Goal: Information Seeking & Learning: Learn about a topic

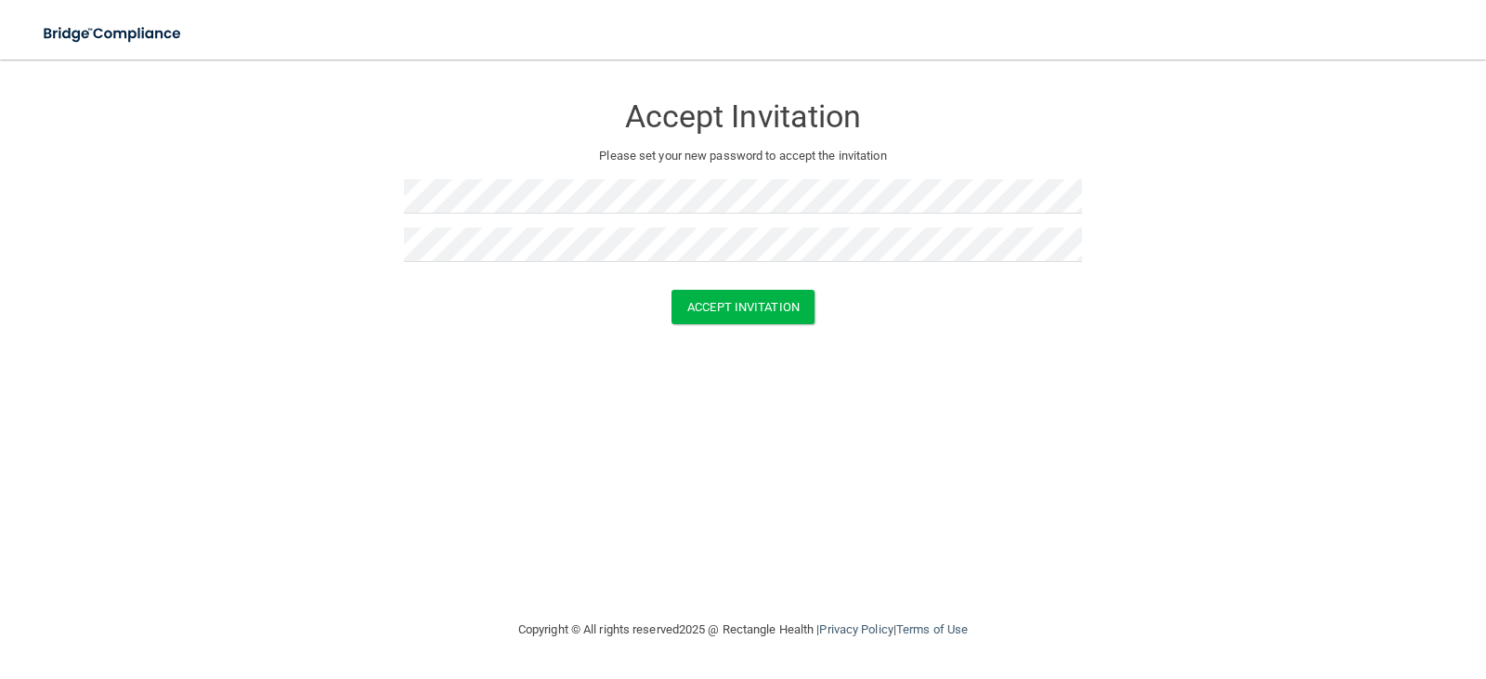
drag, startPoint x: 439, startPoint y: 433, endPoint x: 731, endPoint y: 328, distance: 309.9
click at [444, 433] on div "Accept Invitation Please set your new password to accept the invitation Accept …" at bounding box center [742, 339] width 1411 height 522
click at [793, 301] on button "Accept Invitation" at bounding box center [742, 307] width 143 height 34
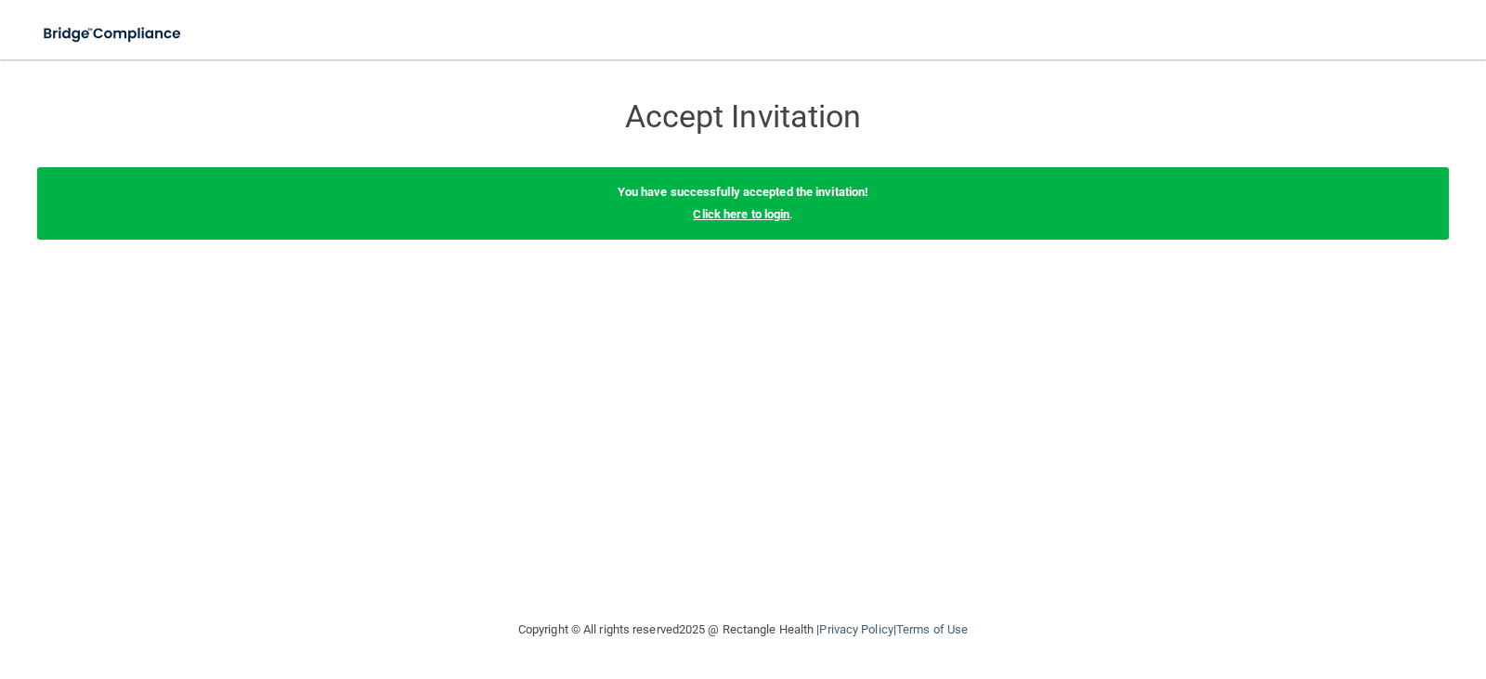
click at [746, 209] on link "Click here to login" at bounding box center [741, 214] width 97 height 14
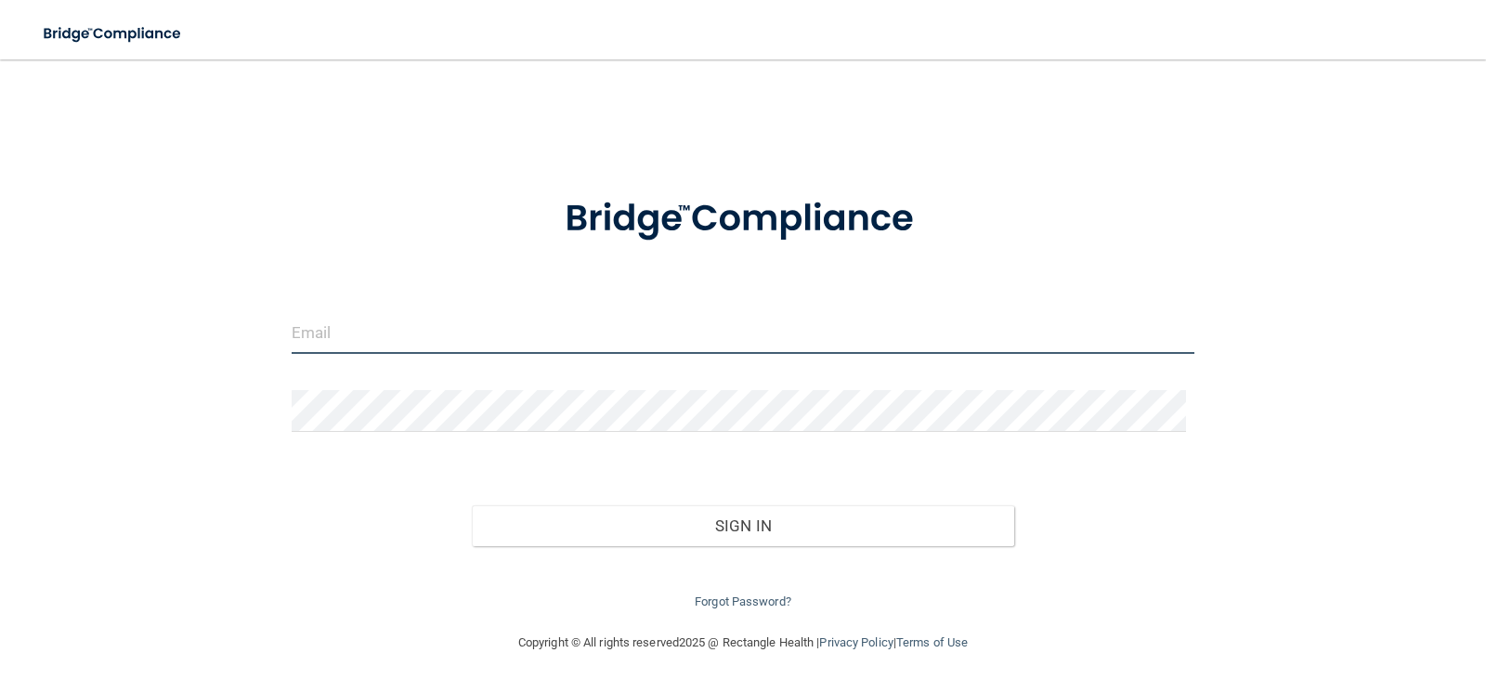
type input "info@glassfamilydental.com"
drag, startPoint x: 531, startPoint y: 342, endPoint x: 0, endPoint y: 343, distance: 531.1
click at [0, 343] on main "info@glassfamilydental.com Invalid email/password. You don't have permission to…" at bounding box center [743, 368] width 1486 height 619
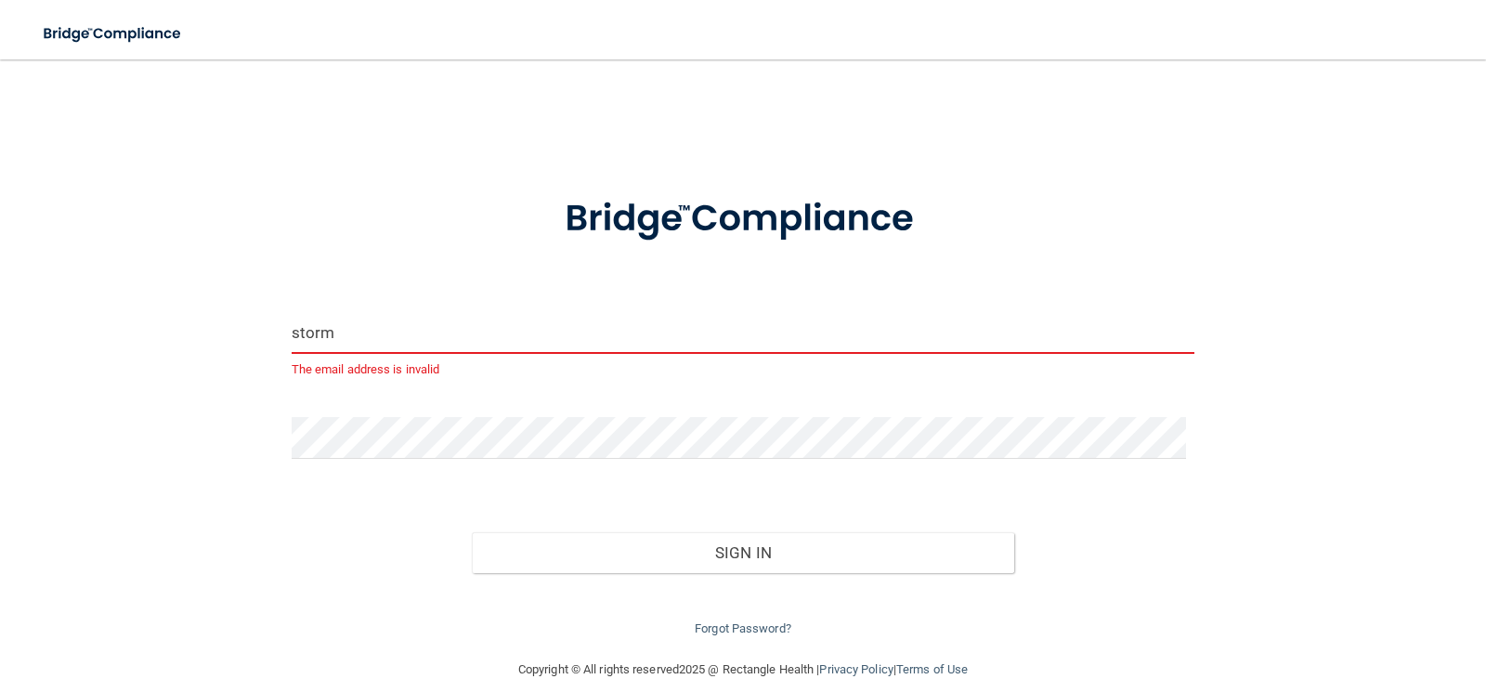
type input "[EMAIL_ADDRESS][DOMAIN_NAME]"
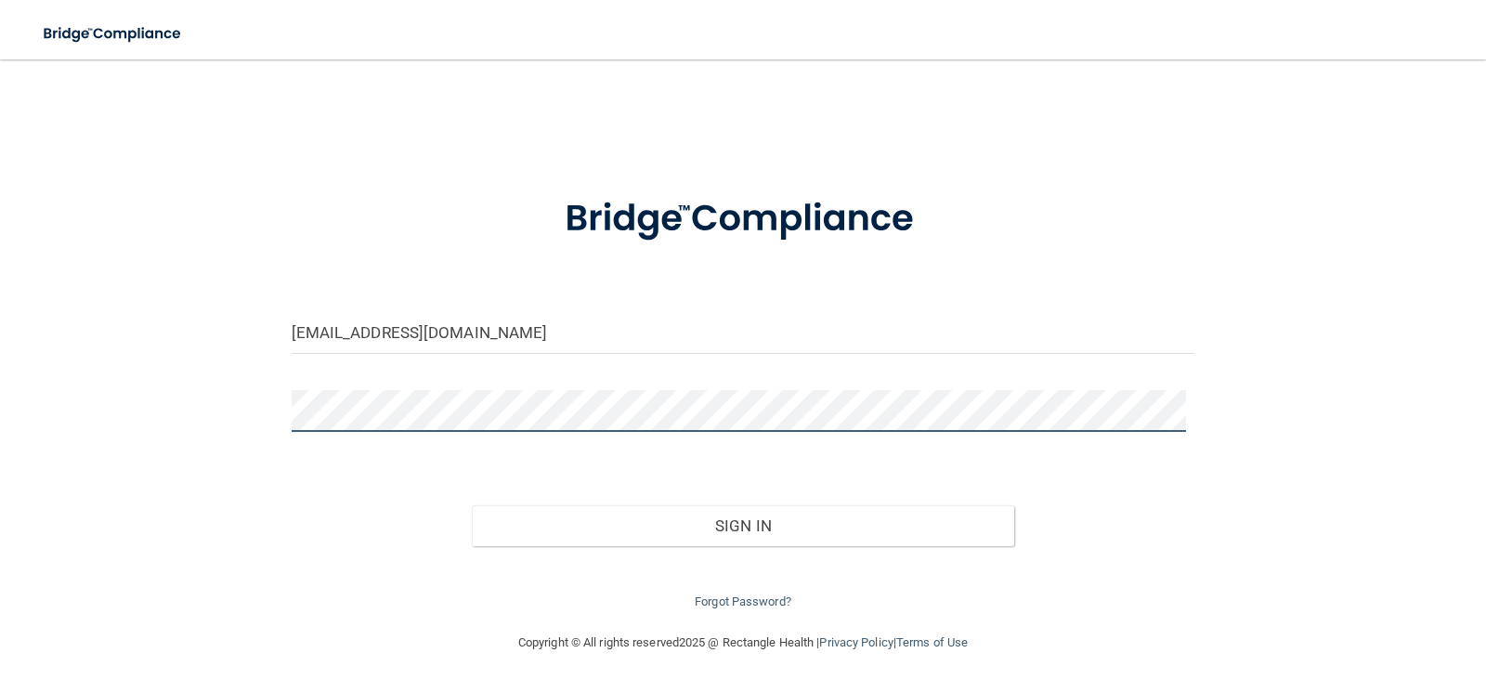
click at [184, 422] on div "stormemma98@yahoo.com Invalid email/password. You don't have permission to acce…" at bounding box center [742, 345] width 1411 height 535
click at [188, 519] on div "stormemma98@yahoo.com Invalid email/password. You don't have permission to acce…" at bounding box center [742, 345] width 1411 height 535
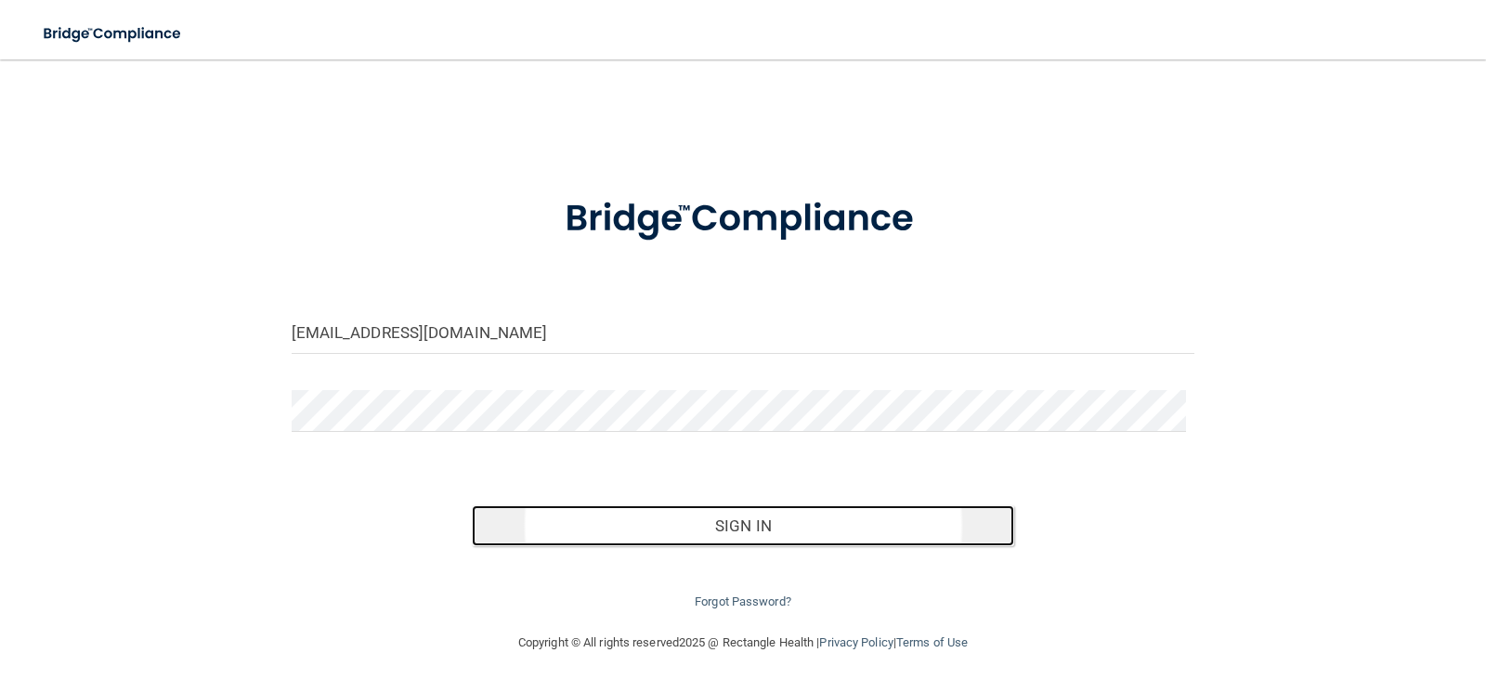
click at [631, 527] on button "Sign In" at bounding box center [743, 525] width 542 height 41
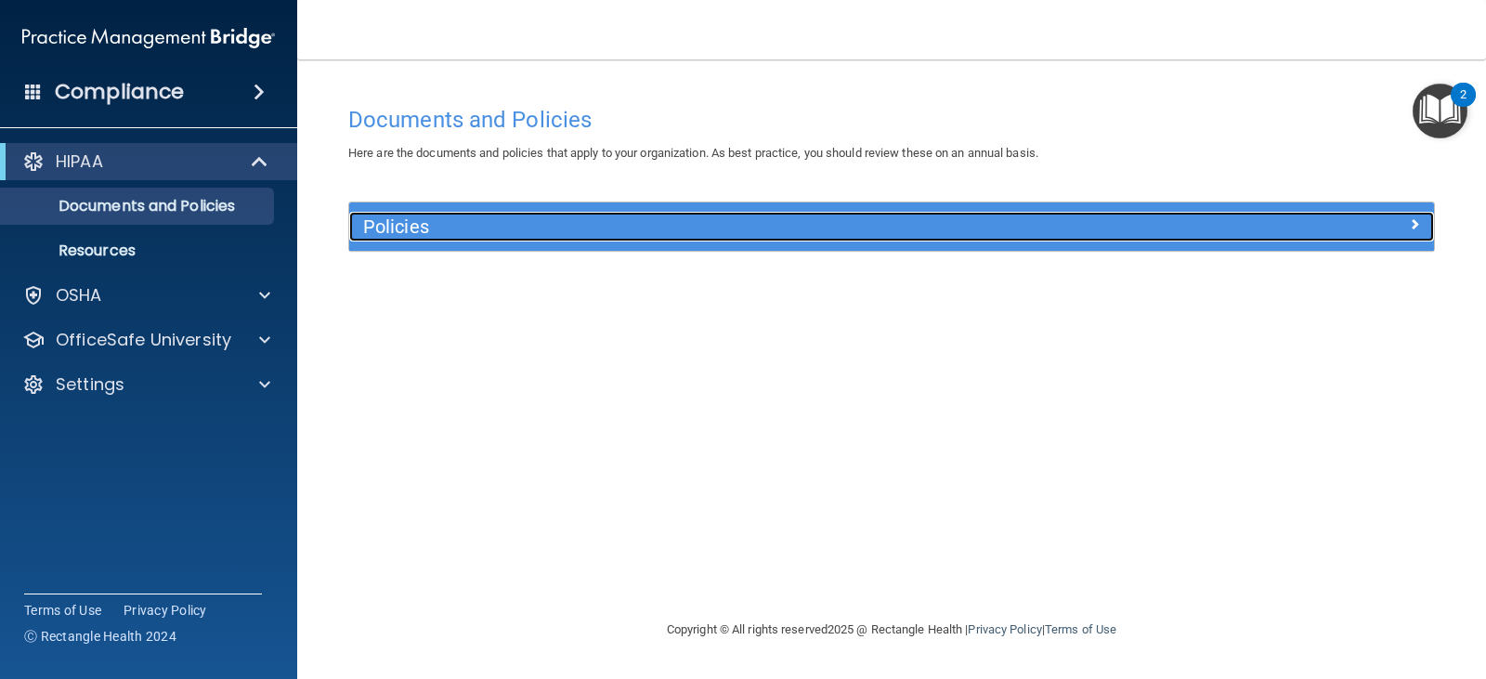
click at [420, 231] on h5 "Policies" at bounding box center [756, 226] width 786 height 20
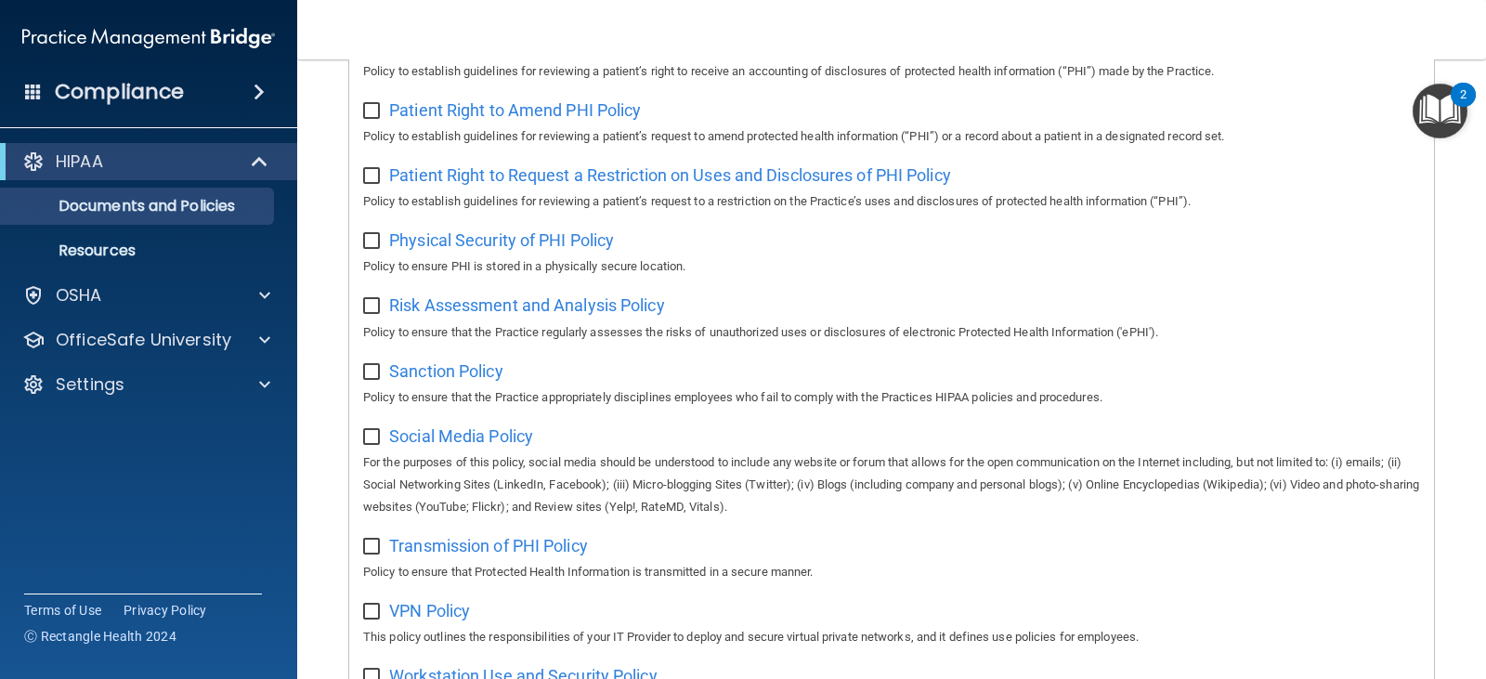
scroll to position [671, 0]
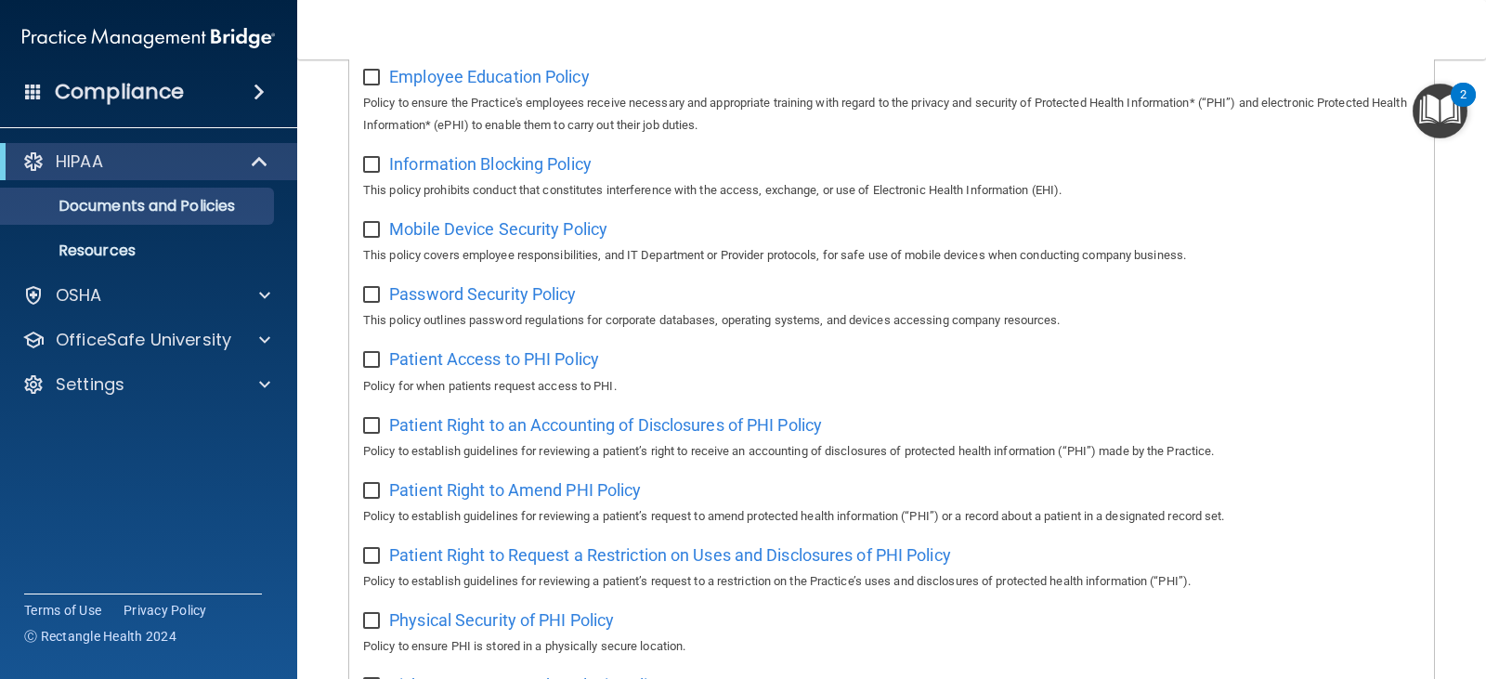
click at [1440, 112] on img "Open Resource Center, 2 new notifications" at bounding box center [1439, 111] width 55 height 55
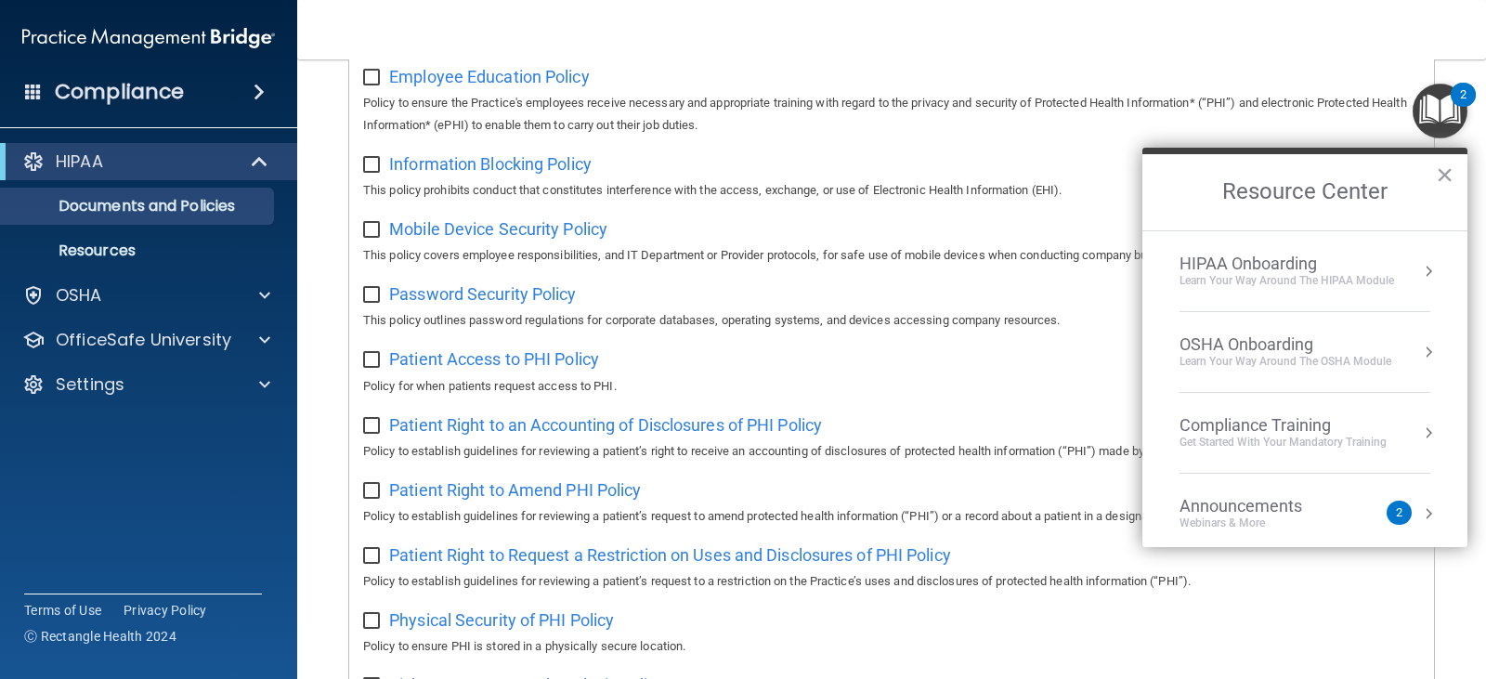
click at [1274, 291] on li "HIPAA Onboarding Learn Your Way around the HIPAA module" at bounding box center [1304, 271] width 251 height 81
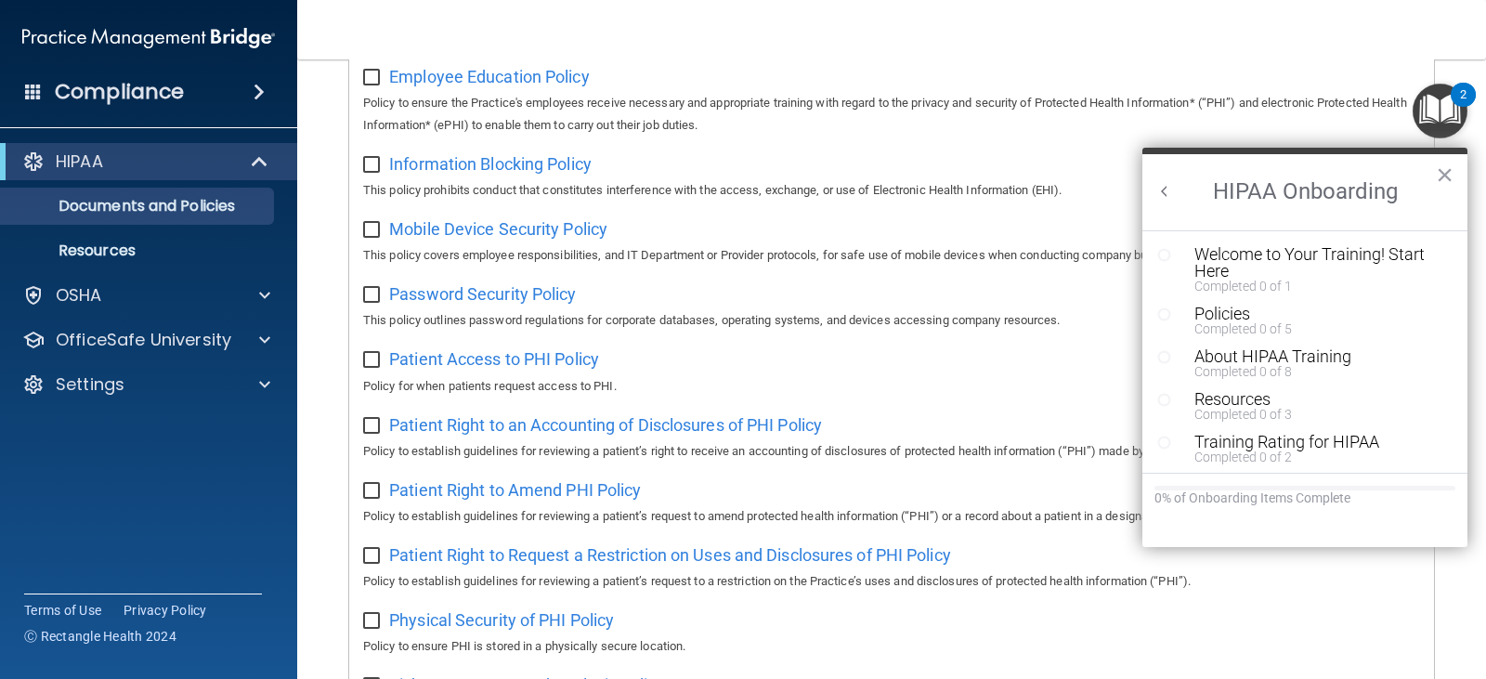
scroll to position [0, 0]
click at [1090, 637] on div "Physical Security of PHI Policy Policy to ensure PHI is stored in a physically …" at bounding box center [891, 630] width 1057 height 53
click at [1244, 262] on div "Welcome to Your Training! Start Here" at bounding box center [1311, 262] width 235 height 33
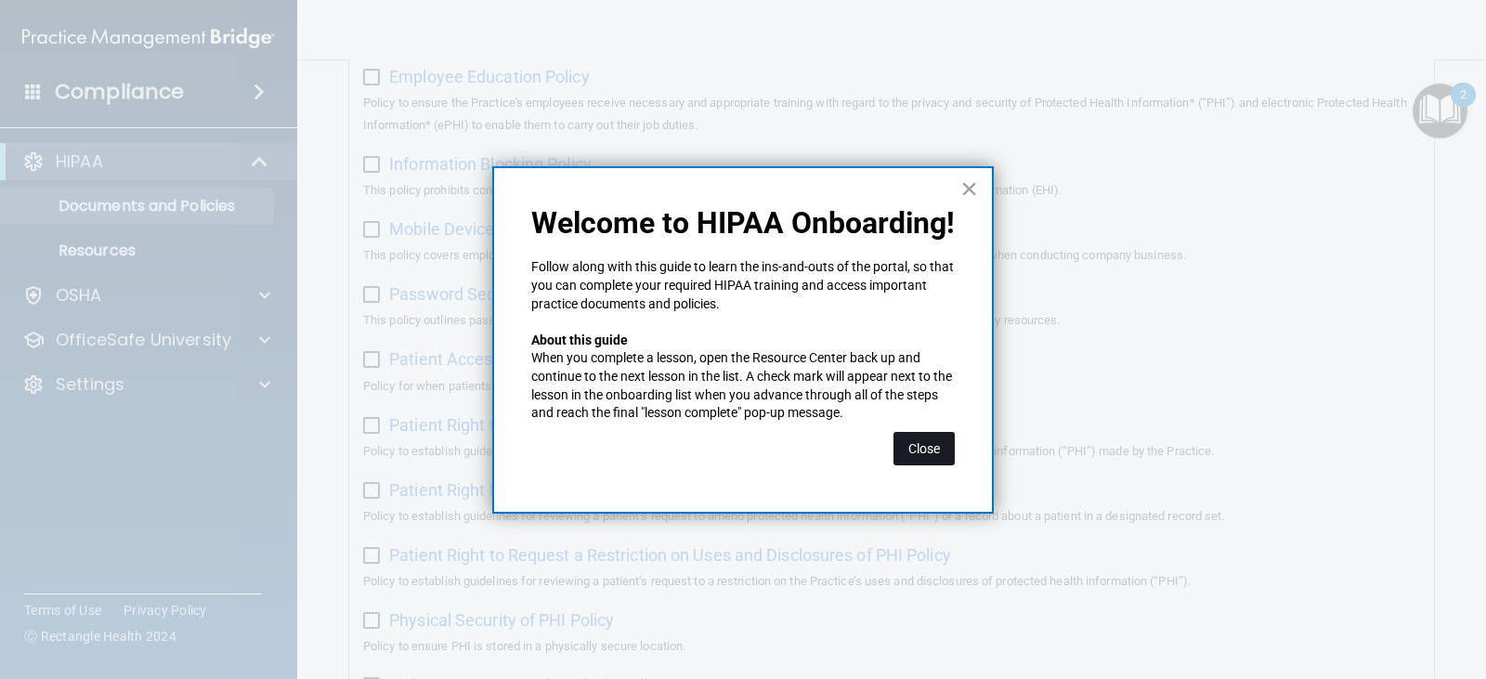
click at [943, 437] on button "Close" at bounding box center [923, 448] width 61 height 33
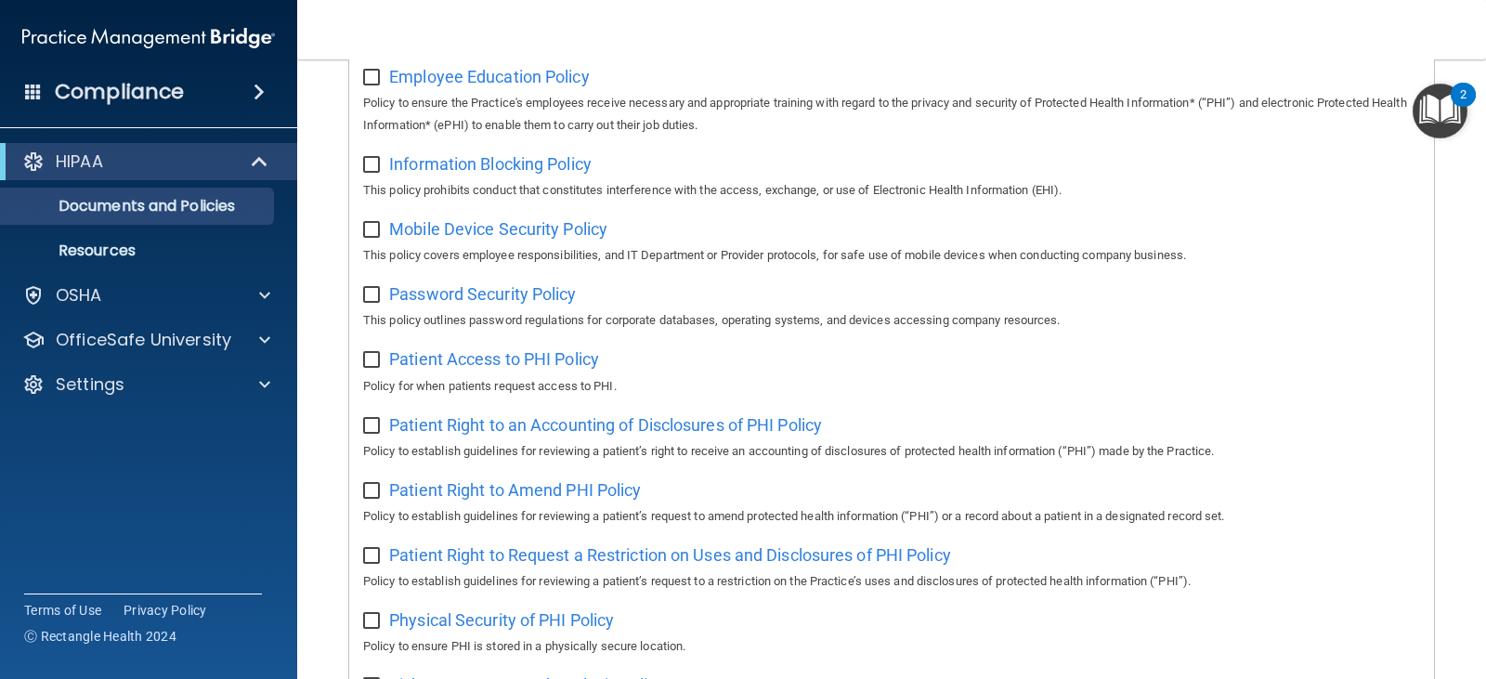
click at [1442, 112] on img "Open Resource Center, 2 new notifications" at bounding box center [1439, 111] width 55 height 55
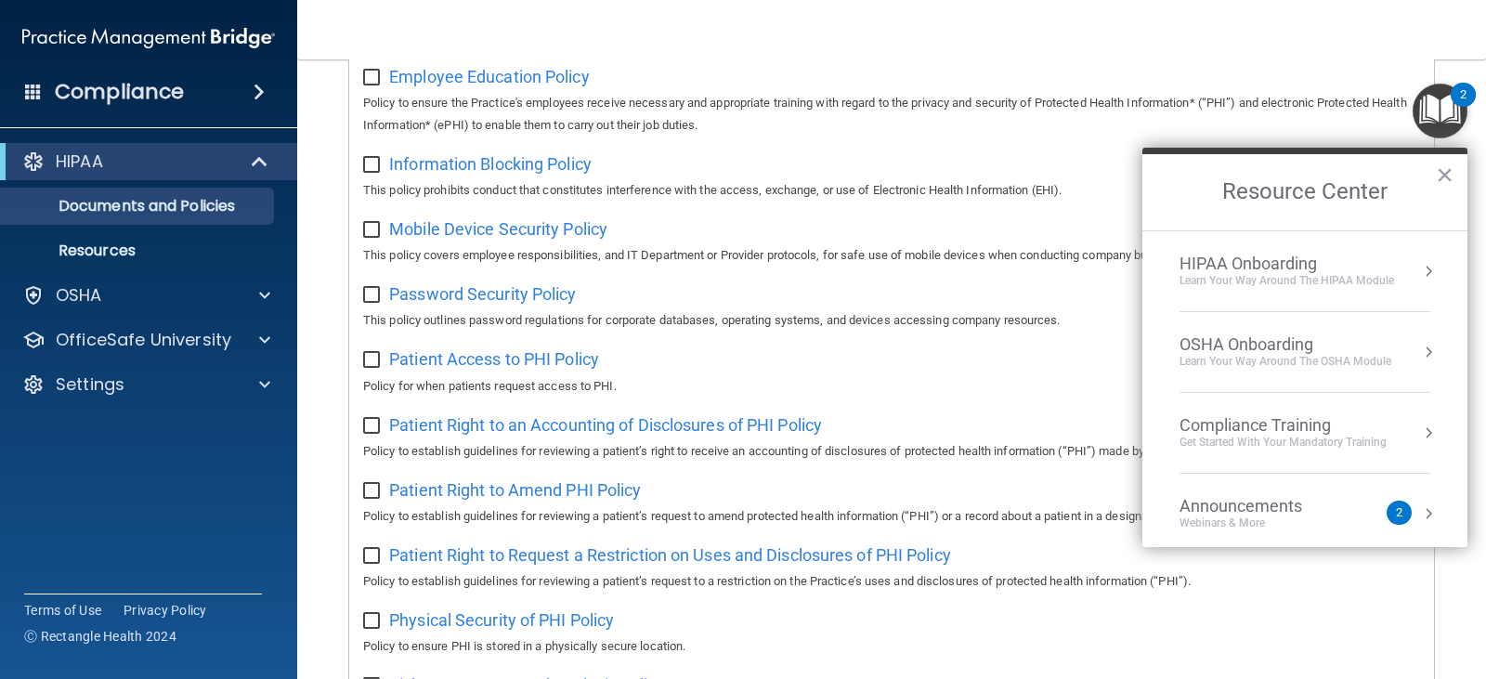
click at [1230, 271] on div "HIPAA Onboarding" at bounding box center [1286, 263] width 214 height 20
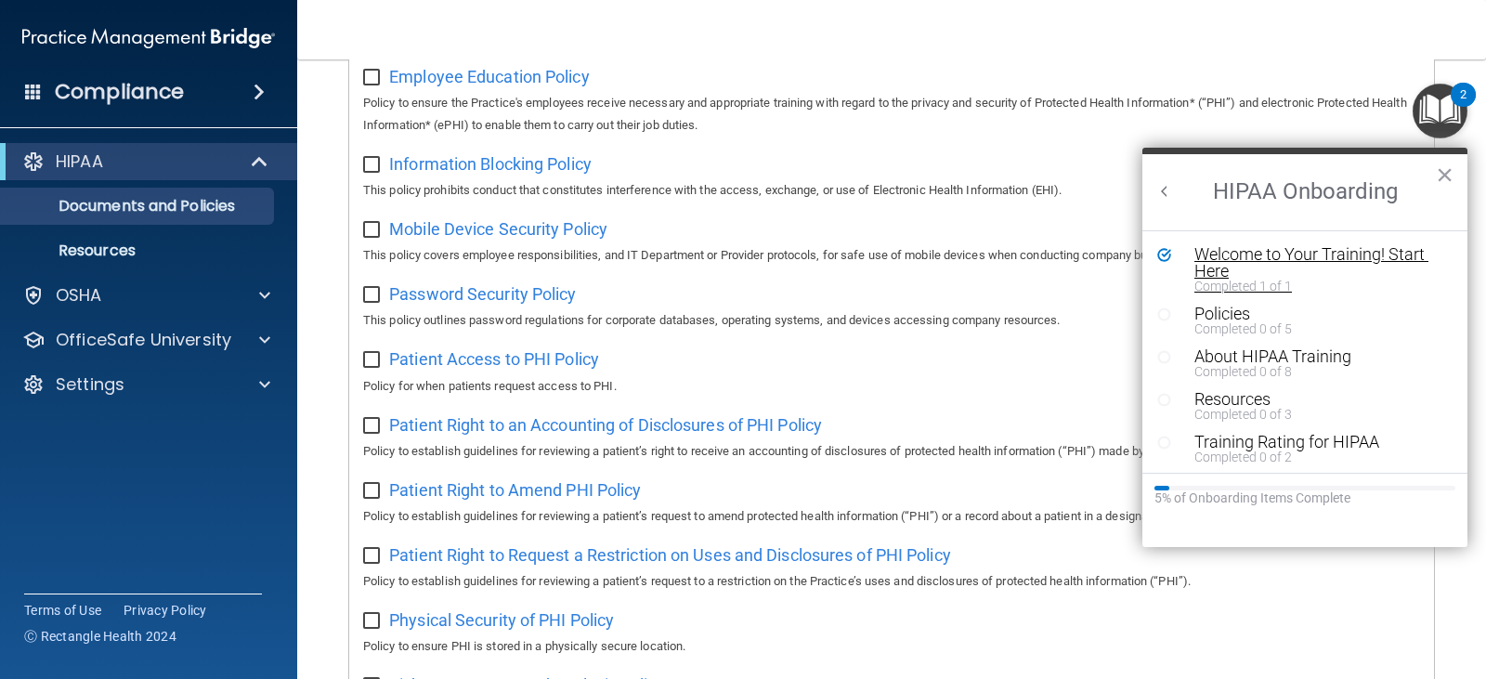
click at [1208, 269] on div "Welcome to Your Training! Start Here" at bounding box center [1311, 262] width 235 height 33
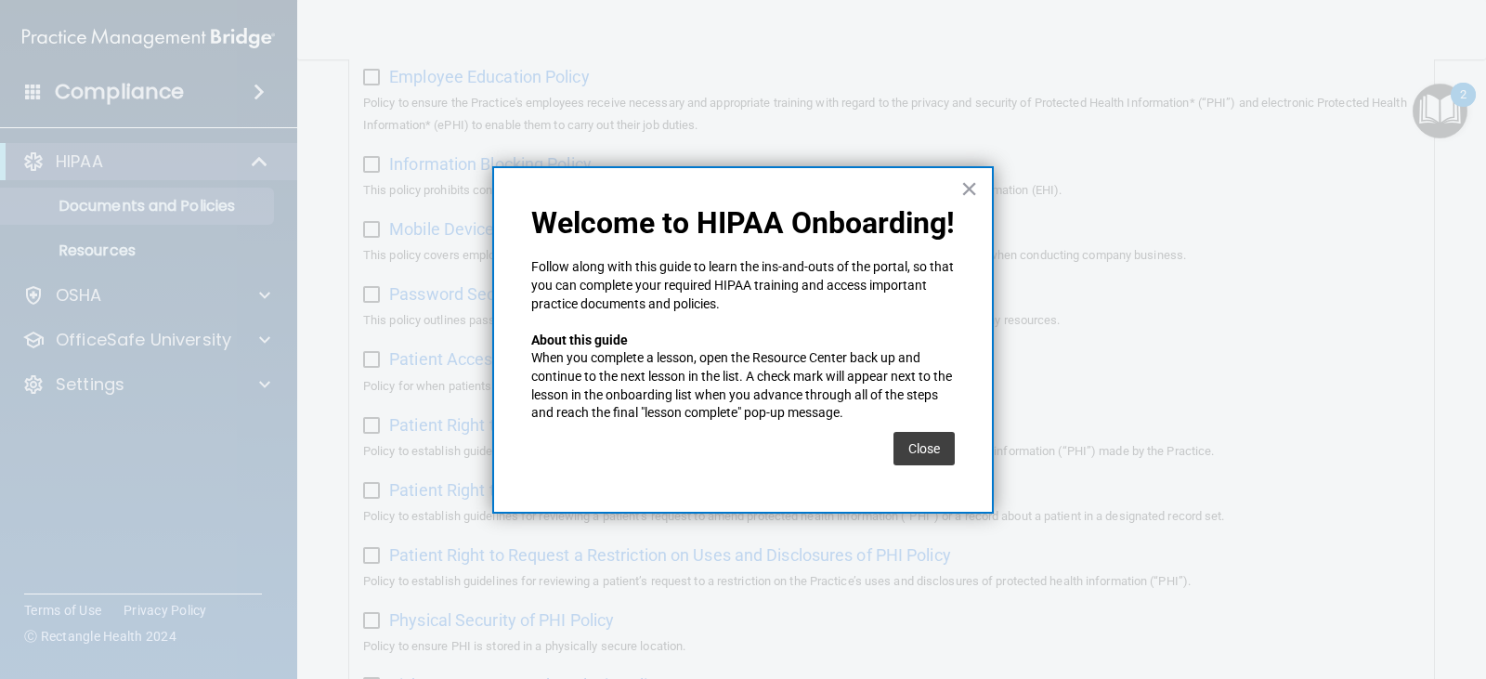
click at [952, 201] on div "× Welcome to HIPAA Onboarding! Follow along with this guide to learn the ins-an…" at bounding box center [742, 339] width 501 height 347
click at [976, 192] on button "×" at bounding box center [969, 189] width 18 height 30
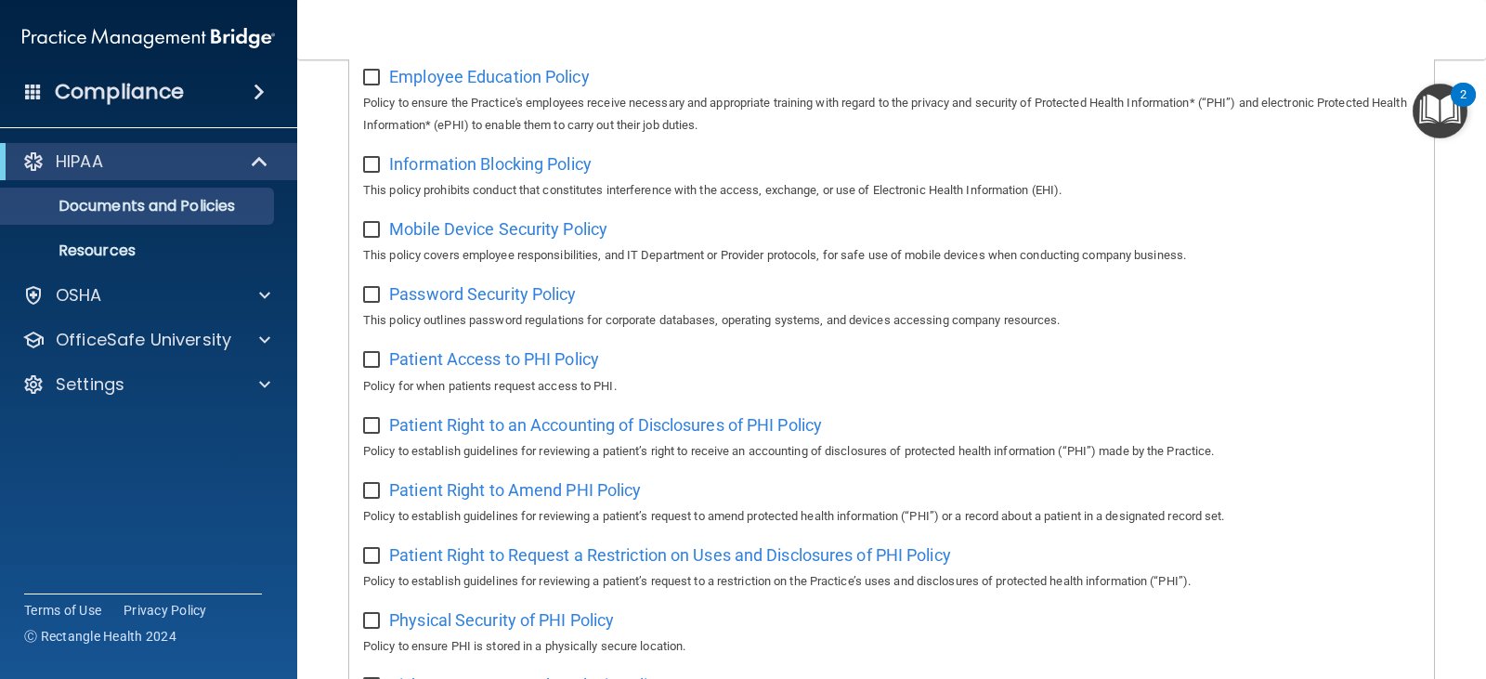
click at [1461, 113] on div "2" at bounding box center [1463, 107] width 6 height 24
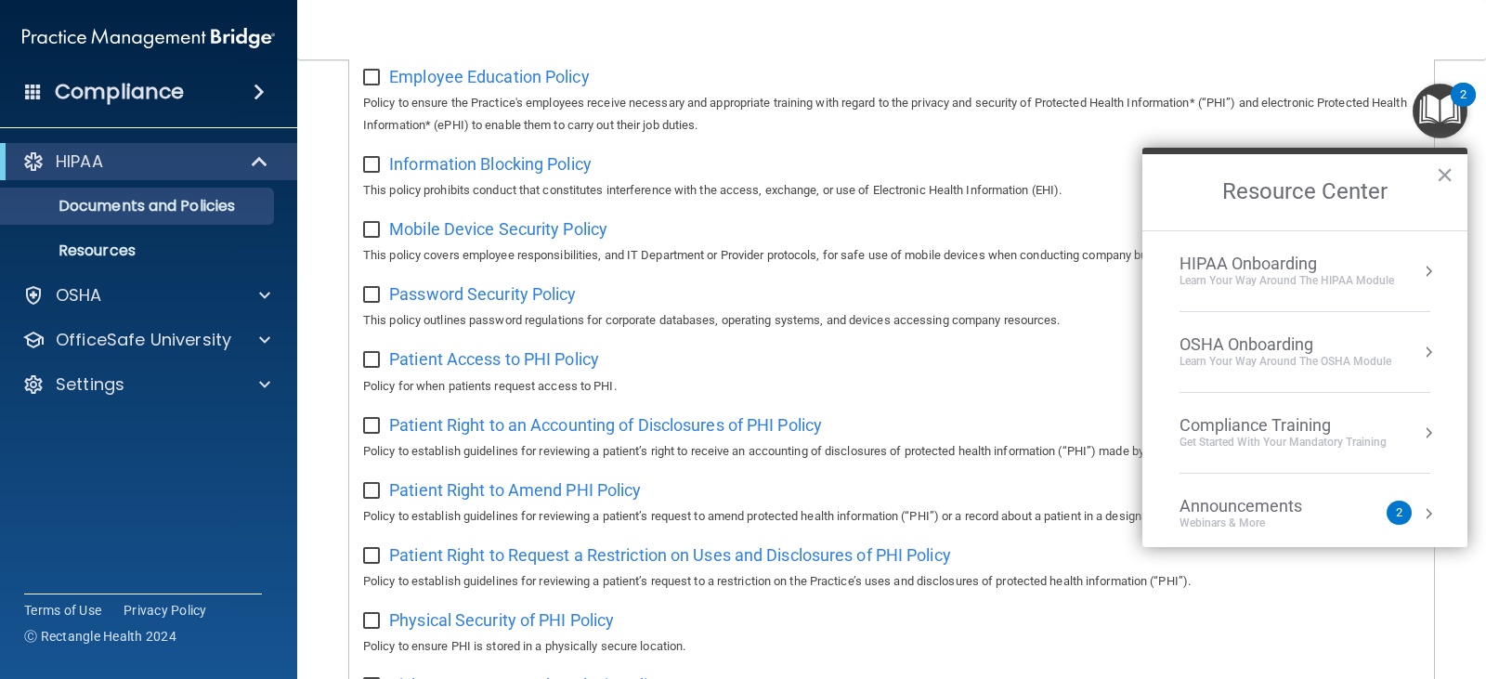
click at [1267, 278] on div "Learn Your Way around the HIPAA module" at bounding box center [1286, 281] width 214 height 16
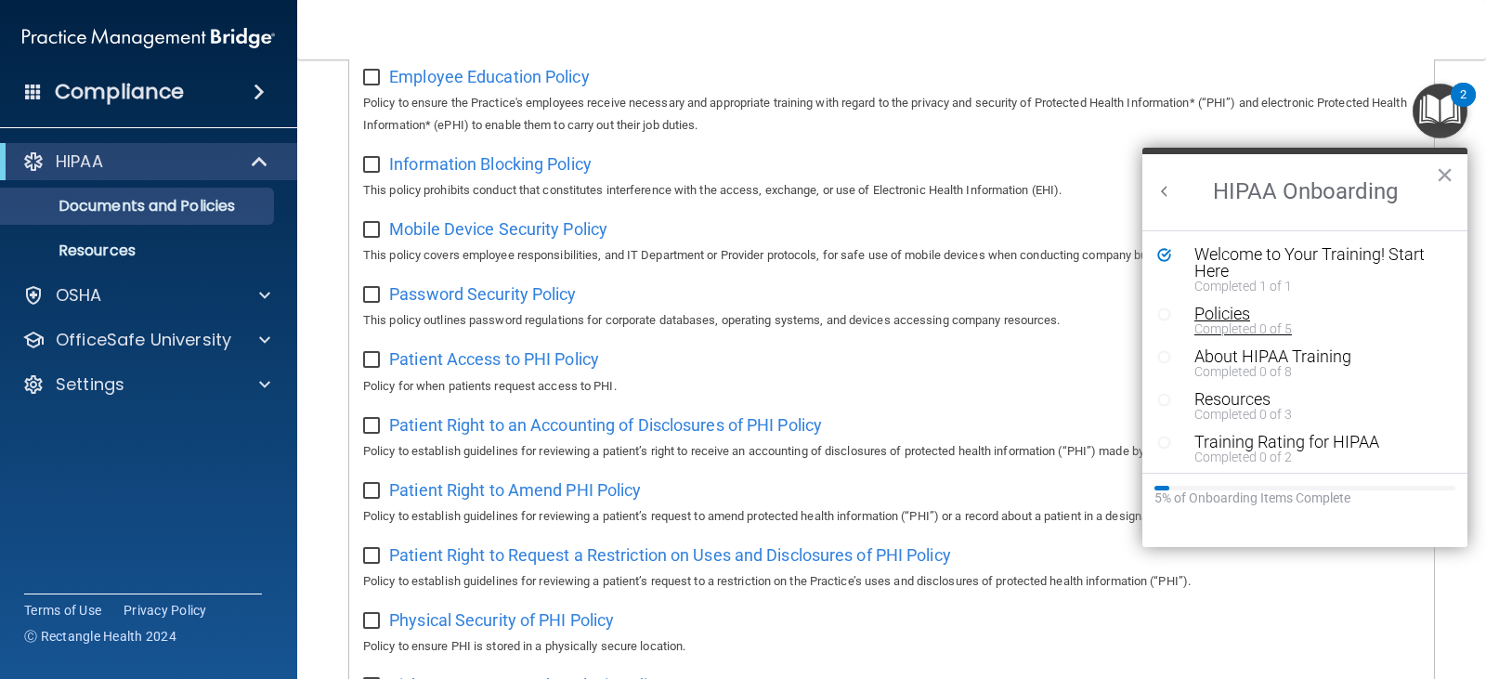
click at [1233, 319] on div "Policies" at bounding box center [1311, 313] width 235 height 17
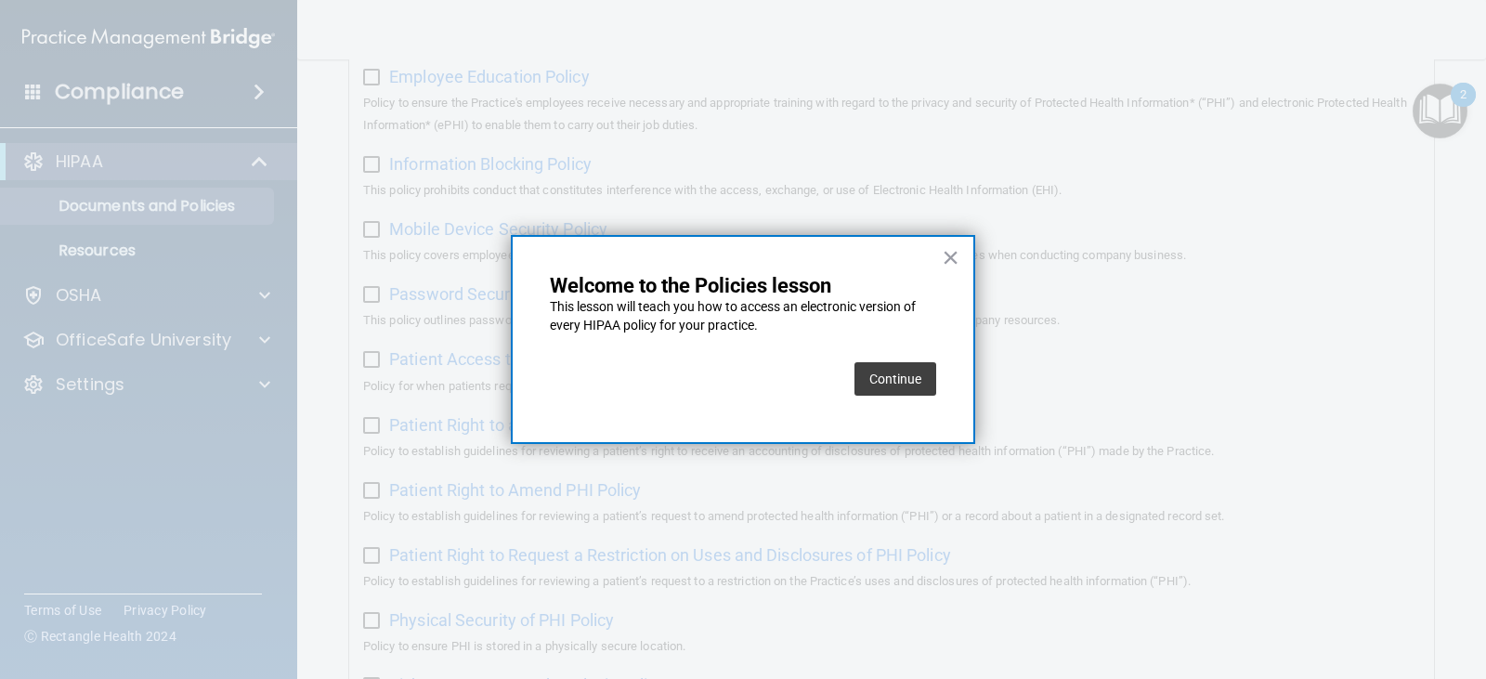
click at [906, 381] on button "Continue" at bounding box center [895, 378] width 82 height 33
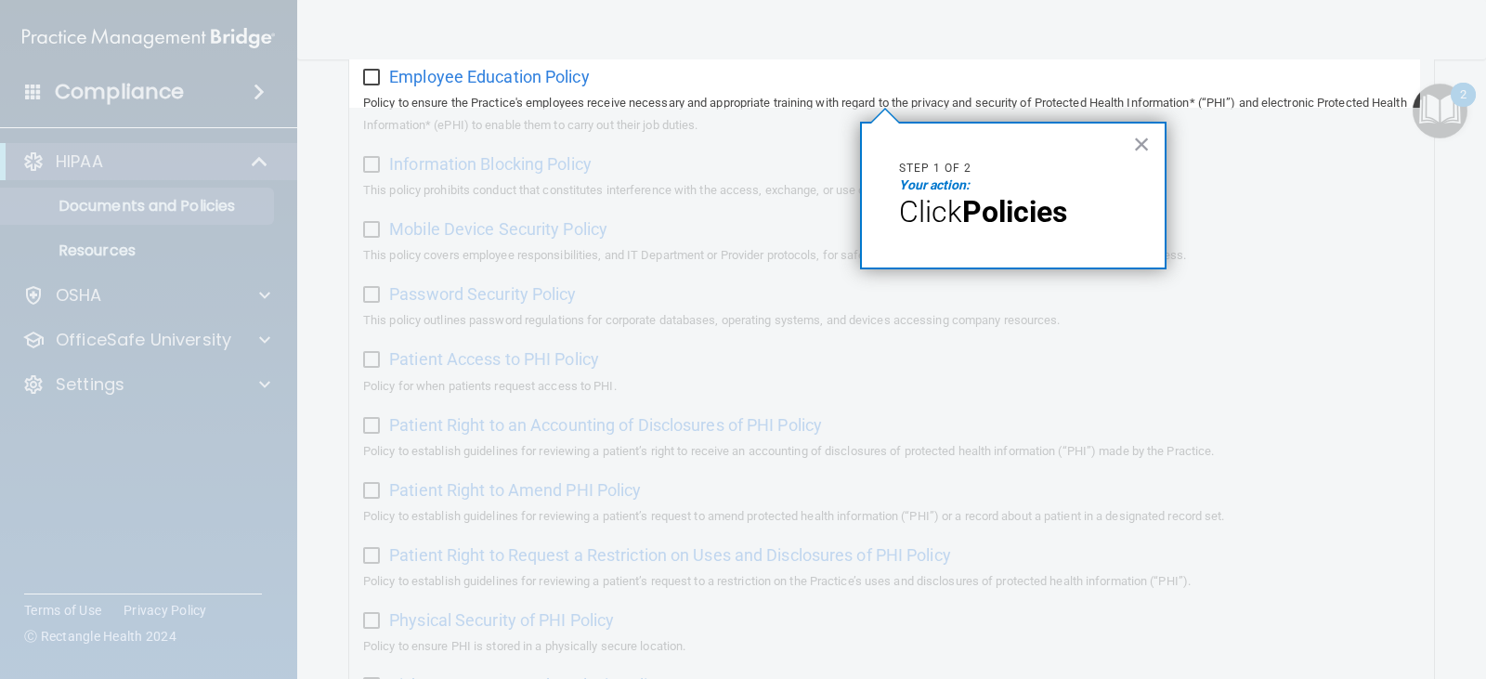
scroll to position [143, 0]
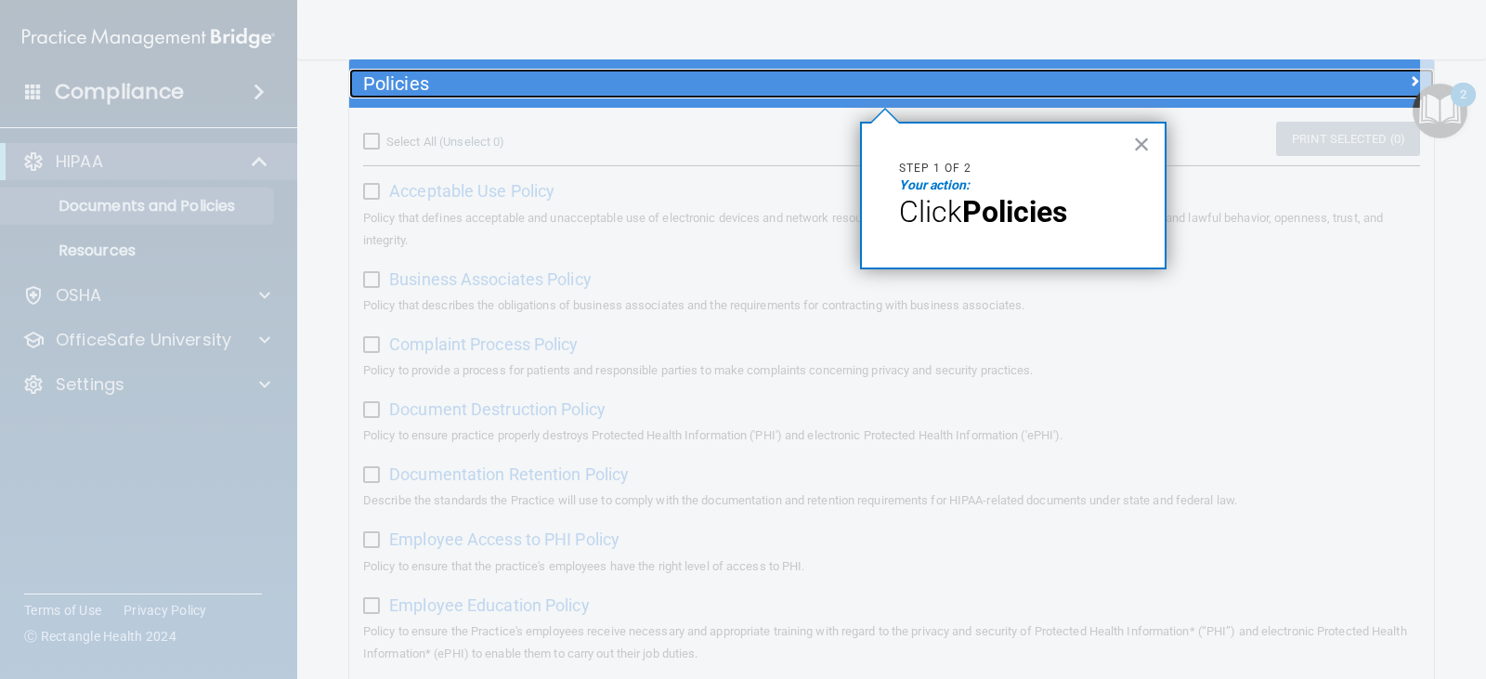
click at [400, 91] on h5 "Policies" at bounding box center [756, 83] width 786 height 20
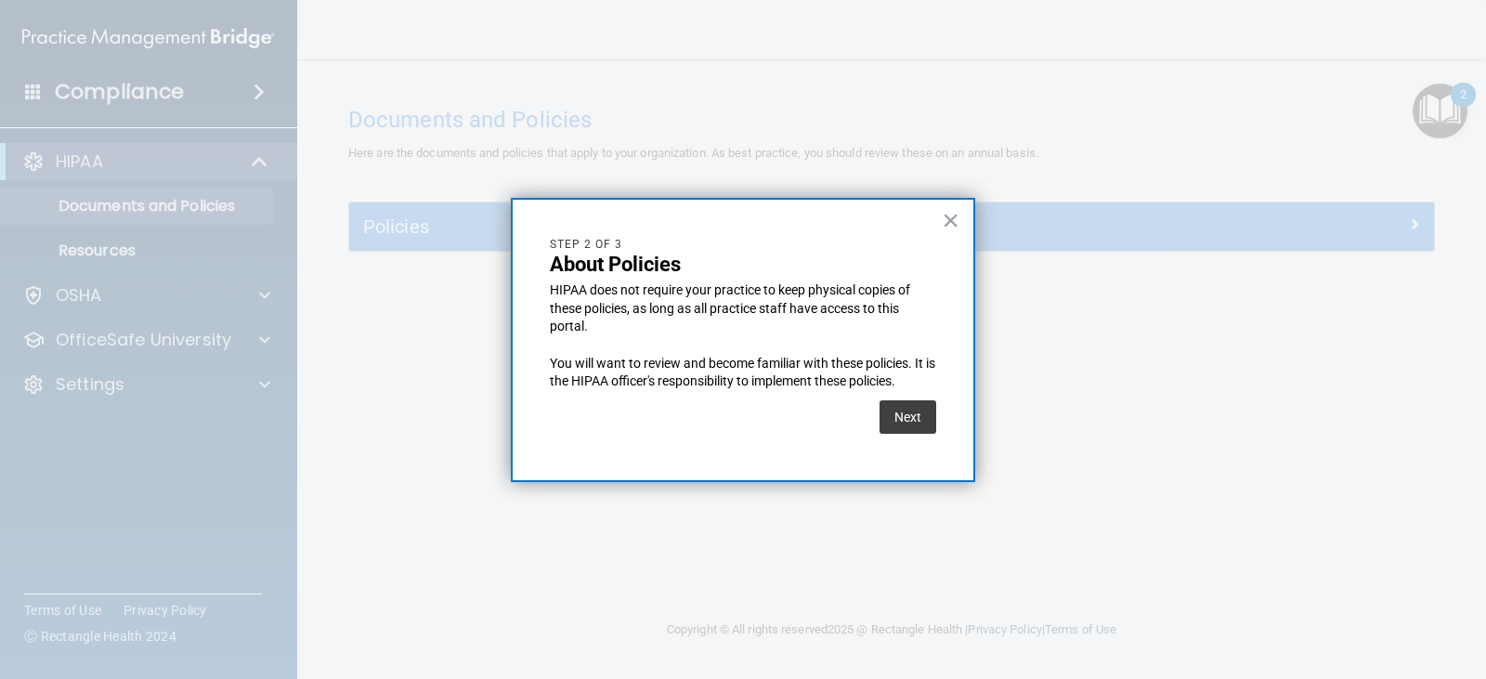
scroll to position [0, 0]
click at [902, 423] on button "Next" at bounding box center [907, 416] width 57 height 33
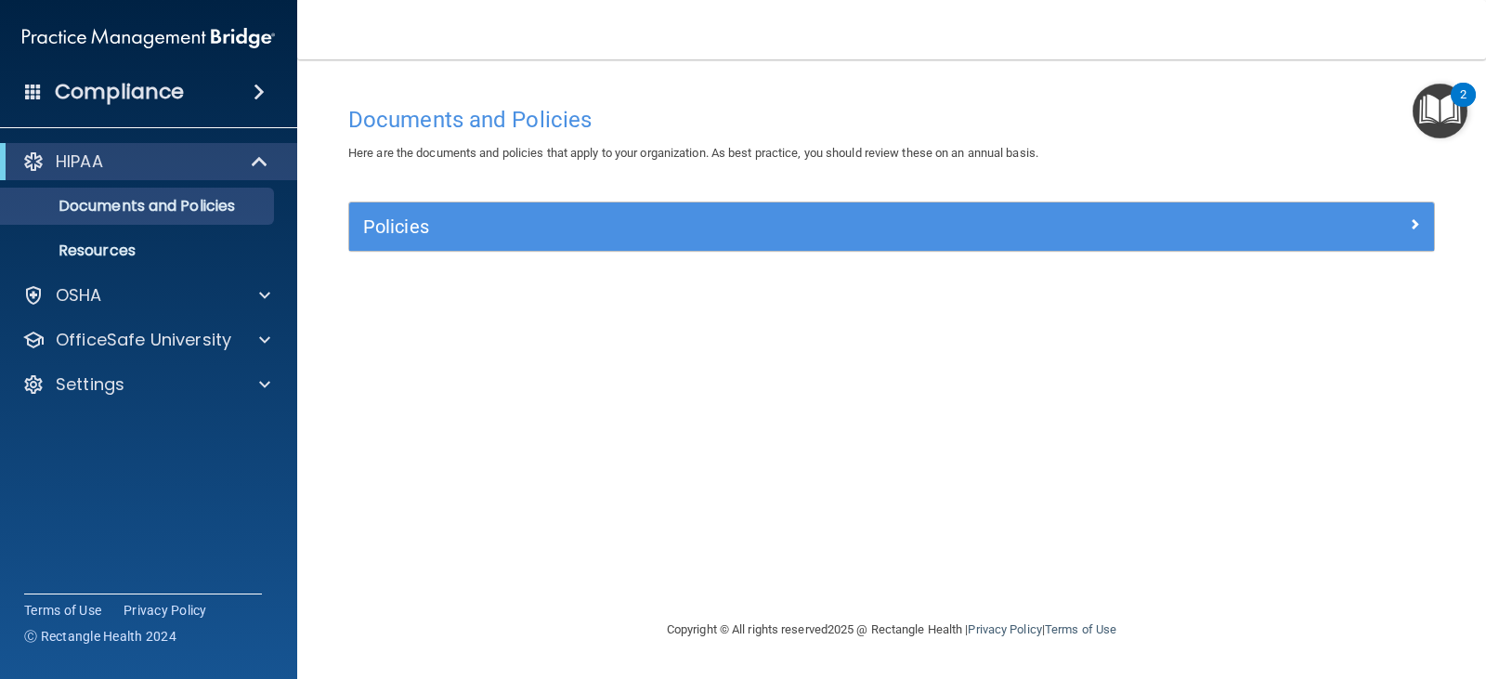
click at [1429, 105] on img "Open Resource Center, 2 new notifications" at bounding box center [1439, 111] width 55 height 55
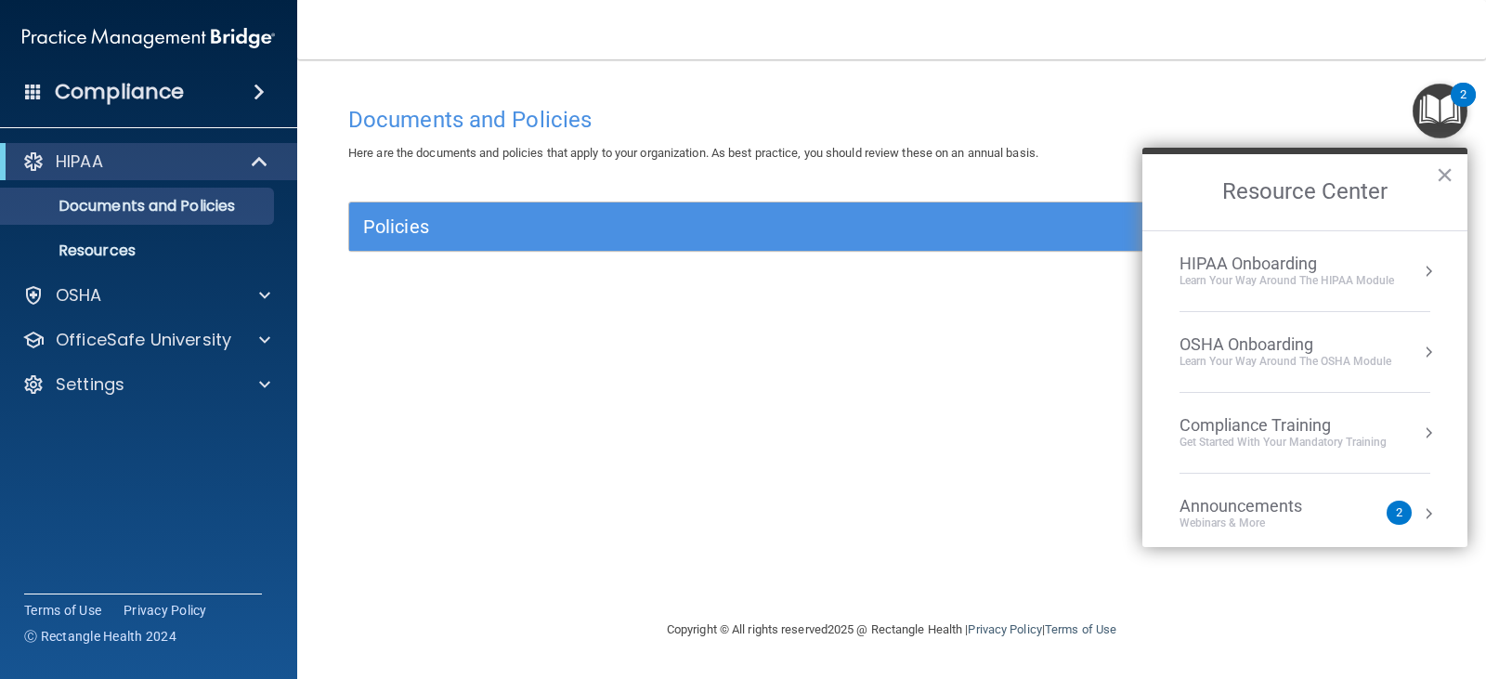
click at [1365, 283] on div "Learn Your Way around the HIPAA module" at bounding box center [1286, 281] width 214 height 16
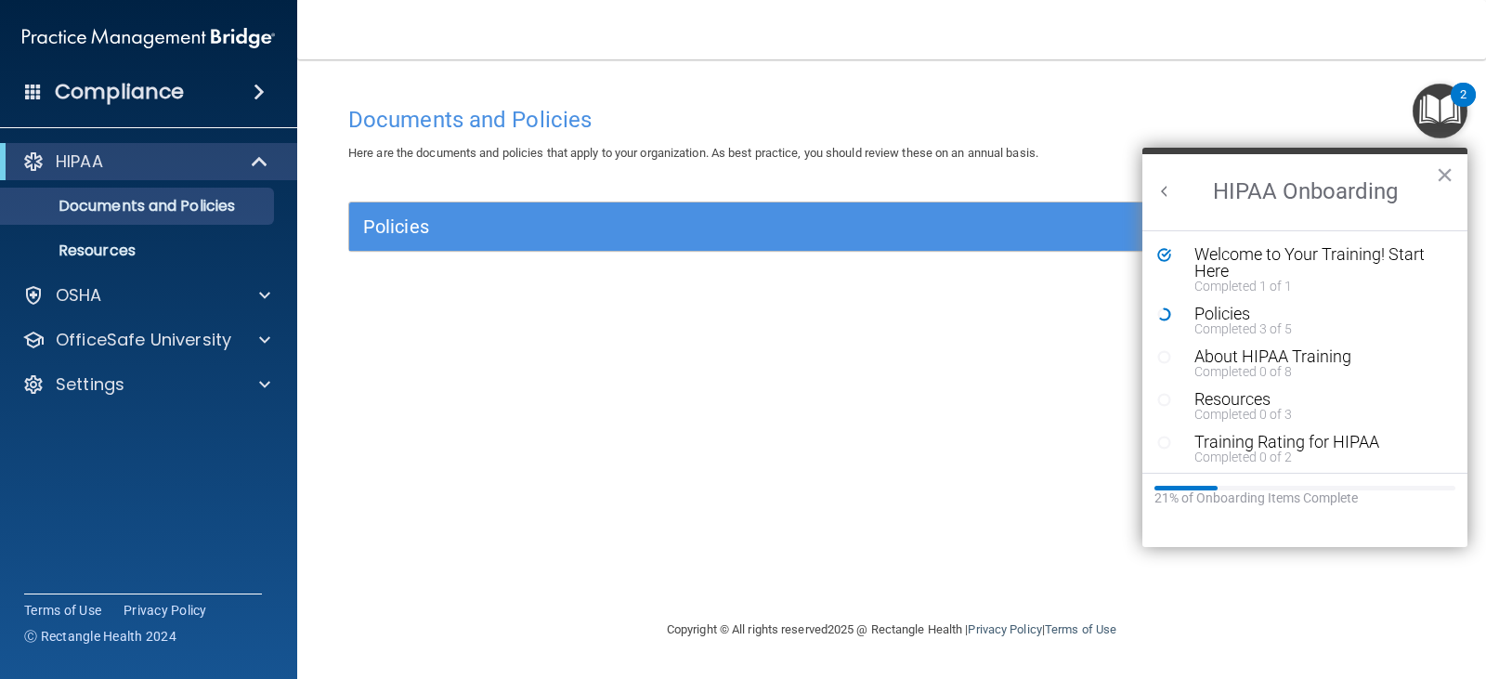
drag, startPoint x: 772, startPoint y: 354, endPoint x: 833, endPoint y: 329, distance: 66.2
click at [772, 354] on div "Documents and Policies Here are the documents and policies that apply to your o…" at bounding box center [891, 358] width 1114 height 522
click at [849, 329] on div "Documents and Policies Here are the documents and policies that apply to your o…" at bounding box center [891, 358] width 1114 height 522
click at [1438, 166] on button "×" at bounding box center [1444, 175] width 18 height 30
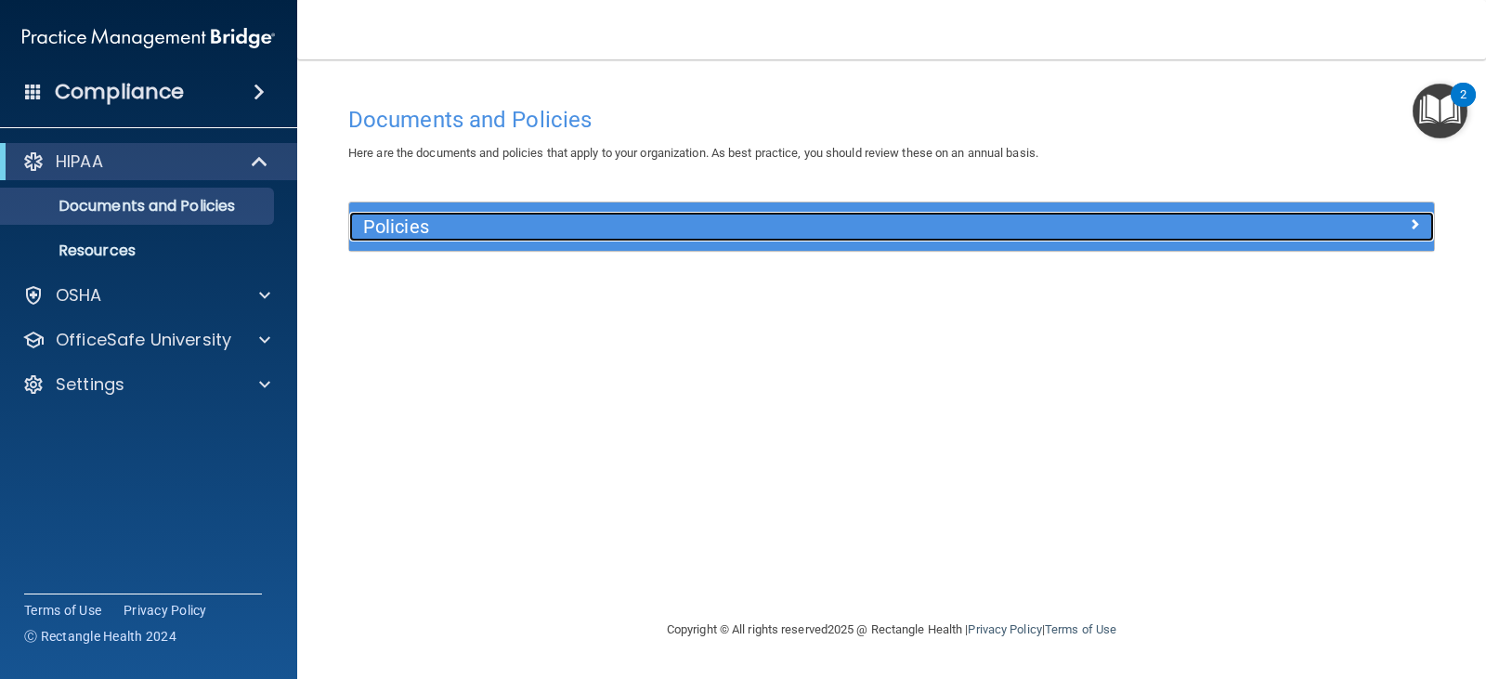
click at [1420, 217] on div at bounding box center [1297, 223] width 271 height 22
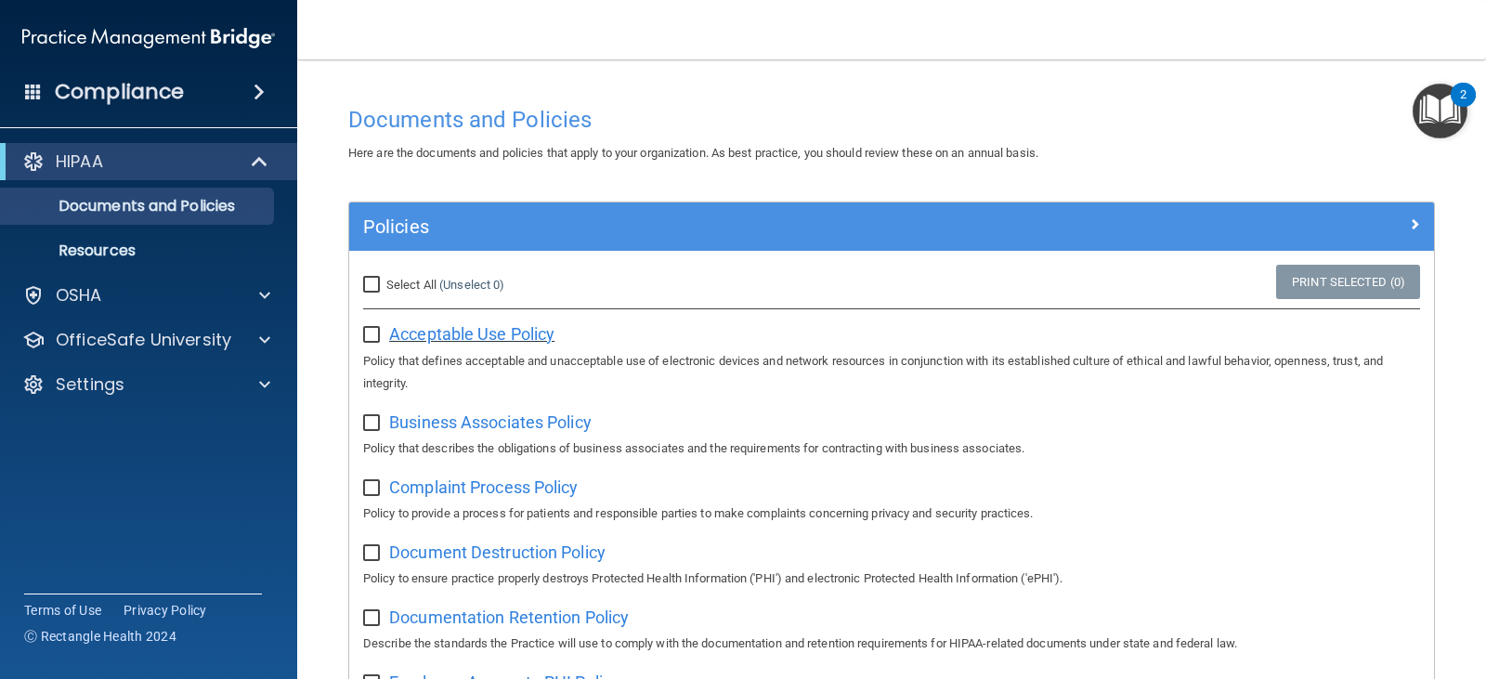
click at [442, 332] on span "Acceptable Use Policy" at bounding box center [471, 333] width 165 height 19
click at [372, 331] on input "checkbox" at bounding box center [373, 335] width 21 height 15
checkbox input "true"
click at [441, 419] on span "Business Associates Policy" at bounding box center [490, 421] width 202 height 19
click at [371, 429] on input "checkbox" at bounding box center [373, 423] width 21 height 15
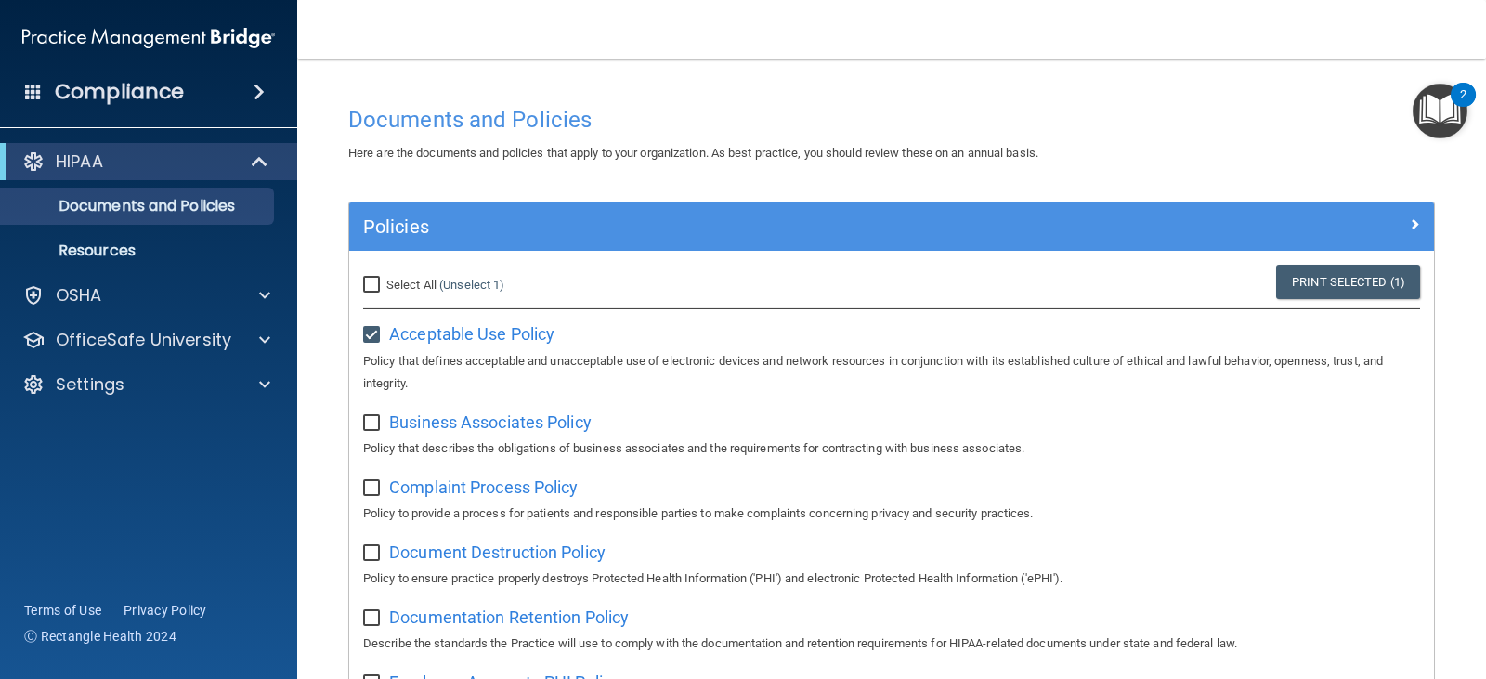
checkbox input "true"
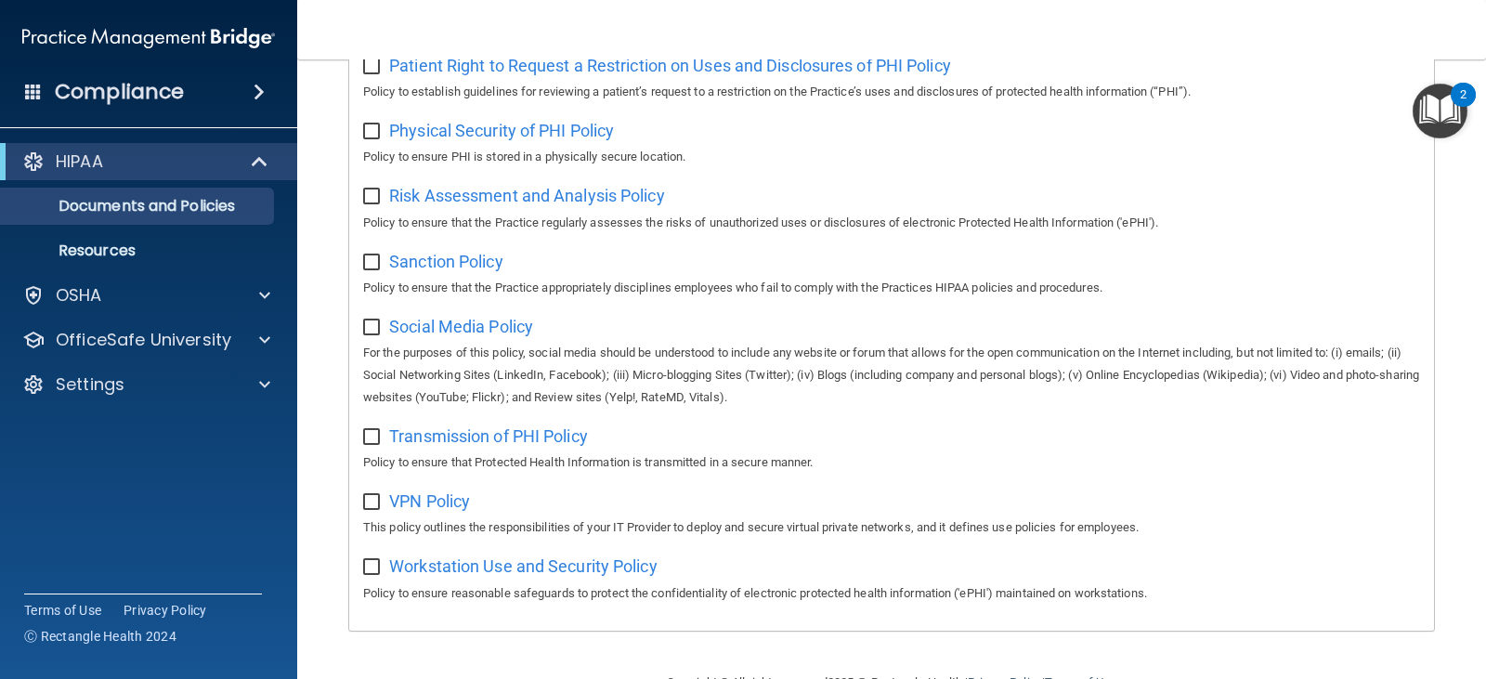
scroll to position [1228, 0]
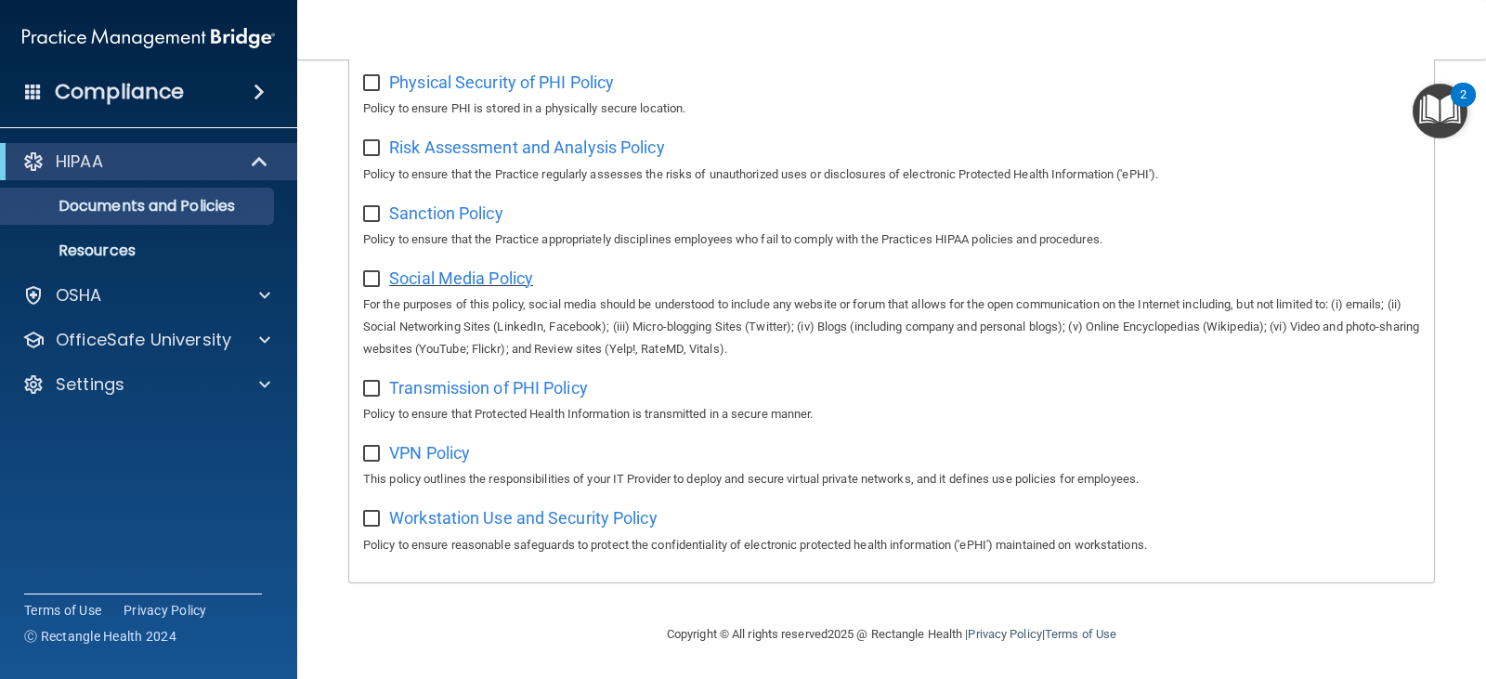
click at [455, 280] on span "Social Media Policy" at bounding box center [461, 277] width 144 height 19
click at [486, 513] on span "Workstation Use and Security Policy" at bounding box center [523, 517] width 268 height 19
drag, startPoint x: 369, startPoint y: 523, endPoint x: 362, endPoint y: 446, distance: 77.3
click at [369, 518] on input "checkbox" at bounding box center [373, 519] width 21 height 15
checkbox input "true"
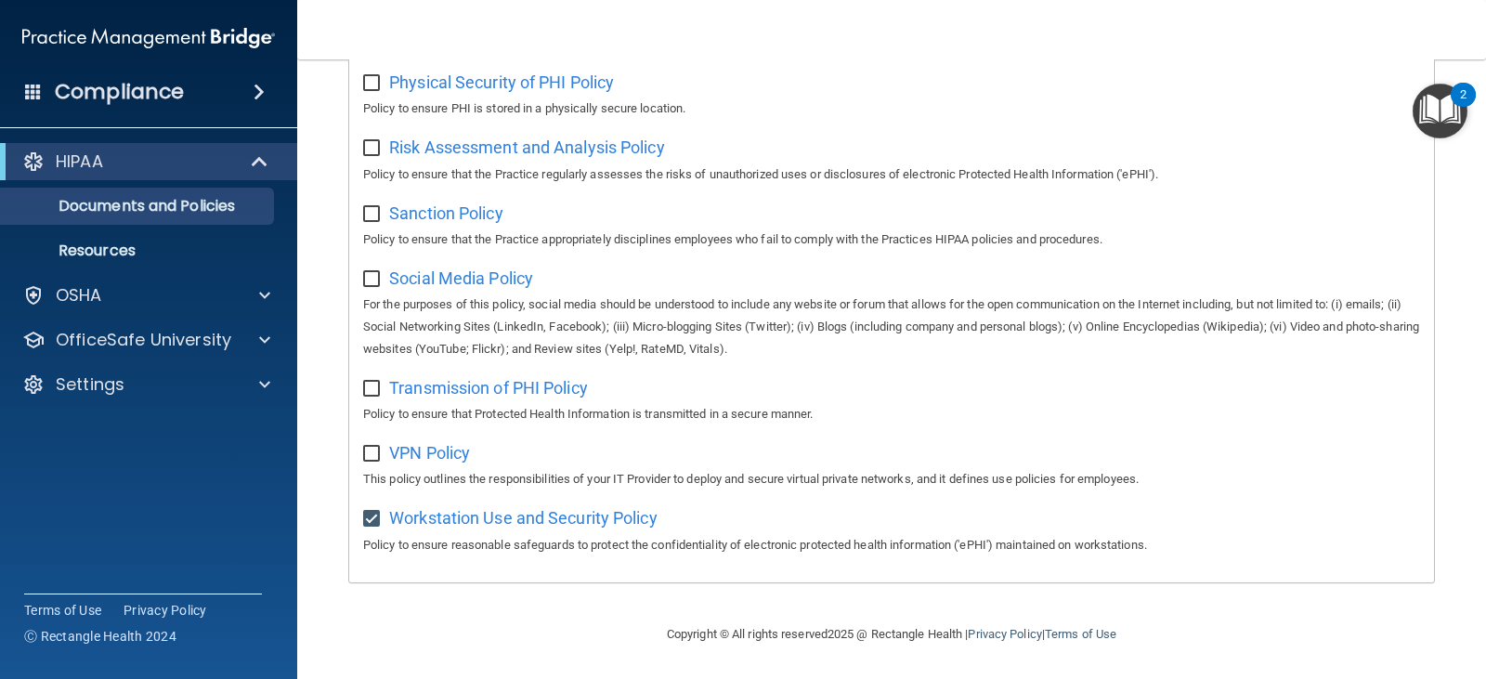
click at [370, 455] on input "checkbox" at bounding box center [373, 454] width 21 height 15
checkbox input "true"
click at [372, 385] on input "checkbox" at bounding box center [373, 389] width 21 height 15
checkbox input "true"
click at [372, 280] on input "checkbox" at bounding box center [373, 279] width 21 height 15
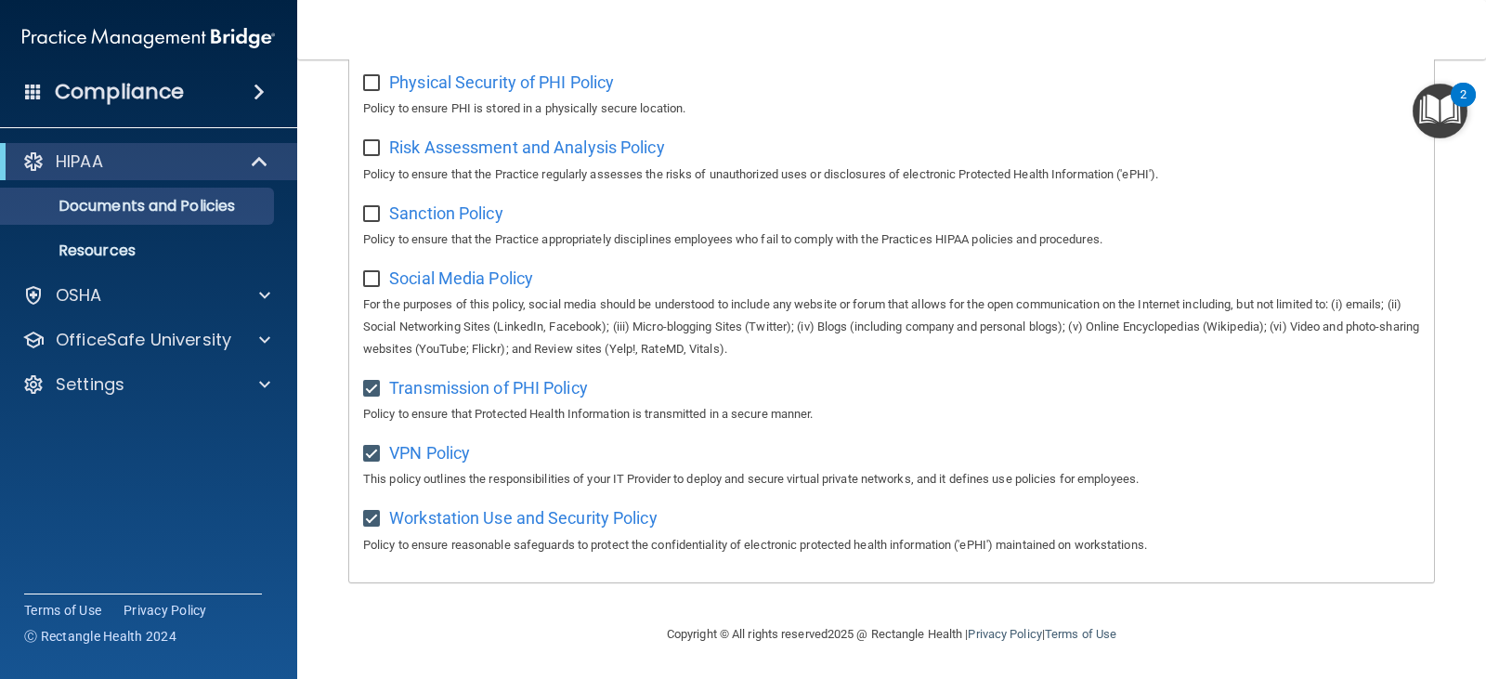
checkbox input "true"
click at [380, 215] on input "checkbox" at bounding box center [373, 214] width 21 height 15
checkbox input "true"
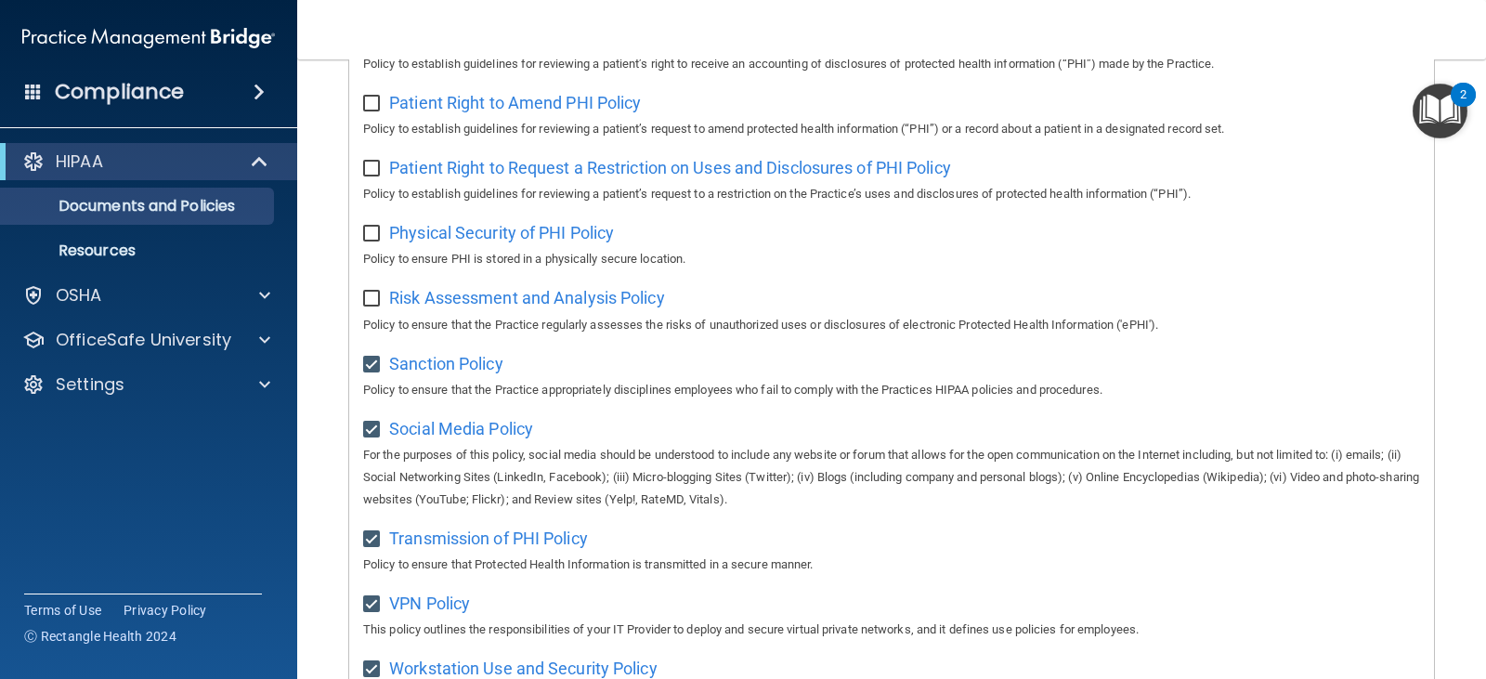
scroll to position [1043, 0]
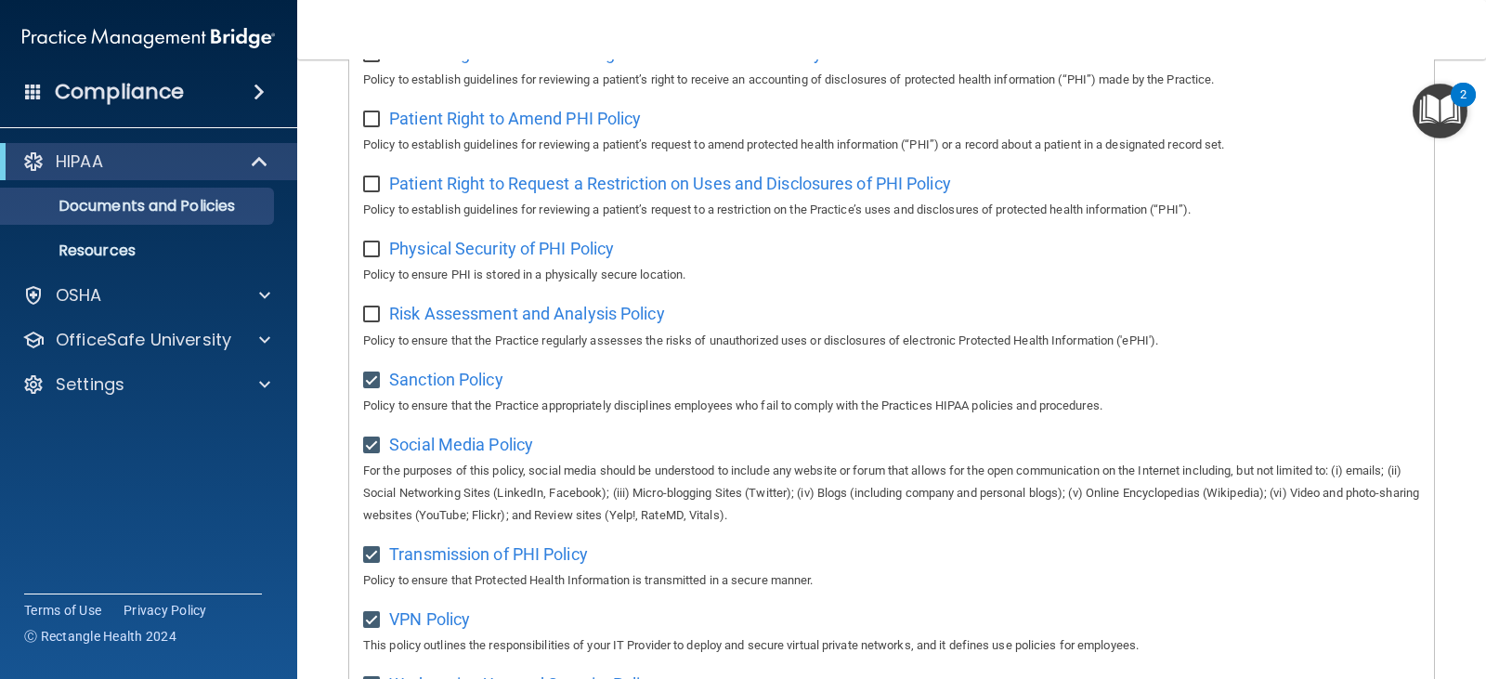
click at [367, 322] on input "checkbox" at bounding box center [373, 314] width 21 height 15
checkbox input "true"
click at [367, 257] on input "checkbox" at bounding box center [373, 249] width 21 height 15
checkbox input "true"
click at [446, 253] on span "Physical Security of PHI Policy" at bounding box center [501, 248] width 225 height 19
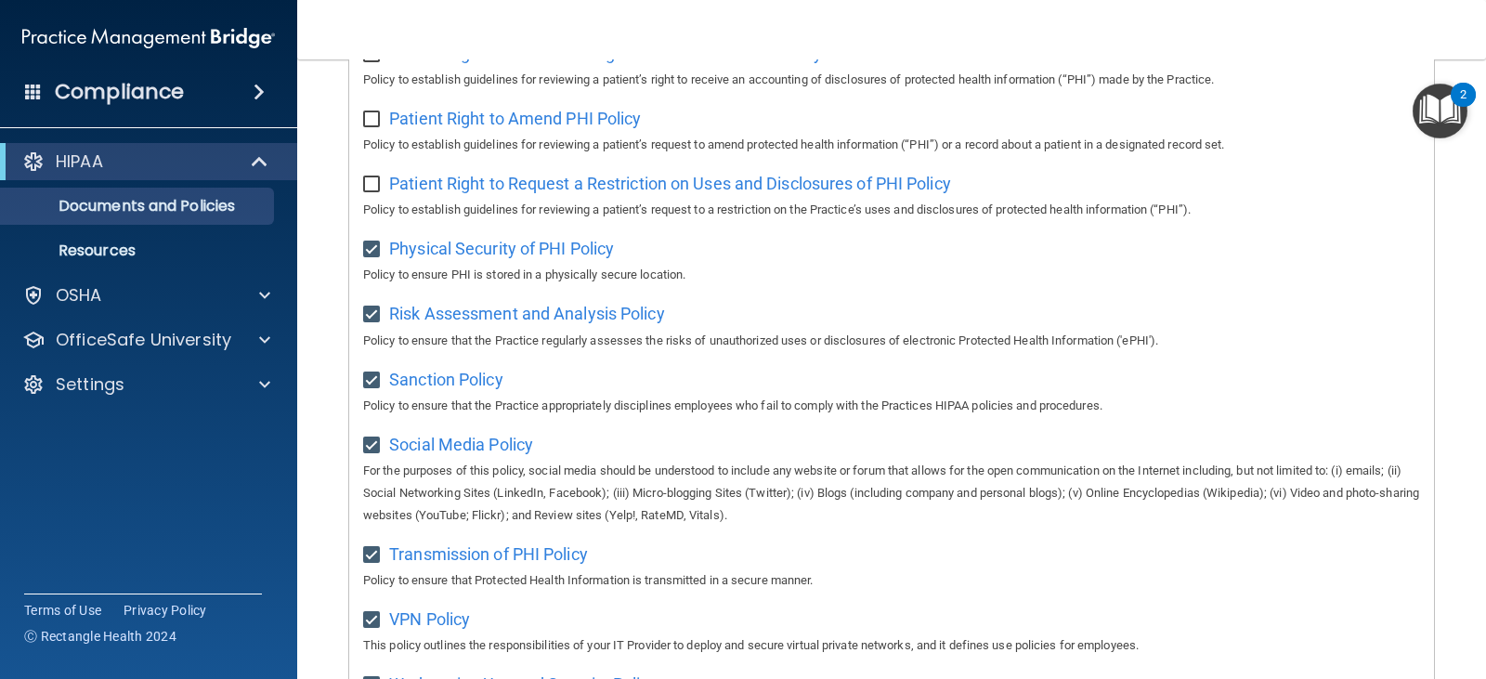
click at [379, 205] on div "Patient Right to Request a Restriction on Uses and Disclosures of PHI Policy Po…" at bounding box center [891, 194] width 1057 height 53
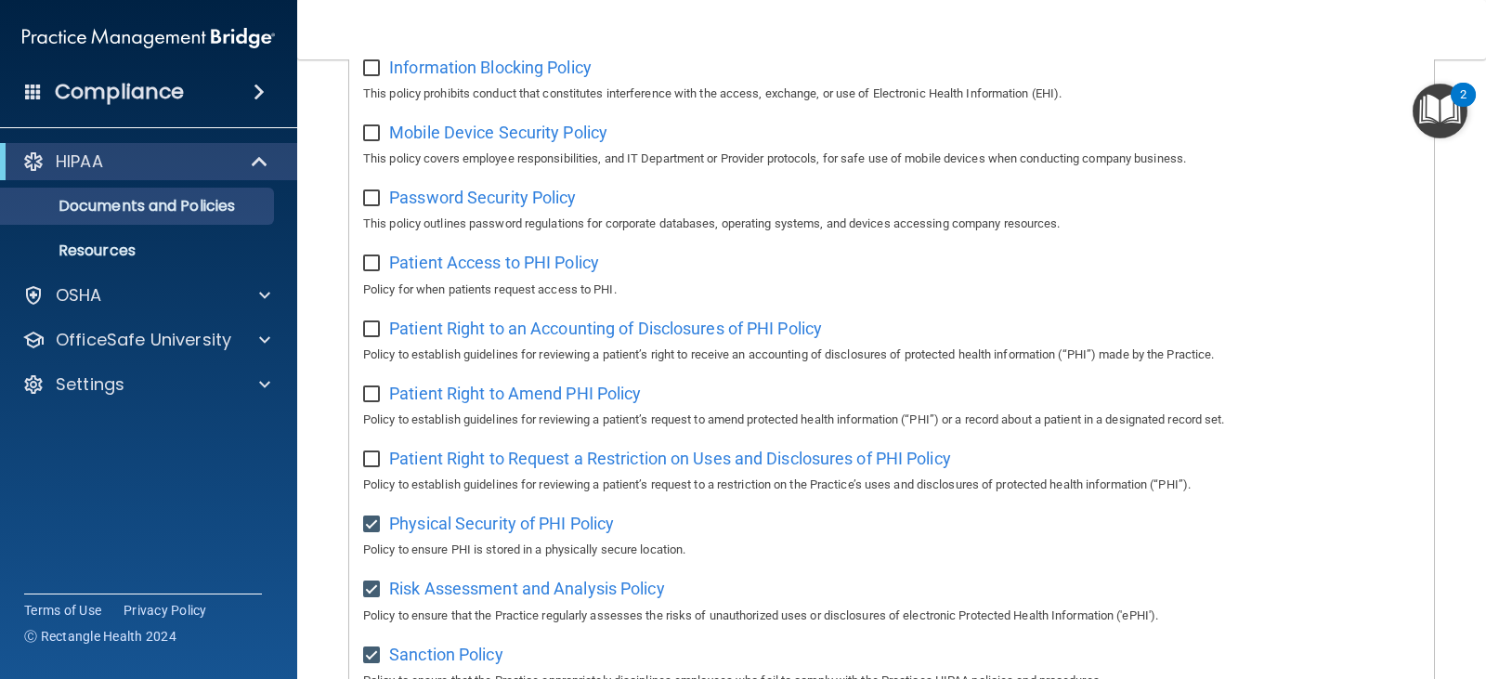
scroll to position [764, 0]
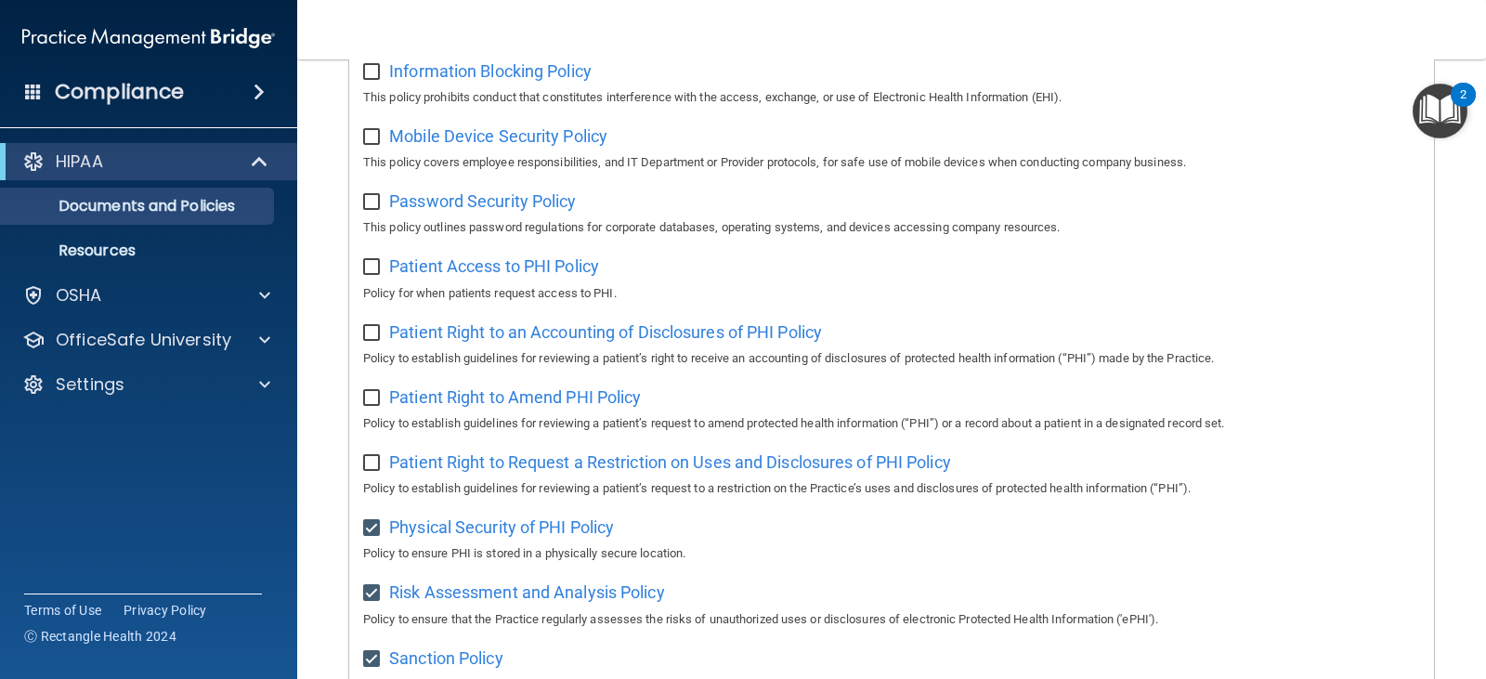
click at [372, 471] on input "checkbox" at bounding box center [373, 463] width 21 height 15
checkbox input "true"
click at [366, 406] on input "checkbox" at bounding box center [373, 398] width 21 height 15
checkbox input "true"
click at [370, 341] on input "checkbox" at bounding box center [373, 333] width 21 height 15
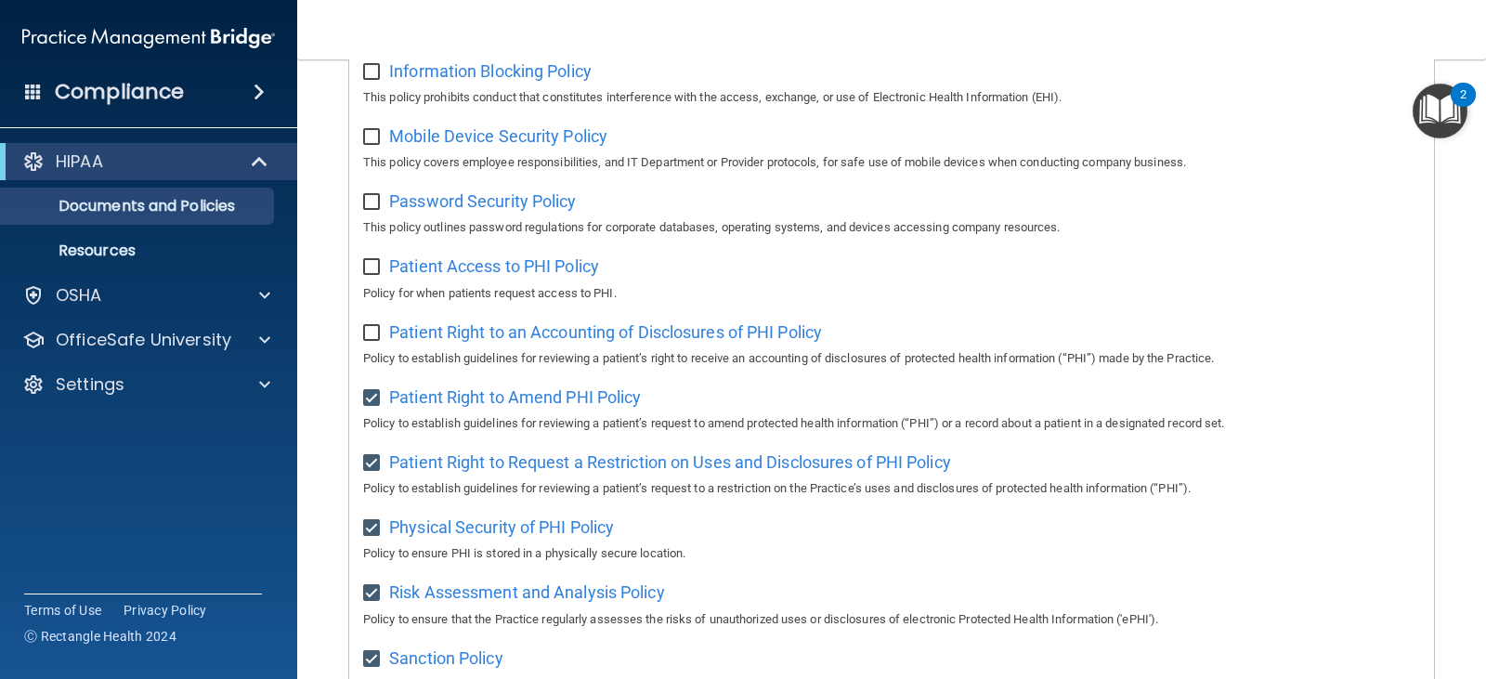
checkbox input "true"
click at [376, 275] on input "checkbox" at bounding box center [373, 267] width 21 height 15
checkbox input "true"
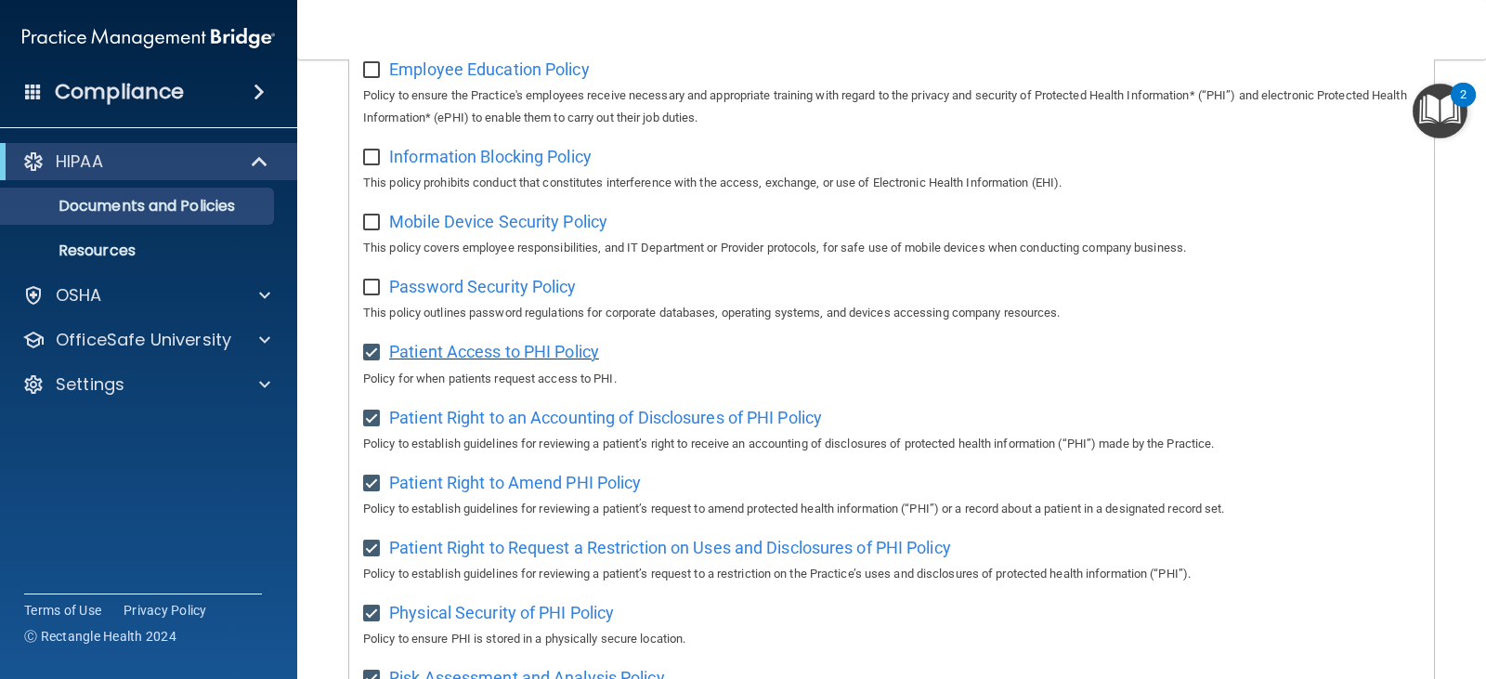
scroll to position [578, 0]
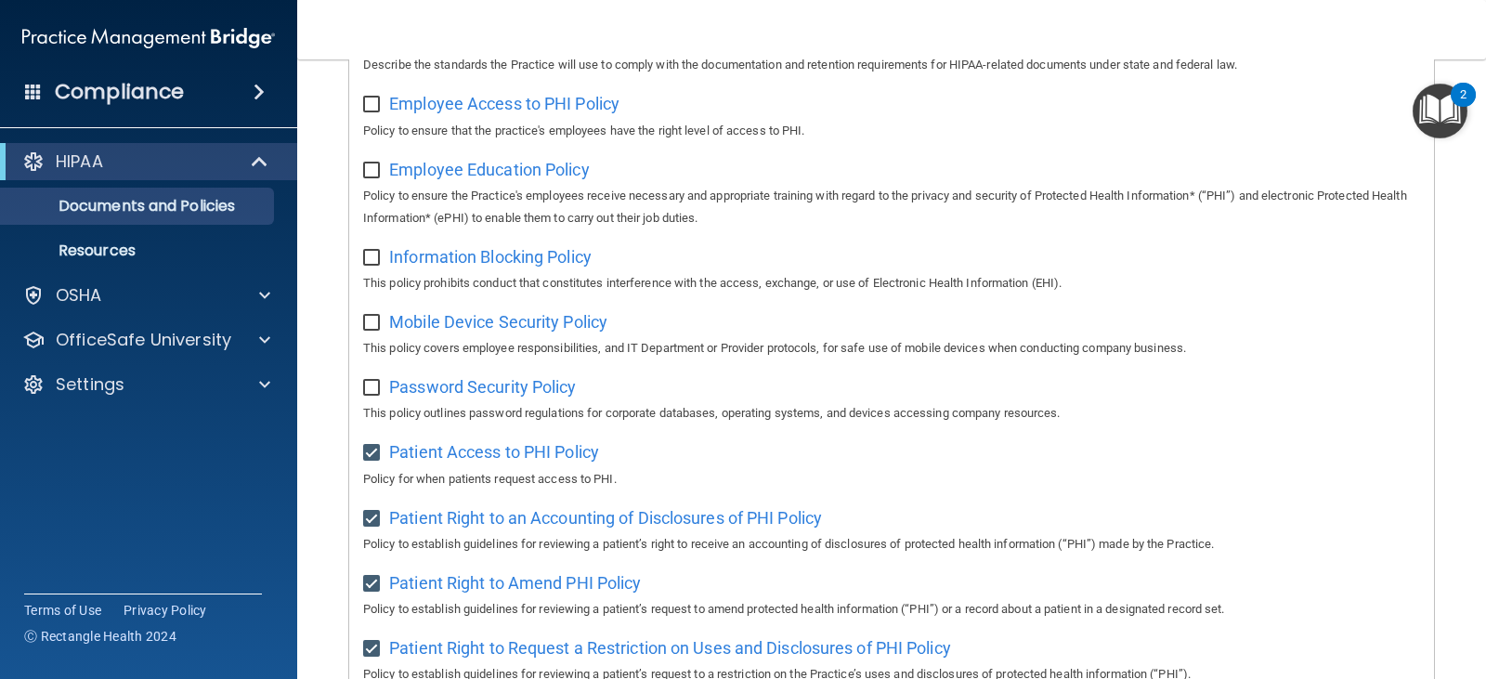
click at [370, 396] on input "checkbox" at bounding box center [373, 388] width 21 height 15
checkbox input "true"
click at [370, 325] on input "checkbox" at bounding box center [373, 323] width 21 height 15
checkbox input "true"
click at [454, 330] on span "Mobile Device Security Policy" at bounding box center [498, 321] width 218 height 19
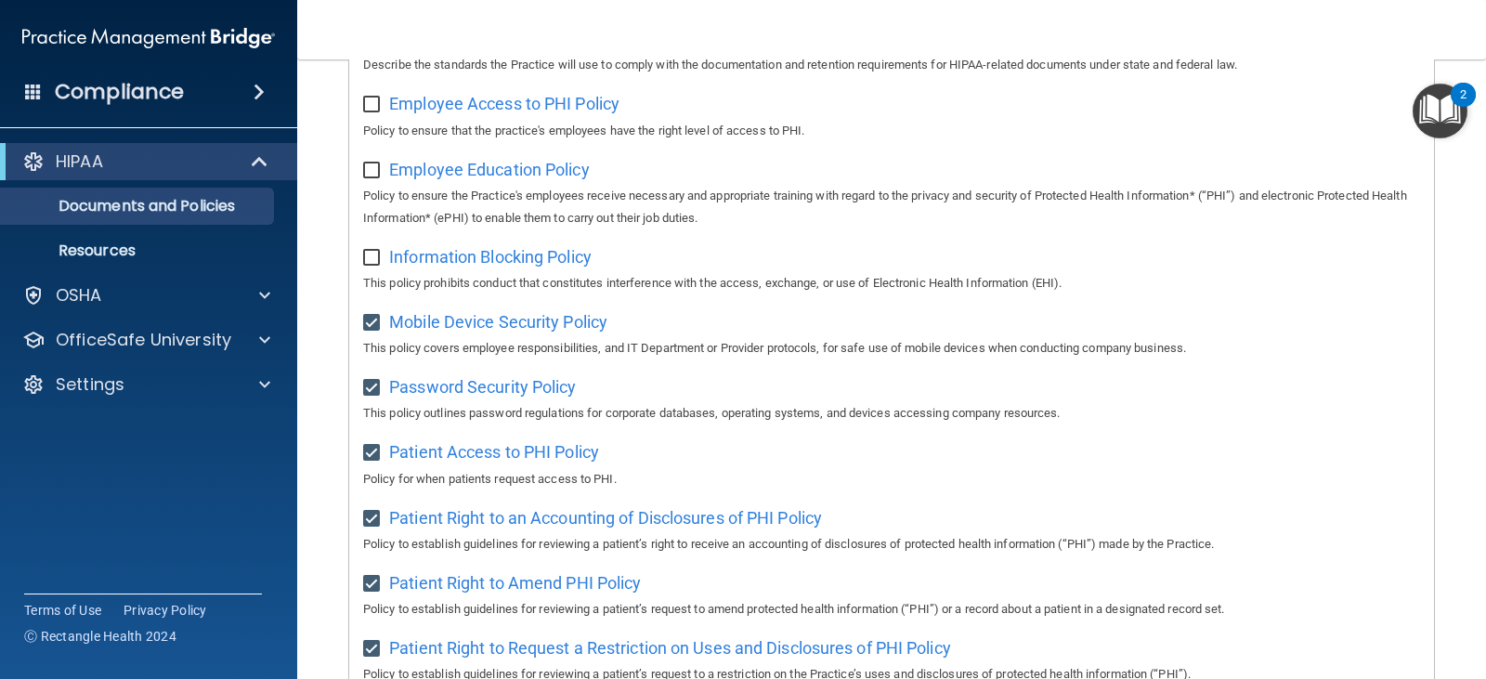
click at [372, 264] on input "checkbox" at bounding box center [373, 258] width 21 height 15
checkbox input "true"
click at [368, 176] on input "checkbox" at bounding box center [373, 170] width 21 height 15
checkbox input "true"
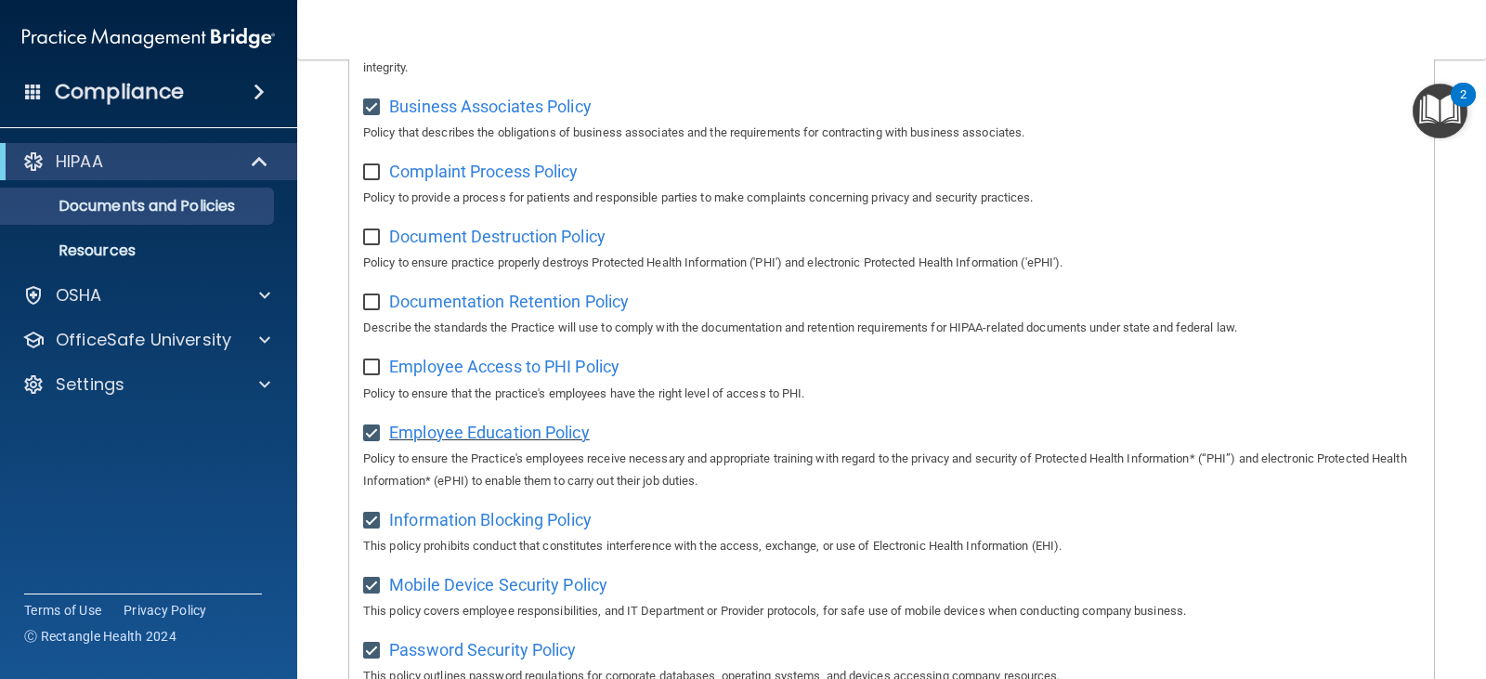
scroll to position [300, 0]
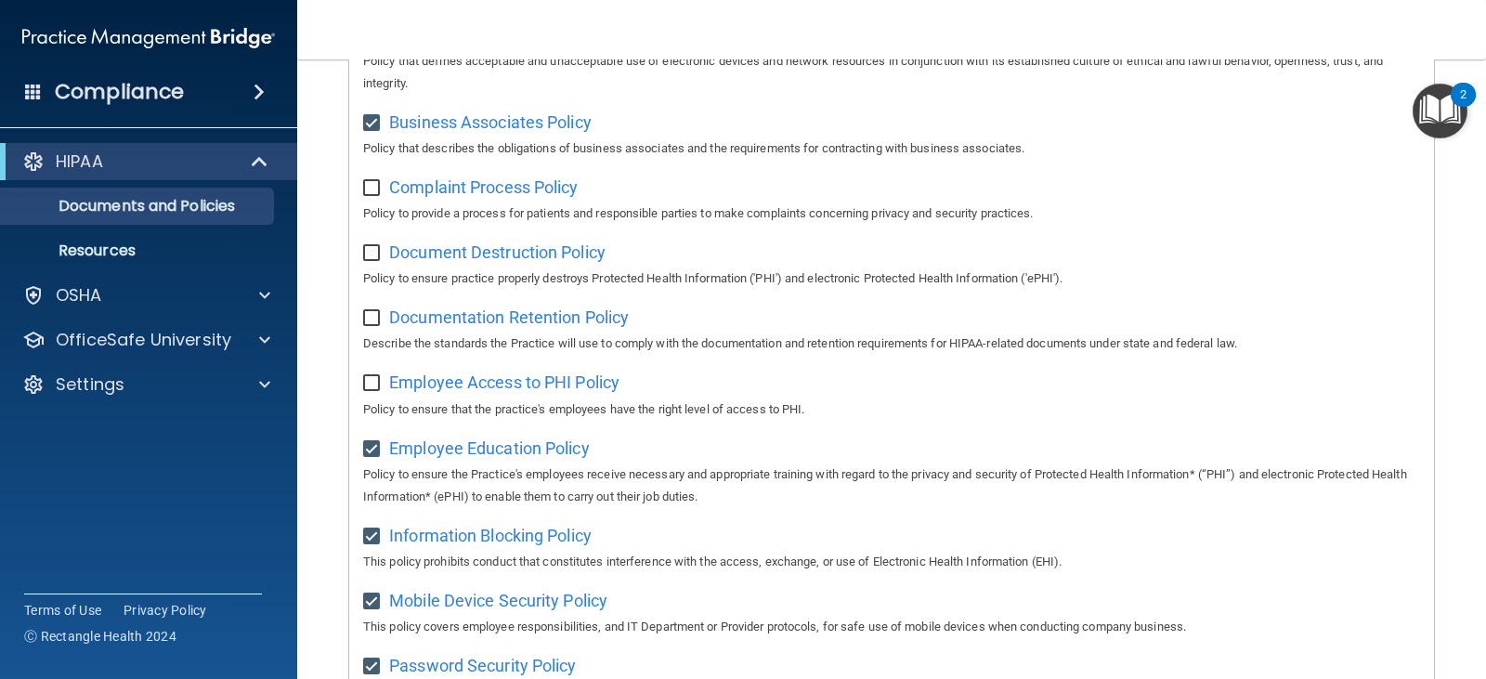
click at [370, 379] on input "checkbox" at bounding box center [373, 383] width 21 height 15
checkbox input "true"
click at [370, 314] on input "checkbox" at bounding box center [373, 318] width 21 height 15
checkbox input "true"
click at [372, 251] on input "checkbox" at bounding box center [373, 253] width 21 height 15
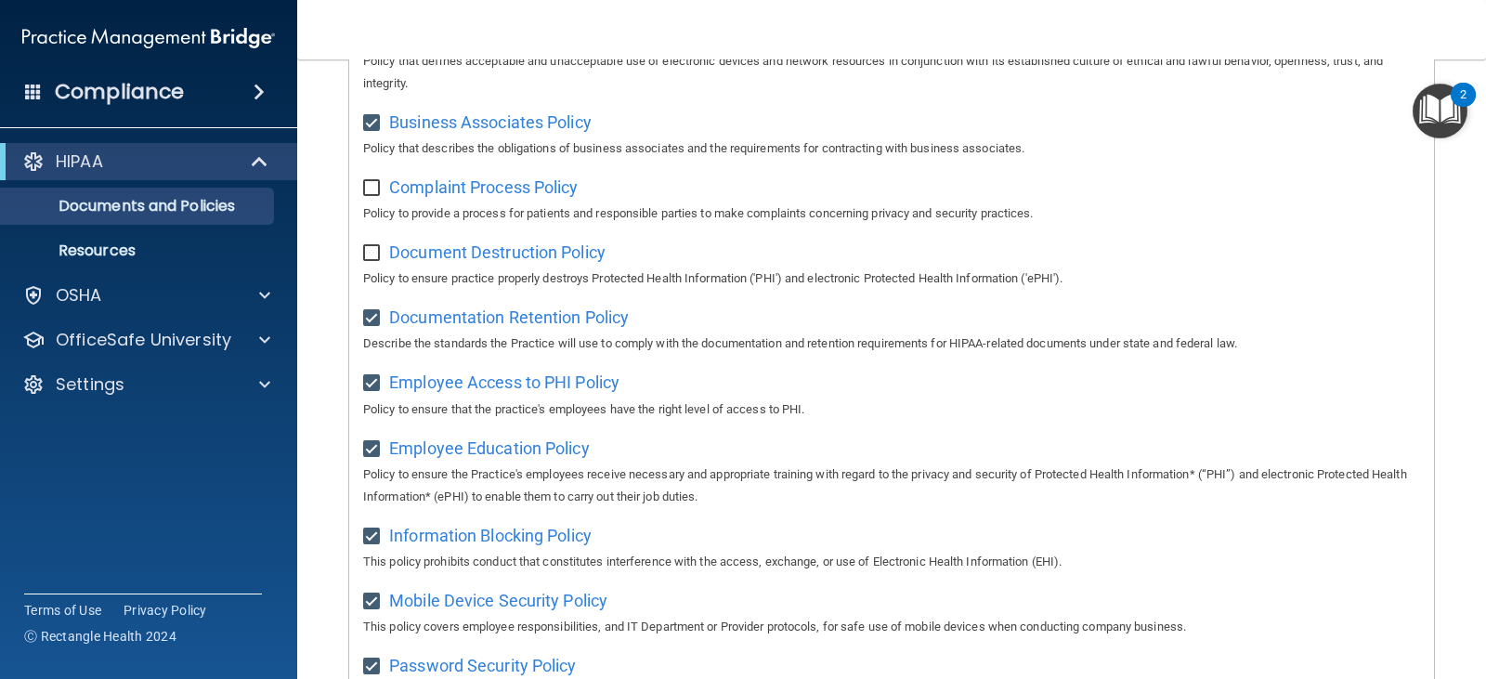
checkbox input "true"
click at [368, 198] on div "Complaint Process Policy Policy to provide a process for patients and responsib…" at bounding box center [891, 198] width 1057 height 53
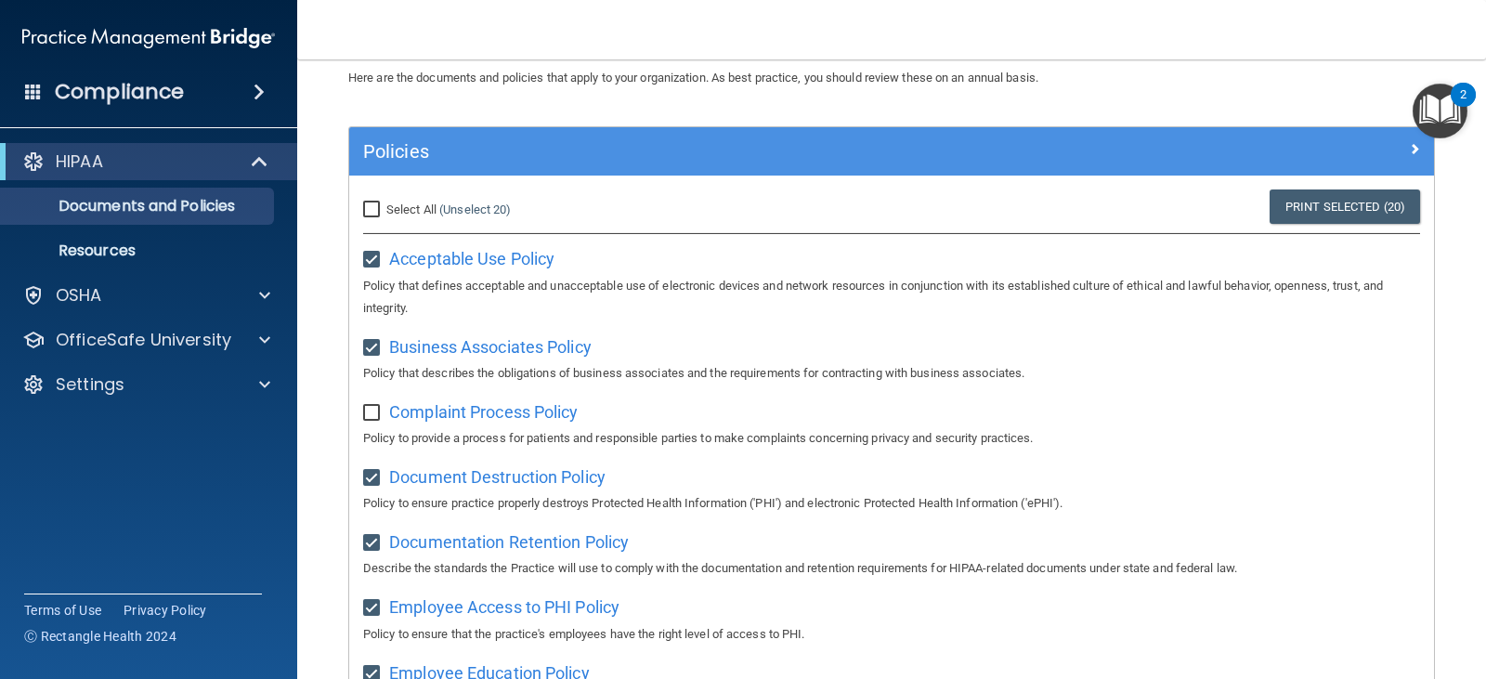
scroll to position [0, 0]
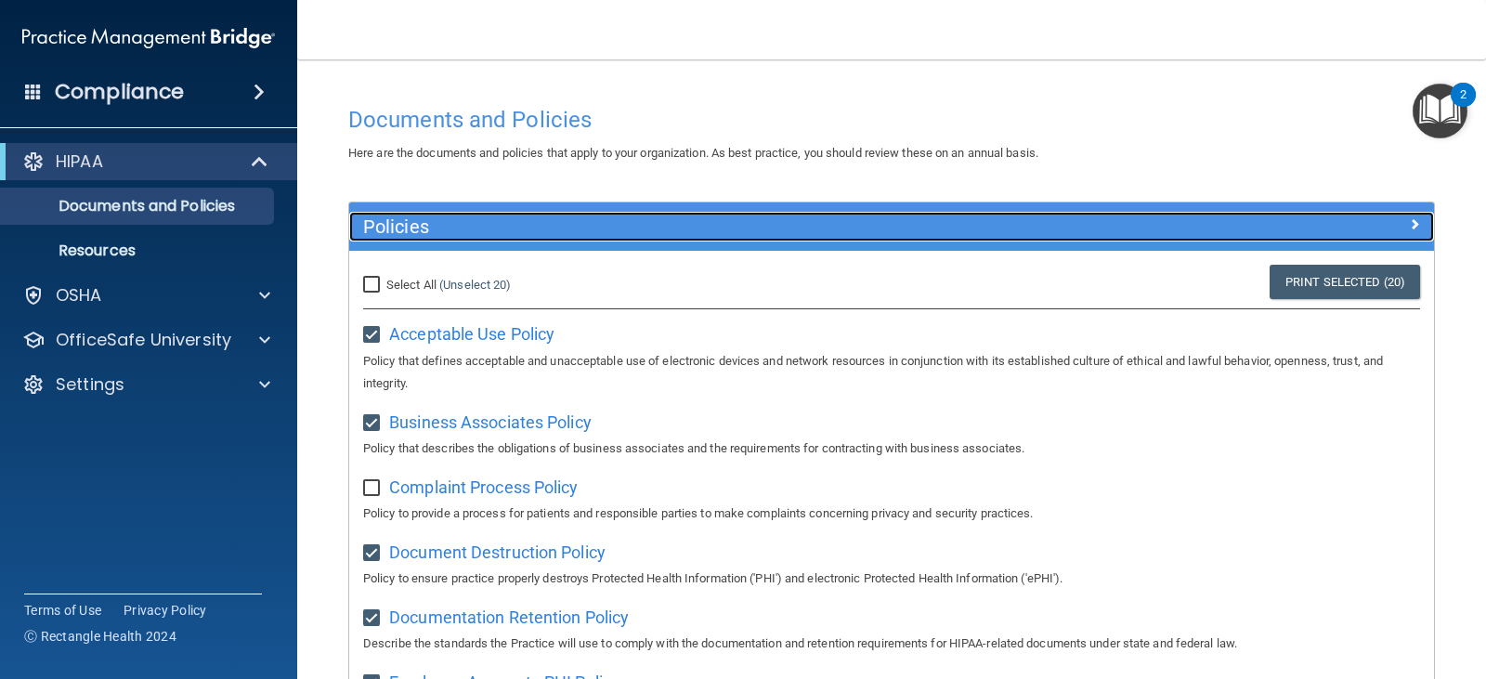
click at [1409, 220] on span at bounding box center [1414, 224] width 11 height 22
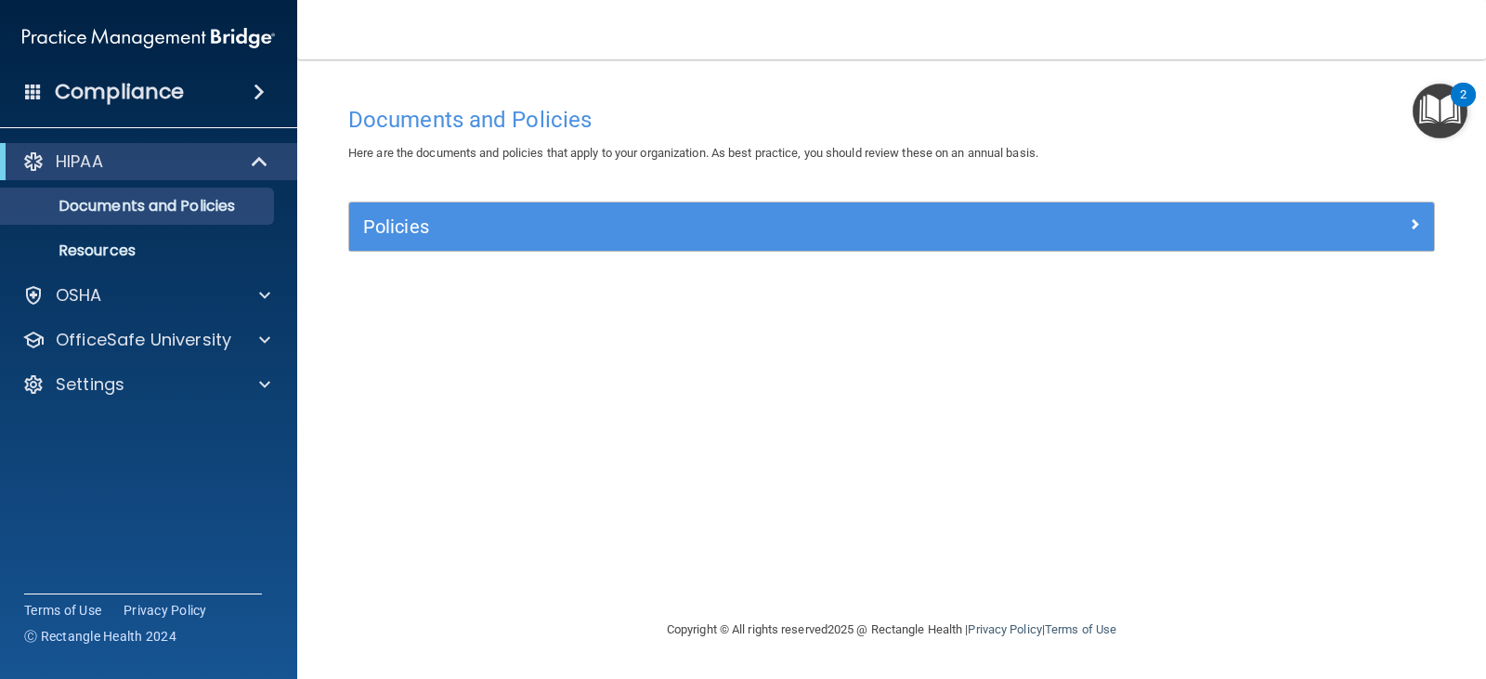
click at [1431, 129] on img "Open Resource Center, 2 new notifications" at bounding box center [1439, 111] width 55 height 55
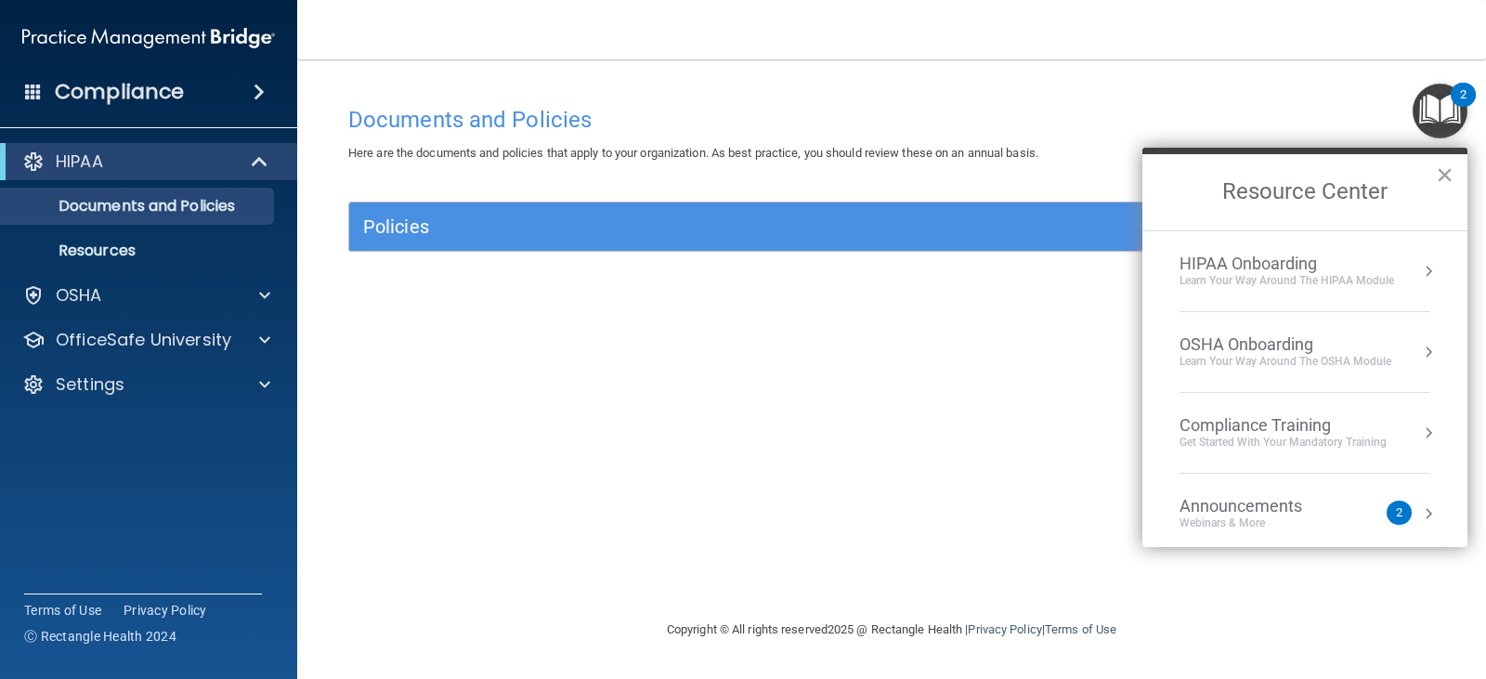
click at [1356, 267] on div "HIPAA Onboarding" at bounding box center [1286, 263] width 214 height 20
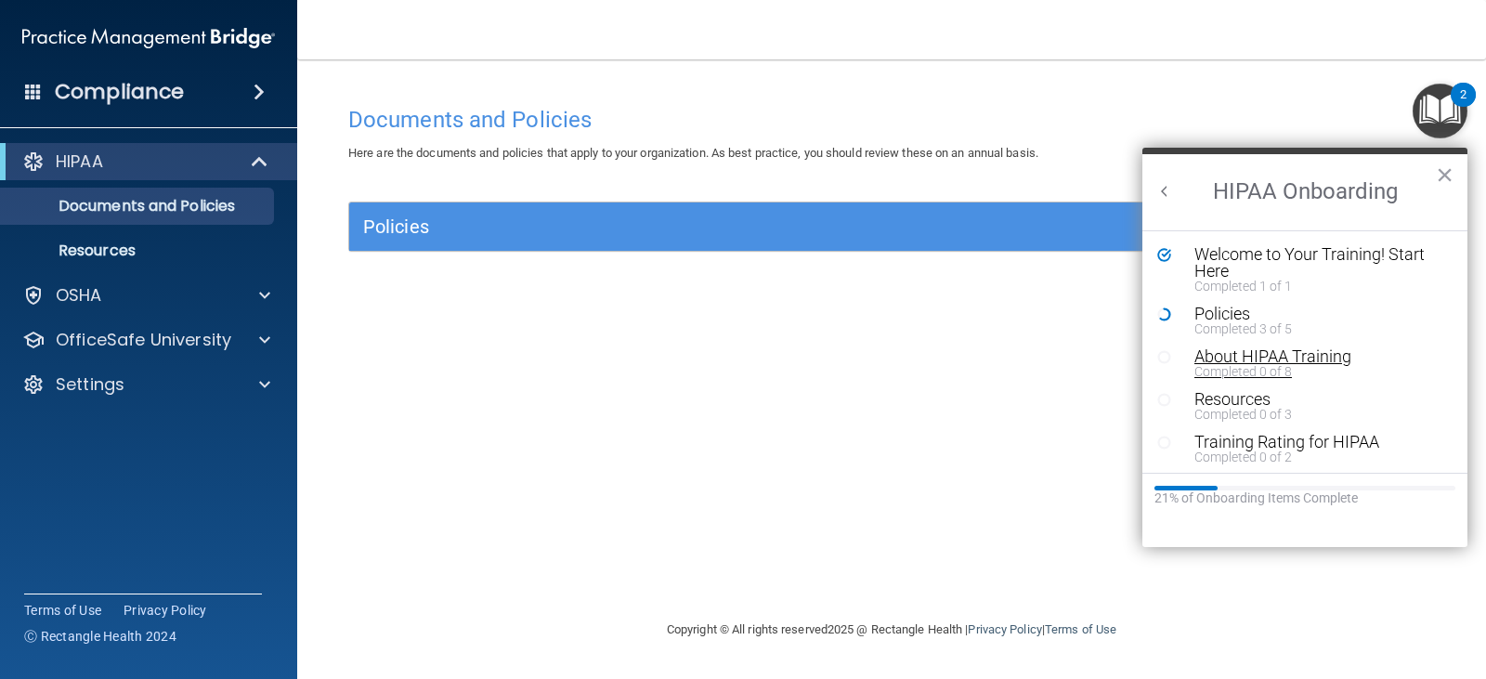
click at [1229, 351] on div "About HIPAA Training" at bounding box center [1311, 356] width 235 height 17
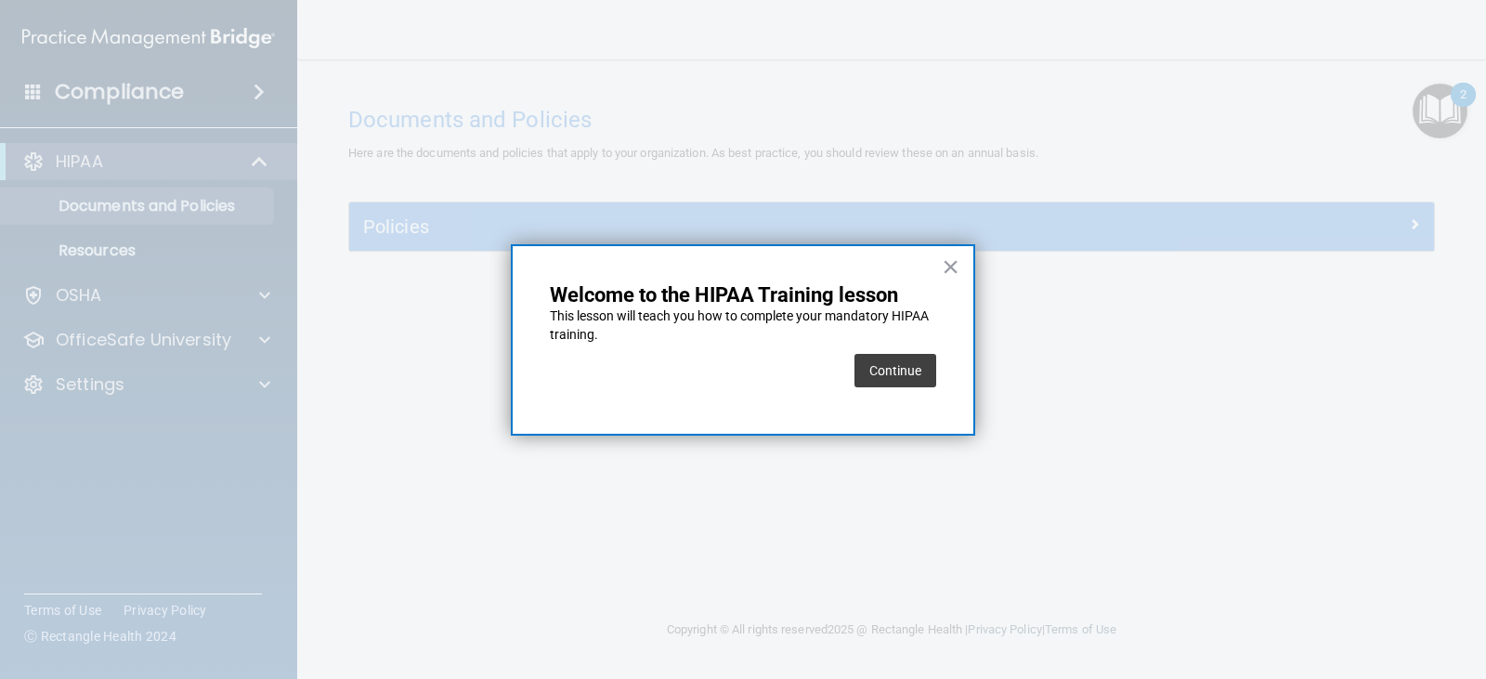
click at [936, 368] on div "× Welcome to the HIPAA Training lesson This lesson will teach you how to comple…" at bounding box center [743, 339] width 464 height 191
click at [918, 369] on button "Continue" at bounding box center [895, 370] width 82 height 33
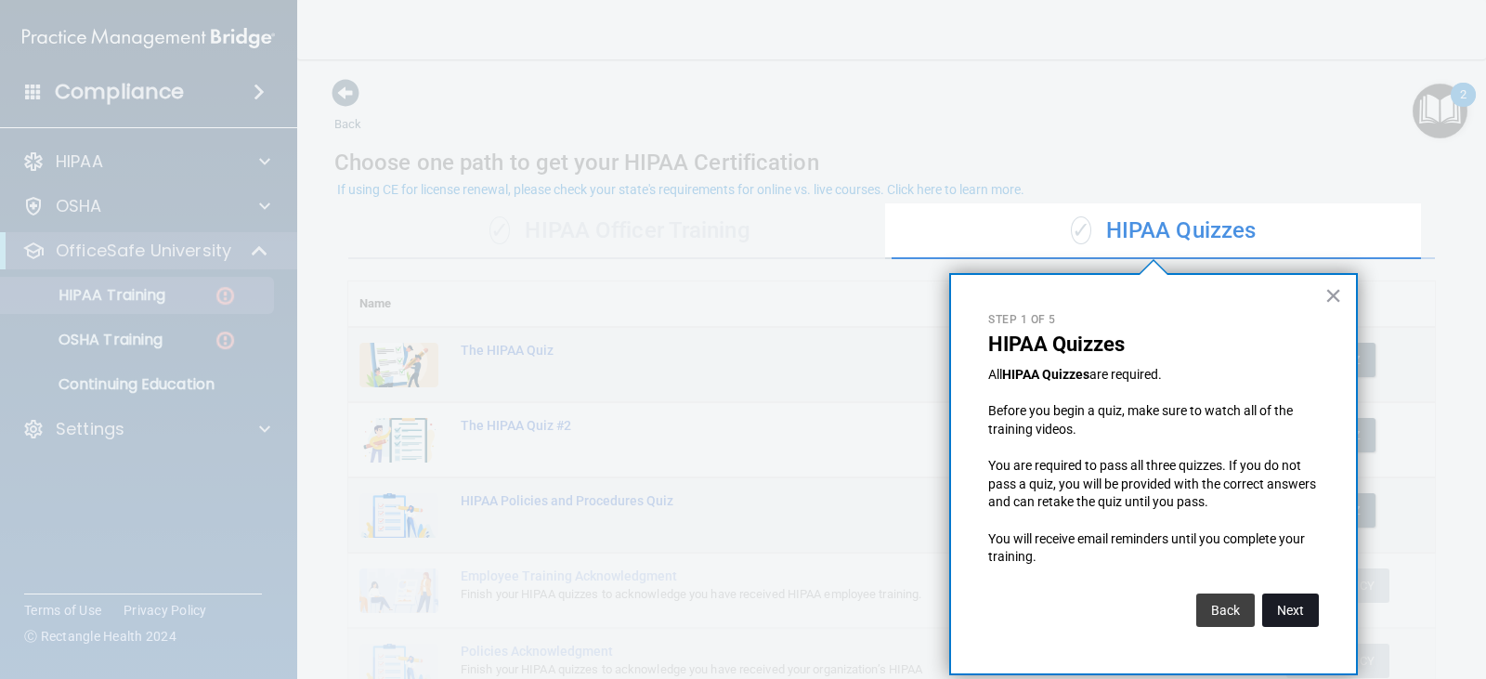
click at [1301, 606] on button "Next" at bounding box center [1290, 609] width 57 height 33
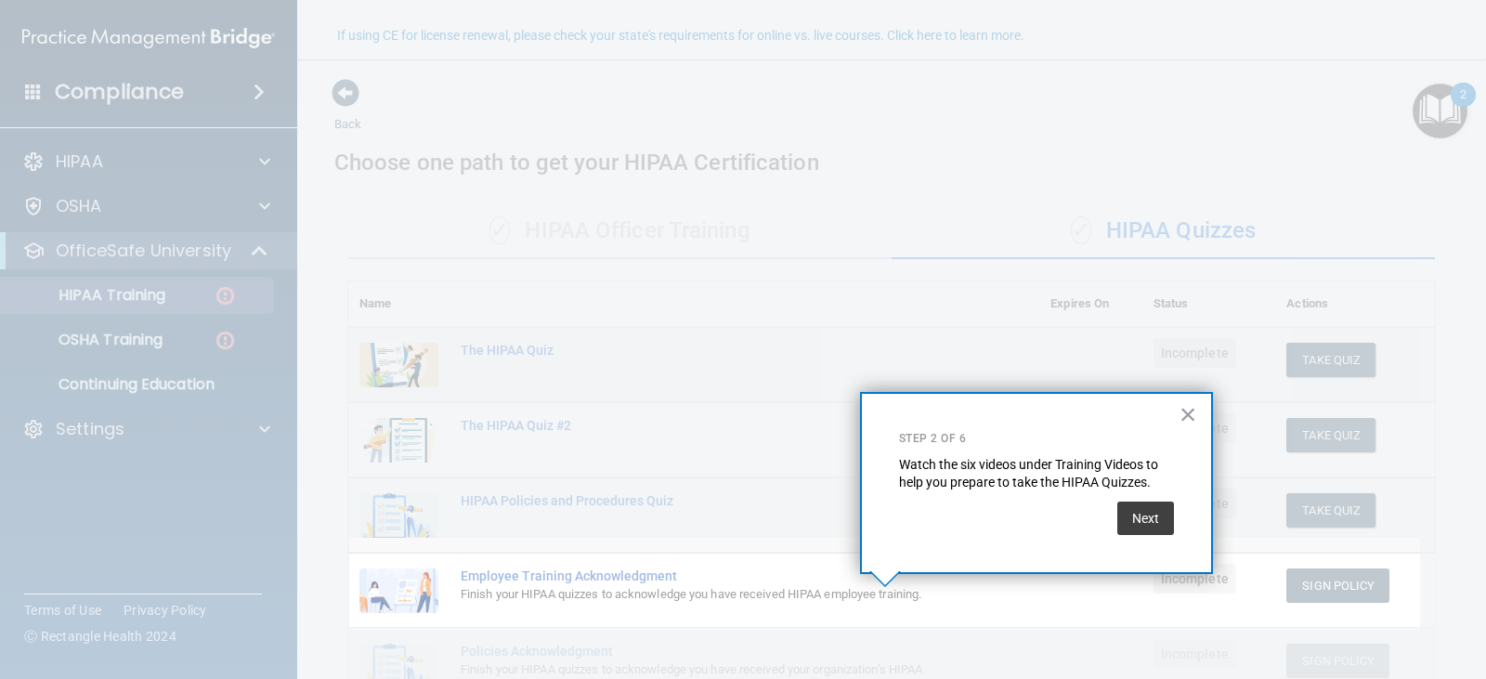
scroll to position [154, 0]
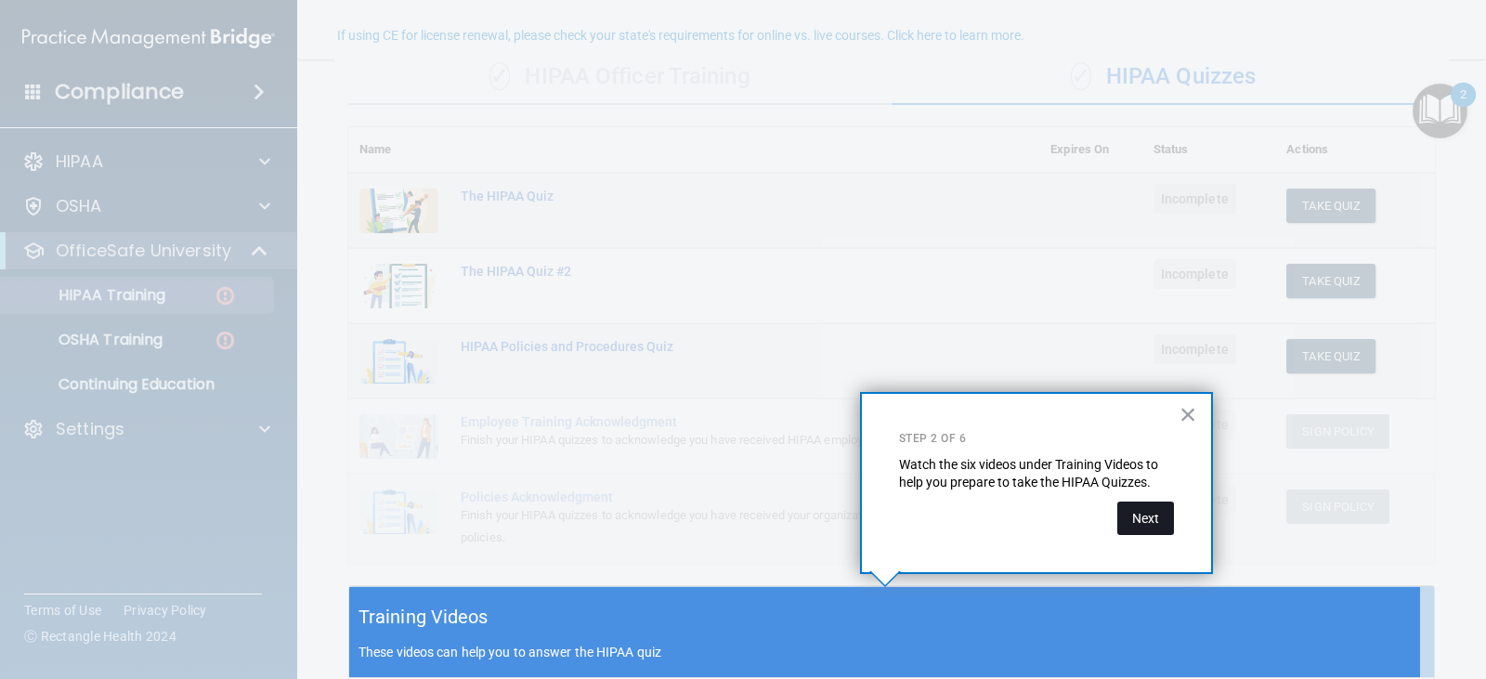
click at [1138, 526] on button "Next" at bounding box center [1145, 517] width 57 height 33
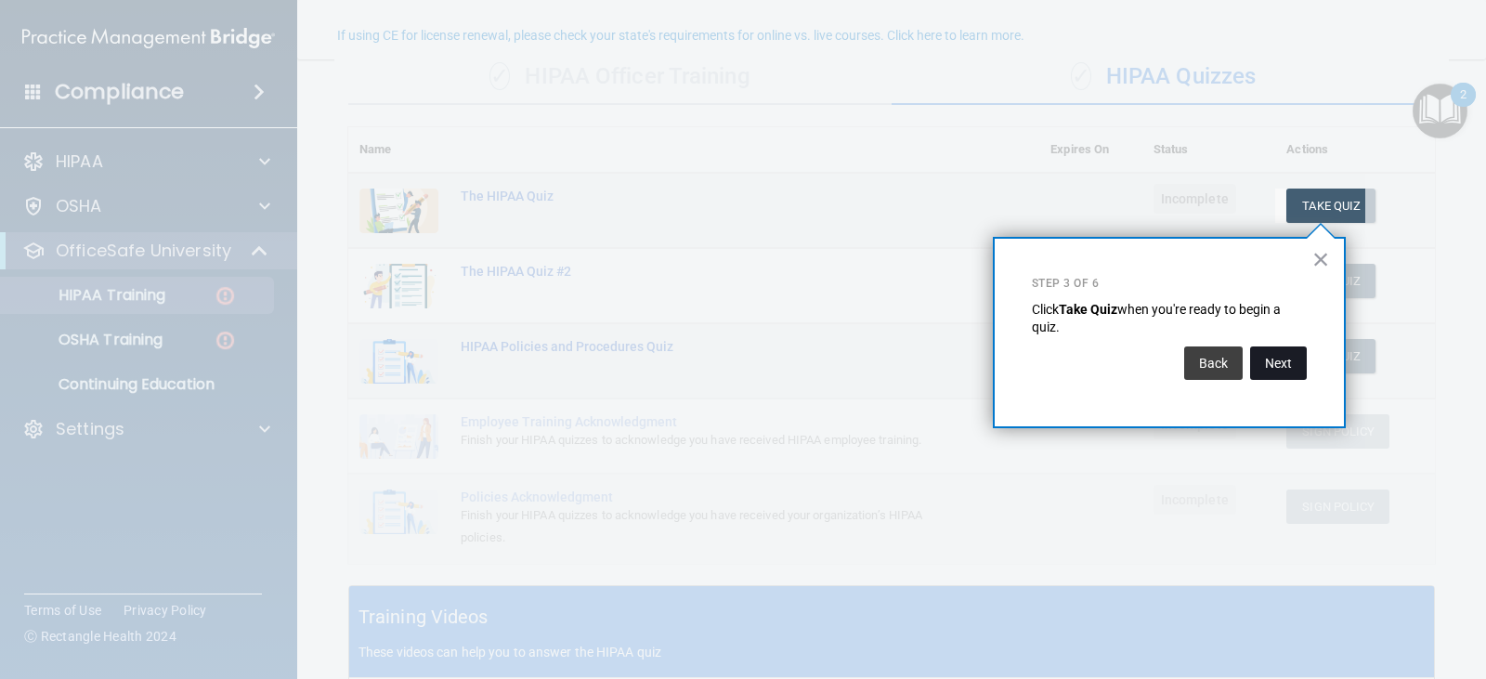
click at [1267, 365] on button "Next" at bounding box center [1278, 362] width 57 height 33
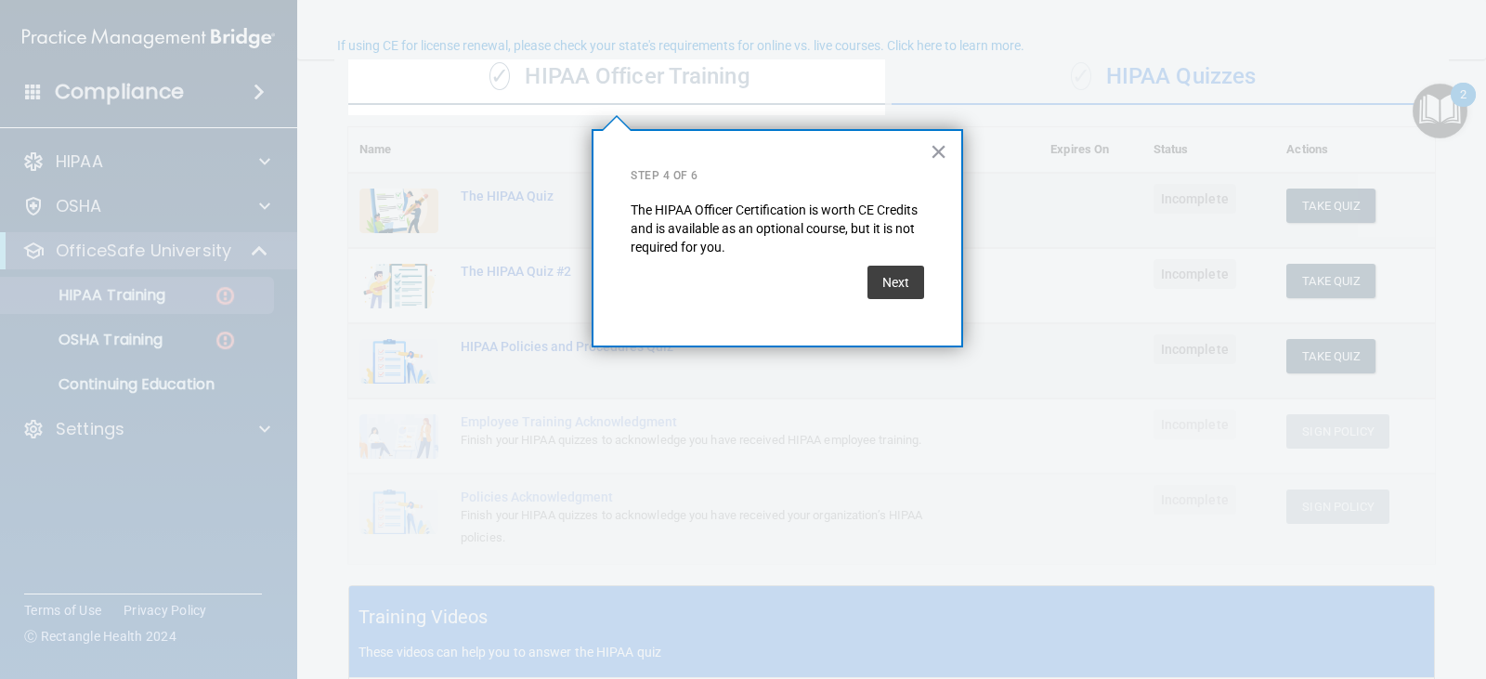
scroll to position [144, 0]
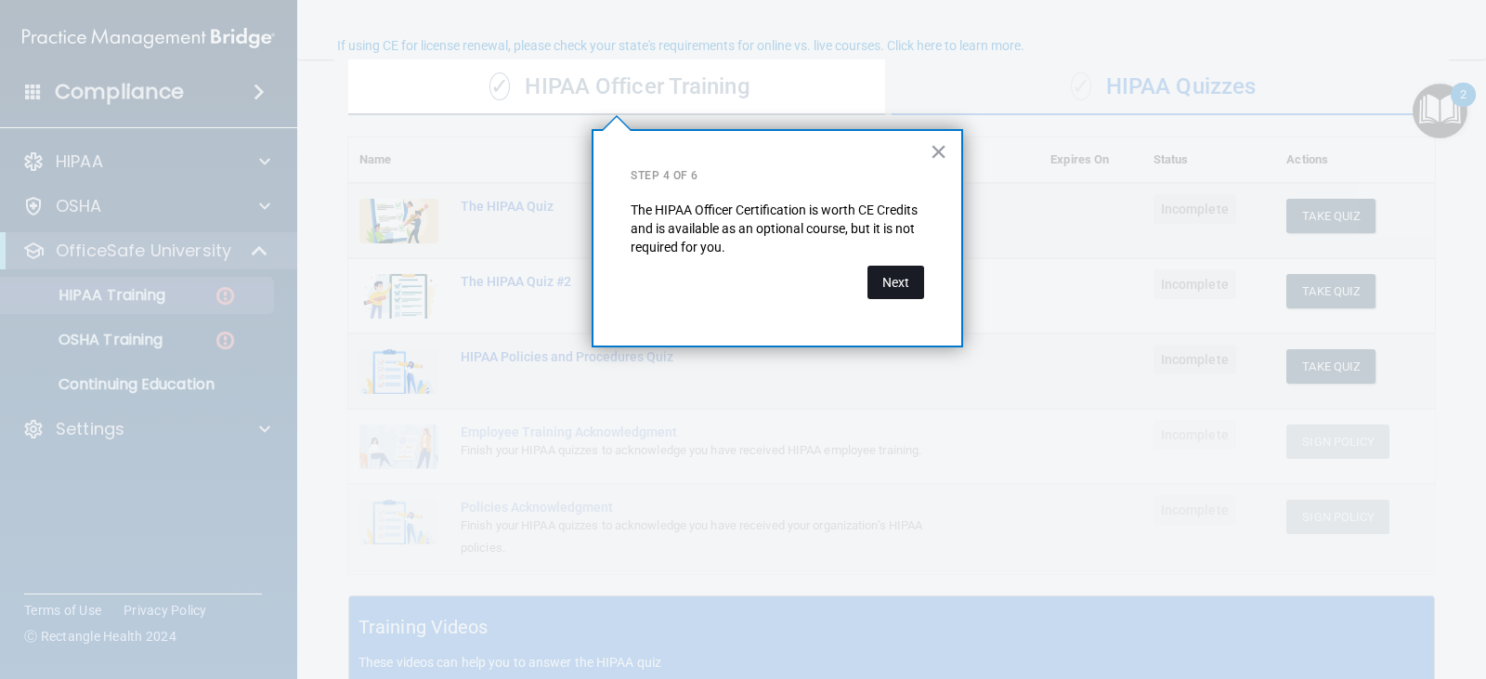
click at [876, 276] on button "Next" at bounding box center [895, 282] width 57 height 33
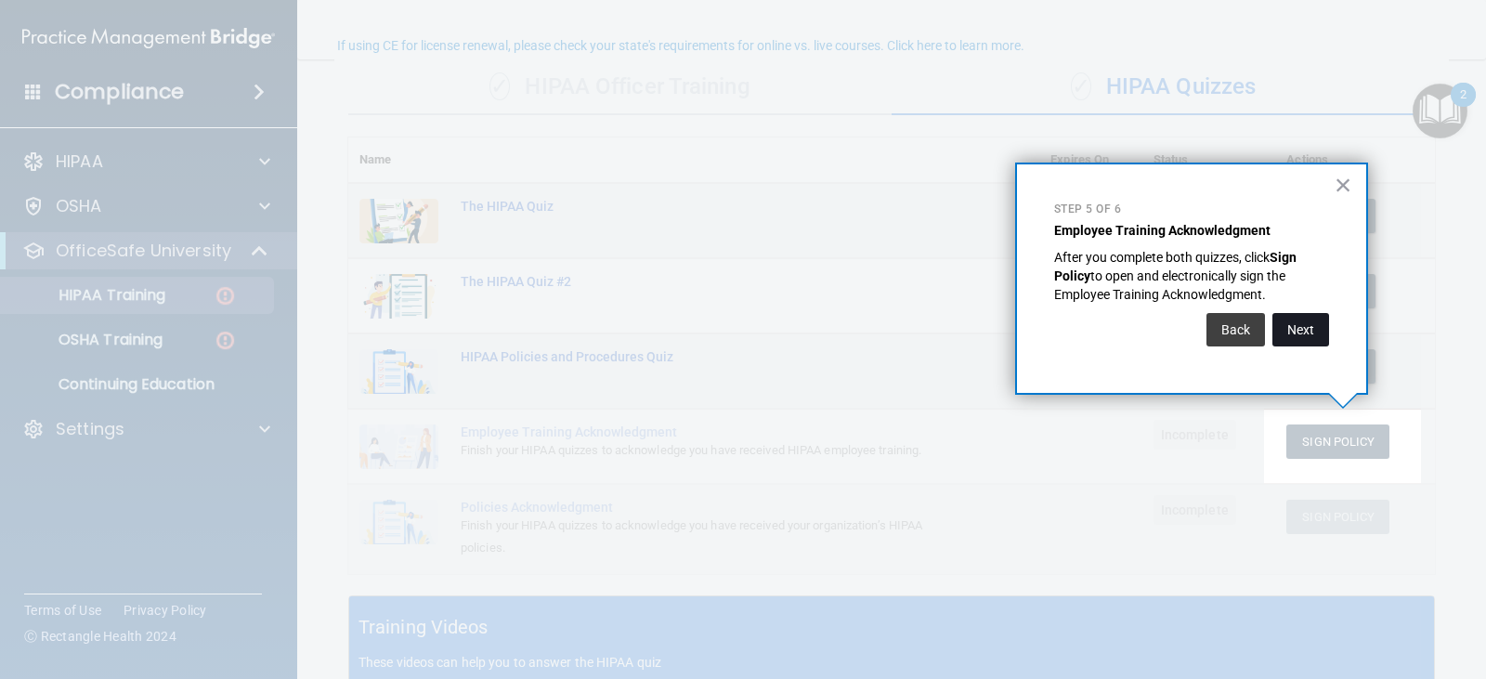
click at [1312, 331] on button "Next" at bounding box center [1300, 329] width 57 height 33
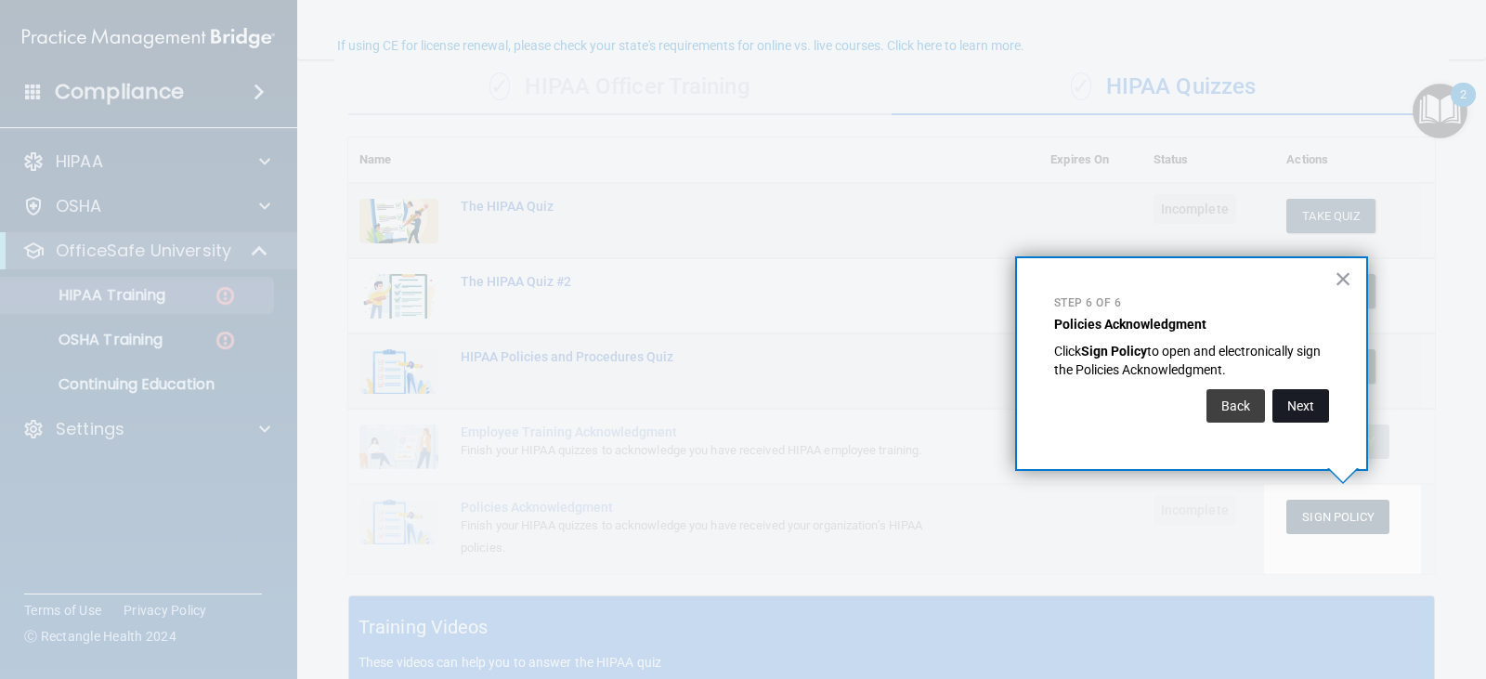
click at [1302, 397] on button "Next" at bounding box center [1300, 405] width 57 height 33
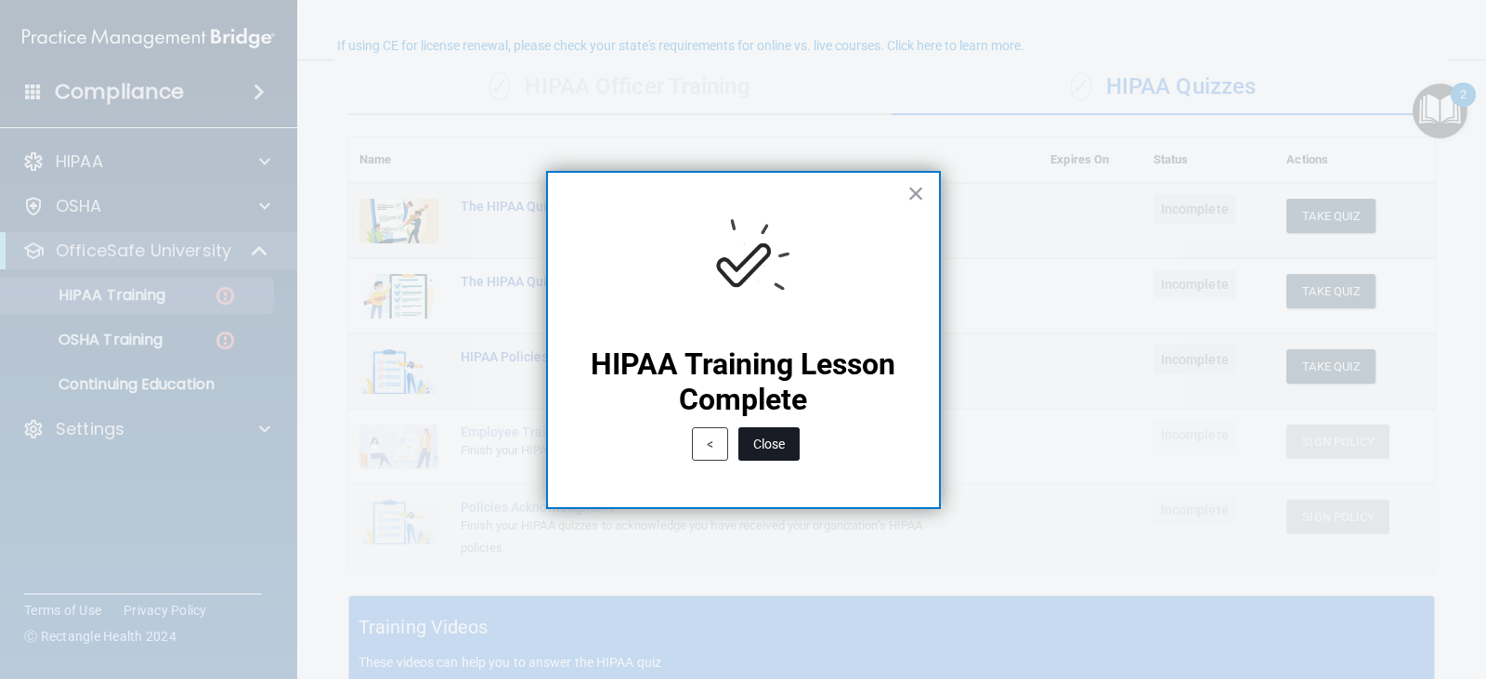
click at [789, 436] on button "Close" at bounding box center [768, 443] width 61 height 33
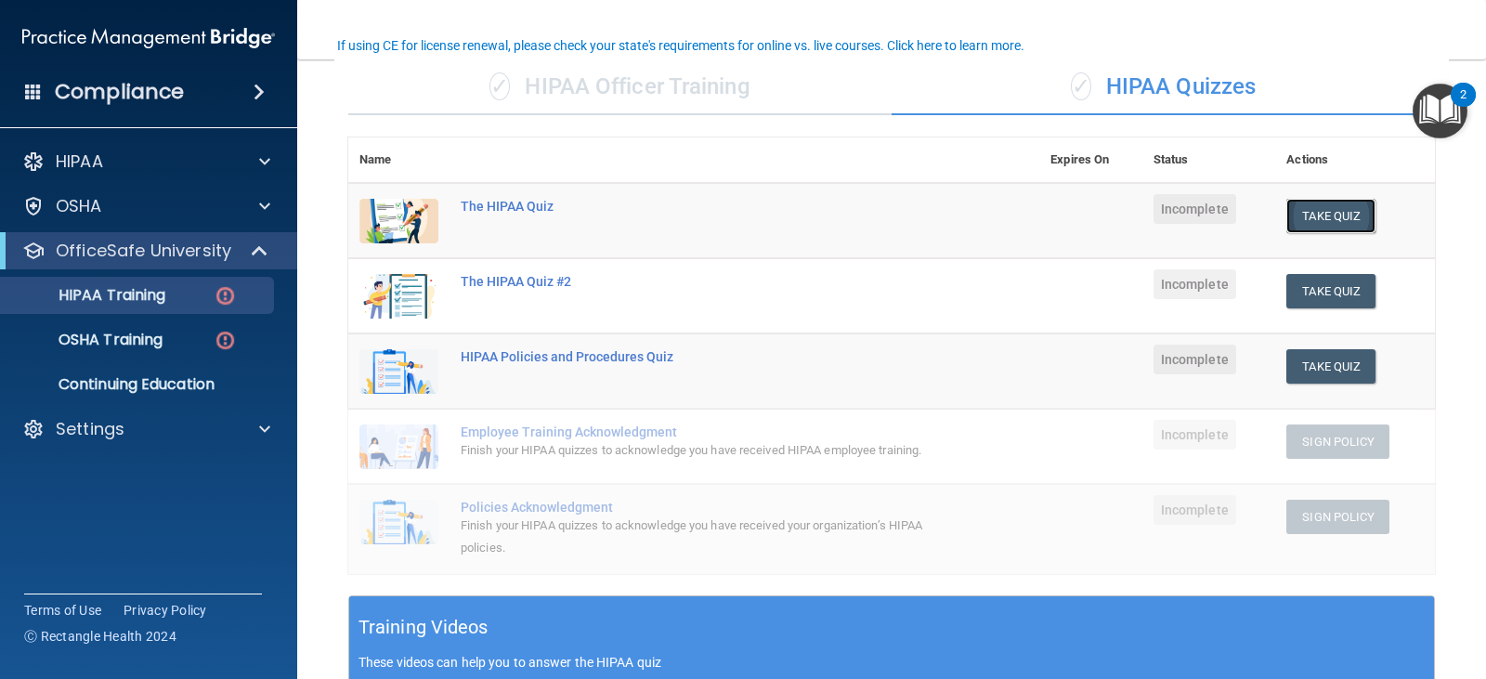
click at [1322, 211] on button "Take Quiz" at bounding box center [1330, 216] width 89 height 34
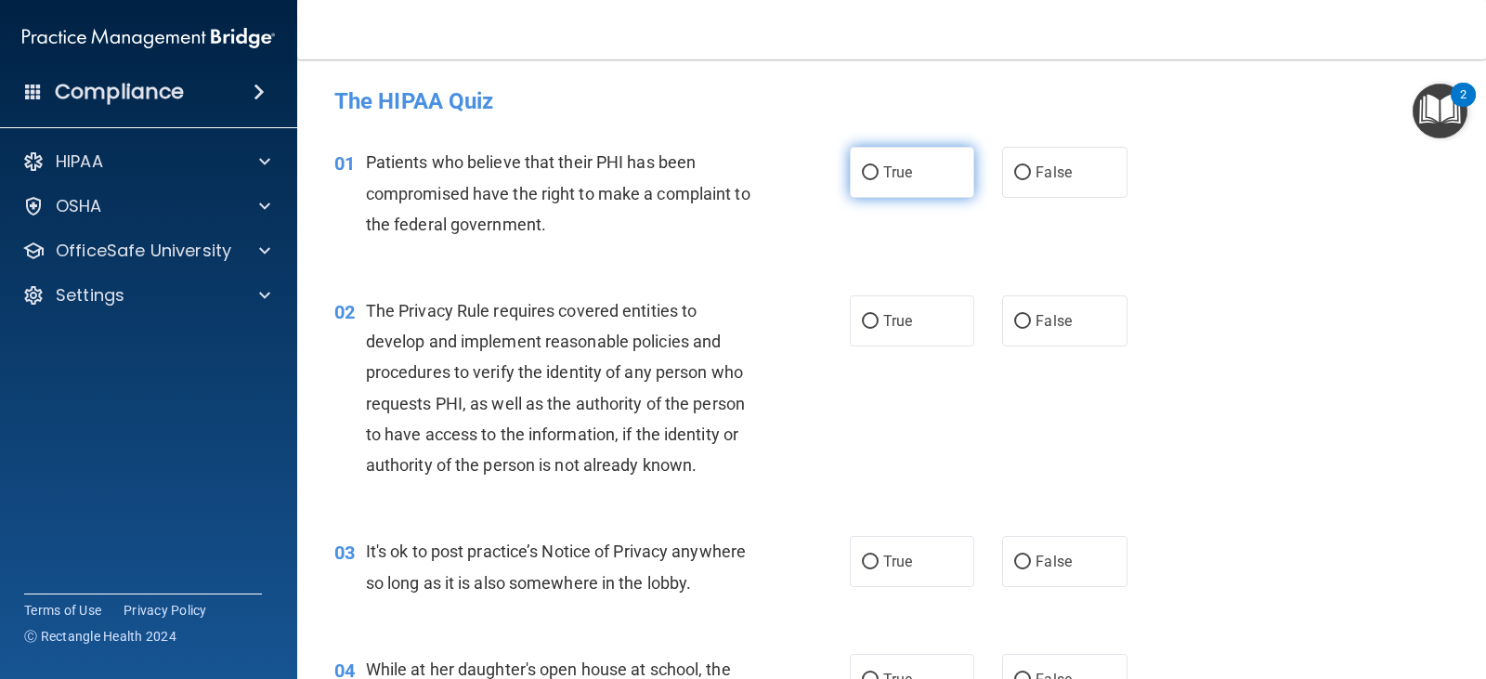
click at [898, 175] on span "True" at bounding box center [897, 172] width 29 height 18
click at [878, 175] on input "True" at bounding box center [870, 173] width 17 height 14
radio input "true"
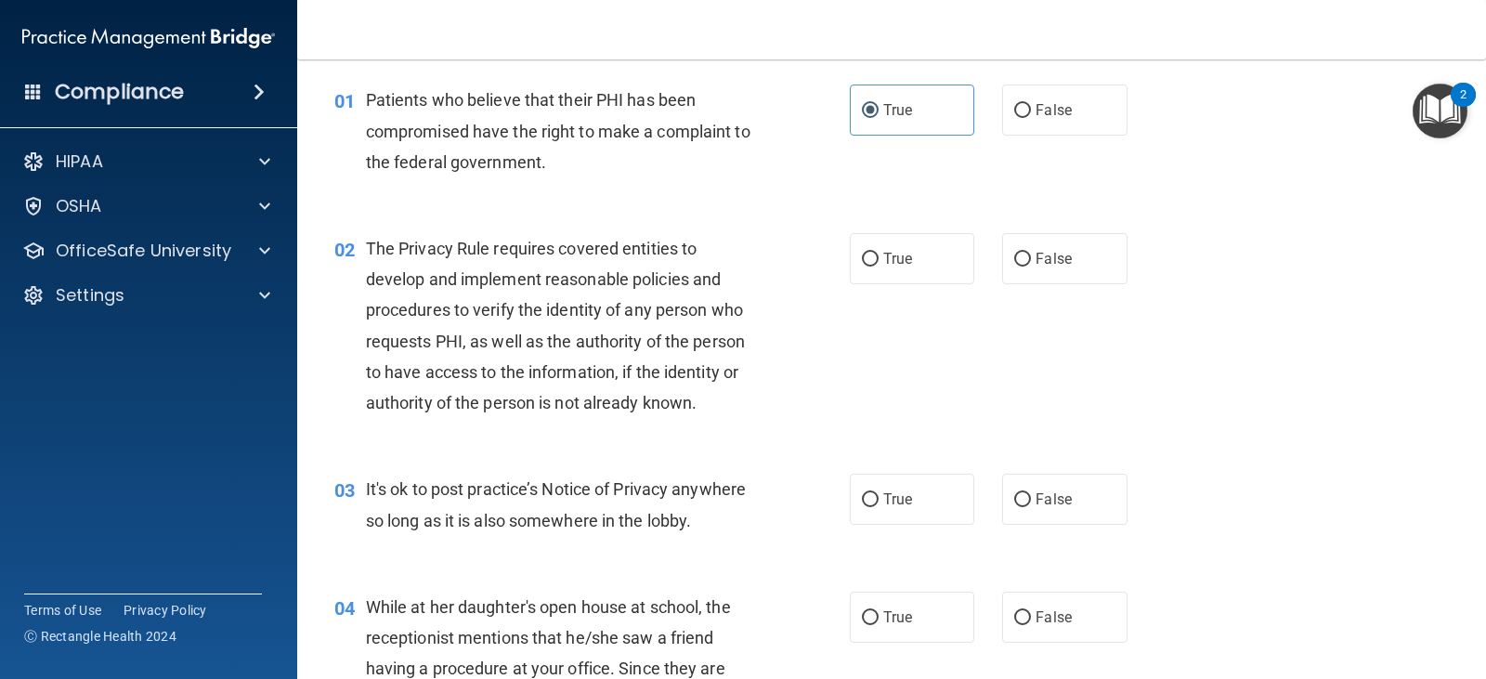
scroll to position [93, 0]
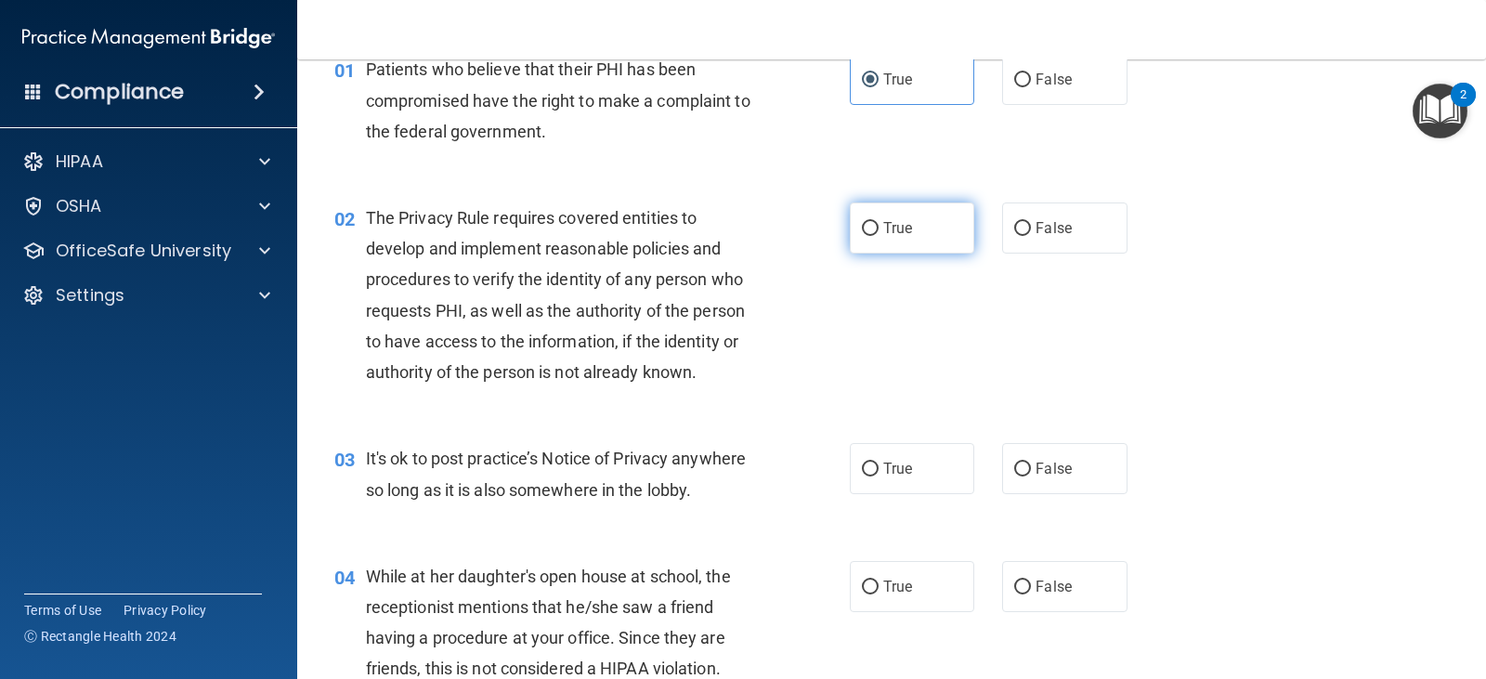
click at [934, 240] on label "True" at bounding box center [912, 227] width 124 height 51
click at [878, 236] on input "True" at bounding box center [870, 229] width 17 height 14
radio input "true"
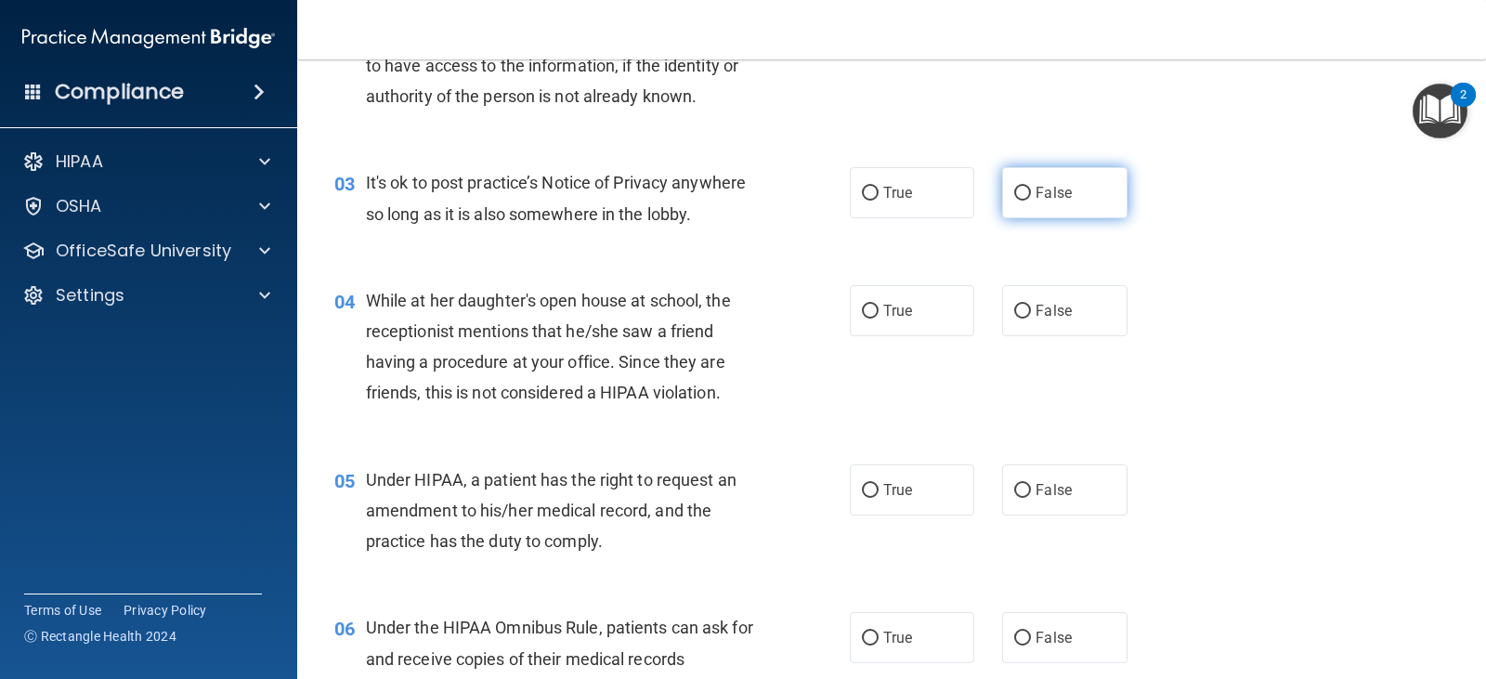
scroll to position [371, 0]
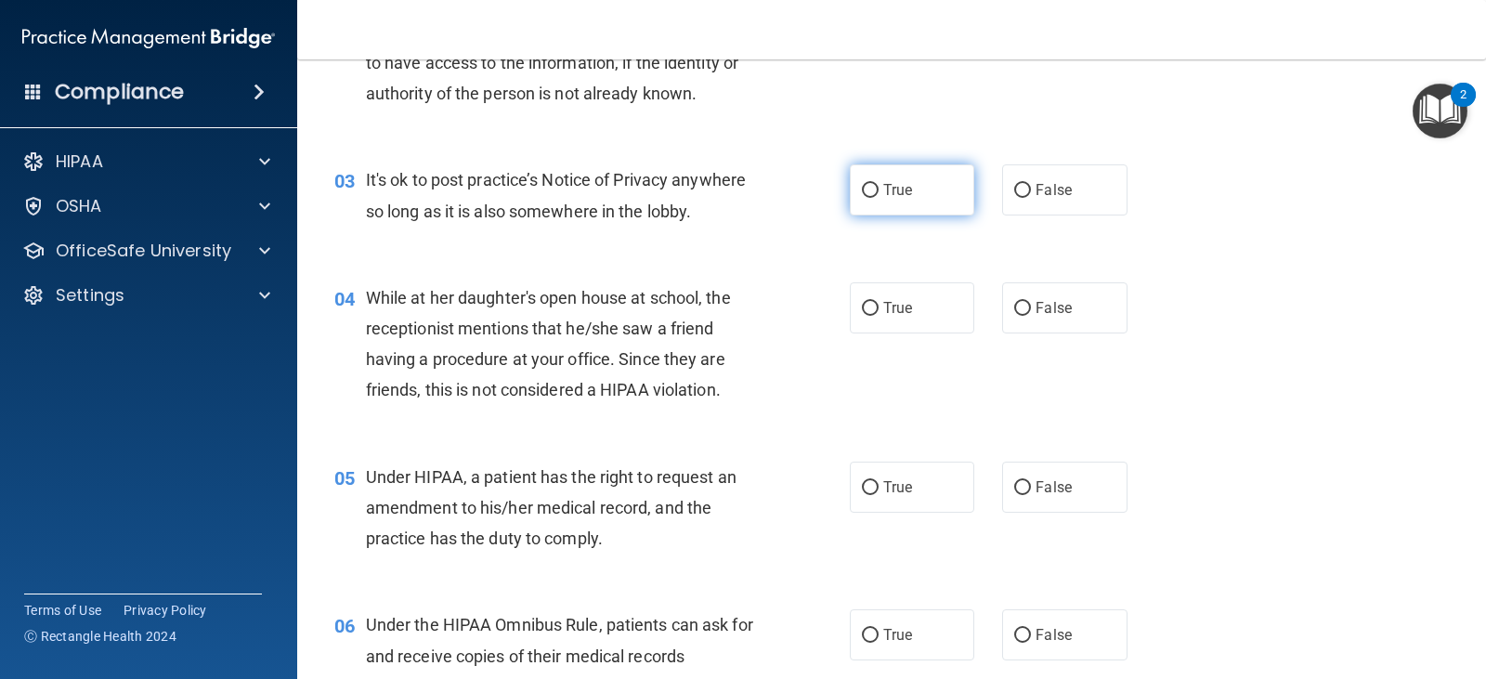
click at [950, 199] on label "True" at bounding box center [912, 189] width 124 height 51
click at [878, 198] on input "True" at bounding box center [870, 191] width 17 height 14
radio input "true"
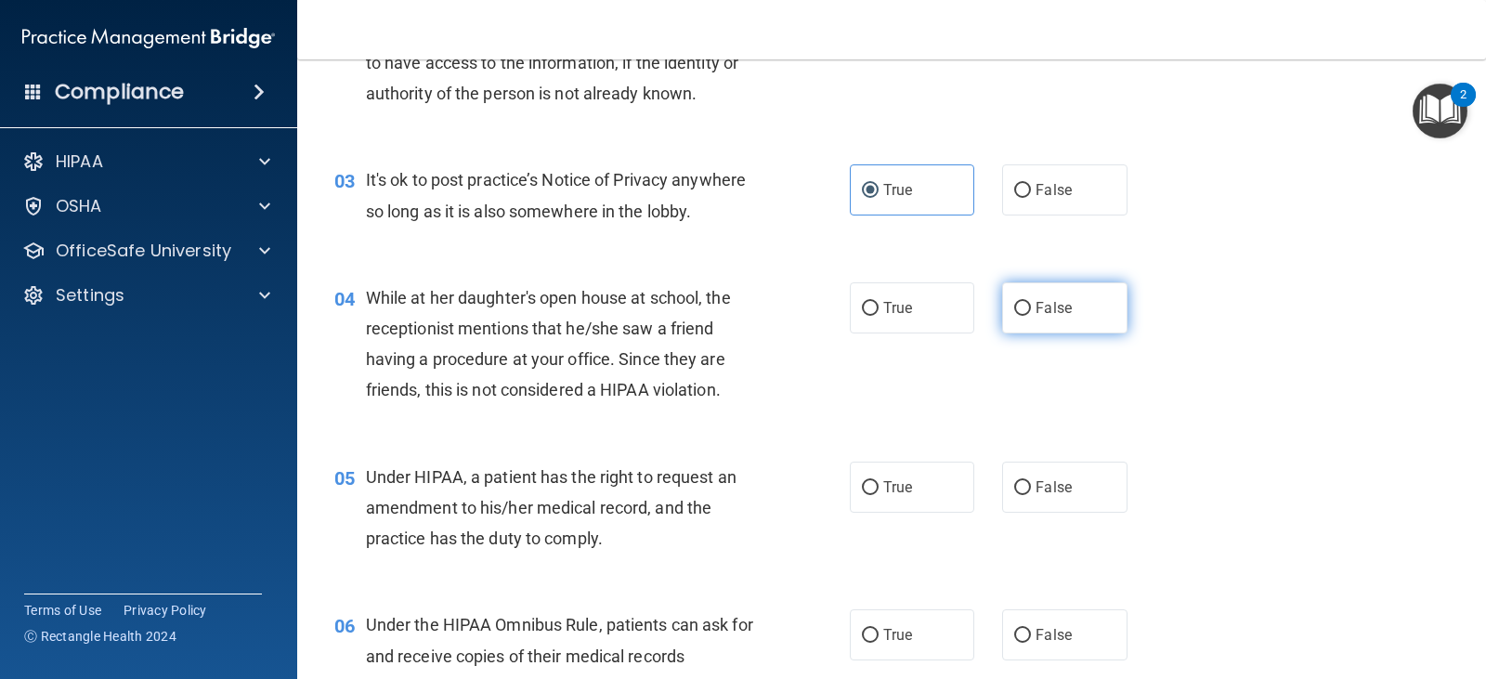
click at [1014, 313] on input "False" at bounding box center [1022, 309] width 17 height 14
radio input "true"
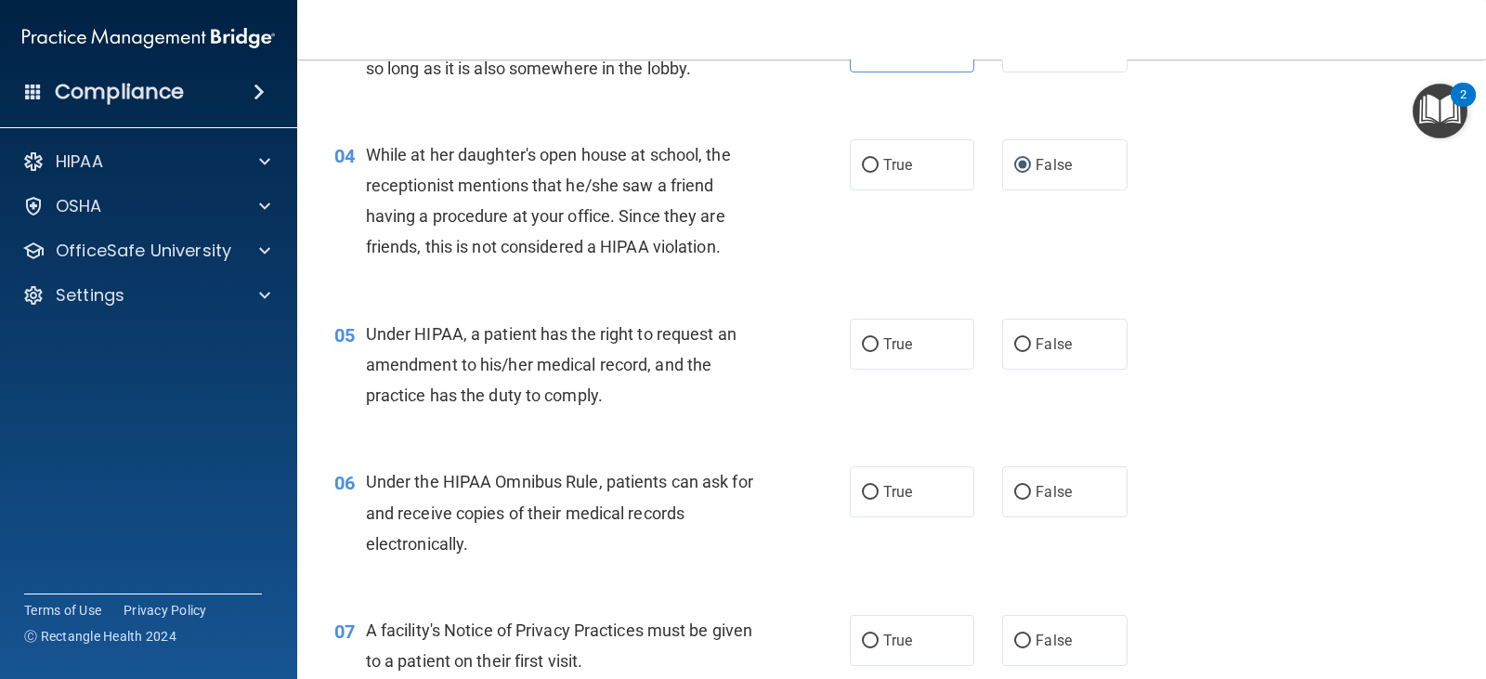
scroll to position [650, 0]
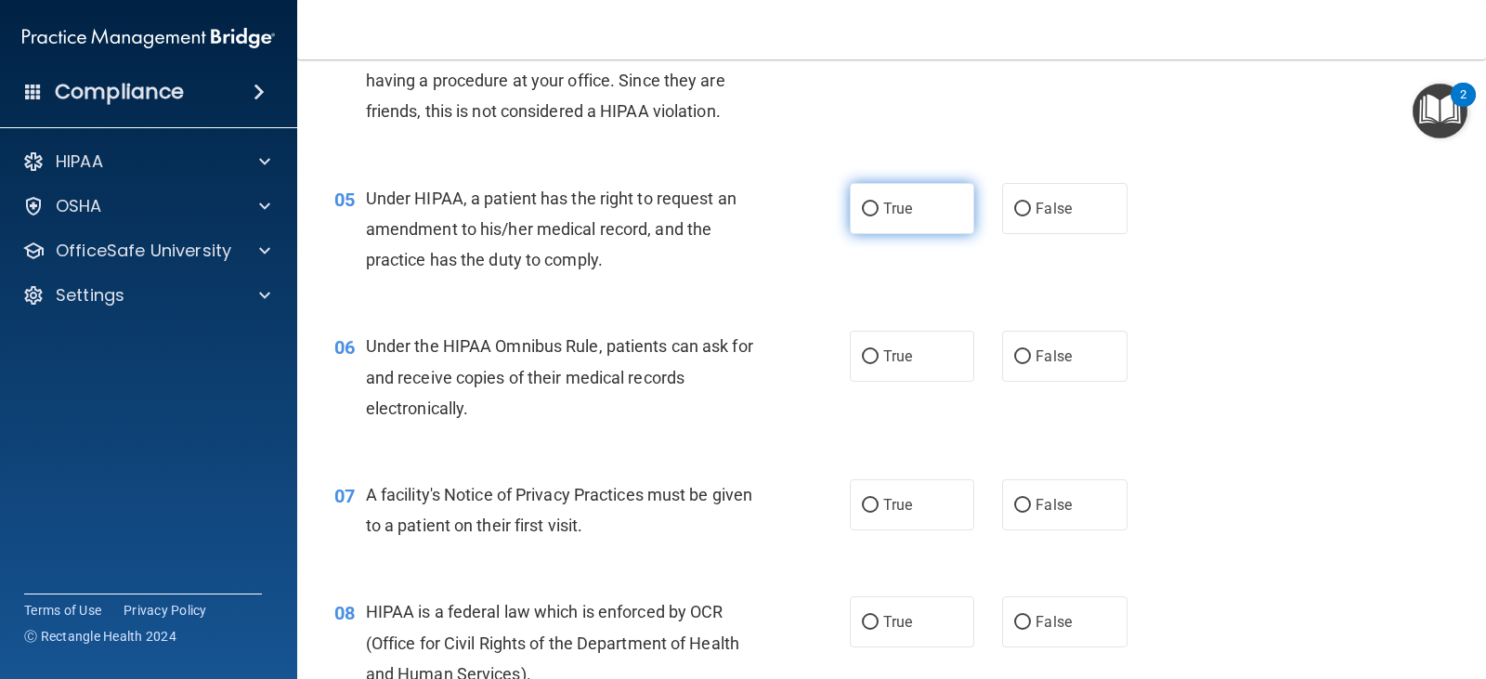
click at [922, 213] on label "True" at bounding box center [912, 208] width 124 height 51
click at [878, 213] on input "True" at bounding box center [870, 209] width 17 height 14
radio input "true"
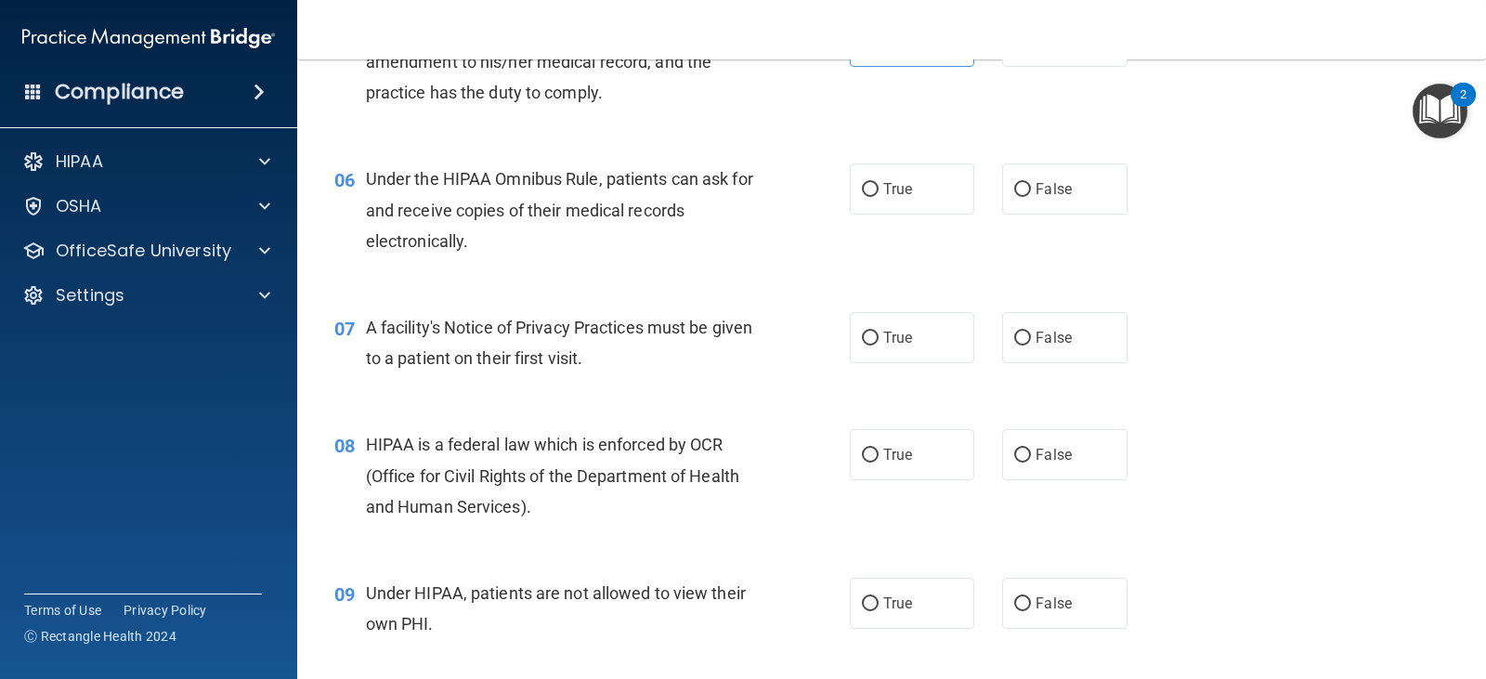
scroll to position [836, 0]
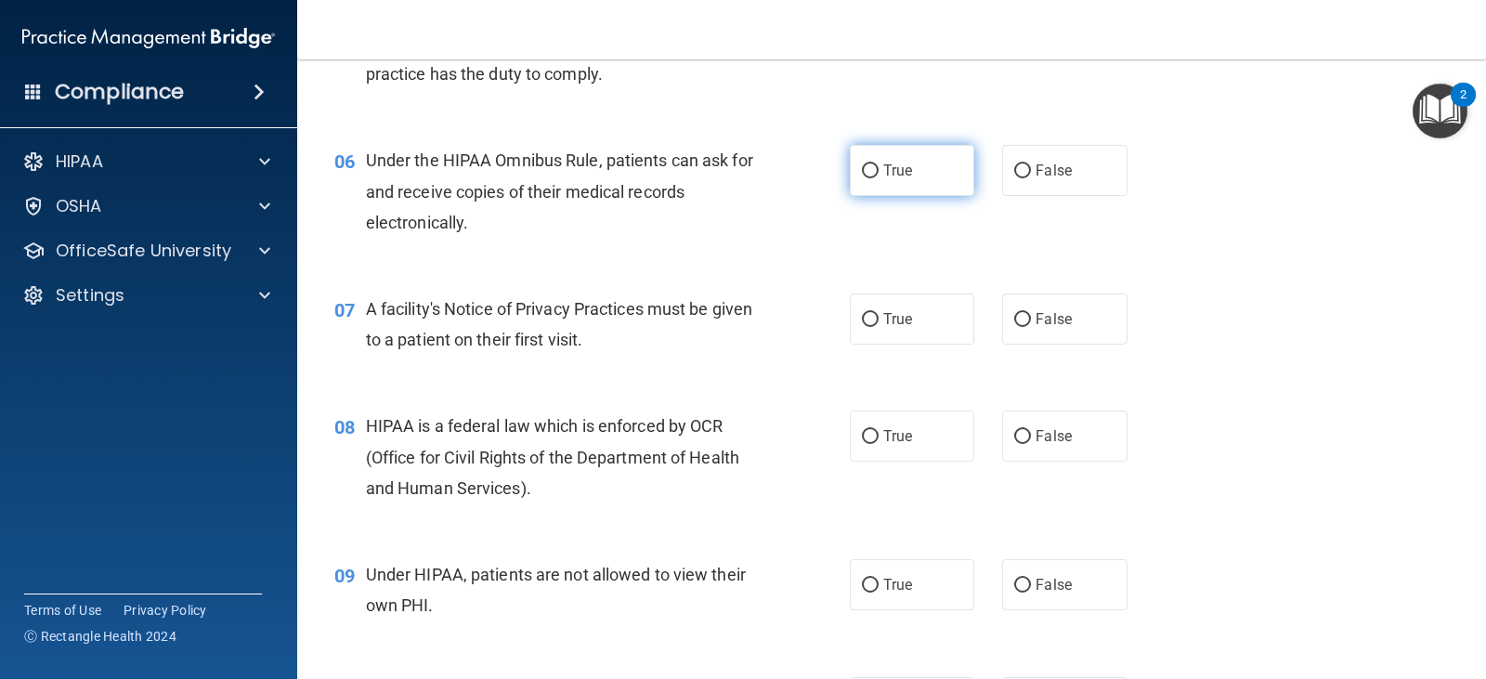
click at [929, 182] on label "True" at bounding box center [912, 170] width 124 height 51
click at [878, 178] on input "True" at bounding box center [870, 171] width 17 height 14
radio input "true"
click at [882, 290] on div "07 A facility's Notice of Privacy Practices must be given to a patient on their…" at bounding box center [891, 328] width 1142 height 117
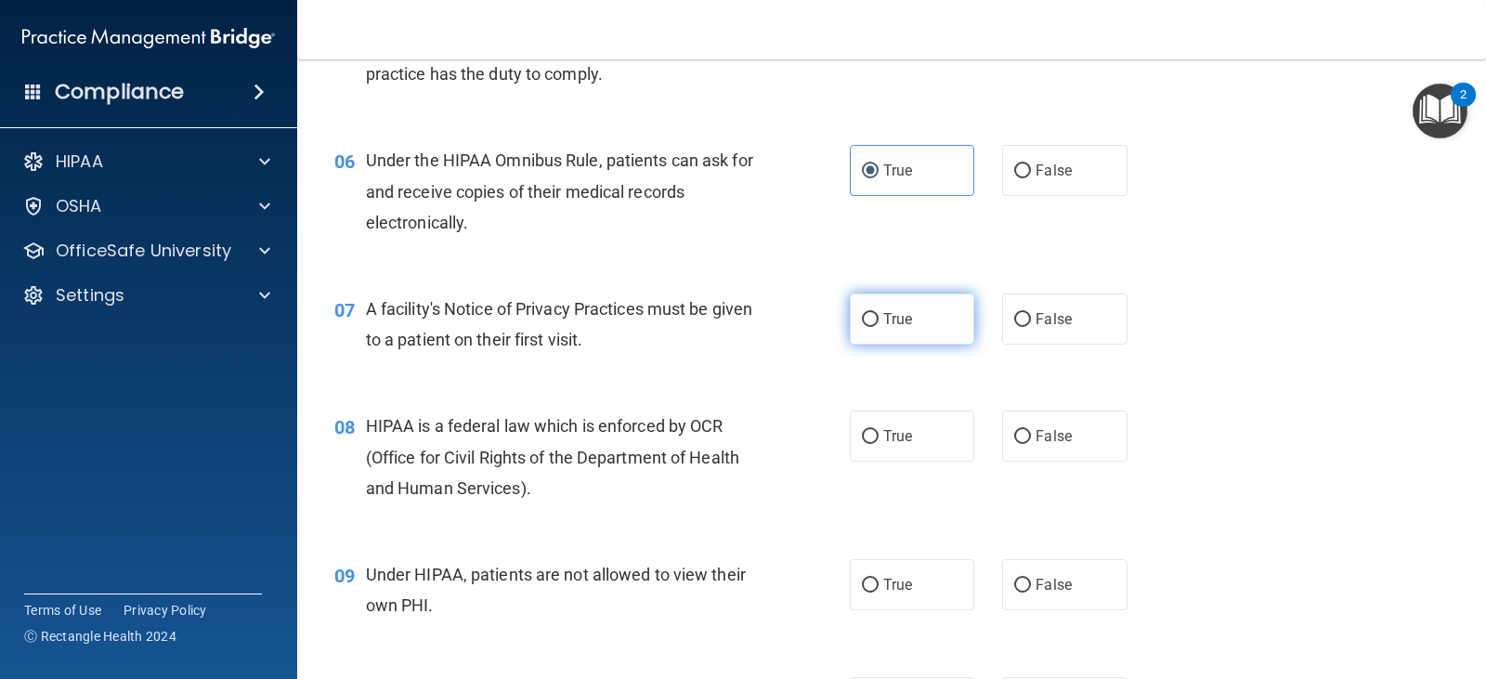
click at [879, 305] on label "True" at bounding box center [912, 318] width 124 height 51
click at [878, 313] on input "True" at bounding box center [870, 320] width 17 height 14
radio input "true"
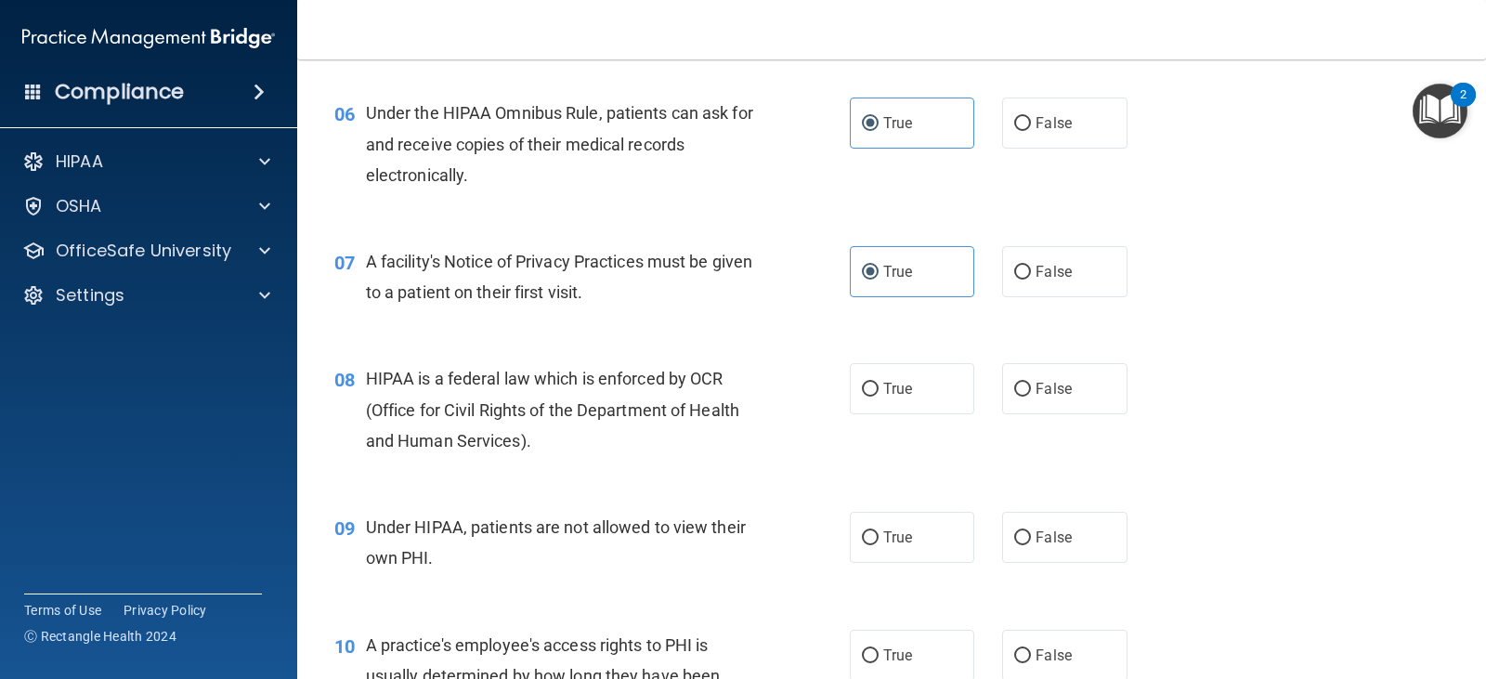
scroll to position [1021, 0]
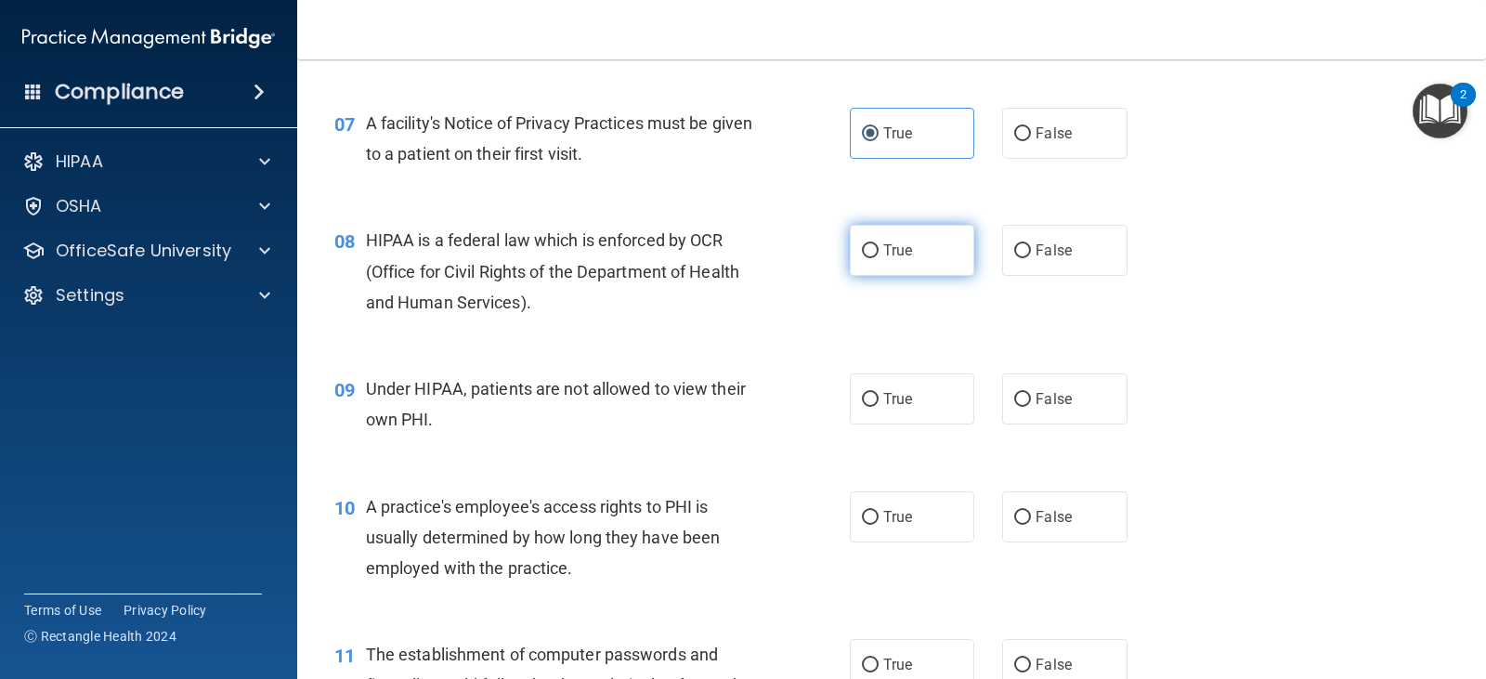
click at [917, 264] on label "True" at bounding box center [912, 250] width 124 height 51
click at [878, 258] on input "True" at bounding box center [870, 251] width 17 height 14
radio input "true"
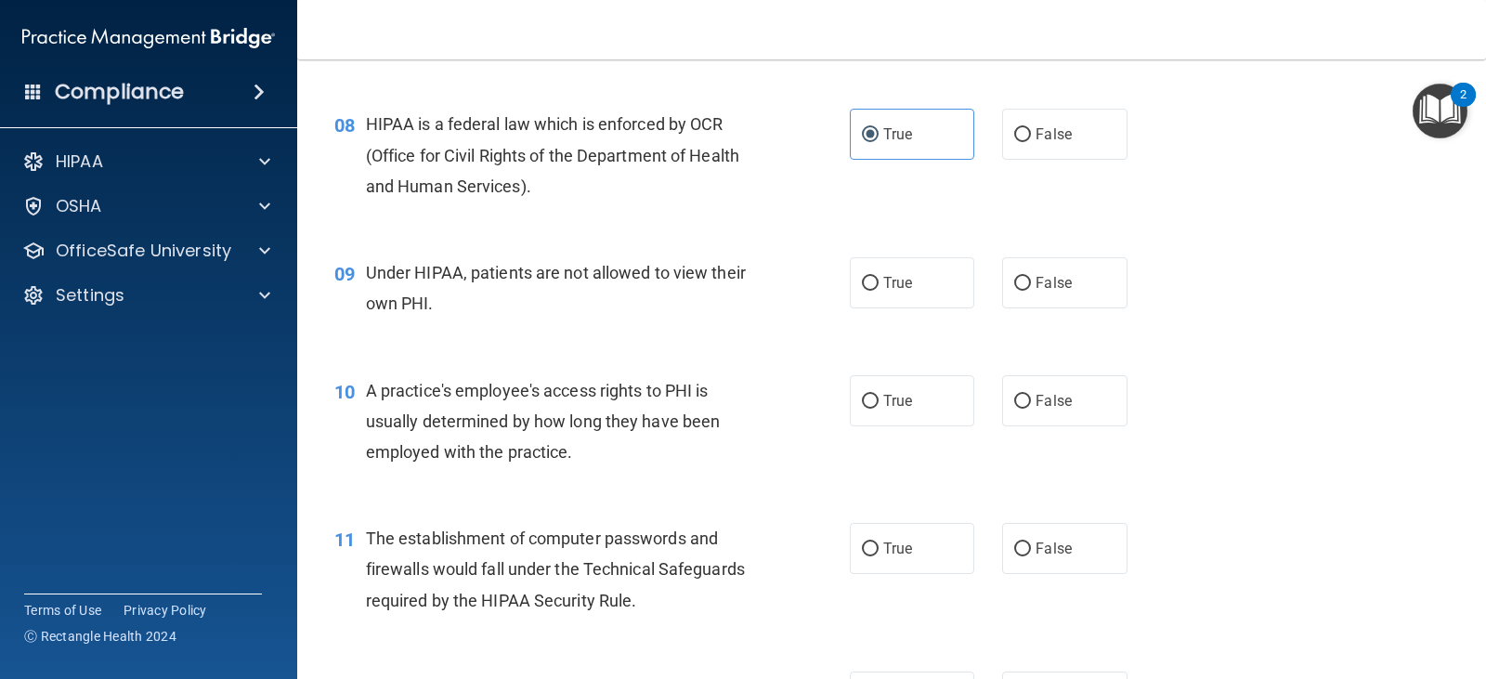
scroll to position [1207, 0]
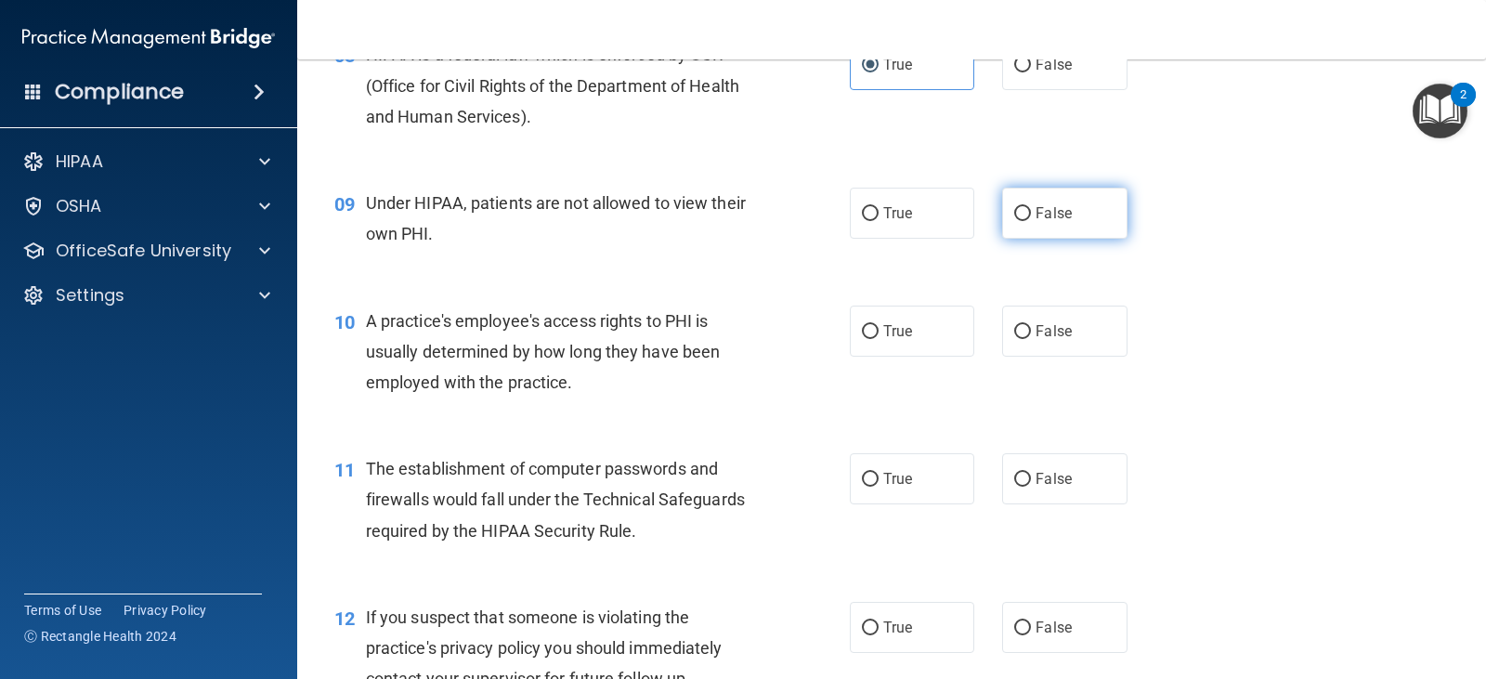
click at [1080, 233] on label "False" at bounding box center [1064, 213] width 124 height 51
click at [1031, 221] on input "False" at bounding box center [1022, 214] width 17 height 14
radio input "true"
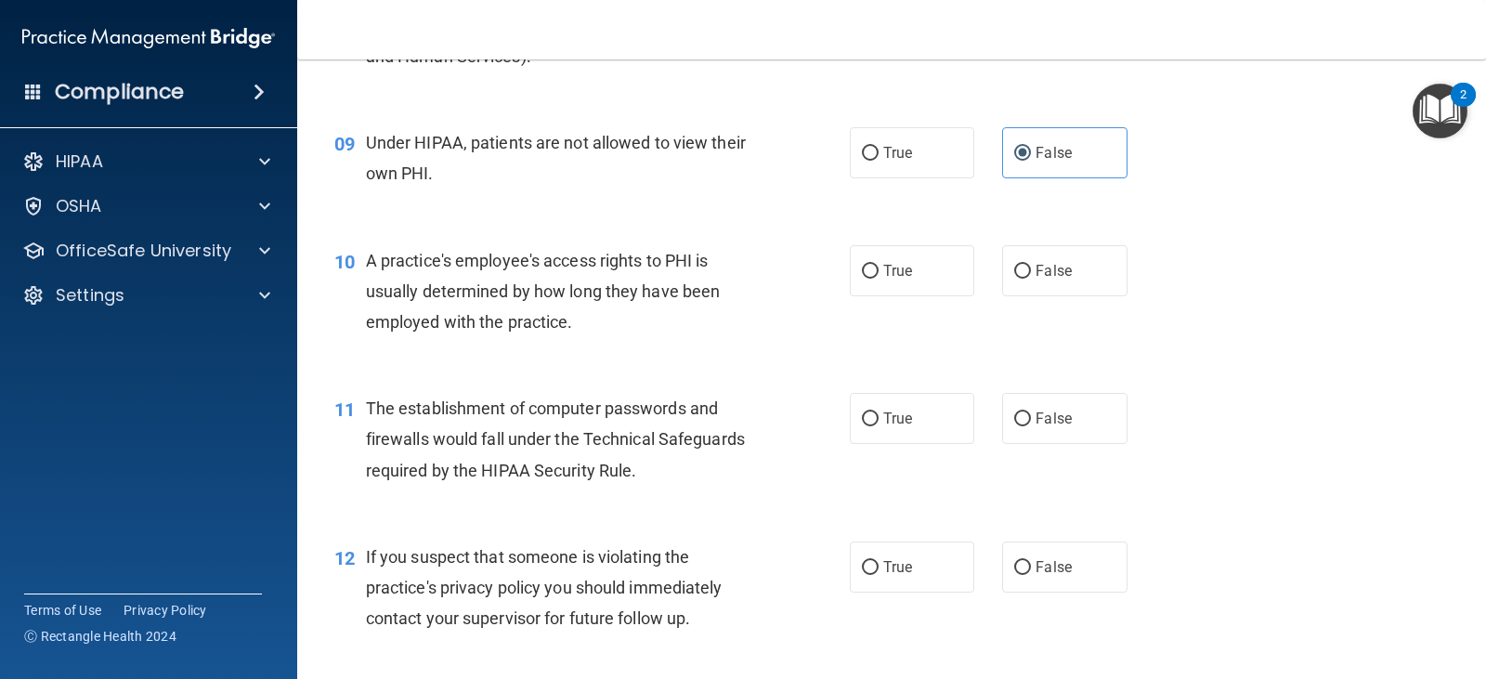
scroll to position [1300, 0]
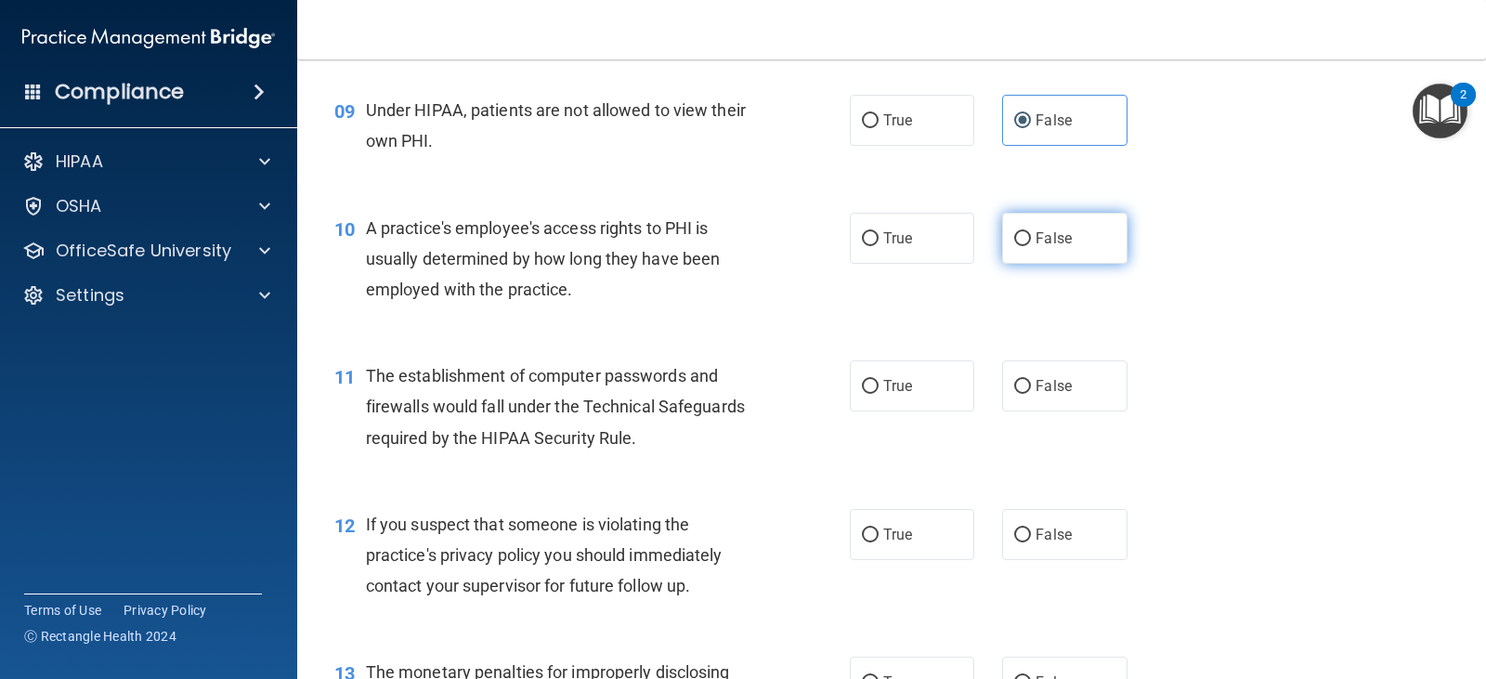
click at [1045, 247] on label "False" at bounding box center [1064, 238] width 124 height 51
click at [1031, 246] on input "False" at bounding box center [1022, 239] width 17 height 14
radio input "true"
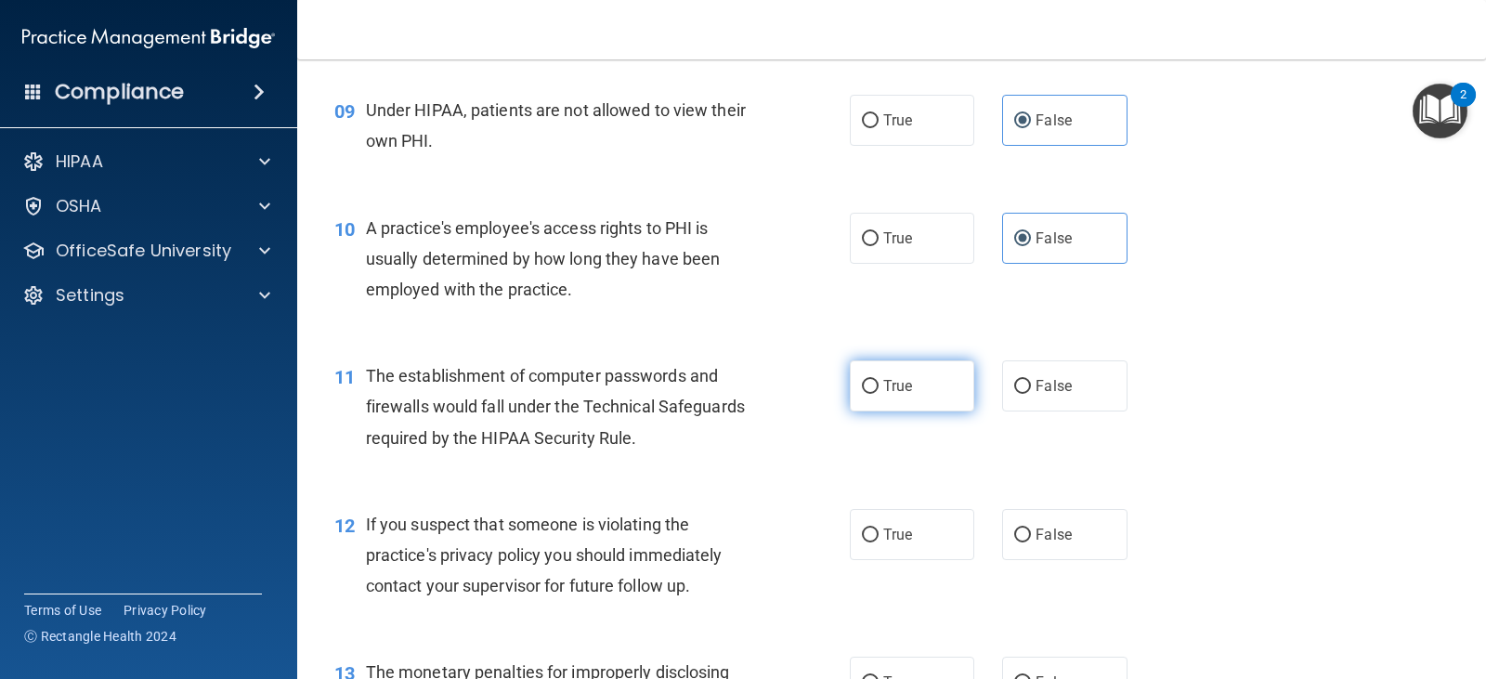
click at [941, 391] on label "True" at bounding box center [912, 385] width 124 height 51
click at [878, 391] on input "True" at bounding box center [870, 387] width 17 height 14
radio input "true"
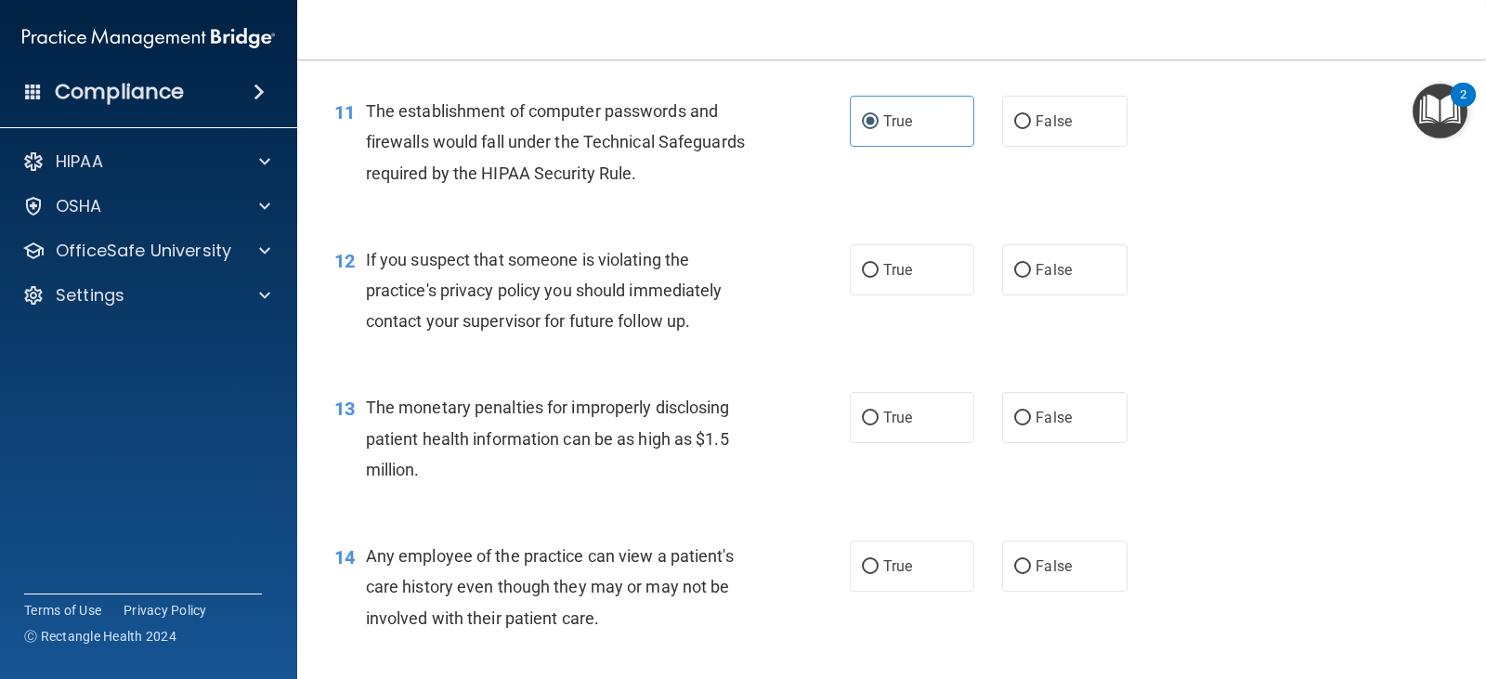
scroll to position [1578, 0]
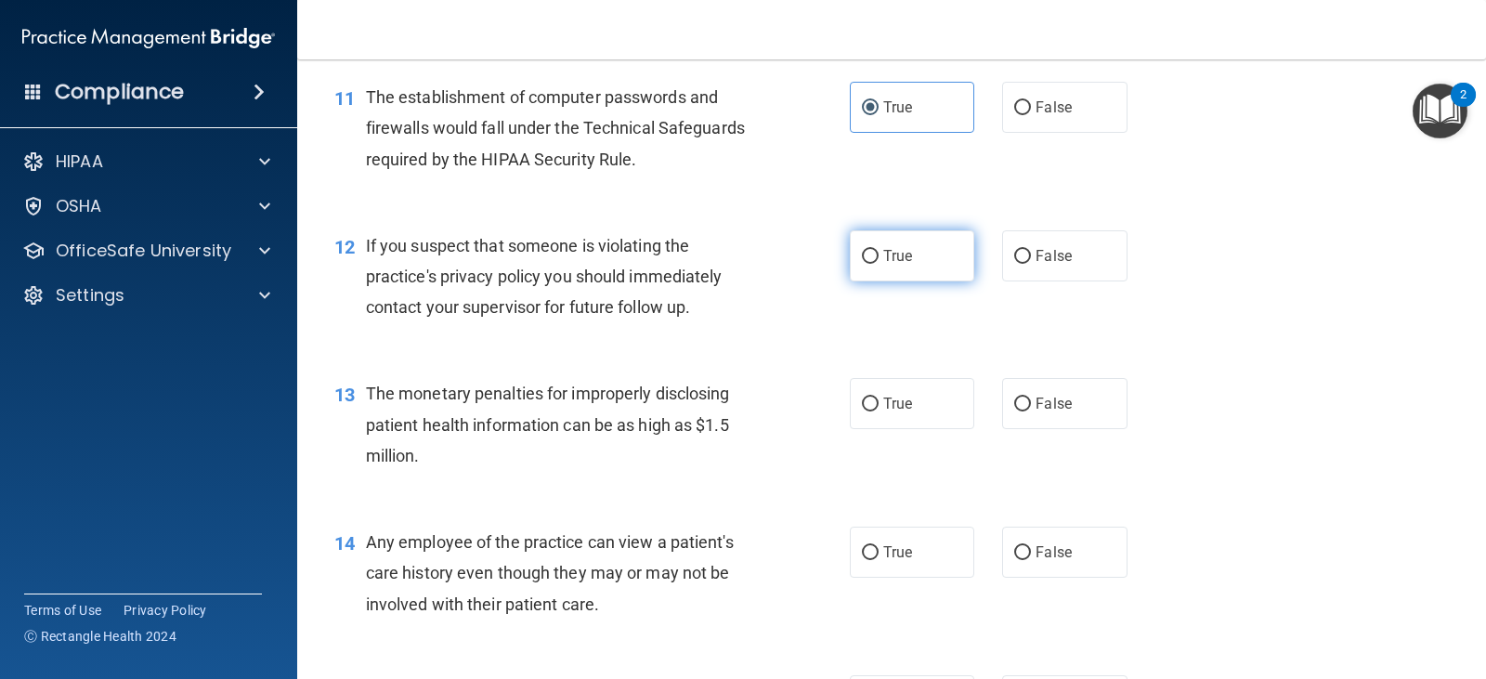
click at [877, 245] on label "True" at bounding box center [912, 255] width 124 height 51
click at [877, 250] on input "True" at bounding box center [870, 257] width 17 height 14
radio input "true"
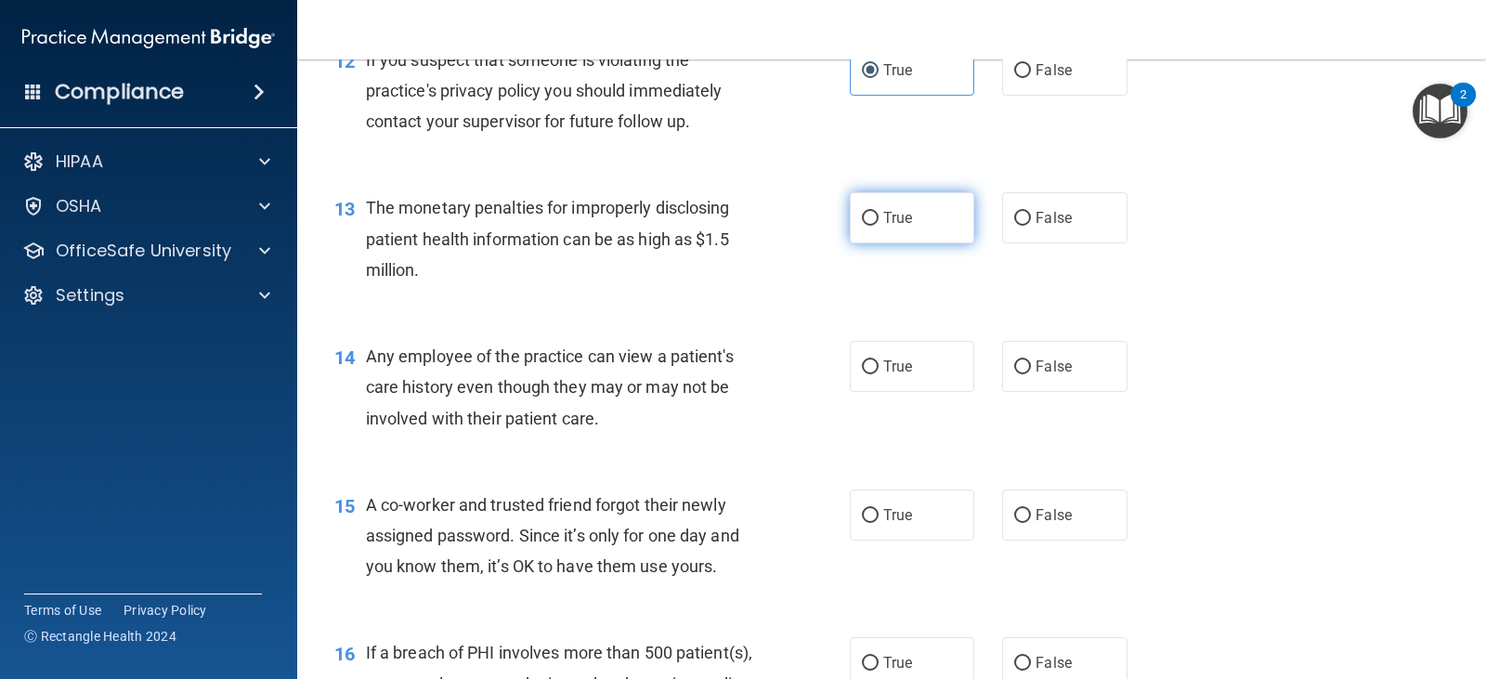
click at [899, 229] on label "True" at bounding box center [912, 217] width 124 height 51
click at [878, 226] on input "True" at bounding box center [870, 219] width 17 height 14
radio input "true"
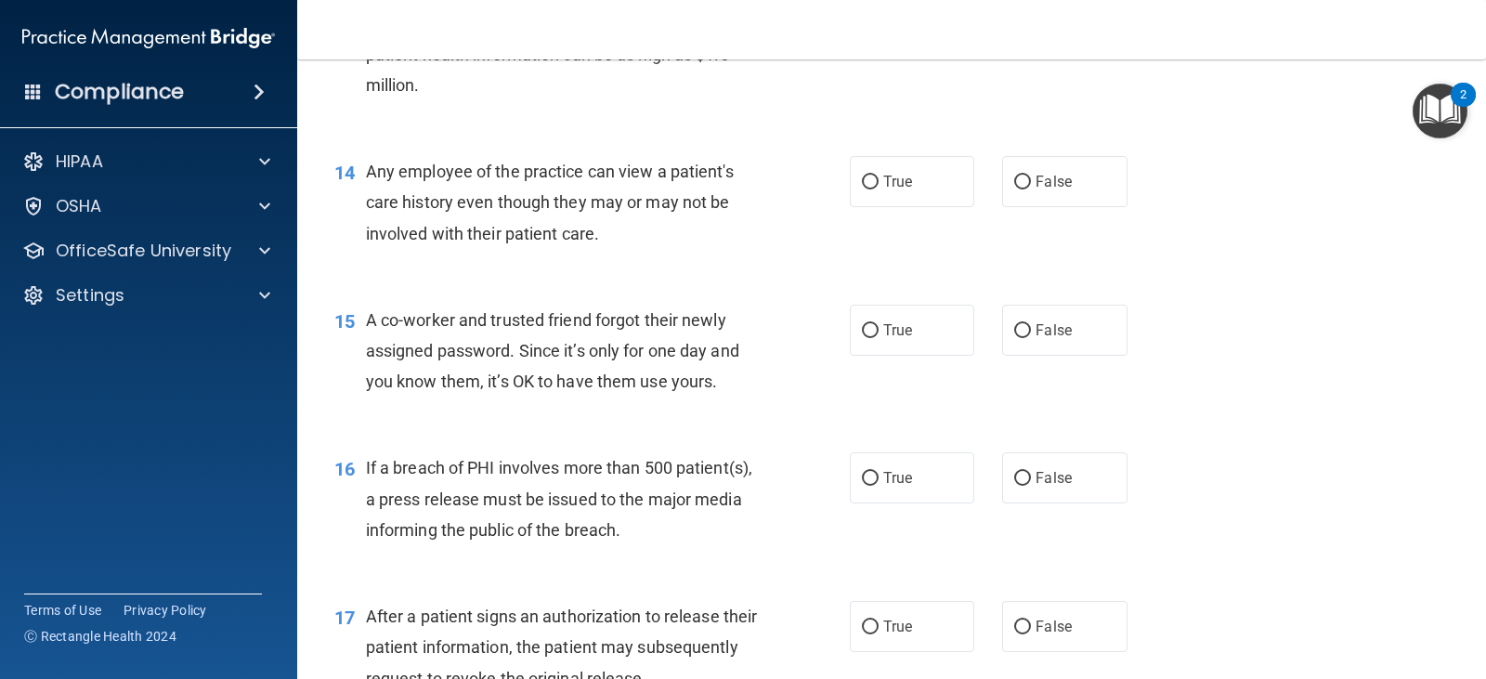
scroll to position [1950, 0]
click at [877, 193] on label "True" at bounding box center [912, 180] width 124 height 51
click at [877, 188] on input "True" at bounding box center [870, 182] width 17 height 14
radio input "true"
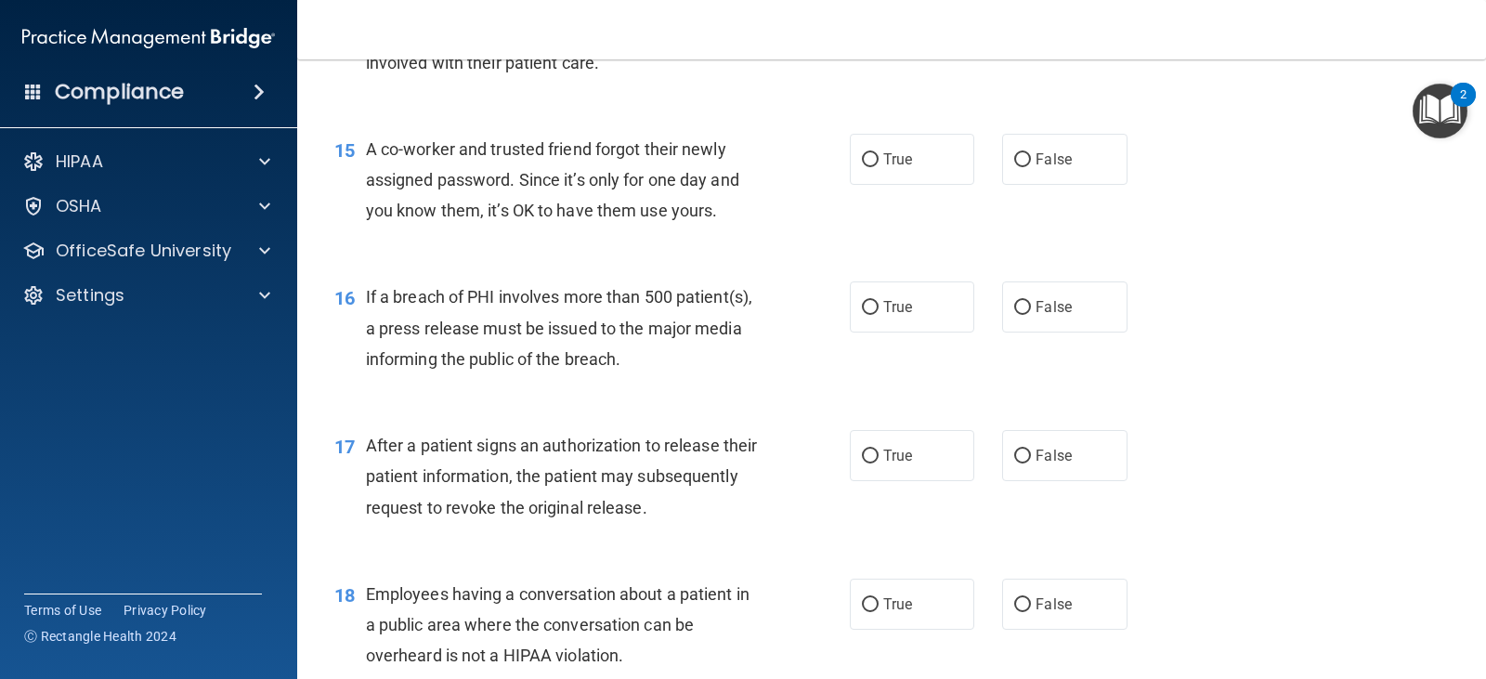
scroll to position [2136, 0]
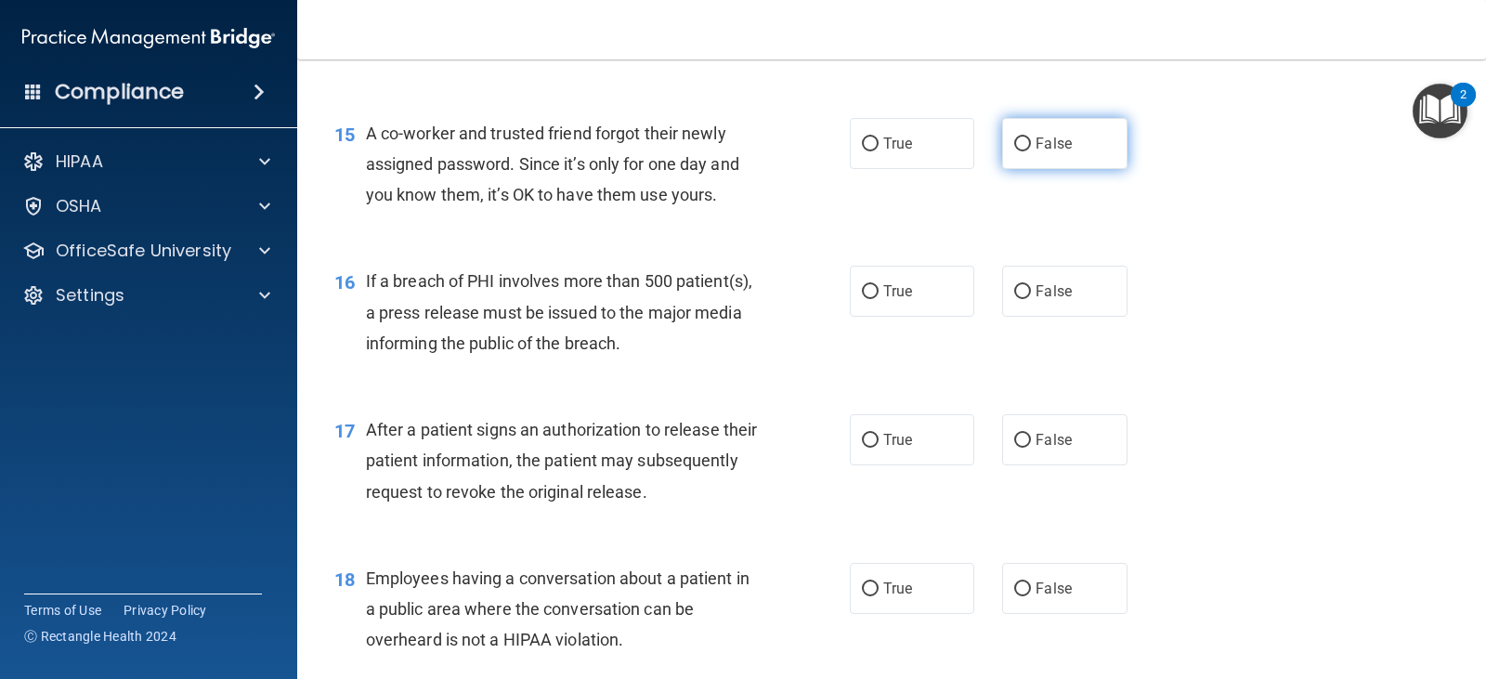
click at [1079, 159] on label "False" at bounding box center [1064, 143] width 124 height 51
click at [1031, 151] on input "False" at bounding box center [1022, 144] width 17 height 14
radio input "true"
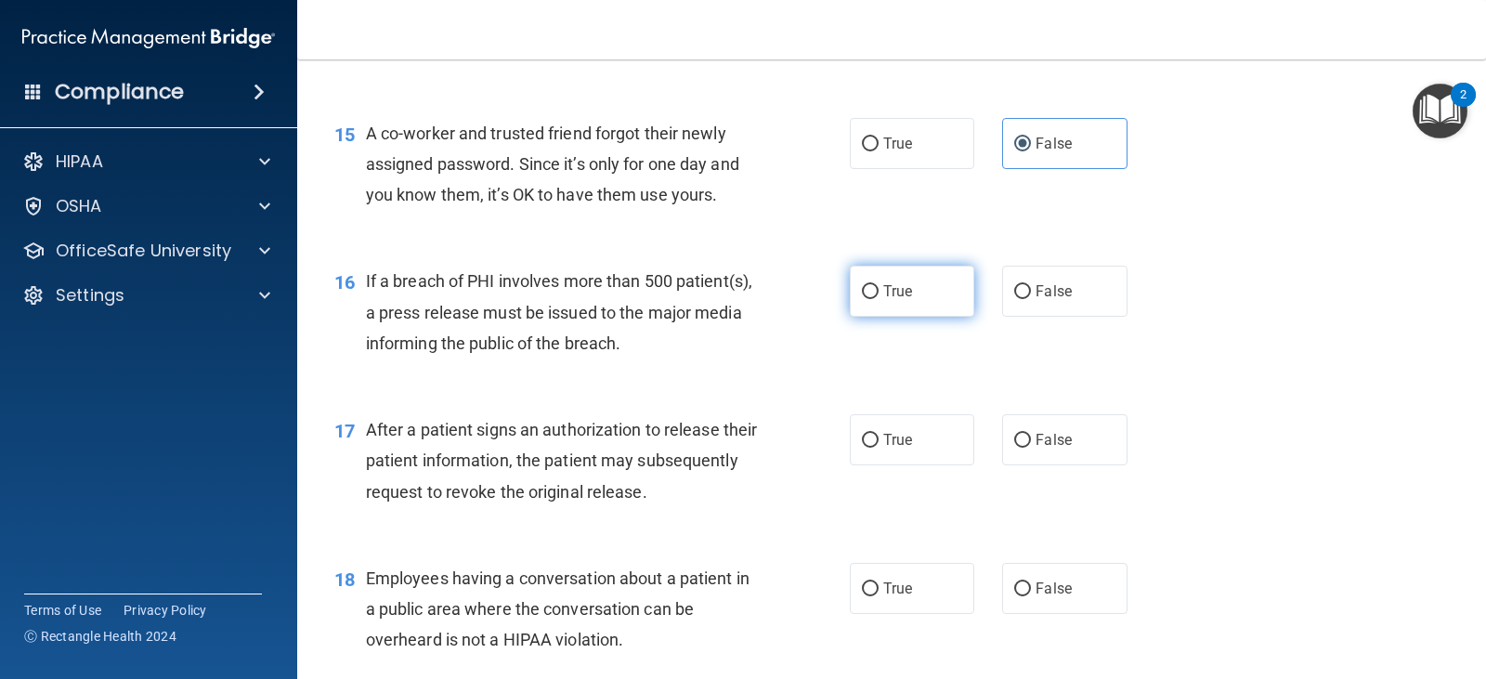
click at [923, 311] on label "True" at bounding box center [912, 291] width 124 height 51
click at [878, 299] on input "True" at bounding box center [870, 292] width 17 height 14
radio input "true"
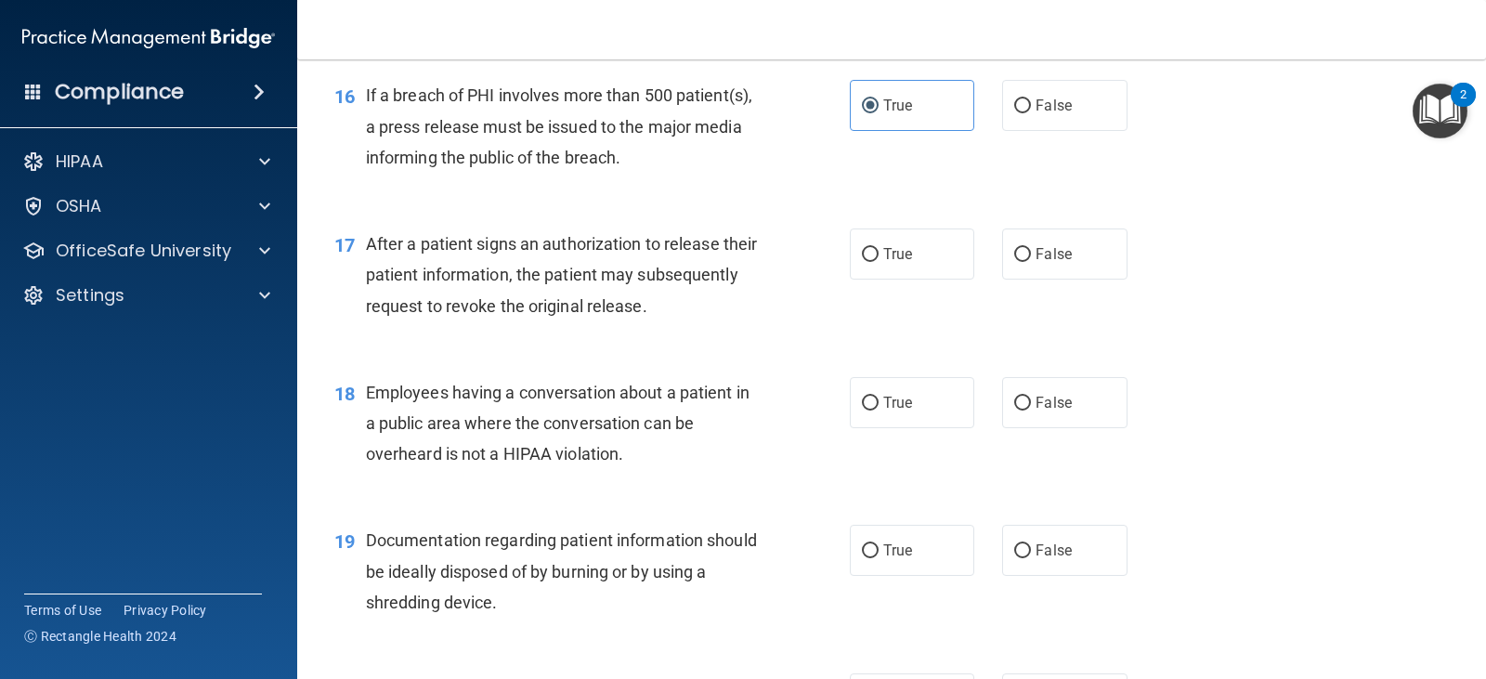
scroll to position [2414, 0]
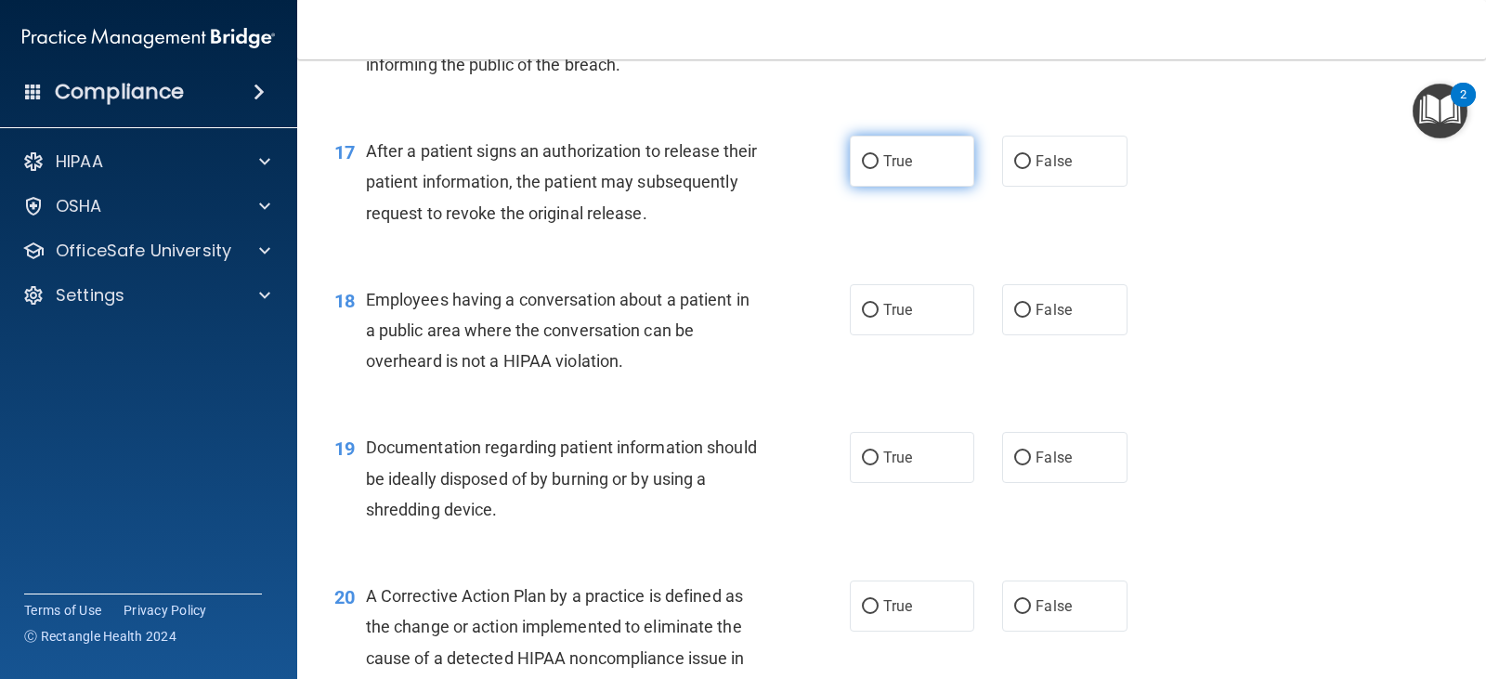
click at [900, 173] on label "True" at bounding box center [912, 161] width 124 height 51
click at [878, 169] on input "True" at bounding box center [870, 162] width 17 height 14
radio input "true"
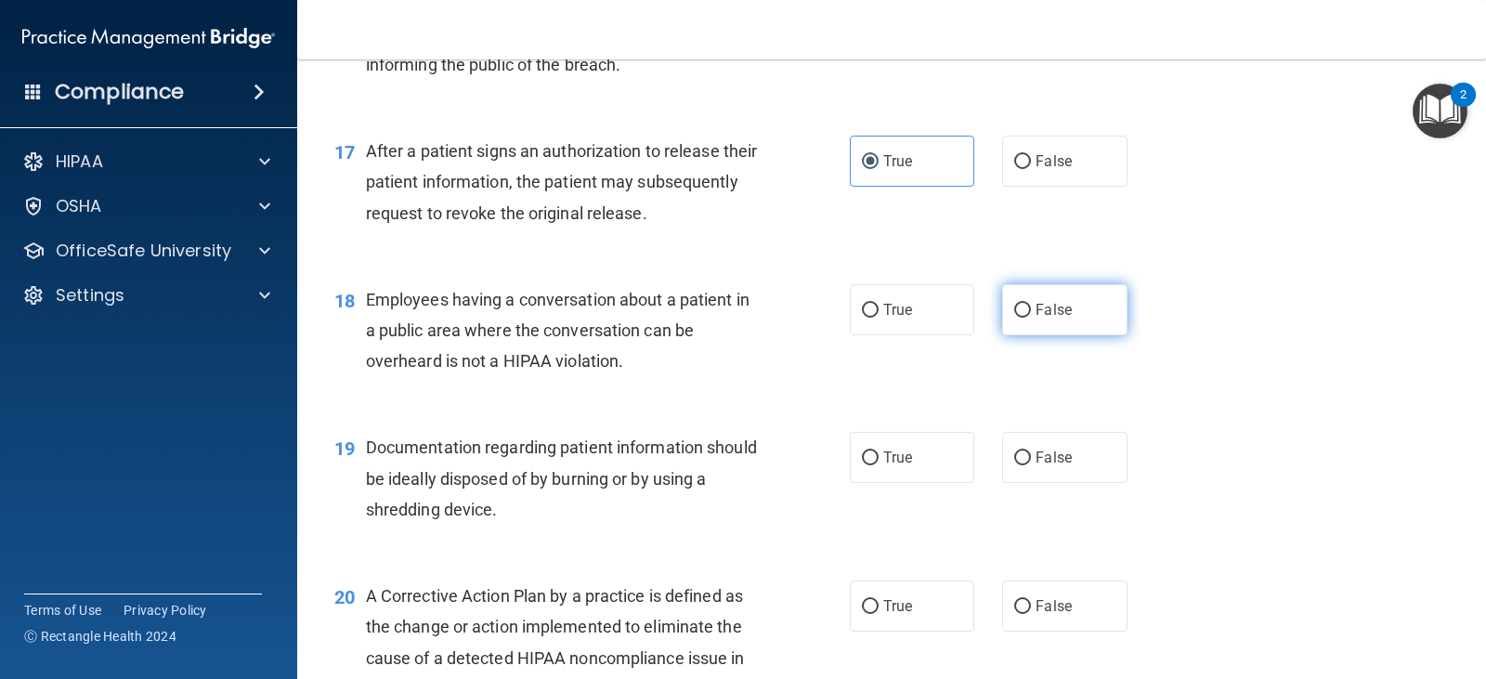
click at [1071, 322] on label "False" at bounding box center [1064, 309] width 124 height 51
click at [1031, 318] on input "False" at bounding box center [1022, 311] width 17 height 14
radio input "true"
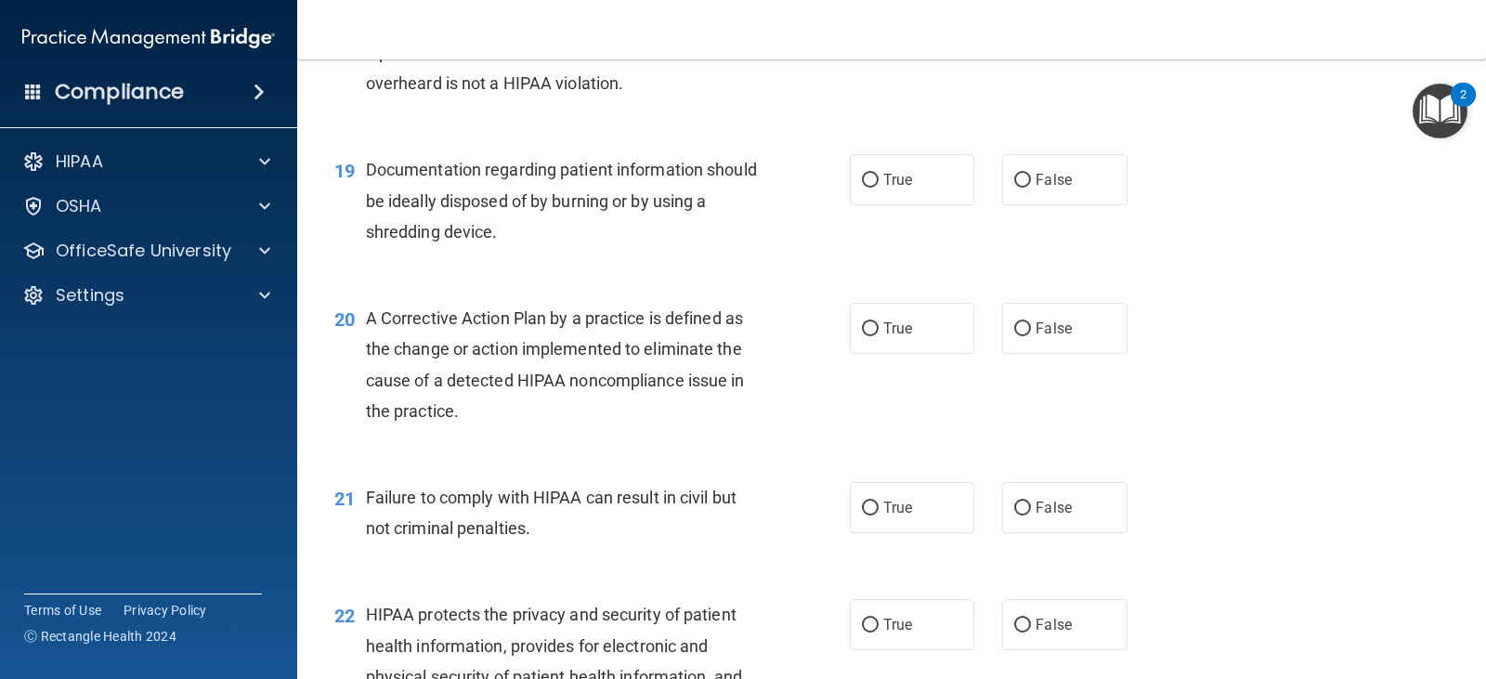
scroll to position [2693, 0]
click at [883, 175] on span "True" at bounding box center [897, 179] width 29 height 18
click at [877, 175] on input "True" at bounding box center [870, 180] width 17 height 14
radio input "true"
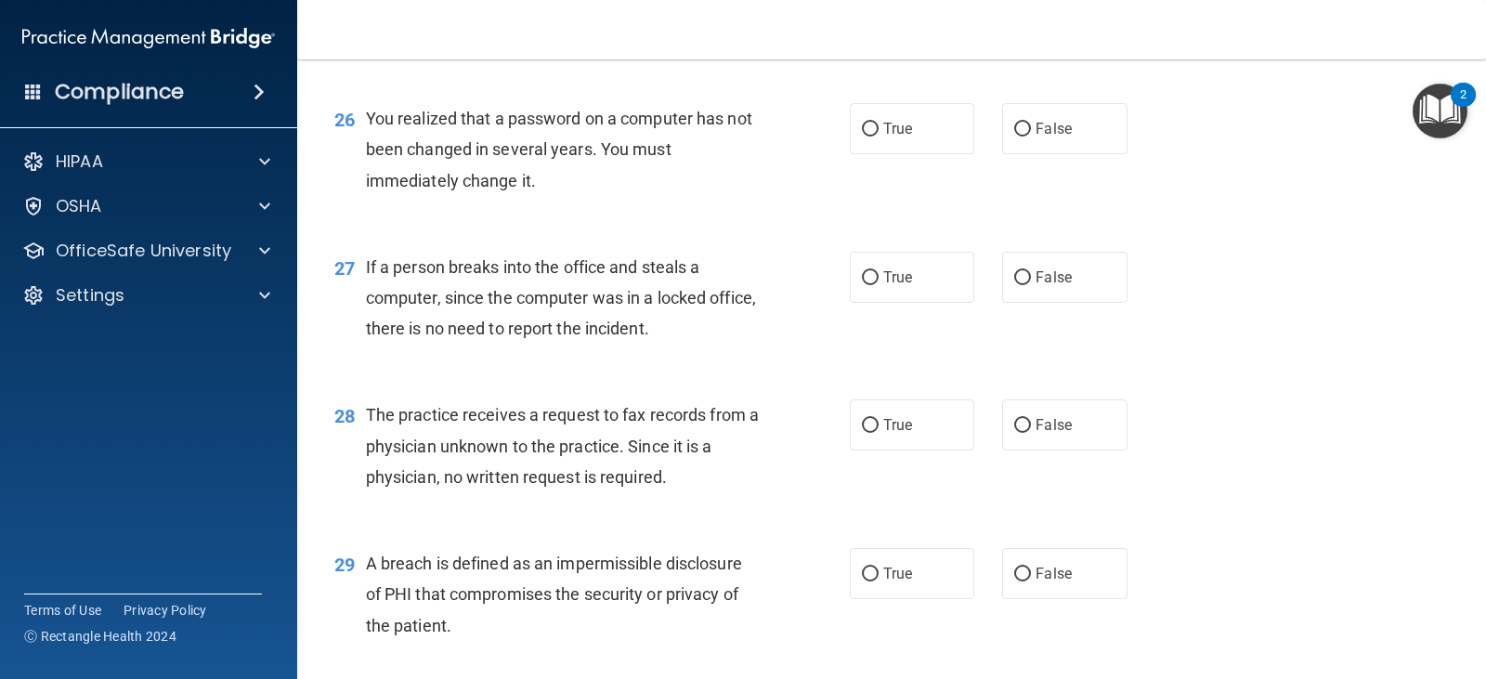
scroll to position [4229, 0]
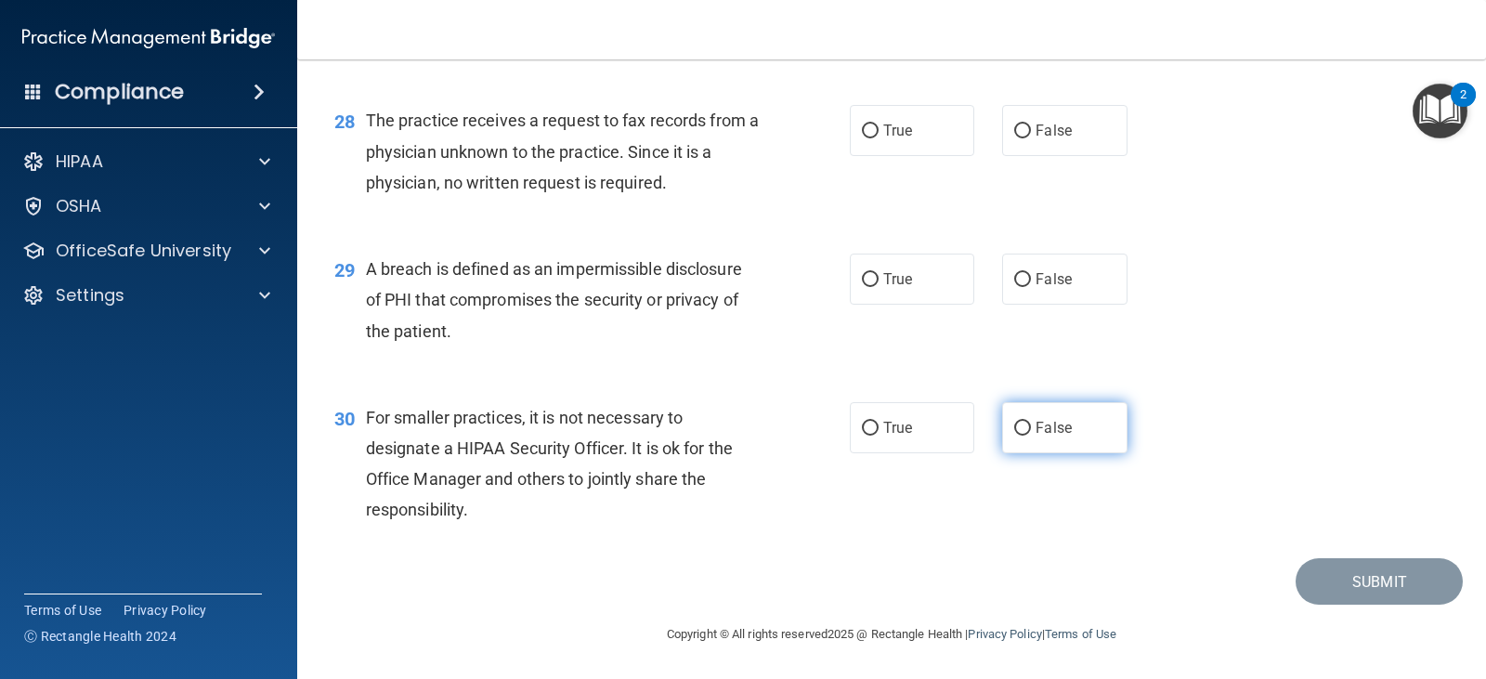
click at [1062, 429] on span "False" at bounding box center [1053, 428] width 36 height 18
click at [1031, 429] on input "False" at bounding box center [1022, 429] width 17 height 14
radio input "true"
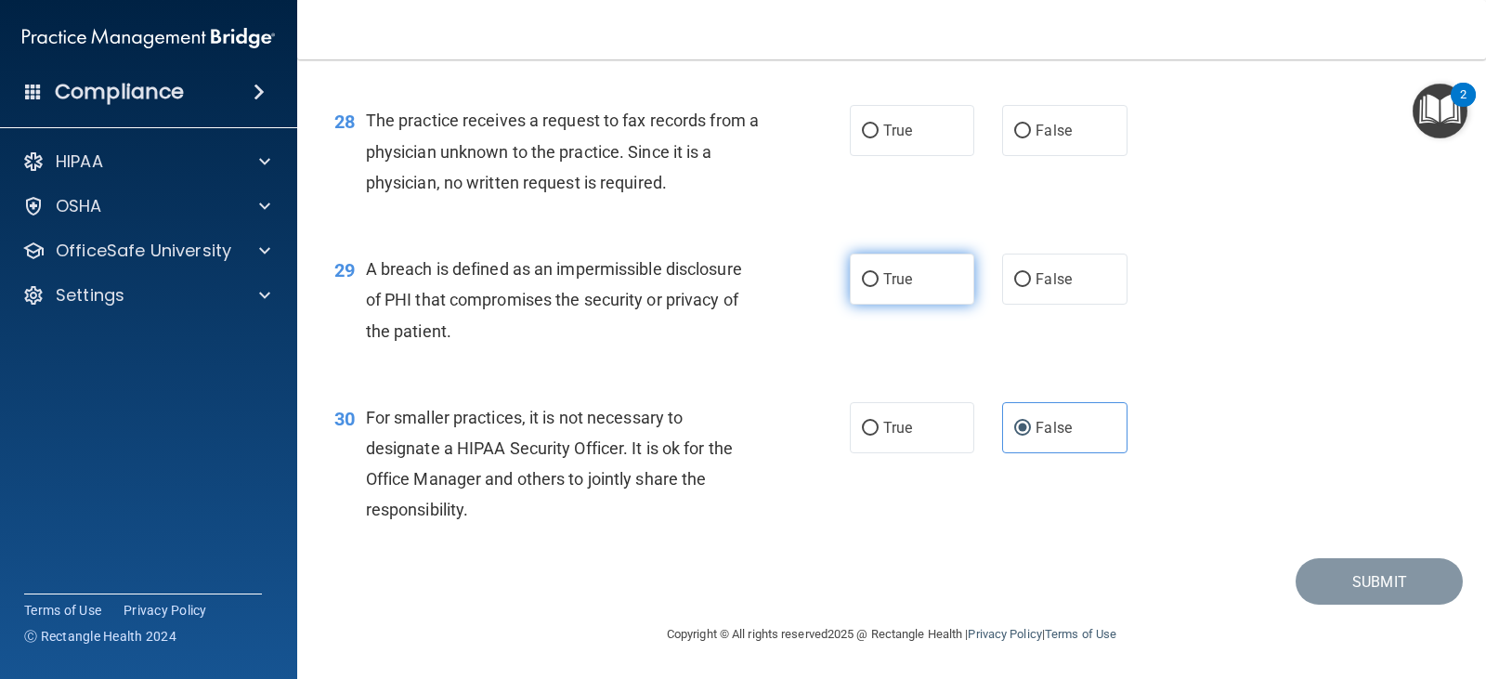
click at [875, 281] on label "True" at bounding box center [912, 278] width 124 height 51
click at [875, 281] on input "True" at bounding box center [870, 280] width 17 height 14
radio input "true"
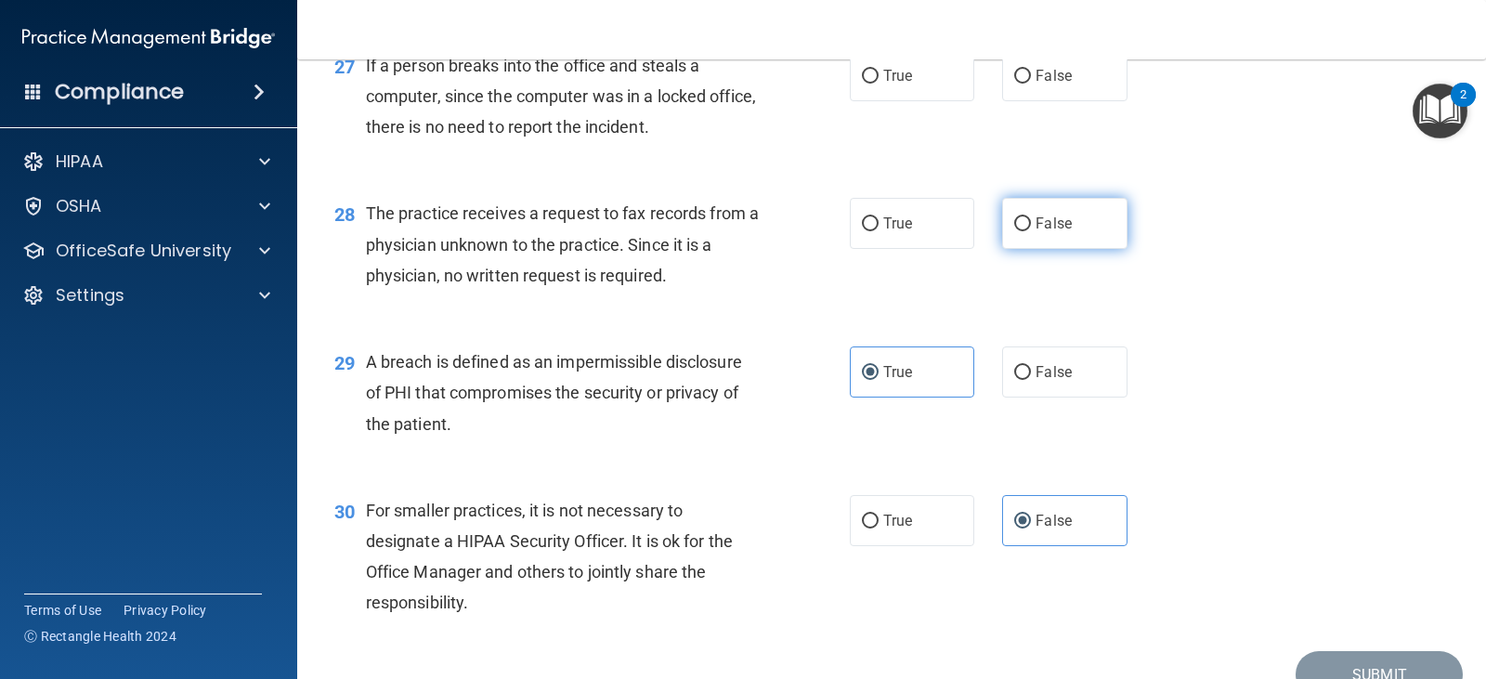
click at [1049, 214] on span "False" at bounding box center [1053, 223] width 36 height 18
click at [1031, 217] on input "False" at bounding box center [1022, 224] width 17 height 14
radio input "true"
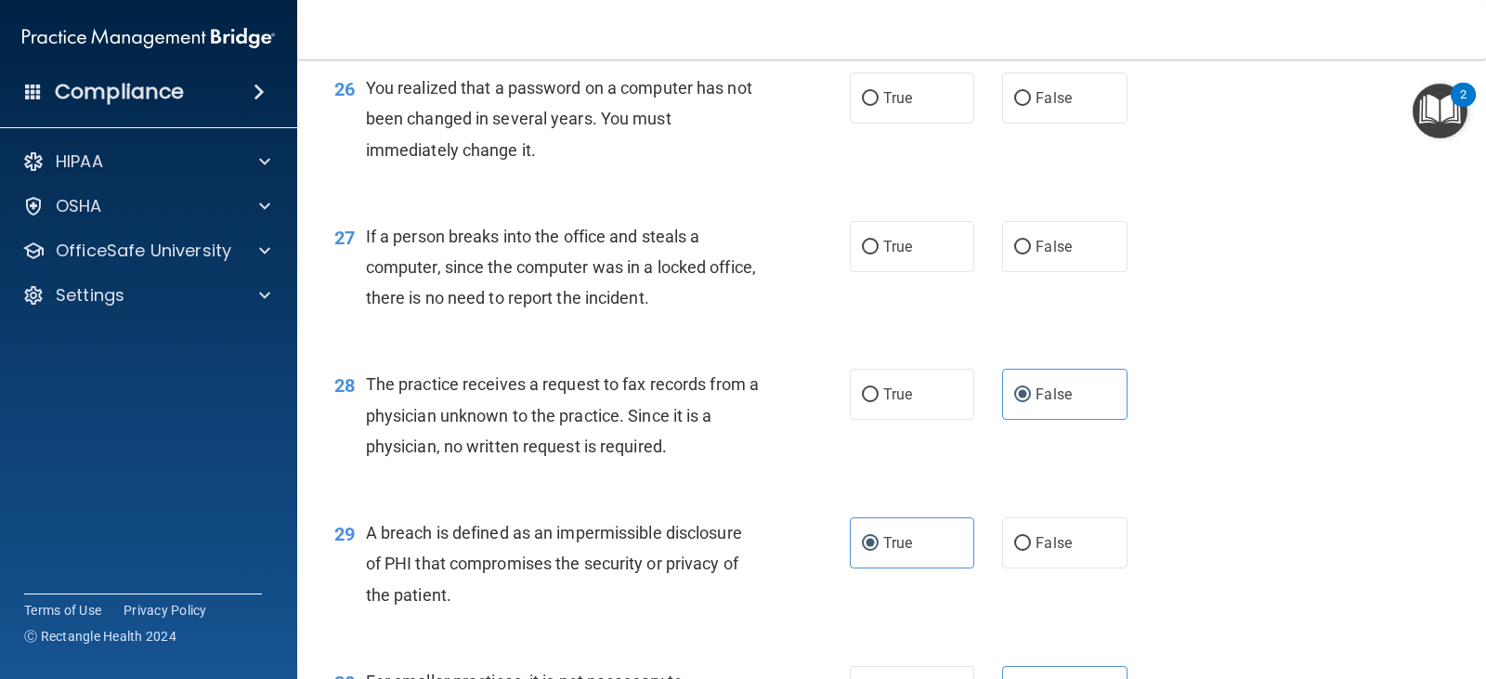
scroll to position [3858, 0]
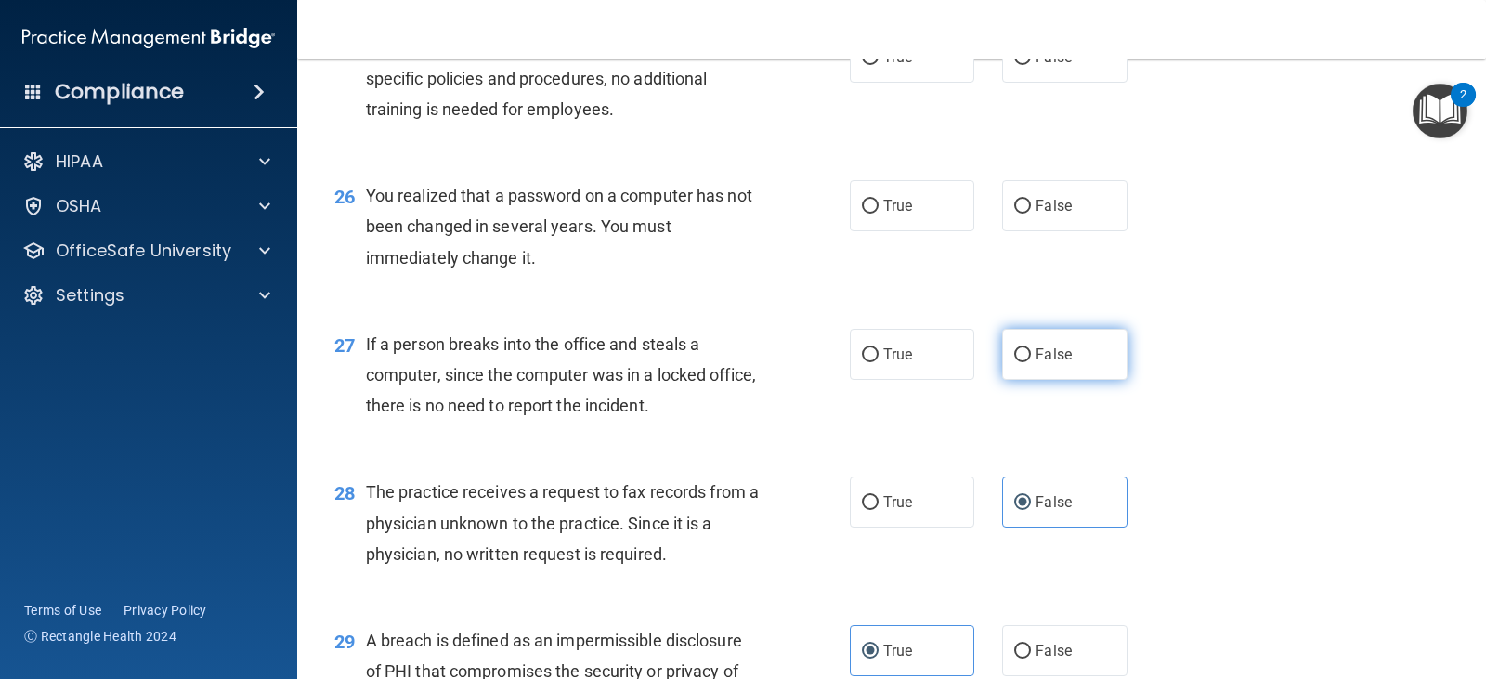
click at [1028, 344] on label "False" at bounding box center [1064, 354] width 124 height 51
click at [1028, 348] on input "False" at bounding box center [1022, 355] width 17 height 14
radio input "true"
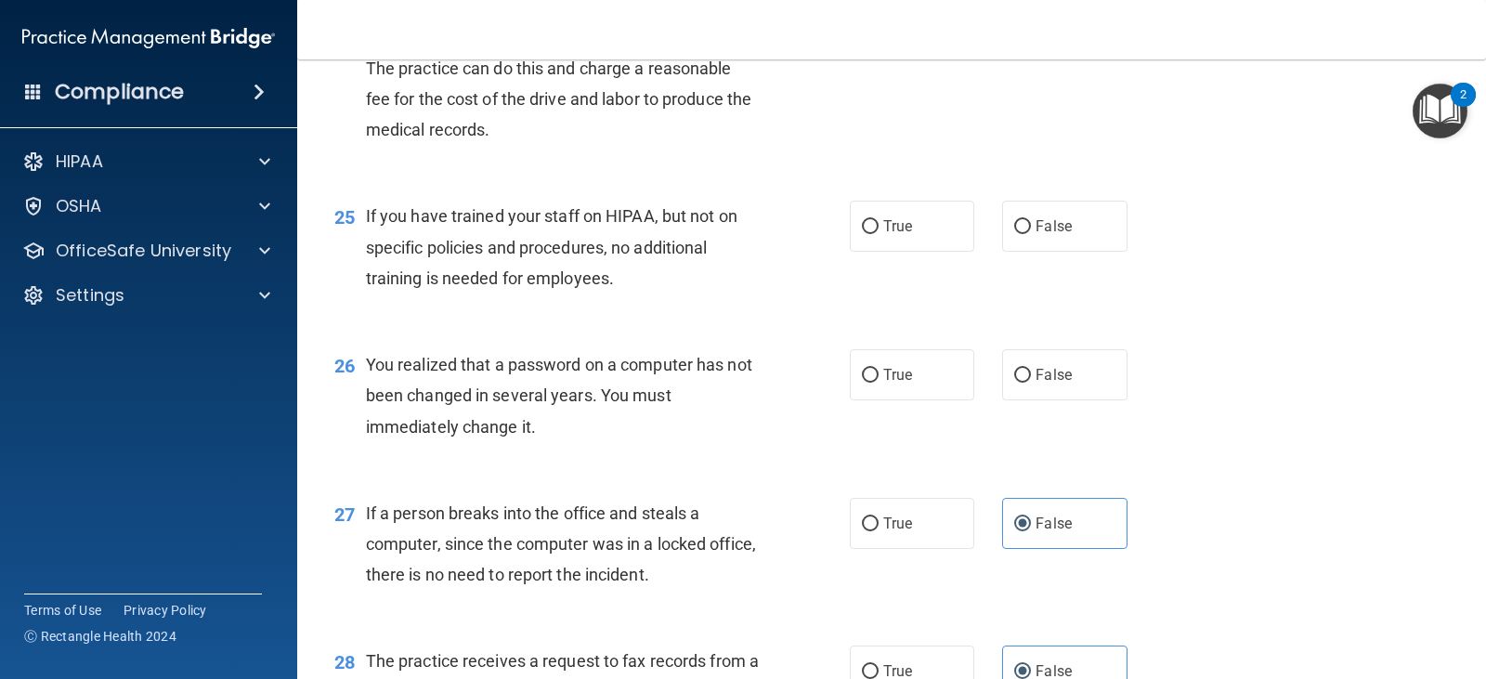
scroll to position [3672, 0]
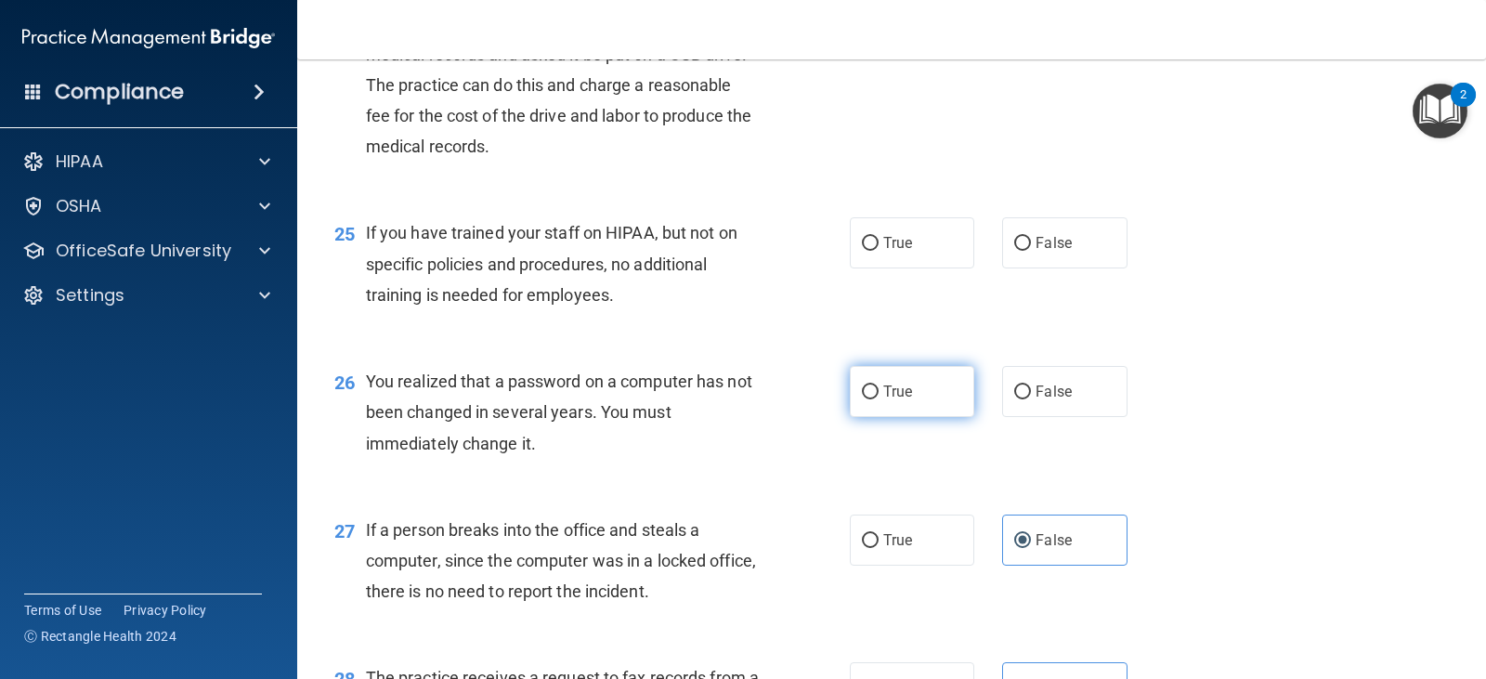
click at [902, 376] on label "True" at bounding box center [912, 391] width 124 height 51
click at [878, 385] on input "True" at bounding box center [870, 392] width 17 height 14
radio input "true"
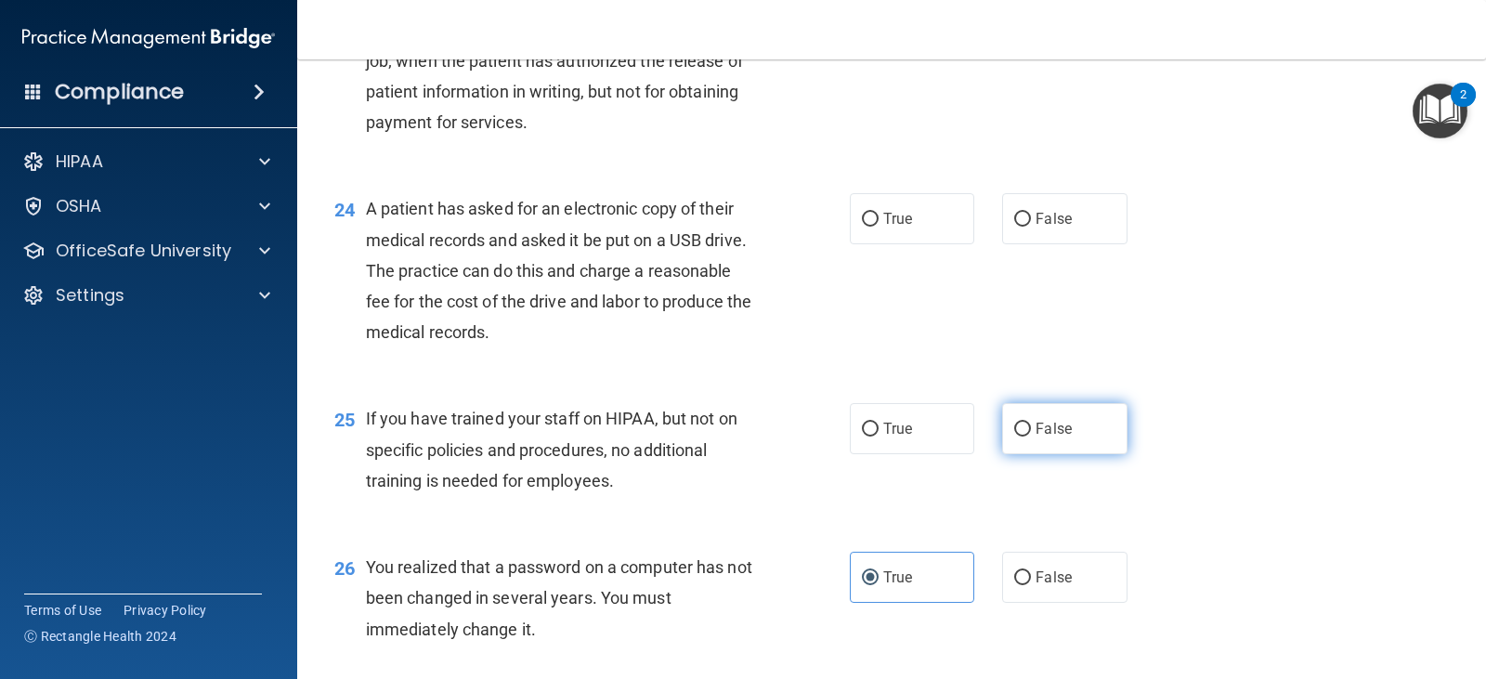
click at [1044, 410] on label "False" at bounding box center [1064, 428] width 124 height 51
click at [1031, 422] on input "False" at bounding box center [1022, 429] width 17 height 14
radio input "true"
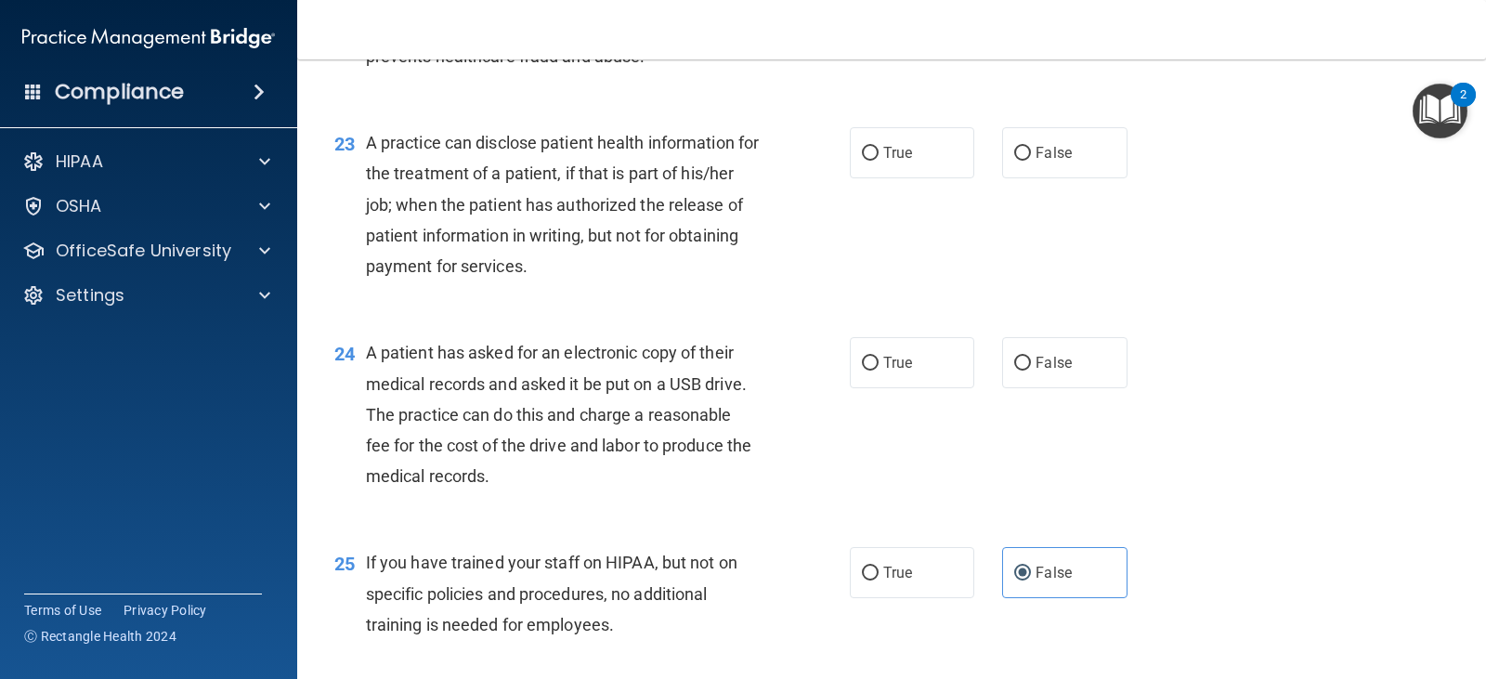
scroll to position [3301, 0]
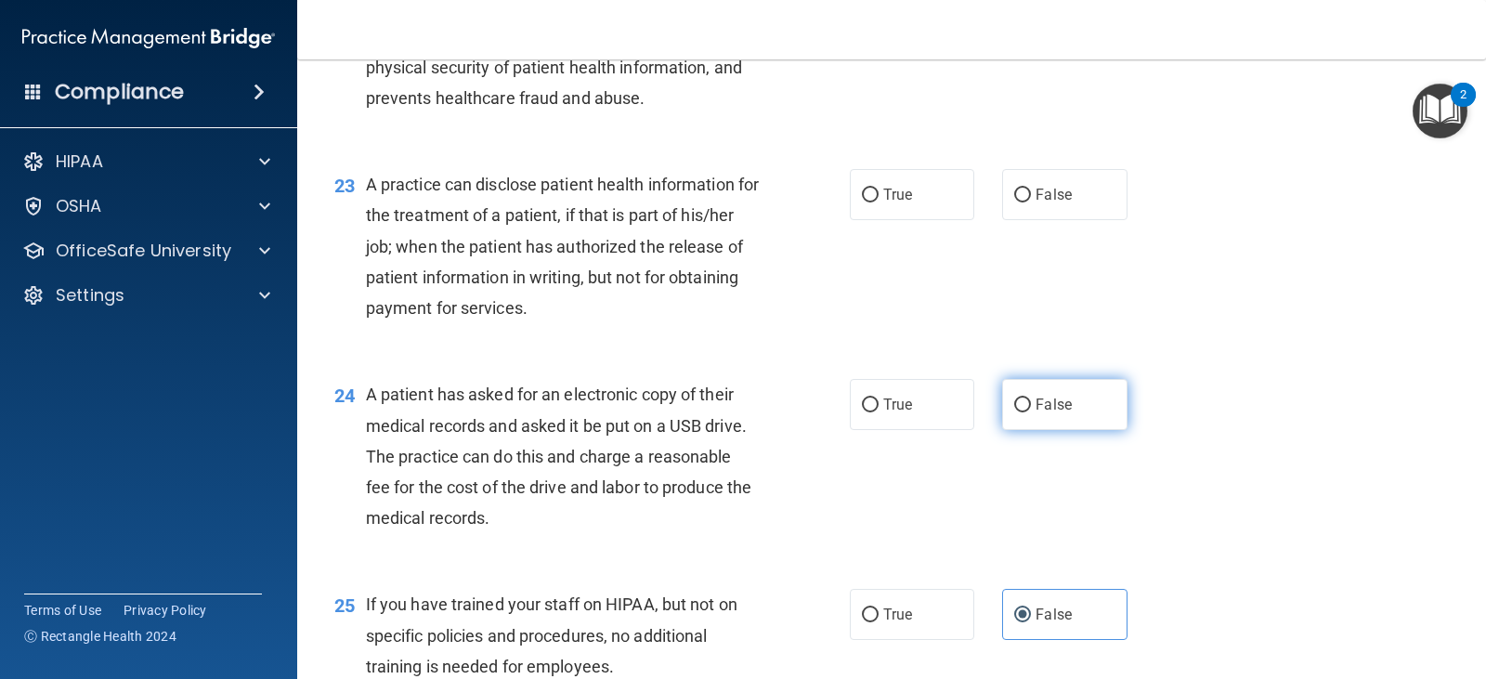
click at [1014, 399] on input "False" at bounding box center [1022, 405] width 17 height 14
radio input "true"
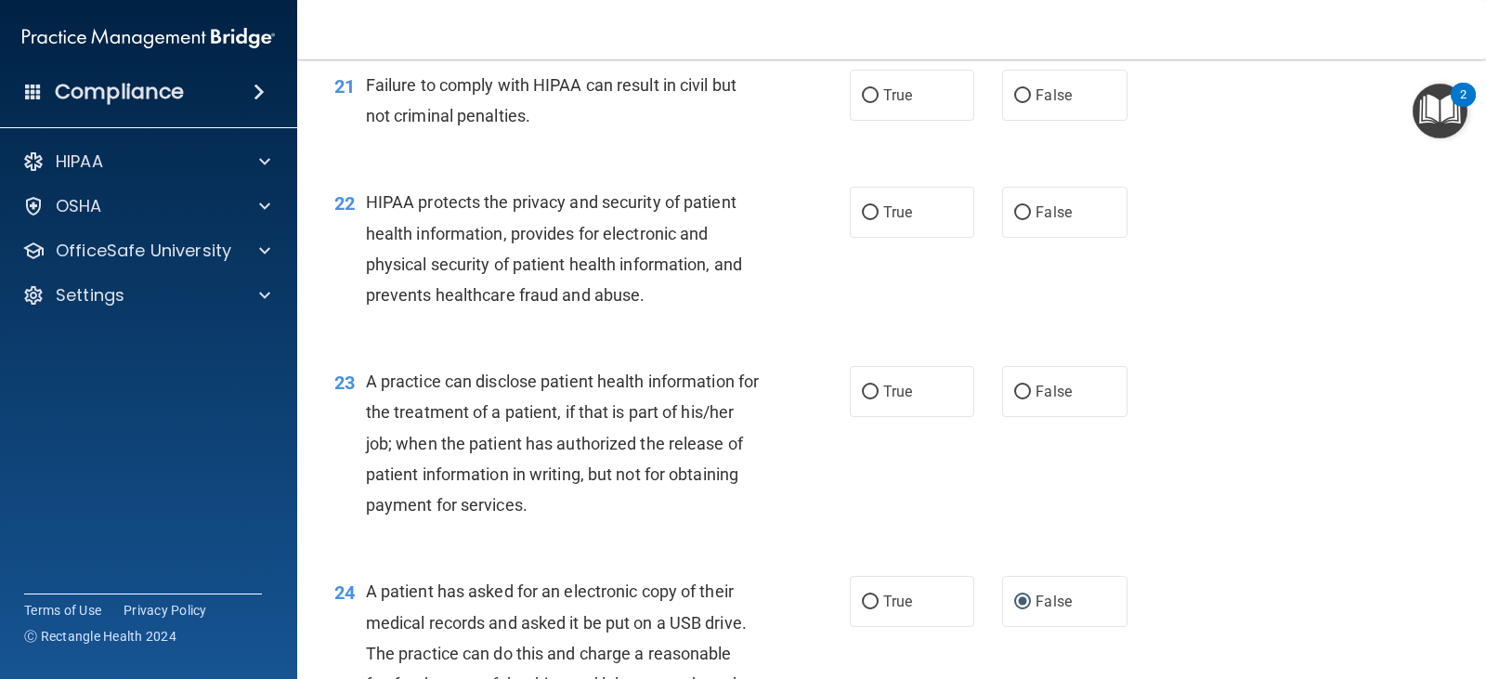
scroll to position [3022, 0]
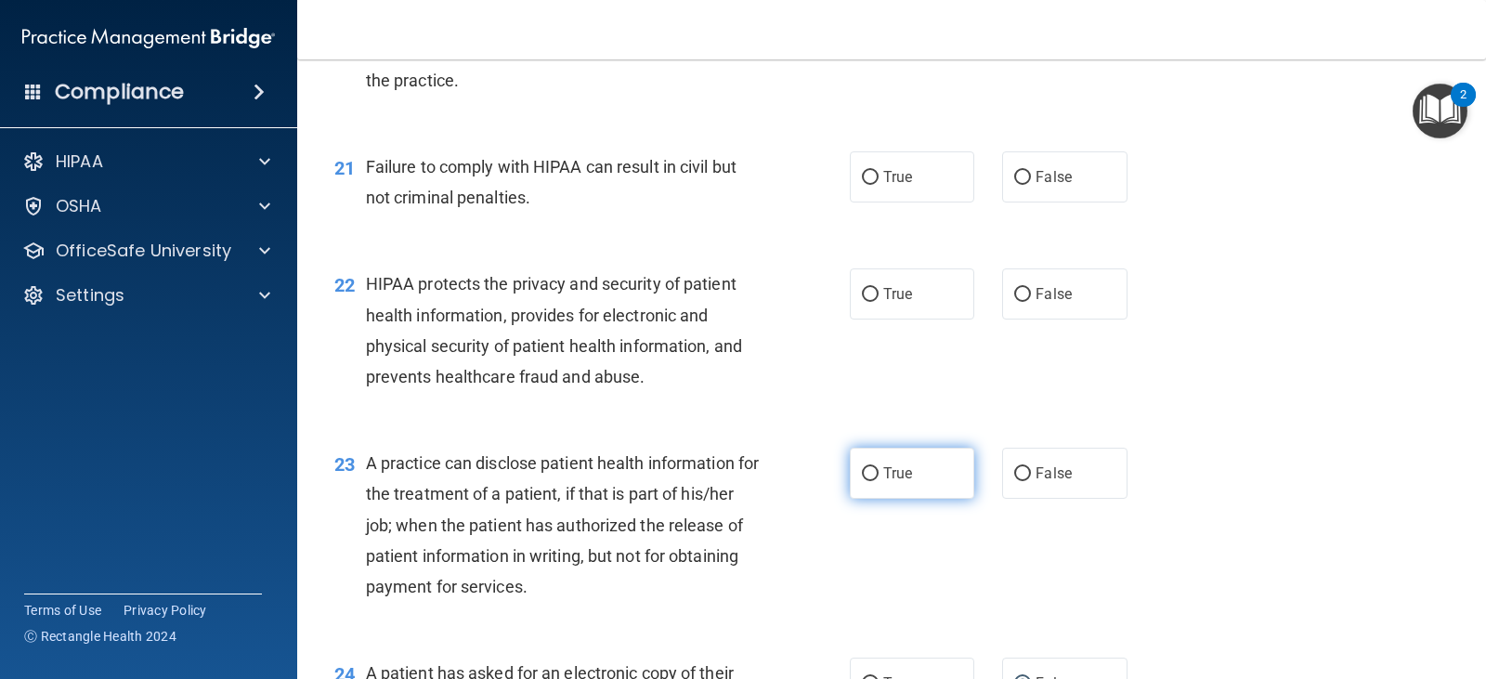
click at [858, 482] on label "True" at bounding box center [912, 473] width 124 height 51
click at [862, 481] on input "True" at bounding box center [870, 474] width 17 height 14
radio input "true"
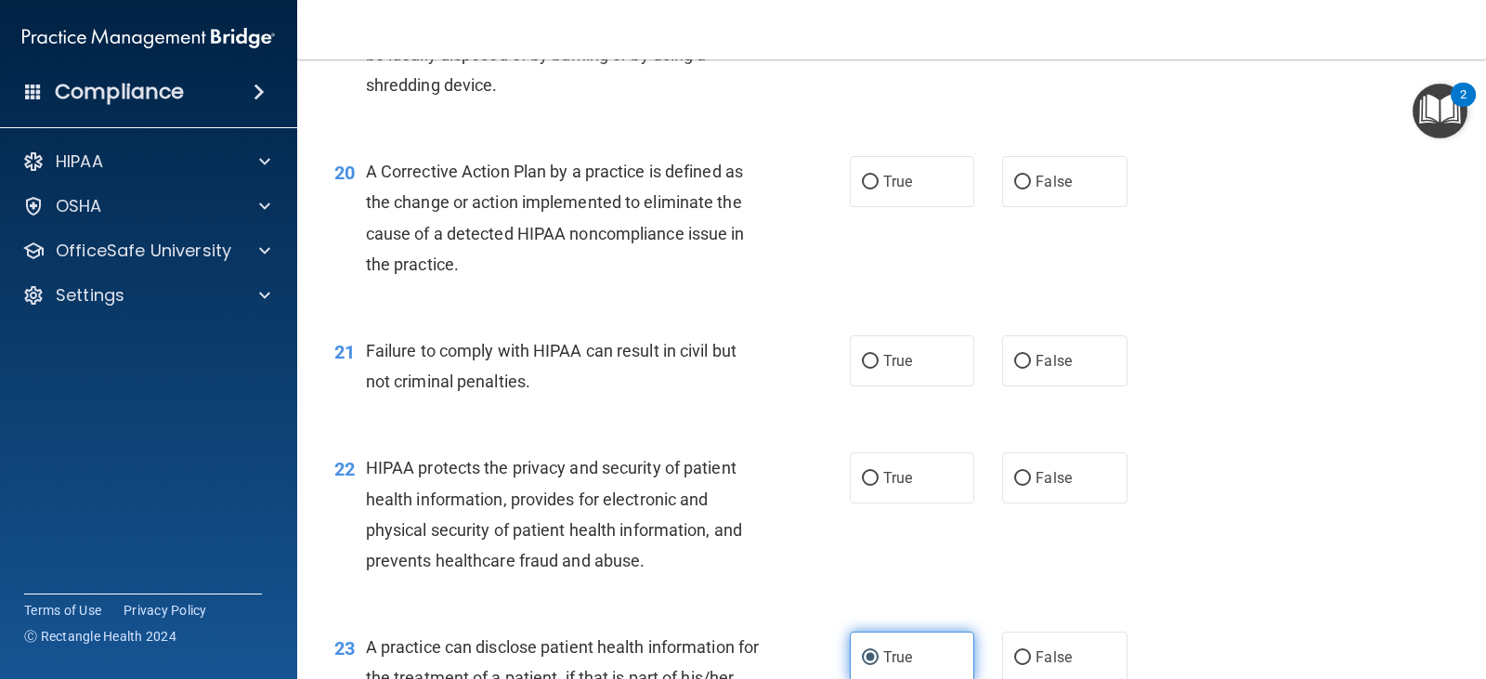
scroll to position [2837, 0]
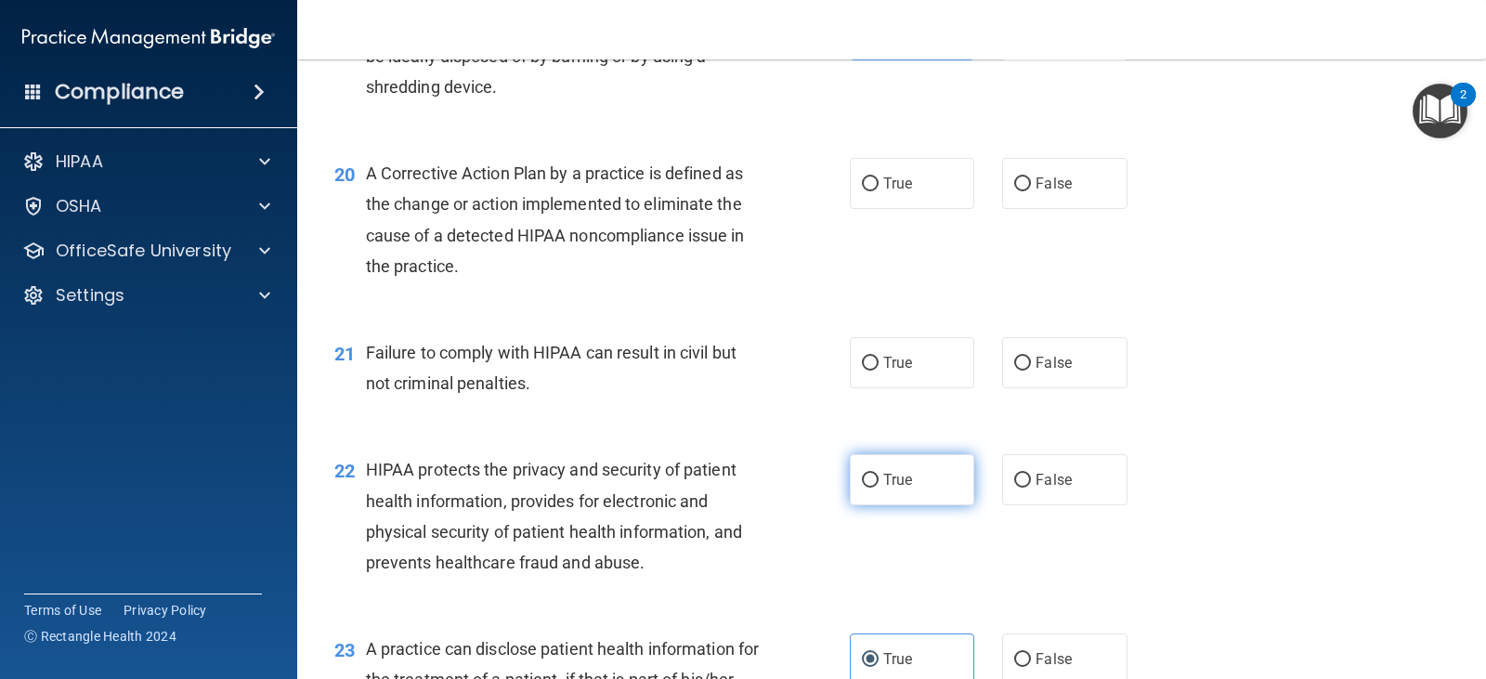
click at [862, 483] on input "True" at bounding box center [870, 481] width 17 height 14
radio input "true"
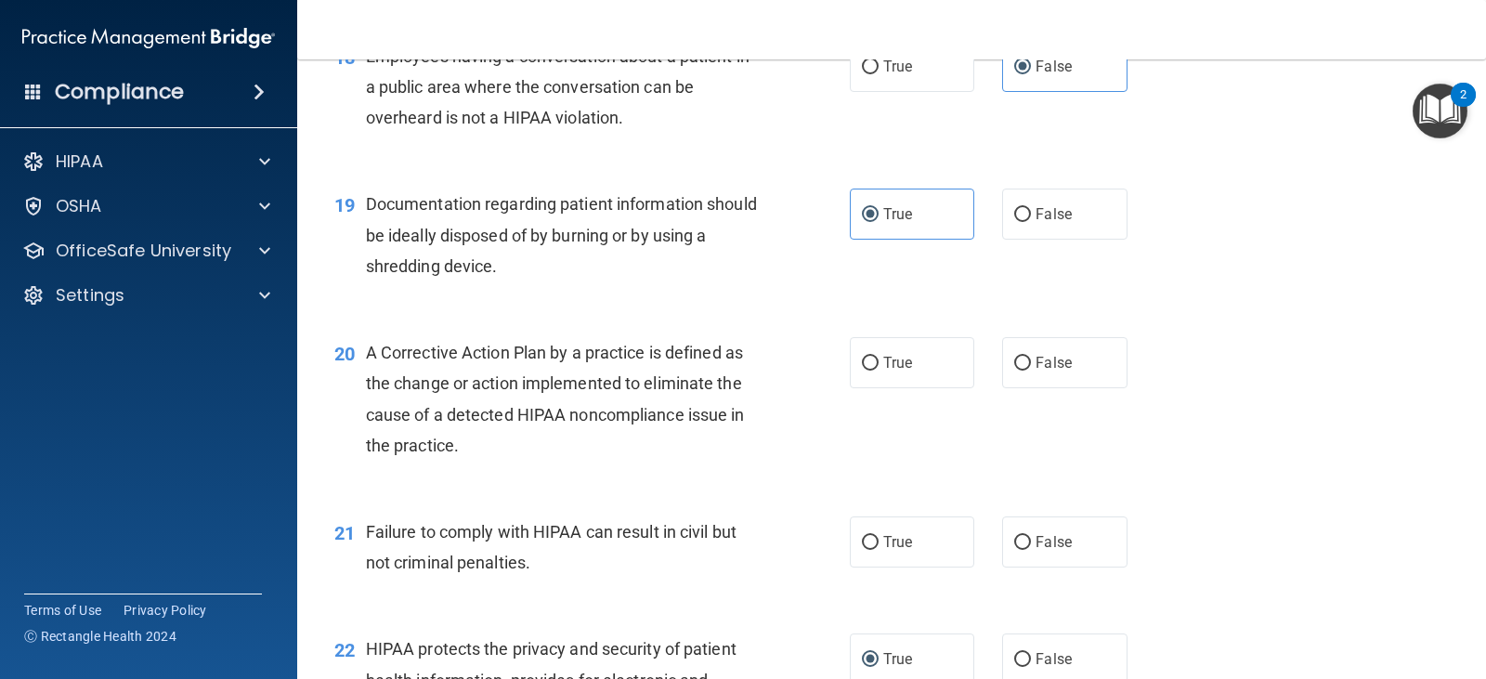
scroll to position [2651, 0]
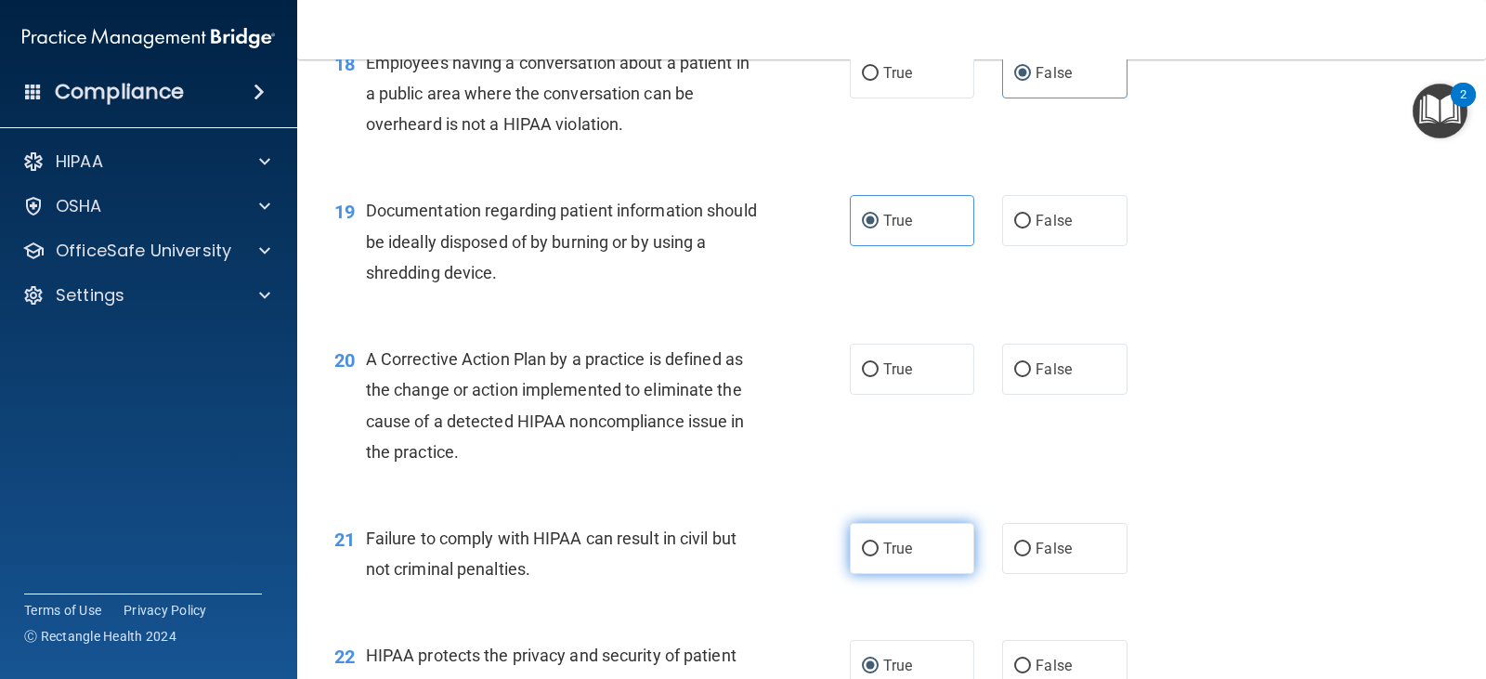
click at [905, 559] on label "True" at bounding box center [912, 548] width 124 height 51
click at [878, 556] on input "True" at bounding box center [870, 549] width 17 height 14
radio input "true"
click at [1065, 525] on label "False" at bounding box center [1064, 548] width 124 height 51
click at [1031, 542] on input "False" at bounding box center [1022, 549] width 17 height 14
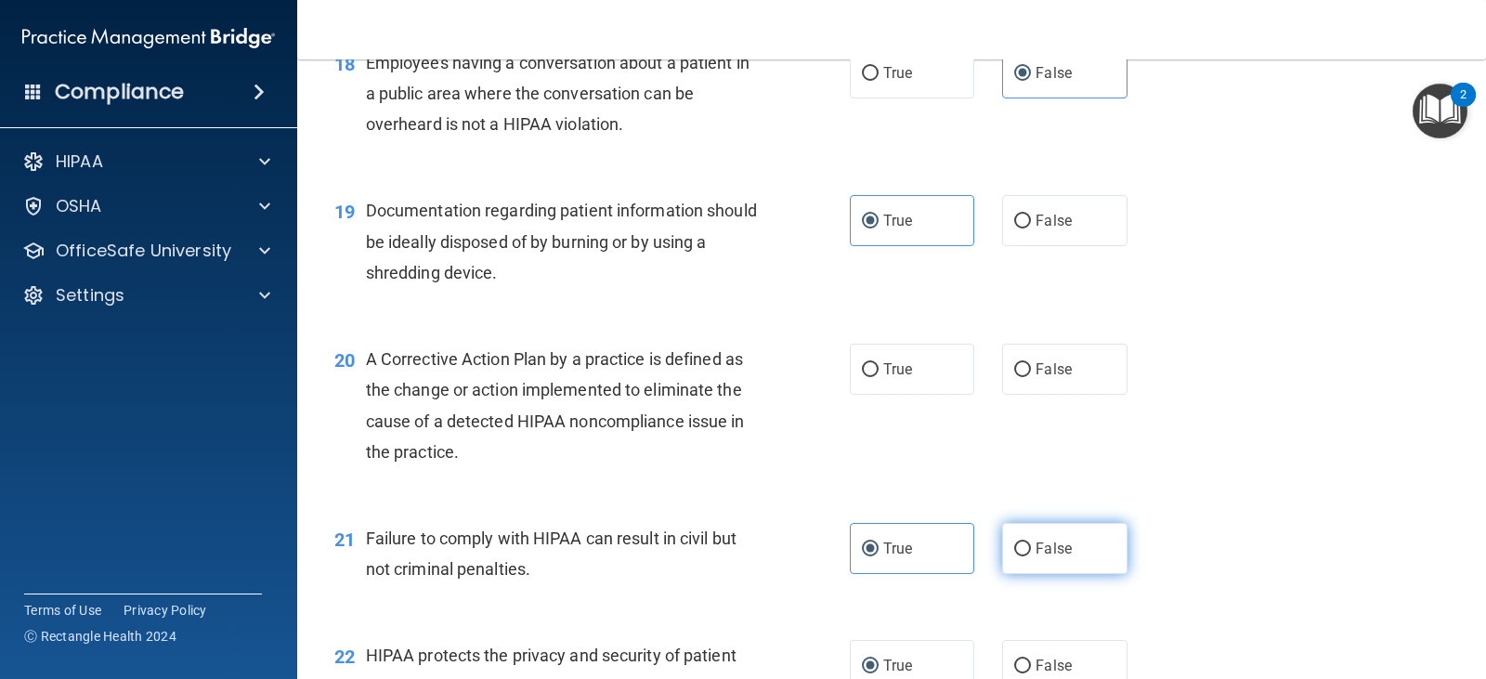
radio input "true"
radio input "false"
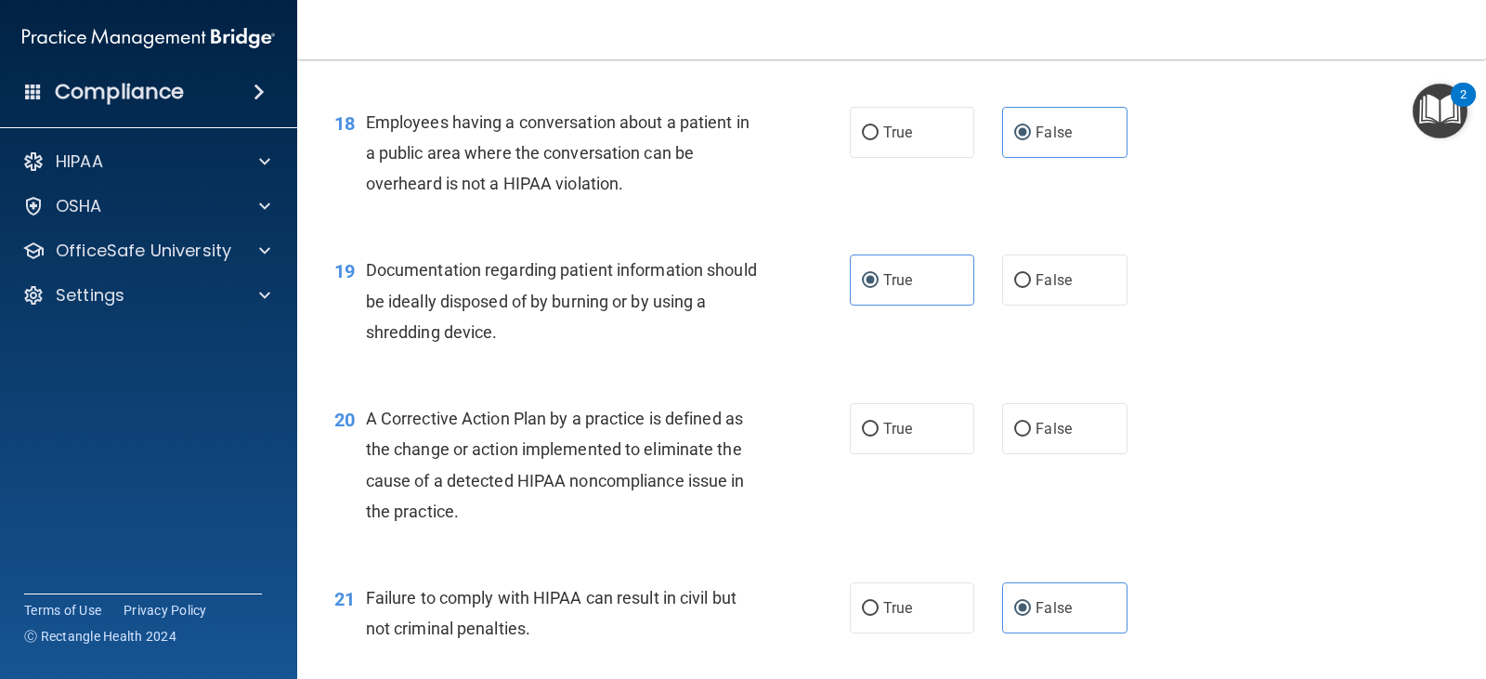
scroll to position [2558, 0]
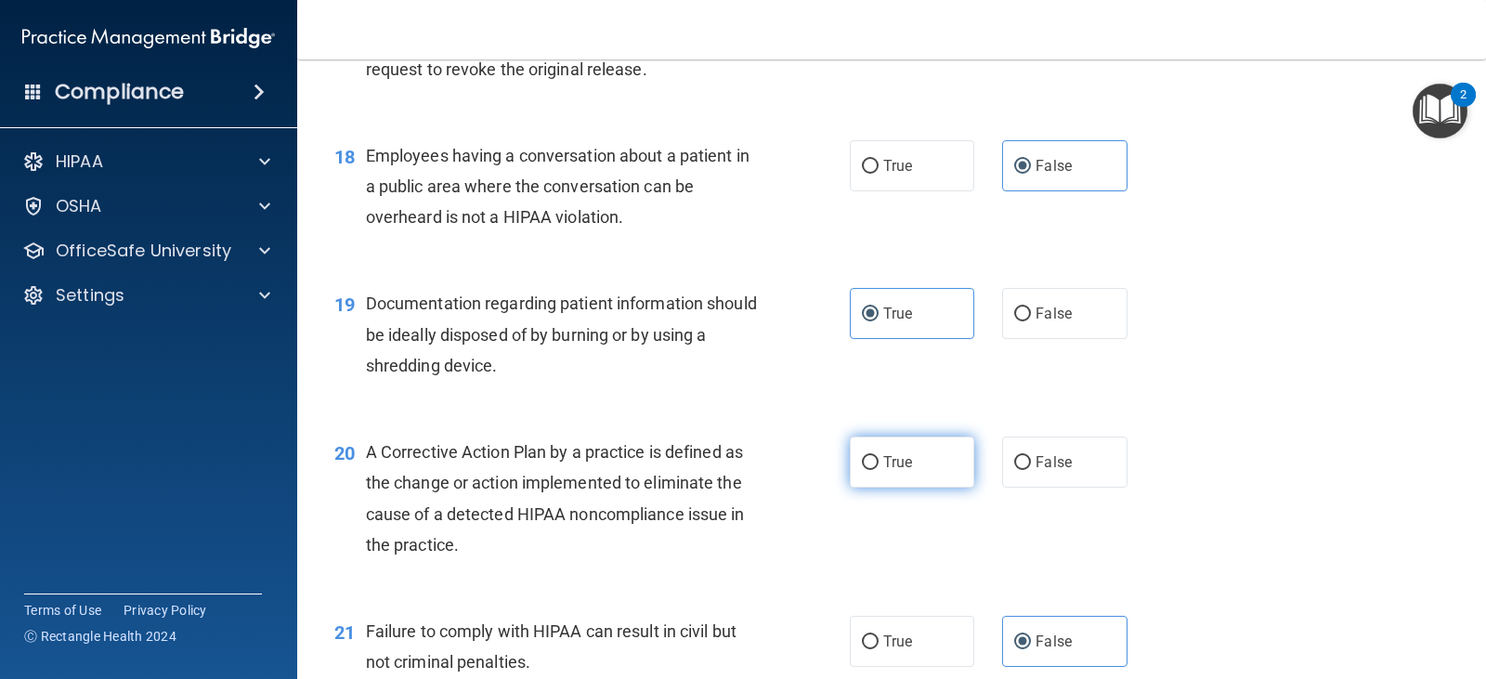
click at [874, 451] on label "True" at bounding box center [912, 461] width 124 height 51
click at [874, 456] on input "True" at bounding box center [870, 463] width 17 height 14
radio input "true"
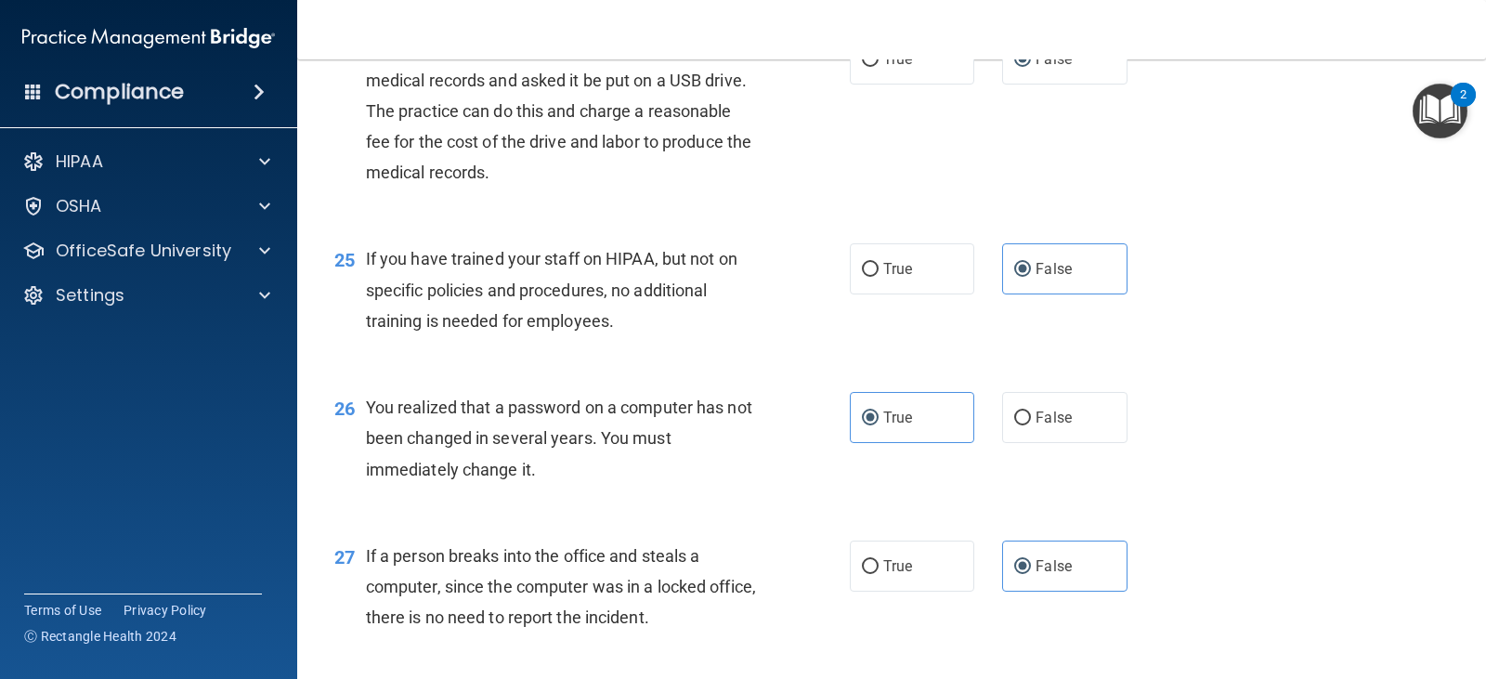
scroll to position [4229, 0]
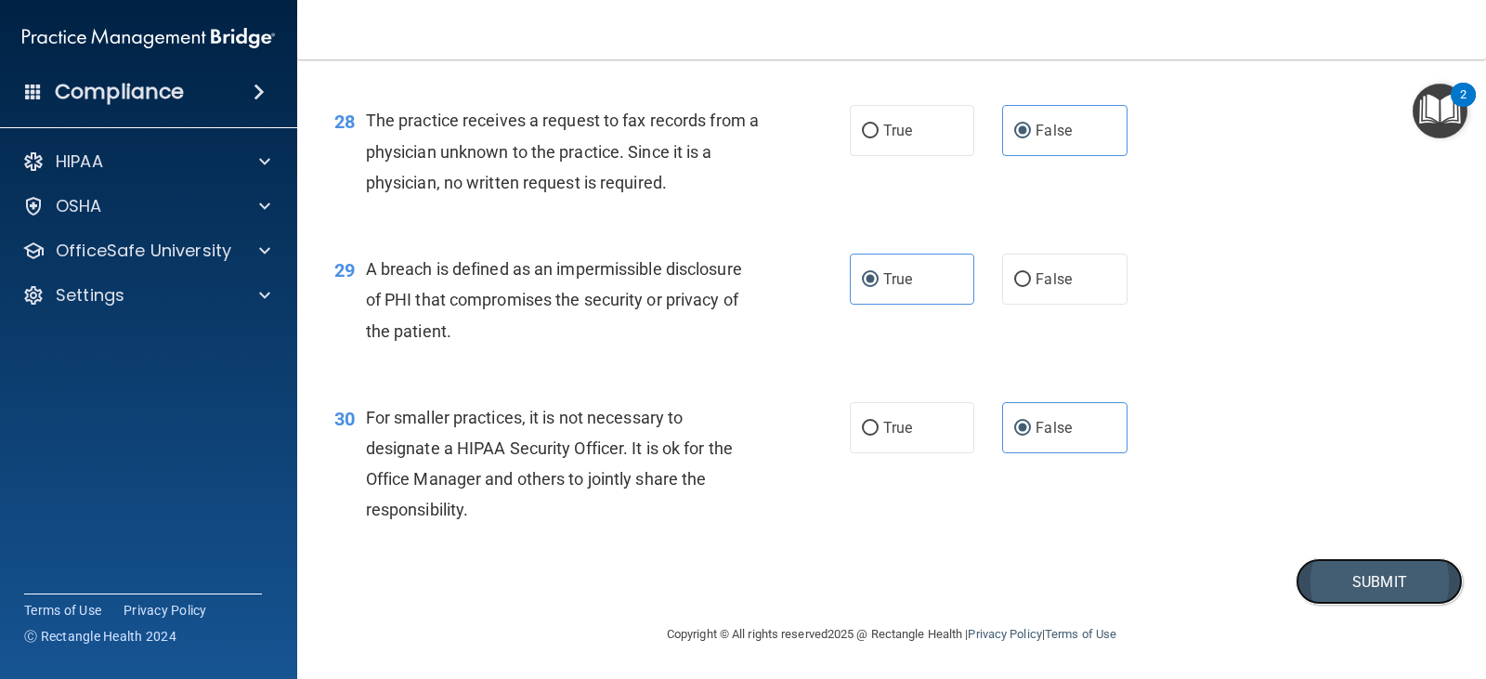
click at [1339, 572] on button "Submit" at bounding box center [1378, 581] width 167 height 47
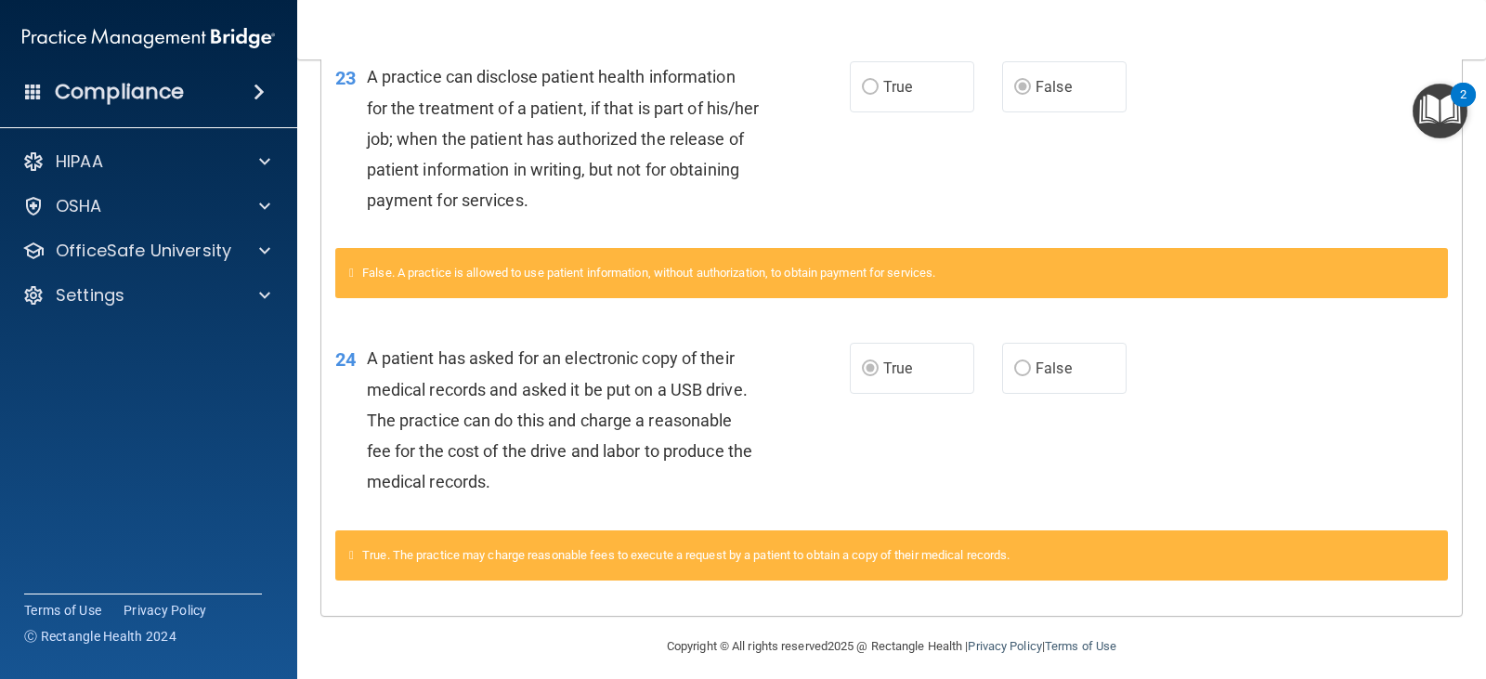
scroll to position [1100, 0]
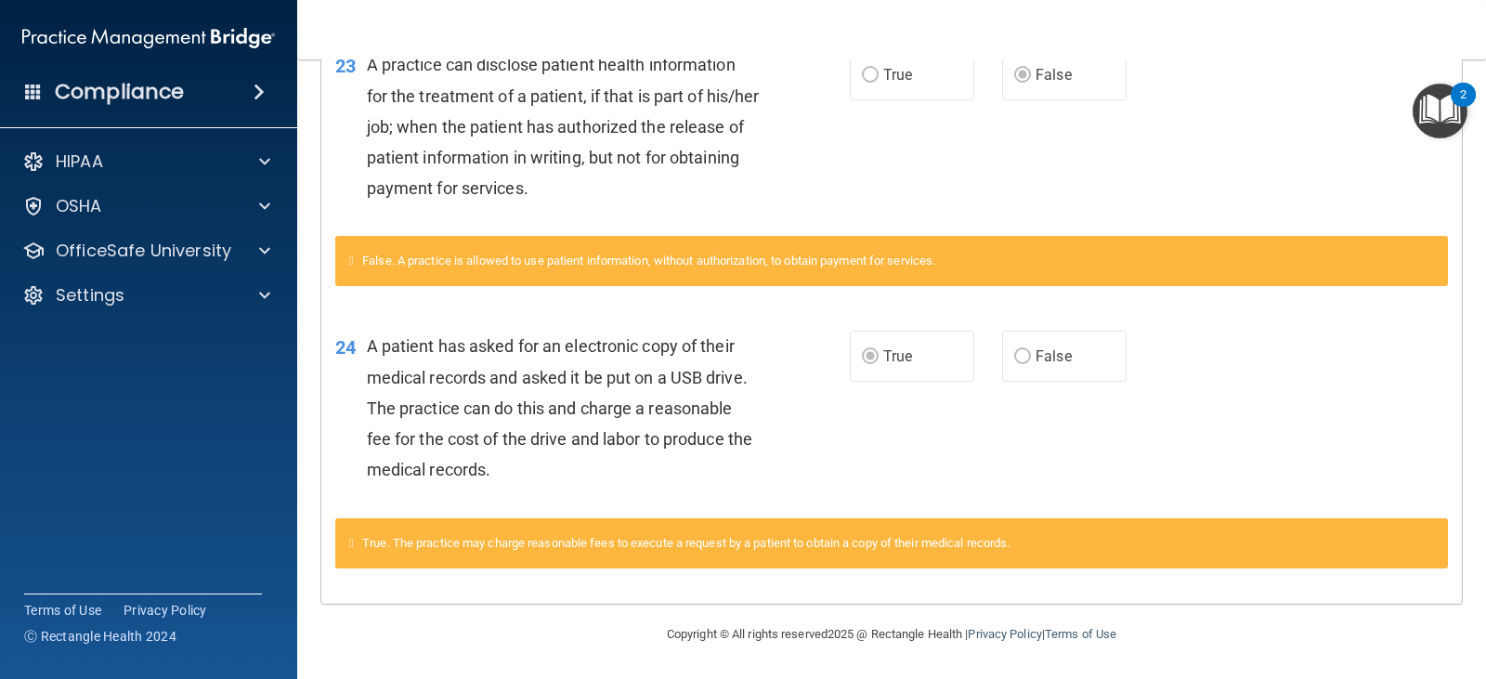
click at [1433, 125] on img "Open Resource Center, 2 new notifications" at bounding box center [1439, 111] width 55 height 55
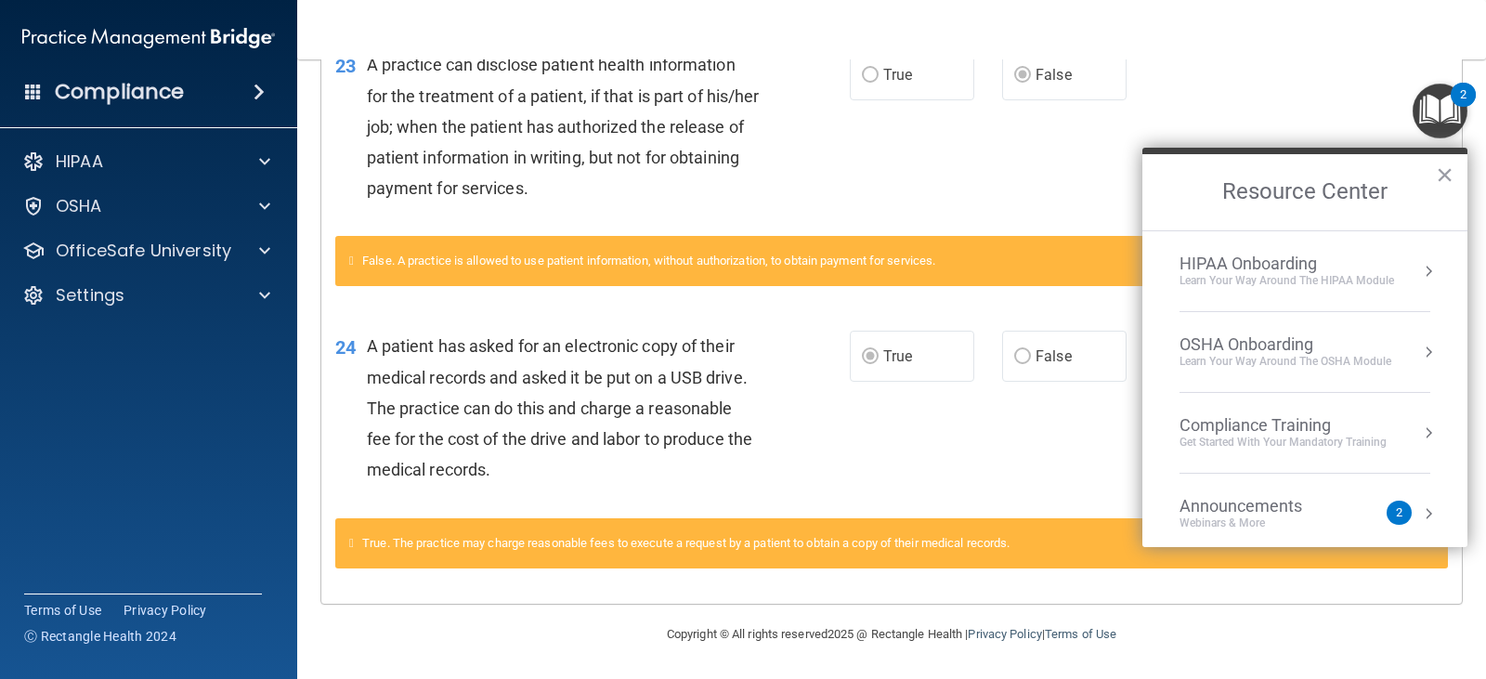
click at [1333, 259] on div "HIPAA Onboarding" at bounding box center [1286, 263] width 214 height 20
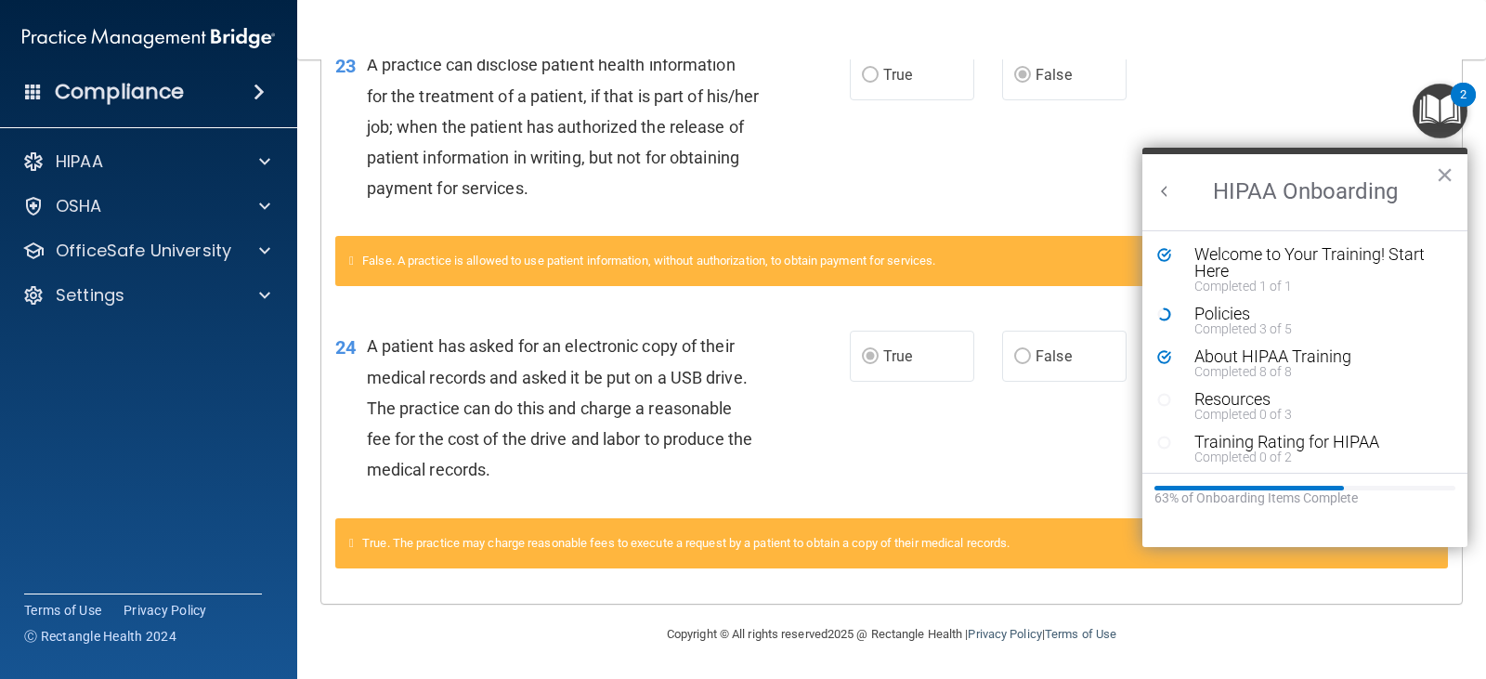
scroll to position [0, 0]
click at [1292, 358] on div "About HIPAA Training" at bounding box center [1311, 356] width 235 height 17
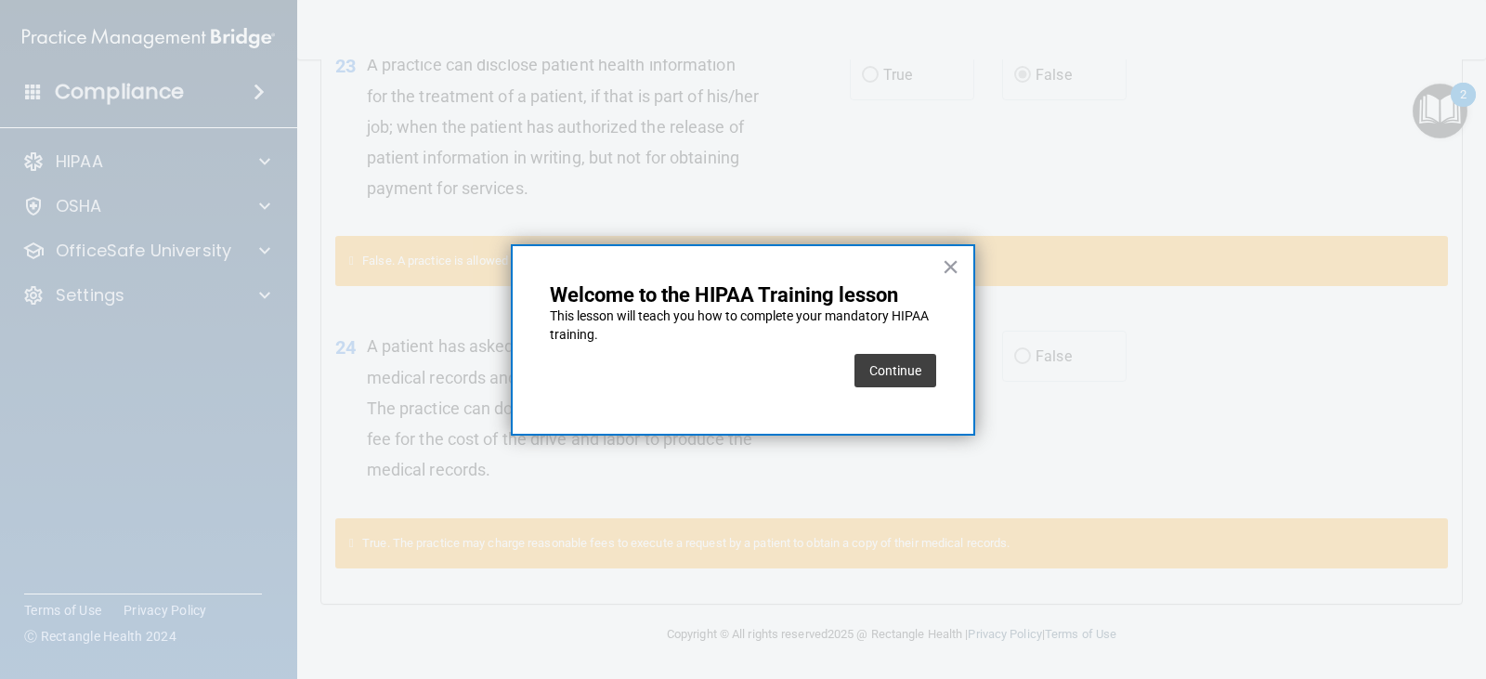
click at [843, 359] on div "Continue" at bounding box center [743, 370] width 386 height 52
click at [861, 359] on button "Continue" at bounding box center [895, 370] width 82 height 33
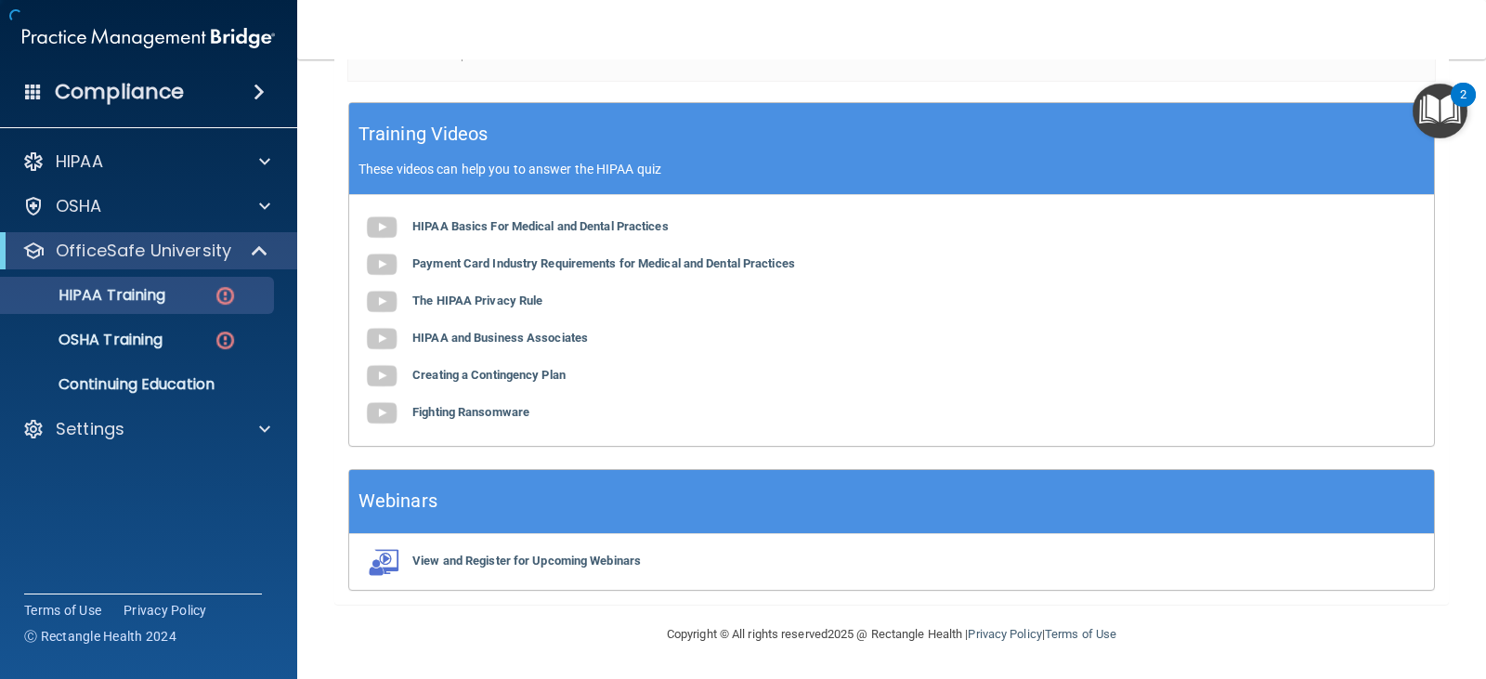
scroll to position [144, 0]
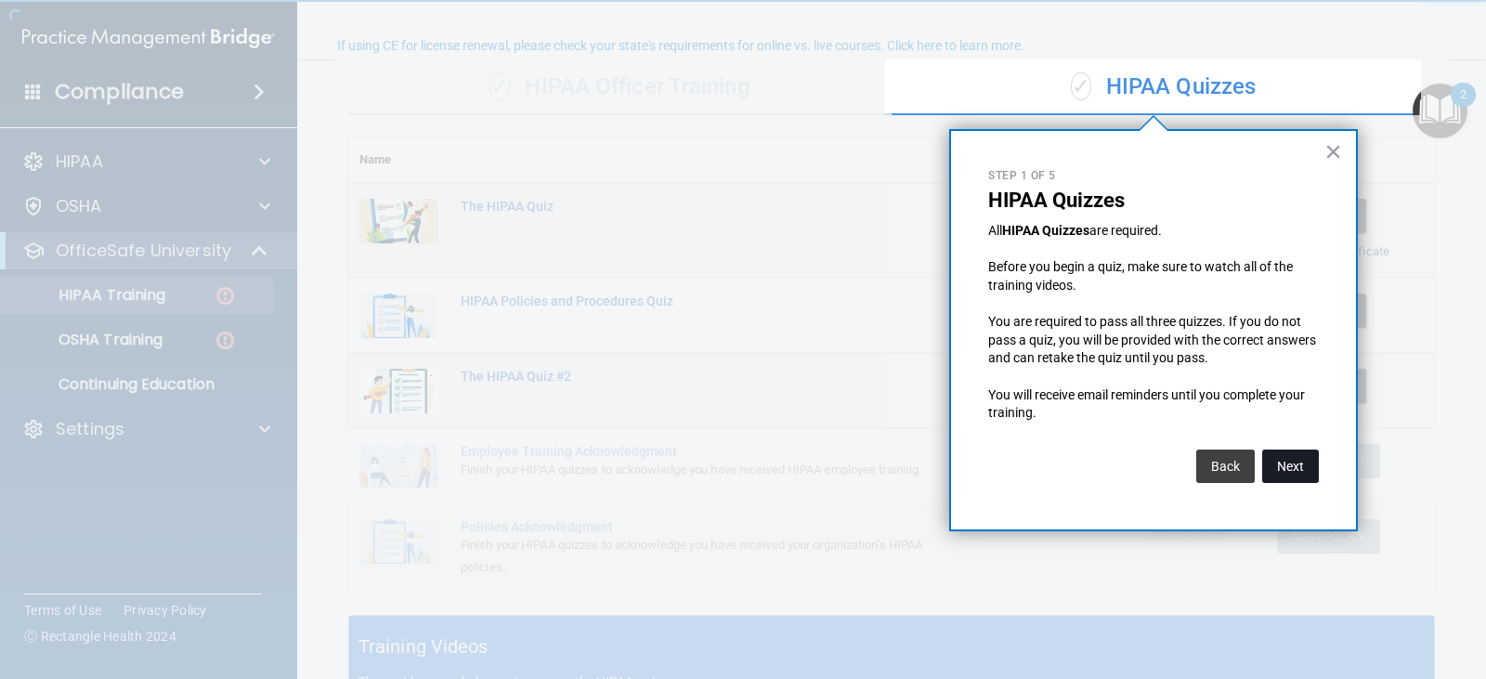
click at [1294, 470] on button "Next" at bounding box center [1290, 465] width 57 height 33
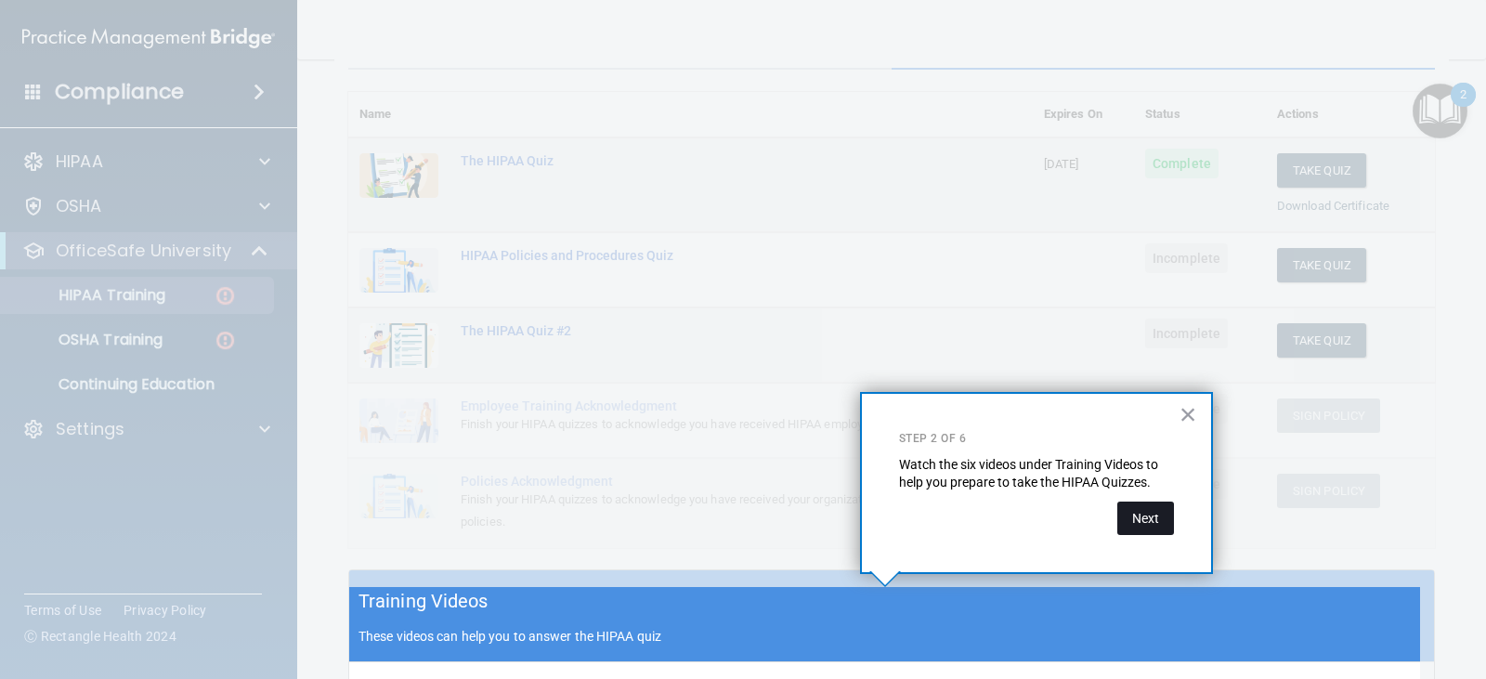
click at [1150, 516] on button "Next" at bounding box center [1145, 517] width 57 height 33
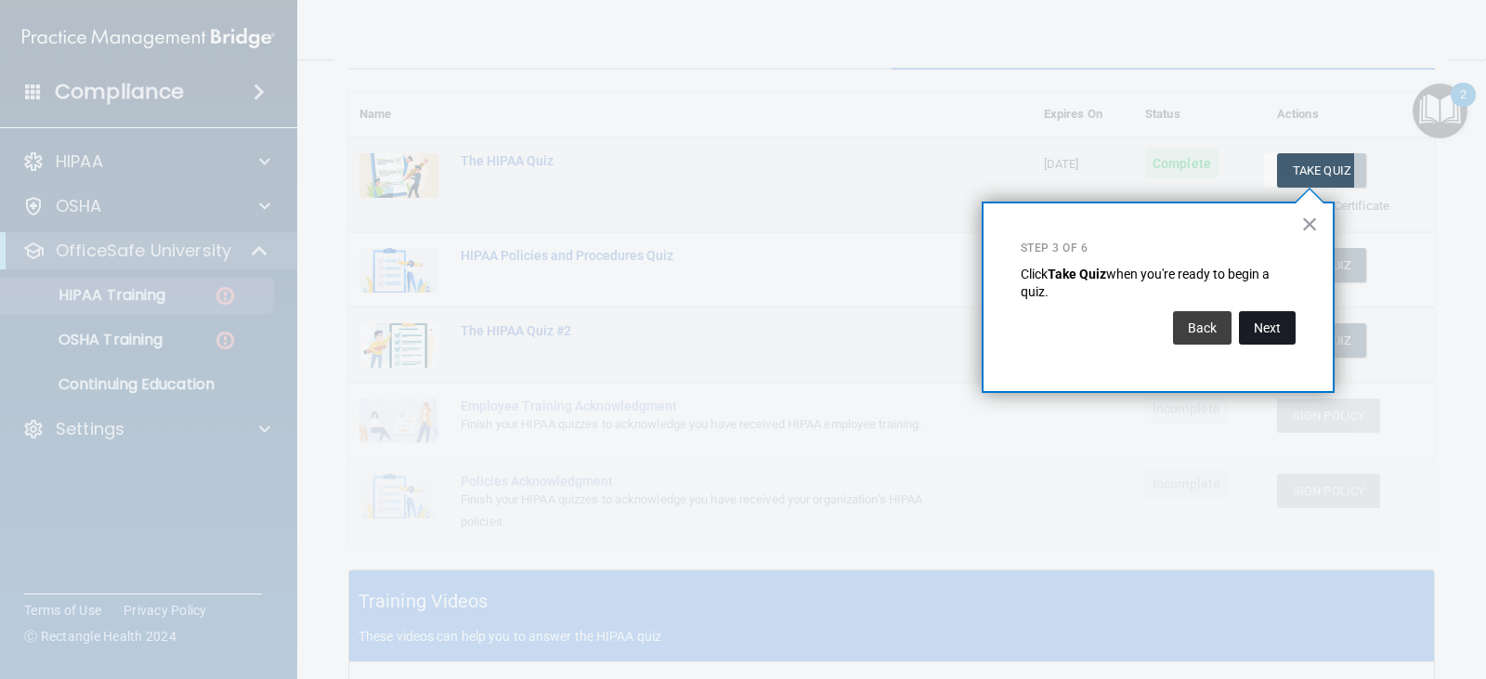
click at [1278, 336] on button "Next" at bounding box center [1267, 327] width 57 height 33
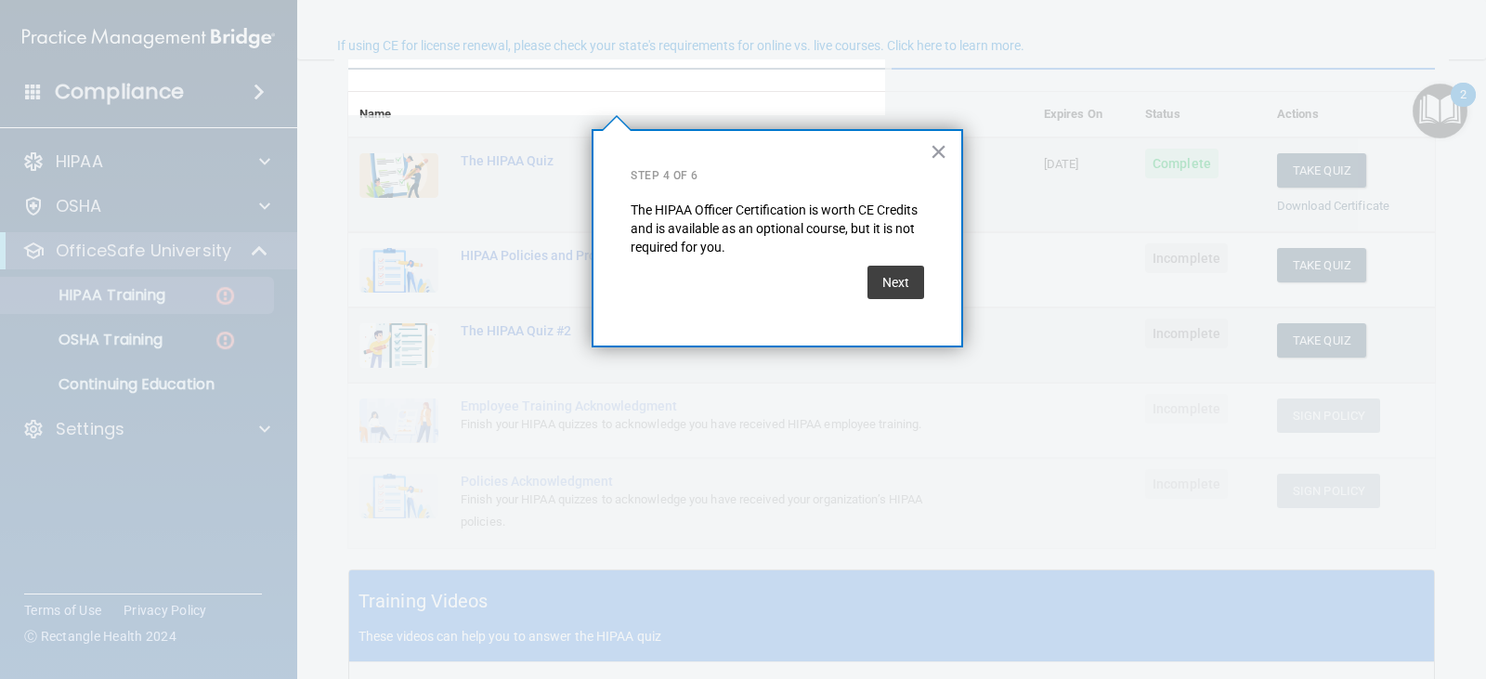
scroll to position [144, 0]
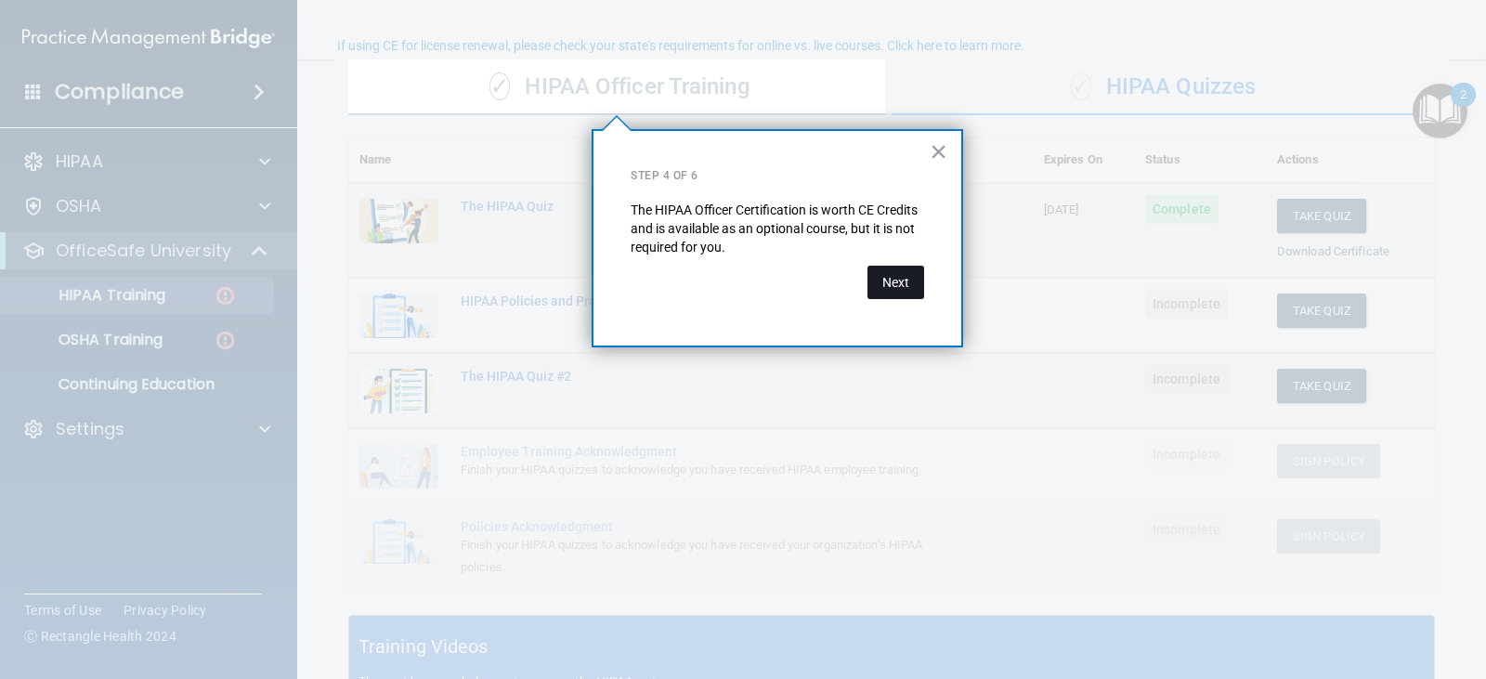
click at [875, 292] on button "Next" at bounding box center [895, 282] width 57 height 33
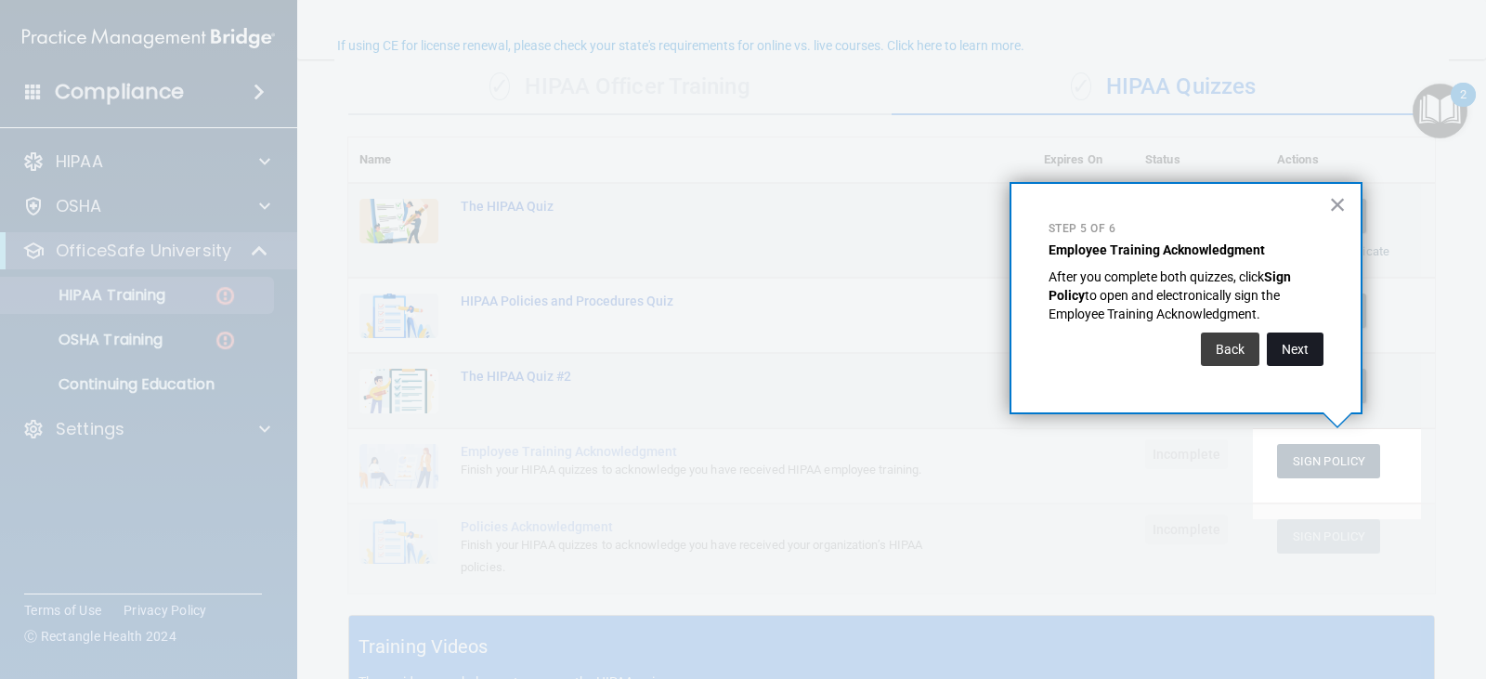
click at [1291, 346] on button "Next" at bounding box center [1294, 348] width 57 height 33
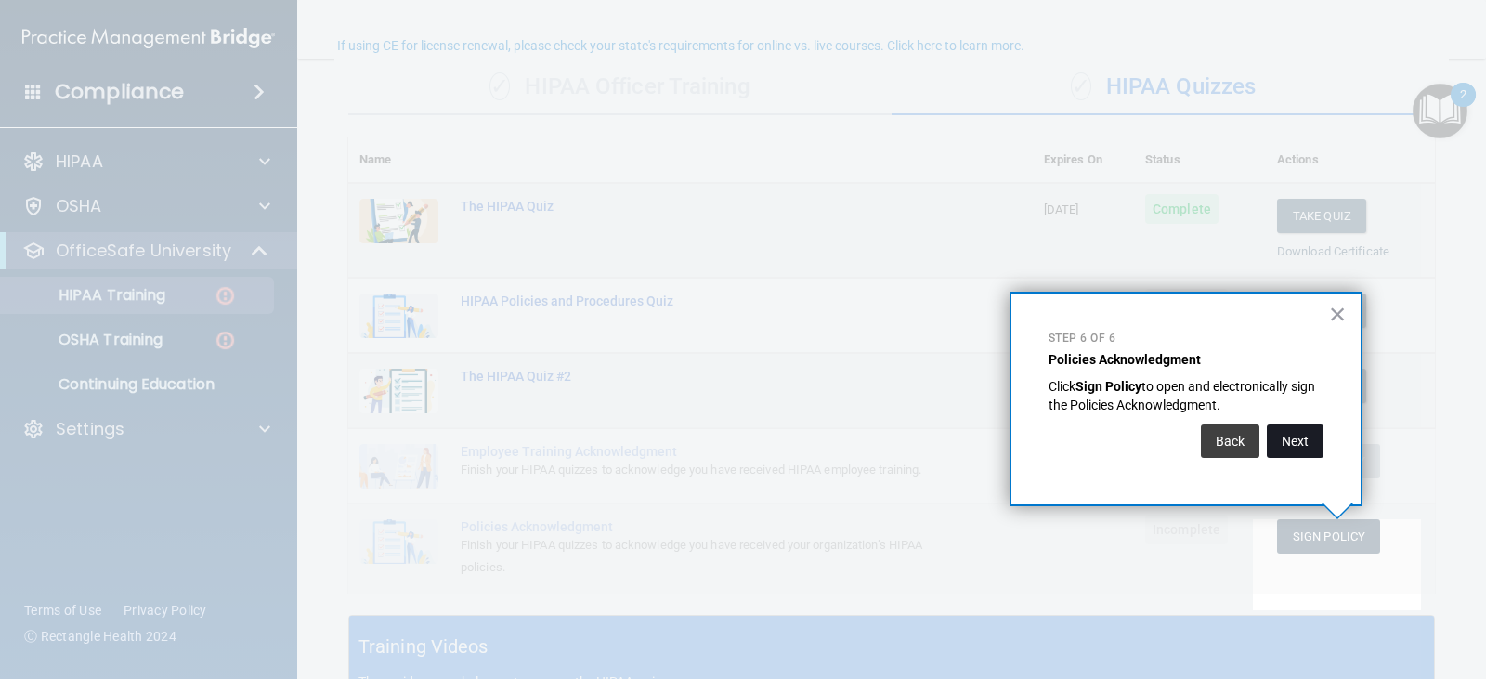
click at [1303, 443] on button "Next" at bounding box center [1294, 440] width 57 height 33
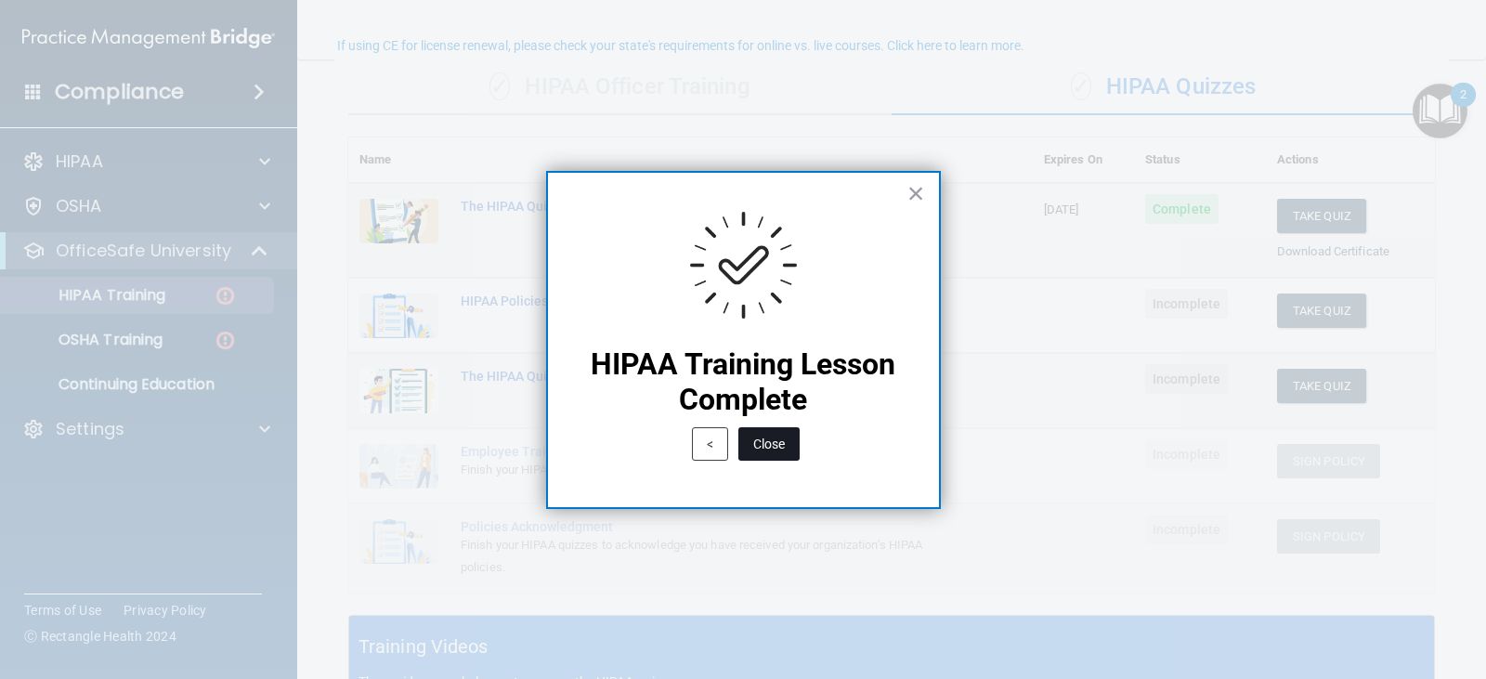
click at [756, 450] on button "Close" at bounding box center [768, 443] width 61 height 33
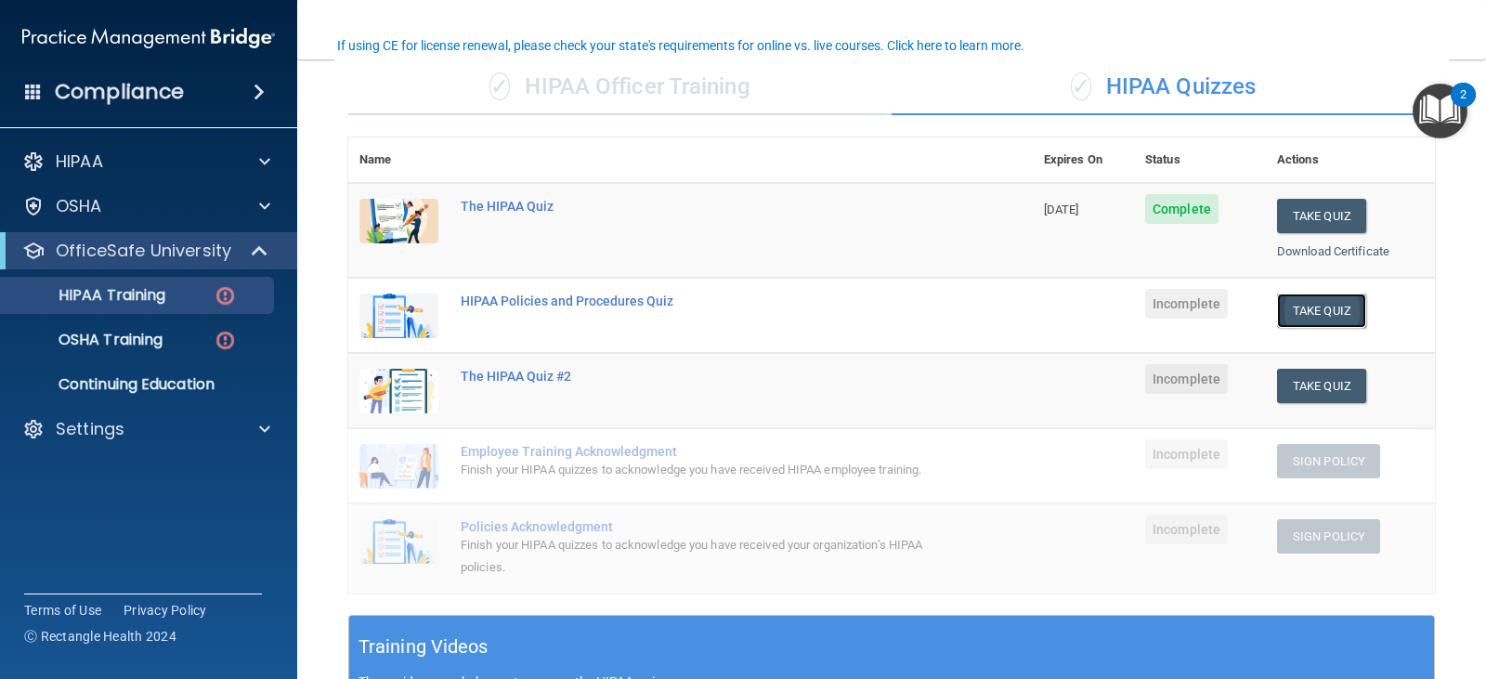
click at [1302, 315] on button "Take Quiz" at bounding box center [1321, 310] width 89 height 34
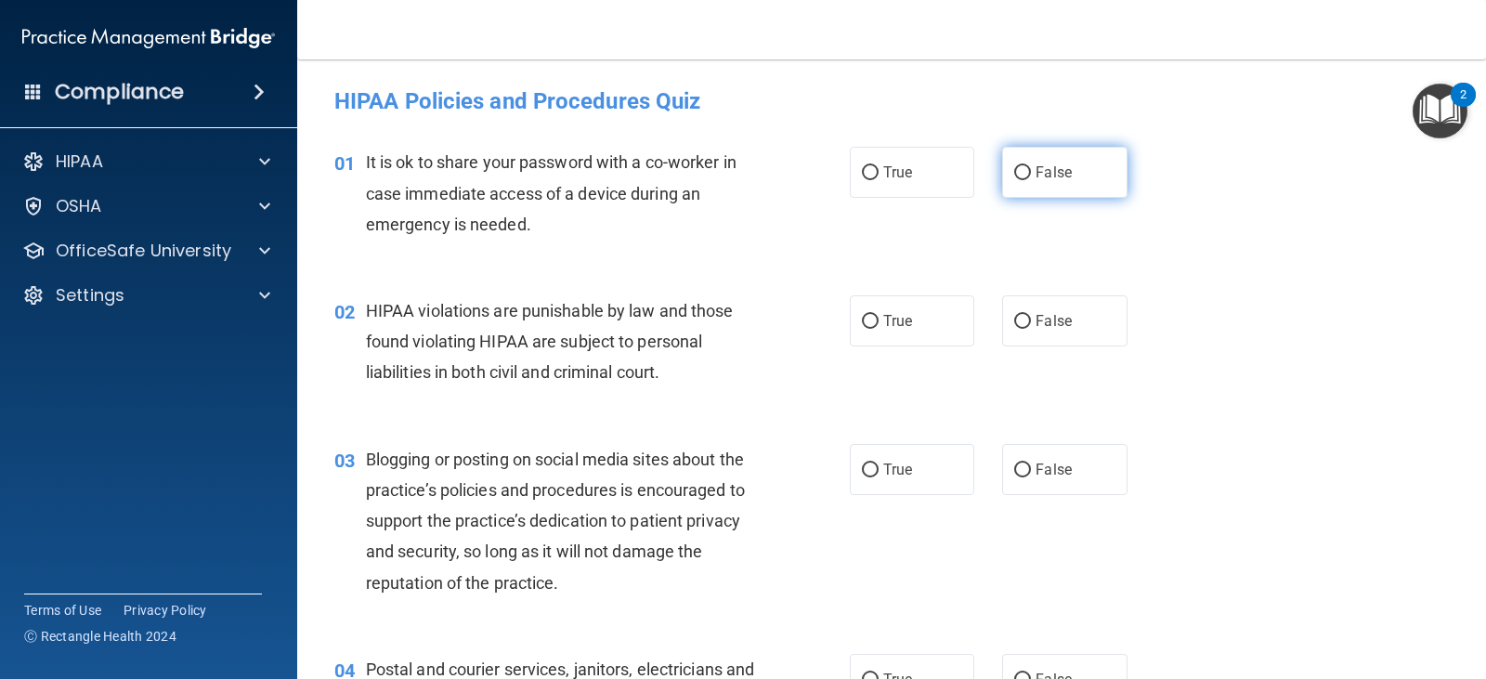
click at [1074, 182] on label "False" at bounding box center [1064, 172] width 124 height 51
click at [1031, 180] on input "False" at bounding box center [1022, 173] width 17 height 14
radio input "true"
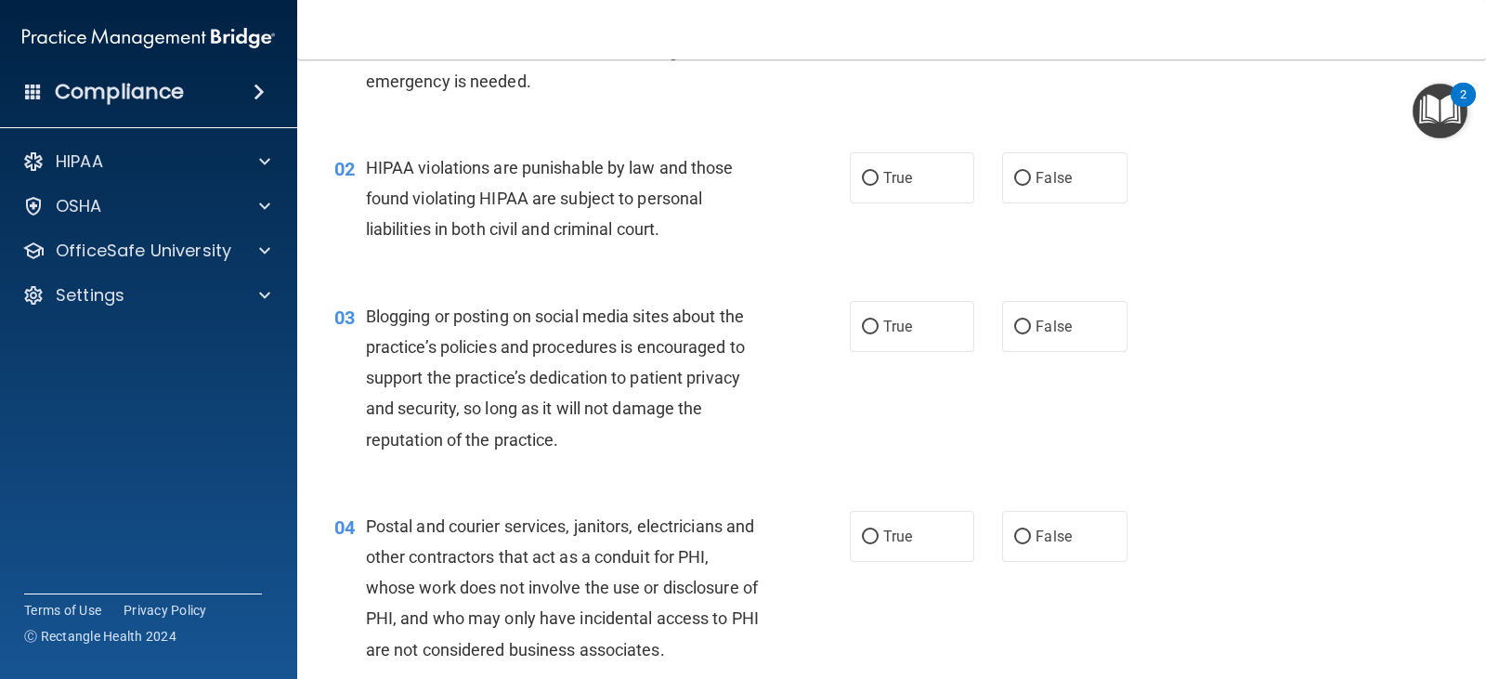
scroll to position [186, 0]
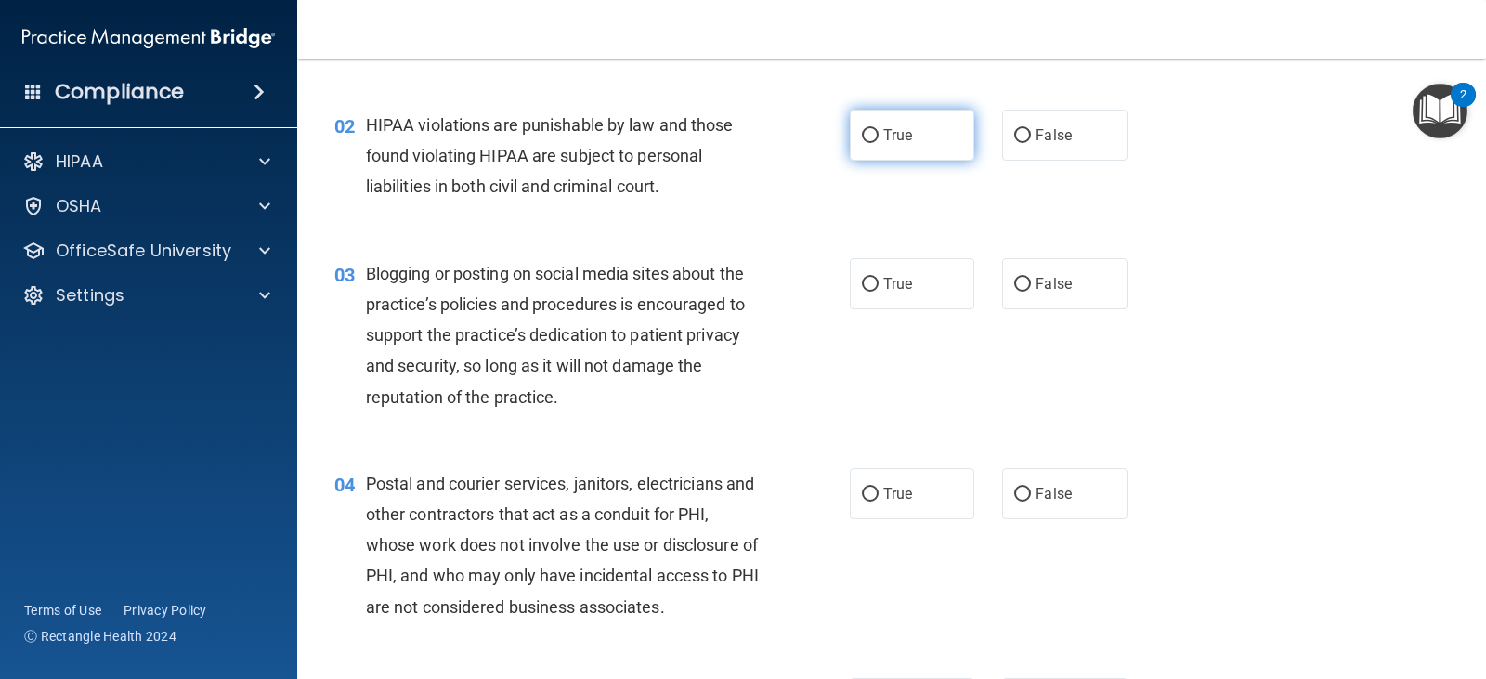
click at [895, 133] on span "True" at bounding box center [897, 135] width 29 height 18
click at [878, 133] on input "True" at bounding box center [870, 136] width 17 height 14
radio input "true"
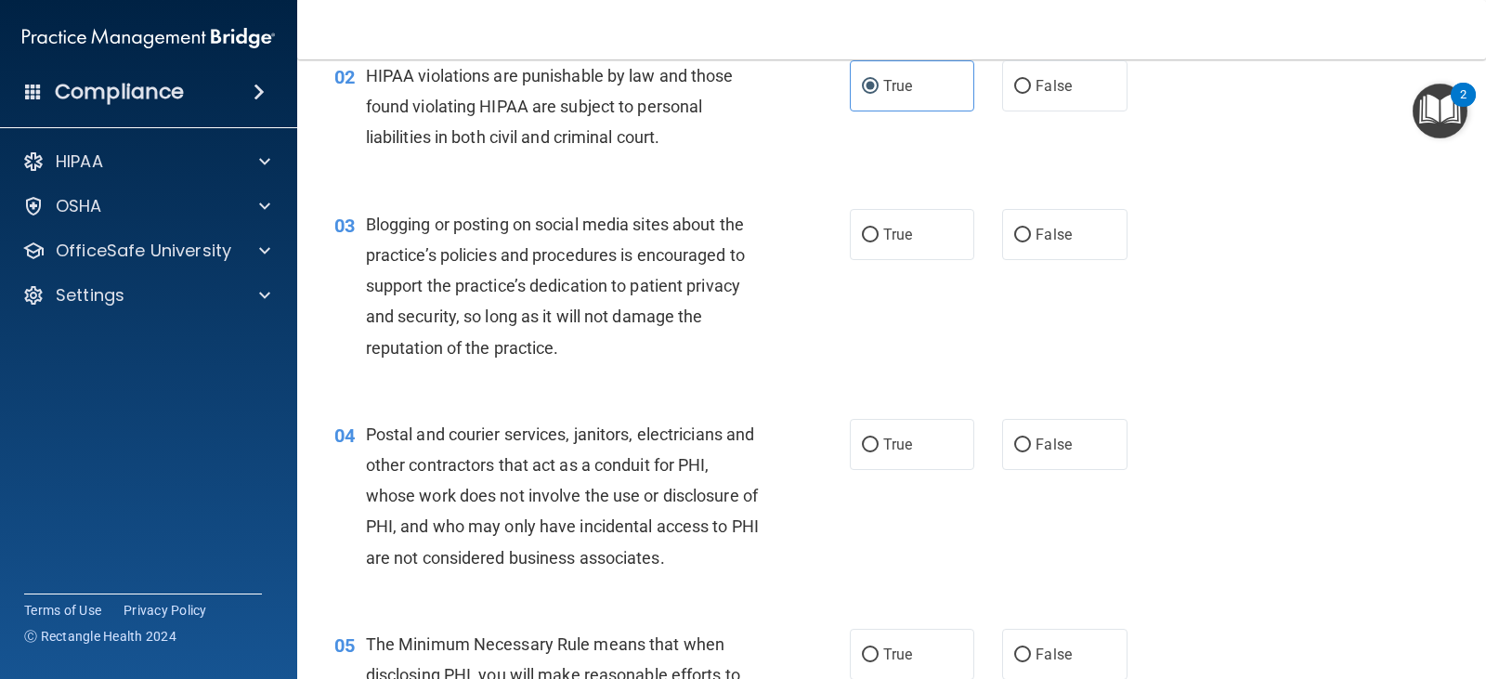
scroll to position [279, 0]
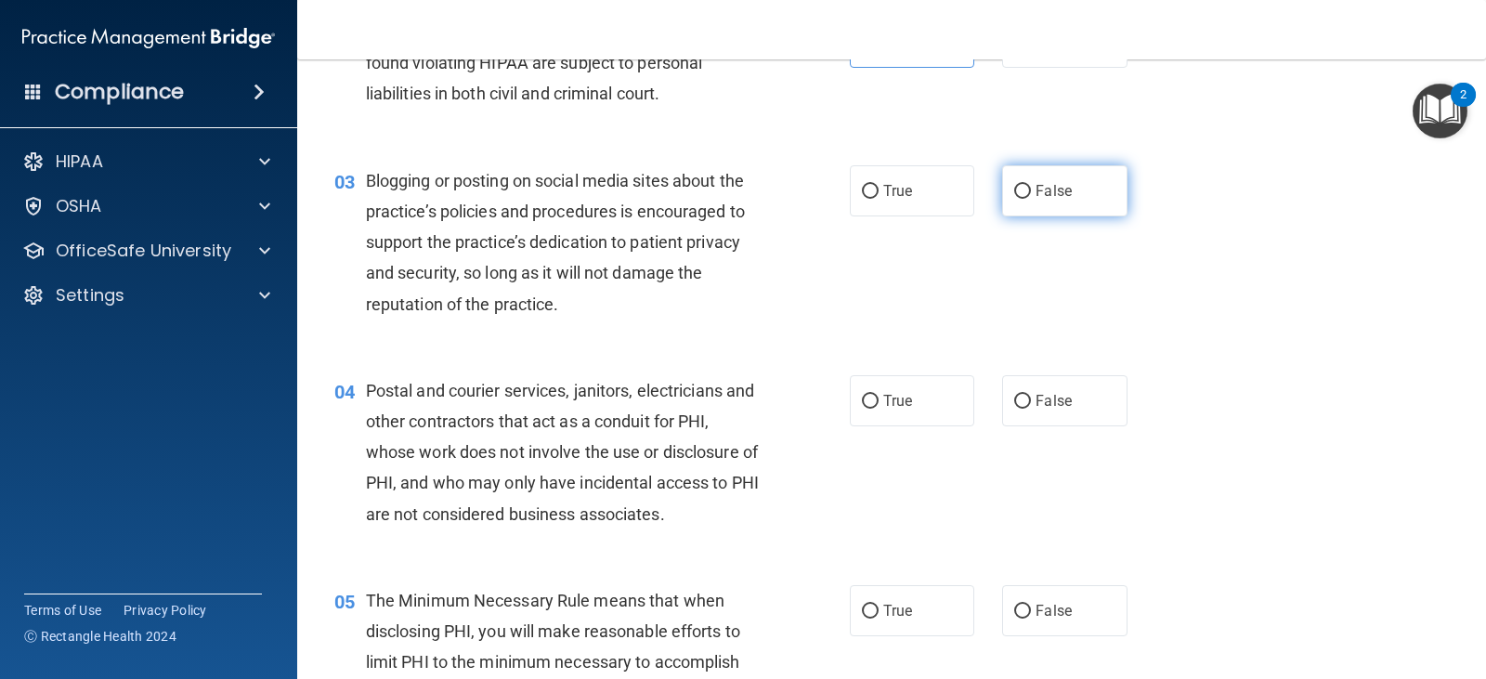
click at [1061, 198] on span "False" at bounding box center [1053, 191] width 36 height 18
click at [1031, 198] on input "False" at bounding box center [1022, 192] width 17 height 14
radio input "true"
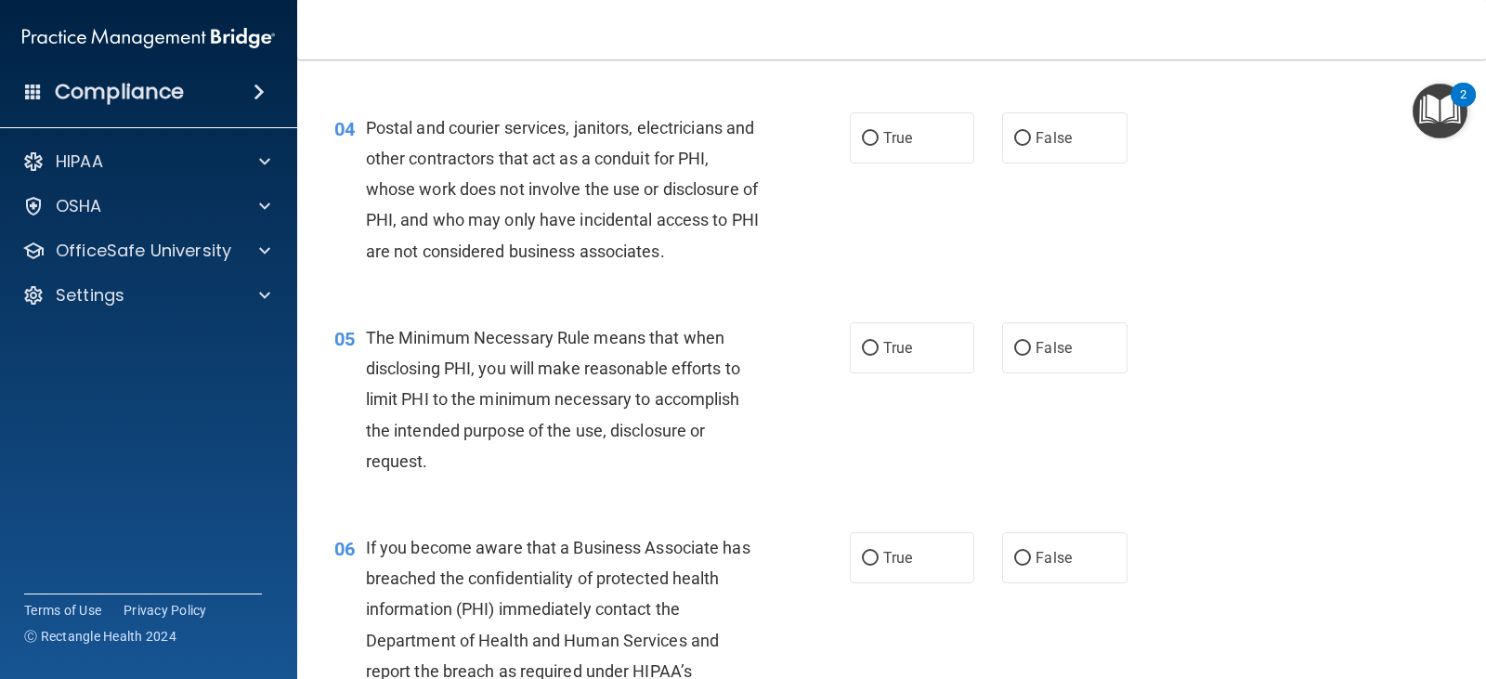
scroll to position [557, 0]
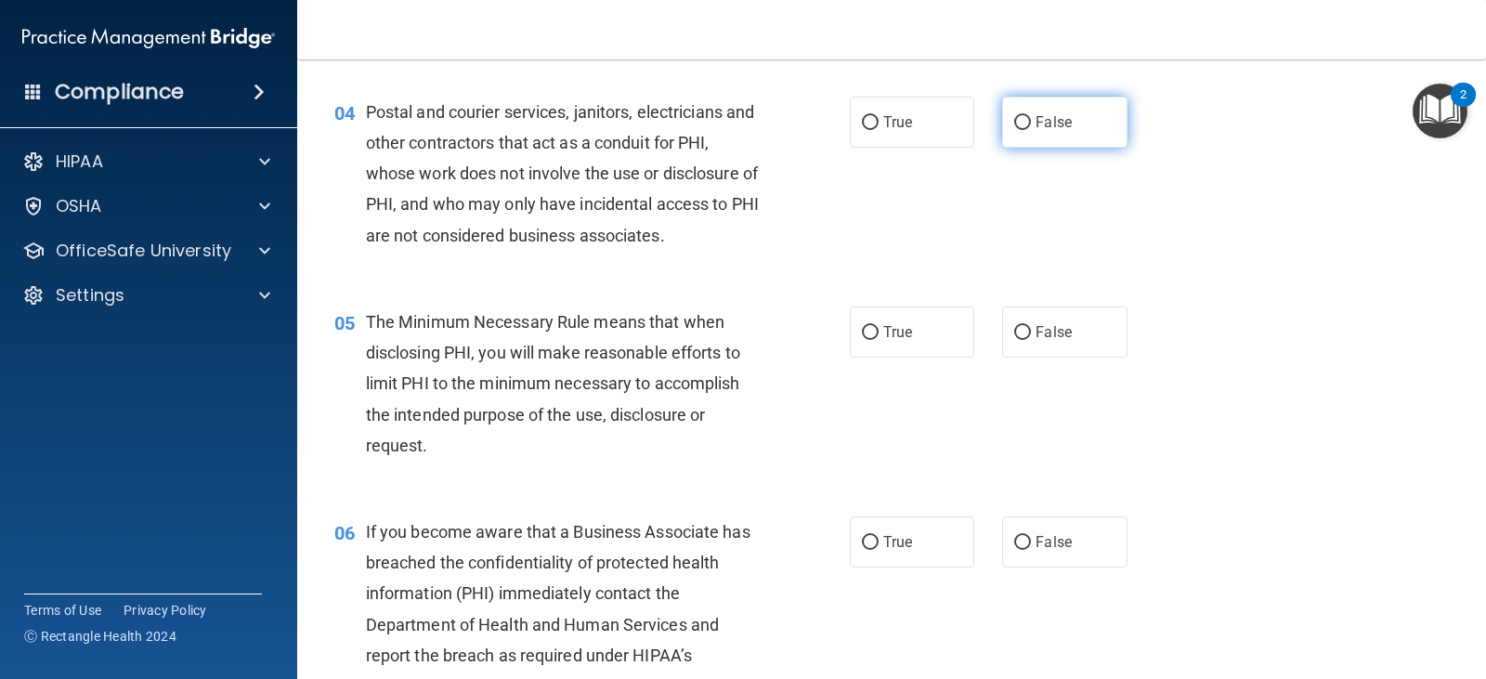
click at [1020, 113] on label "False" at bounding box center [1064, 122] width 124 height 51
click at [1020, 116] on input "False" at bounding box center [1022, 123] width 17 height 14
radio input "true"
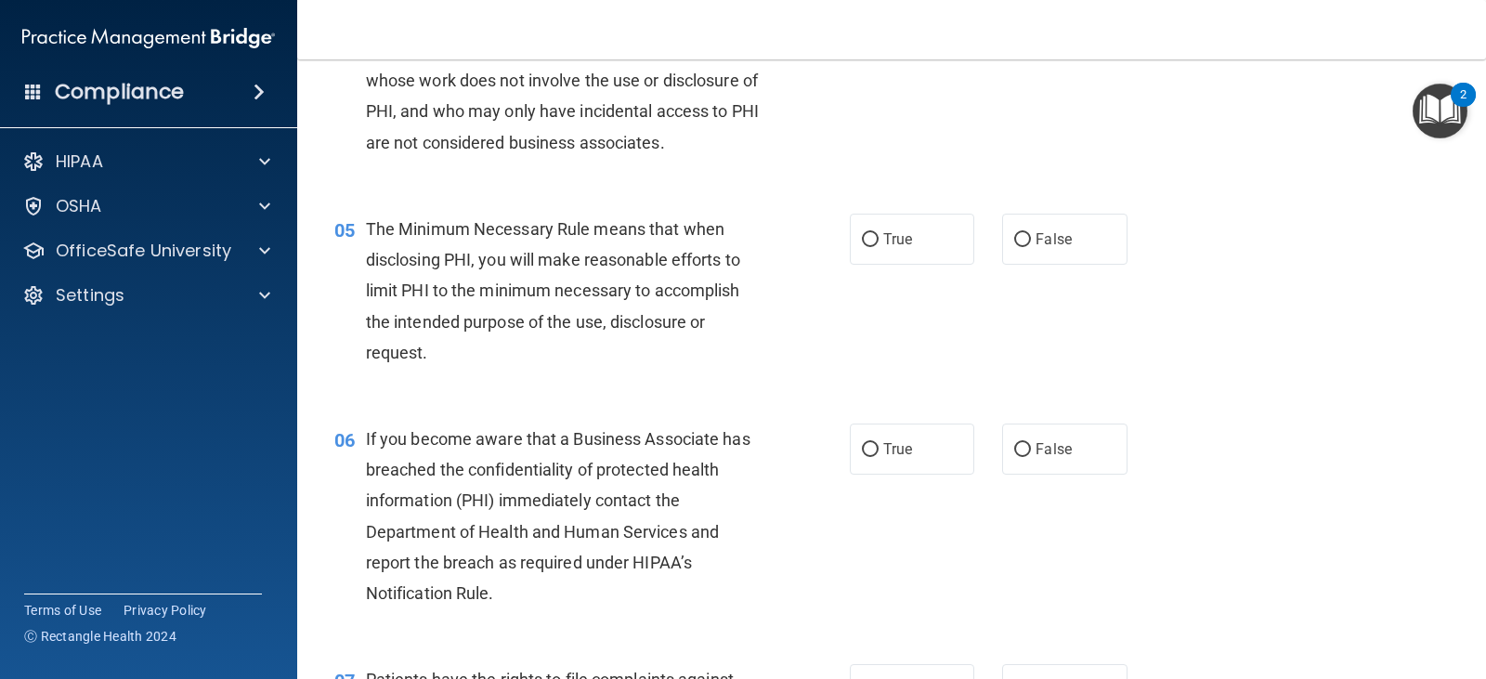
scroll to position [743, 0]
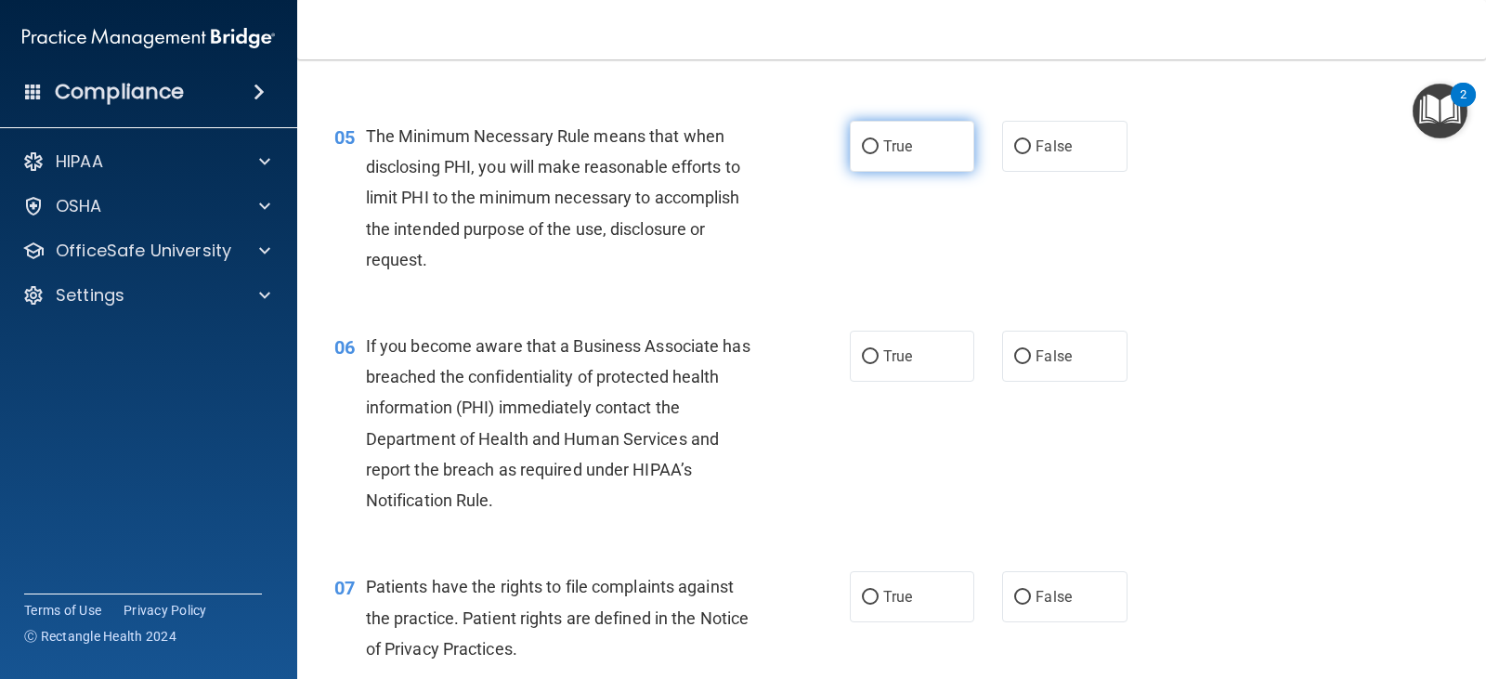
click at [850, 162] on label "True" at bounding box center [912, 146] width 124 height 51
click at [862, 154] on input "True" at bounding box center [870, 147] width 17 height 14
radio input "true"
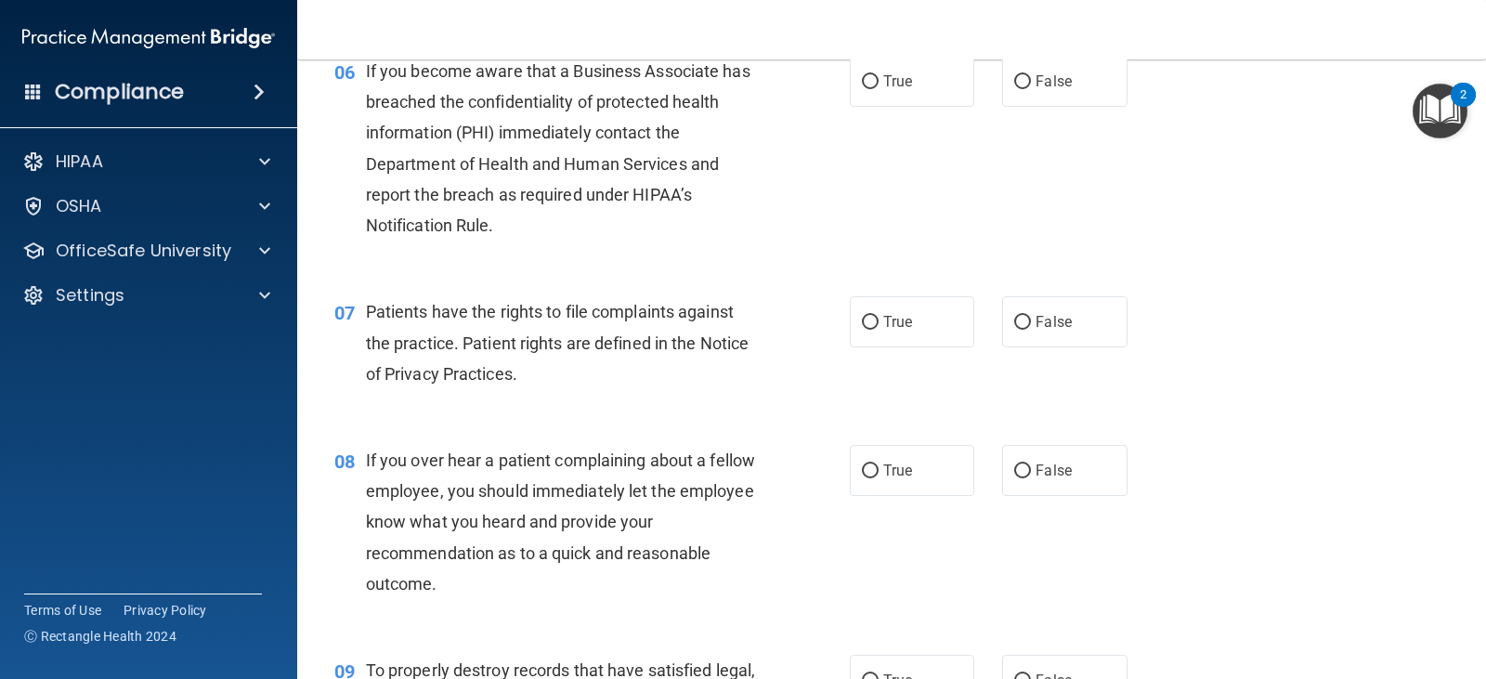
scroll to position [1021, 0]
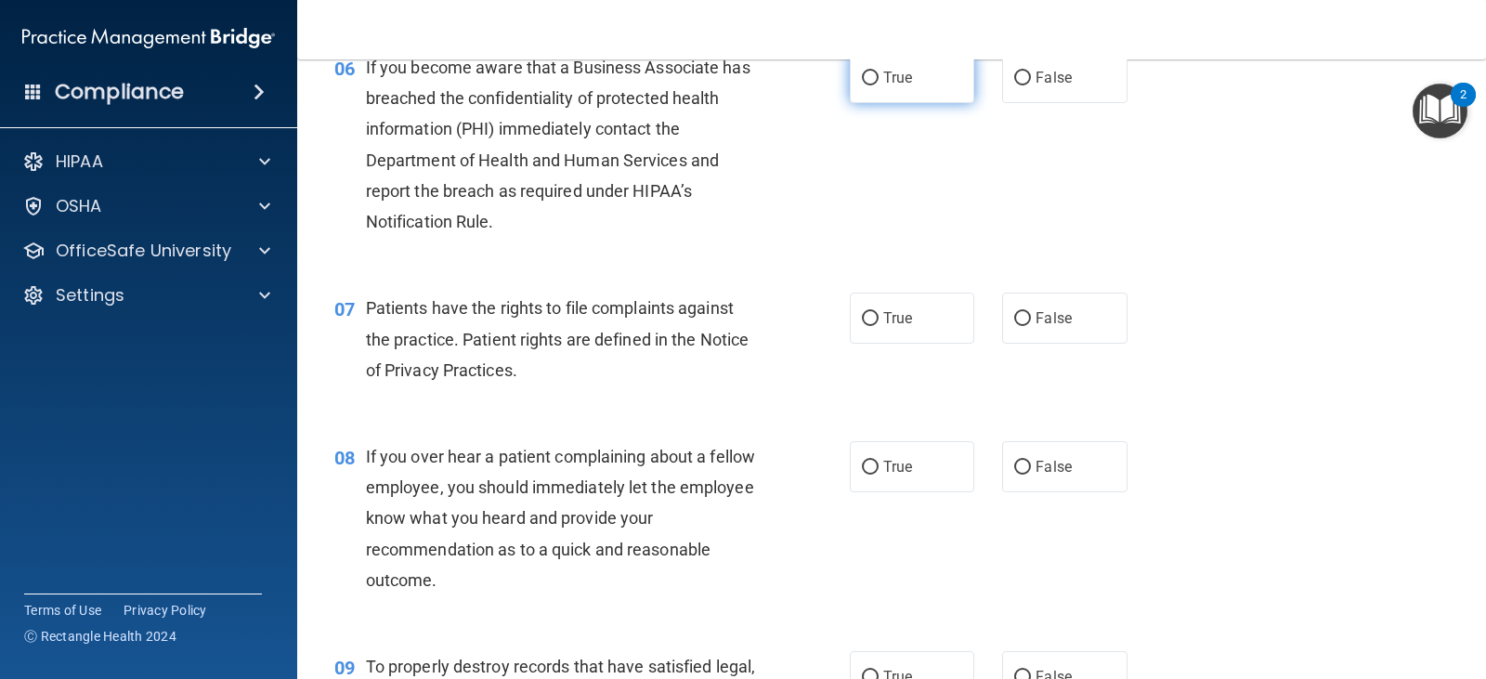
click at [909, 95] on label "True" at bounding box center [912, 77] width 124 height 51
click at [878, 85] on input "True" at bounding box center [870, 78] width 17 height 14
radio input "true"
click at [915, 322] on label "True" at bounding box center [912, 317] width 124 height 51
click at [878, 322] on input "True" at bounding box center [870, 319] width 17 height 14
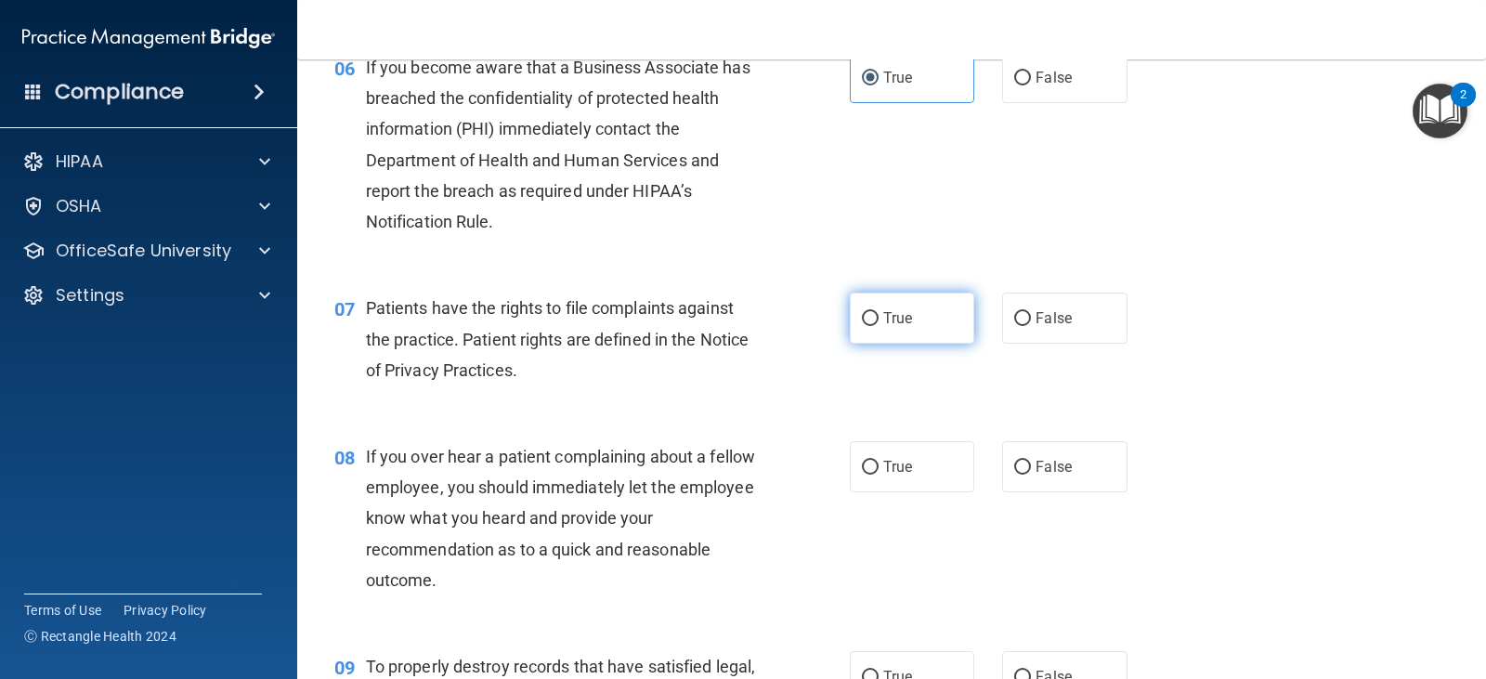
radio input "true"
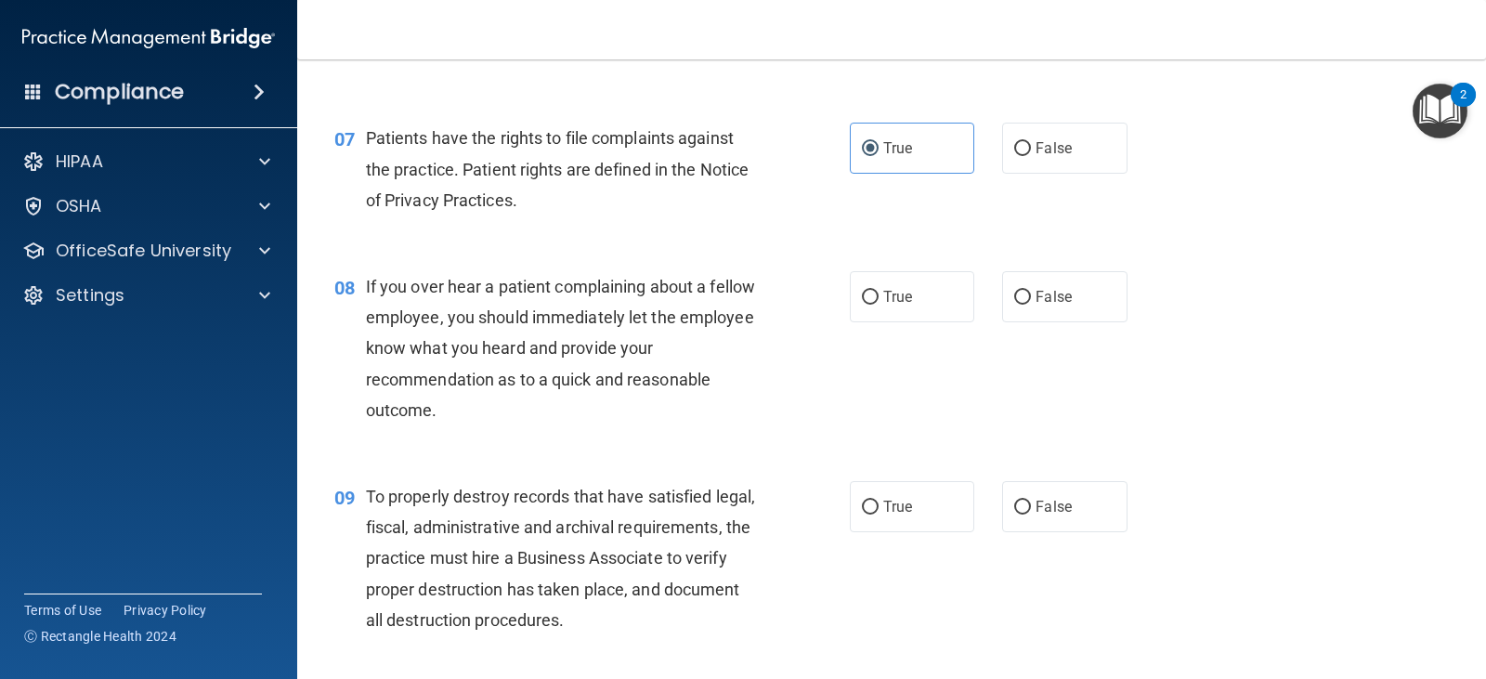
scroll to position [1300, 0]
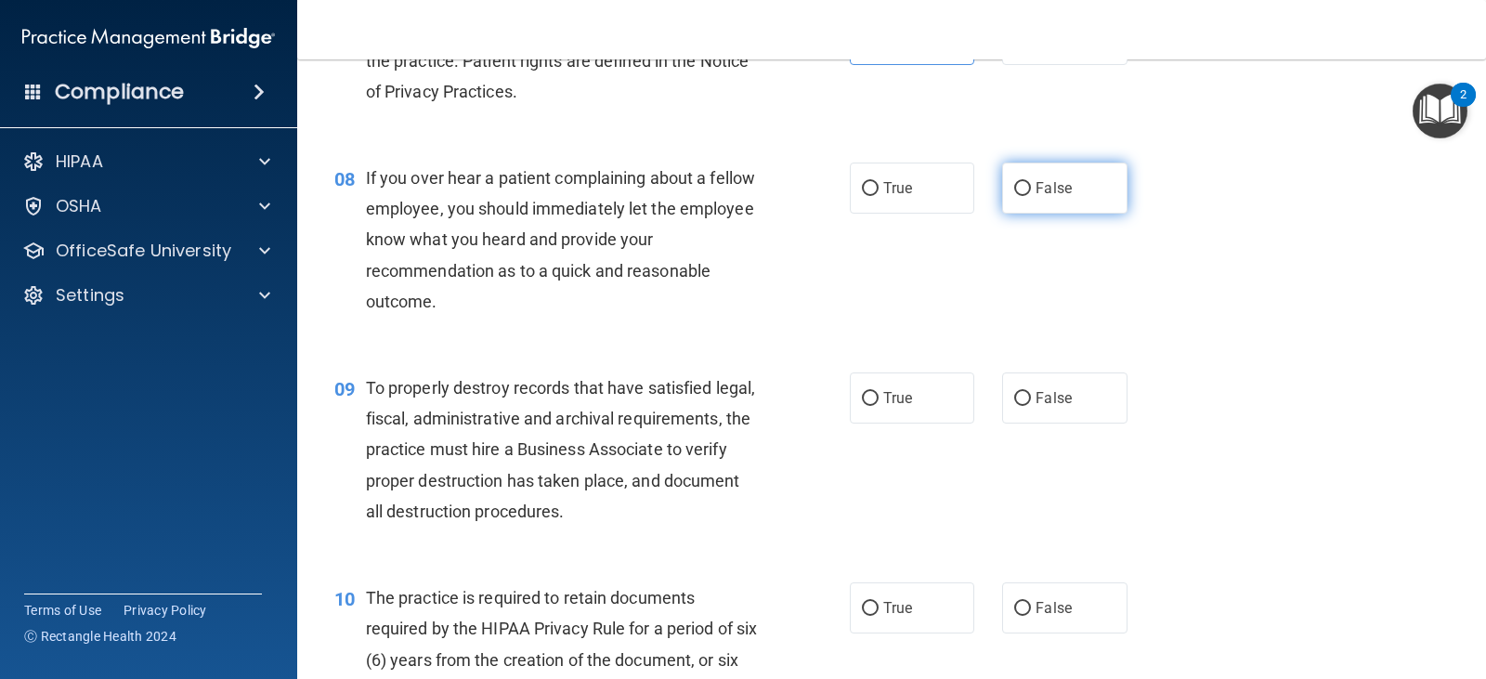
click at [1074, 196] on label "False" at bounding box center [1064, 187] width 124 height 51
click at [1031, 196] on input "False" at bounding box center [1022, 189] width 17 height 14
radio input "true"
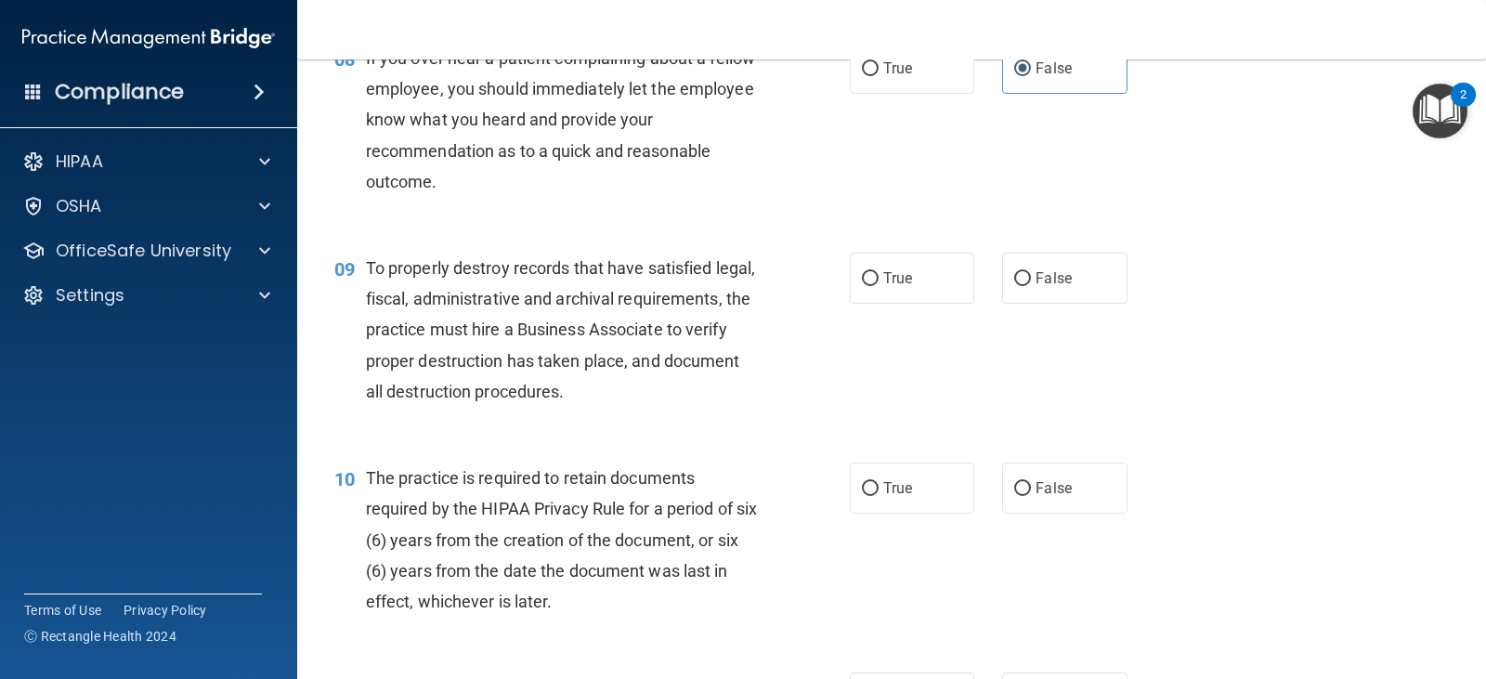
scroll to position [1486, 0]
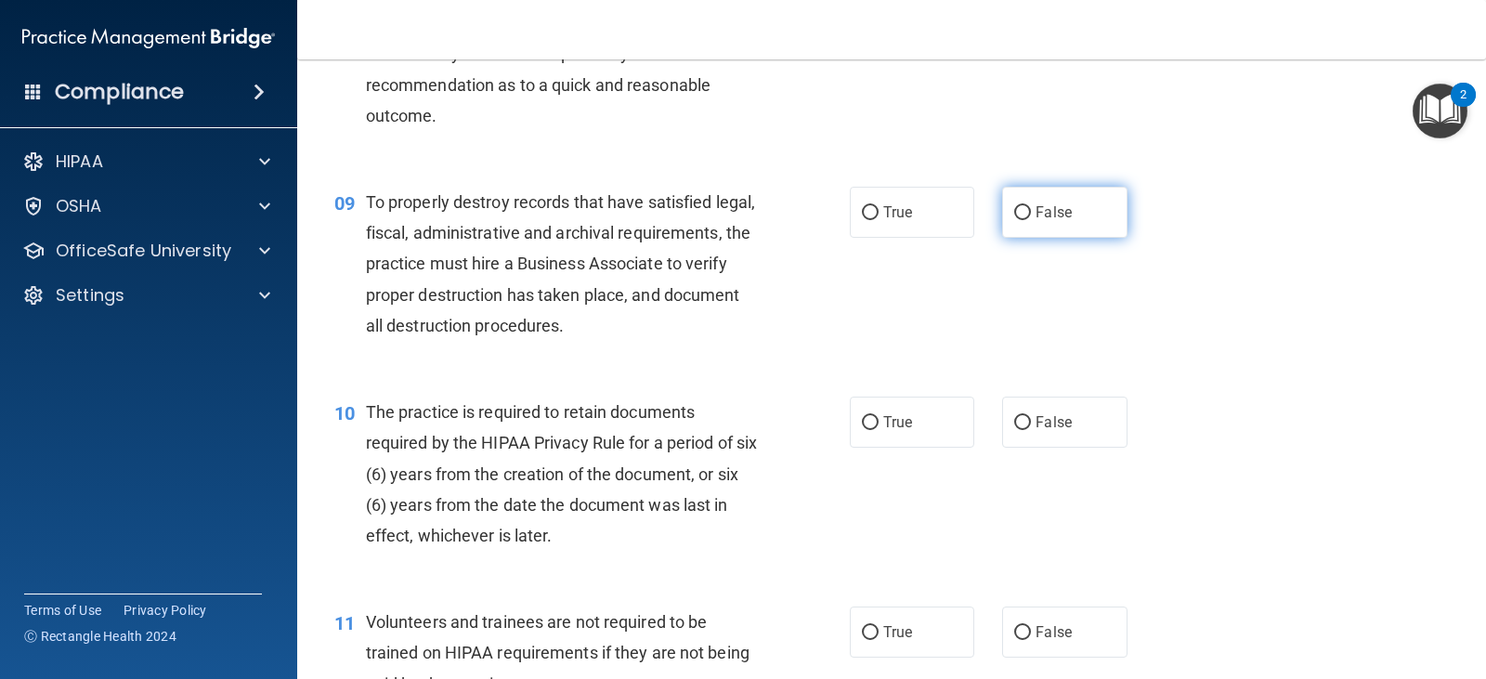
click at [1080, 228] on label "False" at bounding box center [1064, 212] width 124 height 51
click at [1031, 220] on input "False" at bounding box center [1022, 213] width 17 height 14
radio input "true"
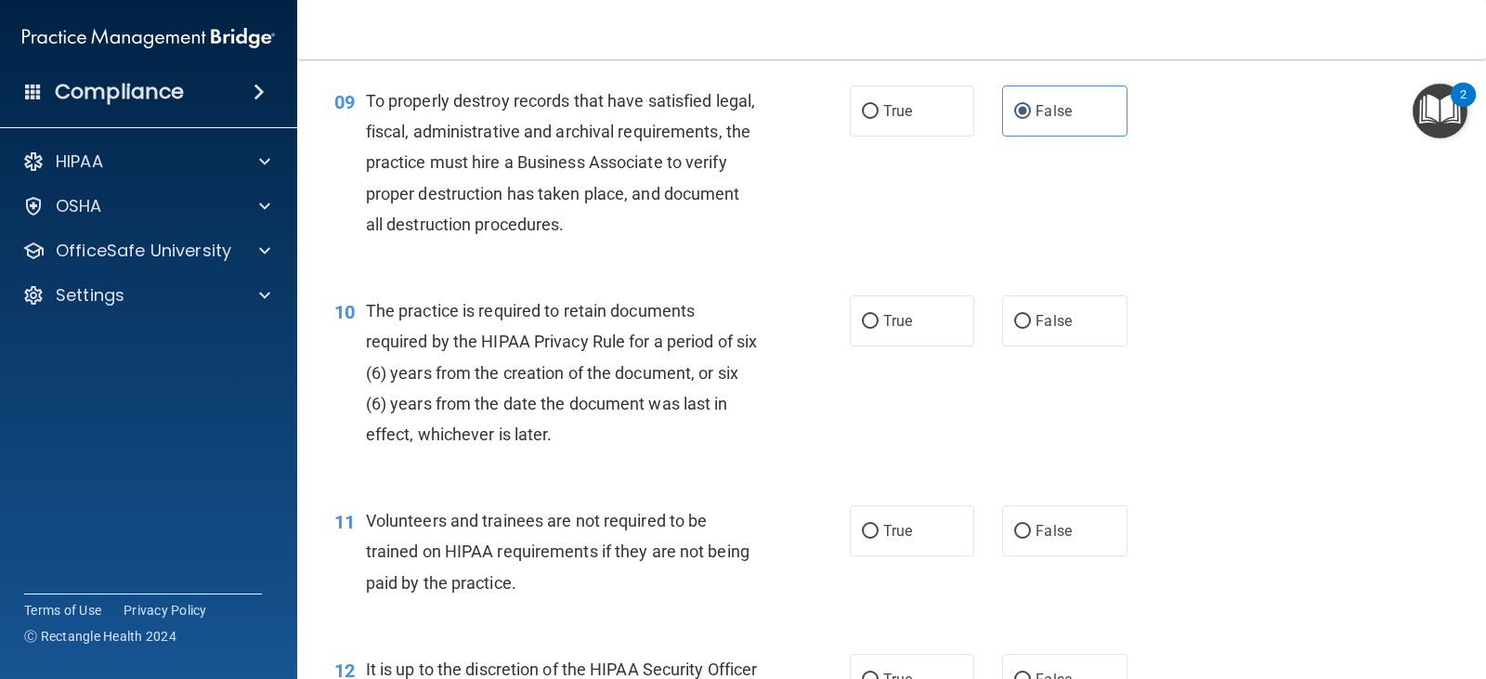
scroll to position [1764, 0]
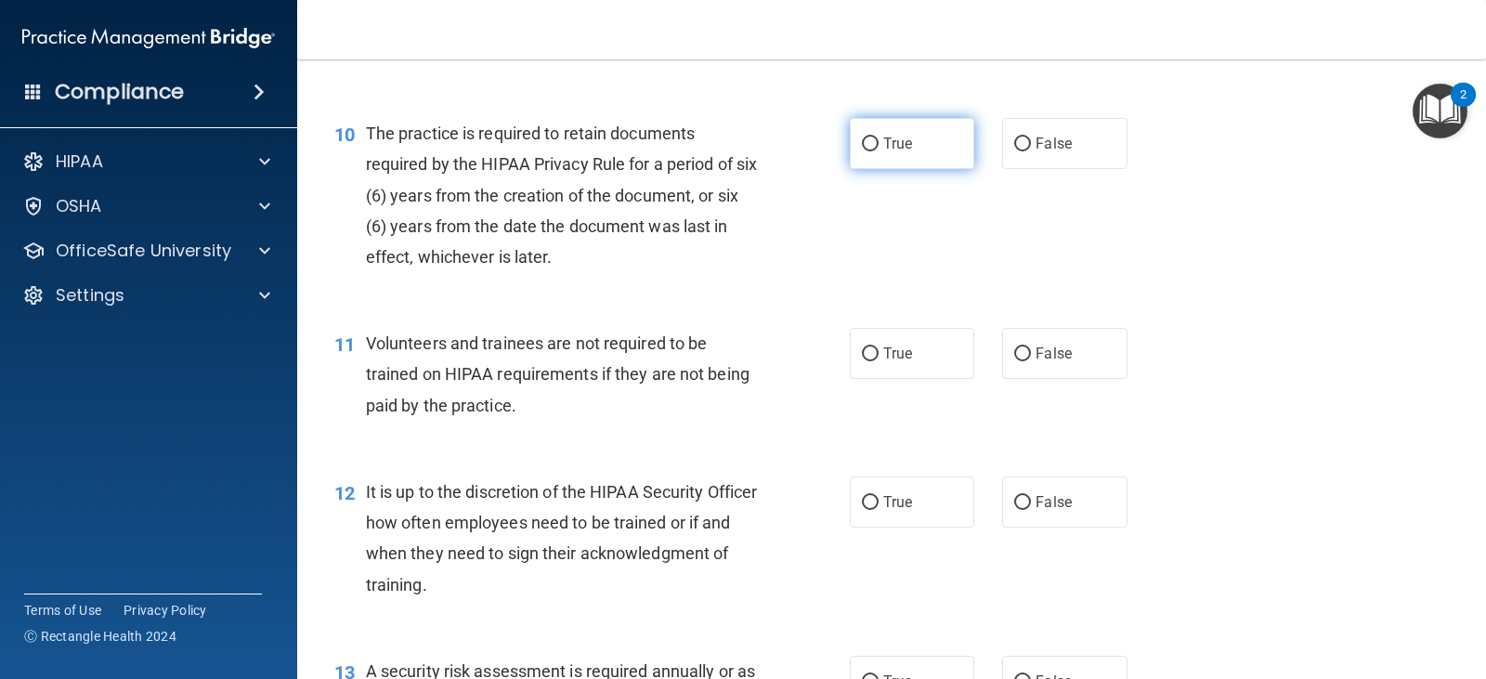
click at [901, 154] on label "True" at bounding box center [912, 143] width 124 height 51
click at [878, 151] on input "True" at bounding box center [870, 144] width 17 height 14
radio input "true"
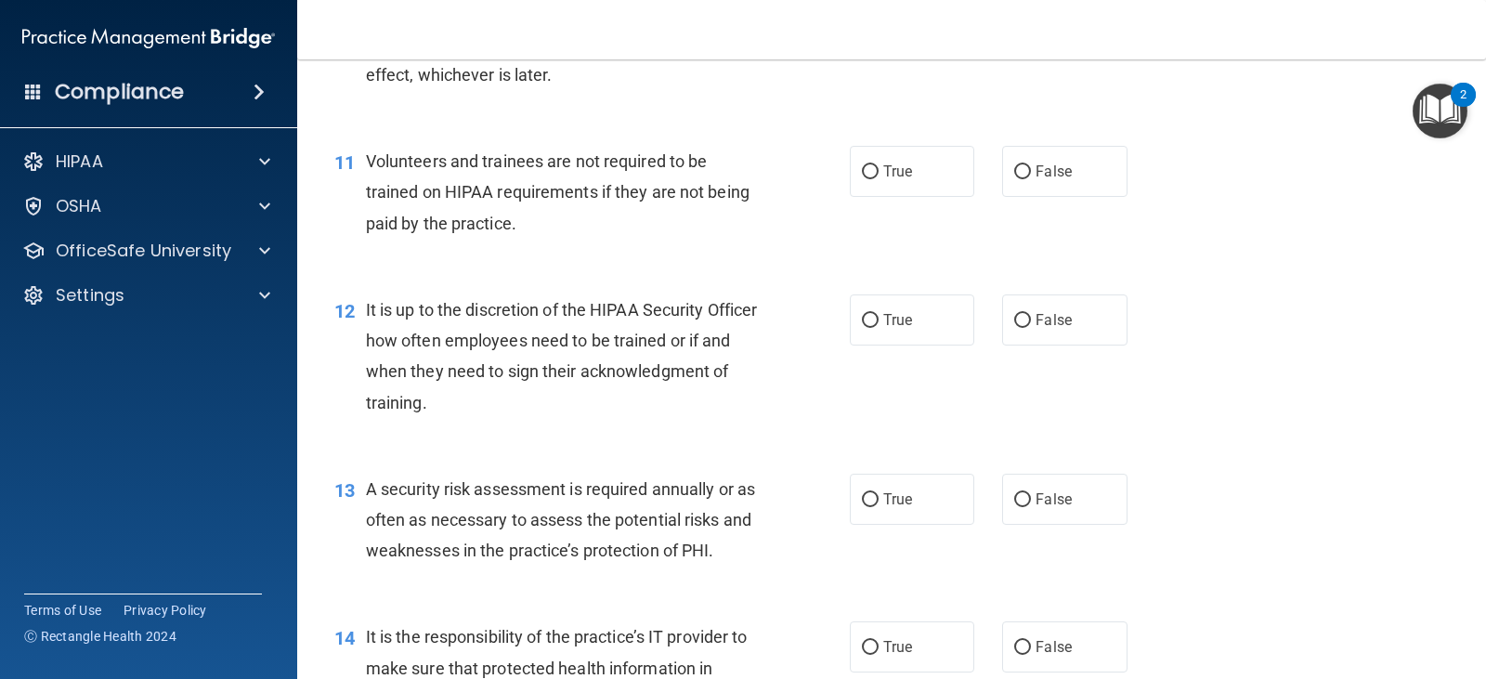
scroll to position [1950, 0]
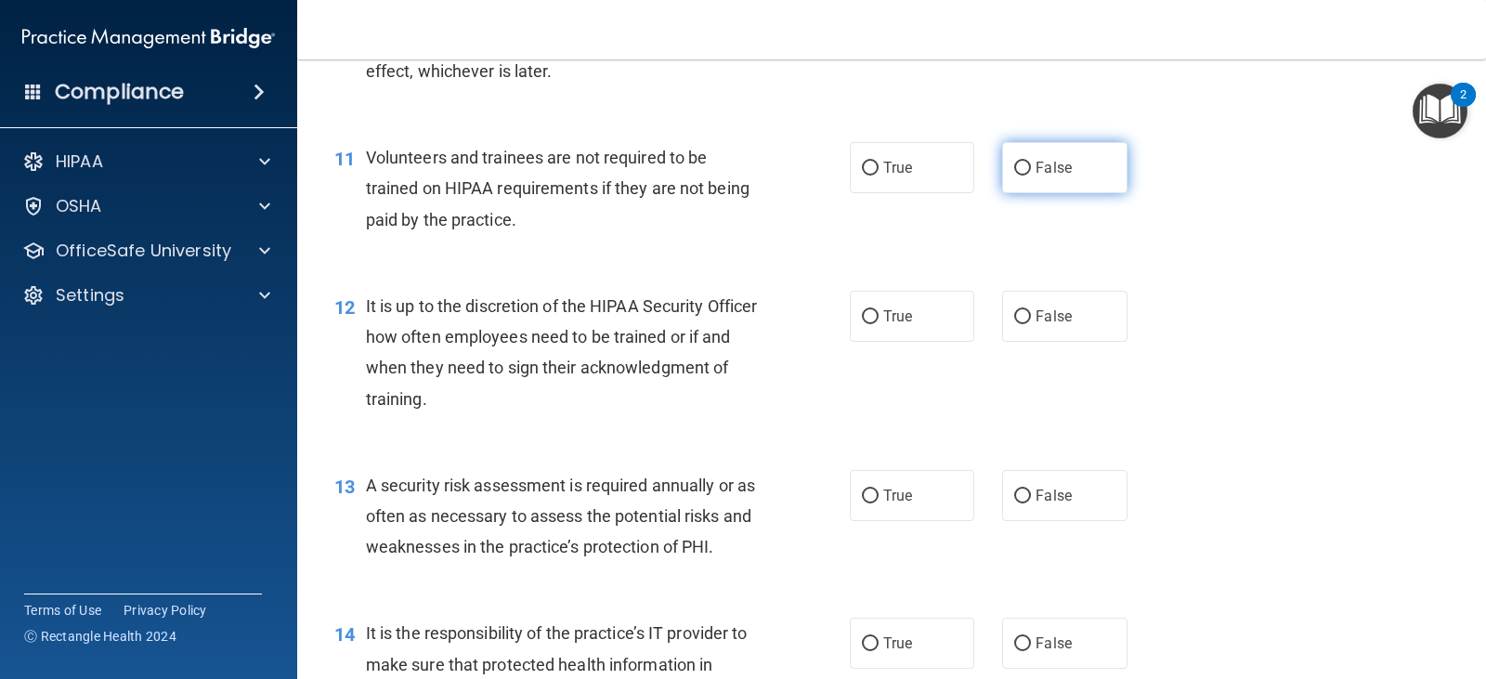
click at [1051, 183] on label "False" at bounding box center [1064, 167] width 124 height 51
click at [1031, 175] on input "False" at bounding box center [1022, 169] width 17 height 14
radio input "true"
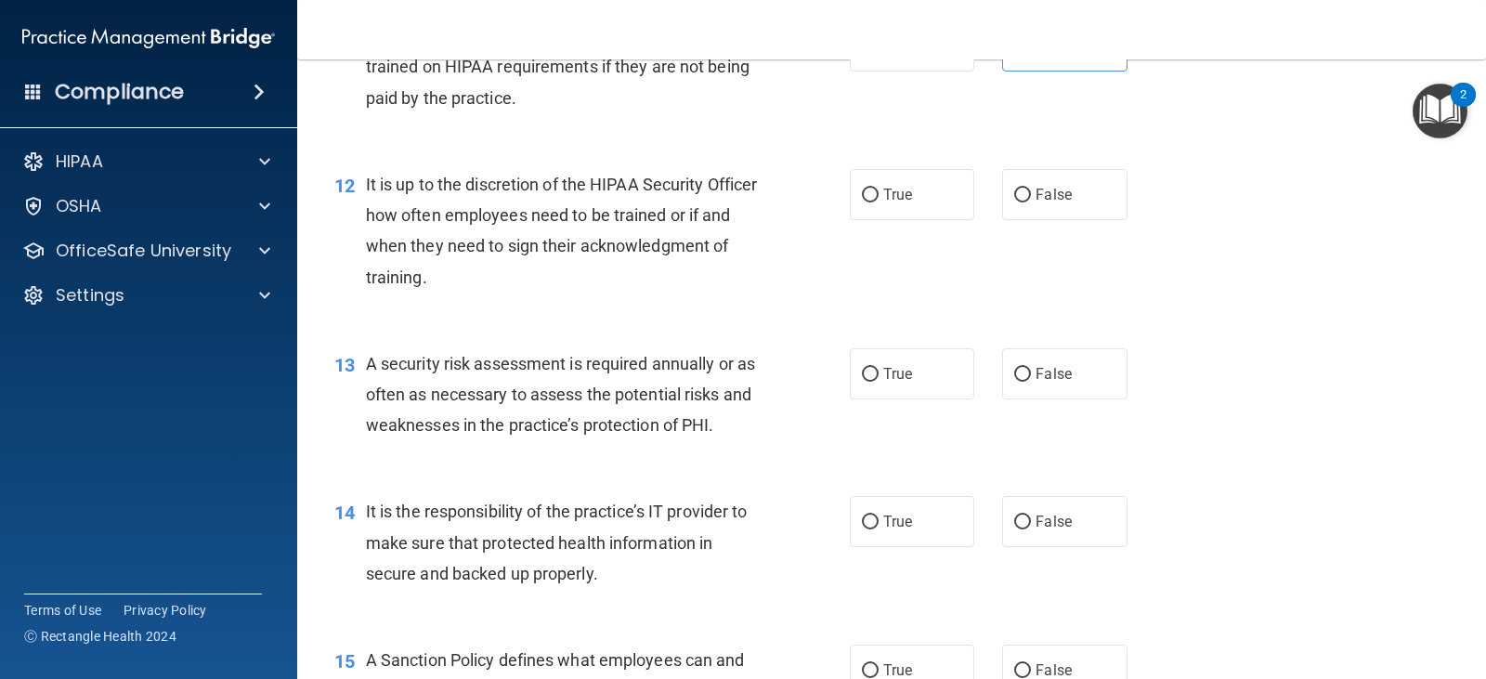
scroll to position [2136, 0]
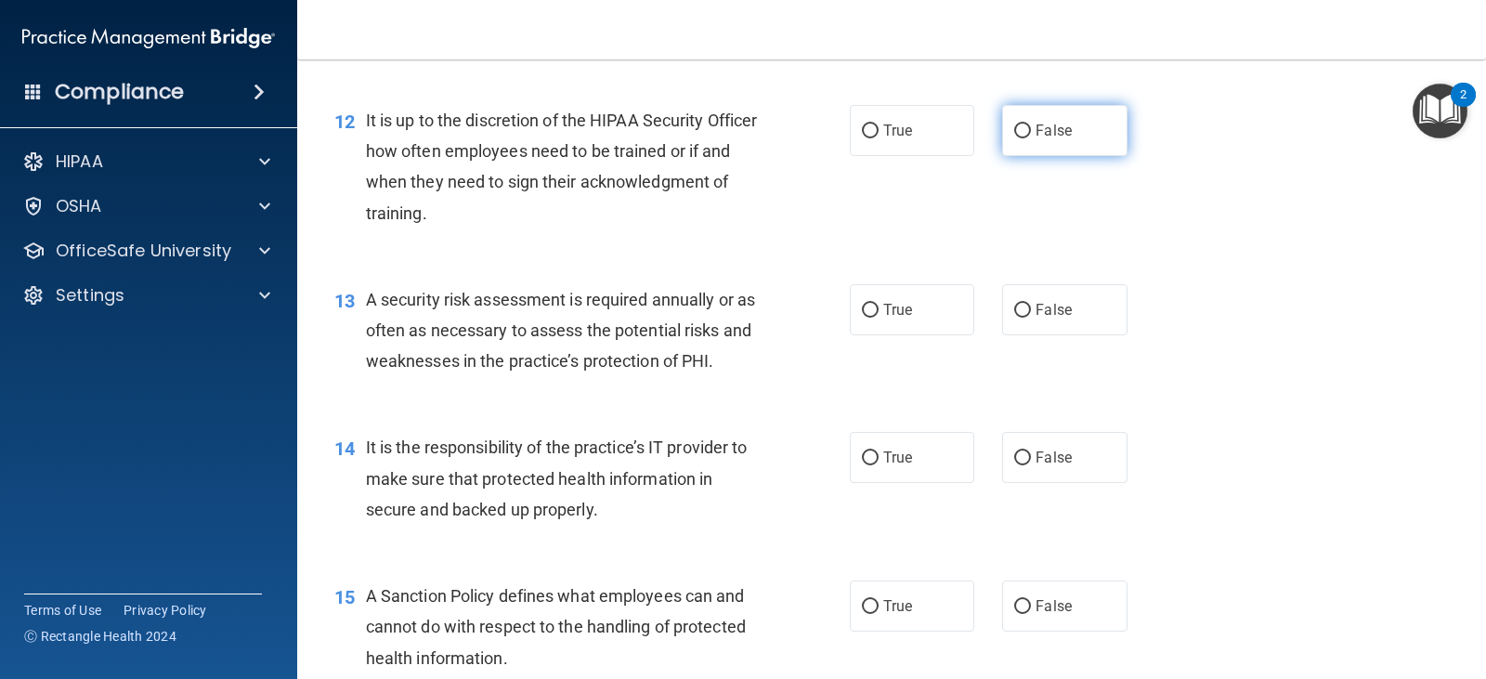
drag, startPoint x: 1028, startPoint y: 123, endPoint x: 1072, endPoint y: 120, distance: 44.7
click at [1035, 123] on span "False" at bounding box center [1053, 131] width 36 height 18
click at [1030, 124] on input "False" at bounding box center [1022, 131] width 17 height 14
radio input "true"
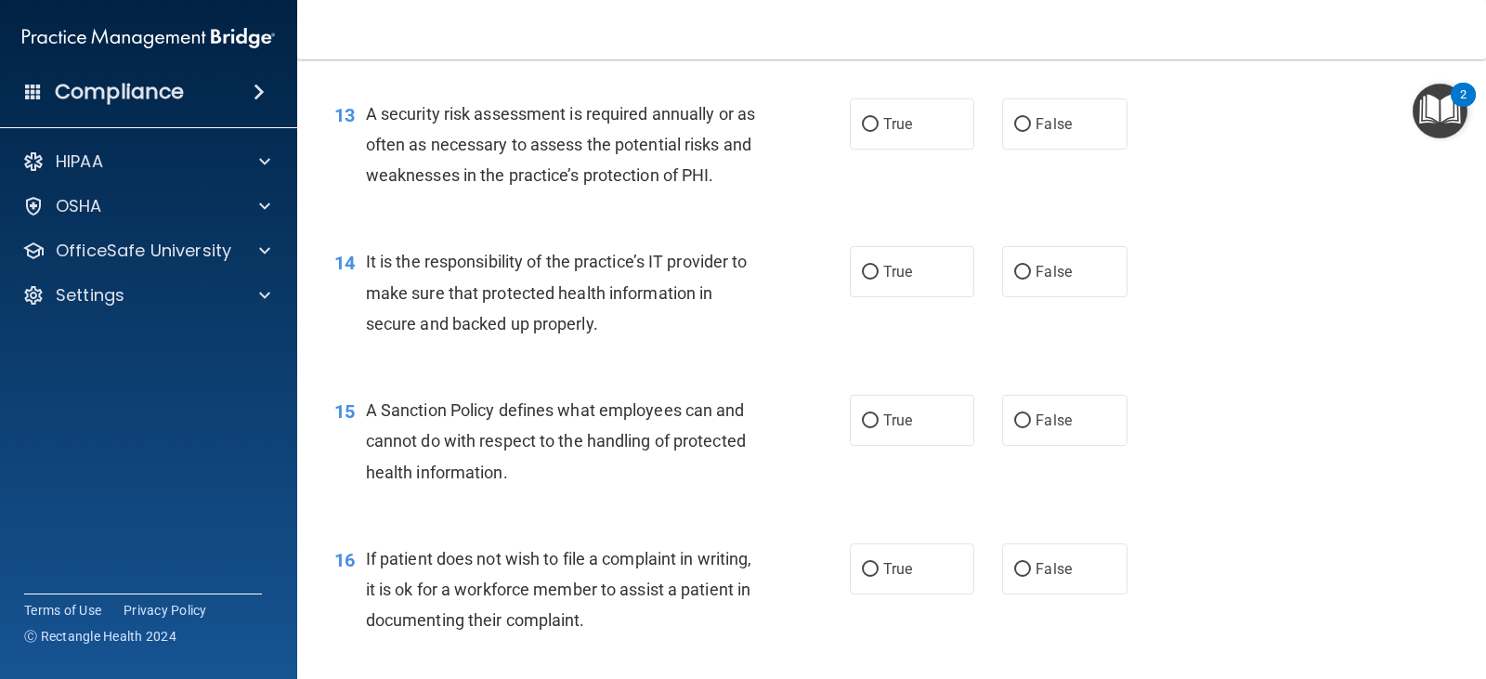
scroll to position [2228, 0]
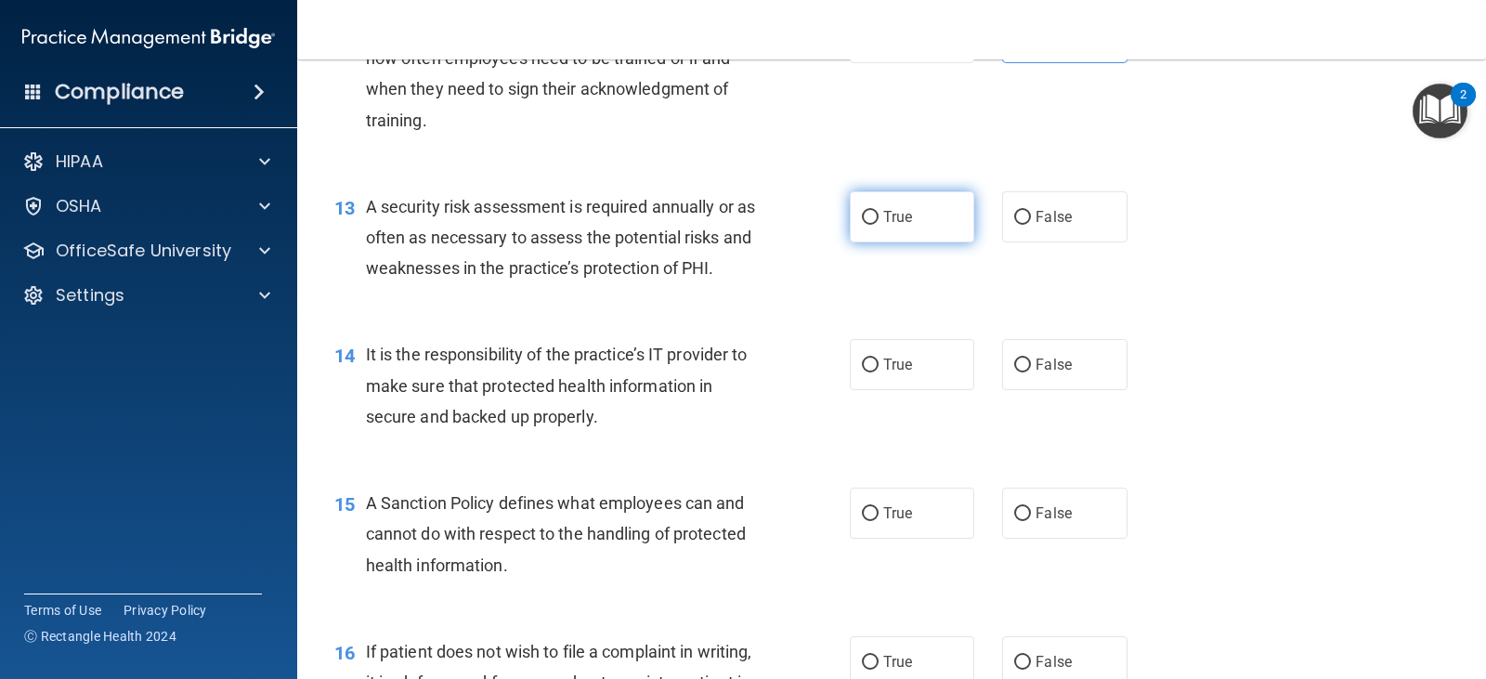
click at [864, 228] on label "True" at bounding box center [912, 216] width 124 height 51
click at [864, 225] on input "True" at bounding box center [870, 218] width 17 height 14
radio input "true"
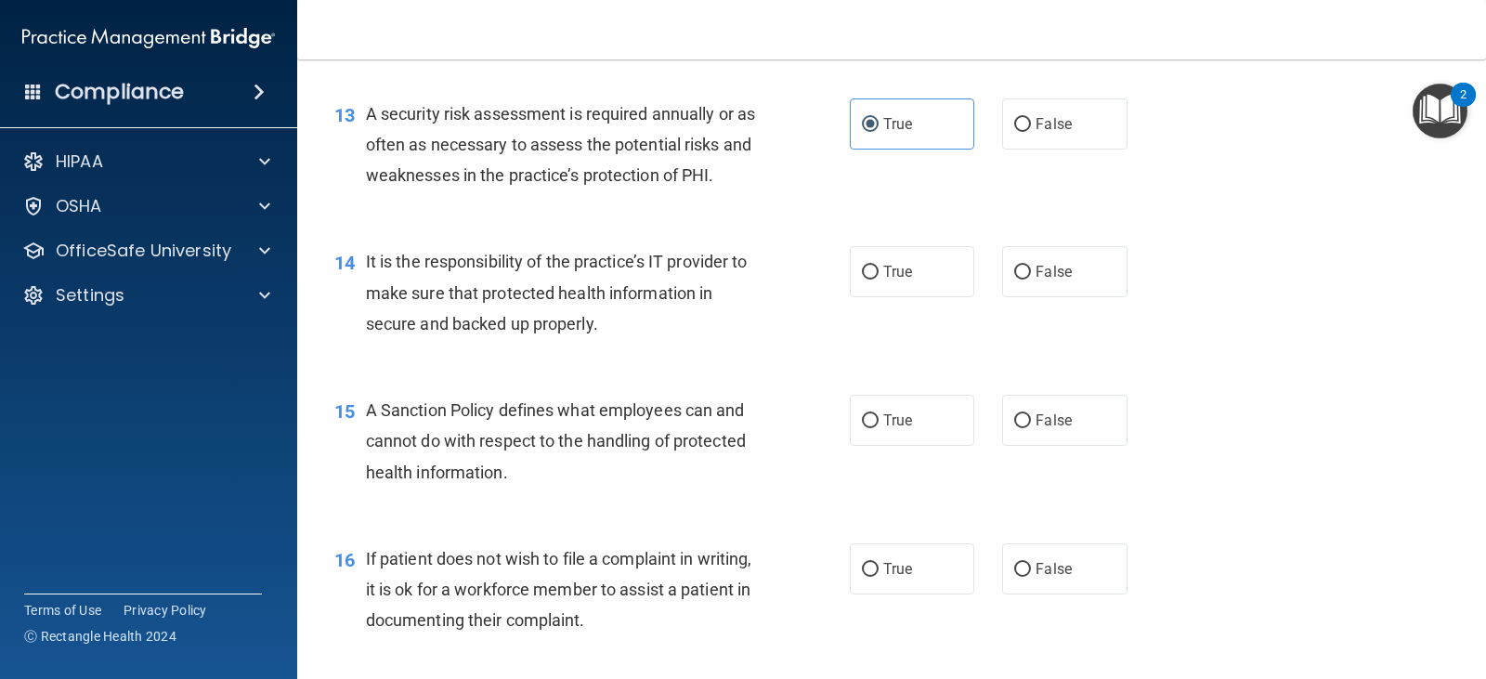
scroll to position [2414, 0]
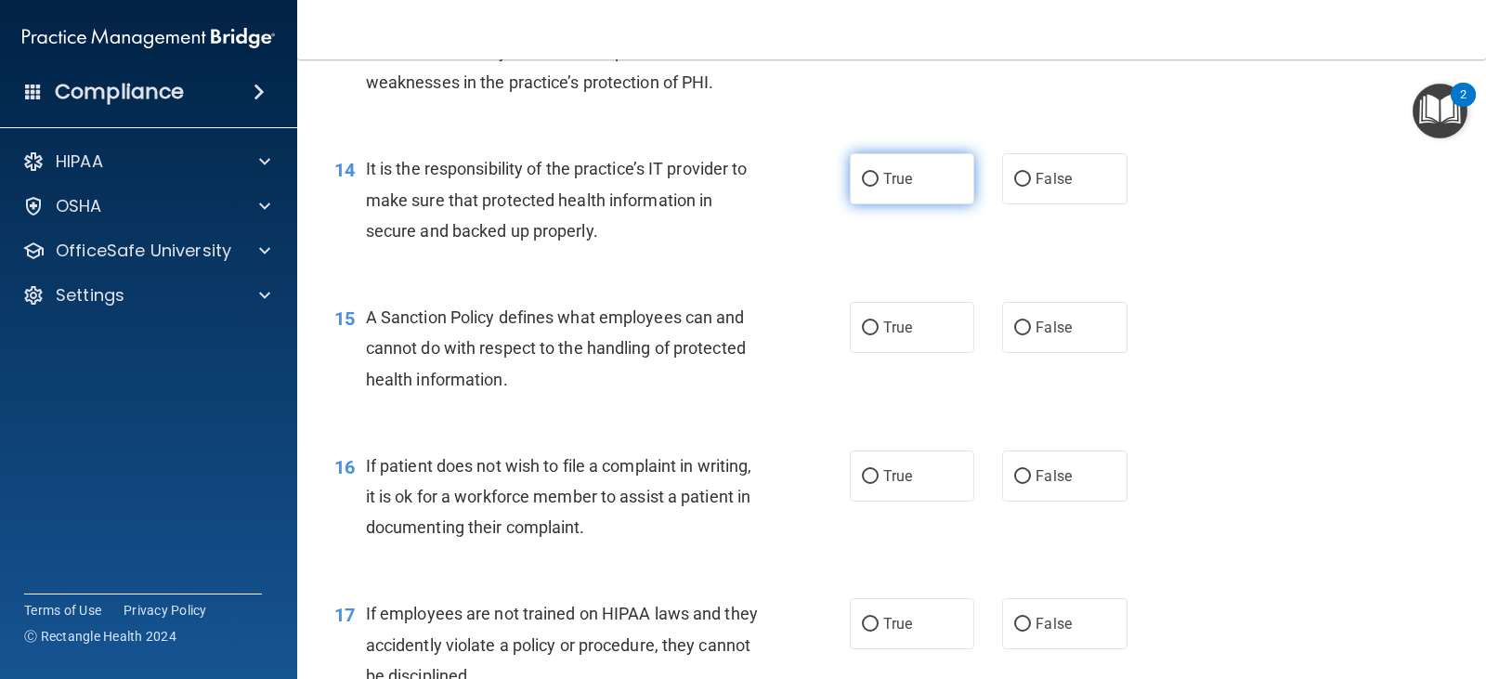
click at [873, 172] on label "True" at bounding box center [912, 178] width 124 height 51
click at [873, 173] on input "True" at bounding box center [870, 180] width 17 height 14
radio input "true"
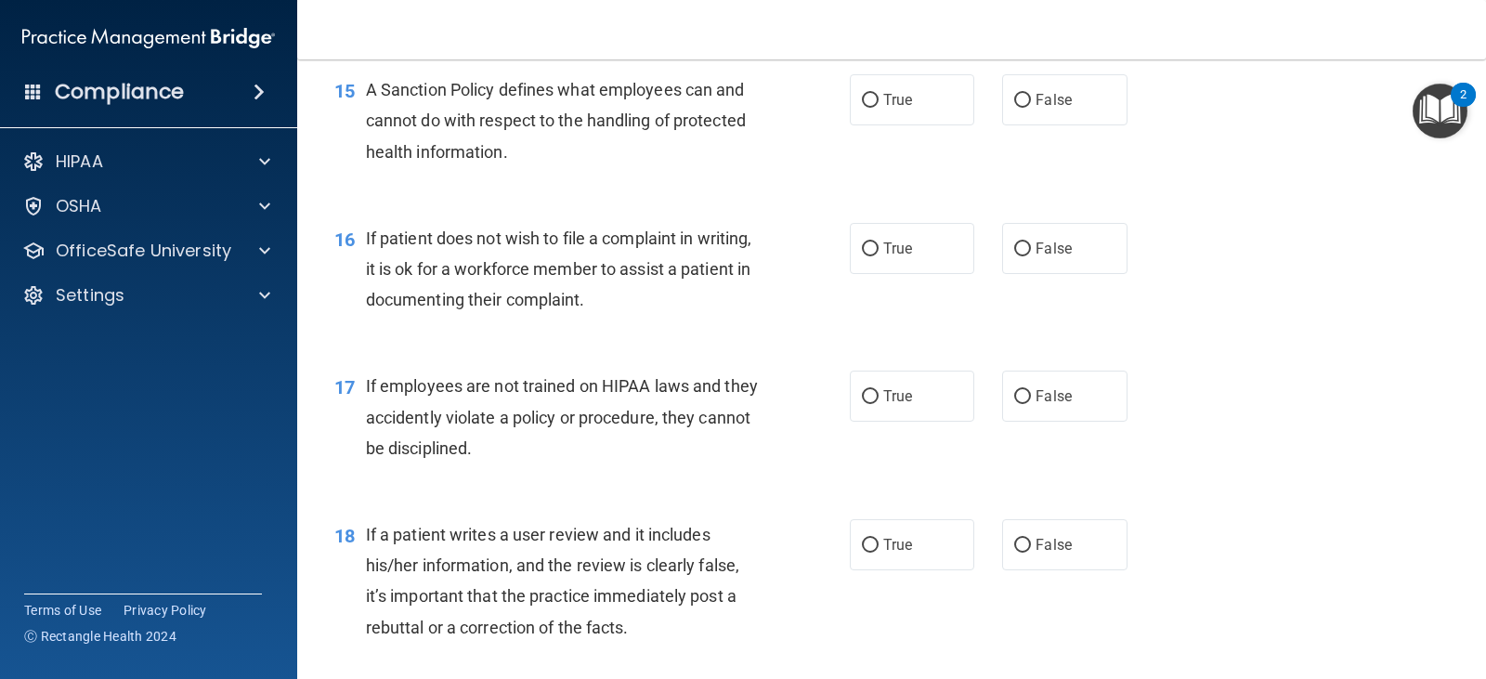
scroll to position [2600, 0]
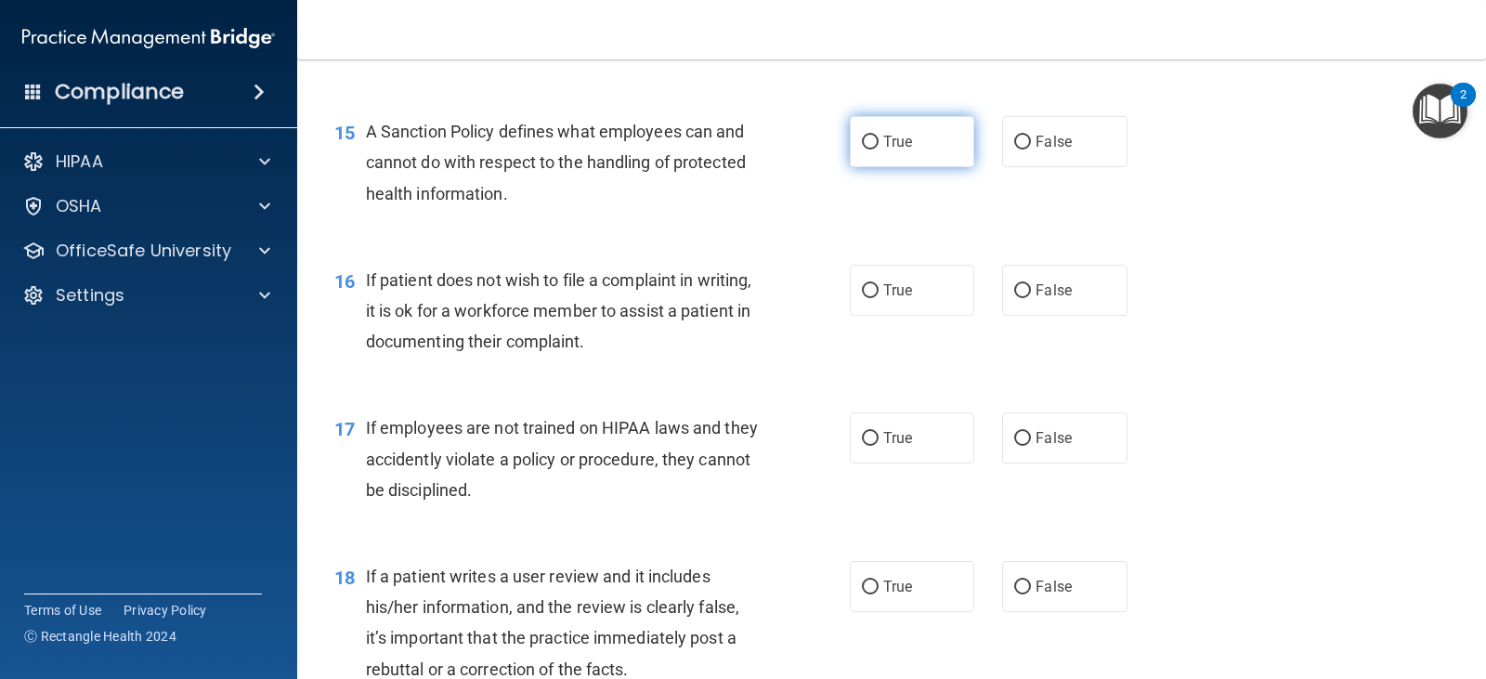
click at [886, 149] on span "True" at bounding box center [897, 142] width 29 height 18
click at [878, 149] on input "True" at bounding box center [870, 143] width 17 height 14
radio input "true"
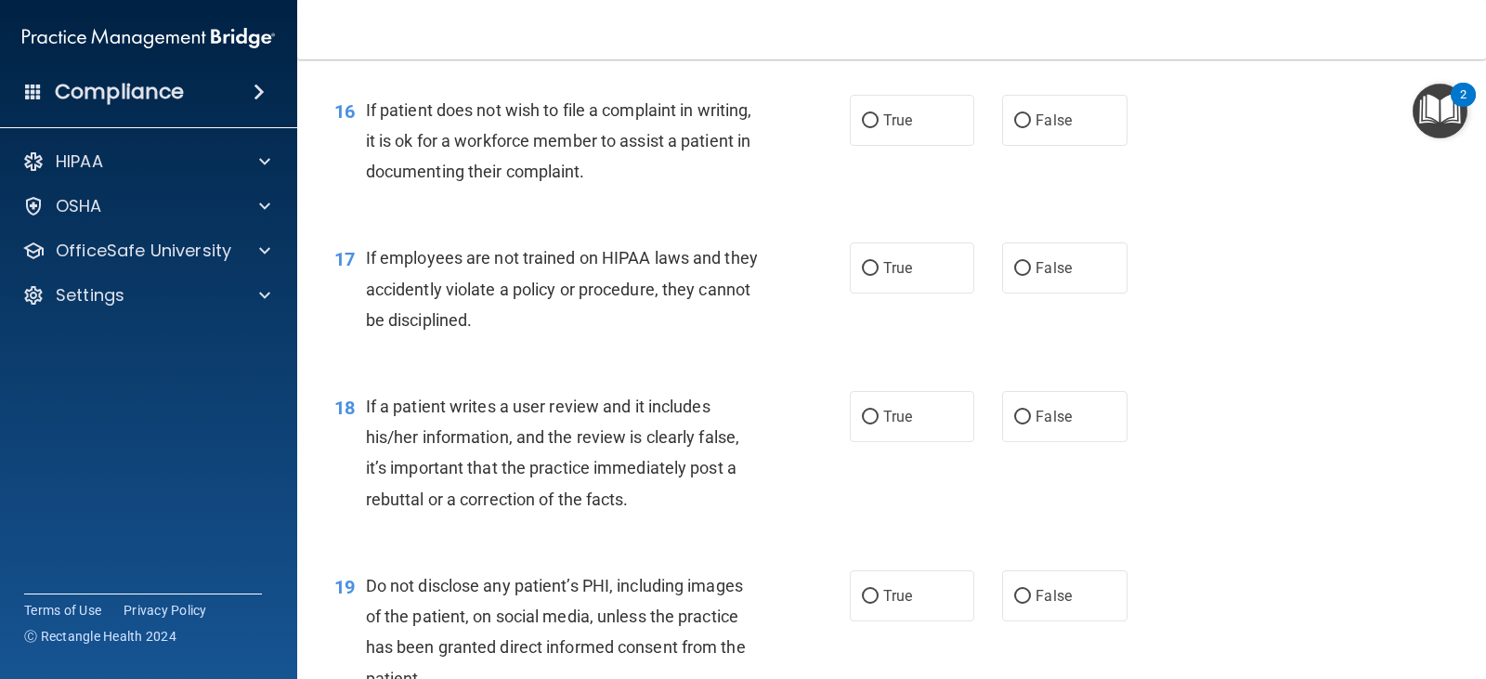
scroll to position [2785, 0]
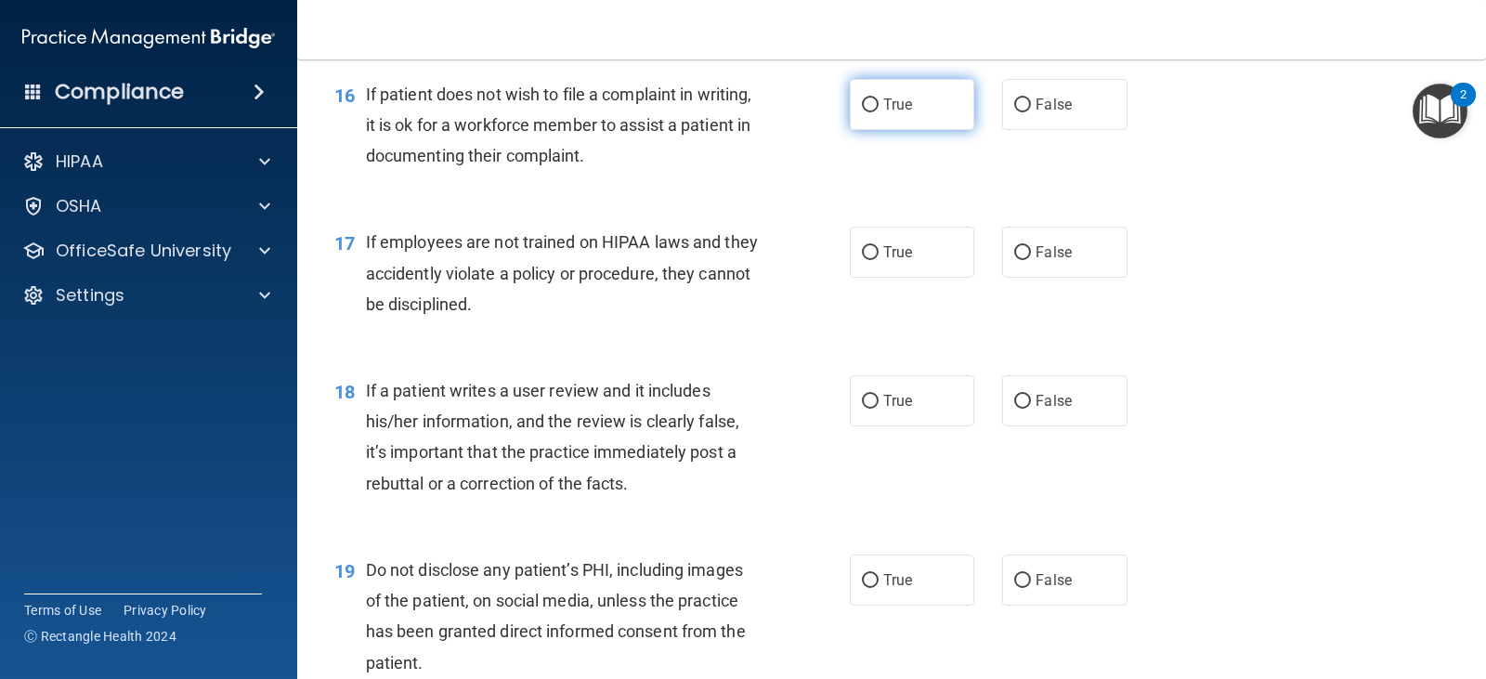
click at [935, 106] on label "True" at bounding box center [912, 104] width 124 height 51
click at [878, 106] on input "True" at bounding box center [870, 105] width 17 height 14
radio input "true"
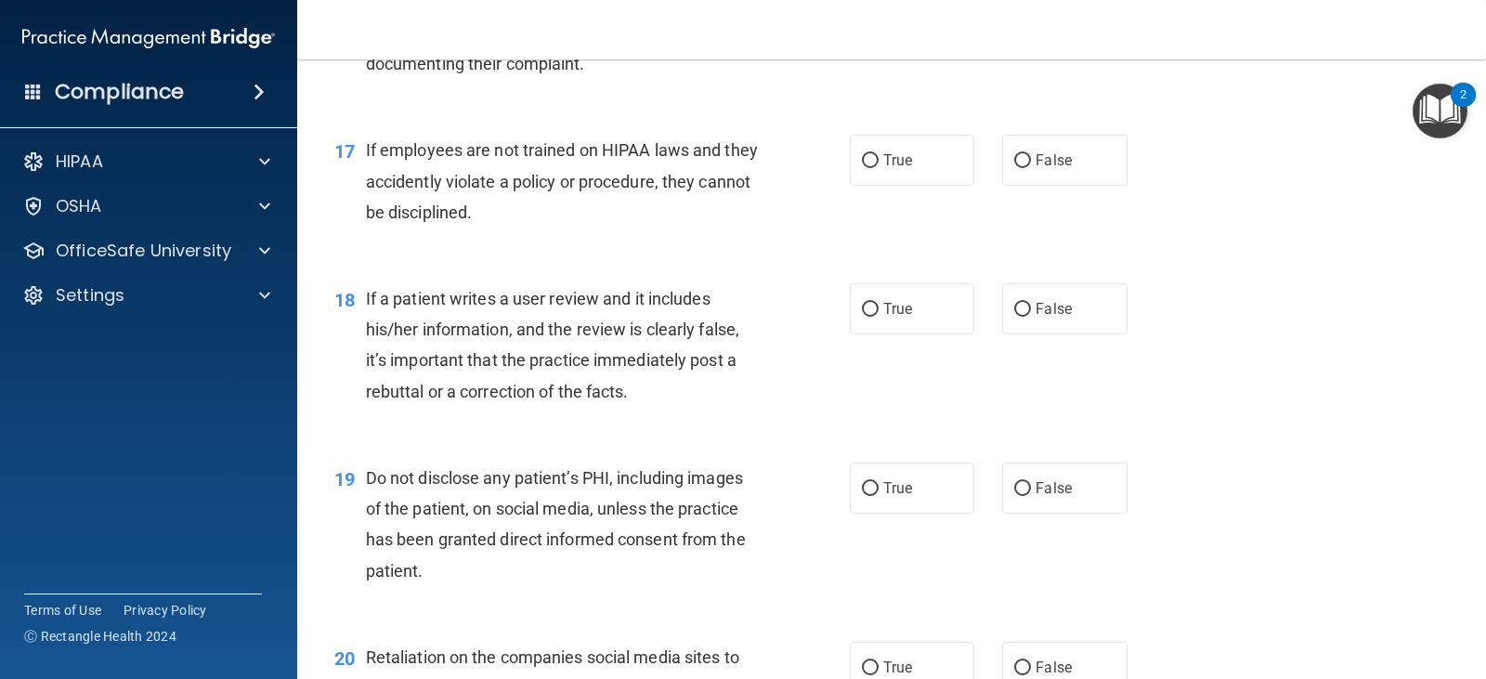
scroll to position [2878, 0]
click at [1051, 175] on label "False" at bounding box center [1064, 159] width 124 height 51
click at [1031, 167] on input "False" at bounding box center [1022, 160] width 17 height 14
radio input "true"
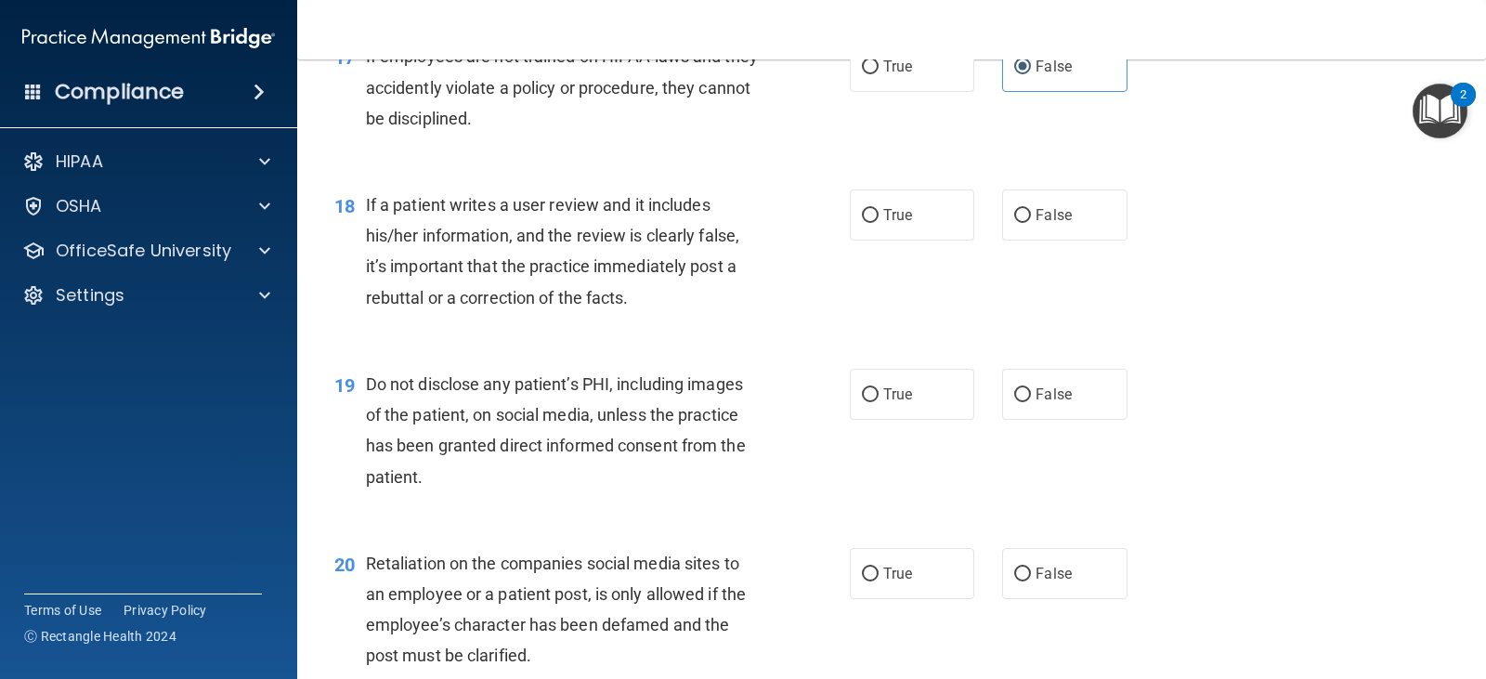
scroll to position [3064, 0]
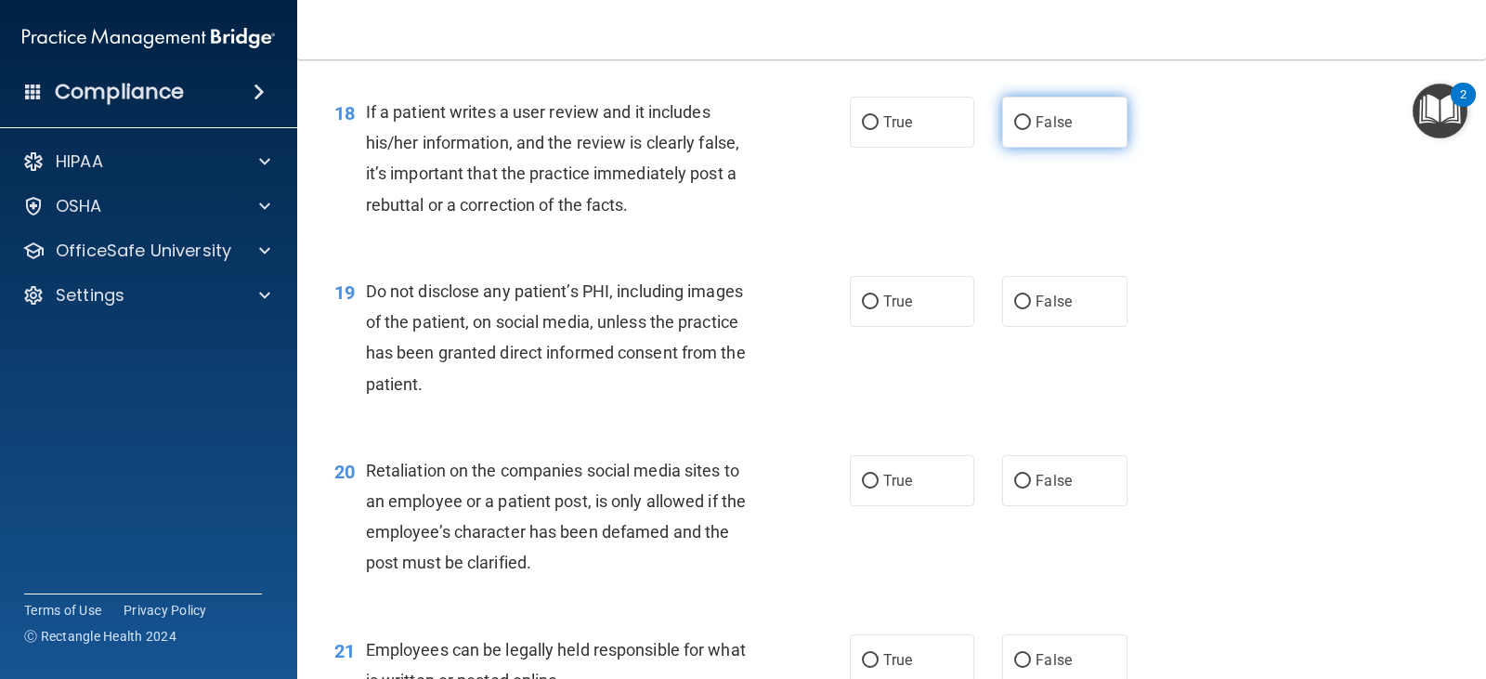
click at [1045, 134] on label "False" at bounding box center [1064, 122] width 124 height 51
click at [1031, 130] on input "False" at bounding box center [1022, 123] width 17 height 14
radio input "true"
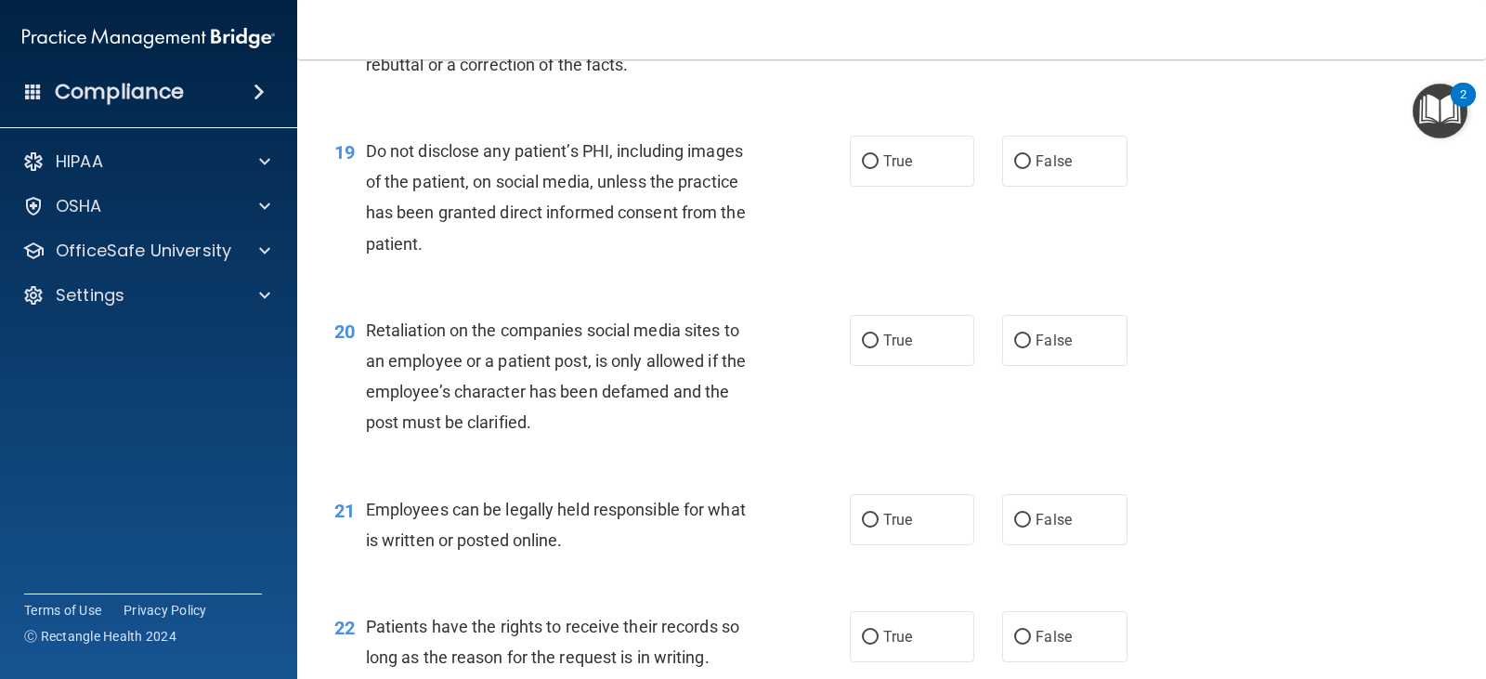
scroll to position [3250, 0]
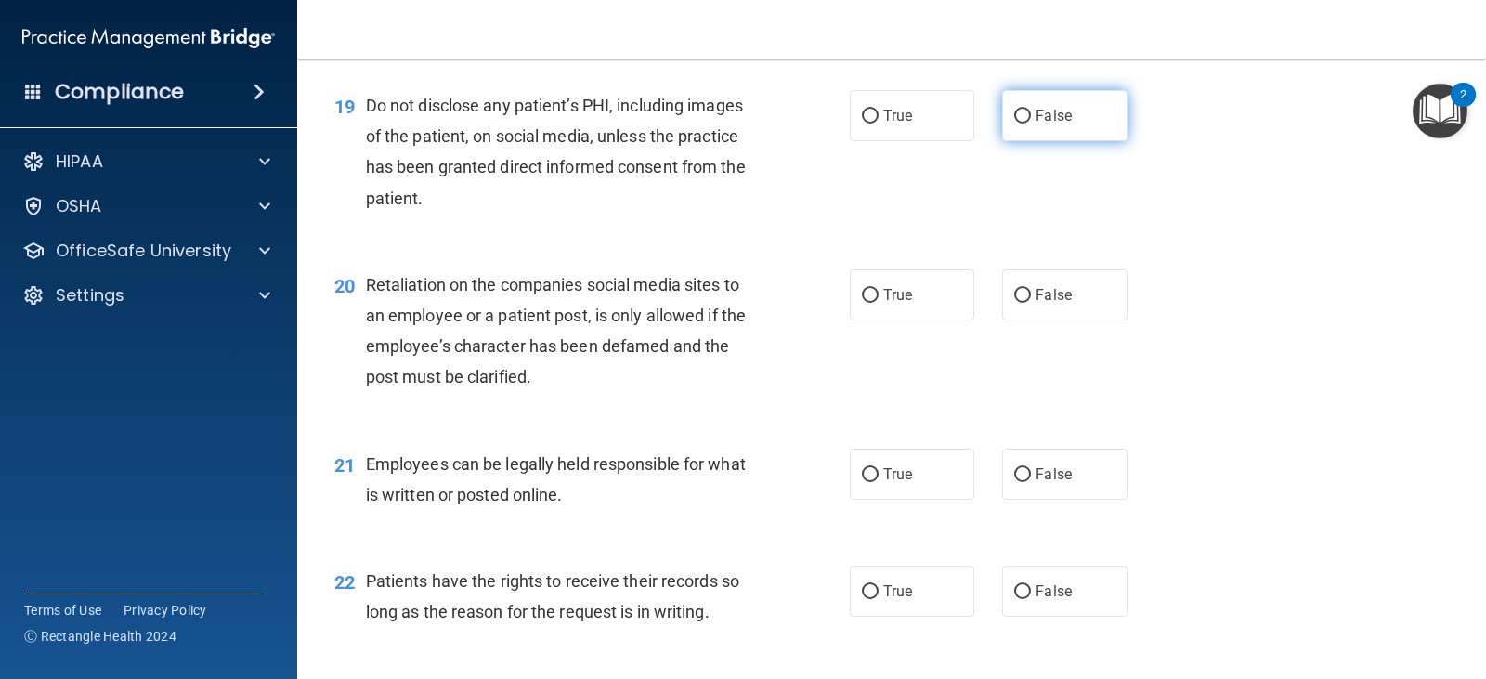
click at [1083, 112] on label "False" at bounding box center [1064, 115] width 124 height 51
click at [1031, 112] on input "False" at bounding box center [1022, 117] width 17 height 14
radio input "true"
click at [850, 100] on label "True" at bounding box center [912, 115] width 124 height 51
click at [862, 110] on input "True" at bounding box center [870, 117] width 17 height 14
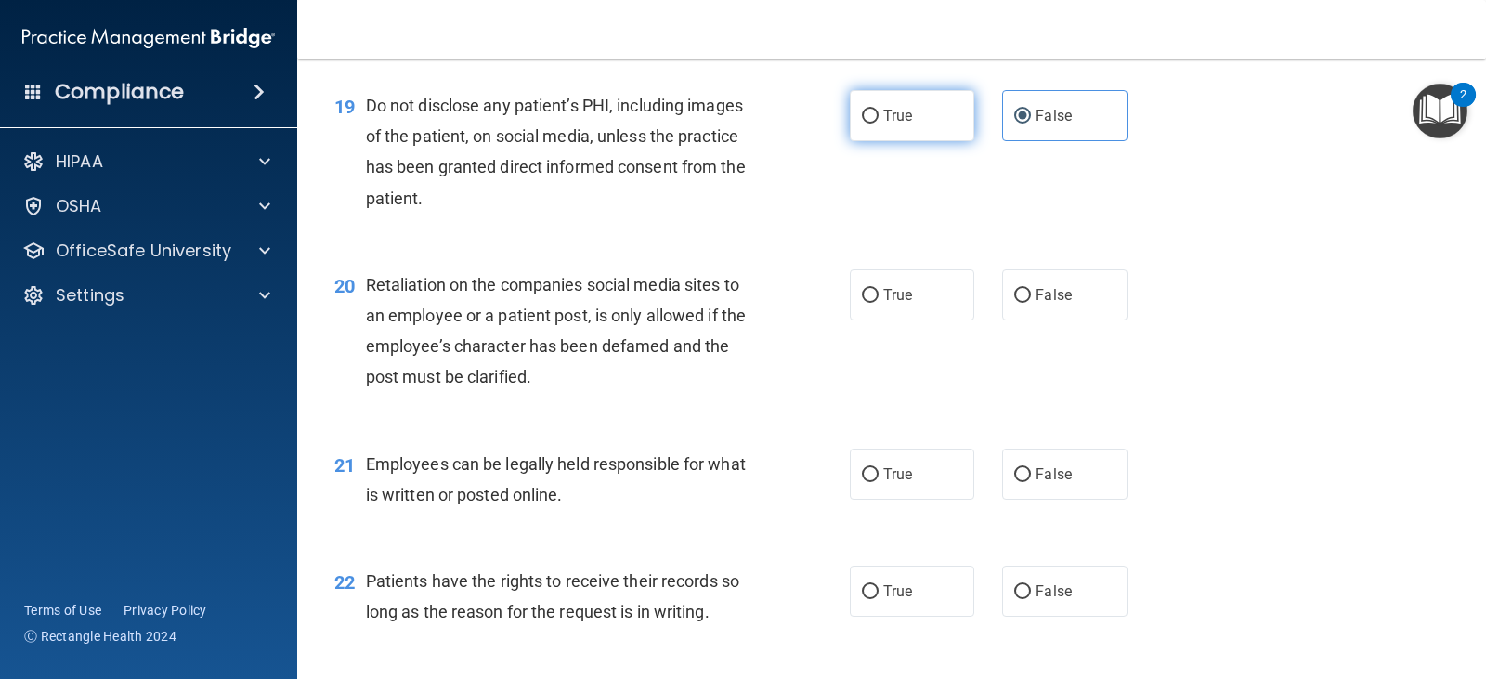
radio input "true"
radio input "false"
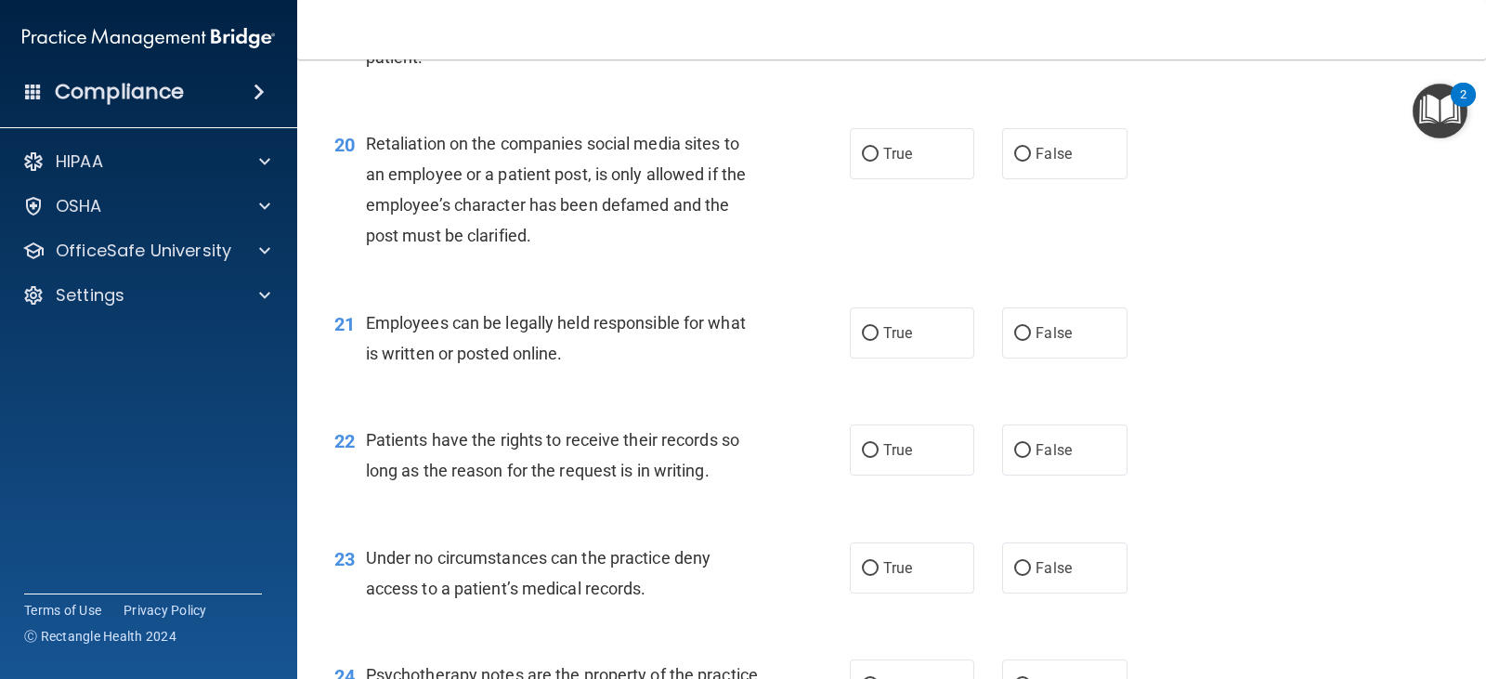
scroll to position [3435, 0]
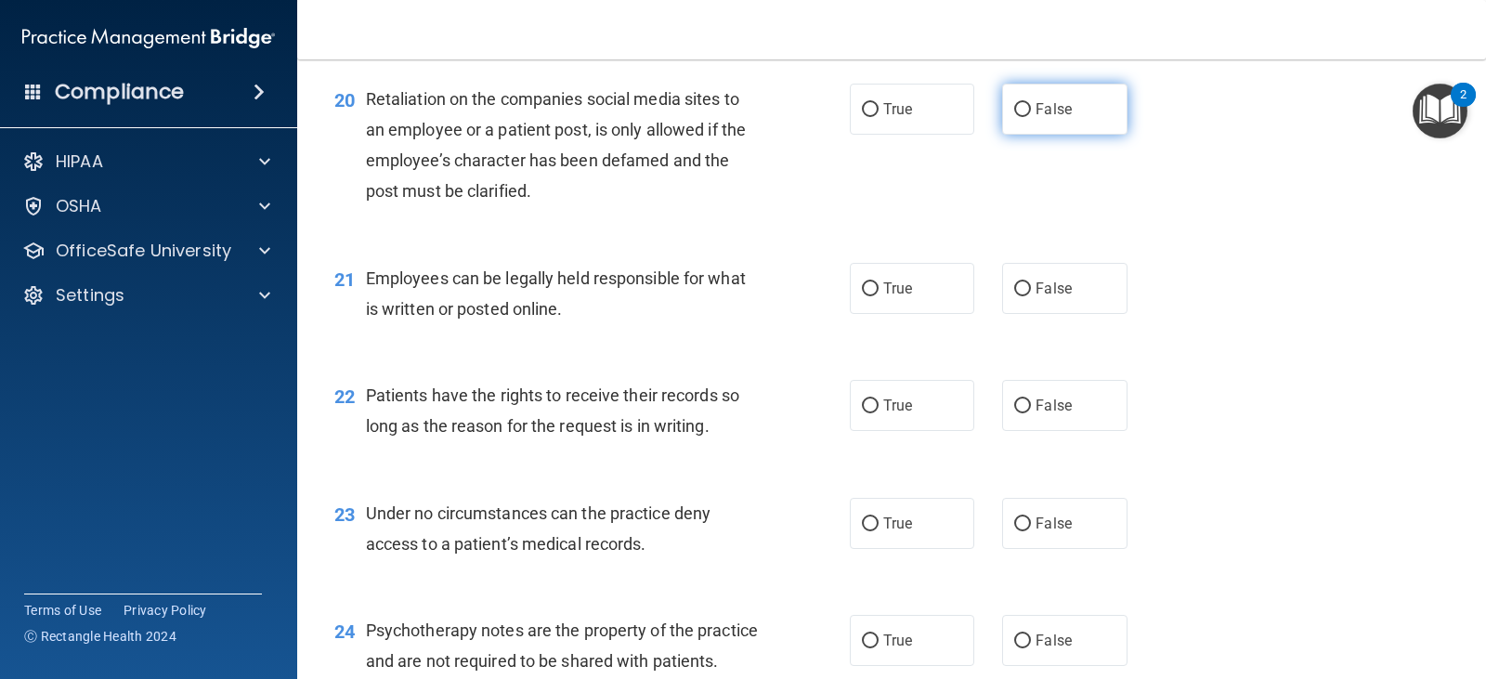
click at [1085, 126] on label "False" at bounding box center [1064, 109] width 124 height 51
click at [1031, 117] on input "False" at bounding box center [1022, 110] width 17 height 14
radio input "true"
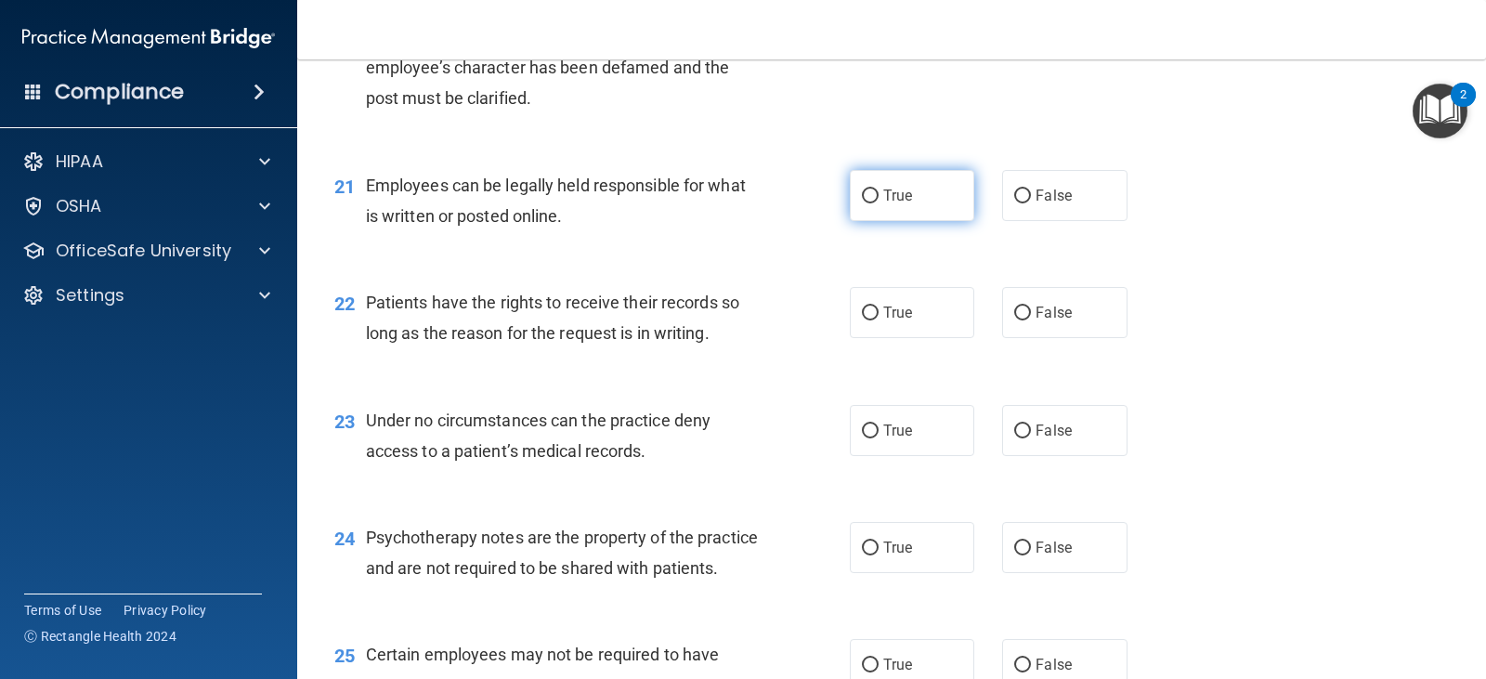
click at [901, 201] on span "True" at bounding box center [897, 196] width 29 height 18
click at [878, 201] on input "True" at bounding box center [870, 196] width 17 height 14
radio input "true"
click at [923, 310] on label "True" at bounding box center [912, 312] width 124 height 51
click at [878, 310] on input "True" at bounding box center [870, 313] width 17 height 14
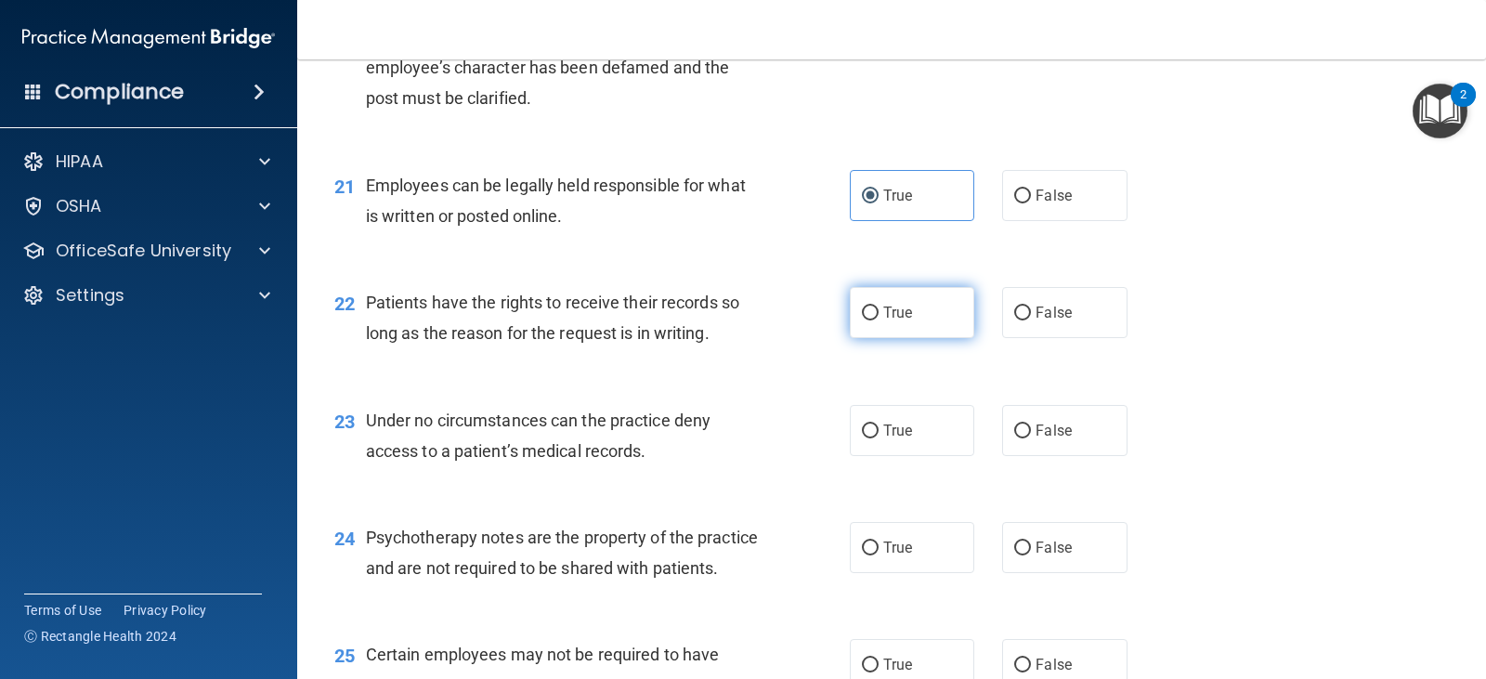
radio input "true"
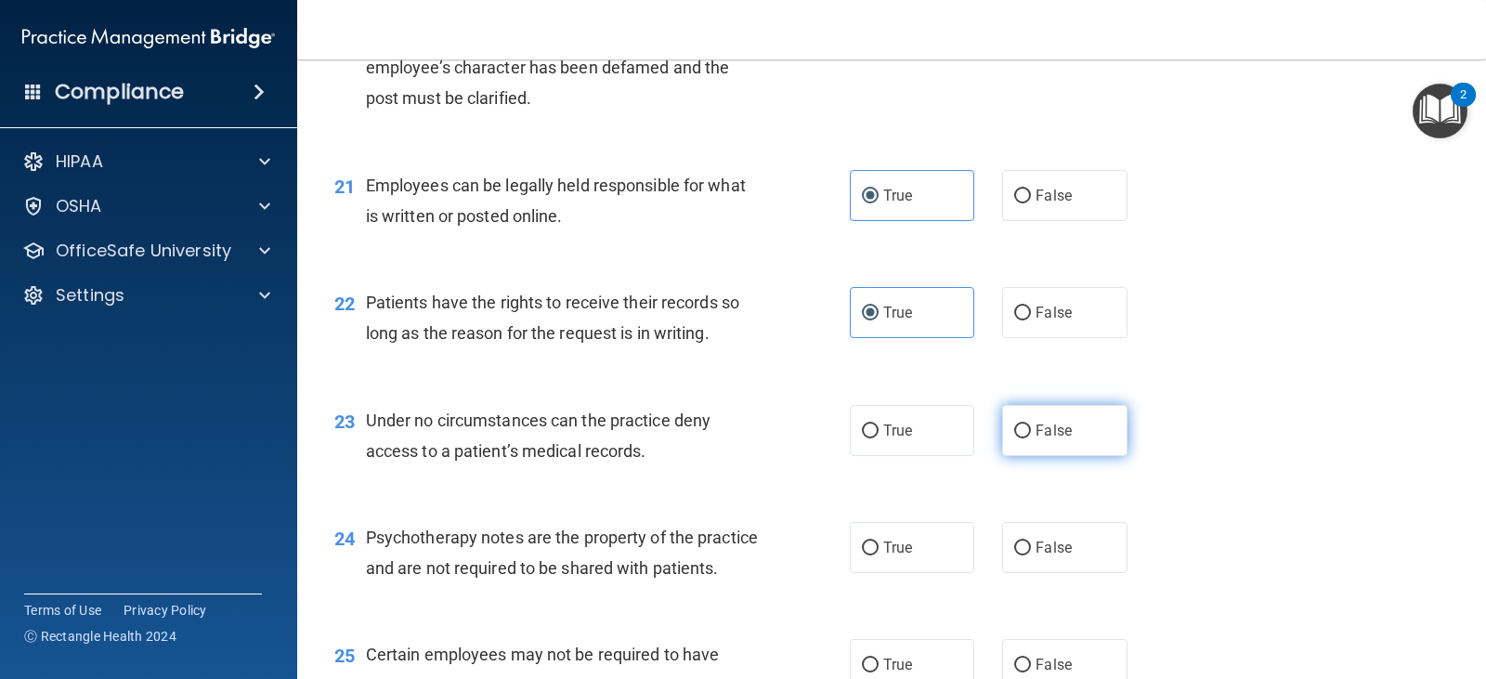
click at [1035, 426] on span "False" at bounding box center [1053, 431] width 36 height 18
click at [1051, 442] on label "False" at bounding box center [1064, 430] width 124 height 51
click at [1031, 438] on input "False" at bounding box center [1022, 431] width 17 height 14
radio input "true"
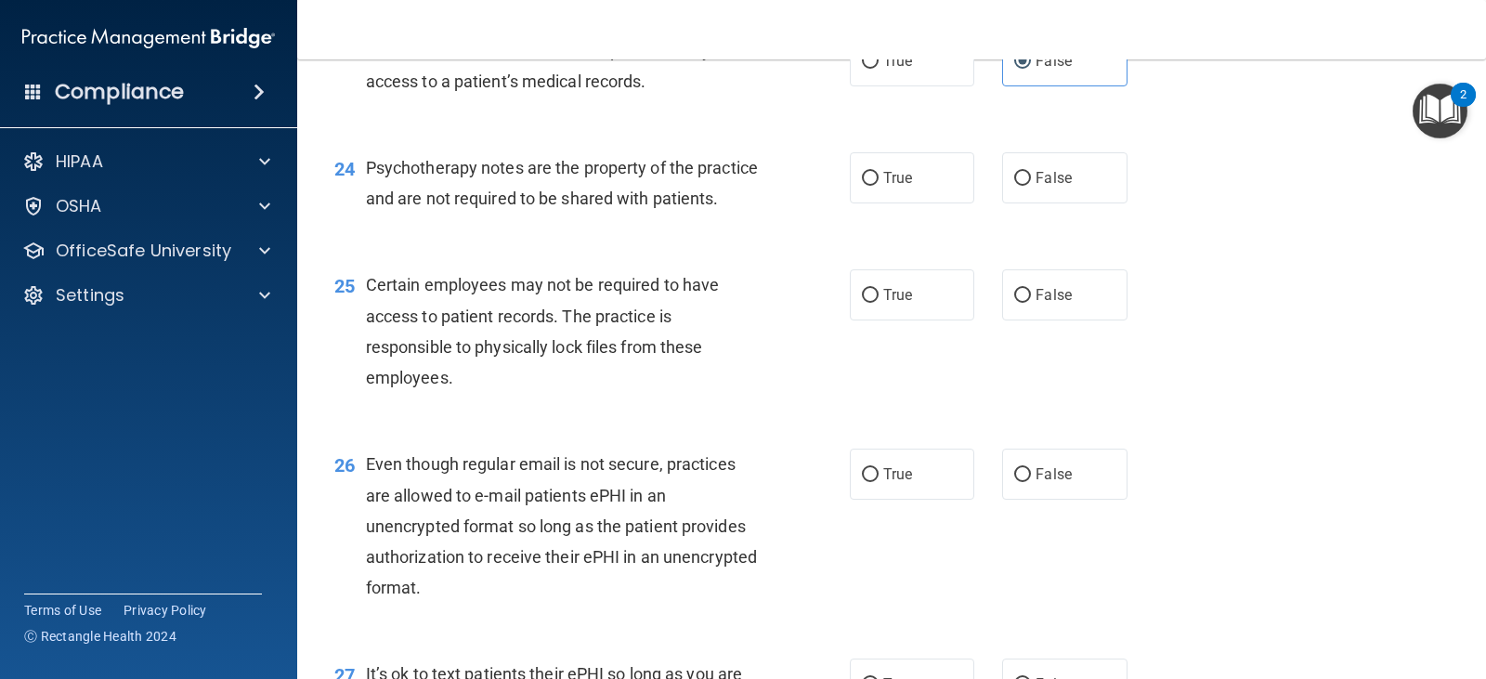
scroll to position [3900, 0]
click at [1053, 182] on span "False" at bounding box center [1053, 176] width 36 height 18
click at [1031, 182] on input "False" at bounding box center [1022, 177] width 17 height 14
radio input "true"
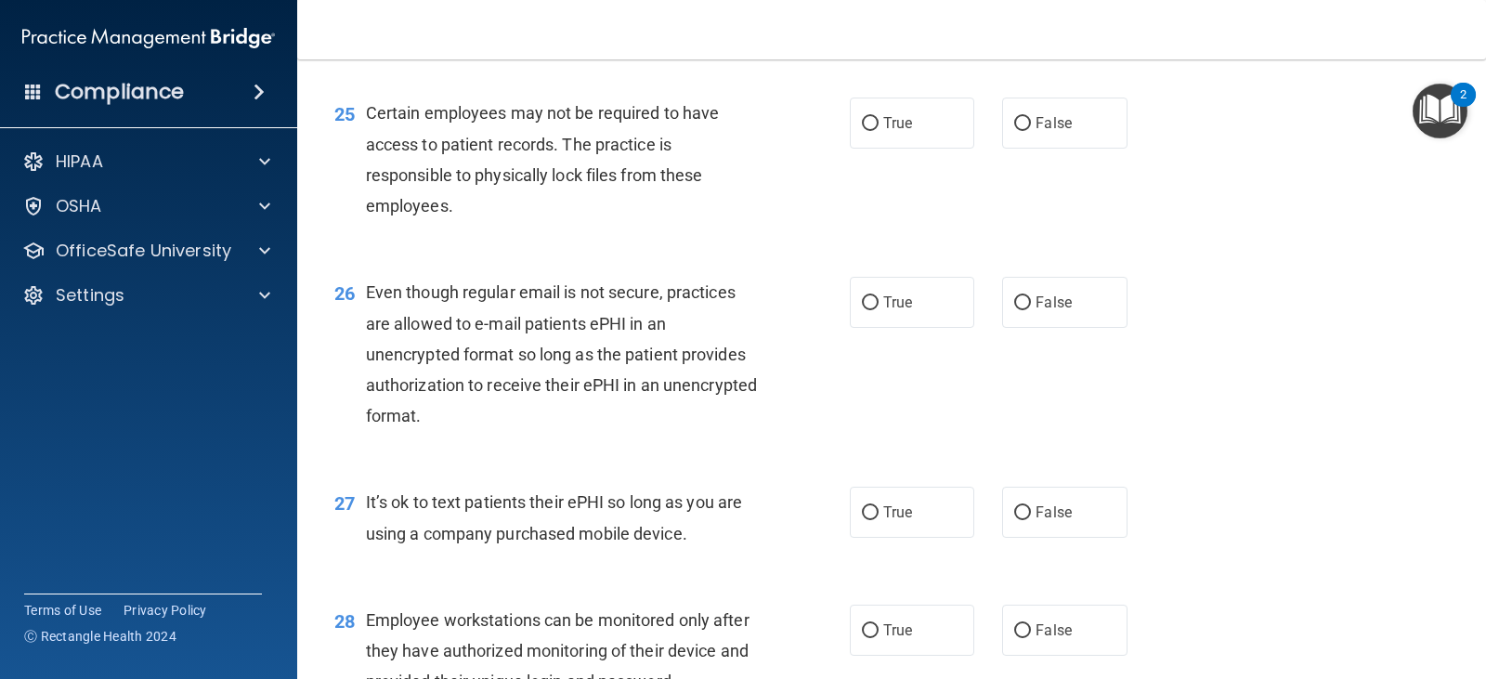
scroll to position [4085, 0]
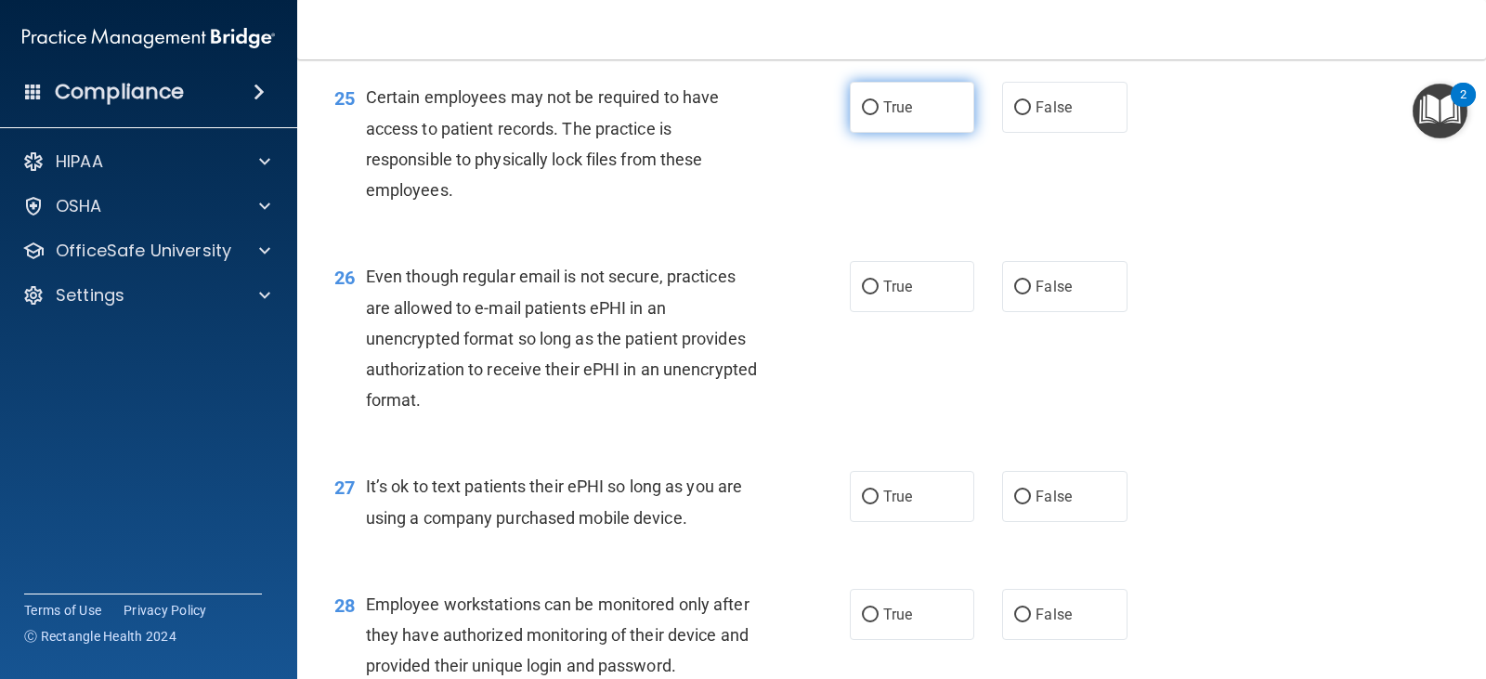
click at [898, 116] on span "True" at bounding box center [897, 107] width 29 height 18
click at [878, 115] on input "True" at bounding box center [870, 108] width 17 height 14
radio input "true"
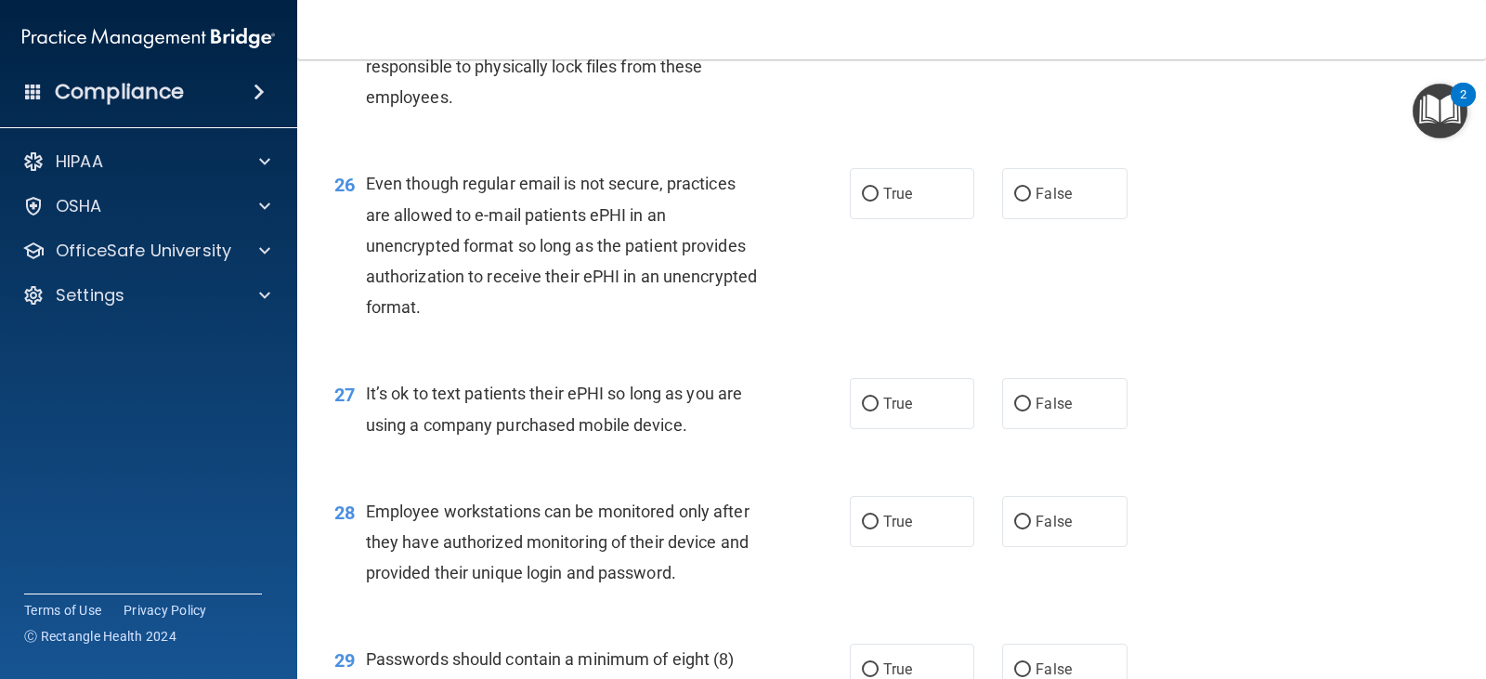
scroll to position [4271, 0]
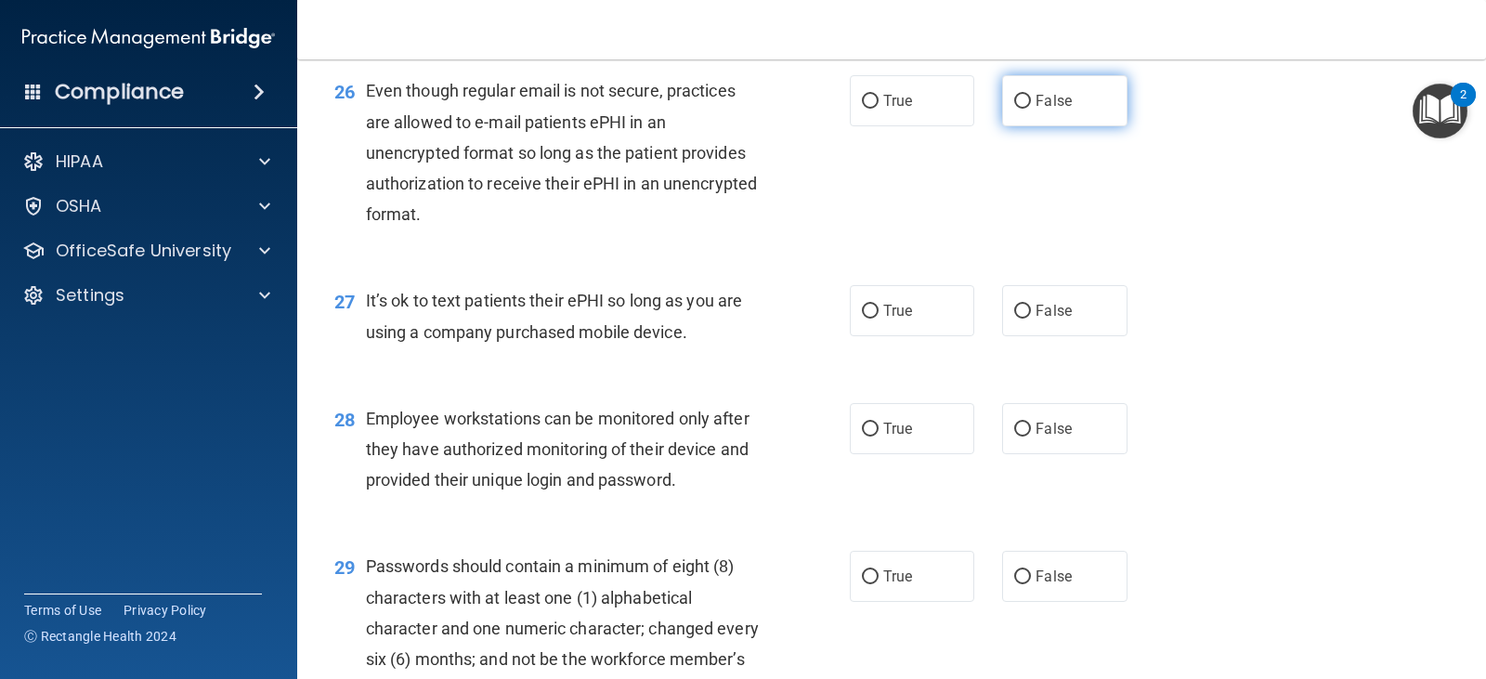
click at [1038, 126] on label "False" at bounding box center [1064, 100] width 124 height 51
click at [1031, 109] on input "False" at bounding box center [1022, 102] width 17 height 14
radio input "true"
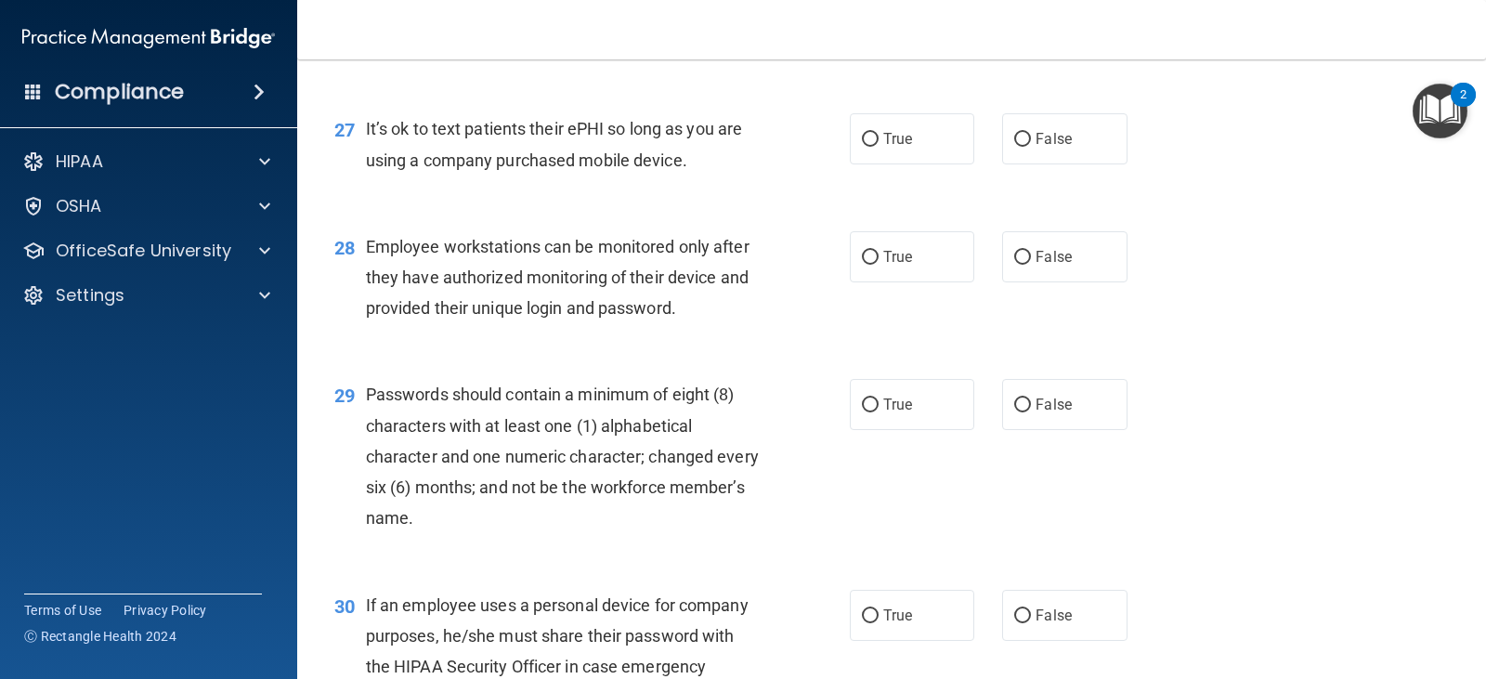
scroll to position [4457, 0]
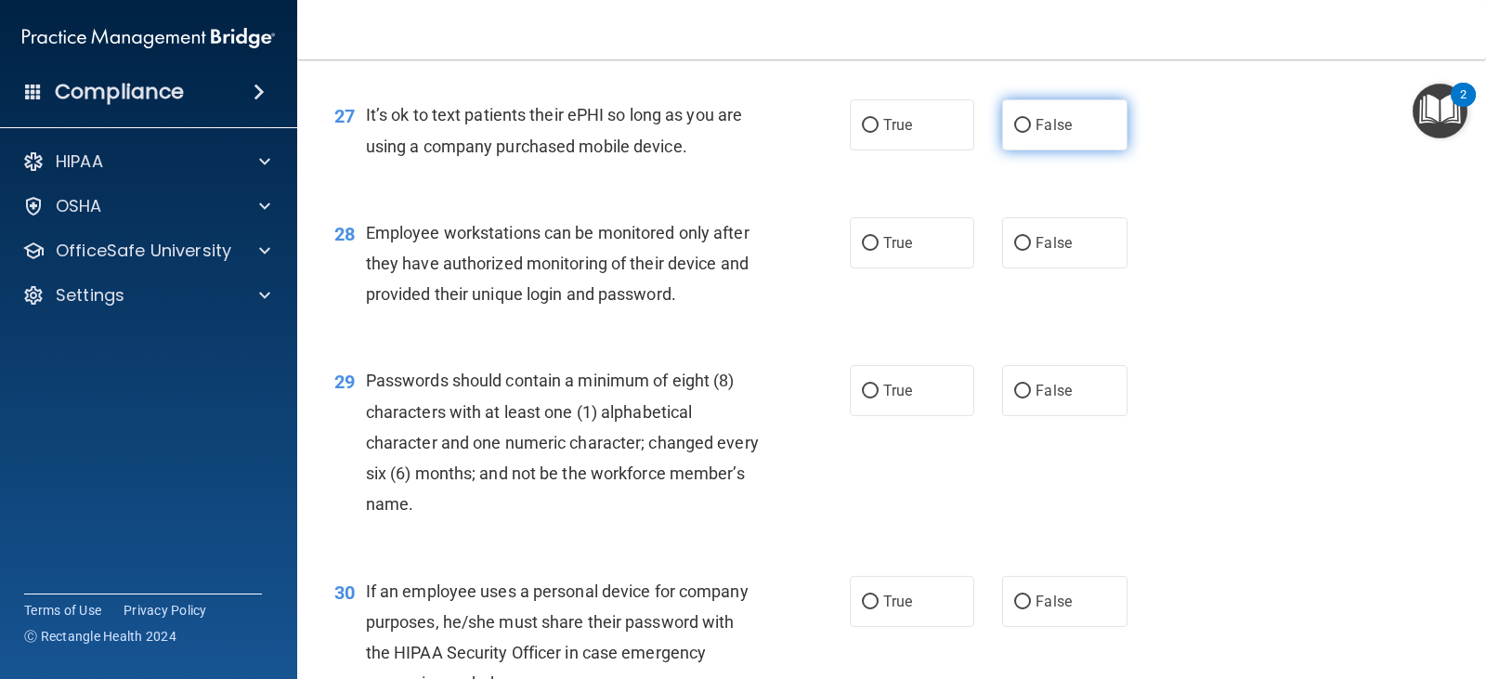
click at [1106, 150] on label "False" at bounding box center [1064, 124] width 124 height 51
click at [1031, 133] on input "False" at bounding box center [1022, 126] width 17 height 14
radio input "true"
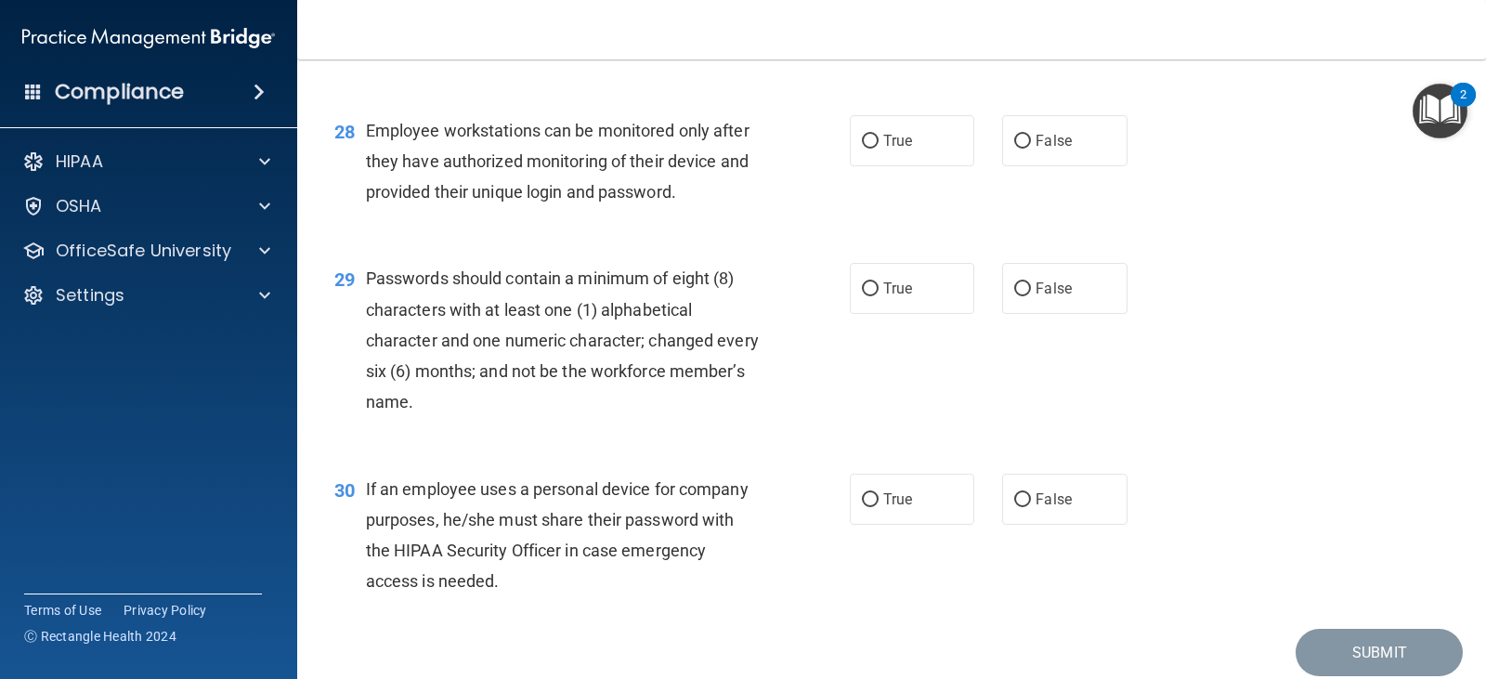
scroll to position [4642, 0]
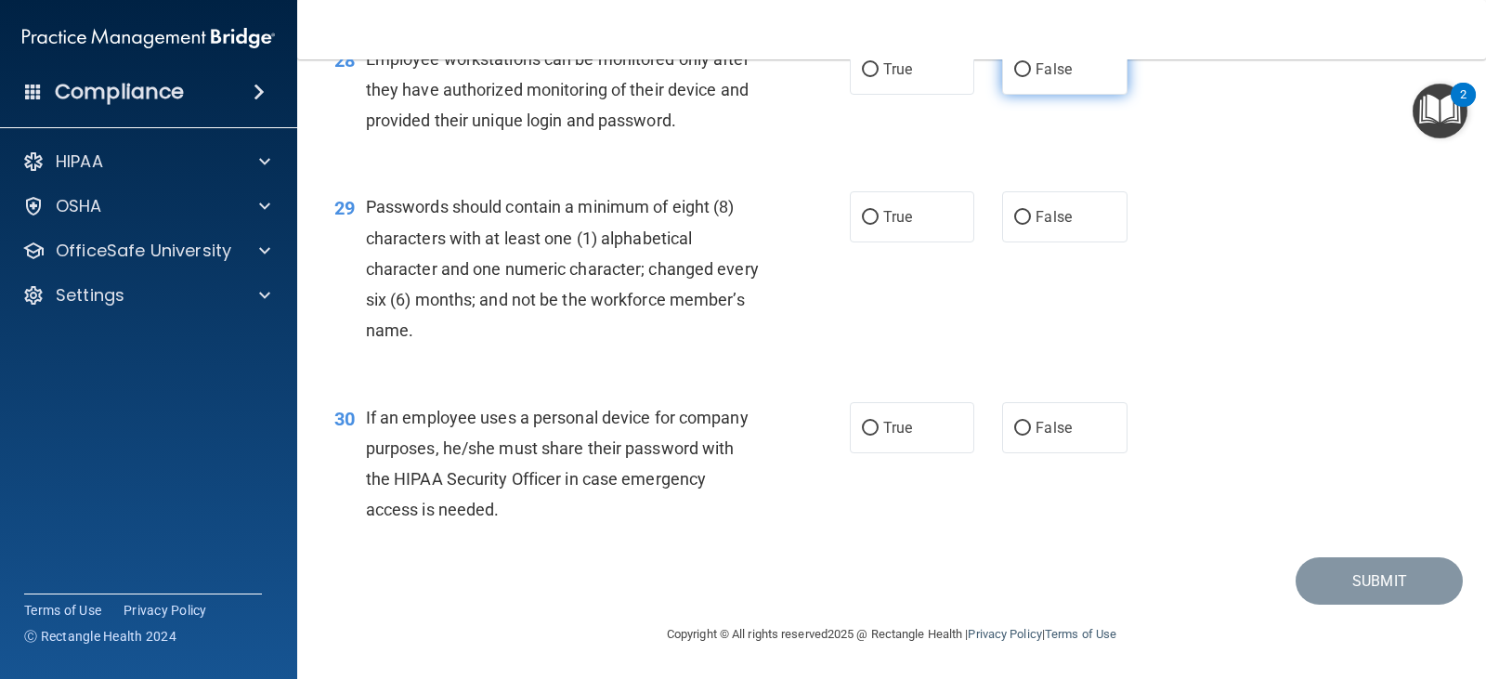
click at [1086, 95] on label "False" at bounding box center [1064, 69] width 124 height 51
click at [1031, 77] on input "False" at bounding box center [1022, 70] width 17 height 14
radio input "true"
click at [863, 242] on label "True" at bounding box center [912, 216] width 124 height 51
click at [863, 225] on input "True" at bounding box center [870, 218] width 17 height 14
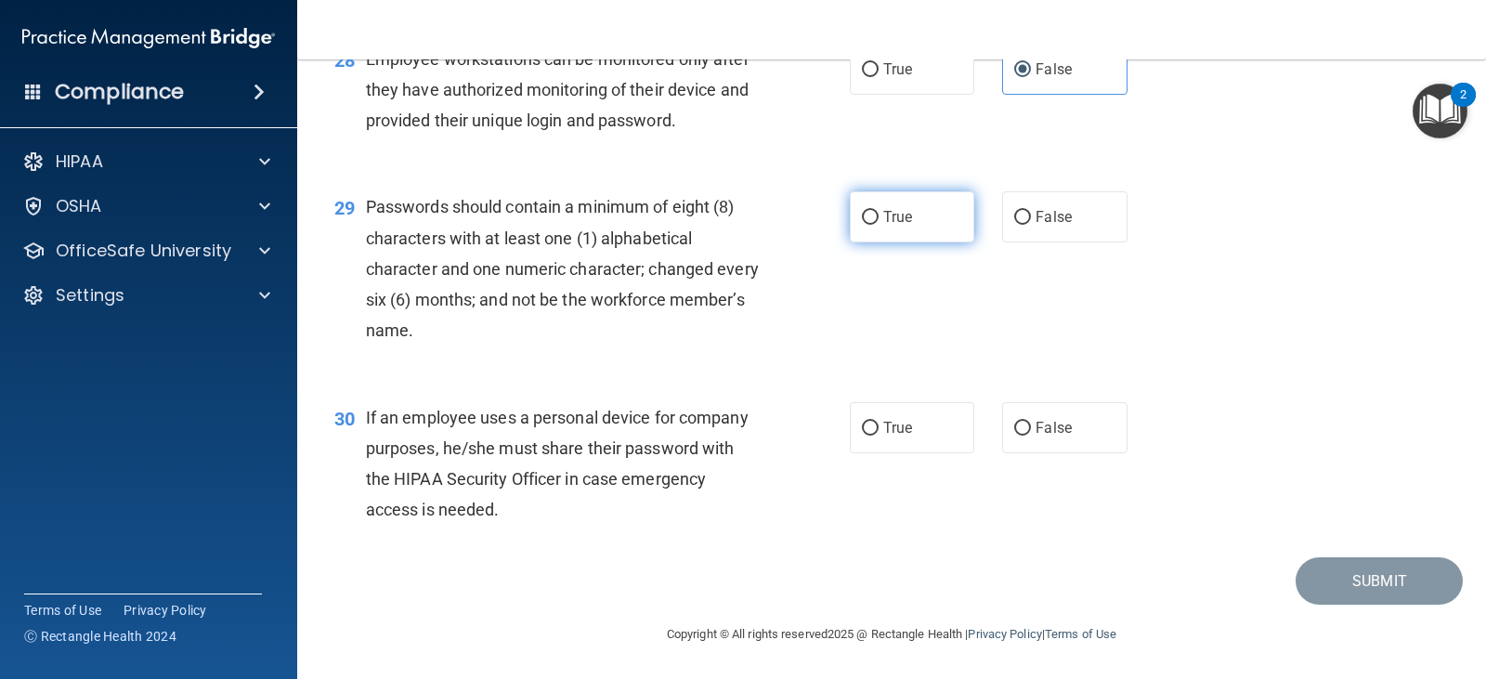
radio input "true"
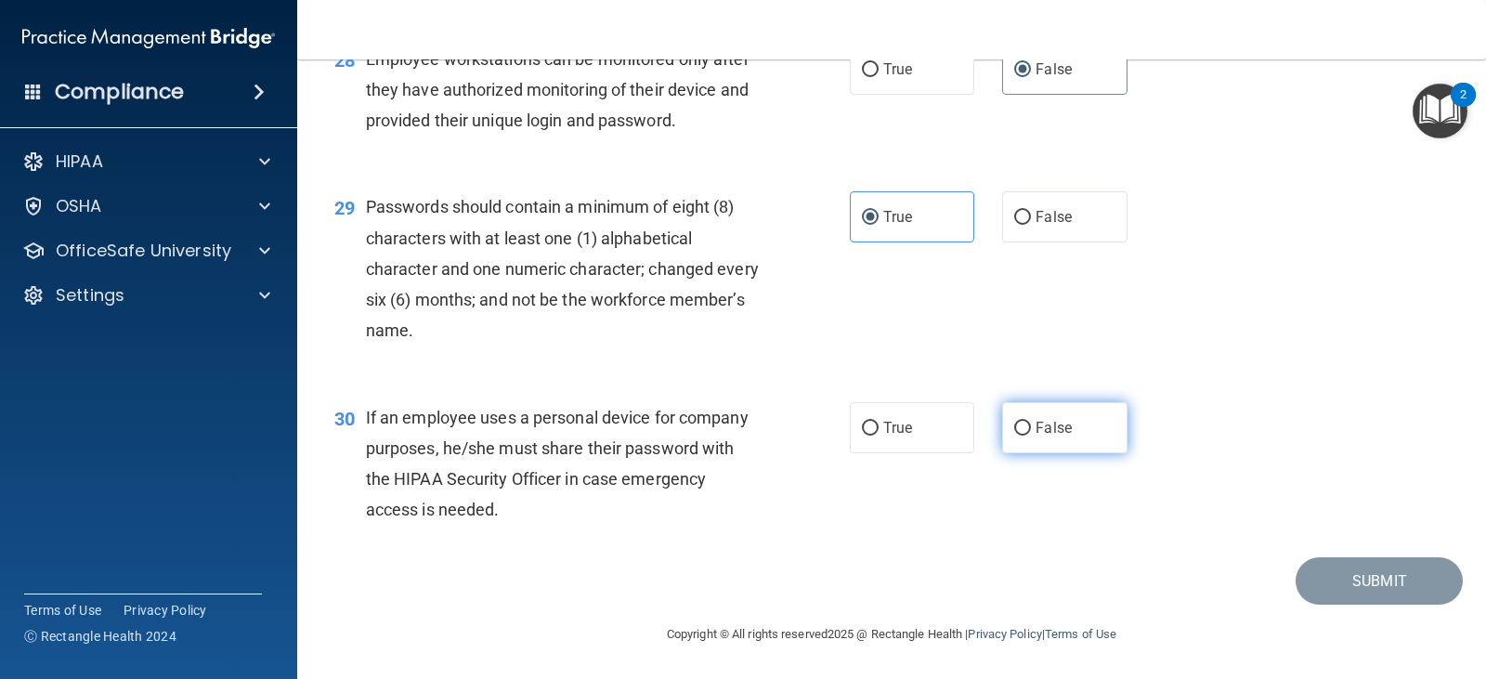
click at [1057, 437] on label "False" at bounding box center [1064, 427] width 124 height 51
click at [1031, 435] on input "False" at bounding box center [1022, 429] width 17 height 14
radio input "true"
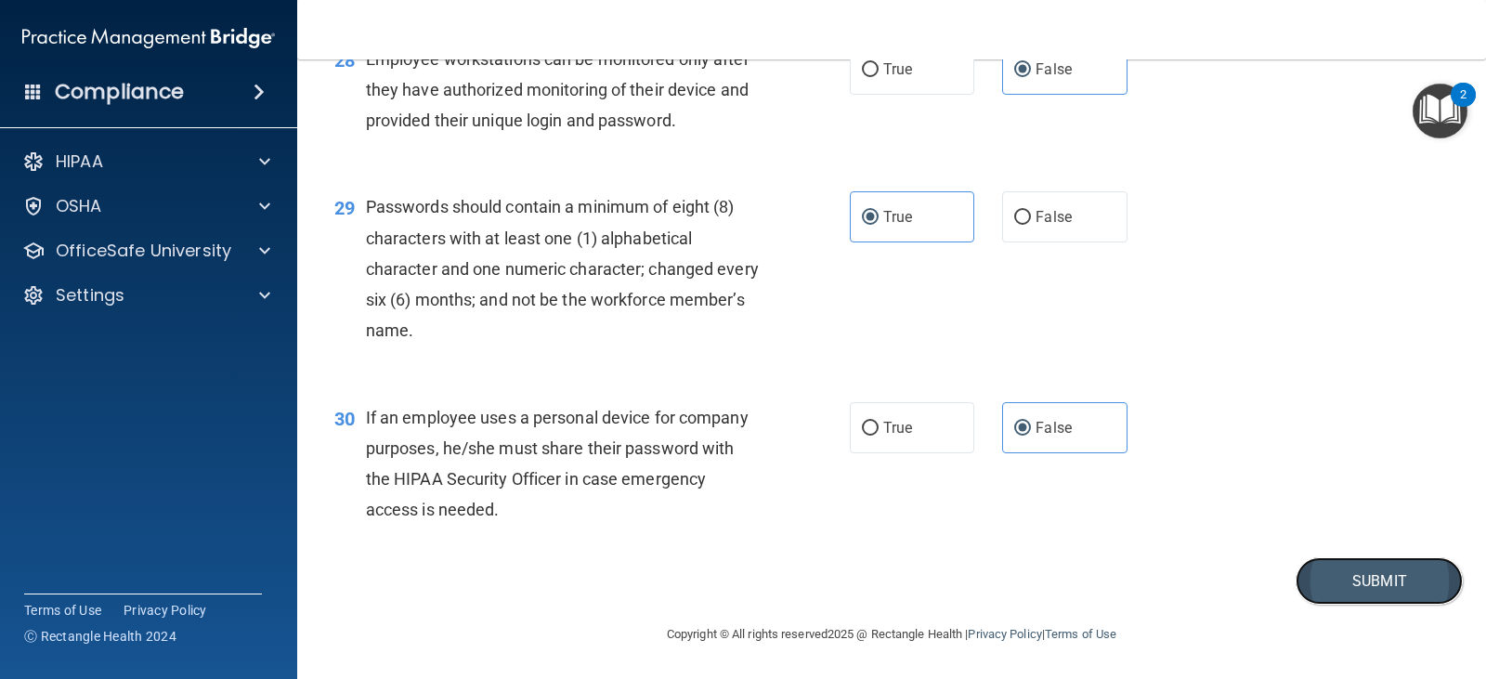
click at [1304, 580] on button "Submit" at bounding box center [1378, 580] width 167 height 47
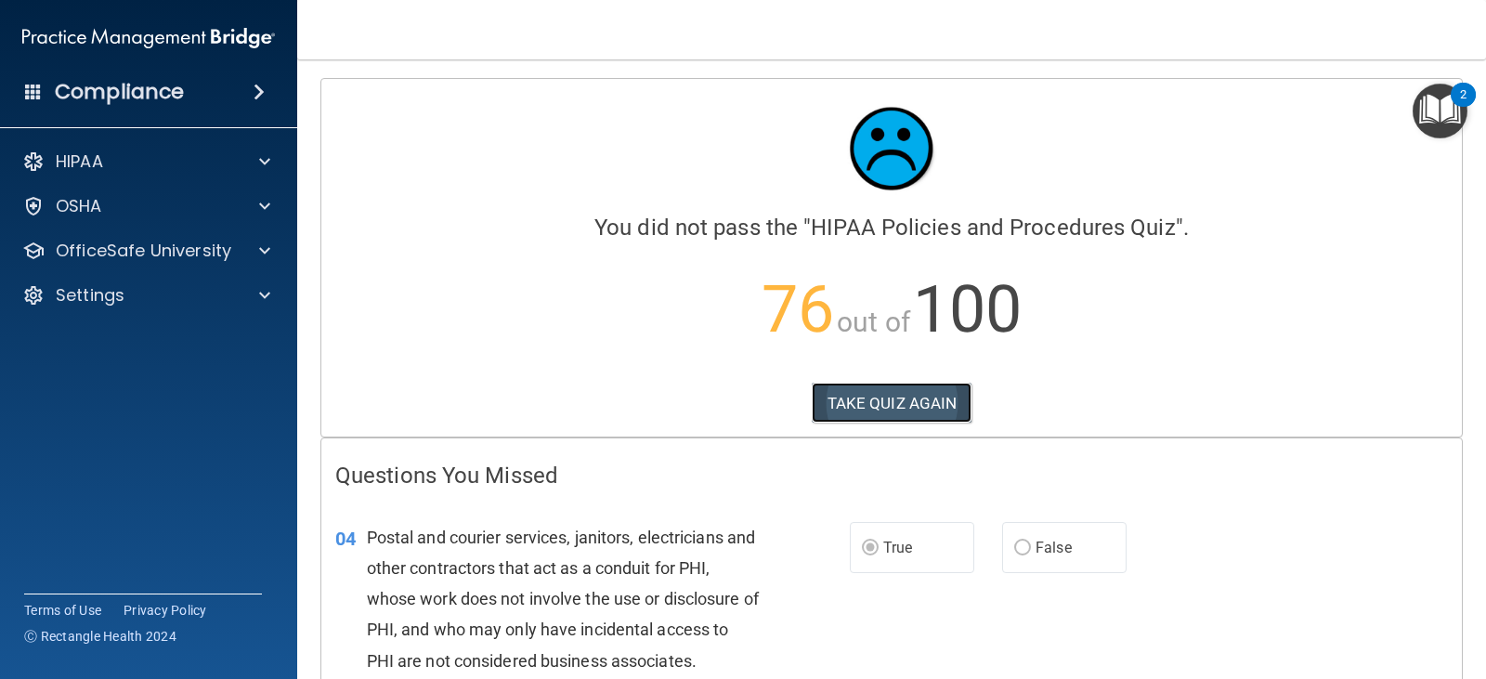
click at [911, 412] on button "TAKE QUIZ AGAIN" at bounding box center [892, 403] width 161 height 41
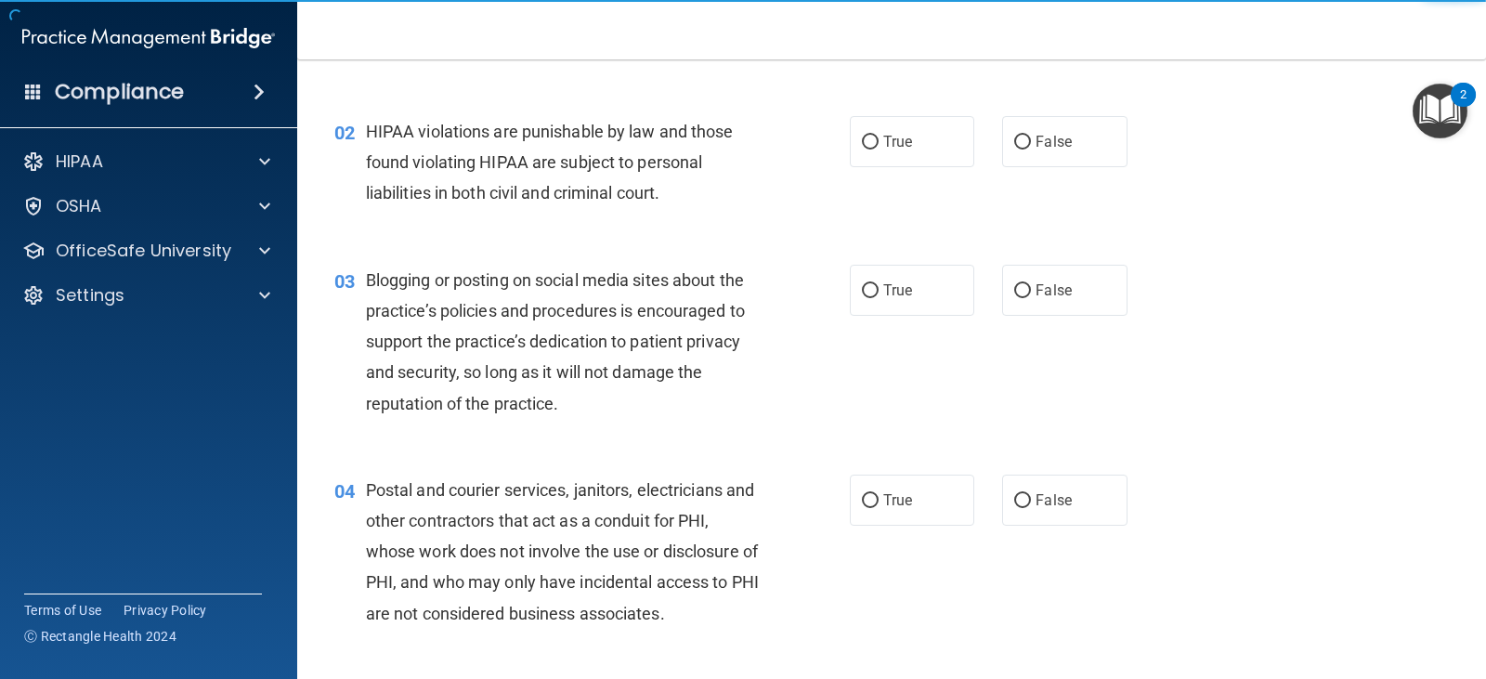
scroll to position [186, 0]
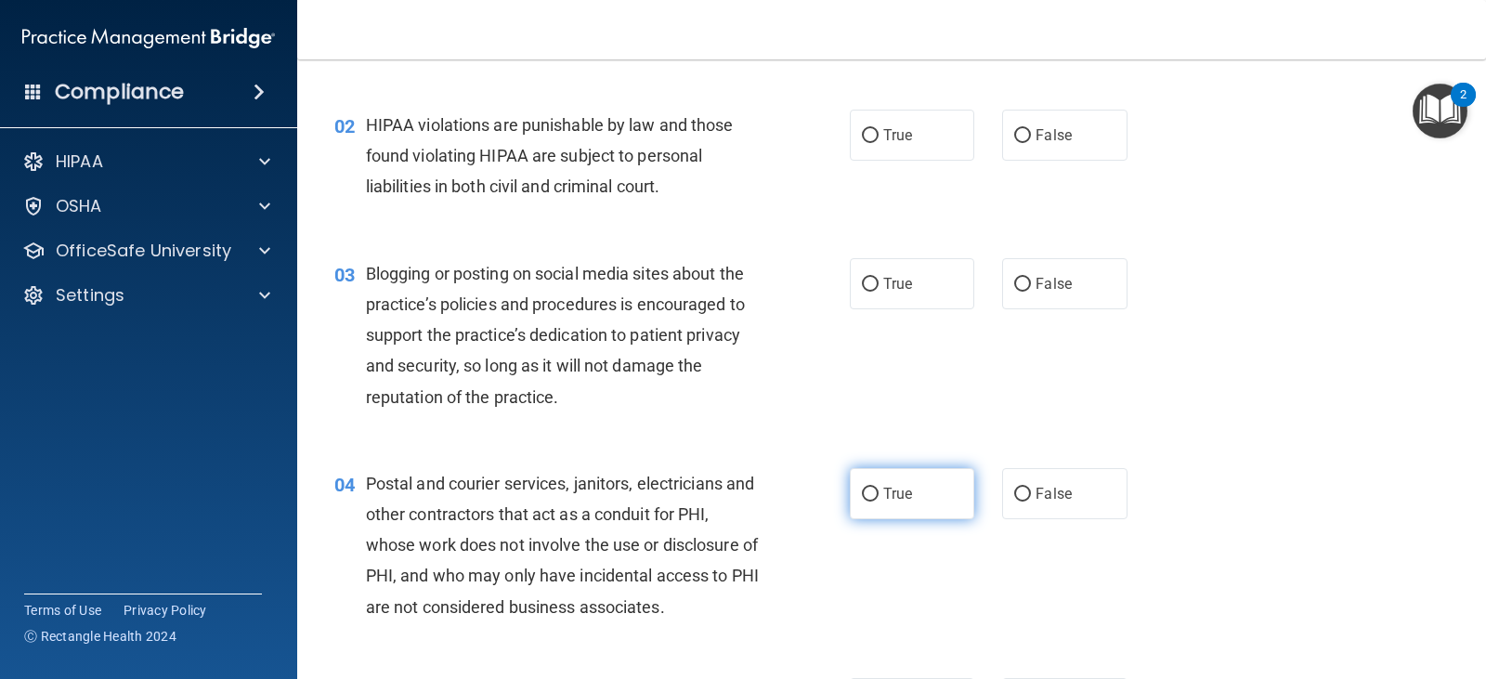
click at [920, 490] on label "True" at bounding box center [912, 493] width 124 height 51
click at [878, 490] on input "True" at bounding box center [870, 494] width 17 height 14
radio input "true"
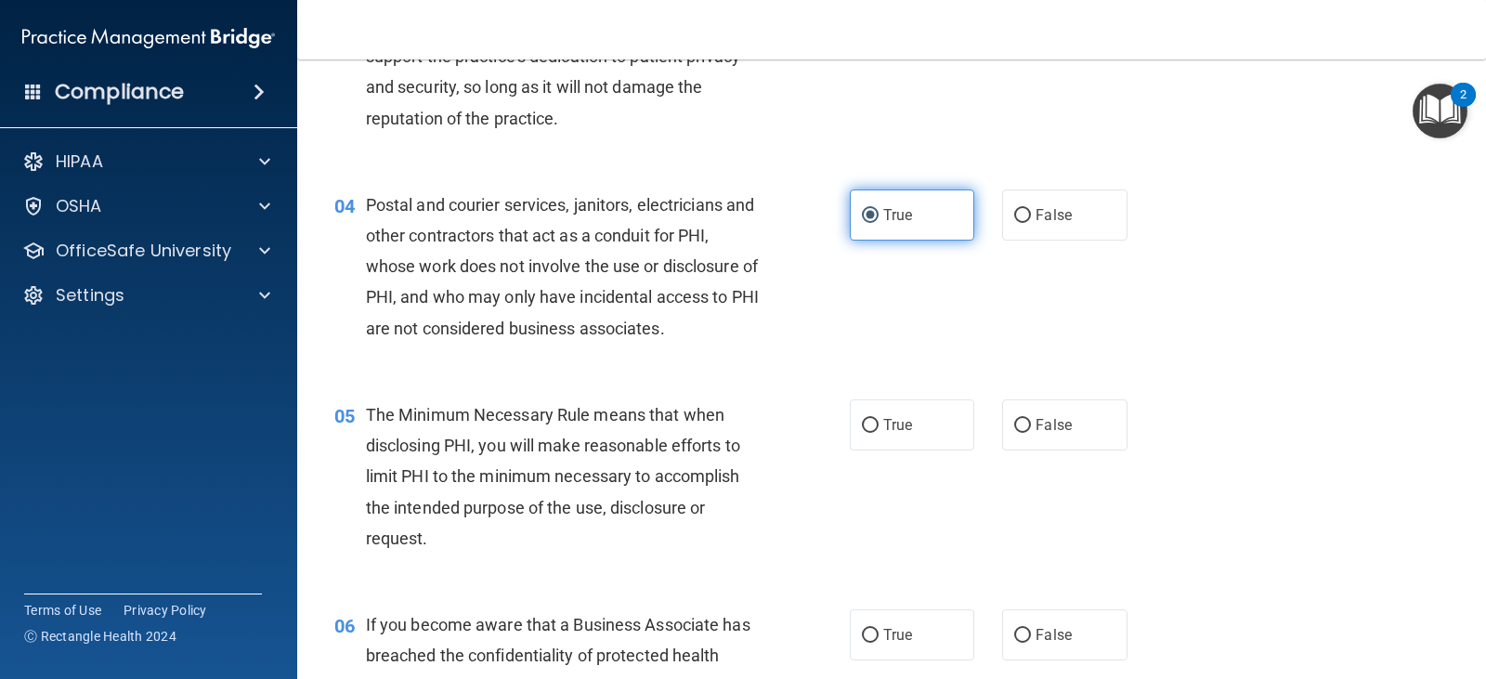
scroll to position [650, 0]
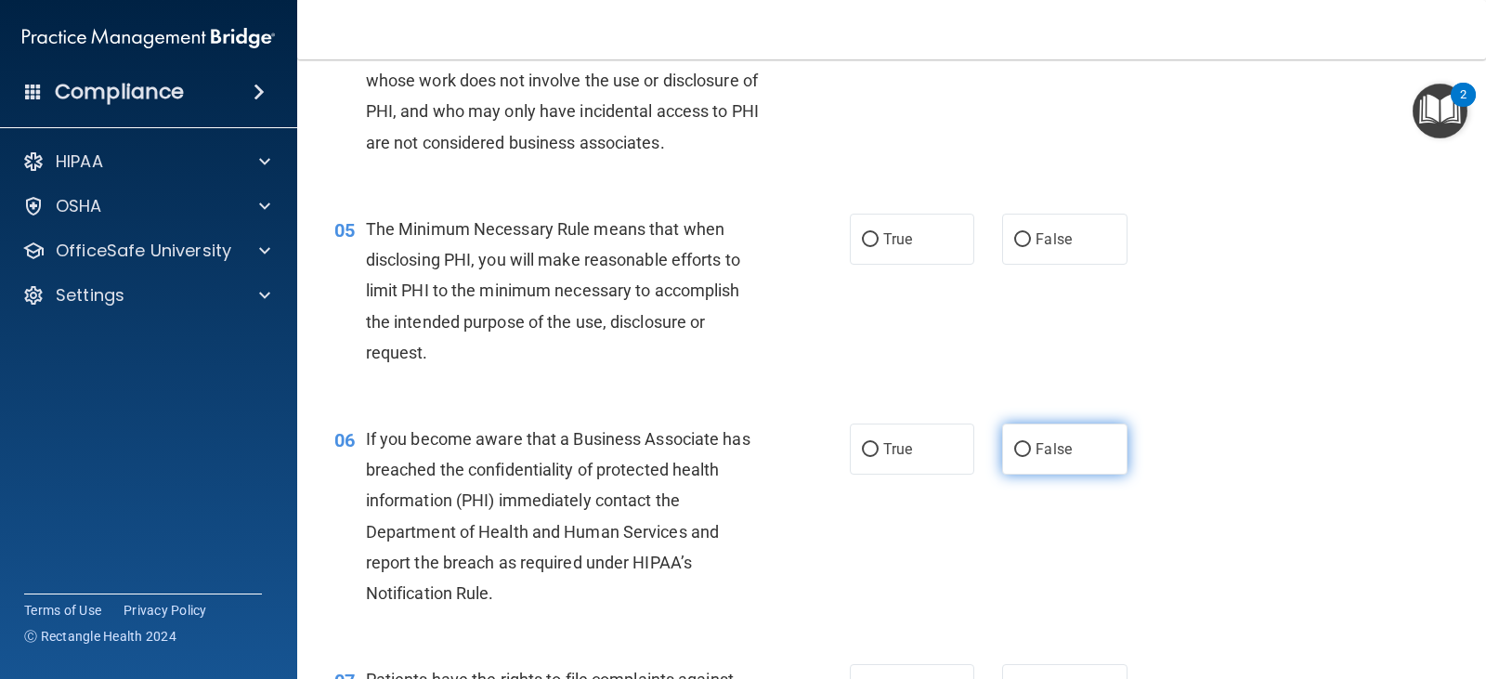
click at [1097, 440] on label "False" at bounding box center [1064, 448] width 124 height 51
click at [1031, 443] on input "False" at bounding box center [1022, 450] width 17 height 14
radio input "true"
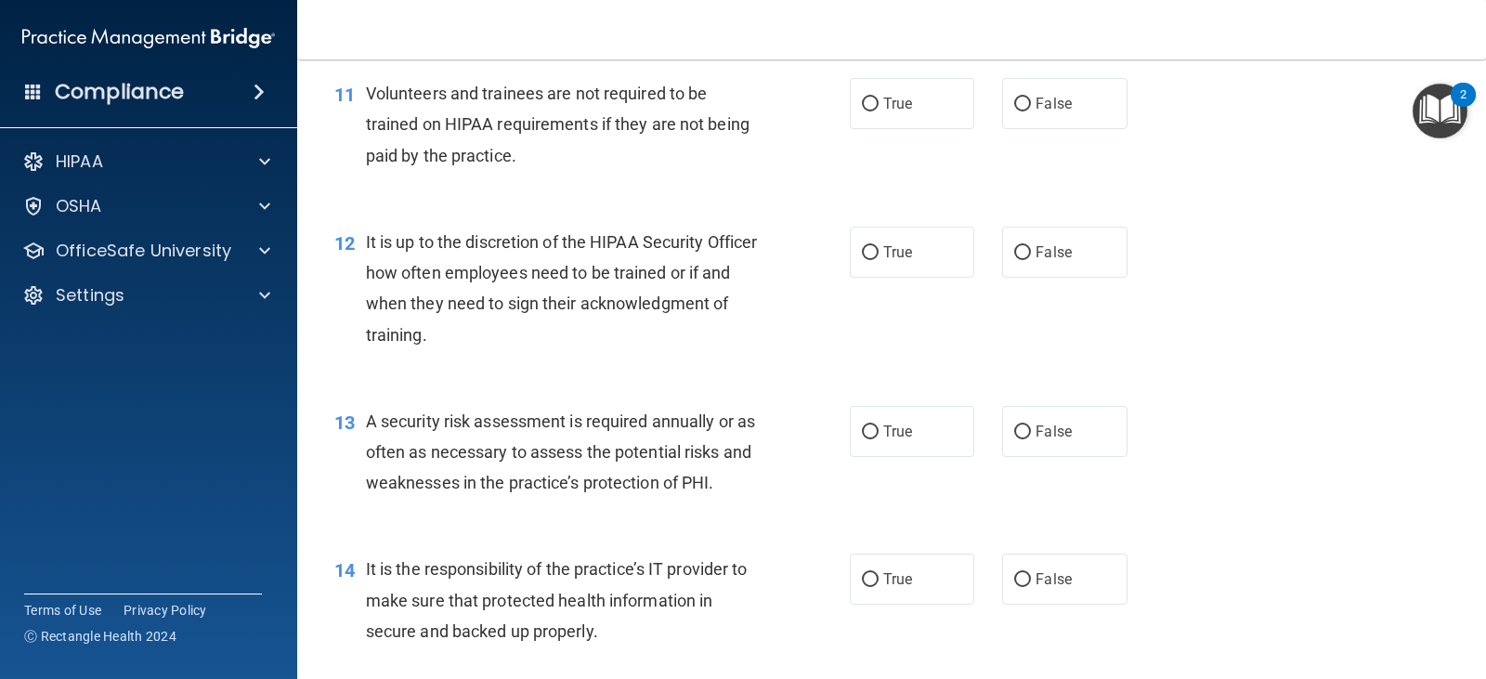
scroll to position [2136, 0]
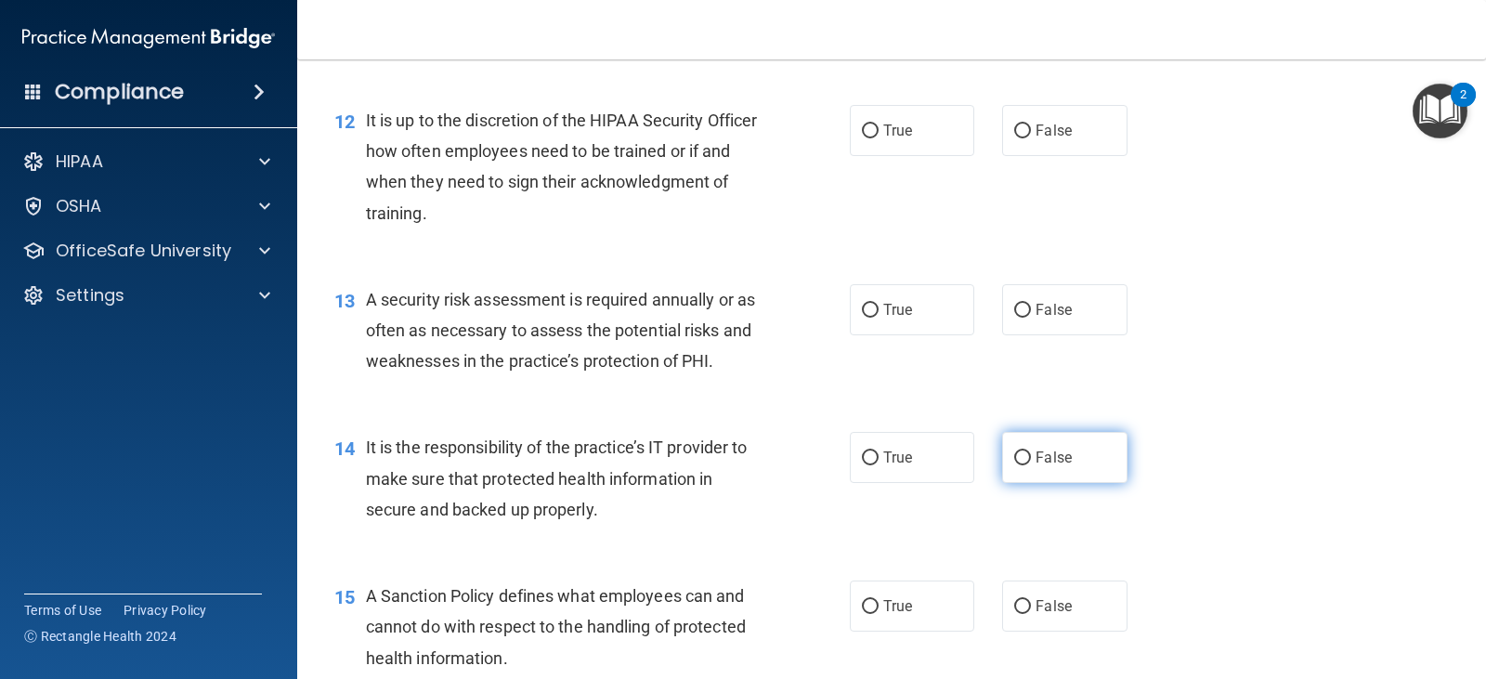
click at [1018, 454] on input "False" at bounding box center [1022, 458] width 17 height 14
radio input "true"
click at [1046, 630] on label "False" at bounding box center [1064, 605] width 124 height 51
click at [1031, 614] on input "False" at bounding box center [1022, 607] width 17 height 14
radio input "true"
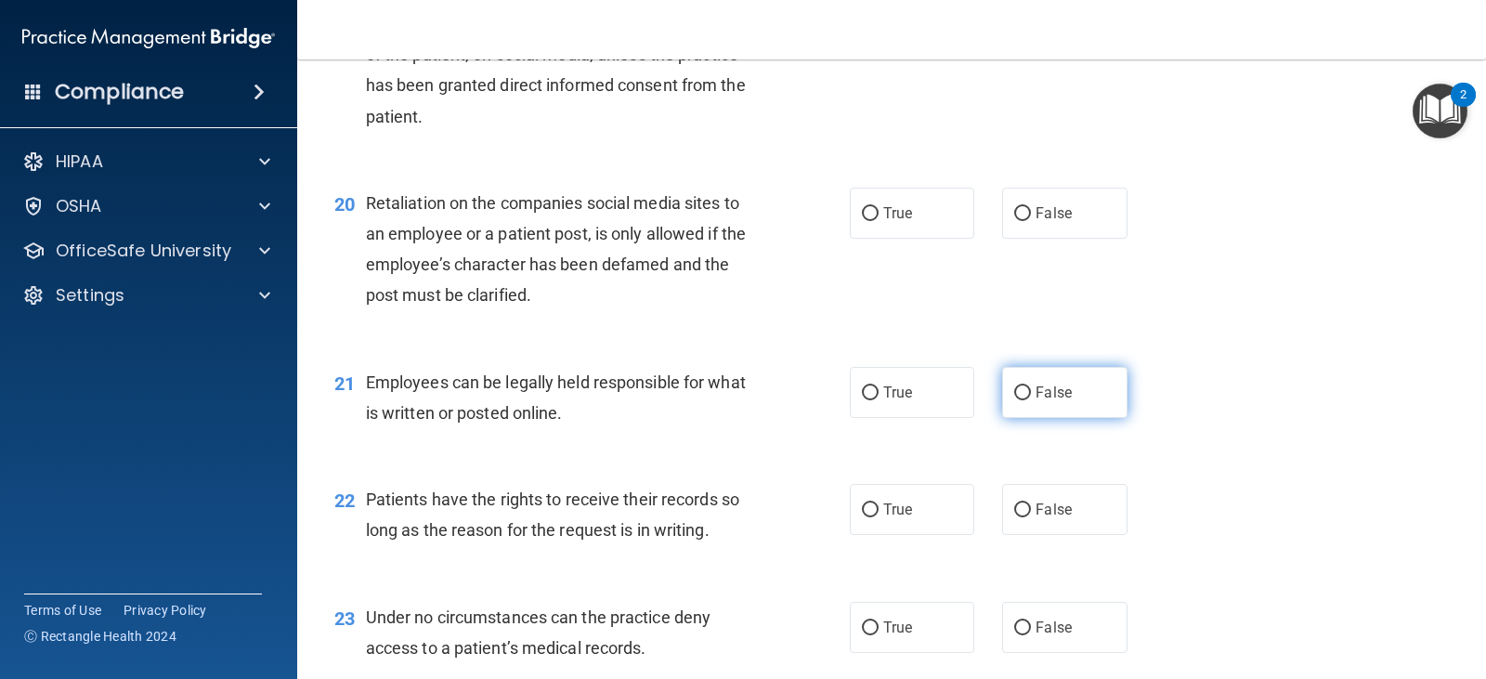
scroll to position [3343, 0]
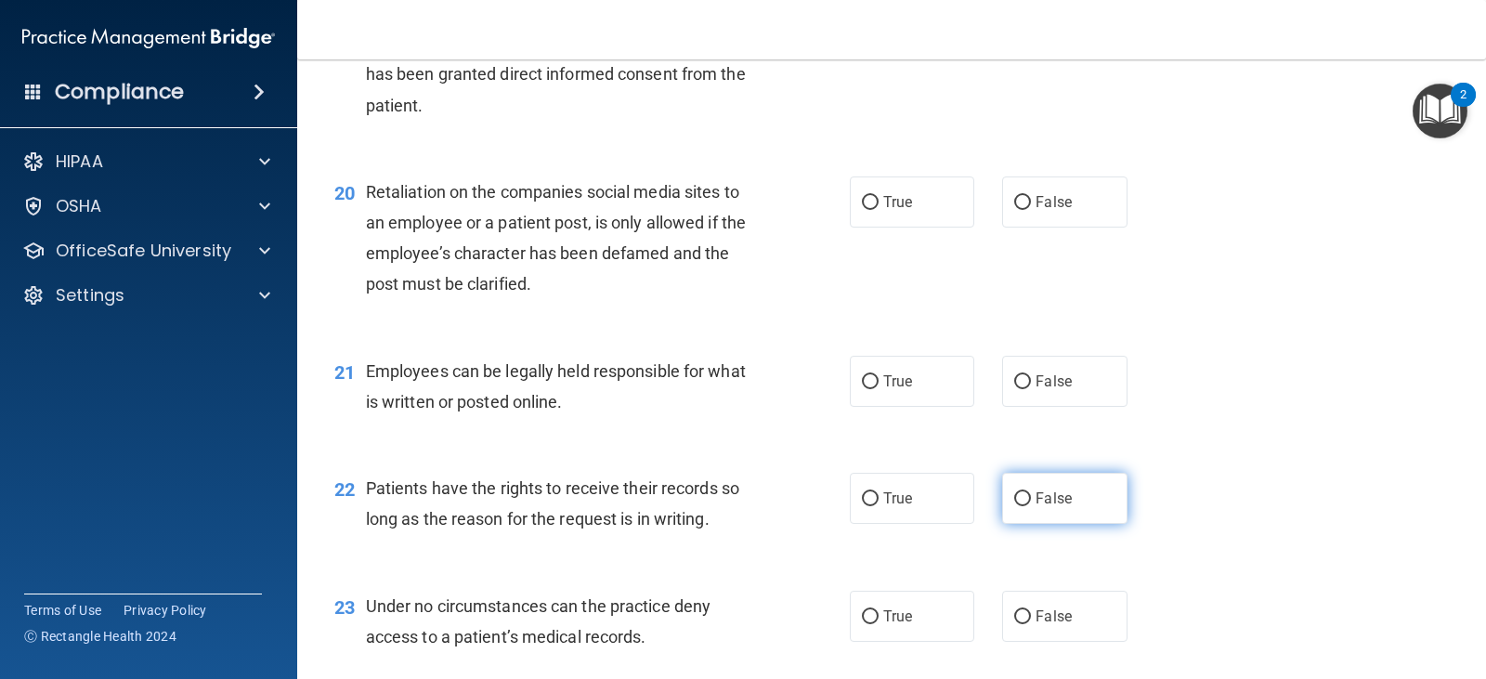
click at [1037, 502] on span "False" at bounding box center [1053, 498] width 36 height 18
click at [1031, 502] on input "False" at bounding box center [1022, 499] width 17 height 14
radio input "true"
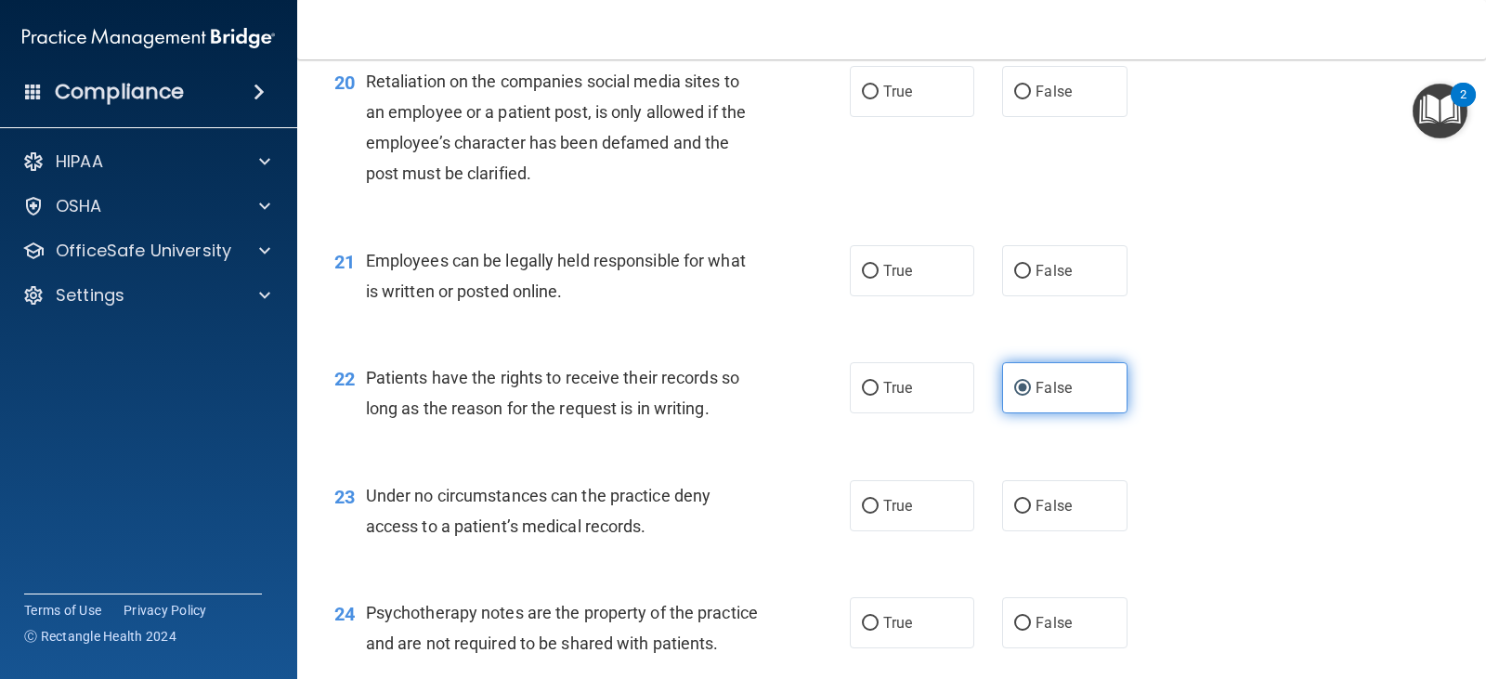
scroll to position [3528, 0]
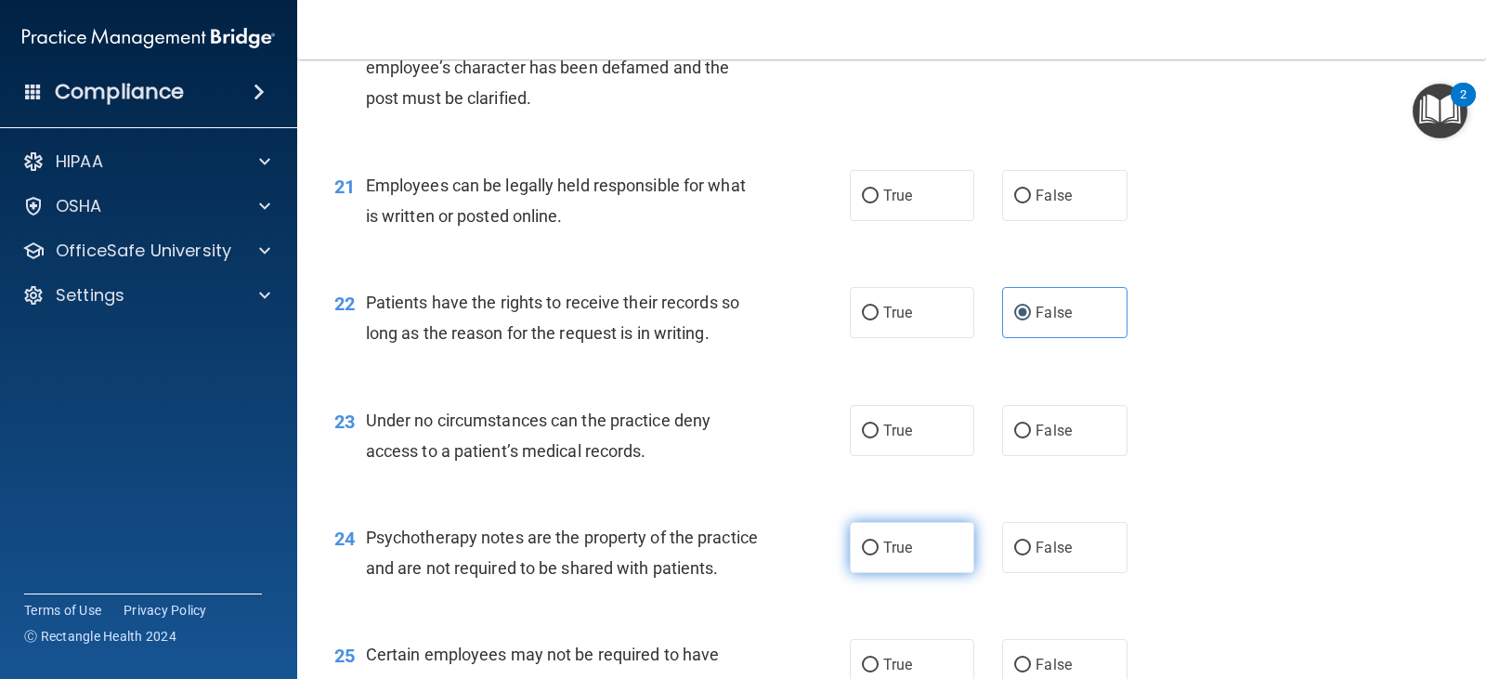
click at [932, 542] on label "True" at bounding box center [912, 547] width 124 height 51
click at [878, 542] on input "True" at bounding box center [870, 548] width 17 height 14
radio input "true"
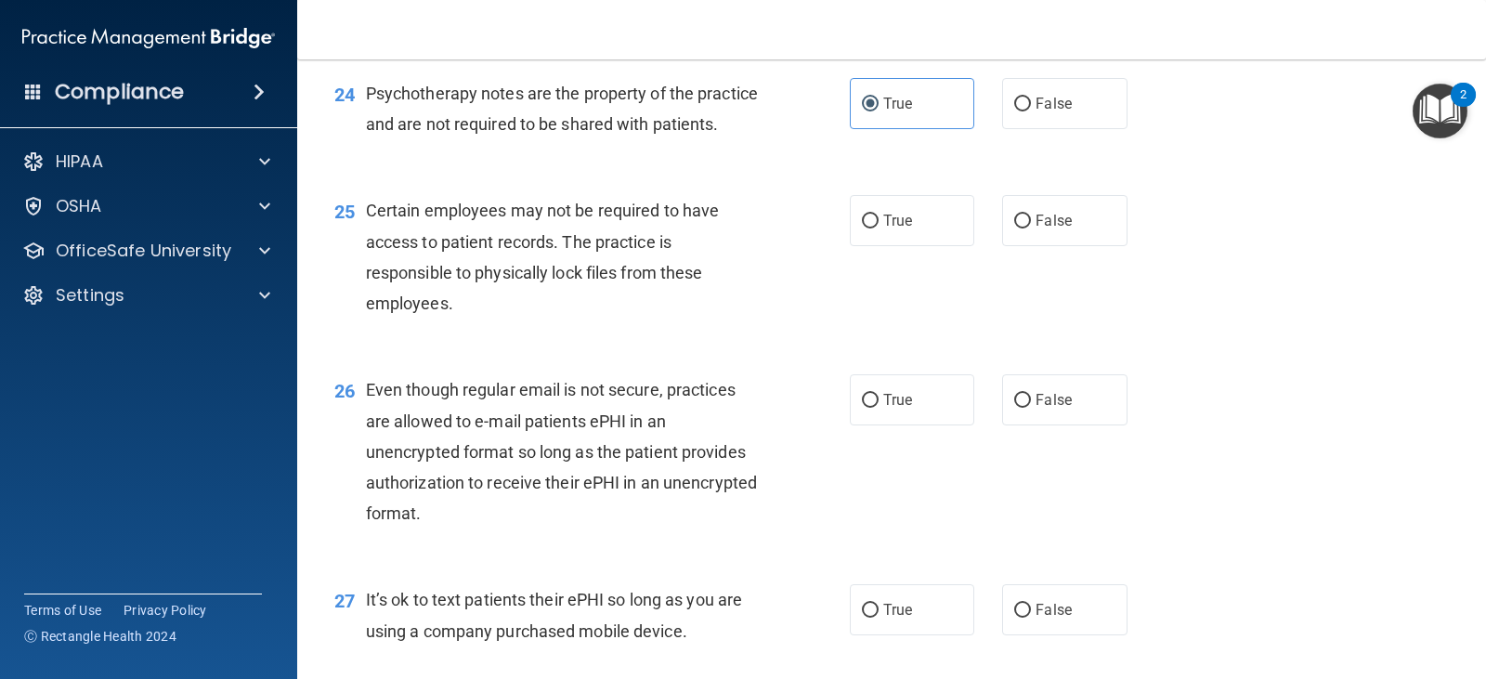
scroll to position [3993, 0]
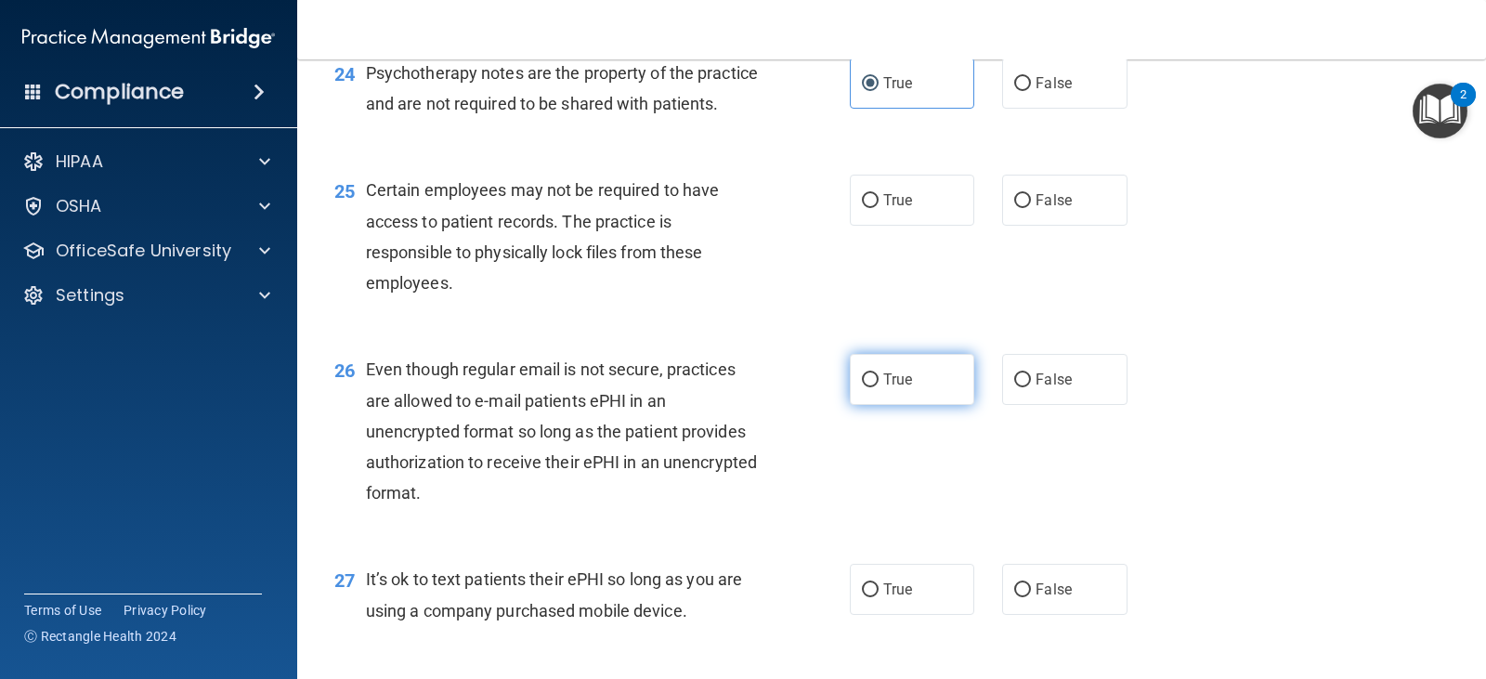
click at [891, 405] on label "True" at bounding box center [912, 379] width 124 height 51
click at [878, 387] on input "True" at bounding box center [870, 380] width 17 height 14
radio input "true"
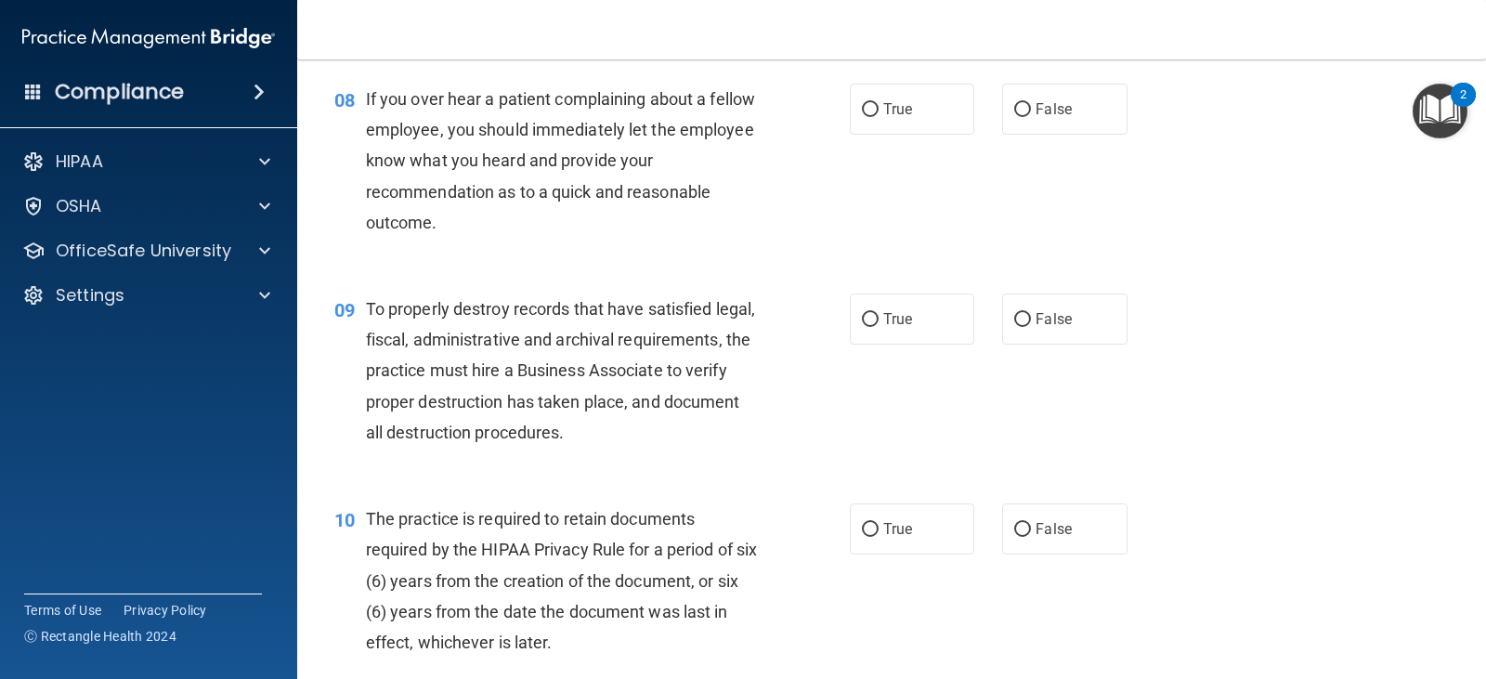
scroll to position [0, 0]
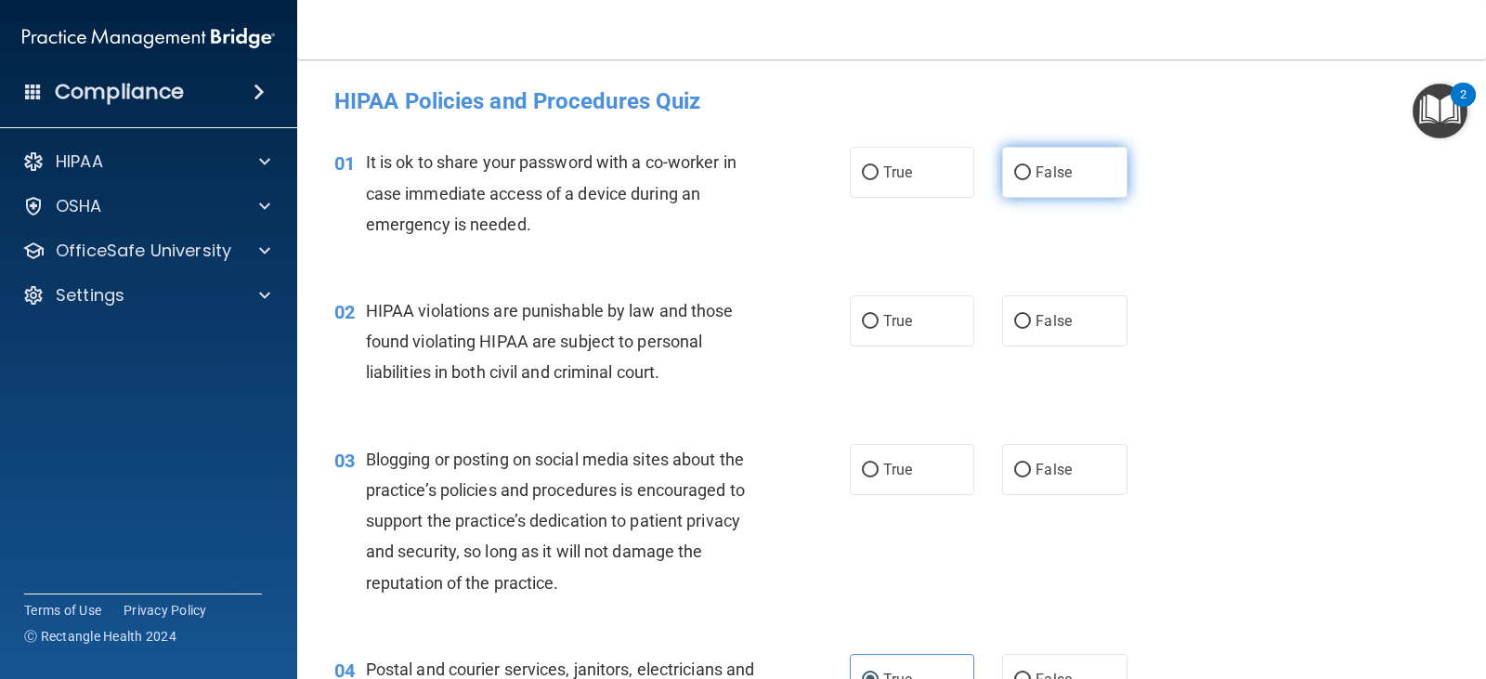
click at [1032, 182] on label "False" at bounding box center [1064, 172] width 124 height 51
click at [1031, 180] on input "False" at bounding box center [1022, 173] width 17 height 14
radio input "true"
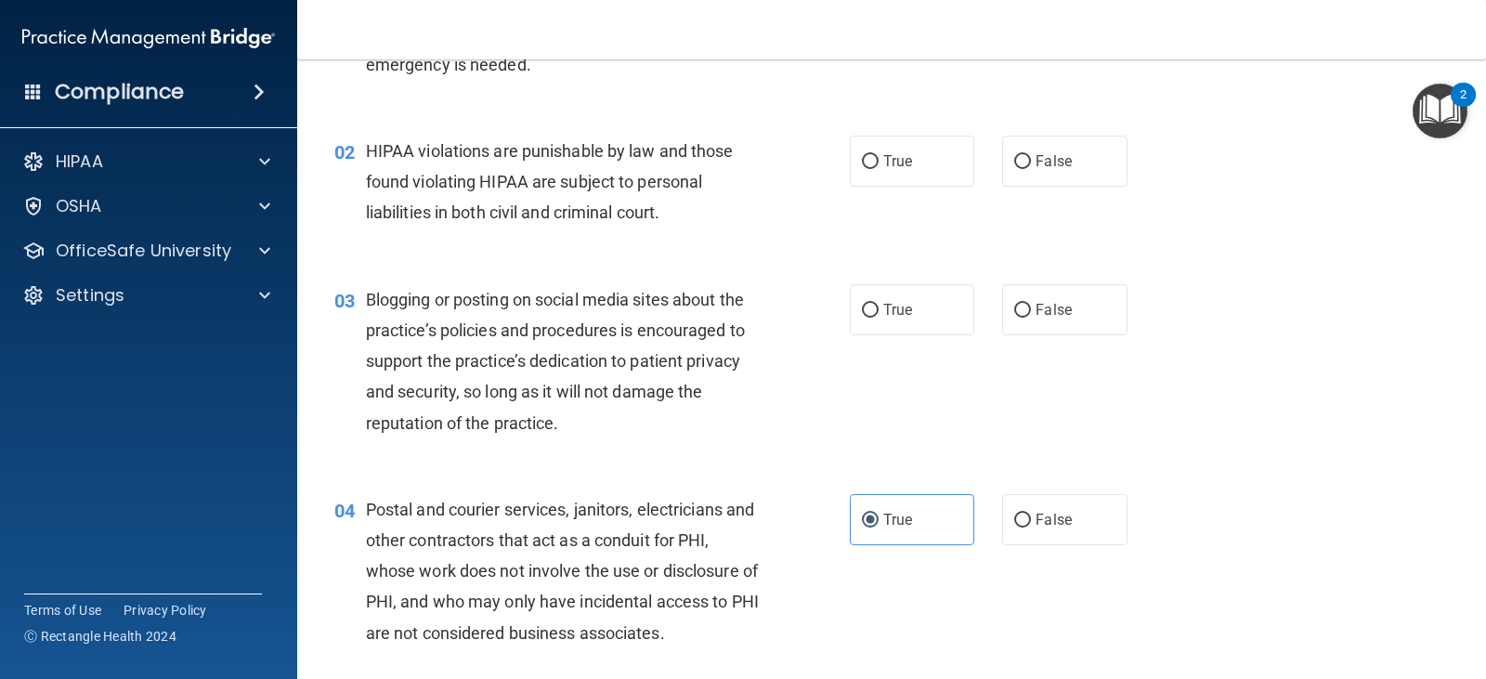
scroll to position [186, 0]
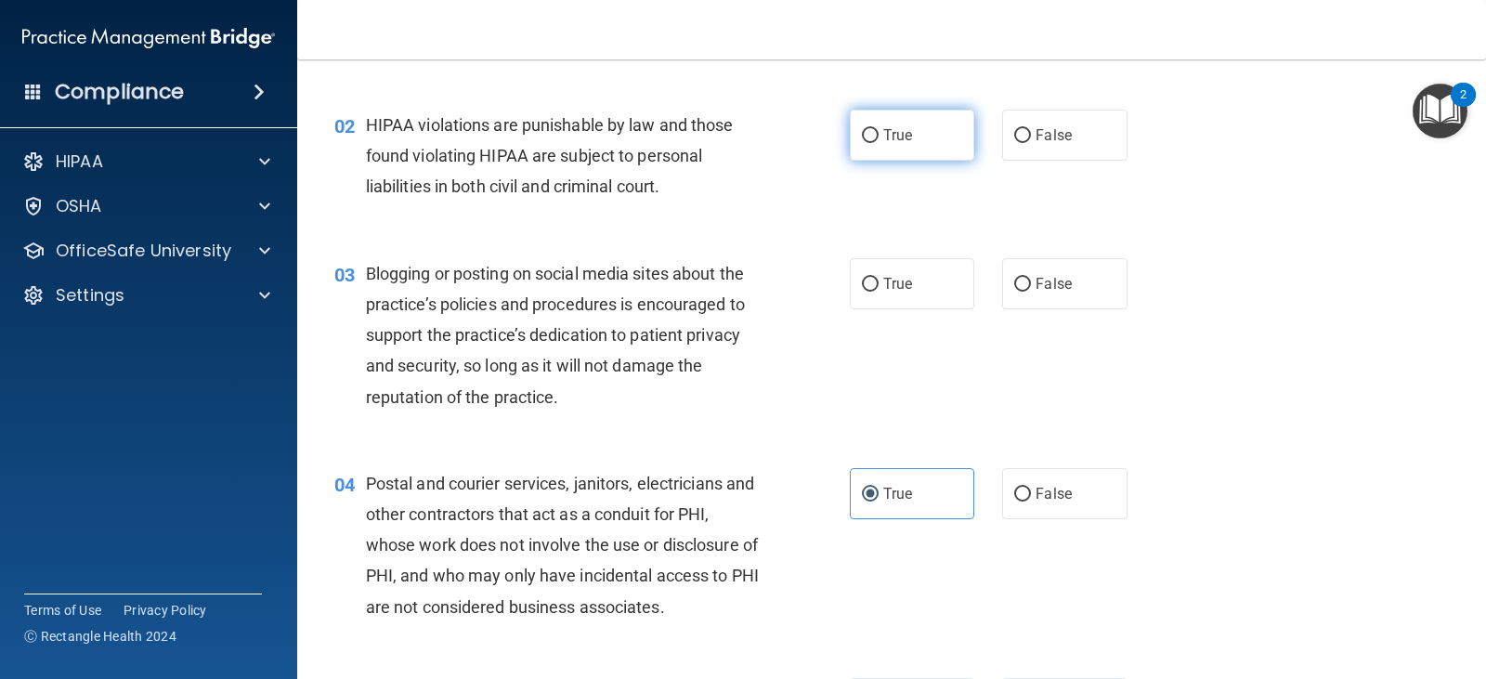
click at [920, 147] on label "True" at bounding box center [912, 135] width 124 height 51
click at [878, 143] on input "True" at bounding box center [870, 136] width 17 height 14
radio input "true"
click at [1035, 286] on span "False" at bounding box center [1053, 284] width 36 height 18
click at [1031, 286] on input "False" at bounding box center [1022, 285] width 17 height 14
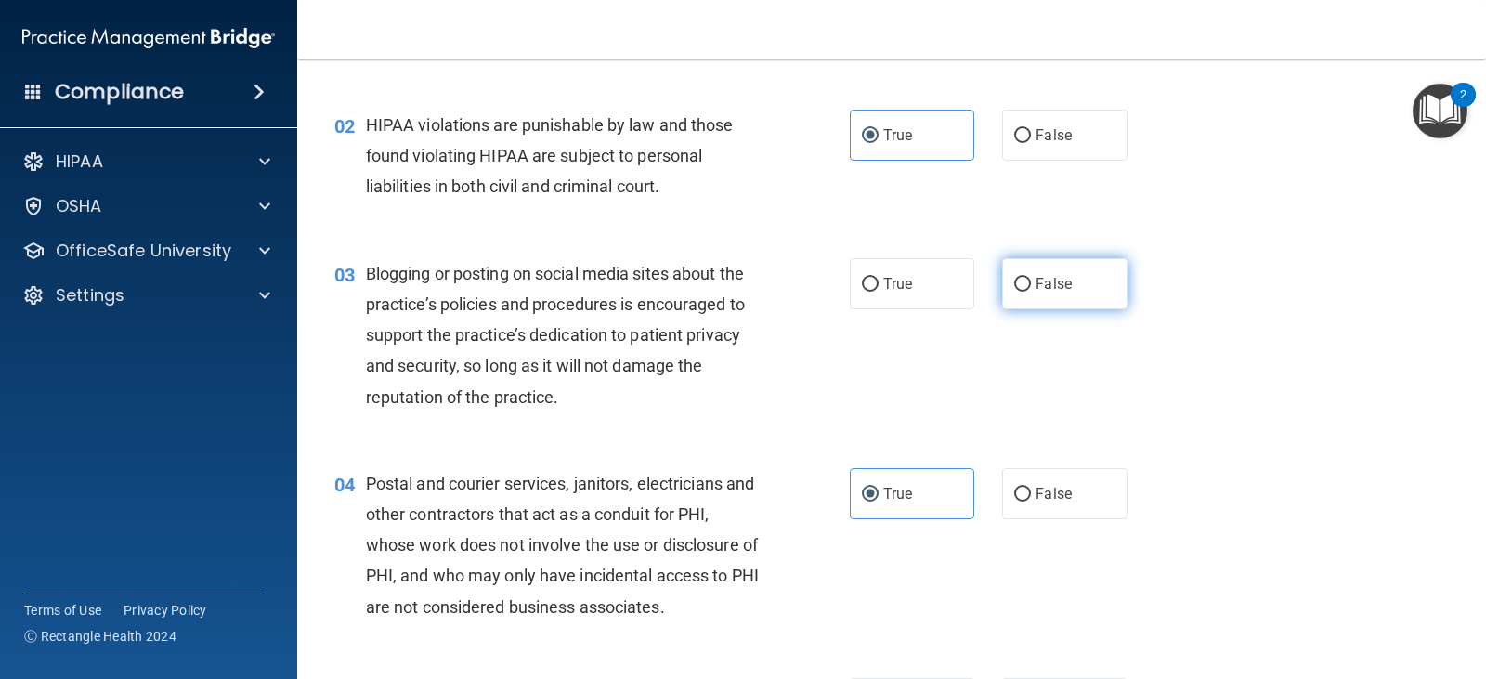
radio input "true"
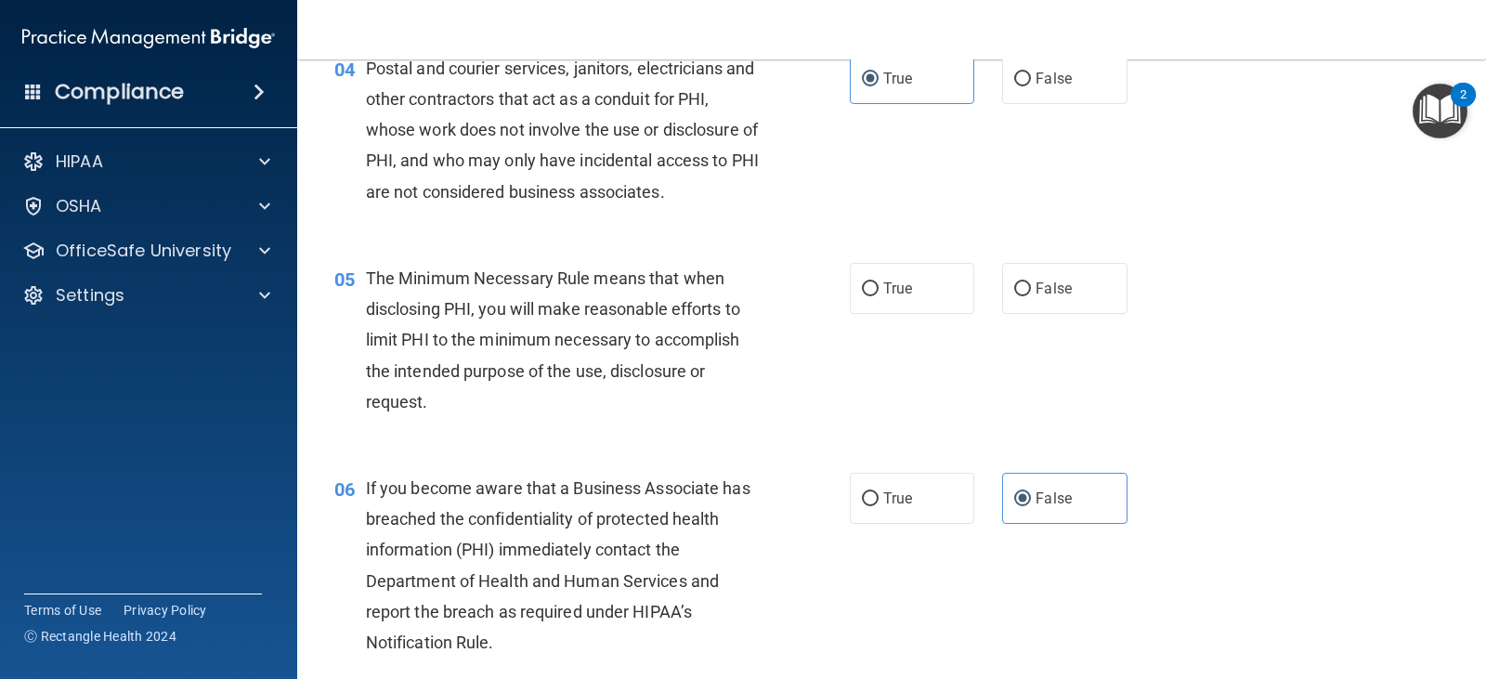
scroll to position [650, 0]
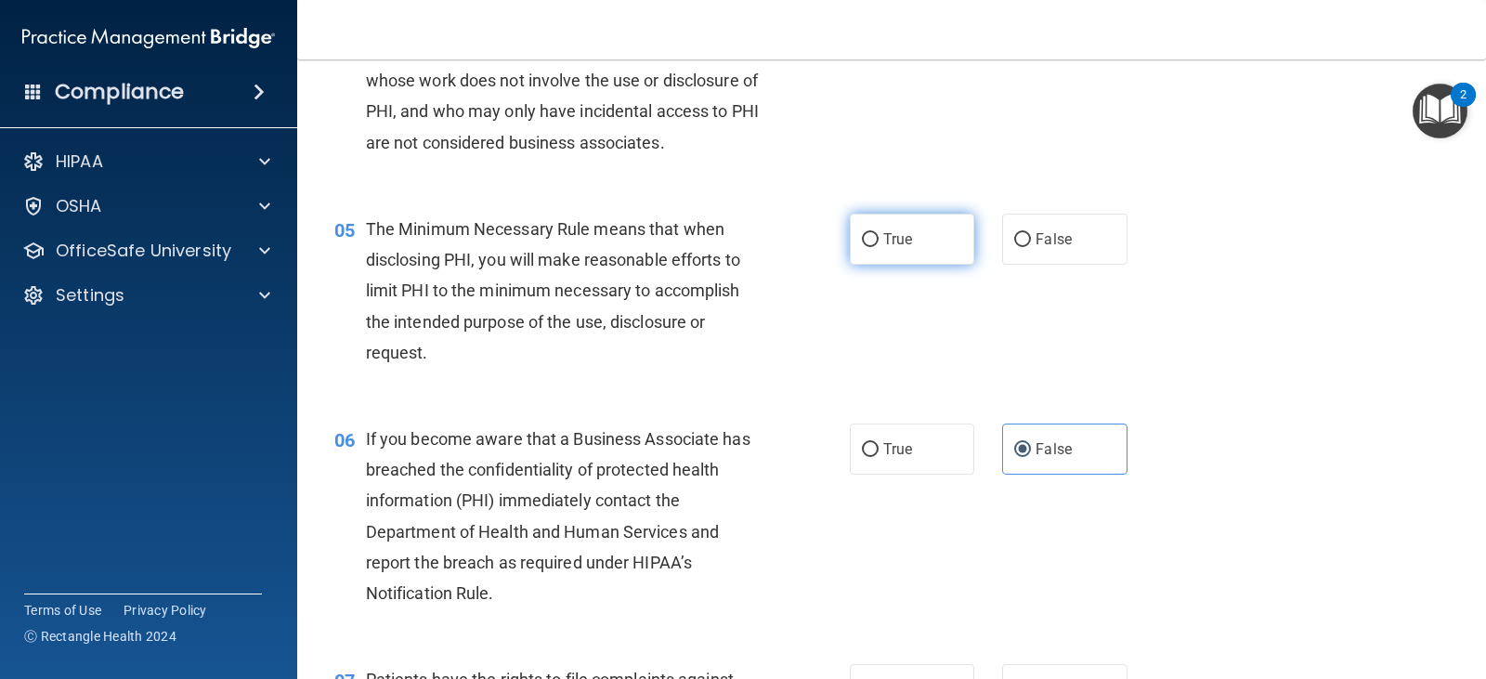
click at [932, 239] on label "True" at bounding box center [912, 239] width 124 height 51
click at [878, 239] on input "True" at bounding box center [870, 240] width 17 height 14
radio input "true"
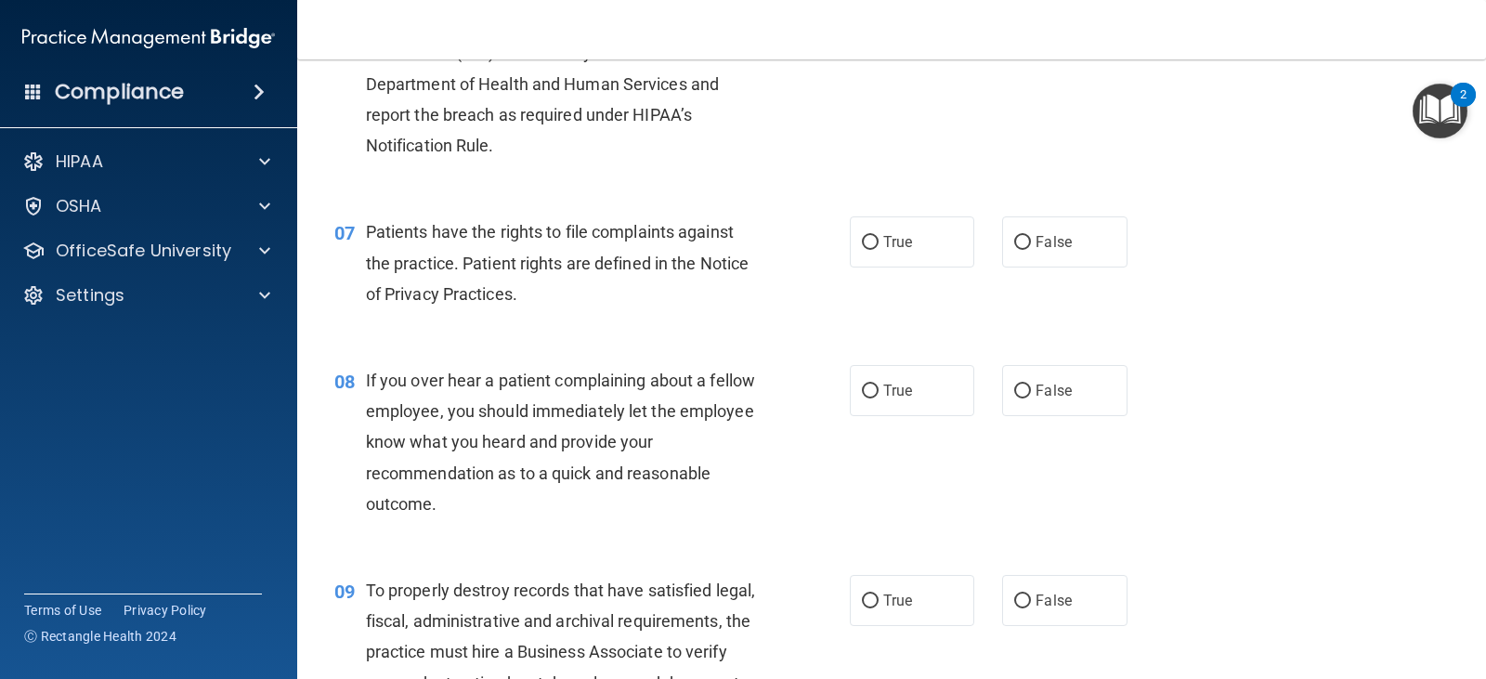
scroll to position [1114, 0]
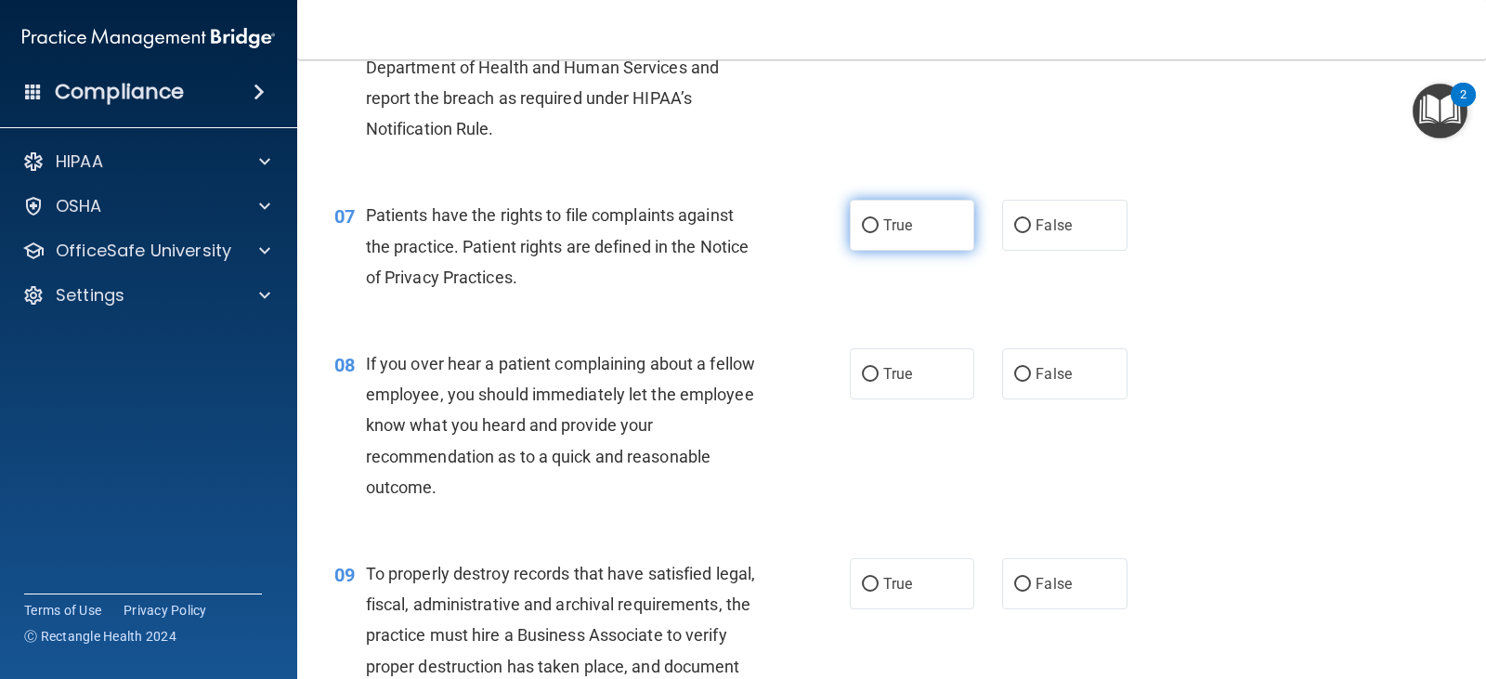
click at [876, 230] on label "True" at bounding box center [912, 225] width 124 height 51
click at [876, 230] on input "True" at bounding box center [870, 226] width 17 height 14
radio input "true"
click at [1002, 374] on label "False" at bounding box center [1064, 373] width 124 height 51
click at [1014, 374] on input "False" at bounding box center [1022, 375] width 17 height 14
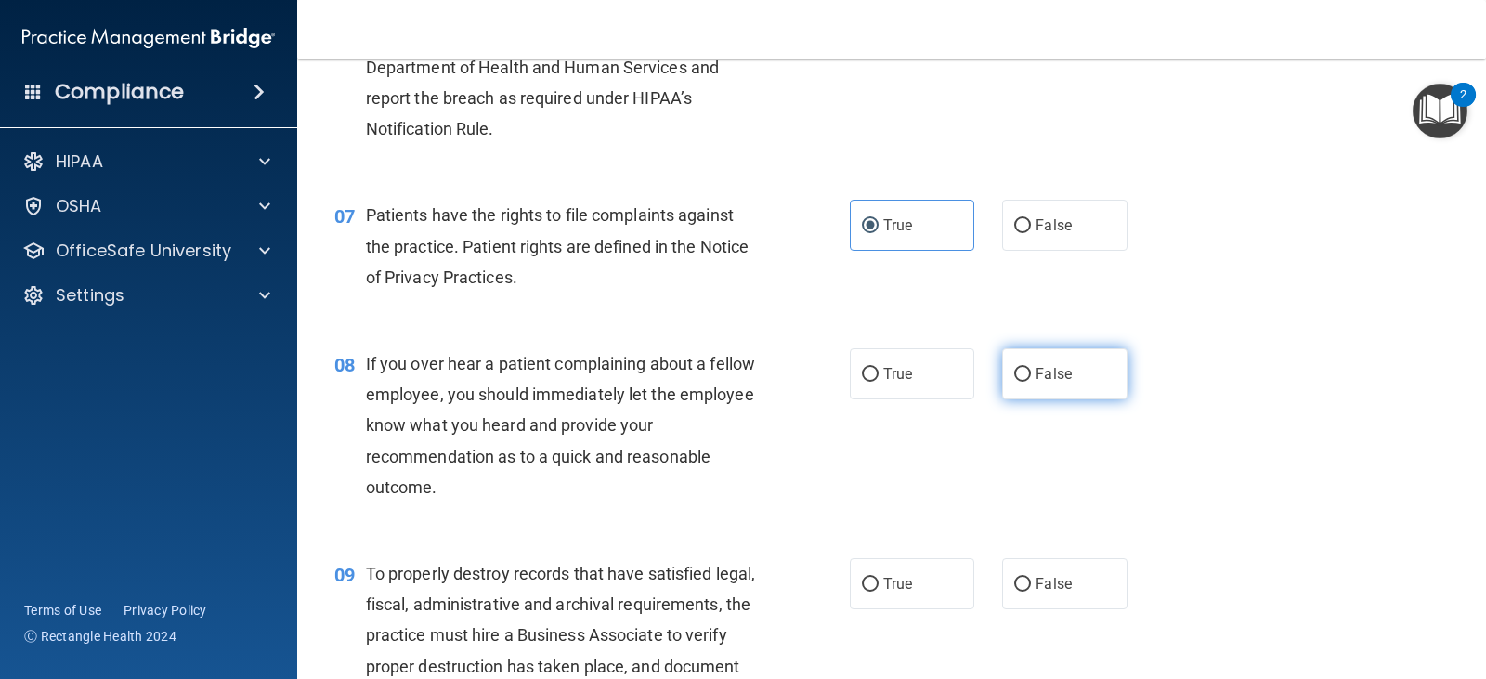
radio input "true"
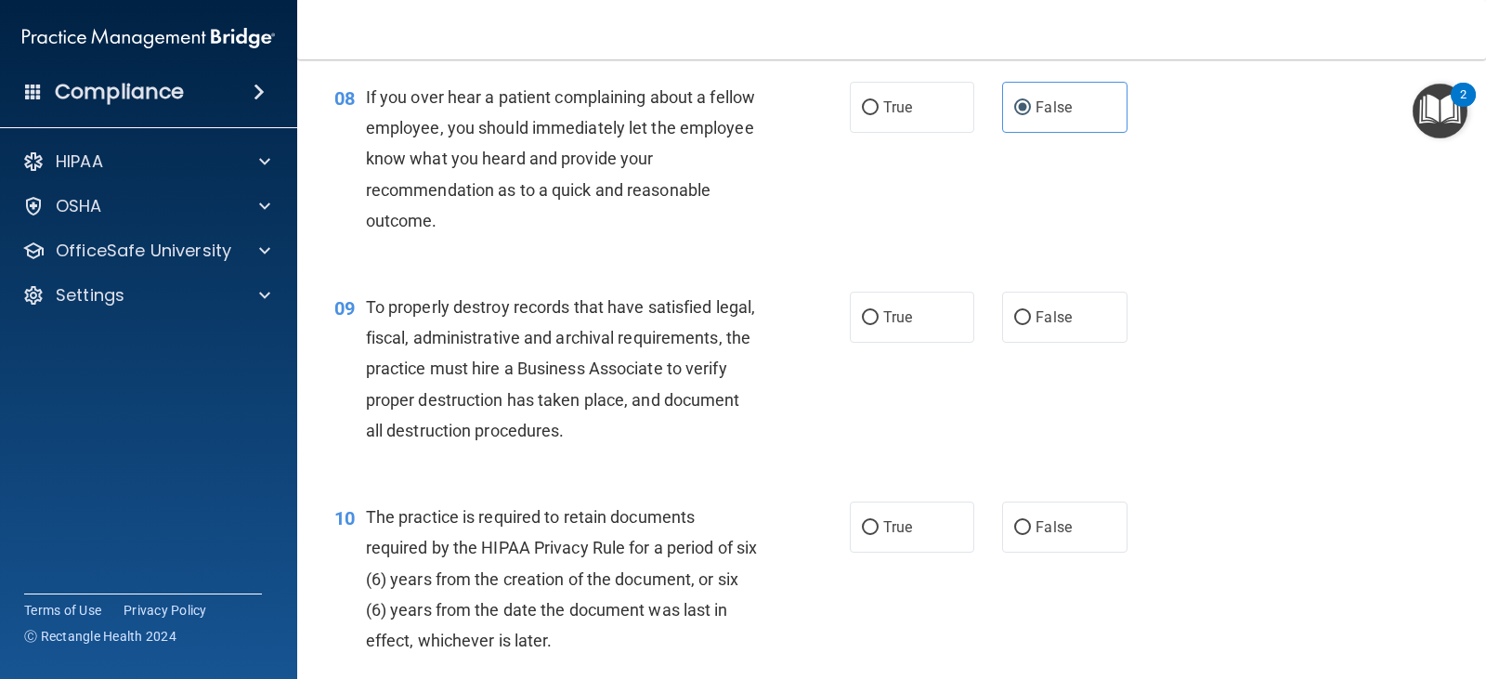
scroll to position [1393, 0]
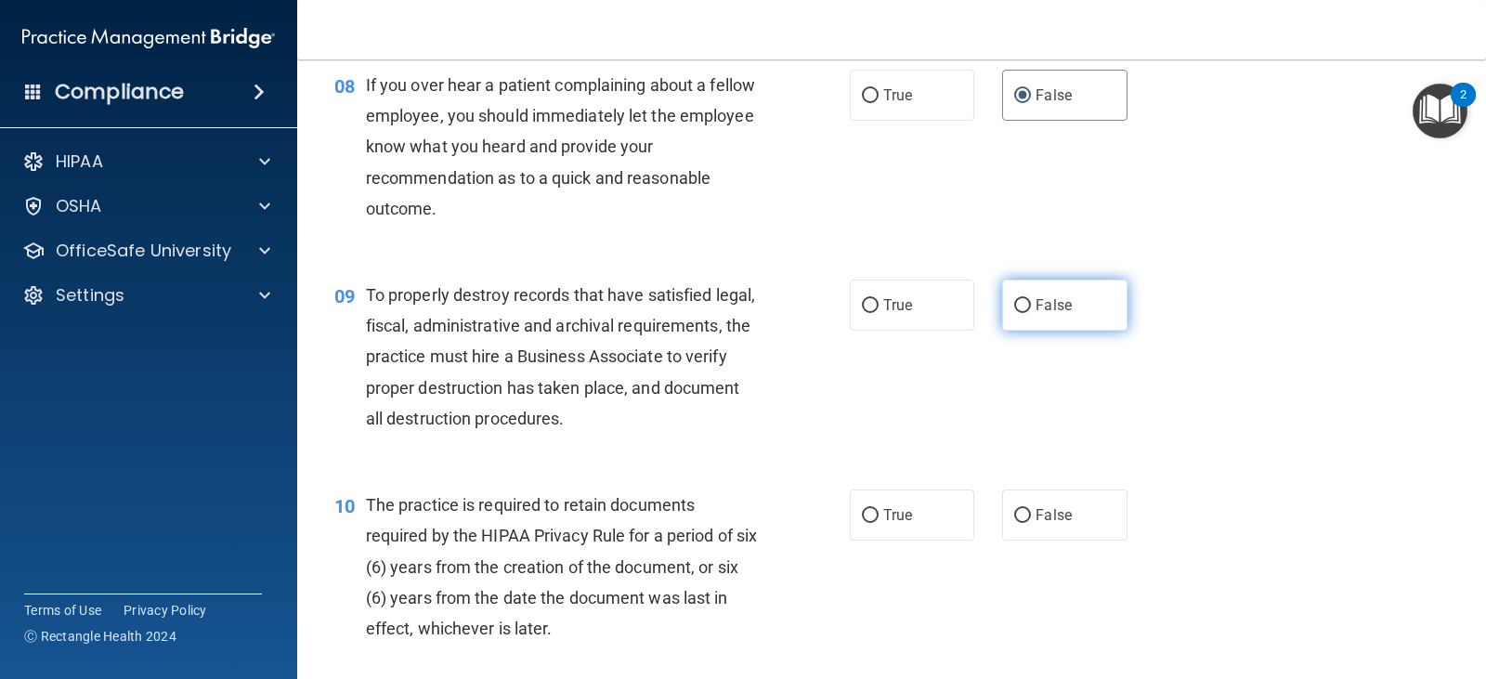
click at [1038, 289] on label "False" at bounding box center [1064, 304] width 124 height 51
click at [1031, 299] on input "False" at bounding box center [1022, 306] width 17 height 14
radio input "true"
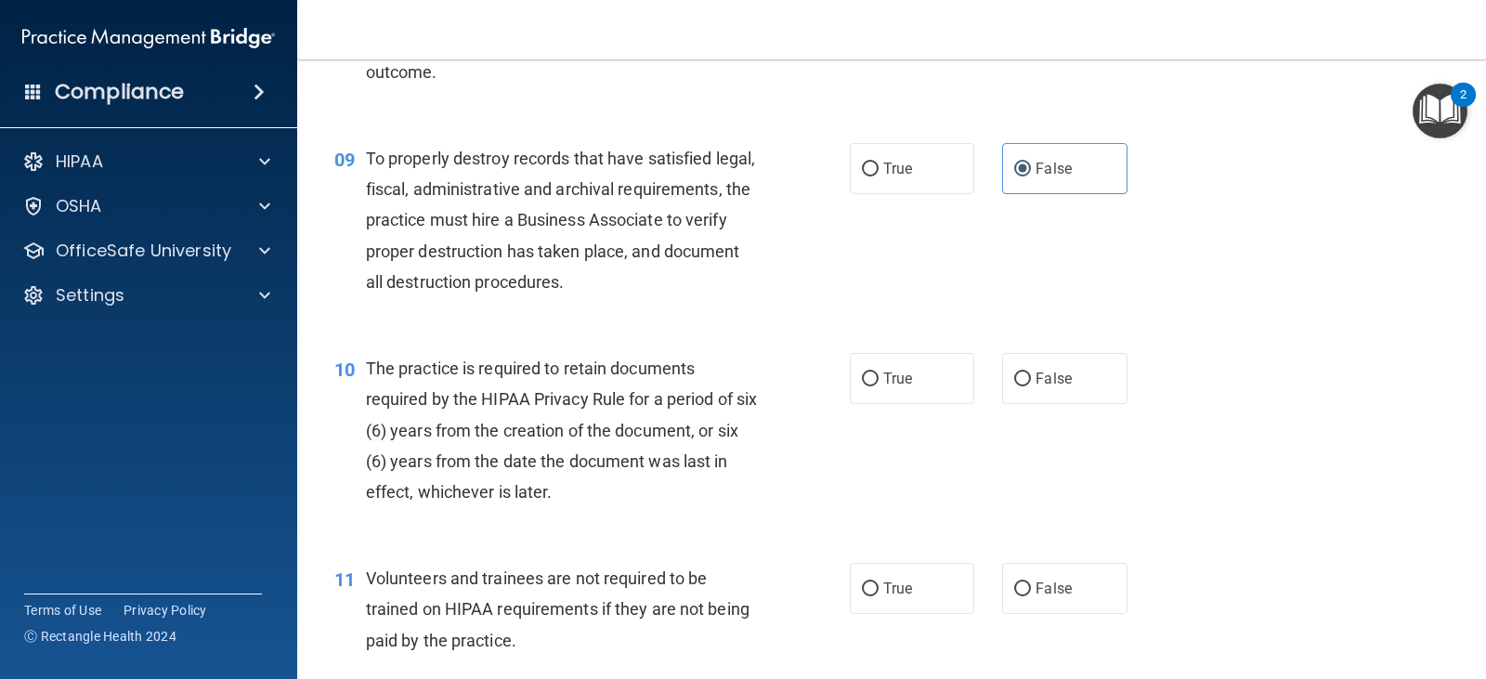
scroll to position [1578, 0]
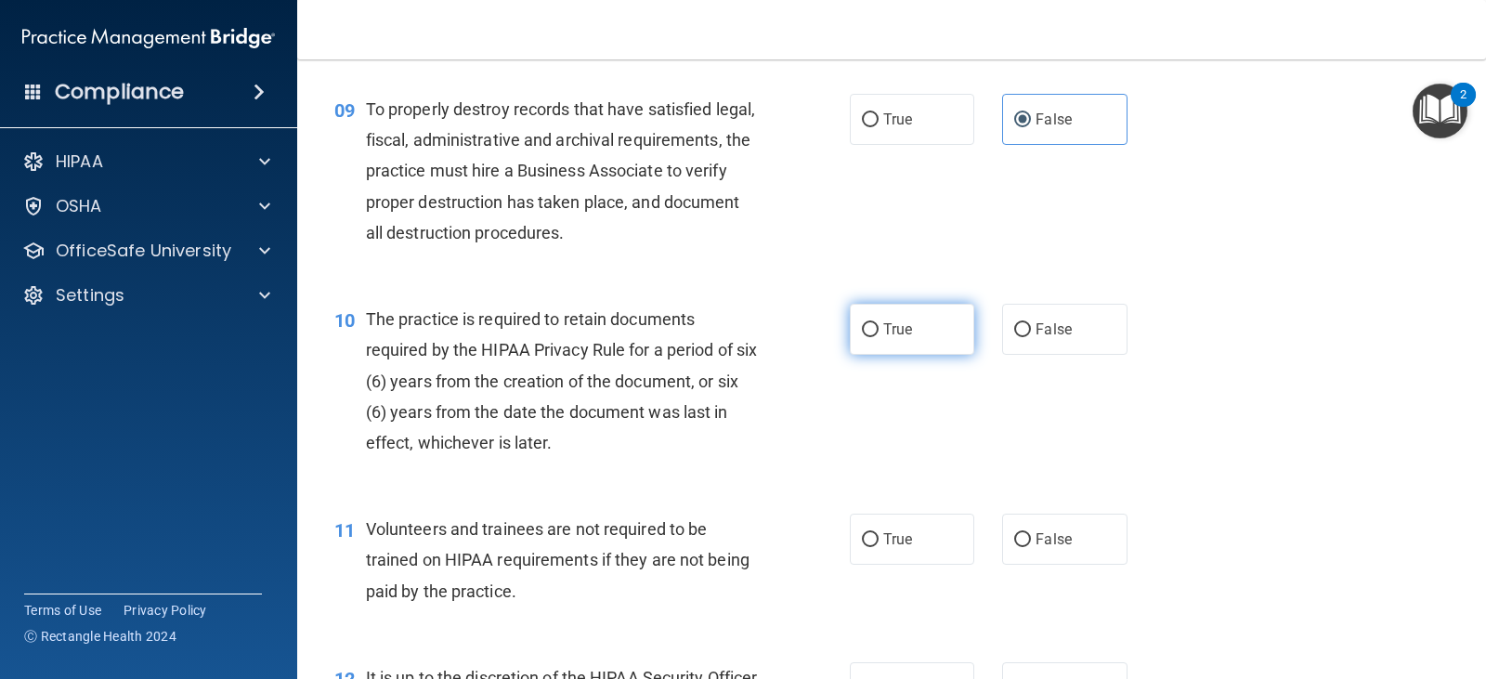
click at [903, 340] on label "True" at bounding box center [912, 329] width 124 height 51
click at [878, 337] on input "True" at bounding box center [870, 330] width 17 height 14
radio input "true"
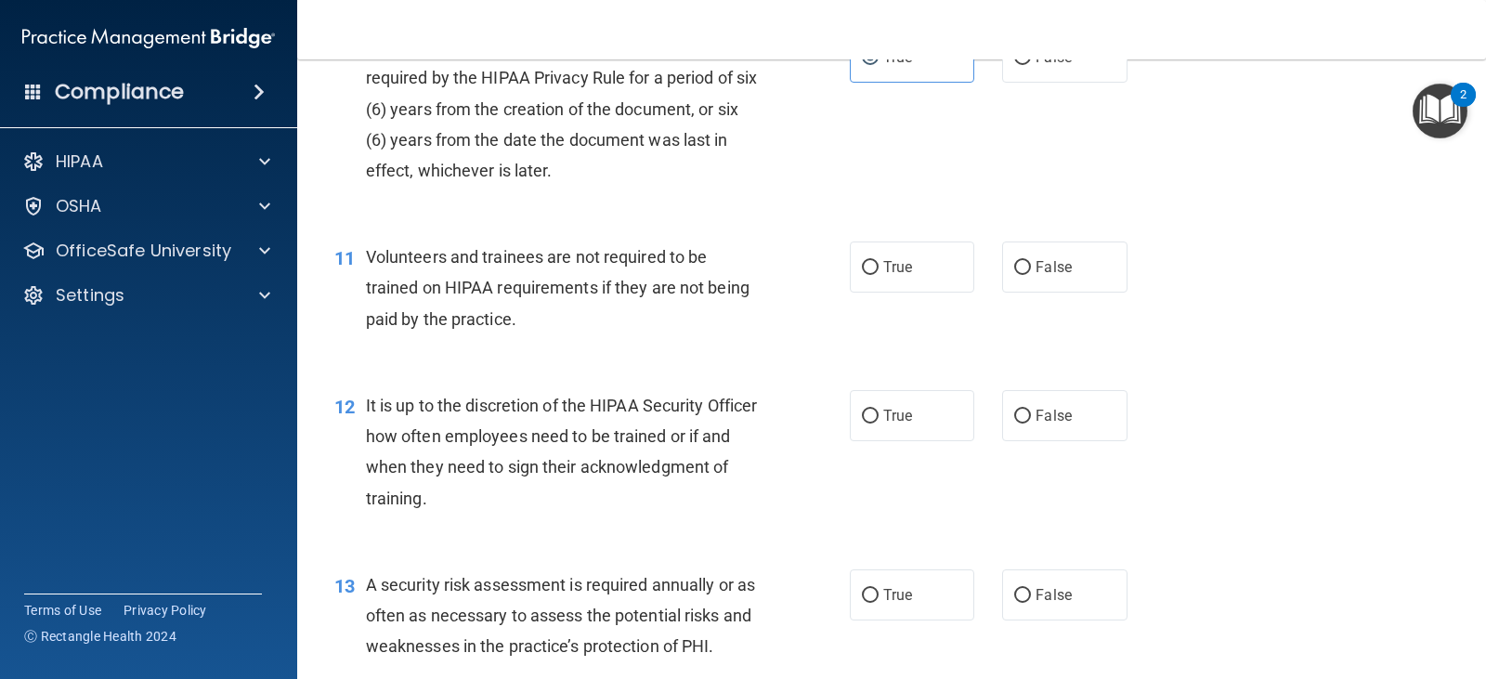
scroll to position [1857, 0]
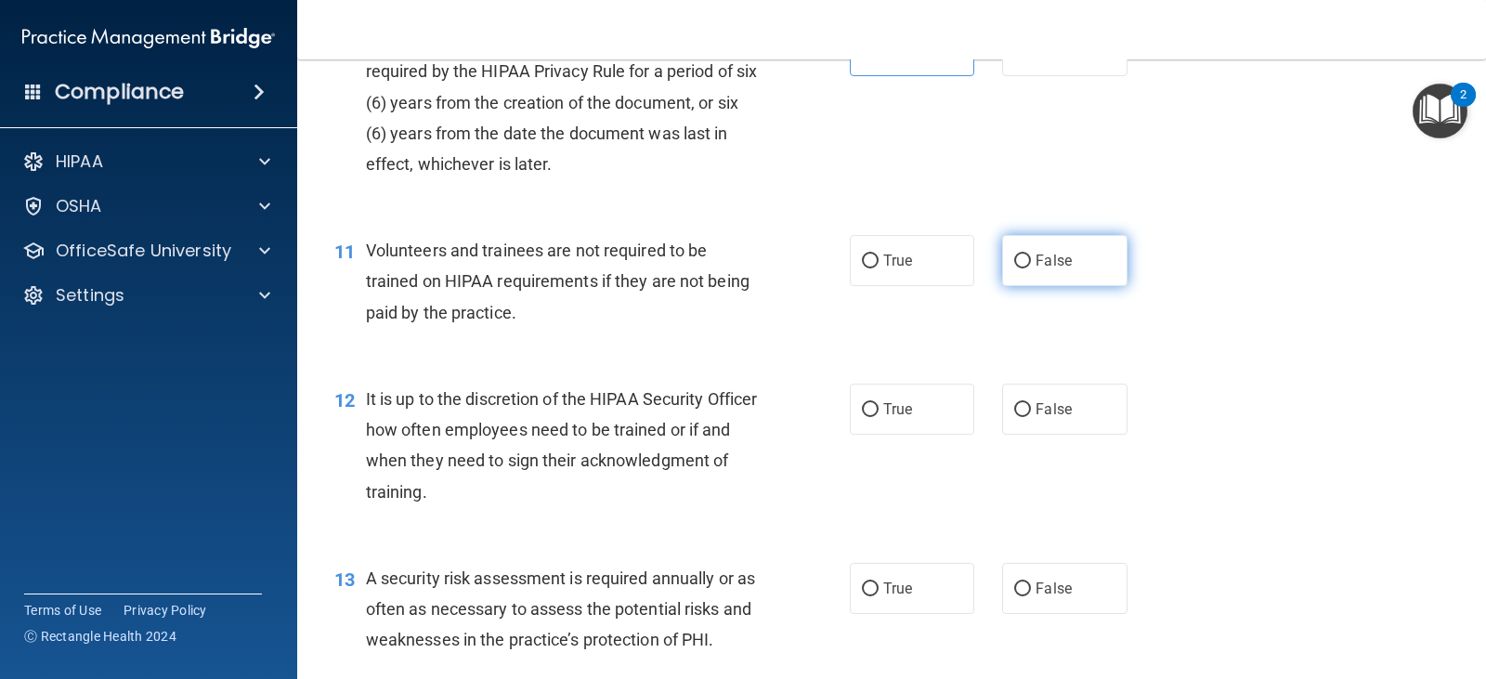
click at [1036, 269] on label "False" at bounding box center [1064, 260] width 124 height 51
click at [1031, 268] on input "False" at bounding box center [1022, 261] width 17 height 14
radio input "true"
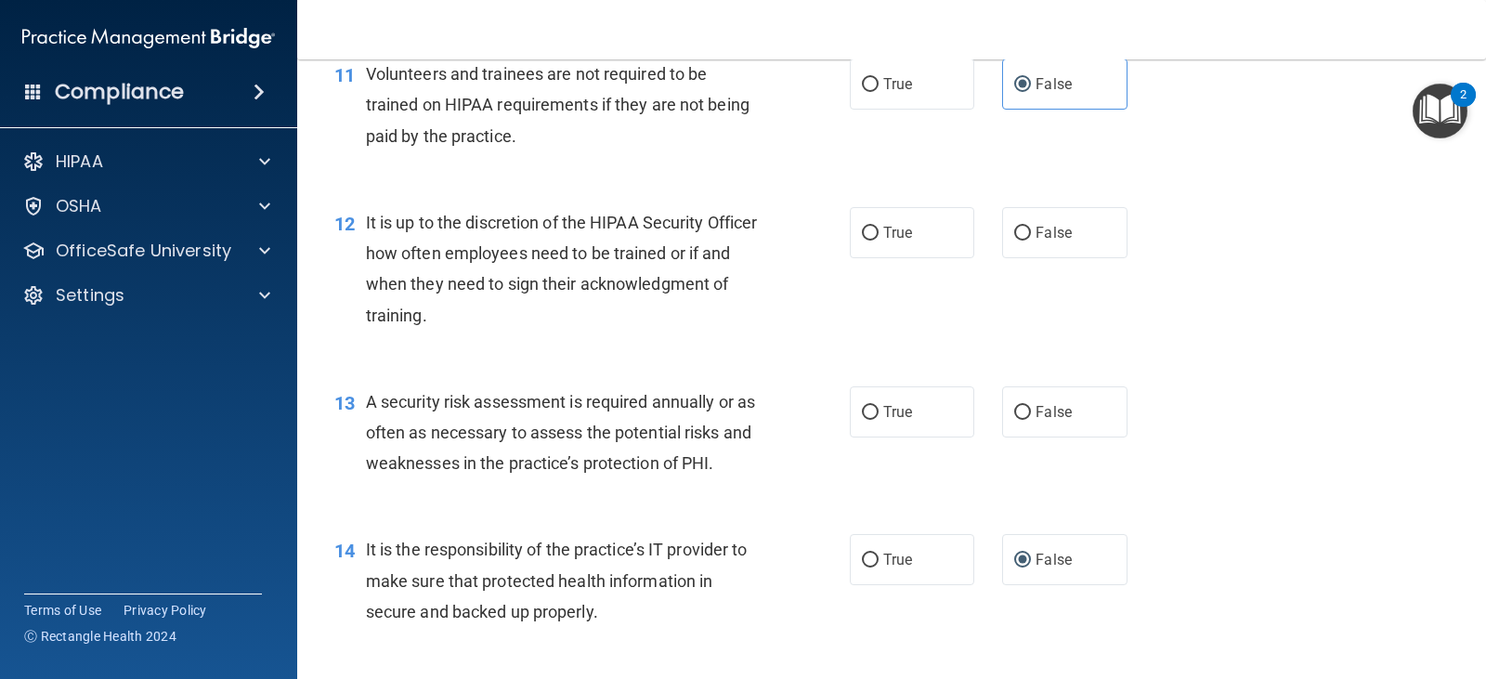
scroll to position [2043, 0]
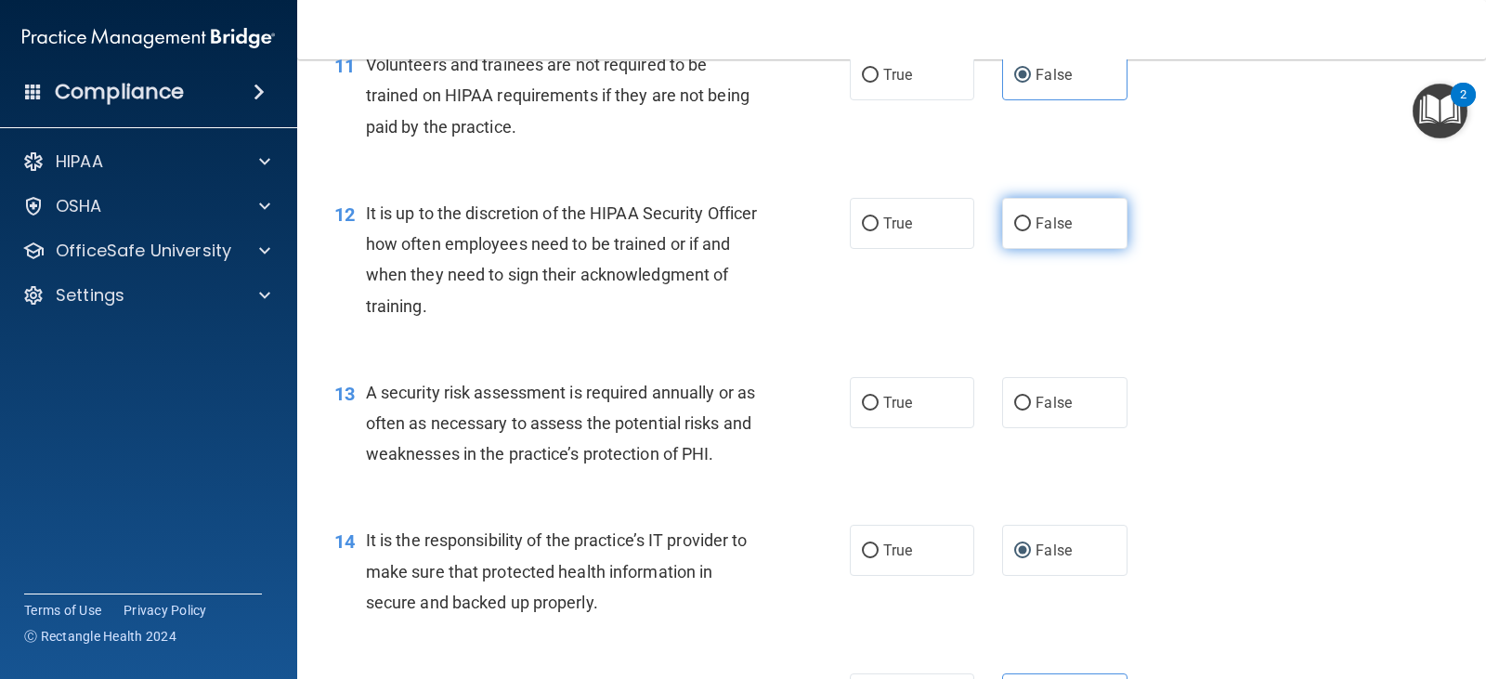
click at [1061, 226] on span "False" at bounding box center [1053, 223] width 36 height 18
click at [1031, 226] on input "False" at bounding box center [1022, 224] width 17 height 14
radio input "true"
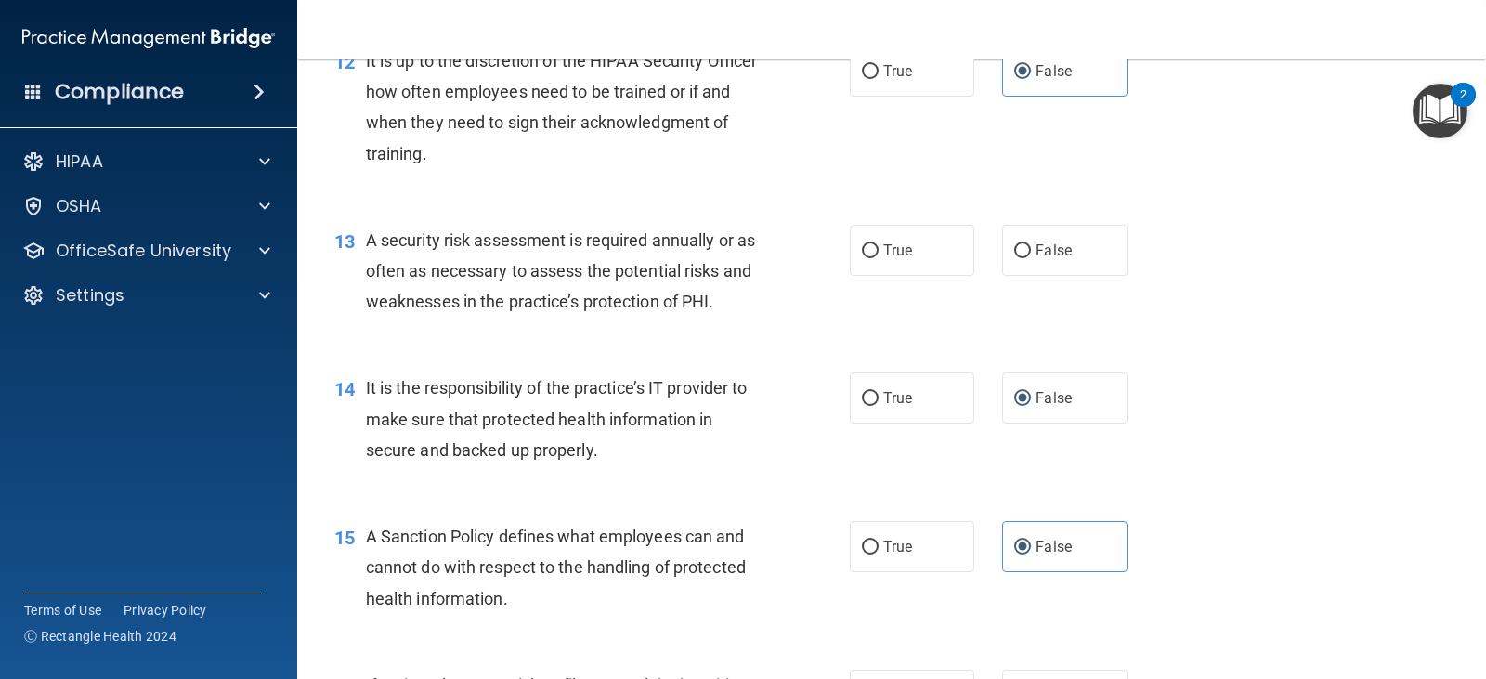
scroll to position [2228, 0]
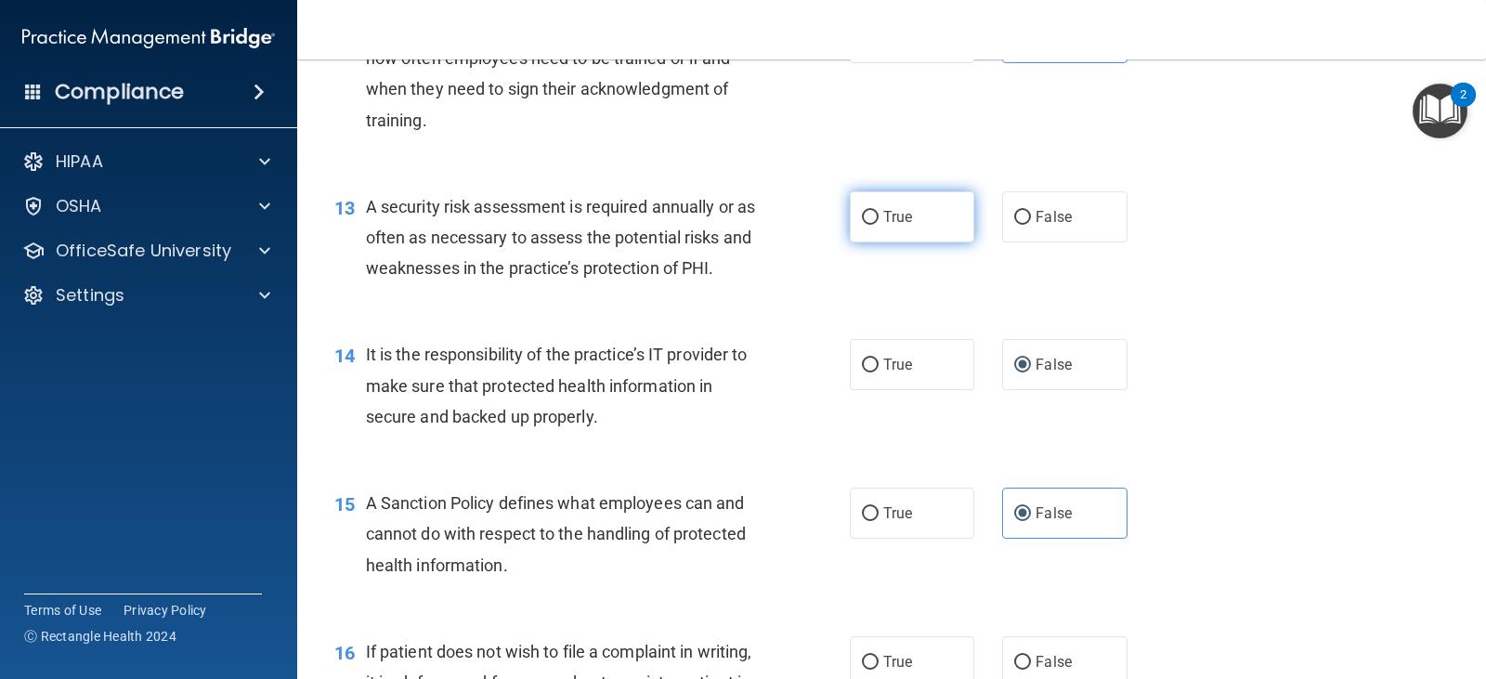
click at [892, 231] on label "True" at bounding box center [912, 216] width 124 height 51
click at [878, 225] on input "True" at bounding box center [870, 218] width 17 height 14
radio input "true"
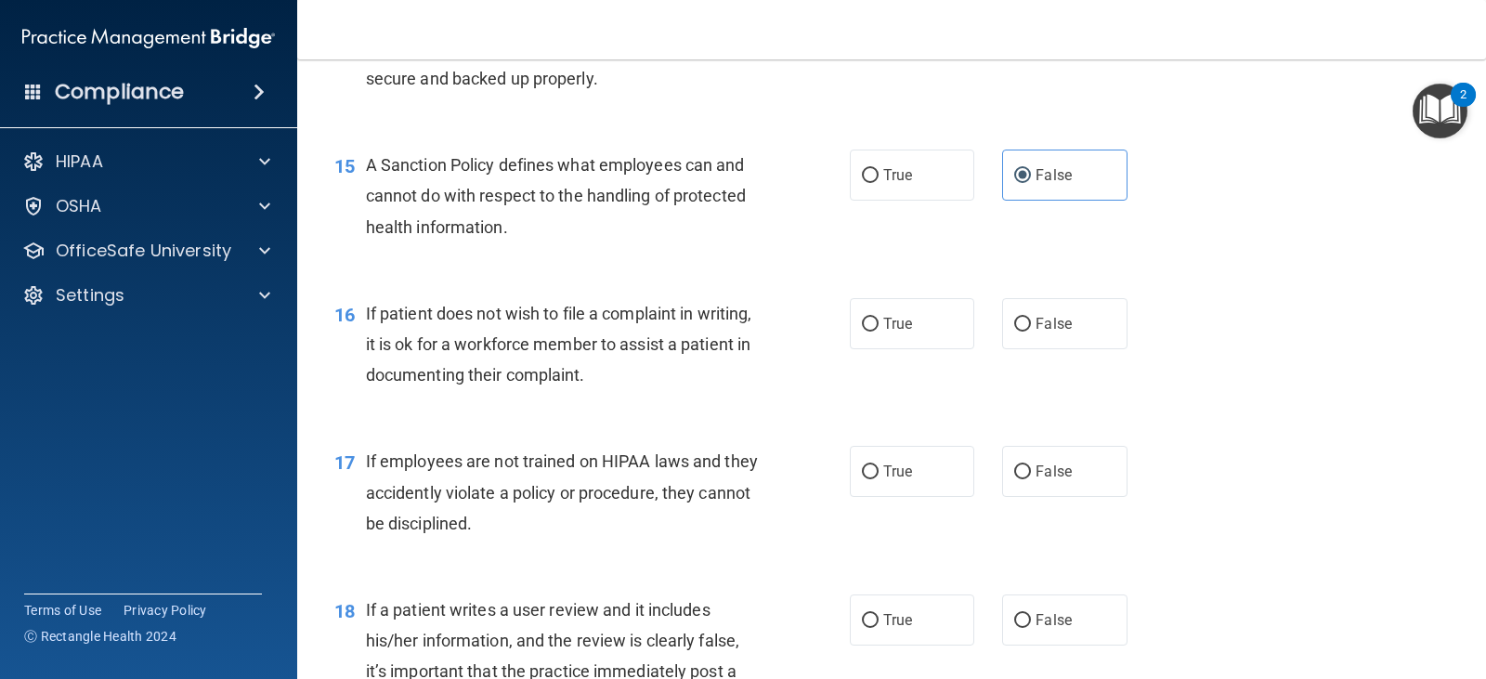
scroll to position [2600, 0]
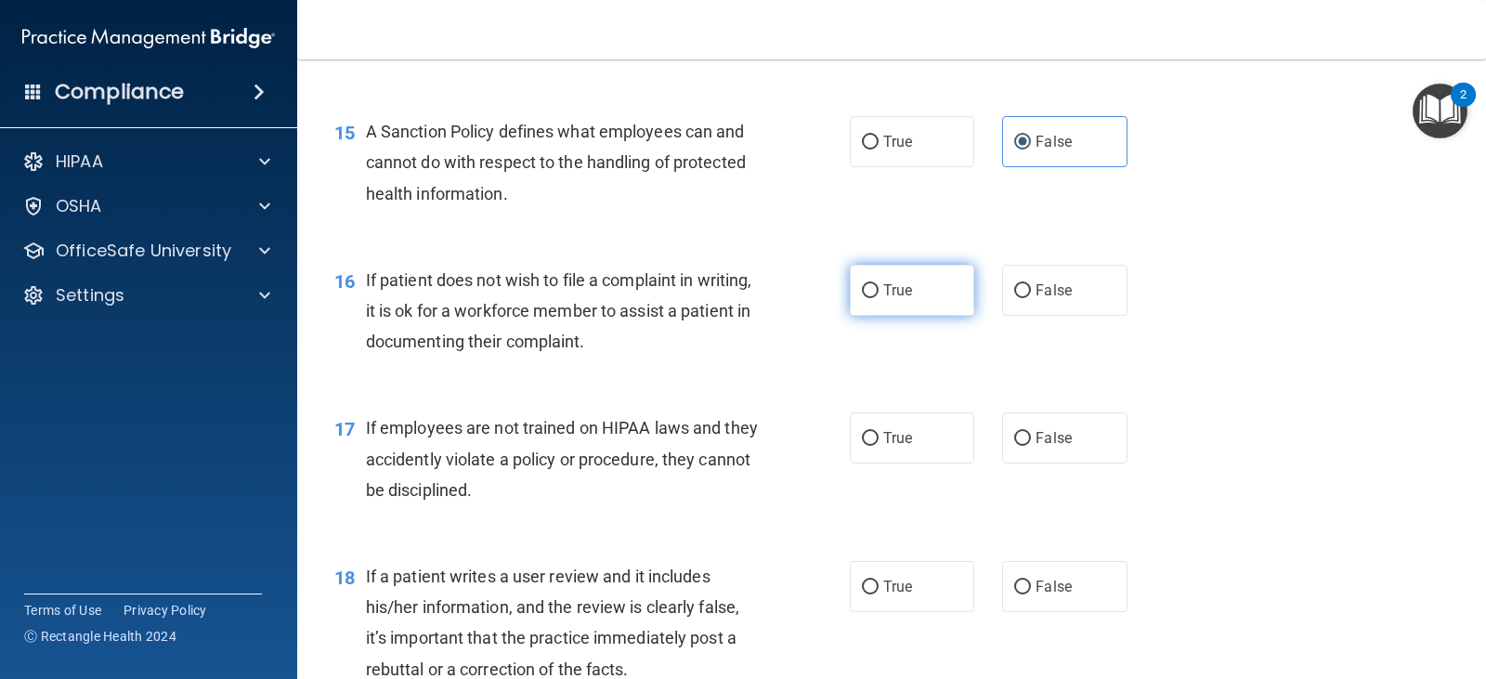
click at [872, 268] on label "True" at bounding box center [912, 290] width 124 height 51
click at [872, 284] on input "True" at bounding box center [870, 291] width 17 height 14
radio input "true"
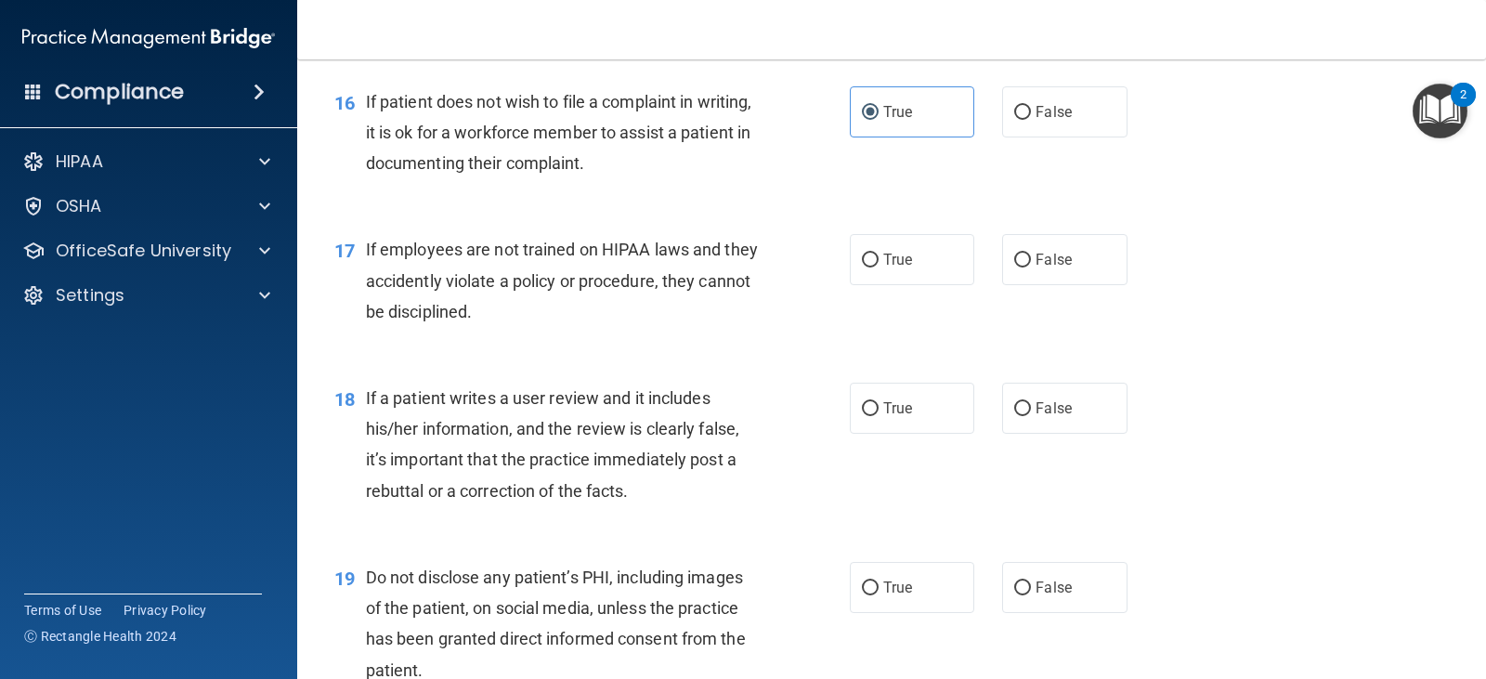
scroll to position [2785, 0]
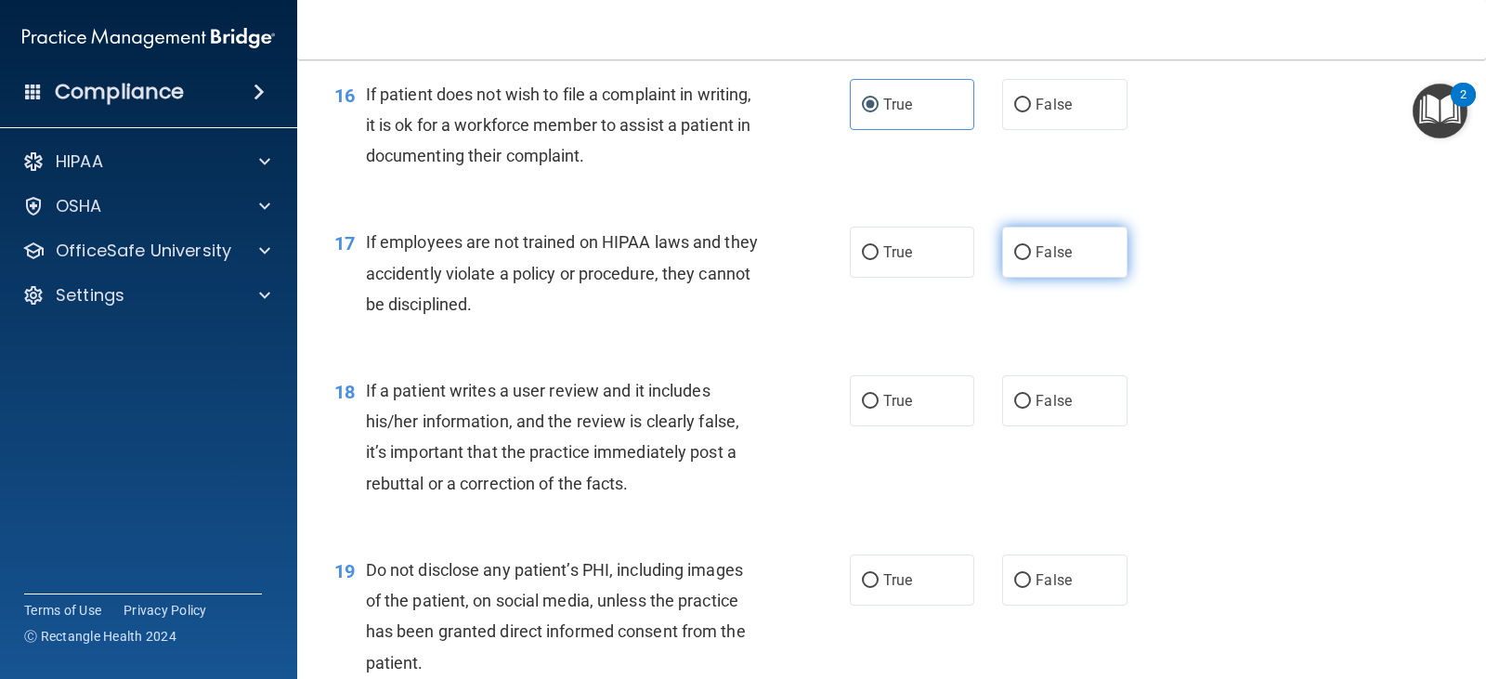
click at [1053, 266] on label "False" at bounding box center [1064, 252] width 124 height 51
click at [1084, 261] on label "False" at bounding box center [1064, 252] width 124 height 51
click at [1031, 260] on input "False" at bounding box center [1022, 253] width 17 height 14
radio input "true"
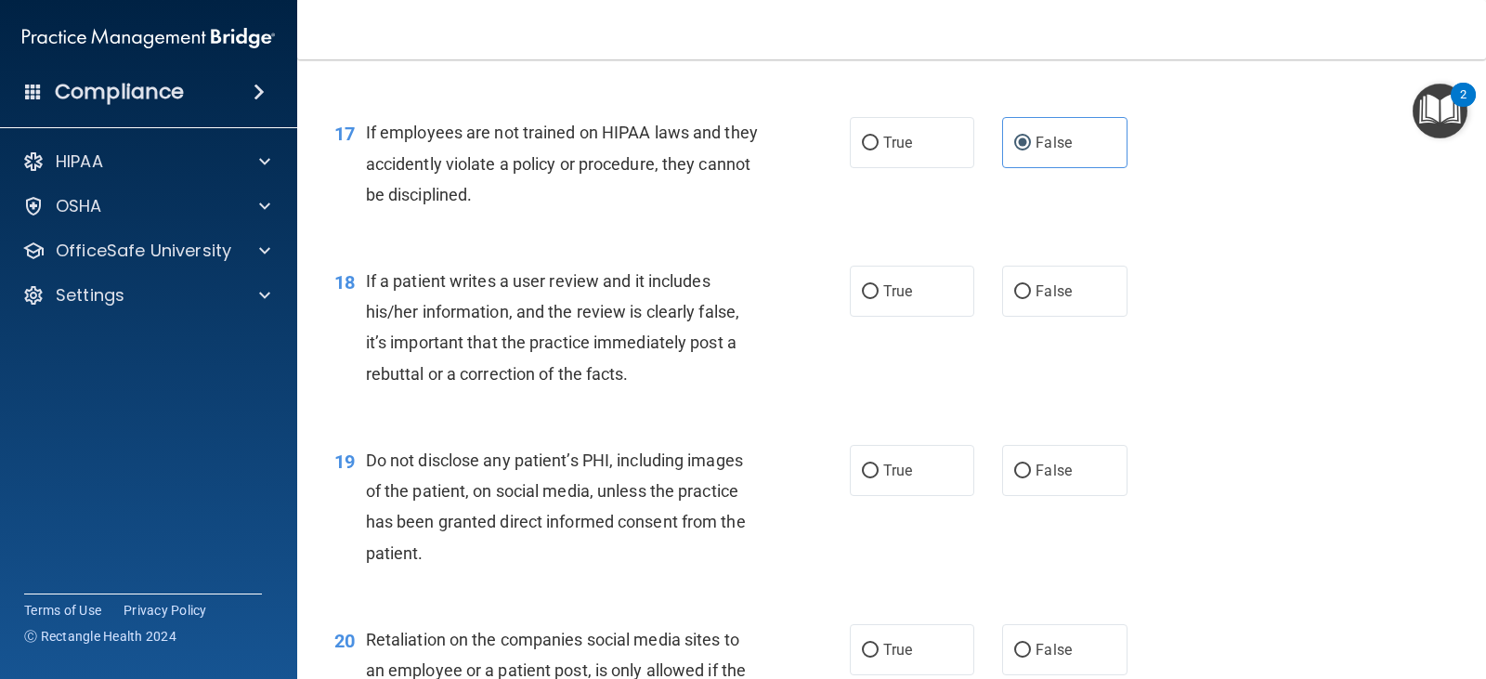
scroll to position [2971, 0]
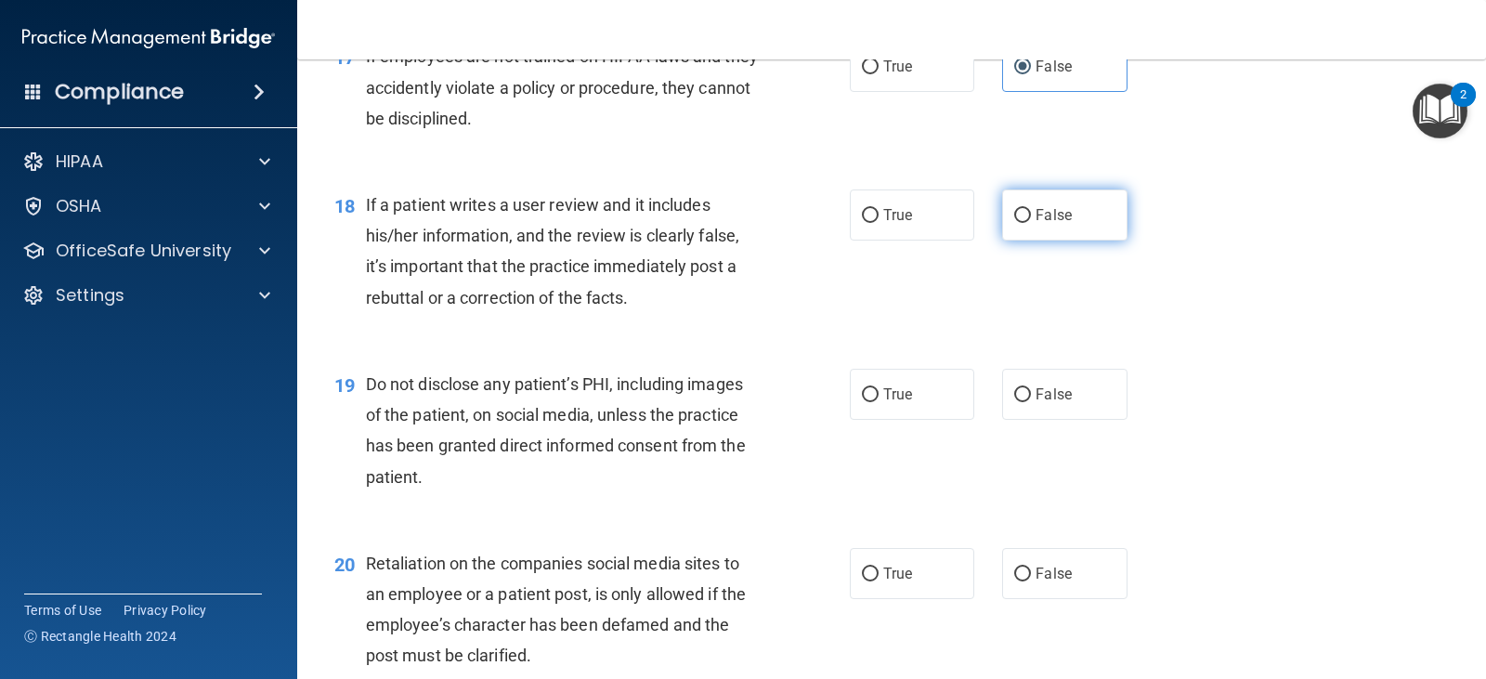
click at [1054, 231] on label "False" at bounding box center [1064, 214] width 124 height 51
click at [1031, 223] on input "False" at bounding box center [1022, 216] width 17 height 14
radio input "true"
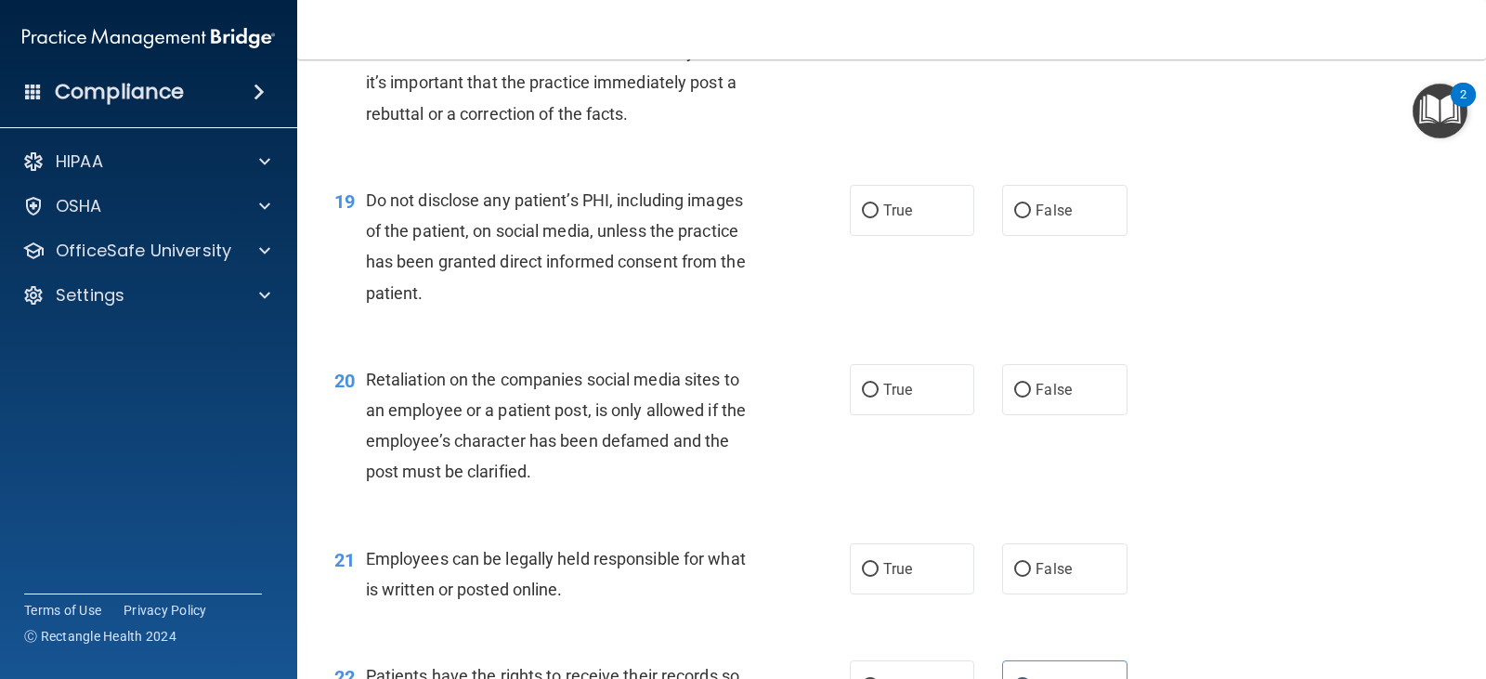
scroll to position [3157, 0]
click at [879, 191] on label "True" at bounding box center [912, 208] width 124 height 51
click at [878, 202] on input "True" at bounding box center [870, 209] width 17 height 14
radio input "true"
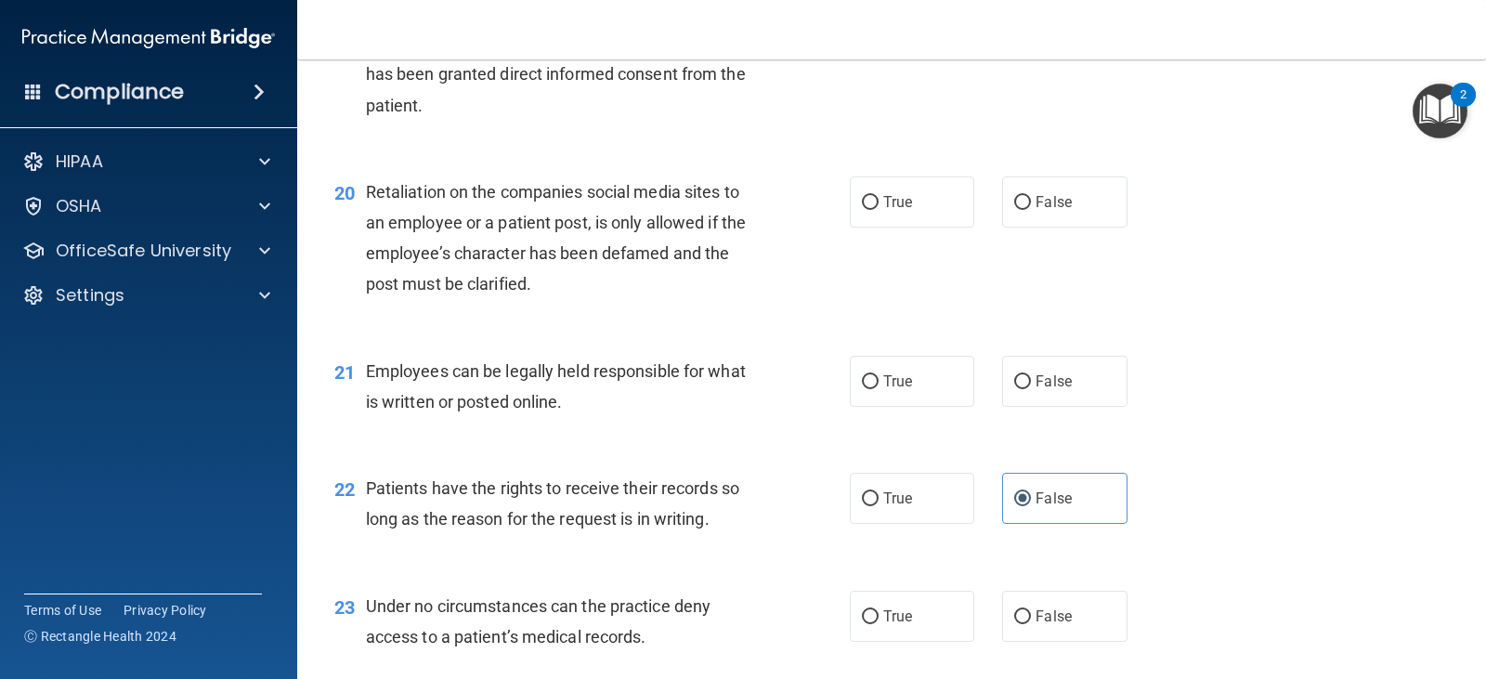
scroll to position [3250, 0]
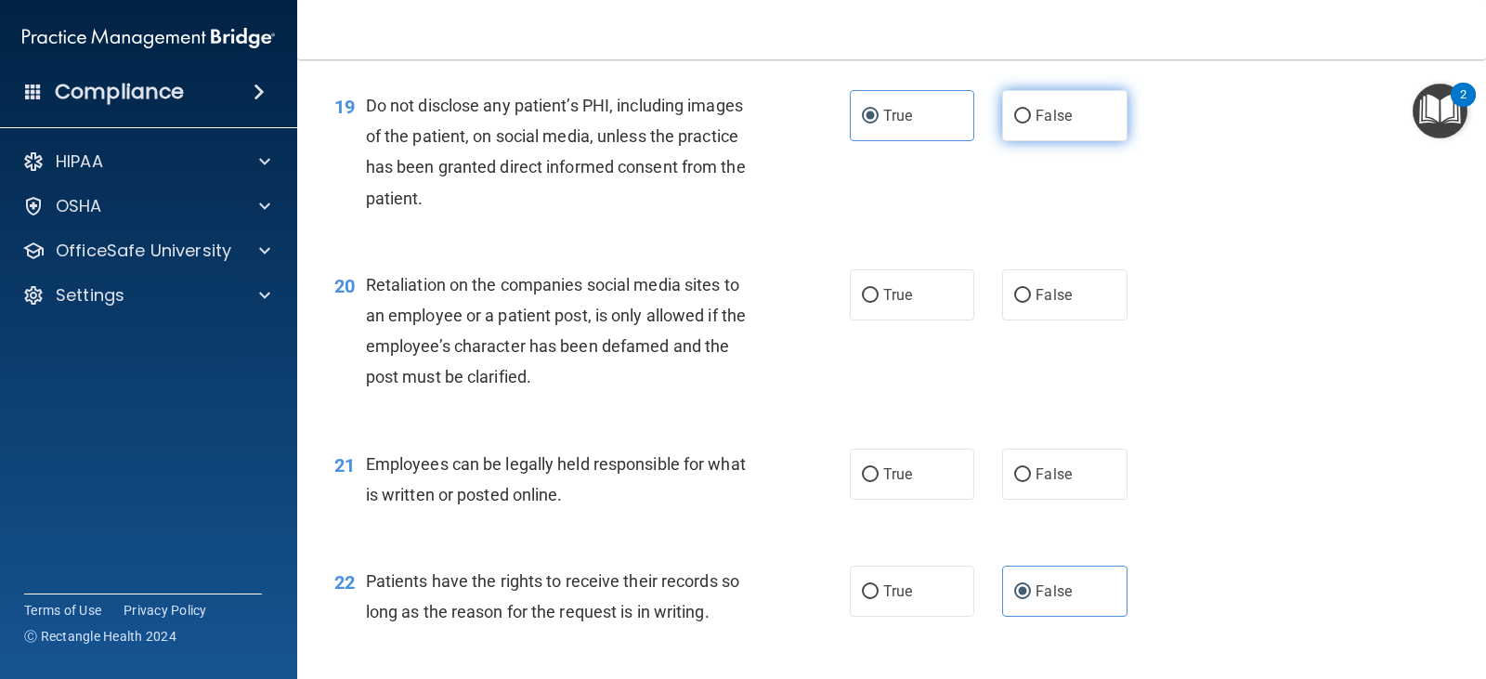
click at [1065, 132] on label "False" at bounding box center [1064, 115] width 124 height 51
click at [1031, 123] on input "False" at bounding box center [1022, 117] width 17 height 14
radio input "true"
radio input "false"
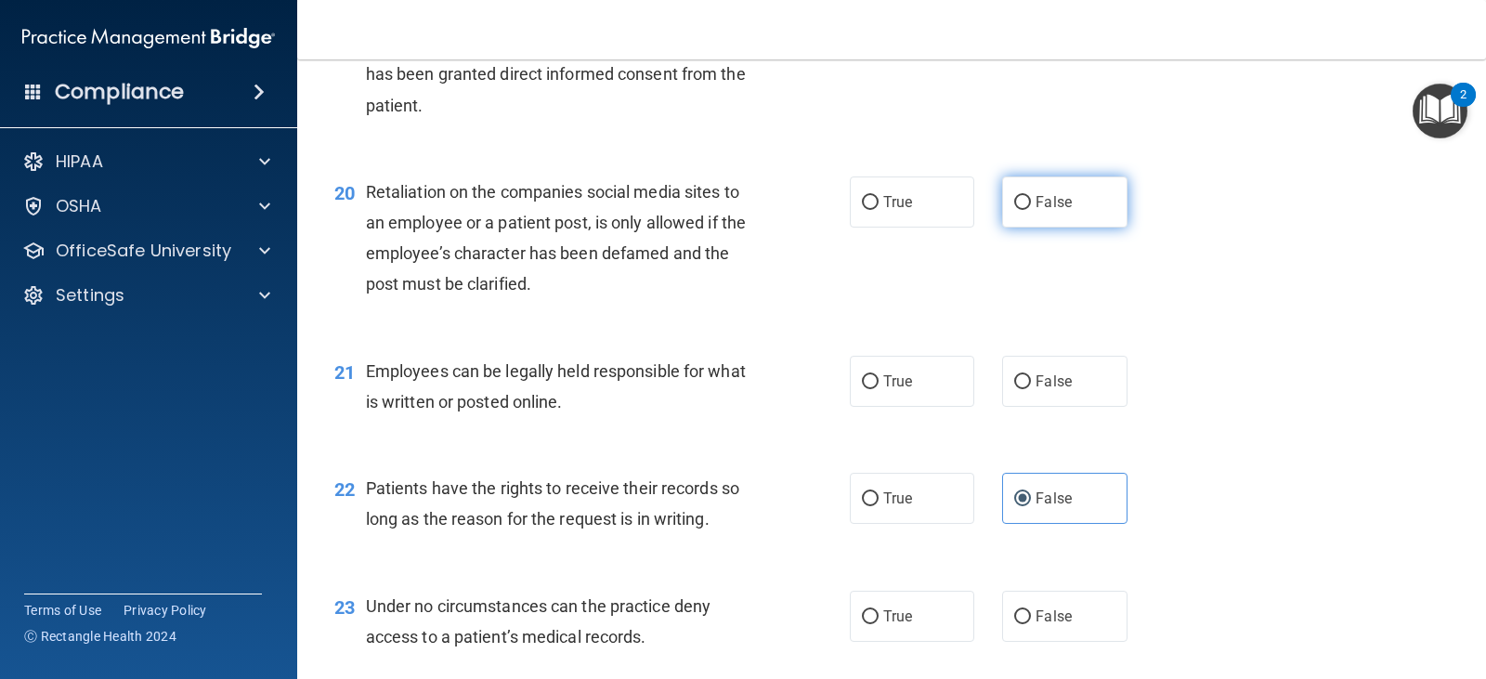
click at [1058, 194] on span "False" at bounding box center [1053, 202] width 36 height 18
click at [1031, 196] on input "False" at bounding box center [1022, 203] width 17 height 14
radio input "true"
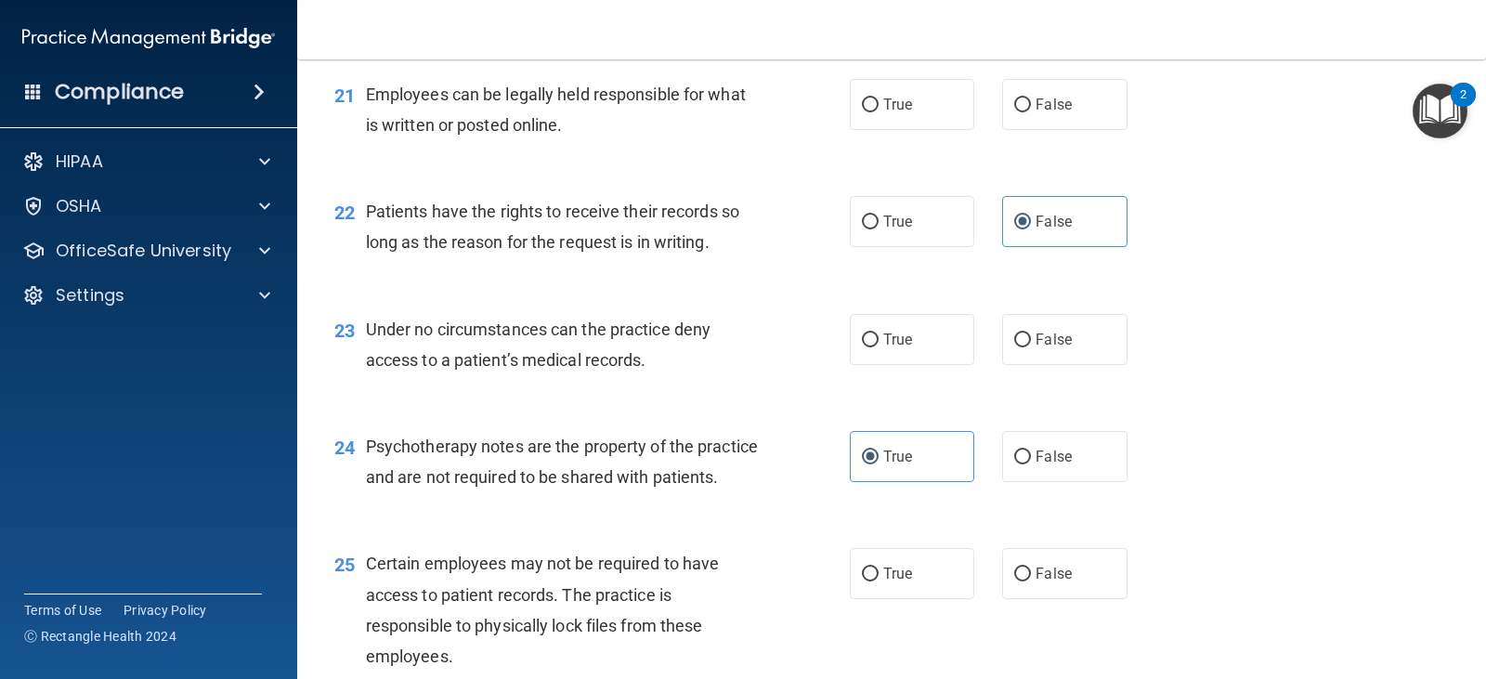
scroll to position [3621, 0]
click at [931, 120] on label "True" at bounding box center [912, 102] width 124 height 51
click at [878, 110] on input "True" at bounding box center [870, 104] width 17 height 14
radio input "true"
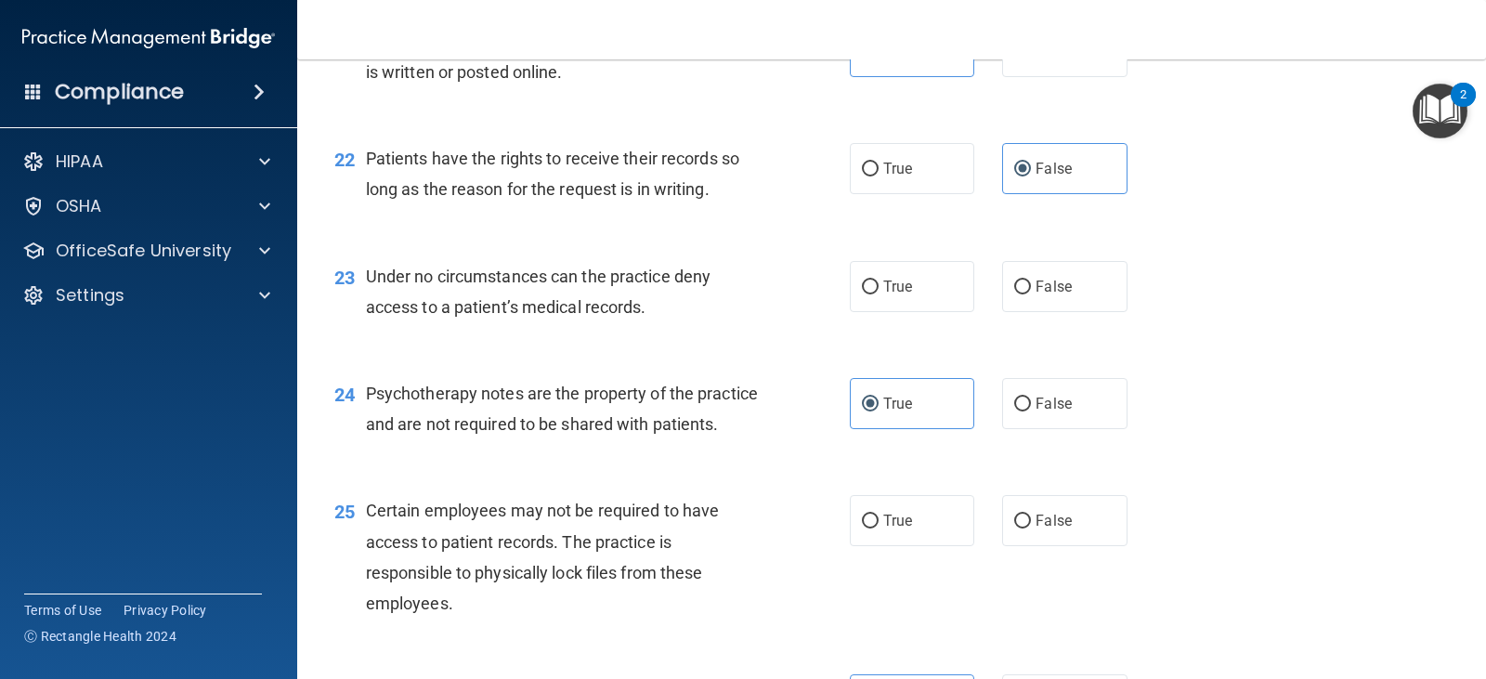
scroll to position [3714, 0]
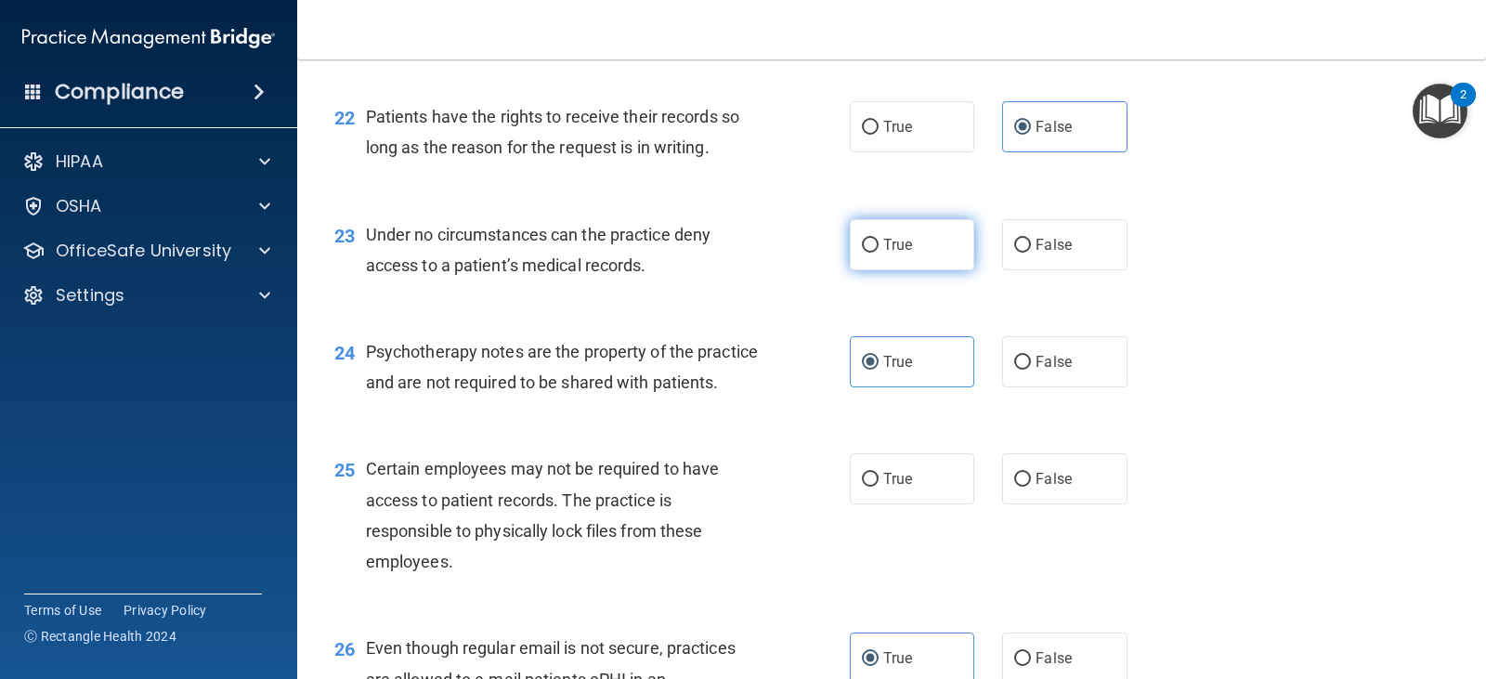
click at [897, 237] on span "True" at bounding box center [897, 245] width 29 height 18
click at [878, 239] on input "True" at bounding box center [870, 246] width 17 height 14
radio input "true"
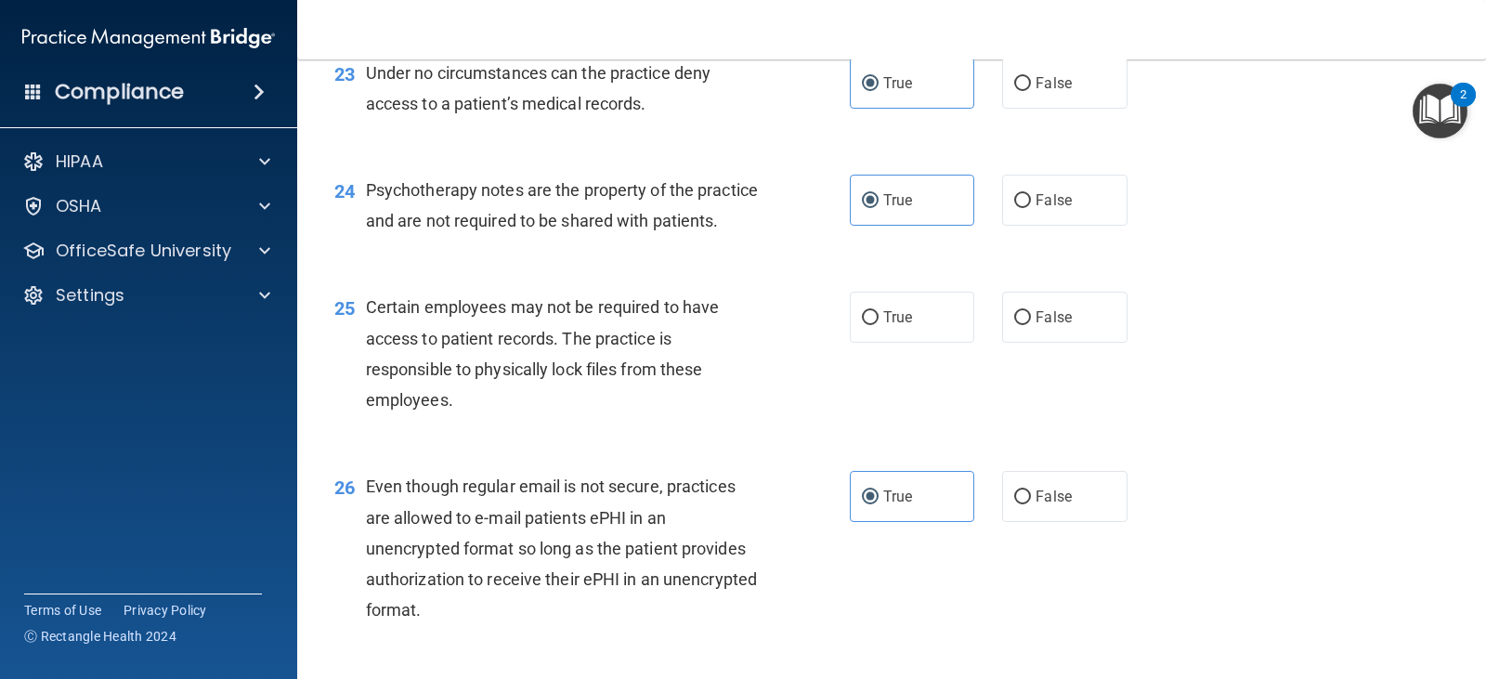
scroll to position [3900, 0]
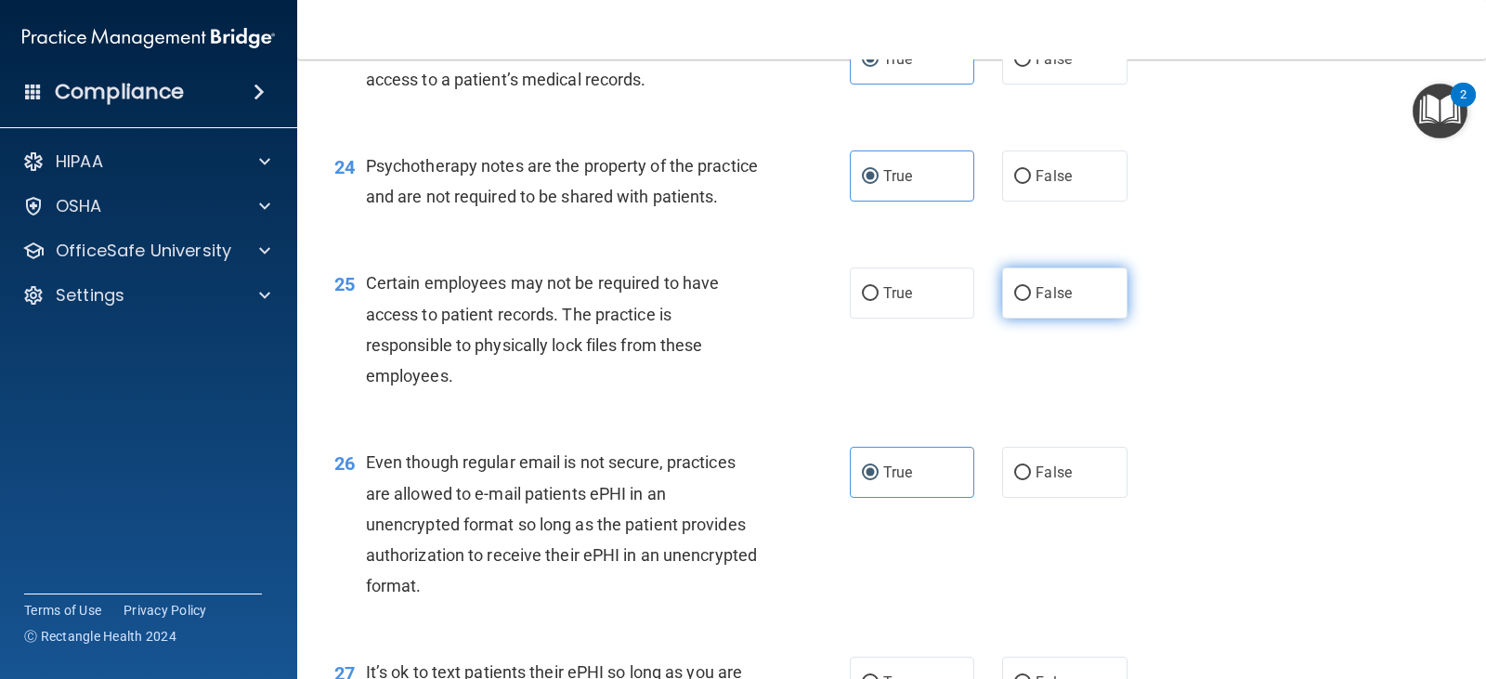
drag, startPoint x: 1111, startPoint y: 327, endPoint x: 1130, endPoint y: 325, distance: 18.7
click at [1110, 318] on label "False" at bounding box center [1064, 292] width 124 height 51
click at [1031, 301] on input "False" at bounding box center [1022, 294] width 17 height 14
radio input "true"
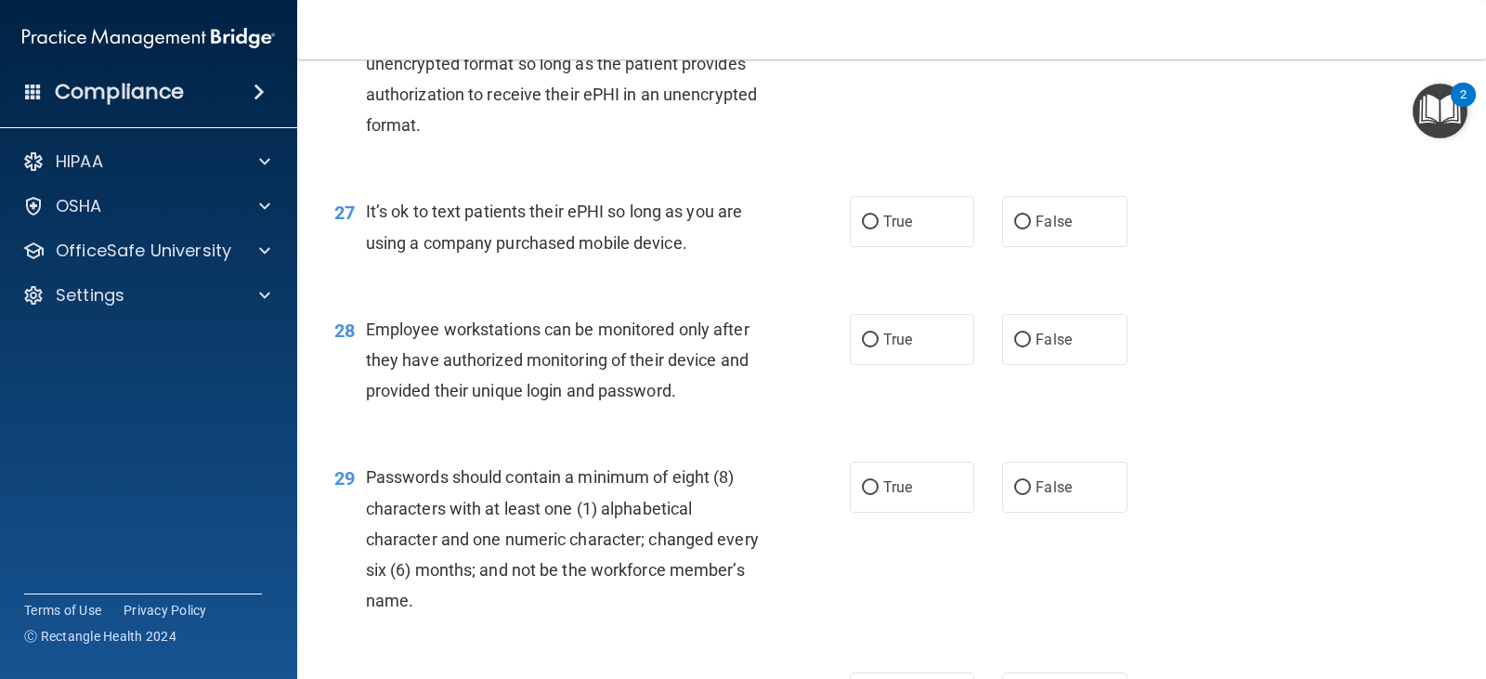
scroll to position [4364, 0]
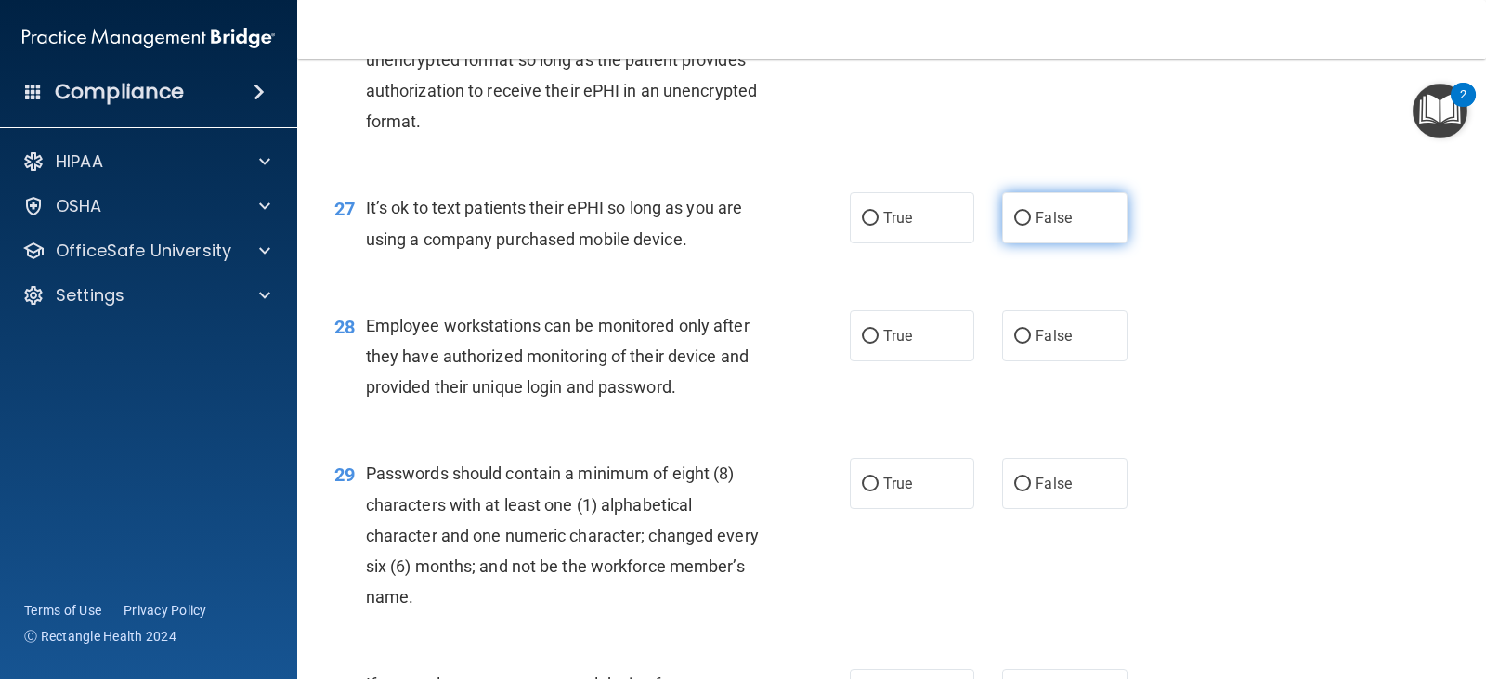
click at [1067, 243] on label "False" at bounding box center [1064, 217] width 124 height 51
click at [1031, 226] on input "False" at bounding box center [1022, 219] width 17 height 14
radio input "true"
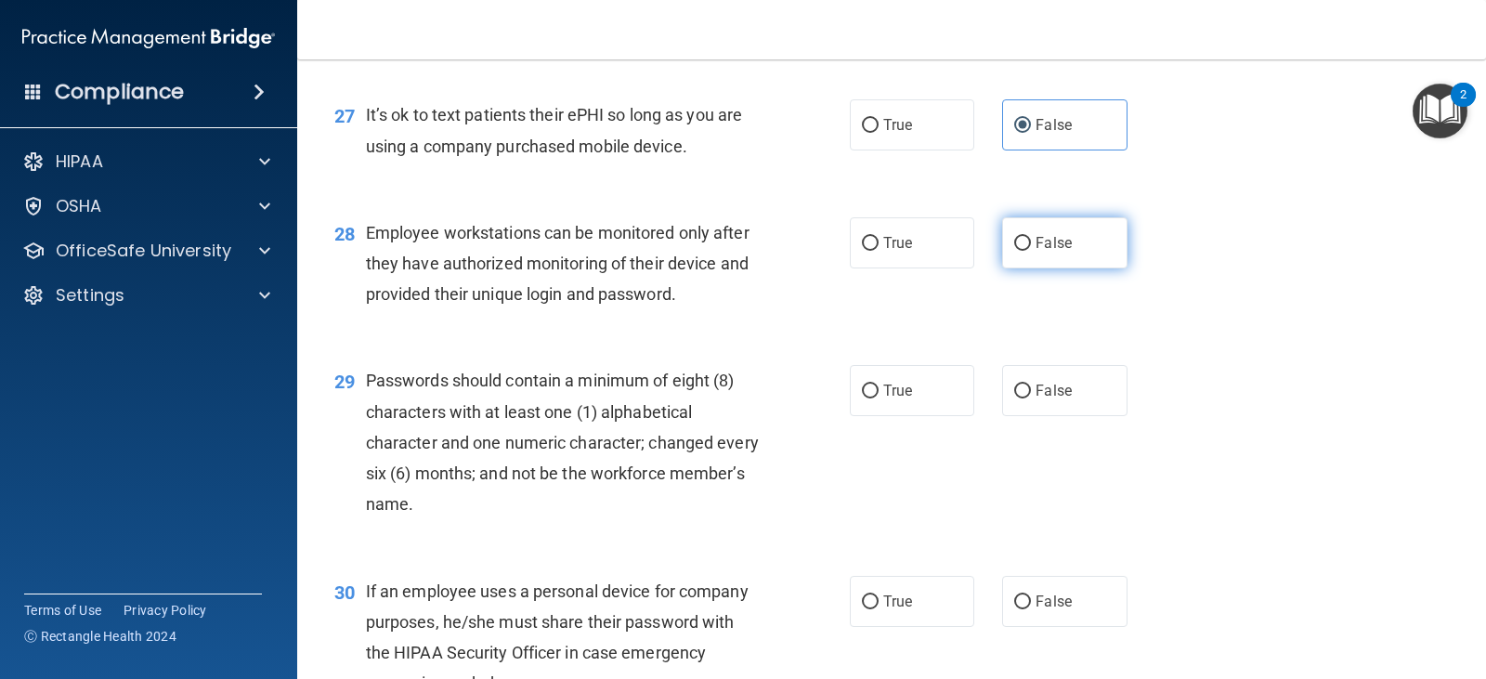
click at [1069, 266] on label "False" at bounding box center [1064, 242] width 124 height 51
click at [1031, 251] on input "False" at bounding box center [1022, 244] width 17 height 14
radio input "true"
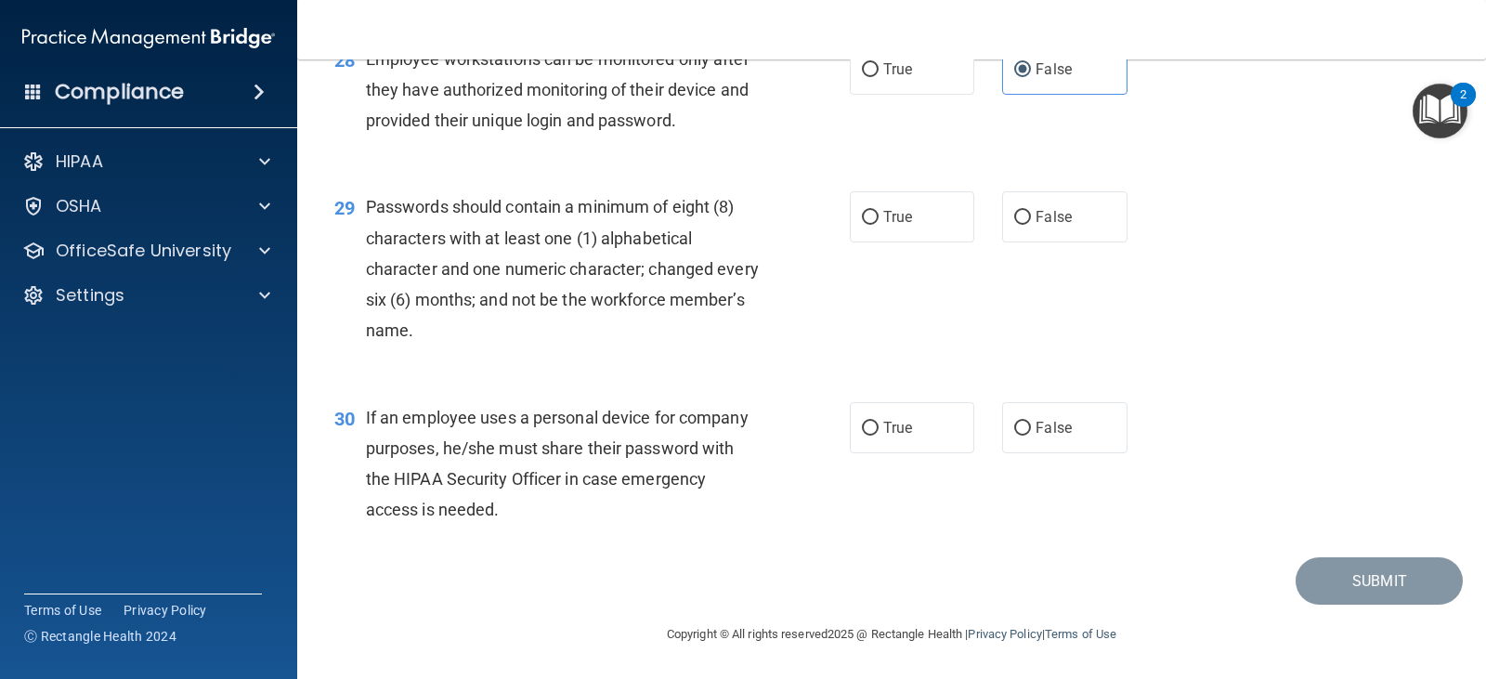
scroll to position [4642, 0]
click at [891, 226] on span "True" at bounding box center [897, 217] width 29 height 18
click at [878, 225] on input "True" at bounding box center [870, 218] width 17 height 14
radio input "true"
click at [1083, 453] on label "False" at bounding box center [1064, 427] width 124 height 51
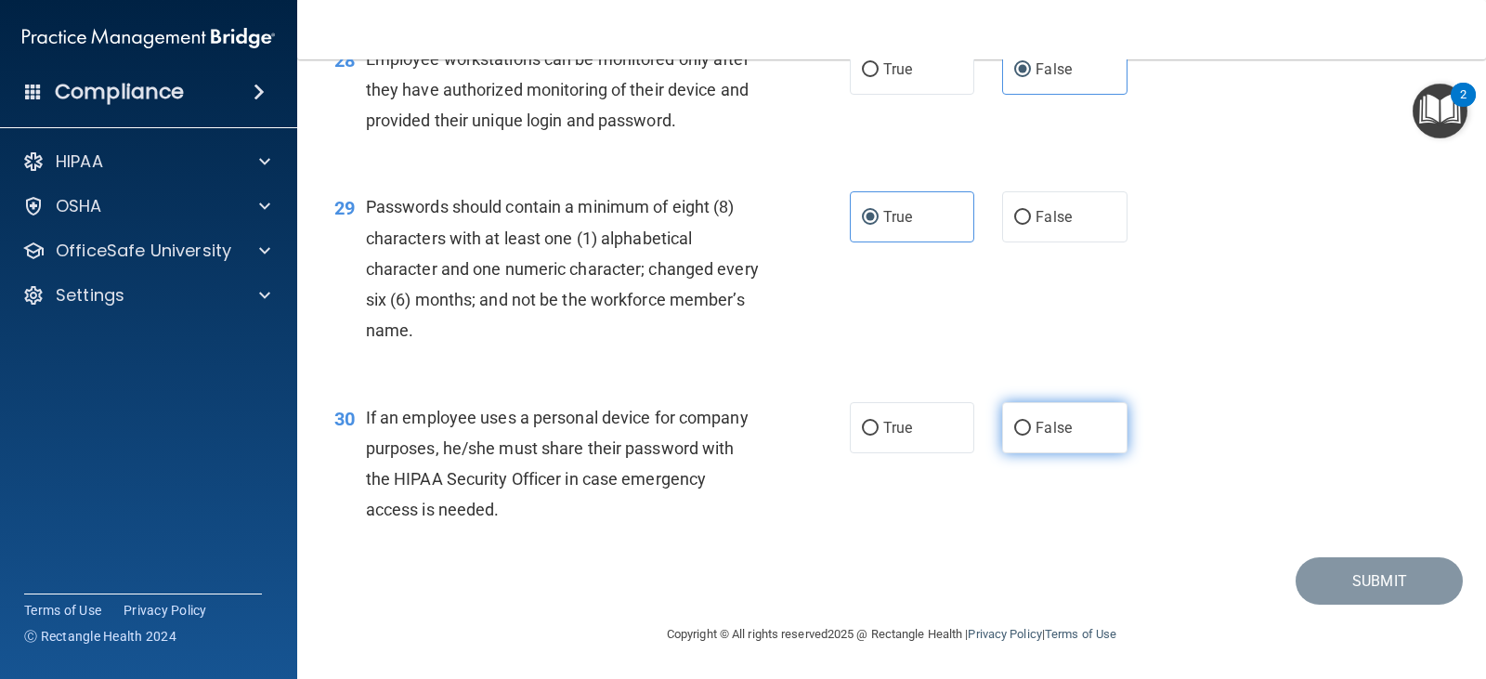
click at [1031, 435] on input "False" at bounding box center [1022, 429] width 17 height 14
radio input "true"
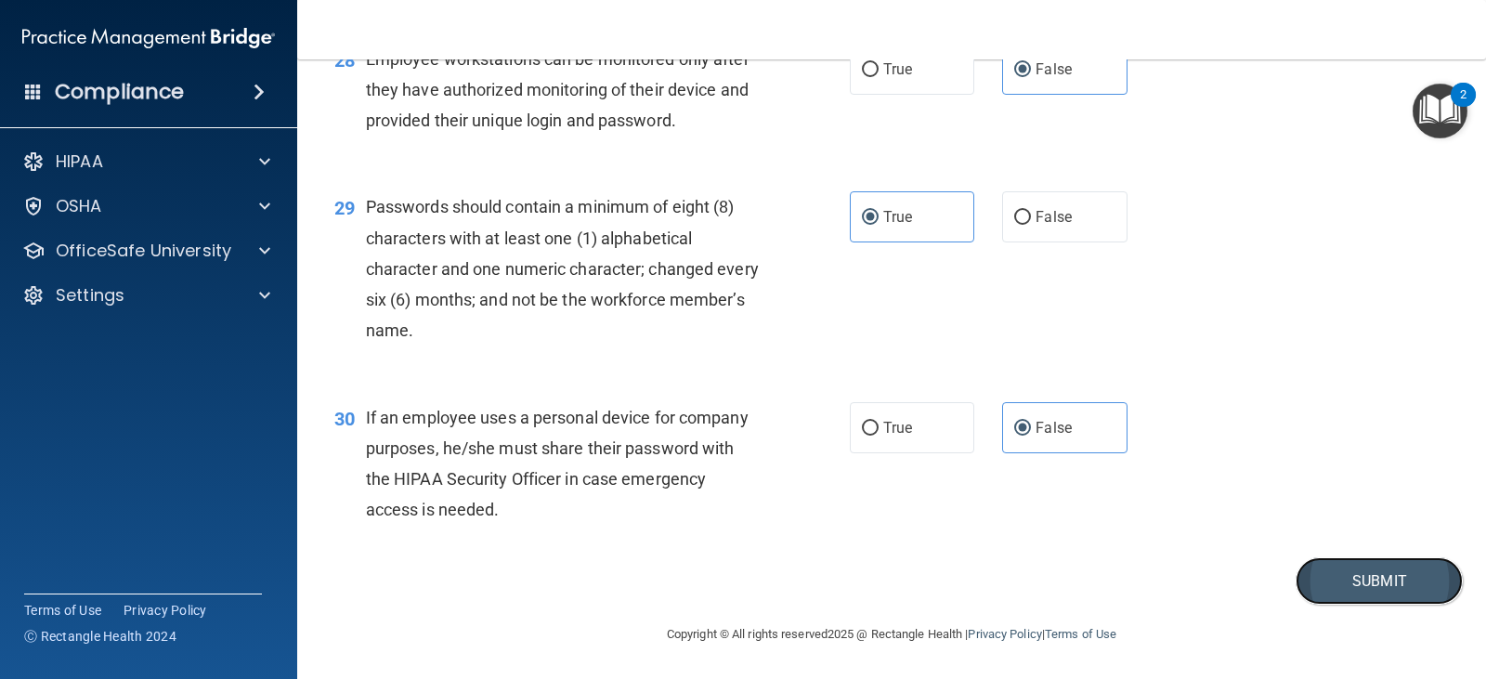
click at [1331, 603] on button "Submit" at bounding box center [1378, 580] width 167 height 47
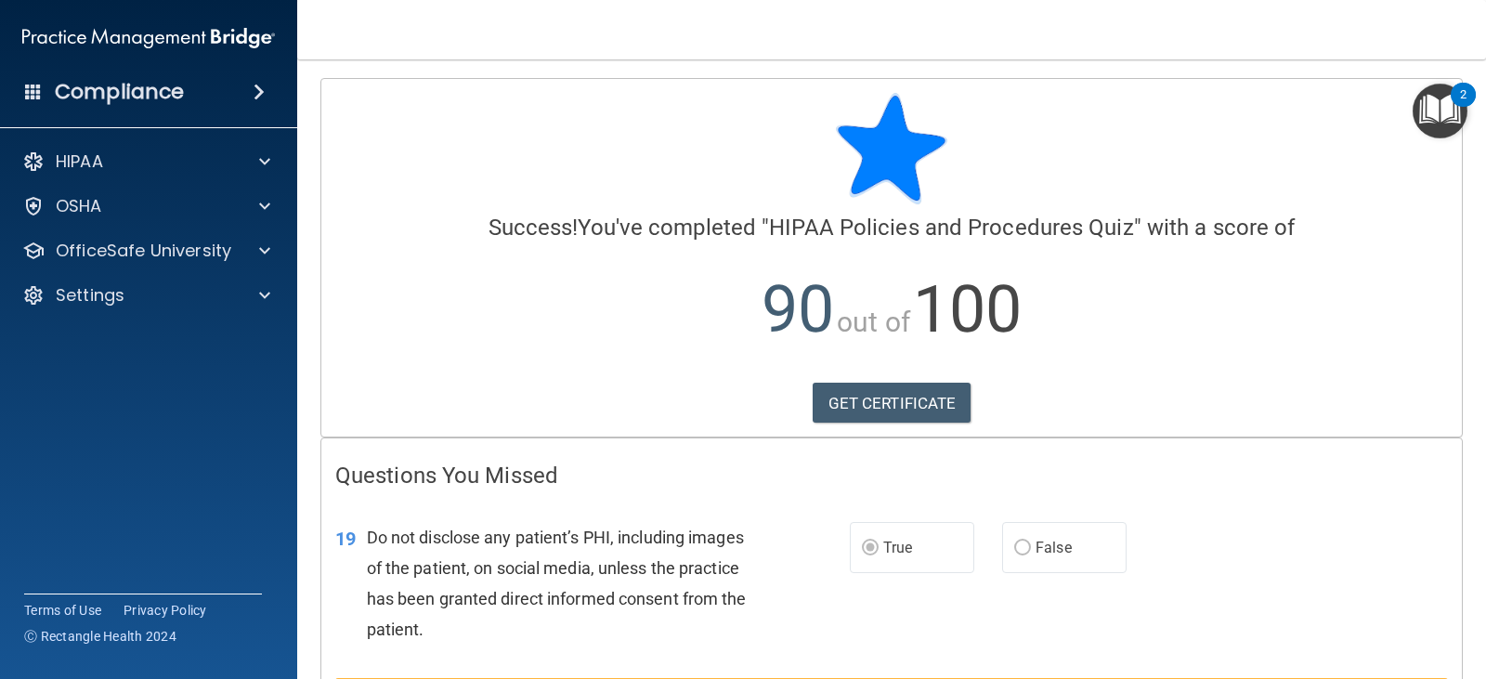
click at [1446, 103] on img "Open Resource Center, 2 new notifications" at bounding box center [1439, 111] width 55 height 55
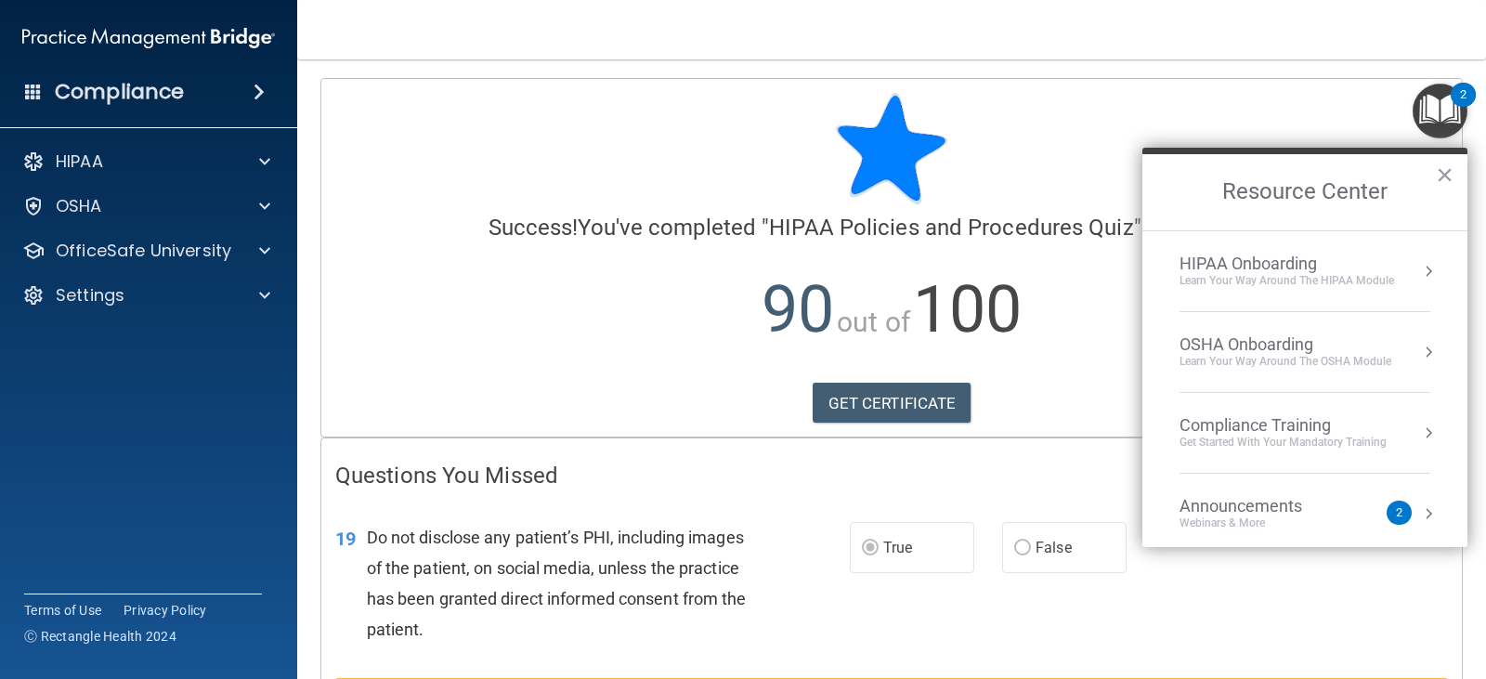
click at [1419, 273] on button "Resource Center" at bounding box center [1428, 271] width 19 height 19
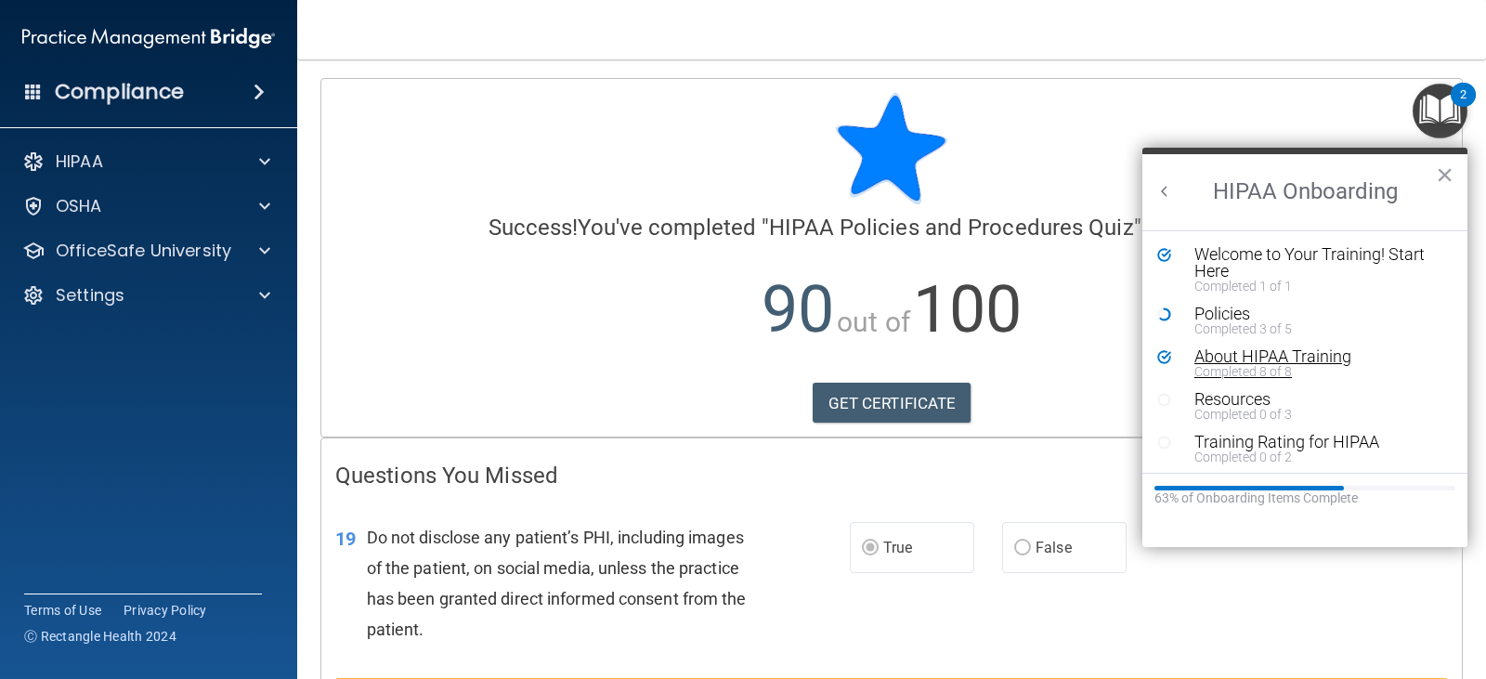
click at [1262, 352] on div "About HIPAA Training" at bounding box center [1311, 356] width 235 height 17
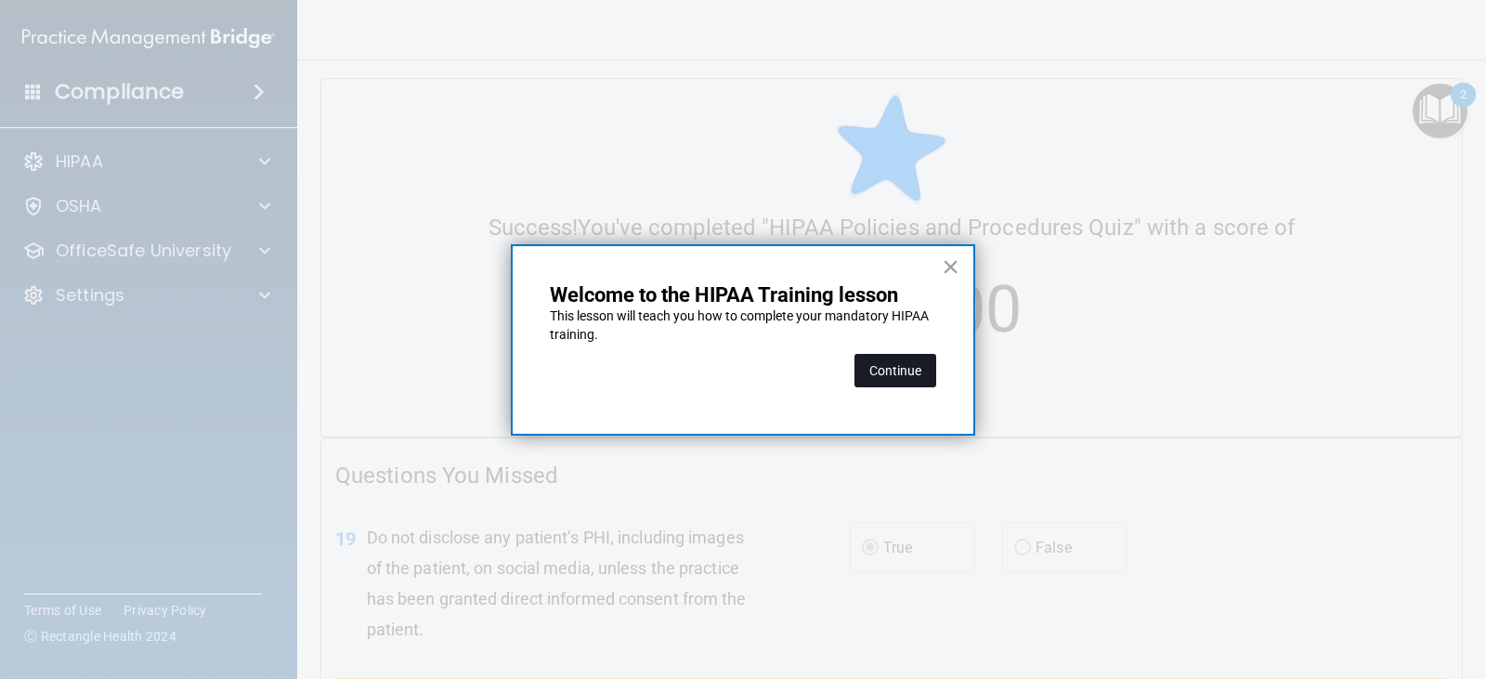
click at [902, 376] on button "Continue" at bounding box center [895, 370] width 82 height 33
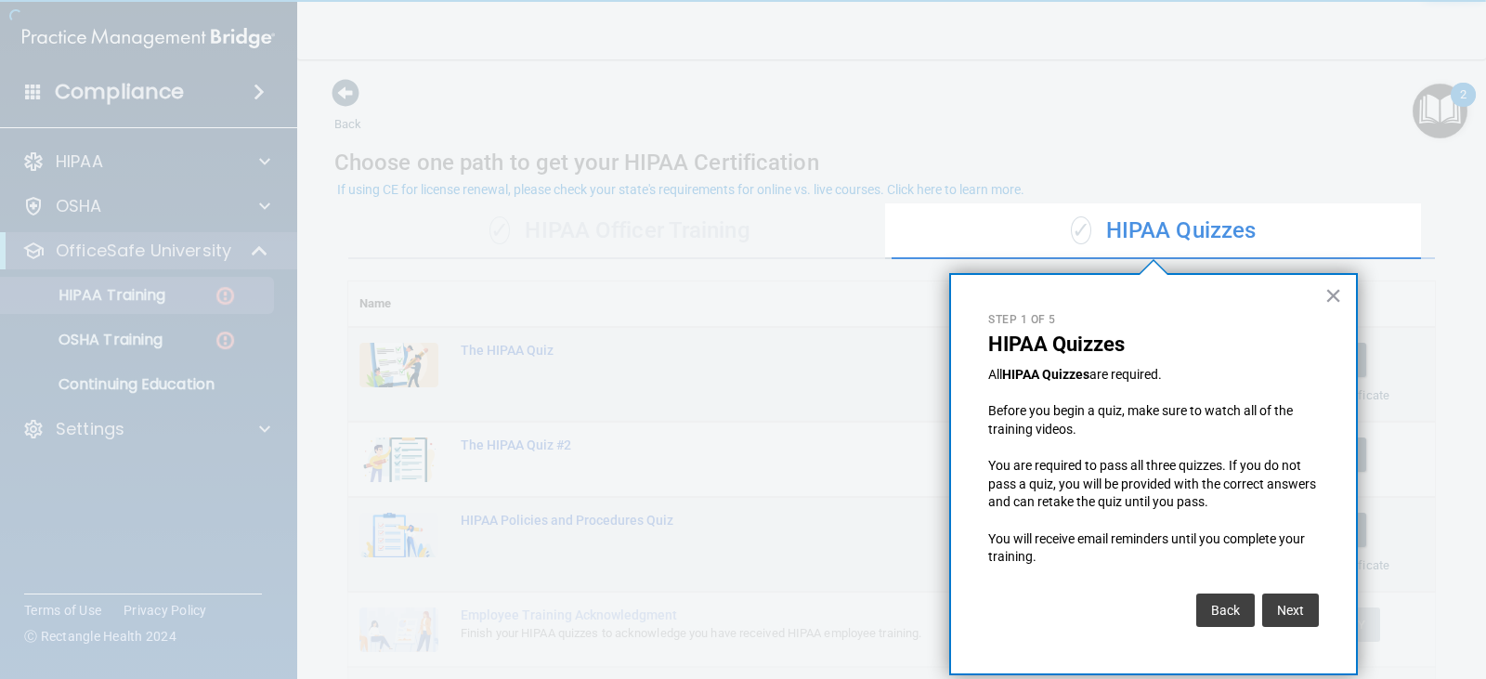
click at [1343, 292] on div "× Step 1 of 5 HIPAA Quizzes All HIPAA Quizzes are required. Before you begin a …" at bounding box center [1153, 474] width 409 height 402
click at [1334, 292] on button "×" at bounding box center [1333, 295] width 18 height 30
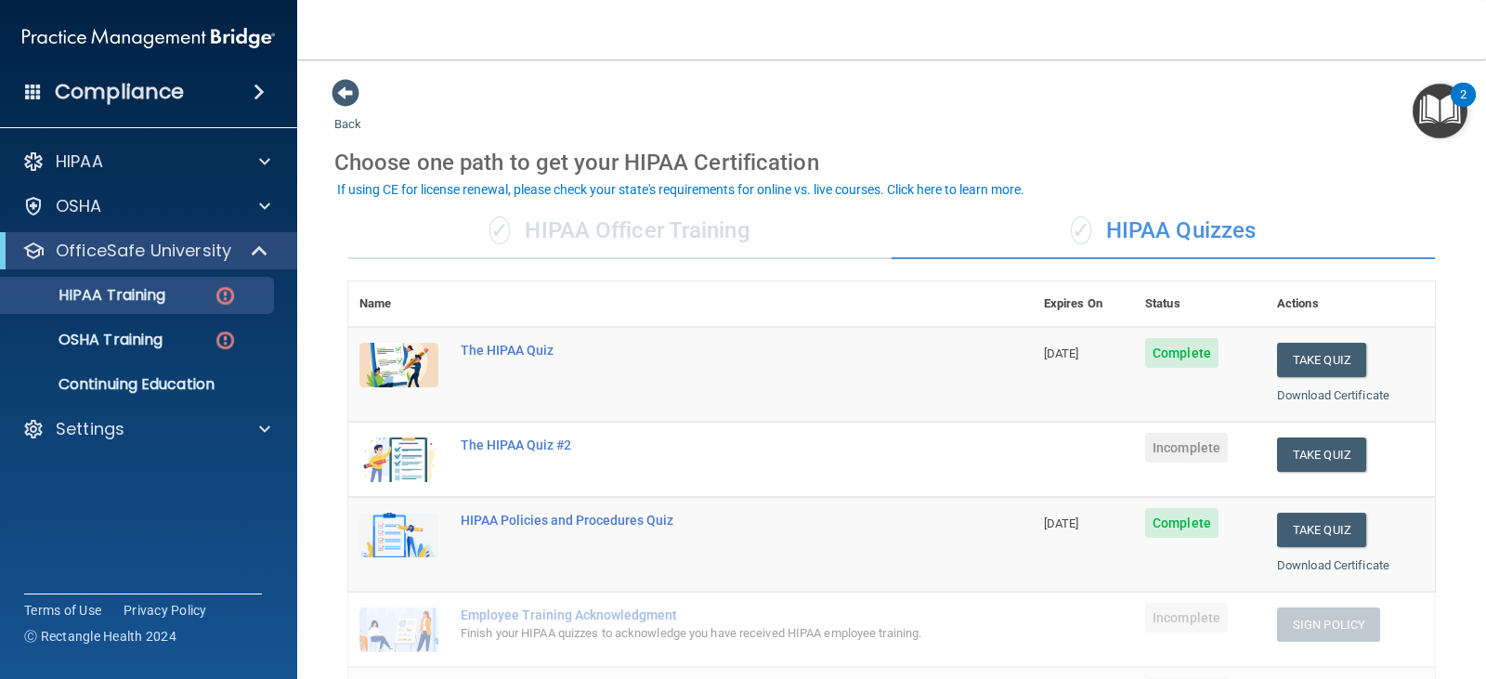
scroll to position [93, 0]
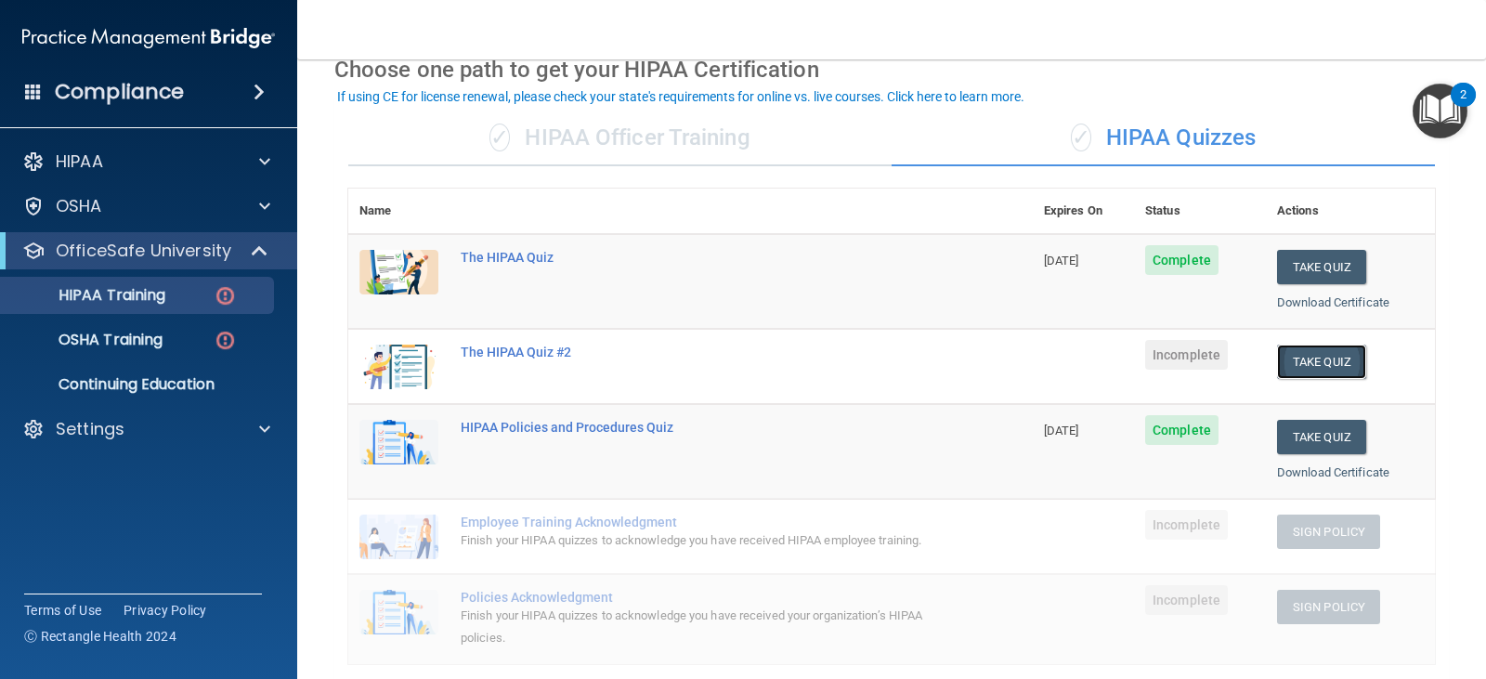
click at [1283, 360] on button "Take Quiz" at bounding box center [1321, 361] width 89 height 34
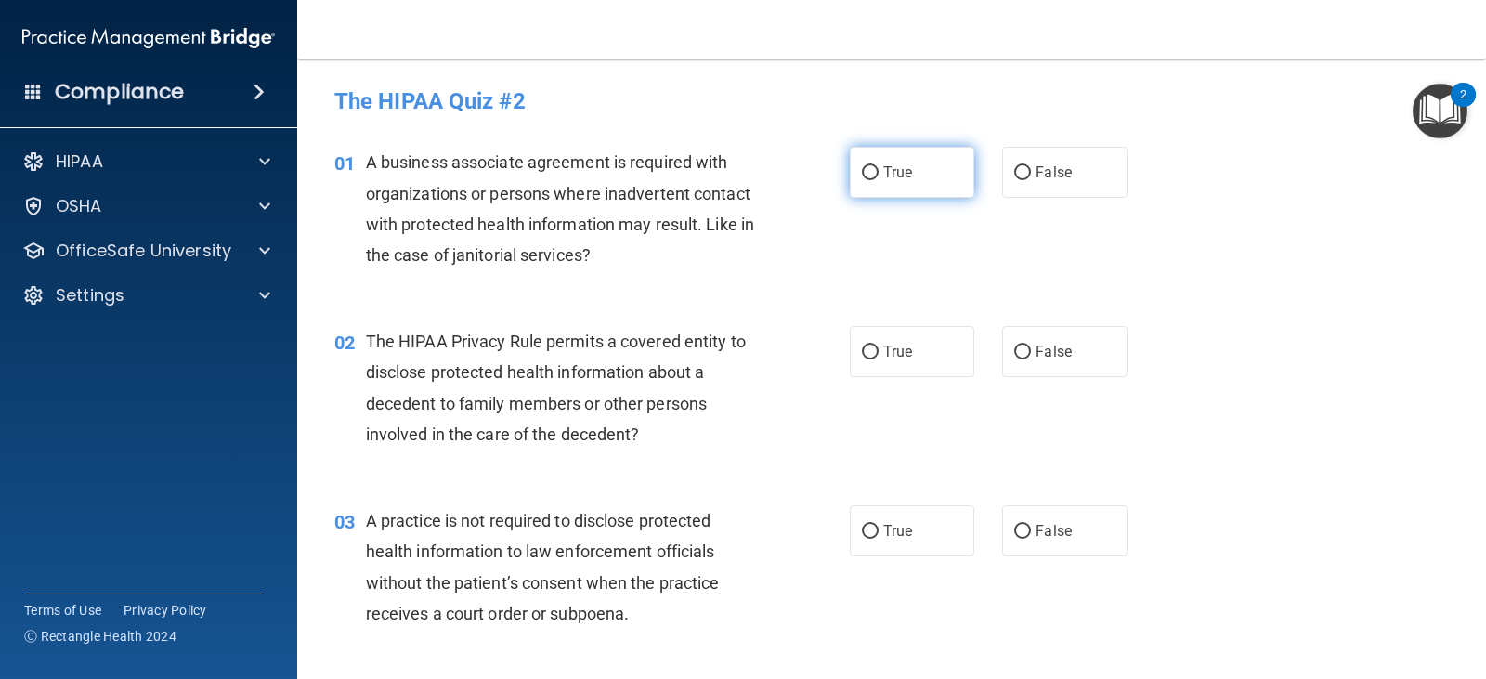
click at [903, 161] on label "True" at bounding box center [912, 172] width 124 height 51
click at [878, 166] on input "True" at bounding box center [870, 173] width 17 height 14
radio input "true"
click at [1024, 344] on label "False" at bounding box center [1064, 351] width 124 height 51
click at [1024, 345] on input "False" at bounding box center [1022, 352] width 17 height 14
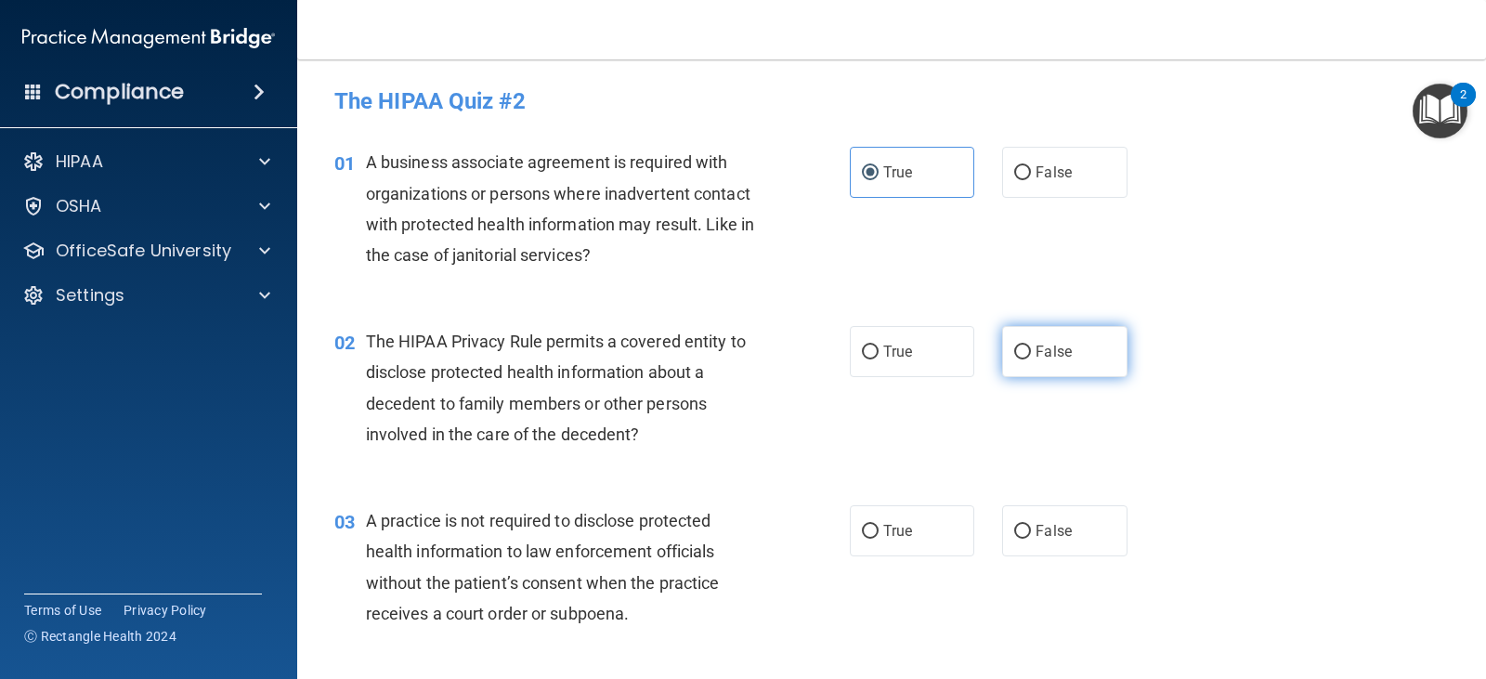
radio input "true"
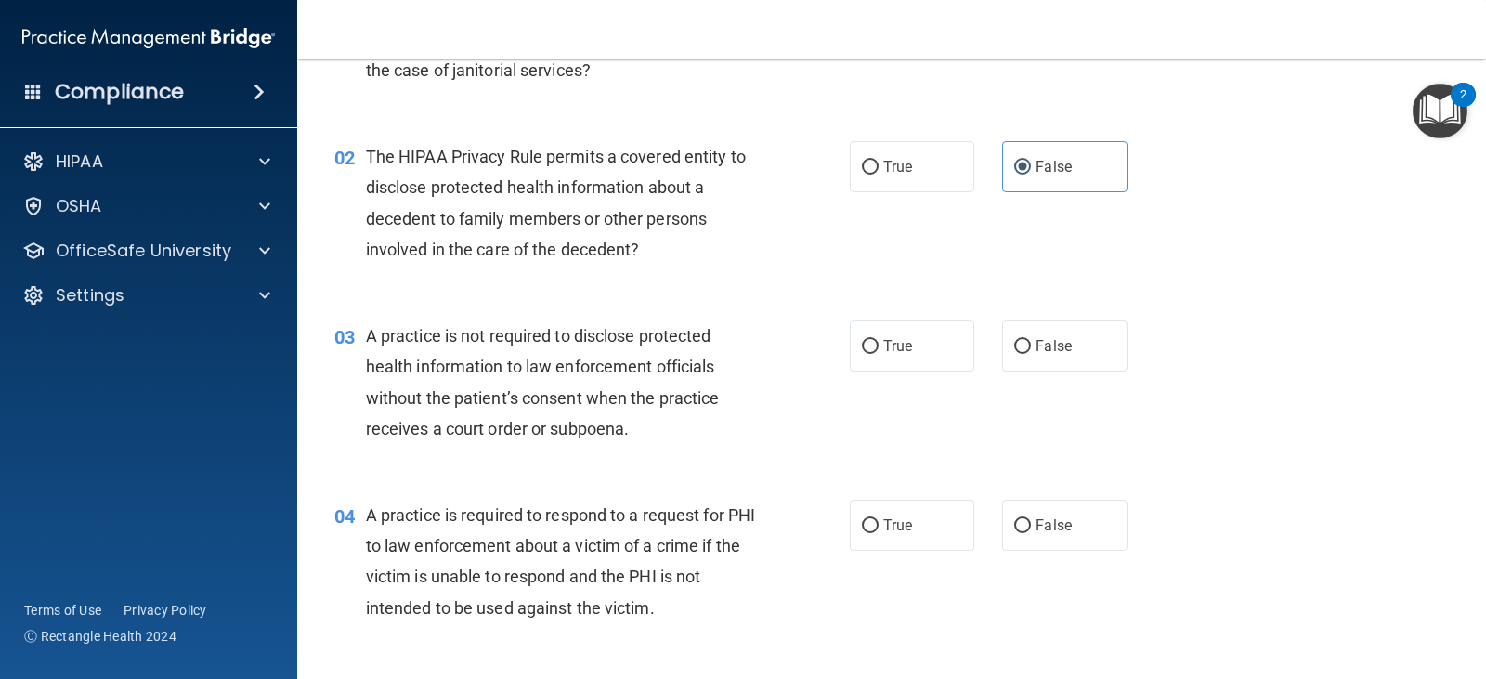
scroll to position [186, 0]
click at [1057, 347] on span "False" at bounding box center [1053, 345] width 36 height 18
click at [1031, 347] on input "False" at bounding box center [1022, 346] width 17 height 14
radio input "true"
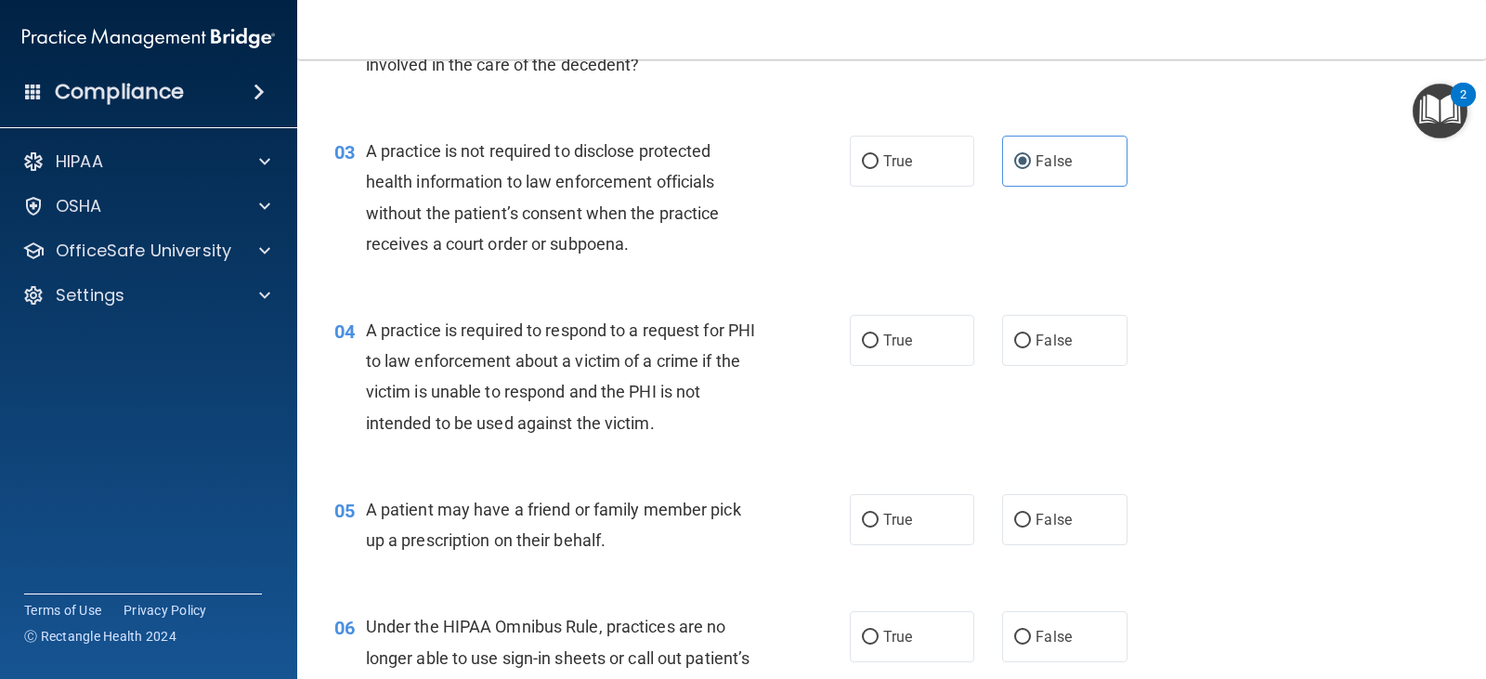
scroll to position [371, 0]
click at [1042, 351] on label "False" at bounding box center [1064, 338] width 124 height 51
click at [1031, 346] on input "False" at bounding box center [1022, 339] width 17 height 14
radio input "true"
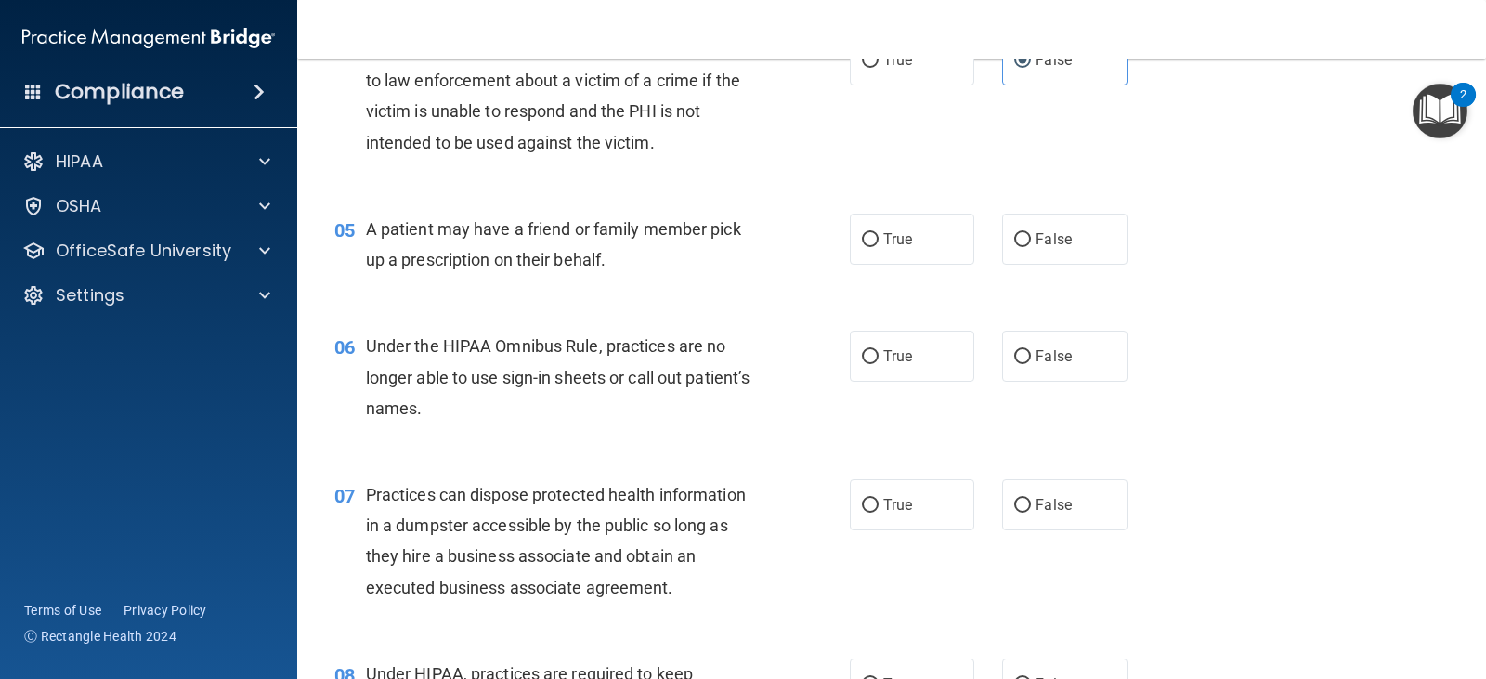
scroll to position [743, 0]
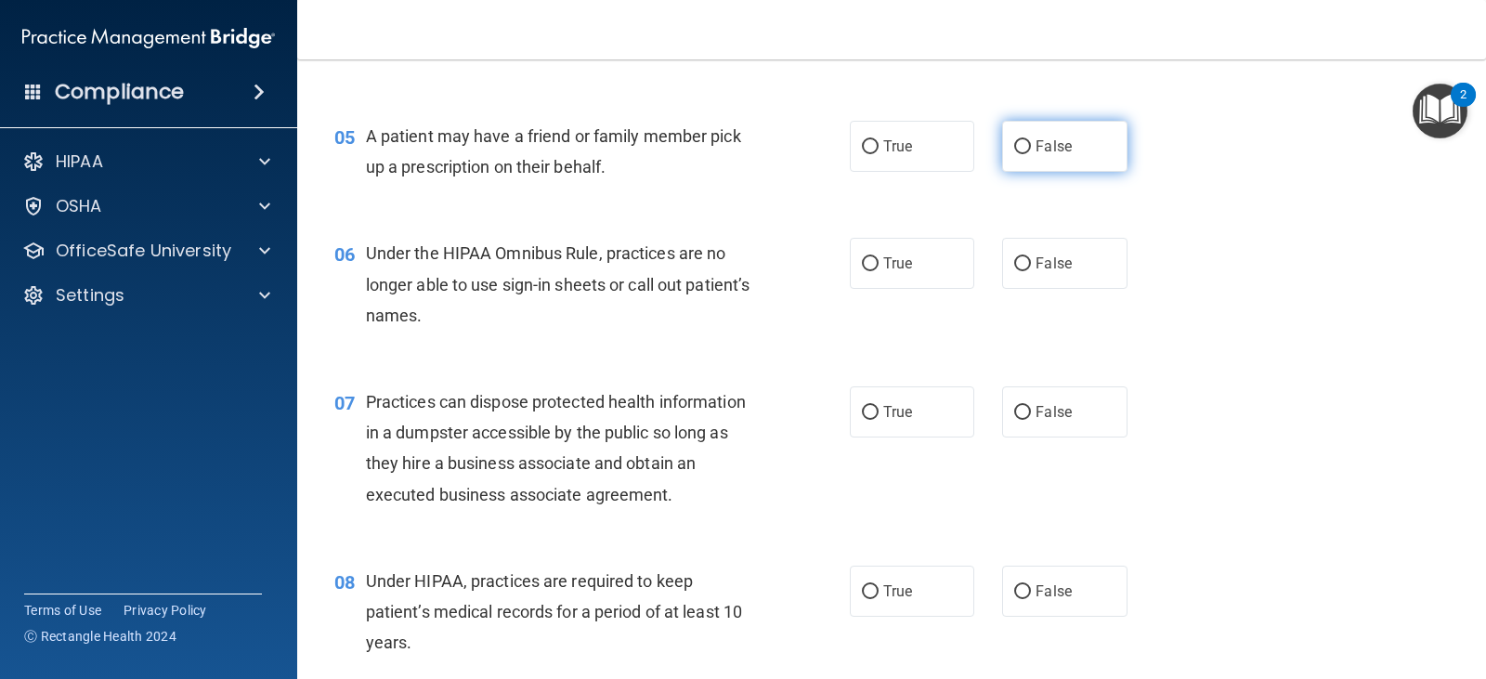
click at [1030, 159] on label "False" at bounding box center [1064, 146] width 124 height 51
click at [1030, 154] on input "False" at bounding box center [1022, 147] width 17 height 14
radio input "true"
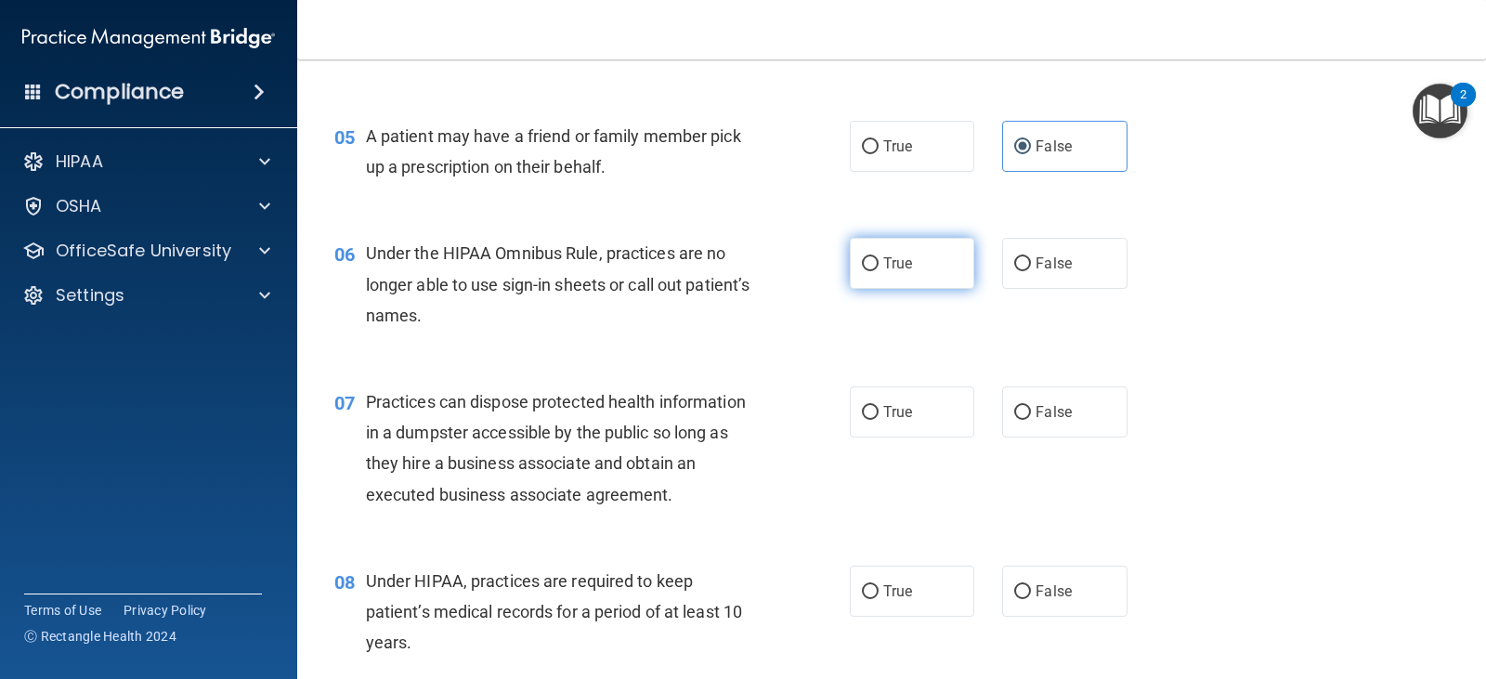
click at [901, 281] on label "True" at bounding box center [912, 263] width 124 height 51
click at [878, 271] on input "True" at bounding box center [870, 264] width 17 height 14
radio input "true"
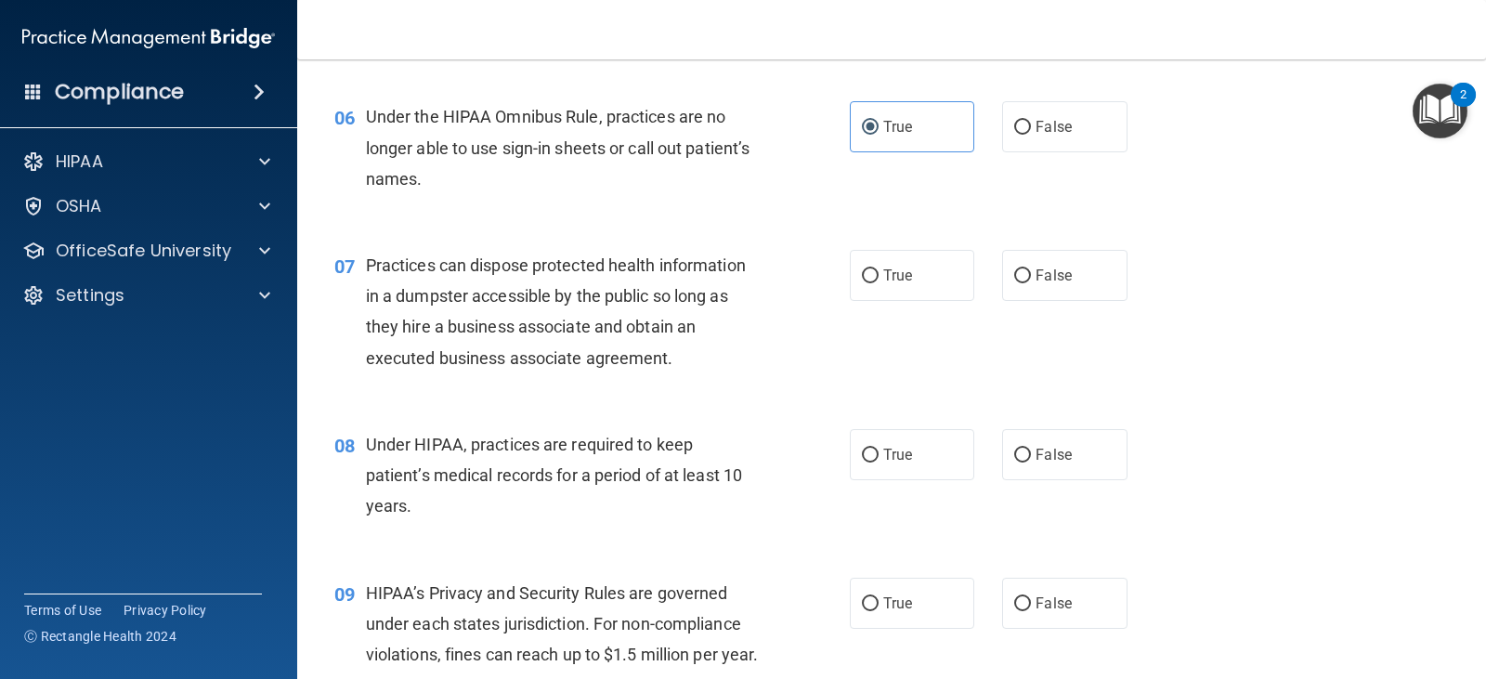
scroll to position [836, 0]
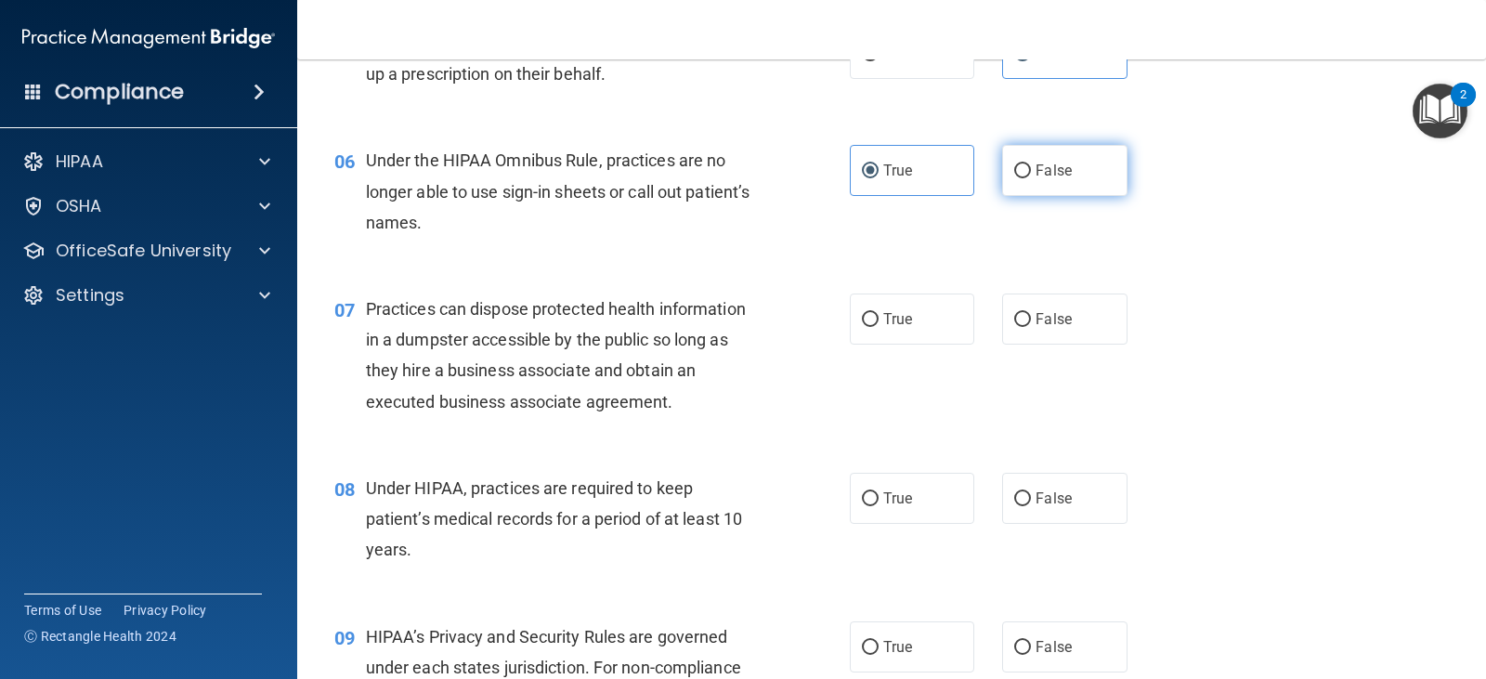
drag, startPoint x: 1048, startPoint y: 191, endPoint x: 1054, endPoint y: 209, distance: 18.5
click at [1047, 191] on label "False" at bounding box center [1064, 170] width 124 height 51
click at [1031, 178] on input "False" at bounding box center [1022, 171] width 17 height 14
radio input "true"
radio input "false"
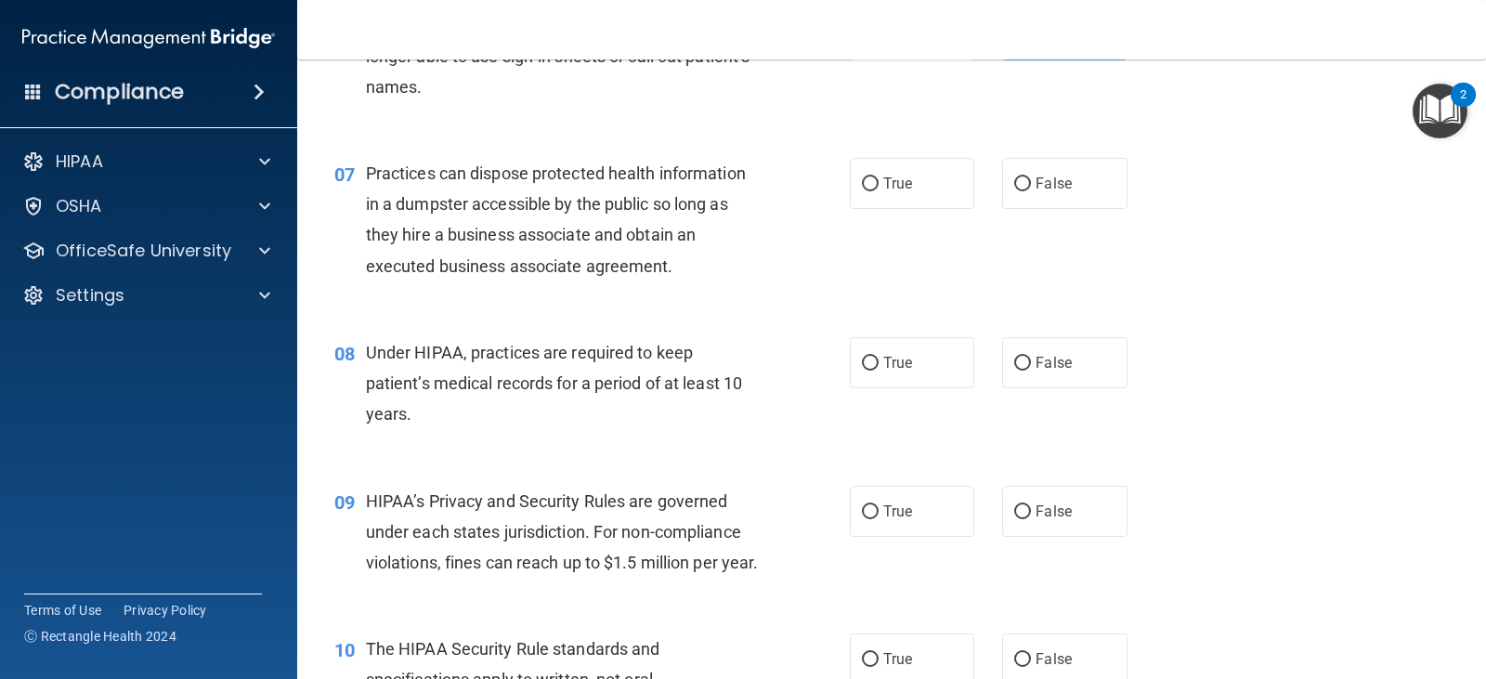
scroll to position [928, 0]
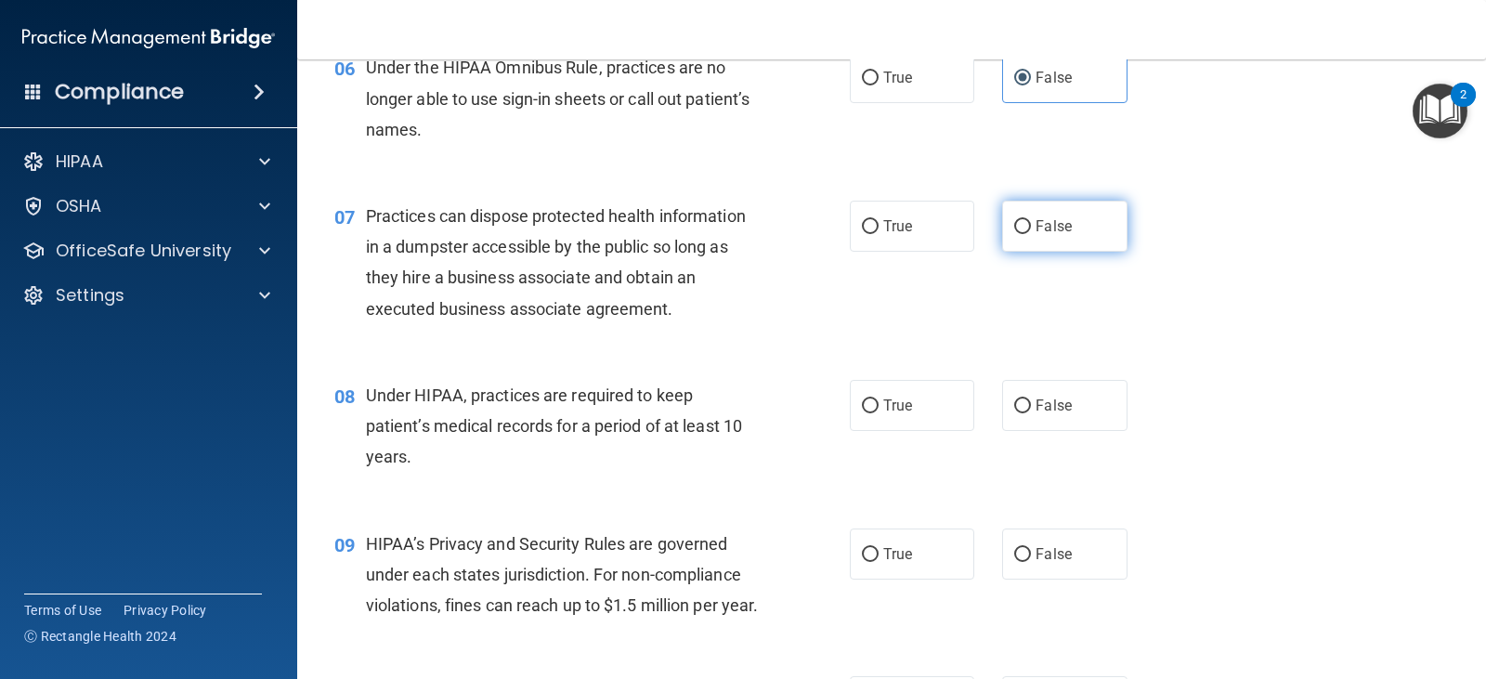
click at [1052, 220] on span "False" at bounding box center [1053, 226] width 36 height 18
click at [1031, 220] on input "False" at bounding box center [1022, 227] width 17 height 14
radio input "true"
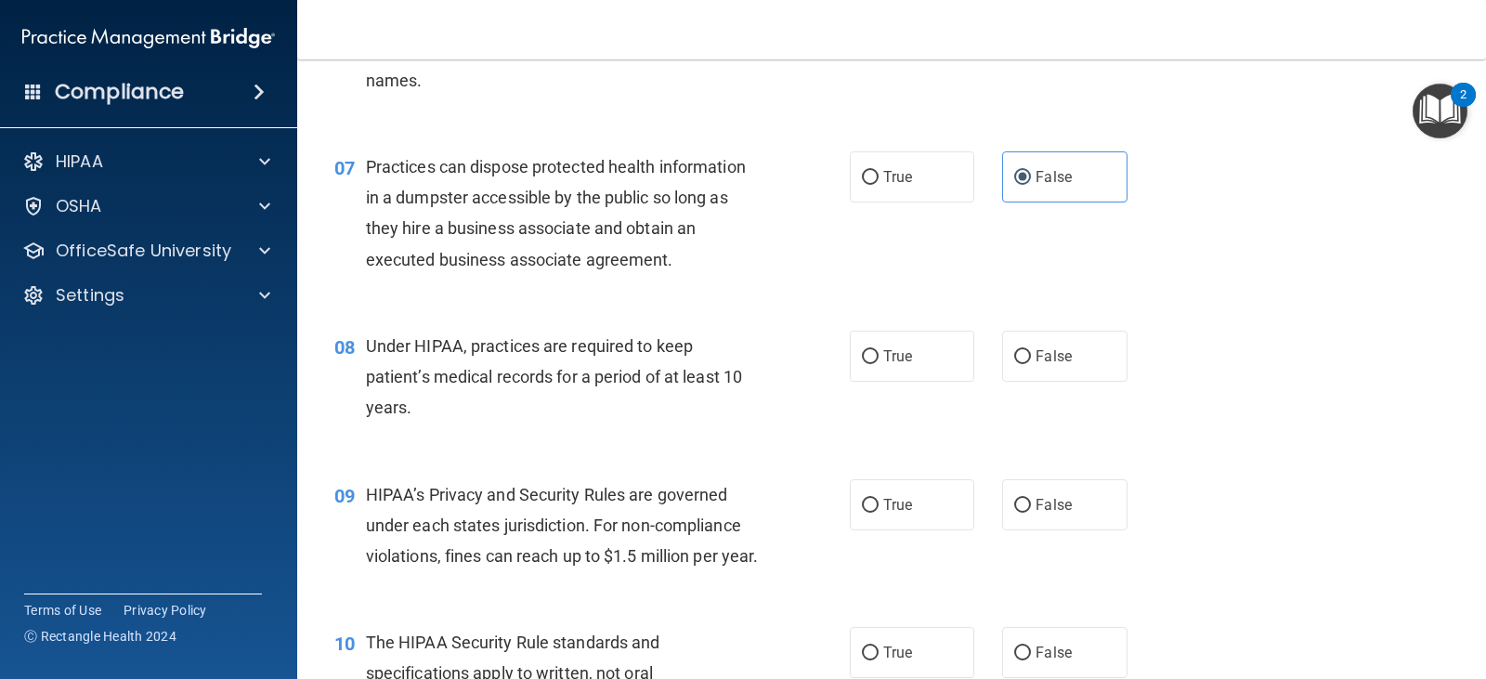
scroll to position [1021, 0]
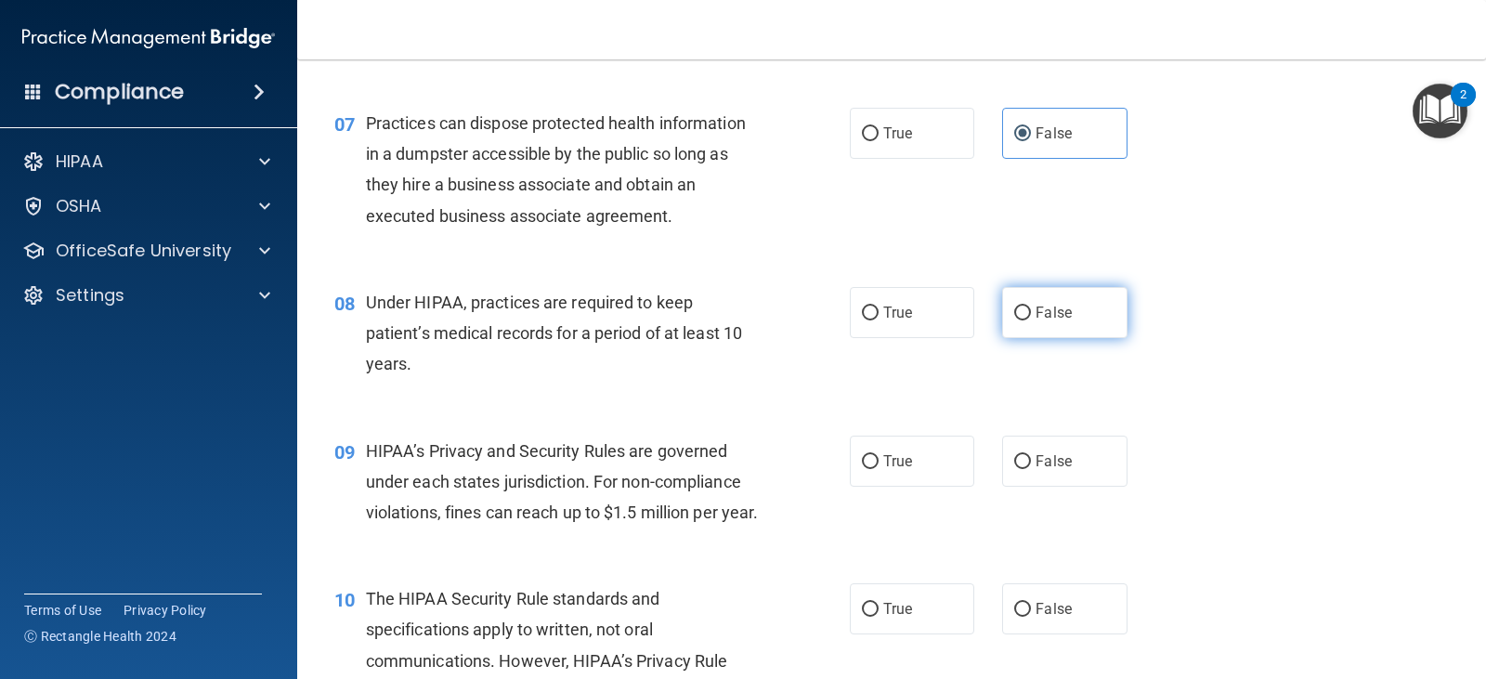
click at [1035, 304] on span "False" at bounding box center [1053, 313] width 36 height 18
click at [1031, 306] on input "False" at bounding box center [1022, 313] width 17 height 14
radio input "true"
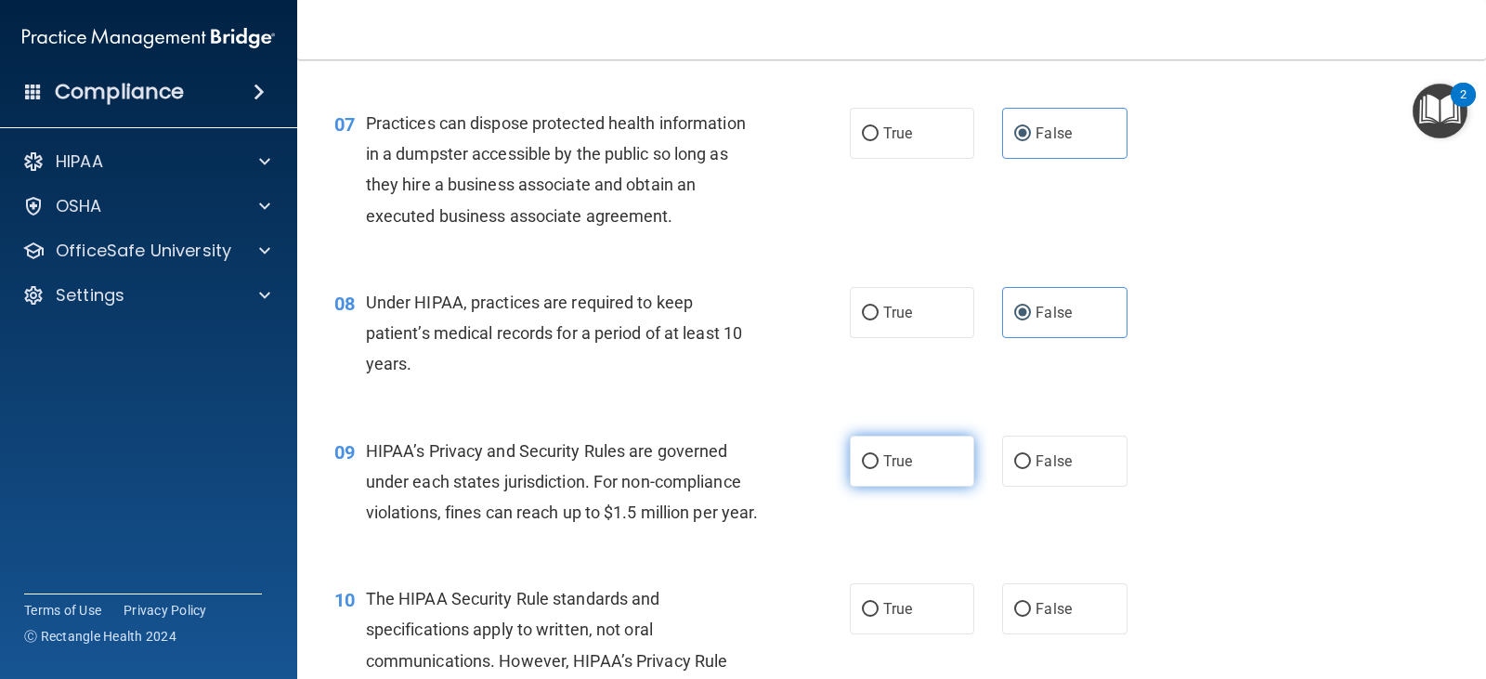
click at [907, 461] on label "True" at bounding box center [912, 460] width 124 height 51
click at [878, 461] on input "True" at bounding box center [870, 462] width 17 height 14
radio input "true"
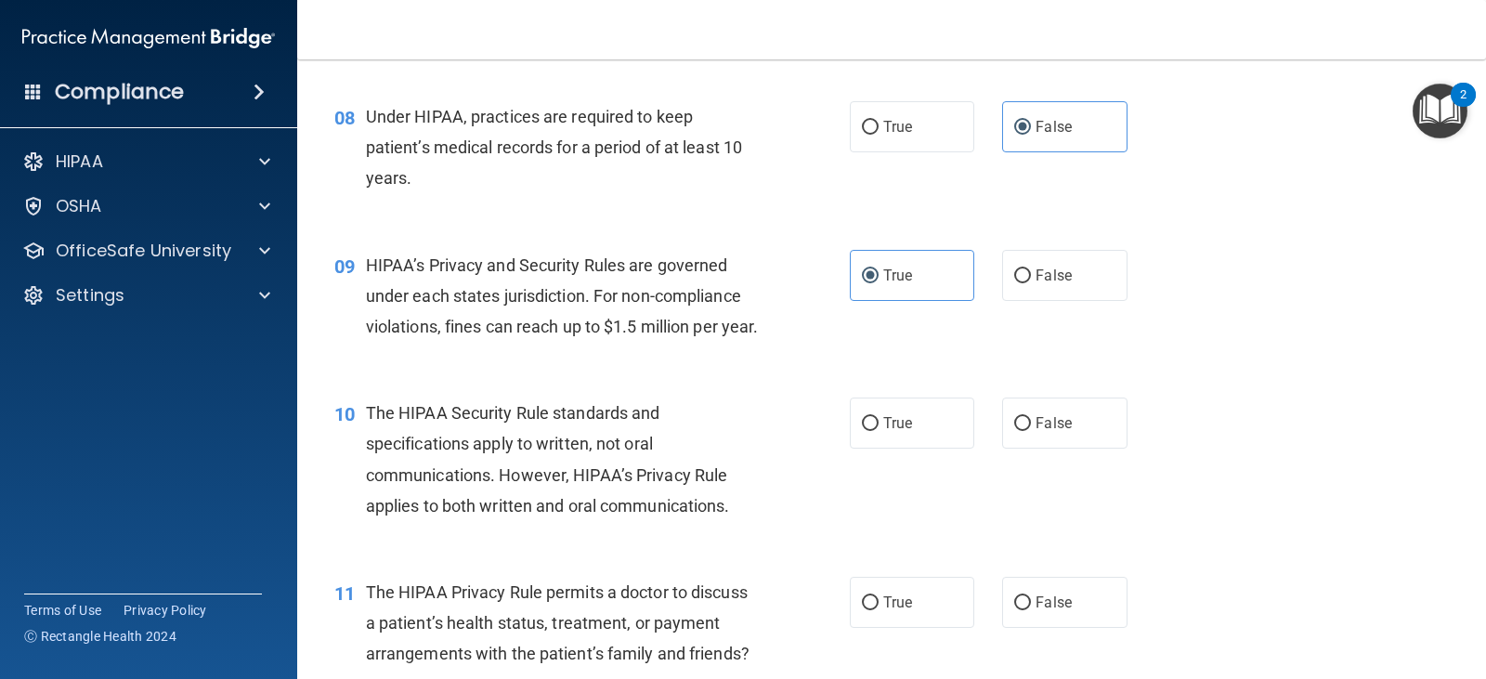
scroll to position [1300, 0]
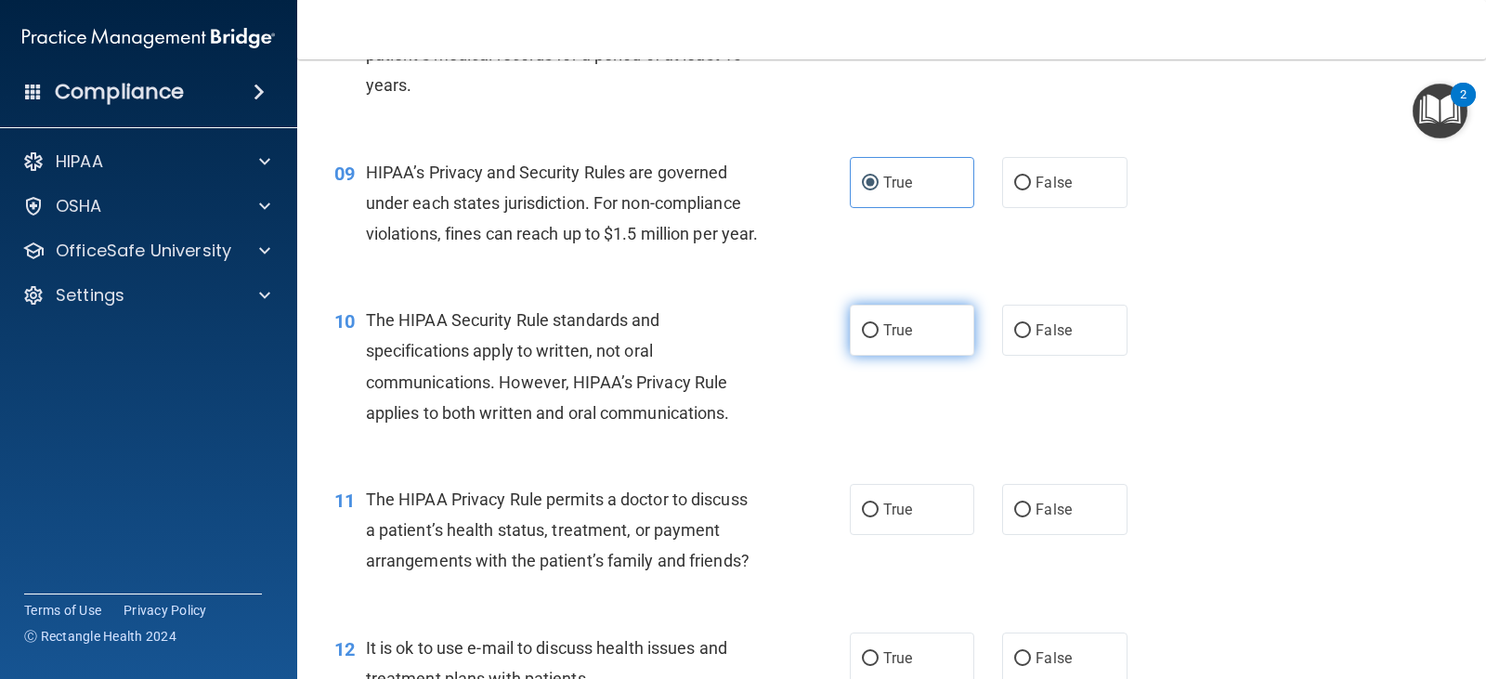
click at [877, 356] on label "True" at bounding box center [912, 330] width 124 height 51
click at [877, 338] on input "True" at bounding box center [870, 331] width 17 height 14
radio input "true"
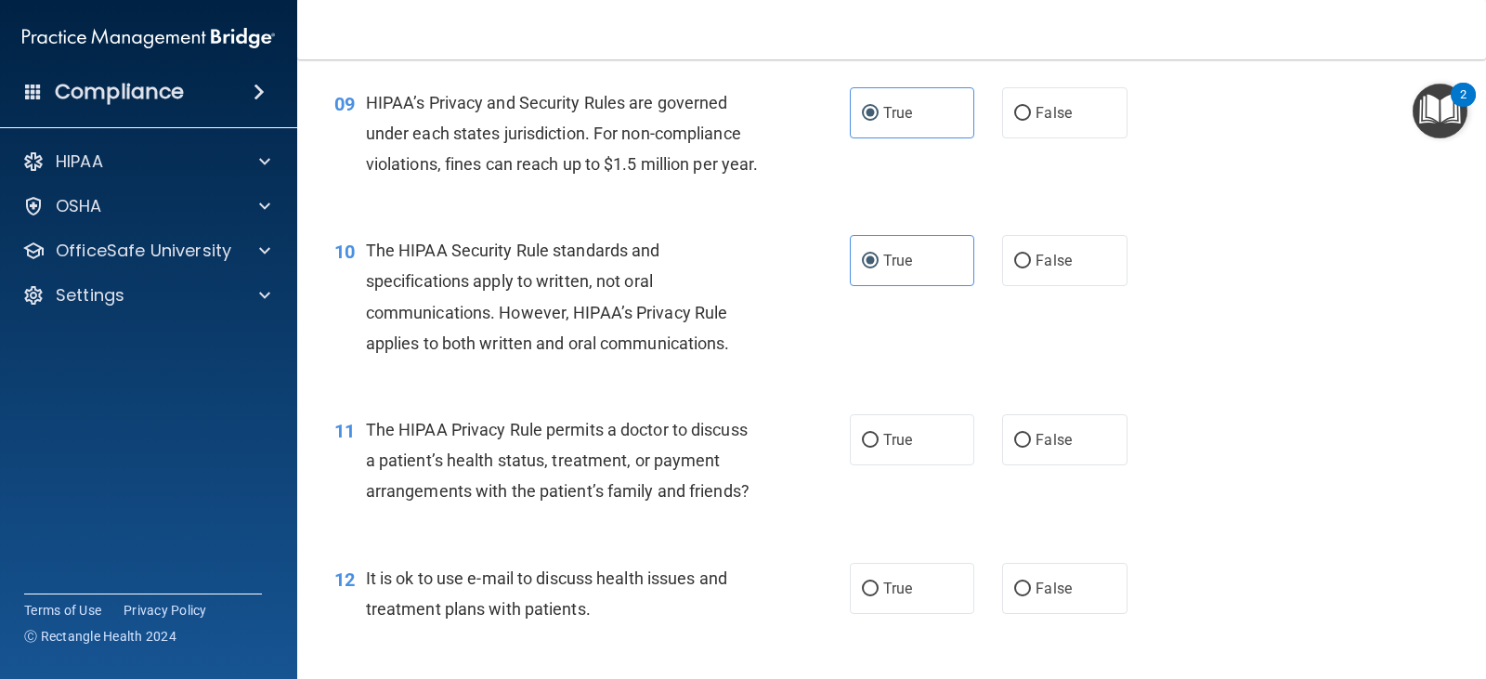
scroll to position [1486, 0]
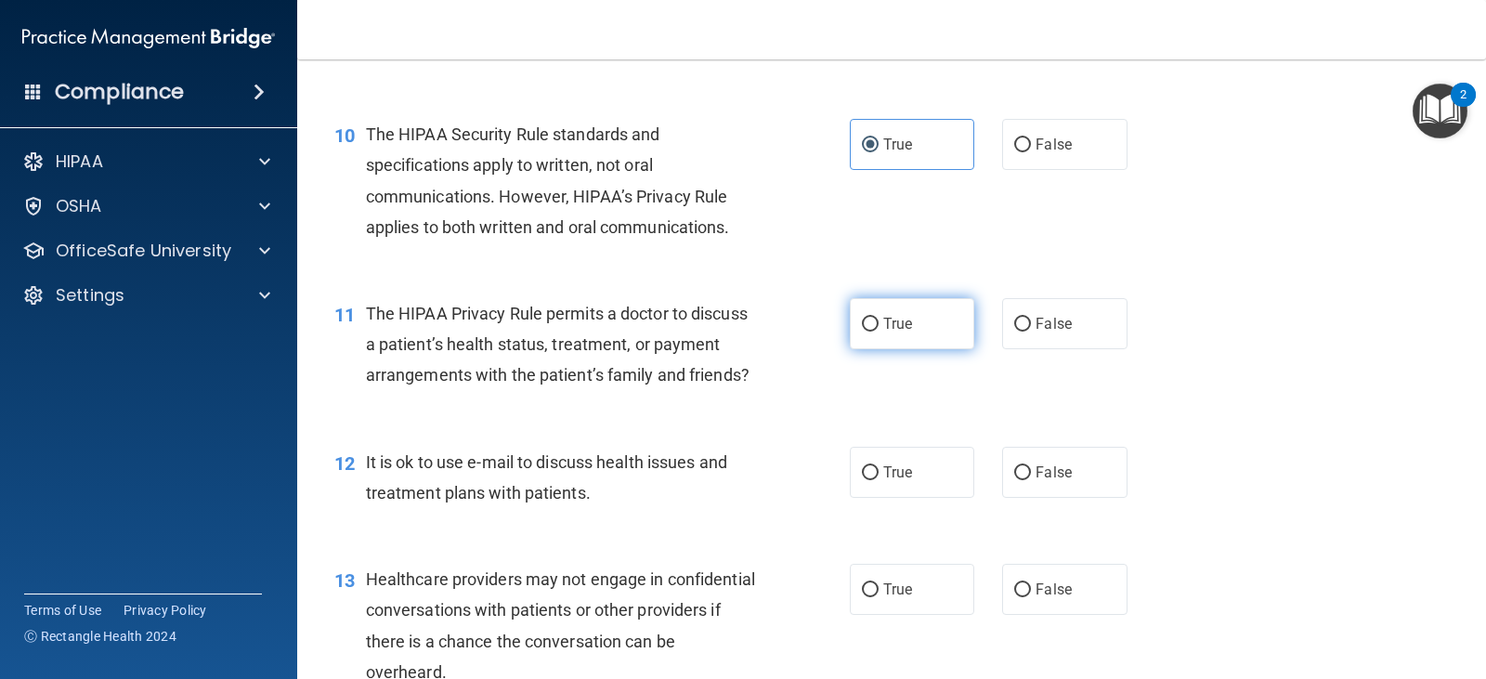
click at [906, 349] on label "True" at bounding box center [912, 323] width 124 height 51
click at [878, 331] on input "True" at bounding box center [870, 325] width 17 height 14
radio input "true"
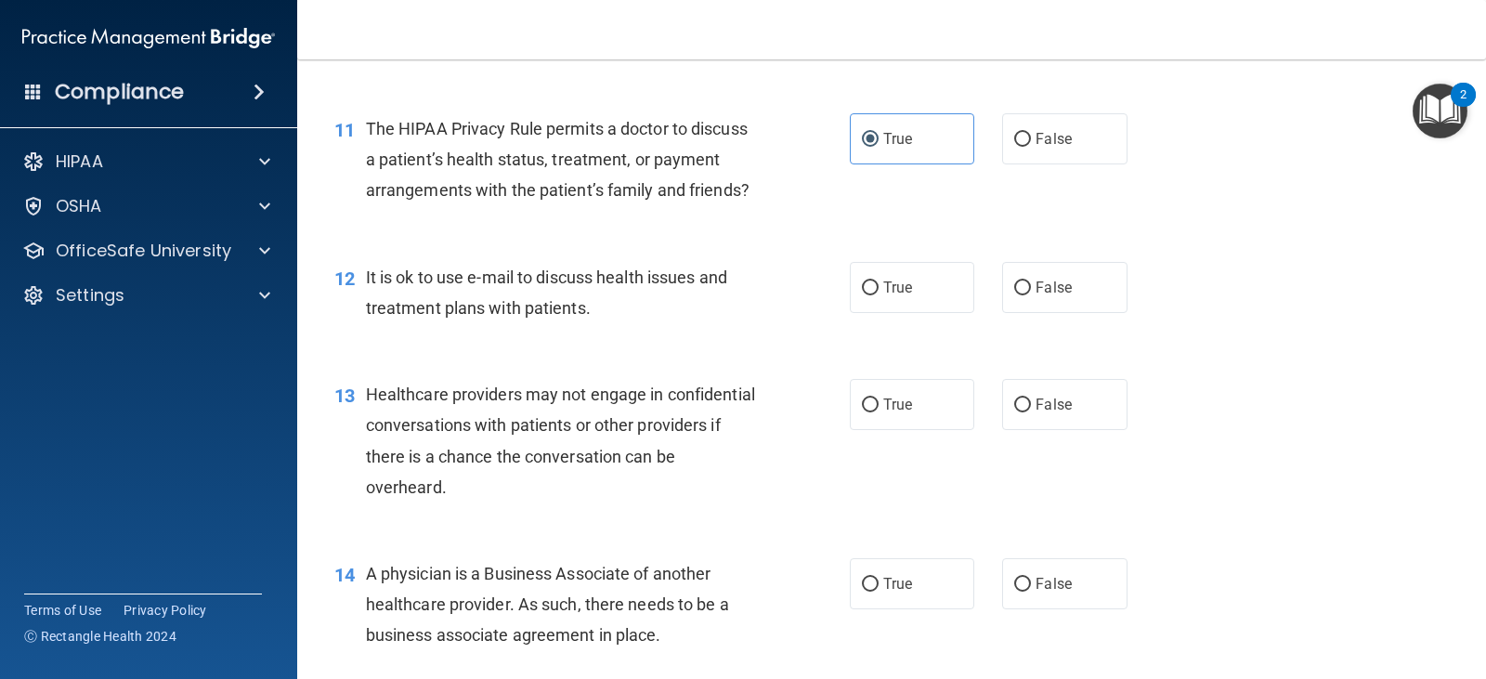
scroll to position [1671, 0]
click at [1062, 312] on label "False" at bounding box center [1064, 286] width 124 height 51
click at [1031, 294] on input "False" at bounding box center [1022, 287] width 17 height 14
radio input "true"
click at [890, 412] on span "True" at bounding box center [897, 404] width 29 height 18
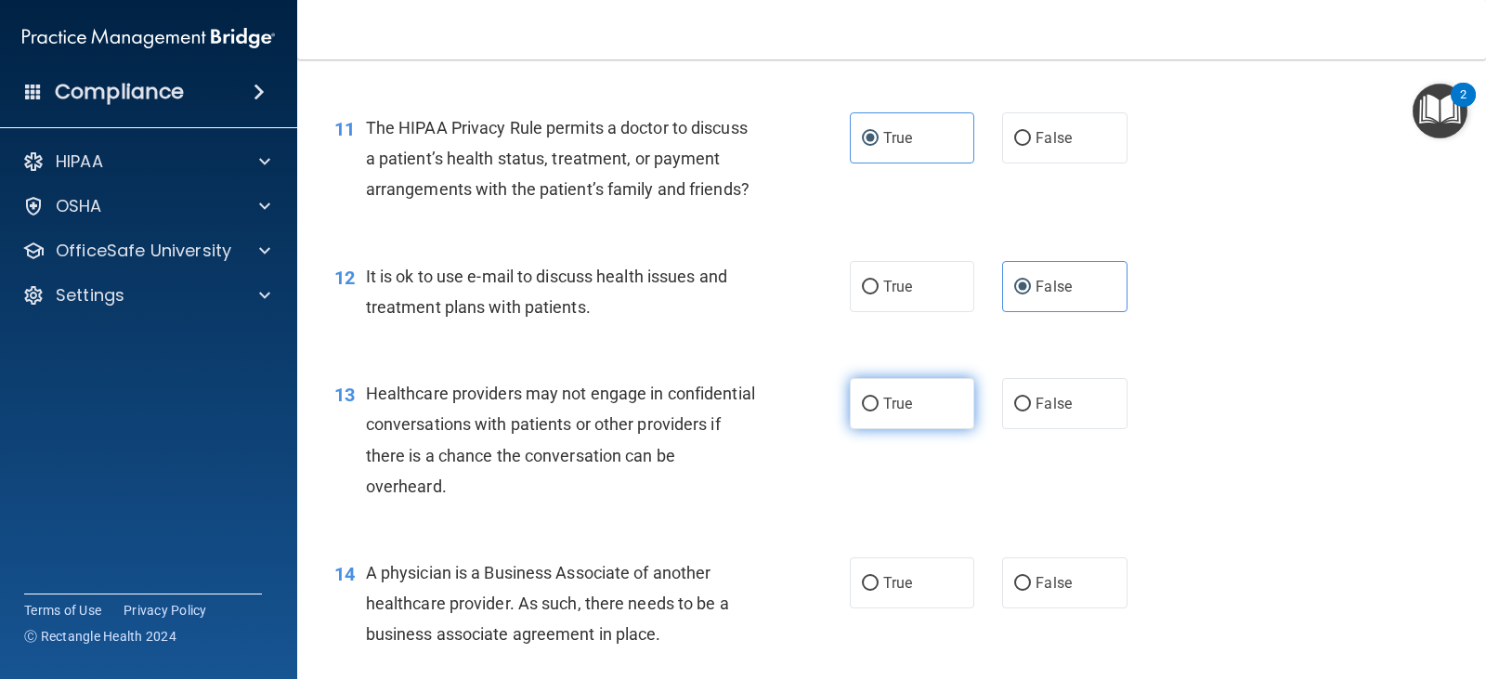
click at [878, 411] on input "True" at bounding box center [870, 404] width 17 height 14
radio input "true"
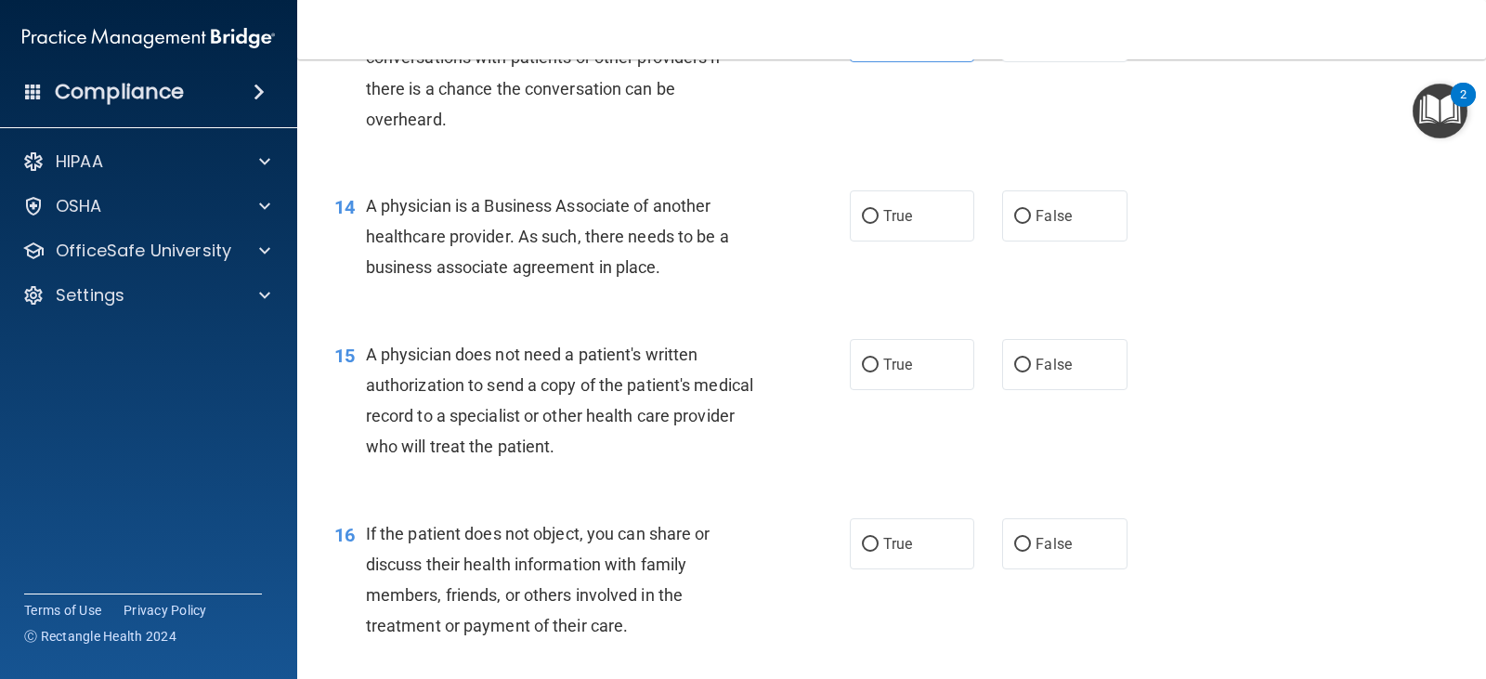
scroll to position [2043, 0]
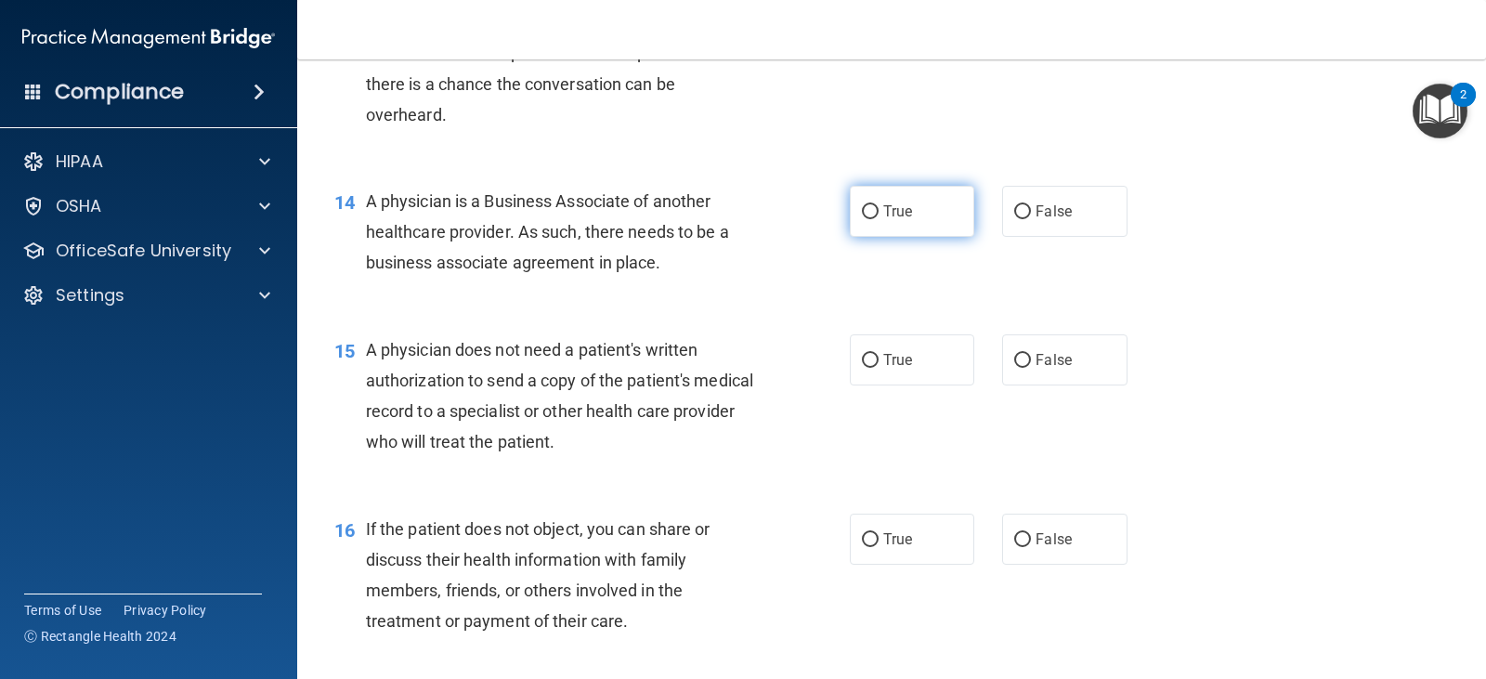
click at [962, 228] on label "True" at bounding box center [912, 211] width 124 height 51
click at [878, 219] on input "True" at bounding box center [870, 212] width 17 height 14
radio input "true"
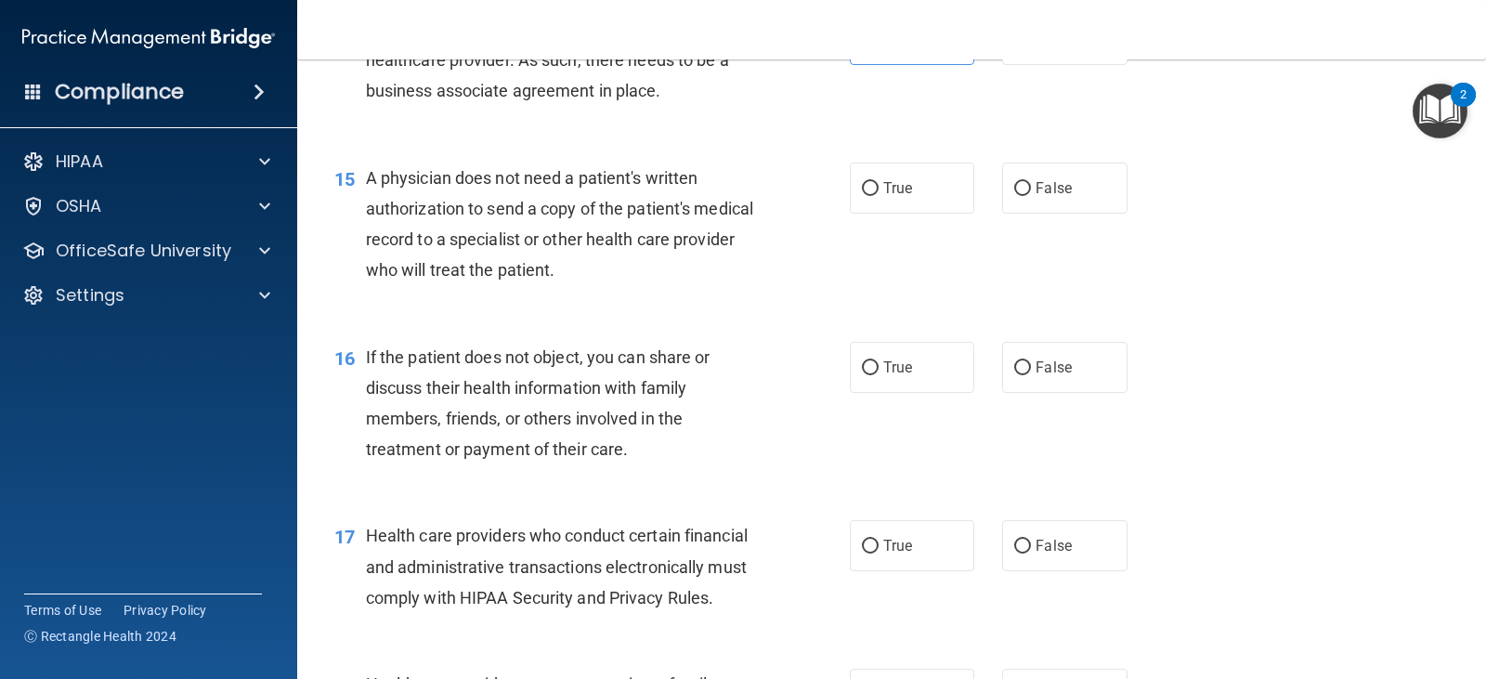
scroll to position [2228, 0]
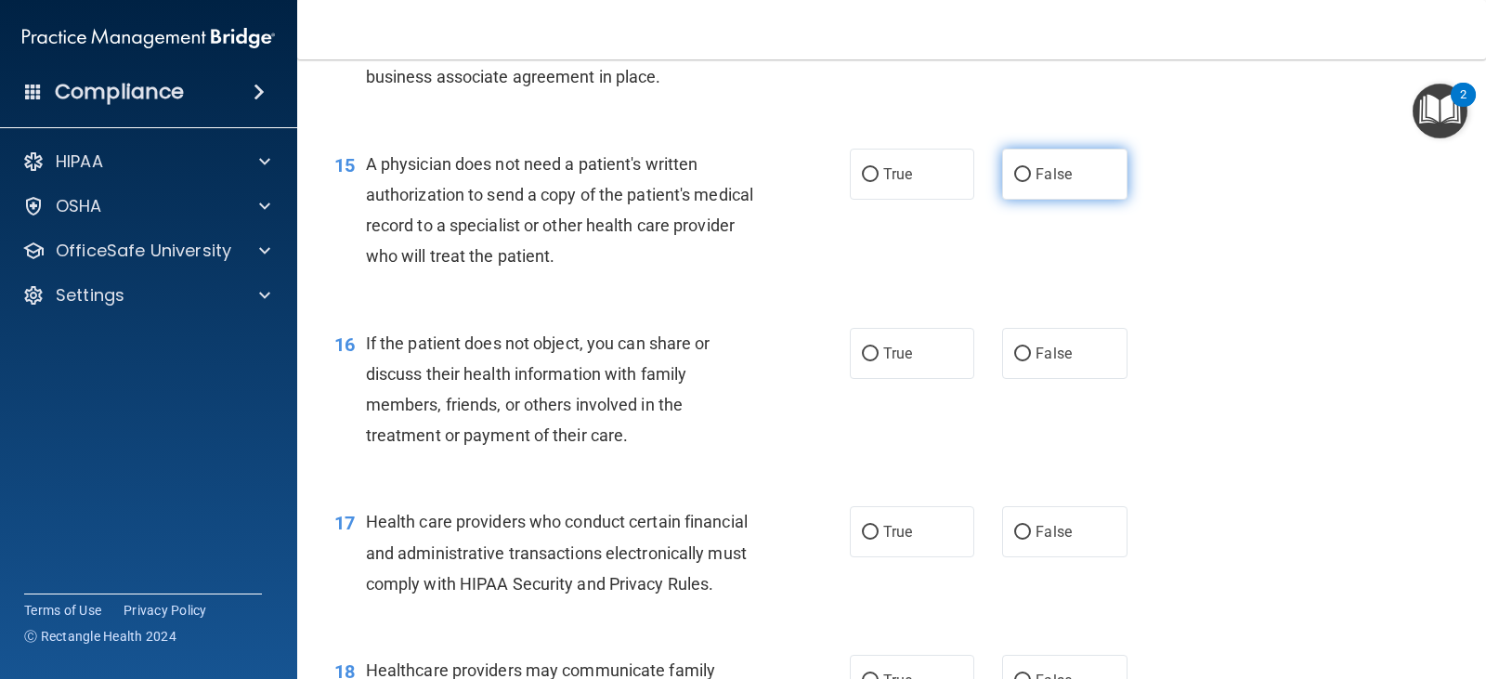
click at [1044, 200] on label "False" at bounding box center [1064, 174] width 124 height 51
click at [1031, 182] on input "False" at bounding box center [1022, 175] width 17 height 14
radio input "true"
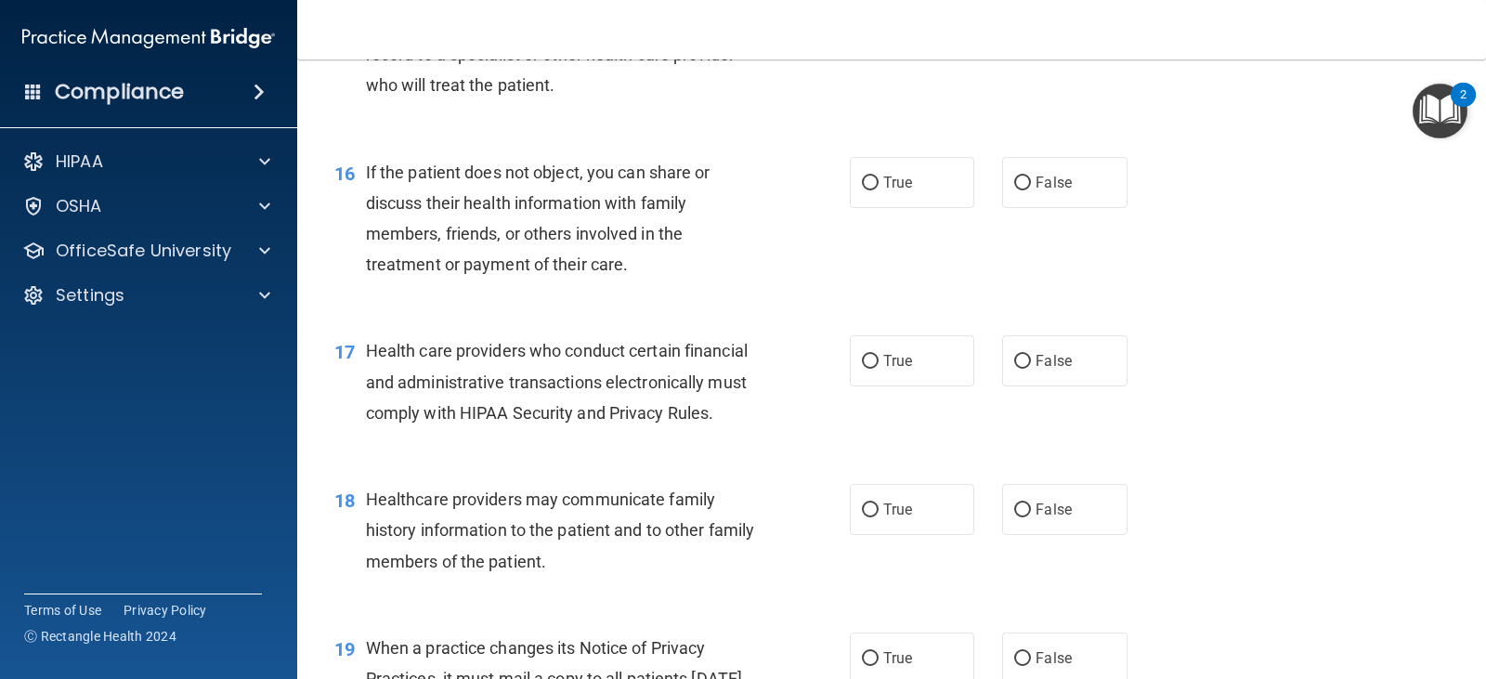
scroll to position [2414, 0]
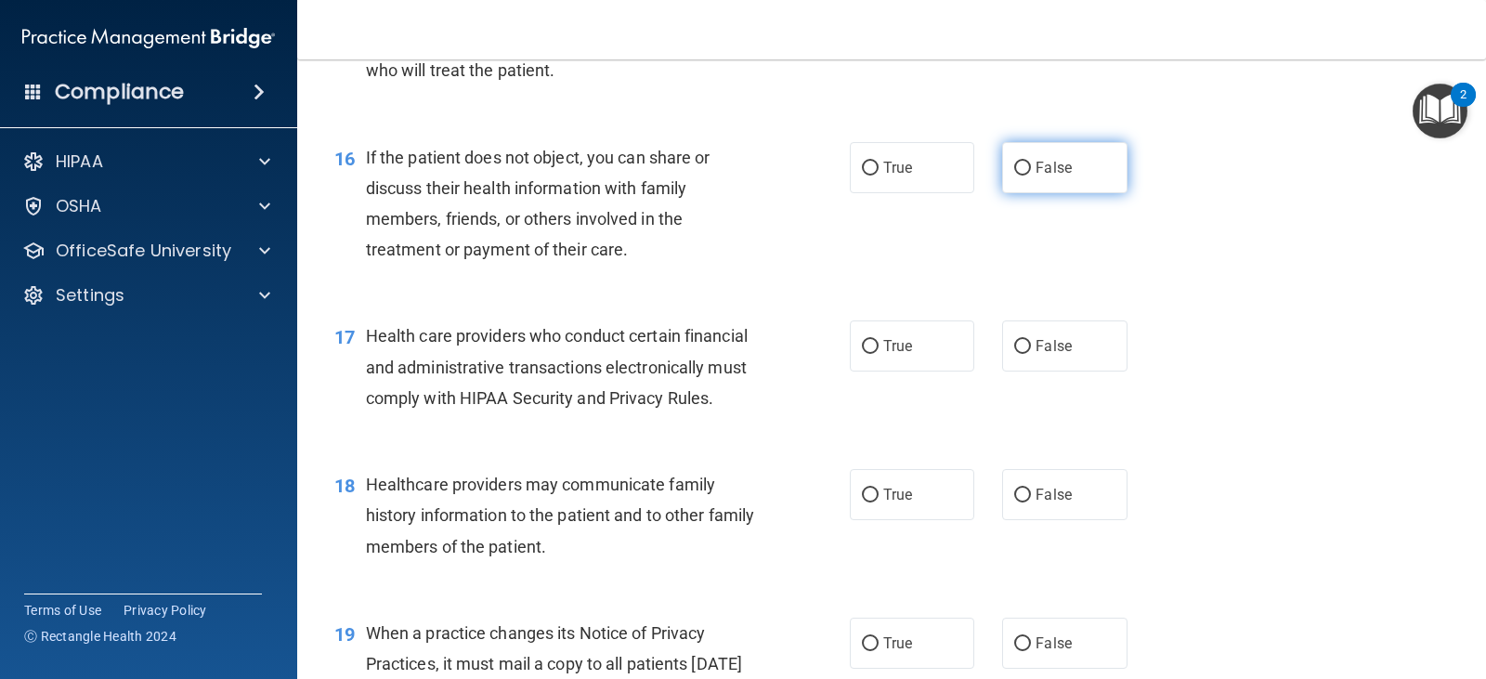
click at [1020, 175] on input "False" at bounding box center [1022, 169] width 17 height 14
radio input "true"
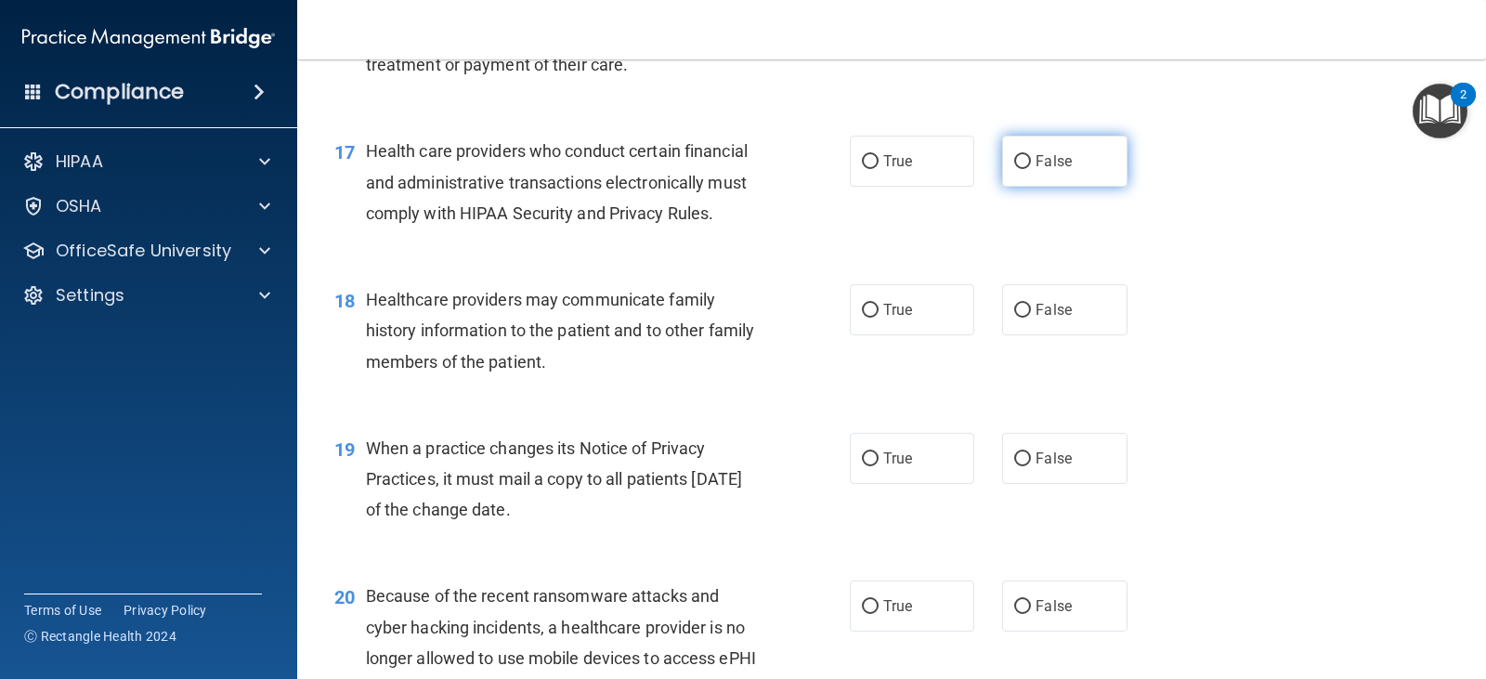
scroll to position [2600, 0]
click at [870, 186] on label "True" at bounding box center [912, 160] width 124 height 51
click at [870, 168] on input "True" at bounding box center [870, 161] width 17 height 14
radio input "true"
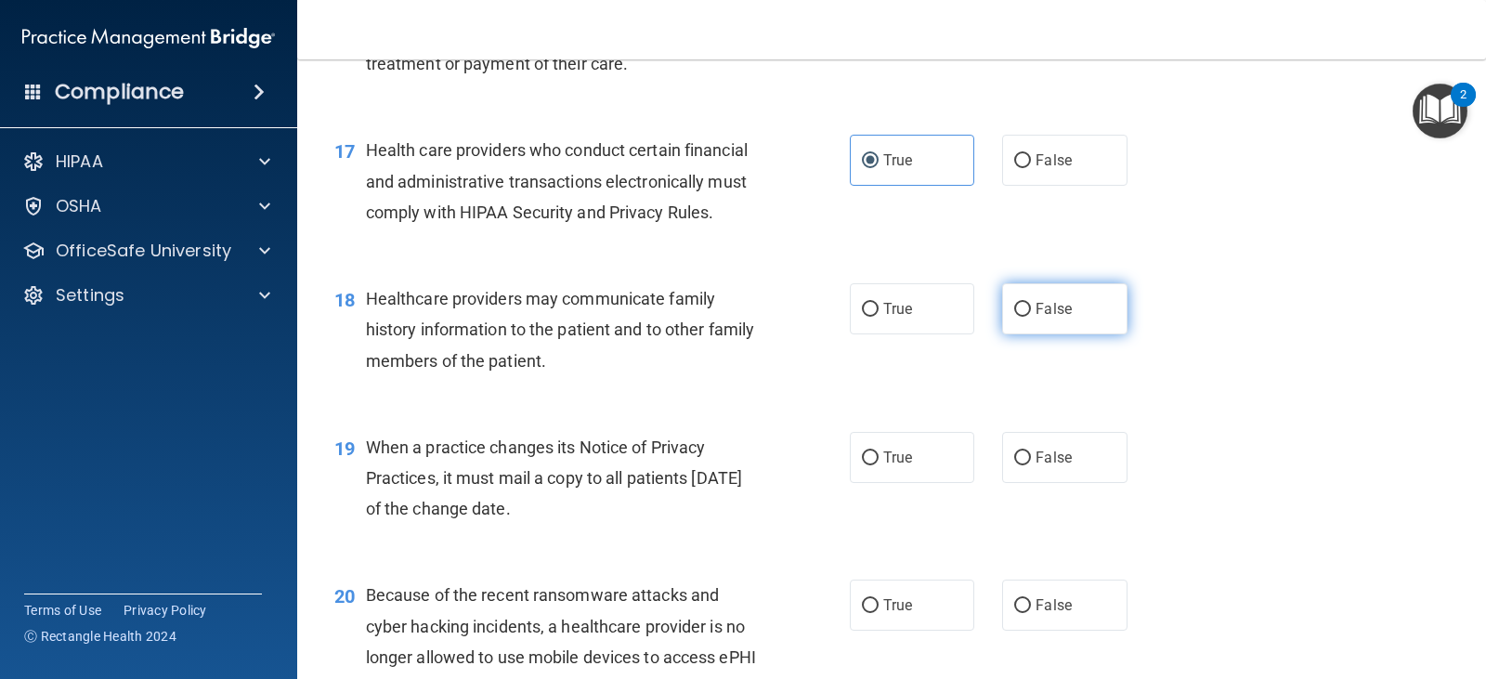
click at [1043, 318] on span "False" at bounding box center [1053, 309] width 36 height 18
click at [1031, 317] on input "False" at bounding box center [1022, 310] width 17 height 14
radio input "true"
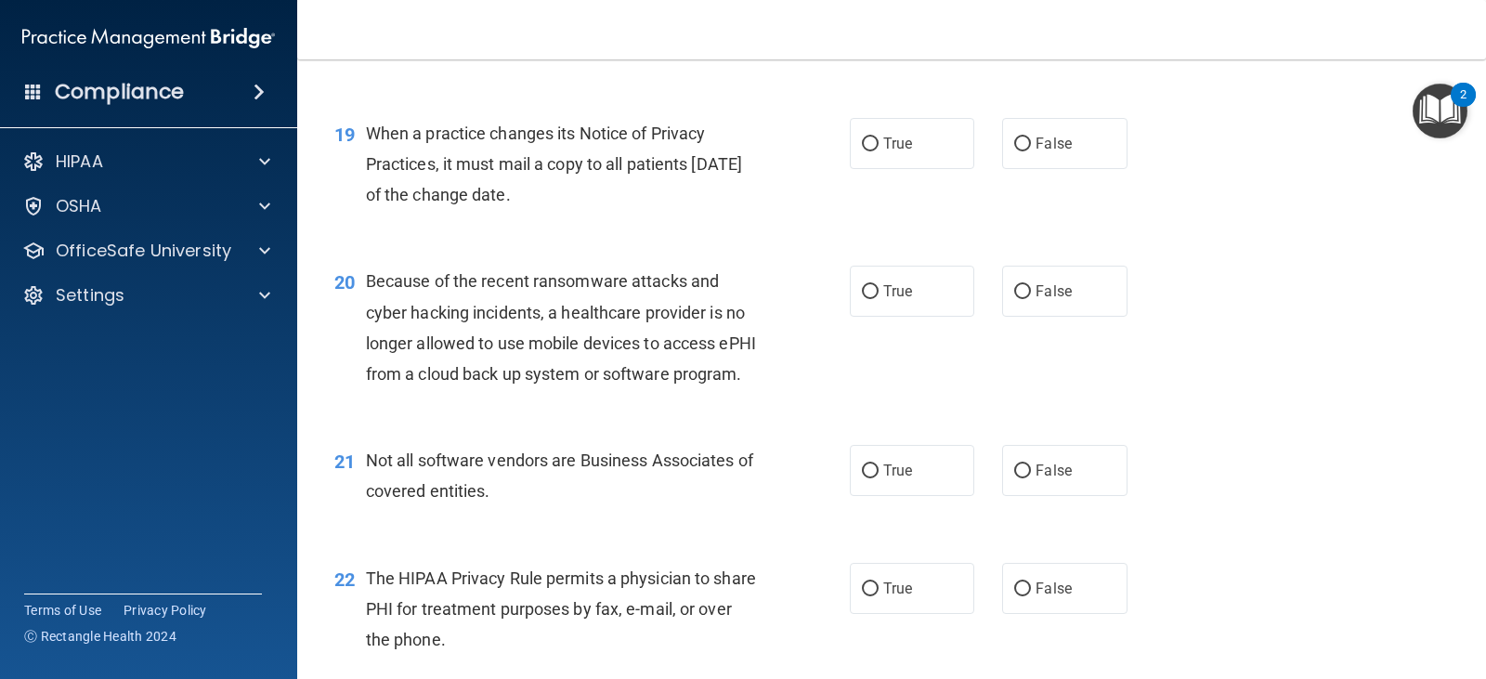
scroll to position [2971, 0]
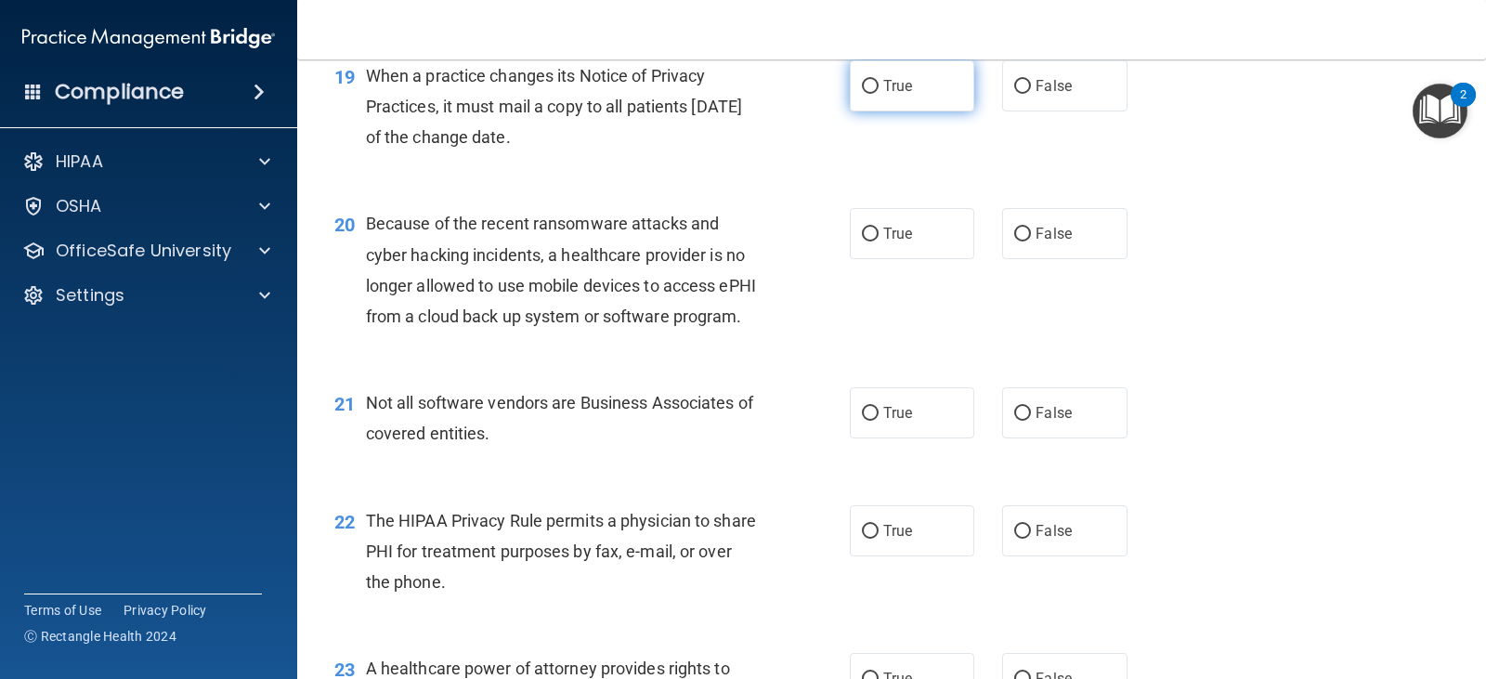
click at [919, 111] on label "True" at bounding box center [912, 85] width 124 height 51
click at [878, 94] on input "True" at bounding box center [870, 87] width 17 height 14
radio input "true"
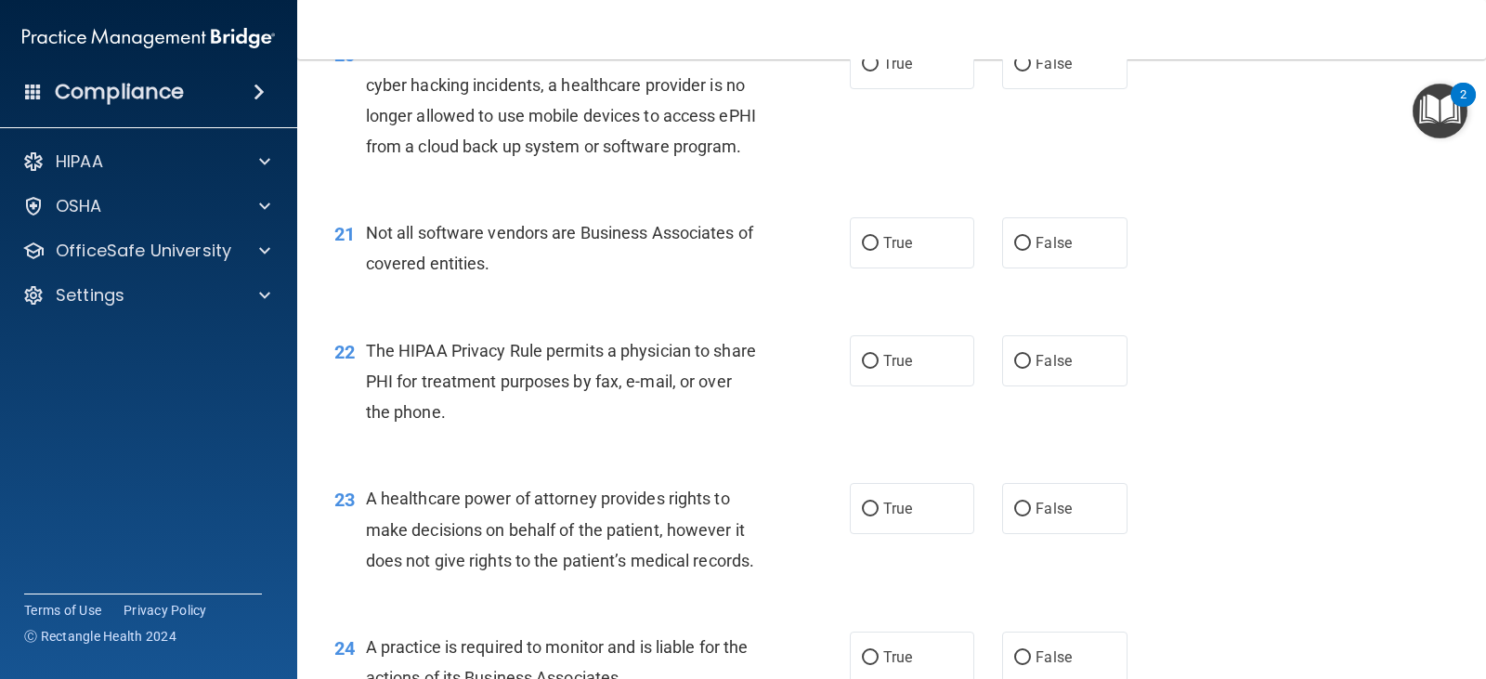
scroll to position [3157, 0]
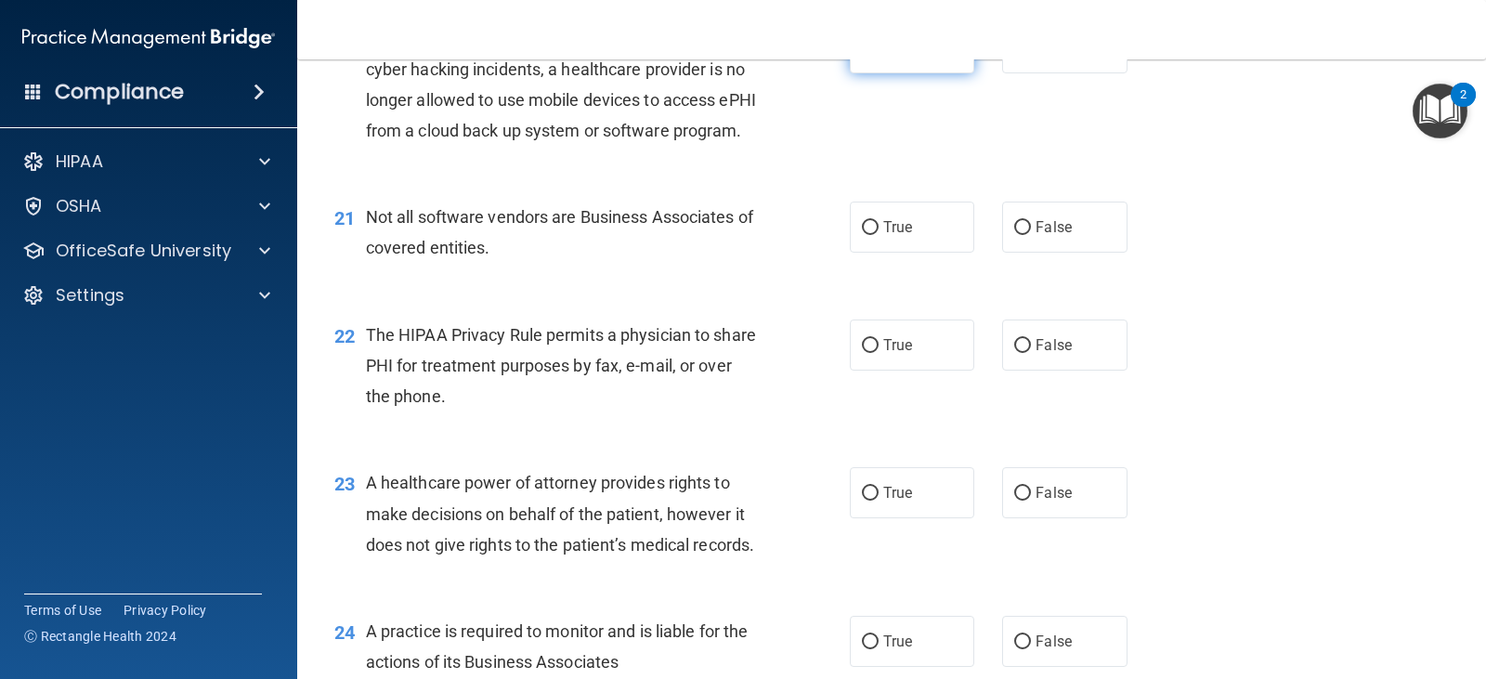
click at [916, 73] on label "True" at bounding box center [912, 47] width 124 height 51
click at [878, 56] on input "True" at bounding box center [870, 49] width 17 height 14
radio input "true"
click at [949, 253] on label "True" at bounding box center [912, 226] width 124 height 51
click at [878, 235] on input "True" at bounding box center [870, 228] width 17 height 14
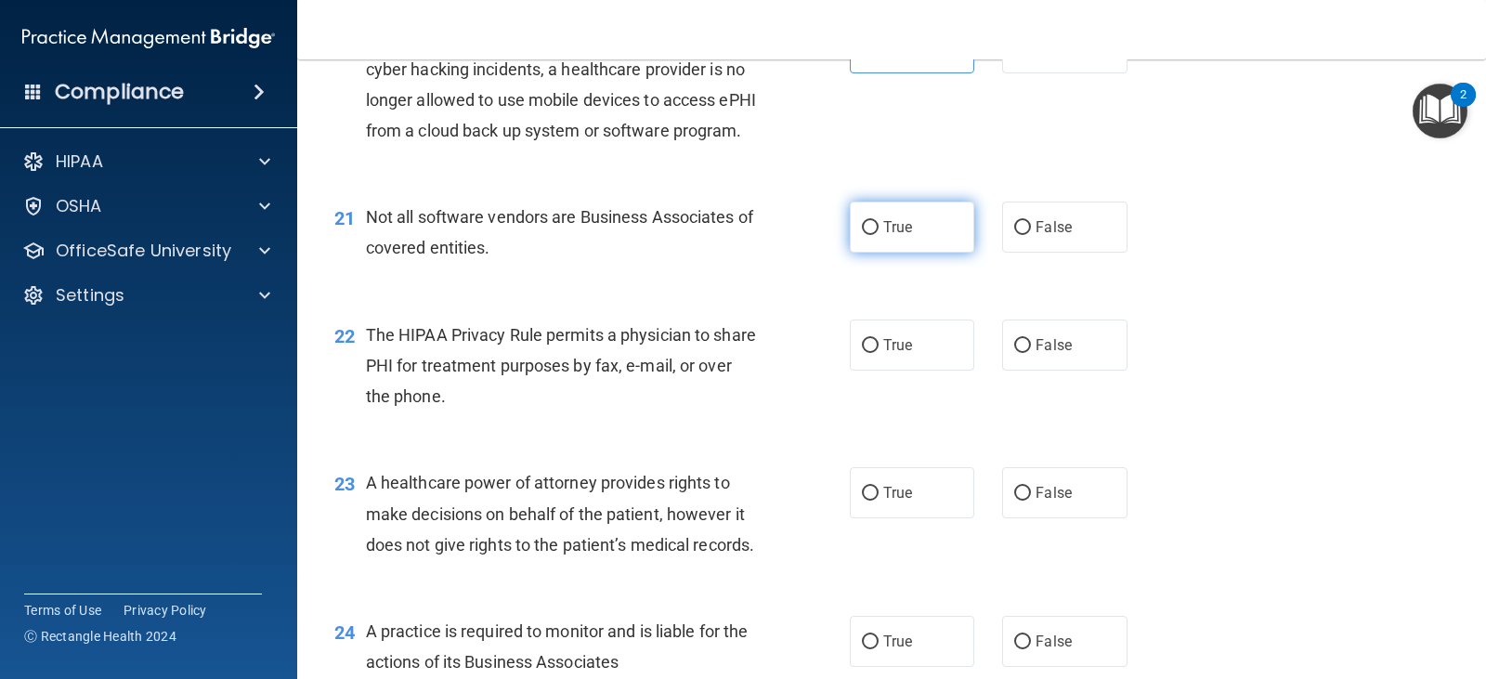
radio input "true"
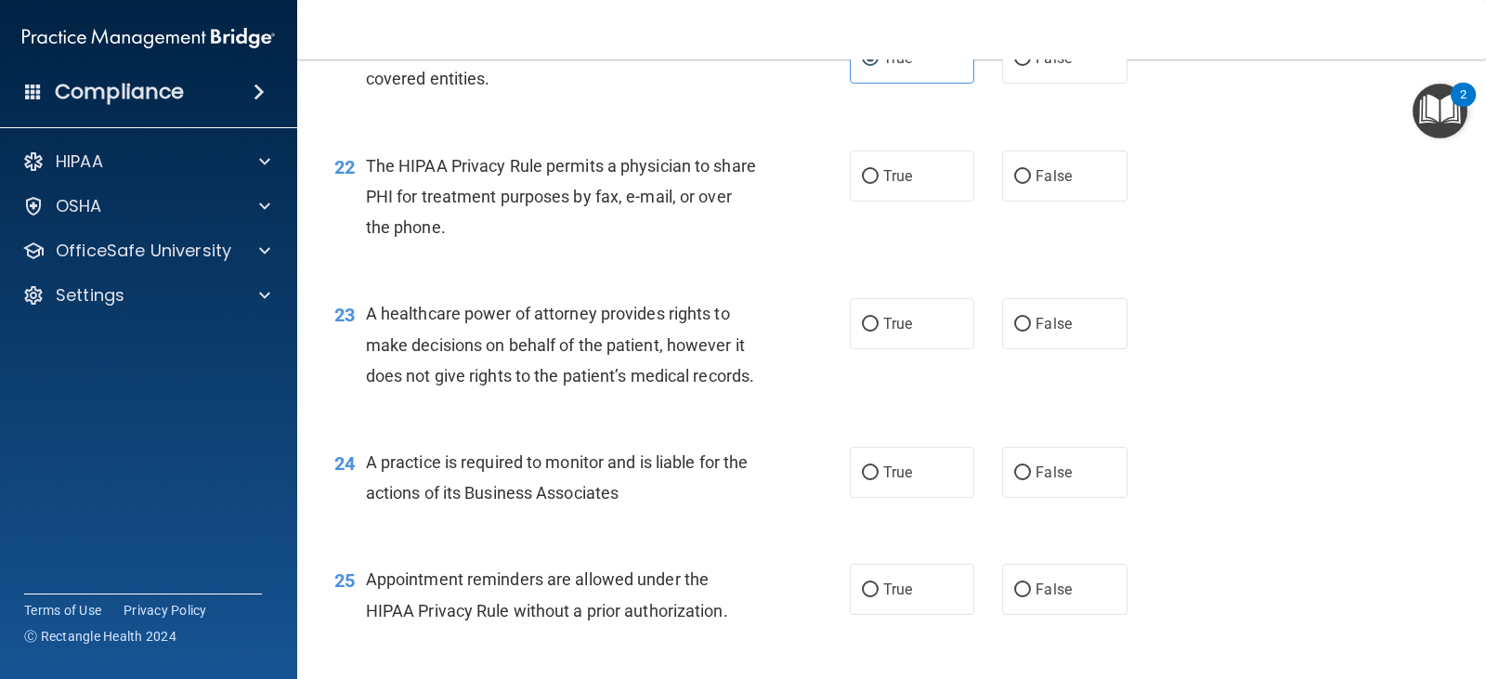
scroll to position [3343, 0]
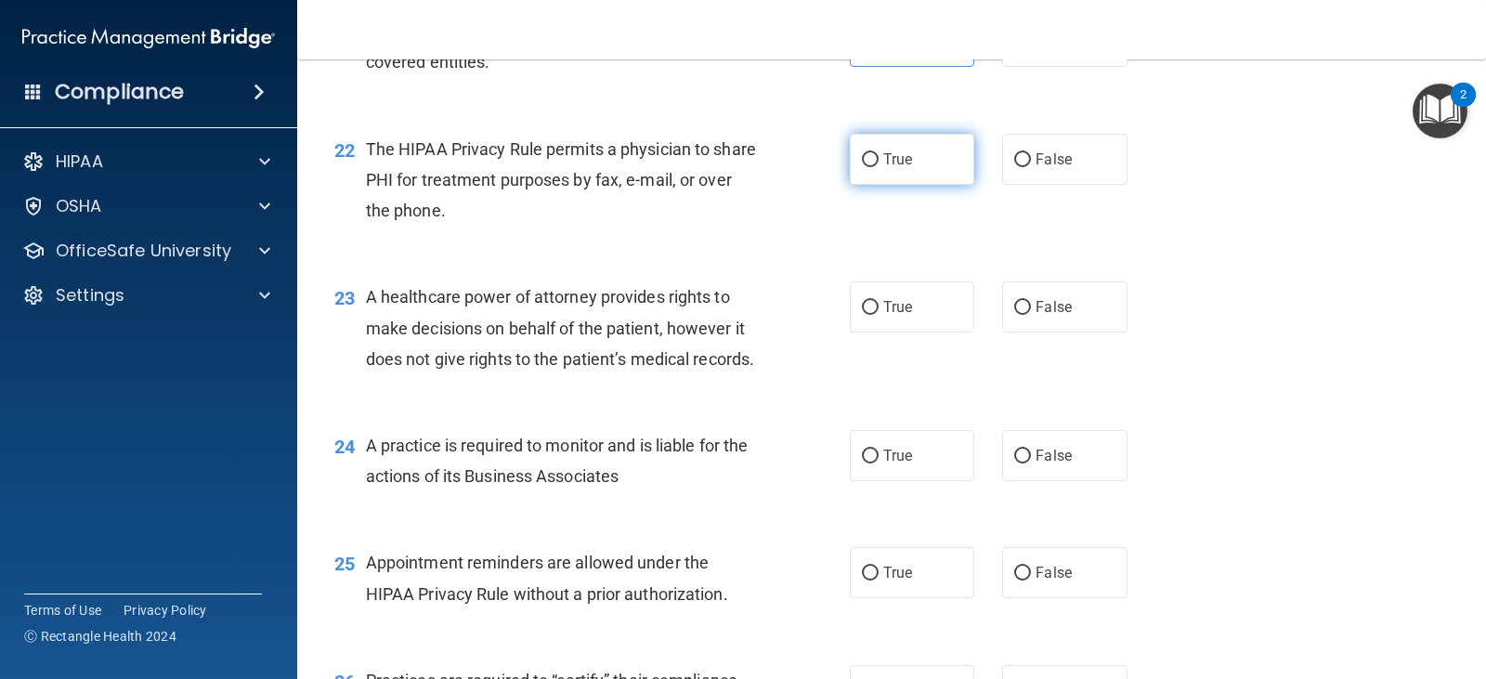
click at [948, 185] on label "True" at bounding box center [912, 159] width 124 height 51
click at [878, 167] on input "True" at bounding box center [870, 160] width 17 height 14
radio input "true"
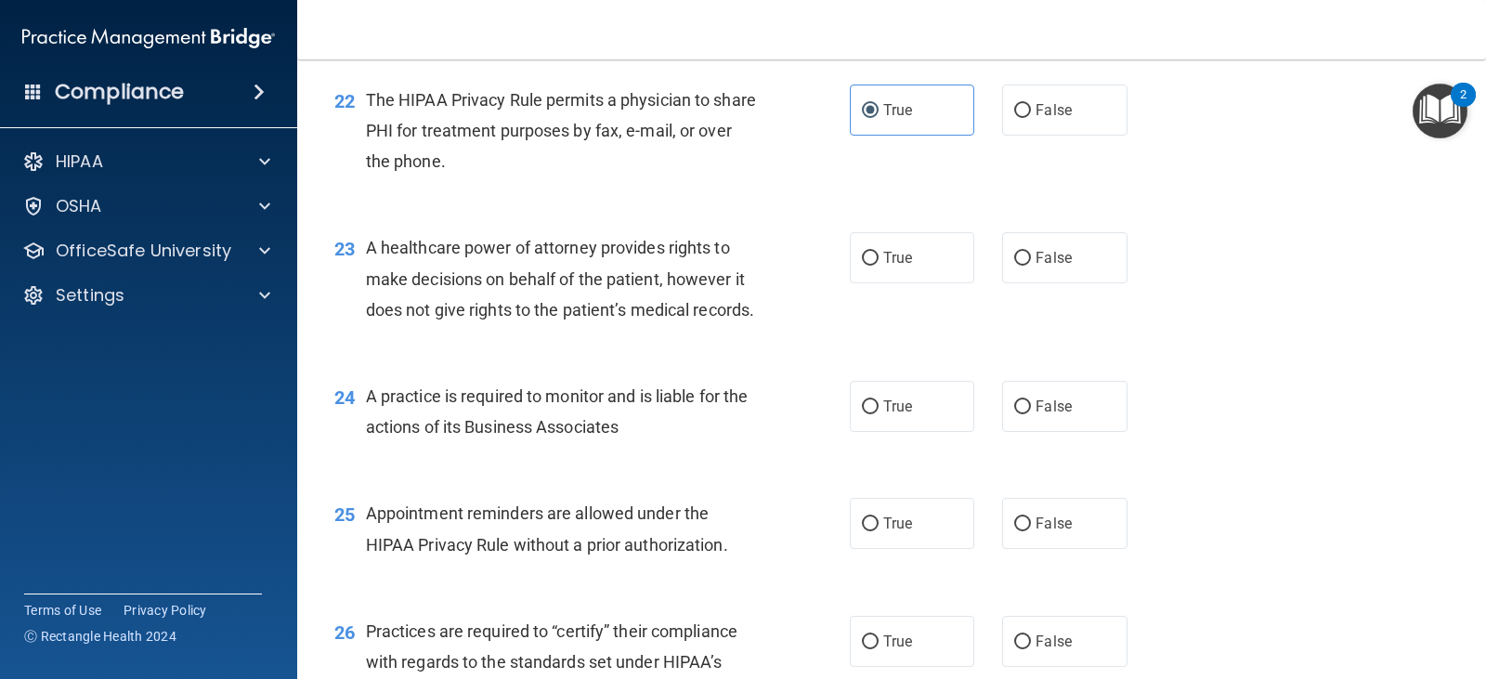
scroll to position [3528, 0]
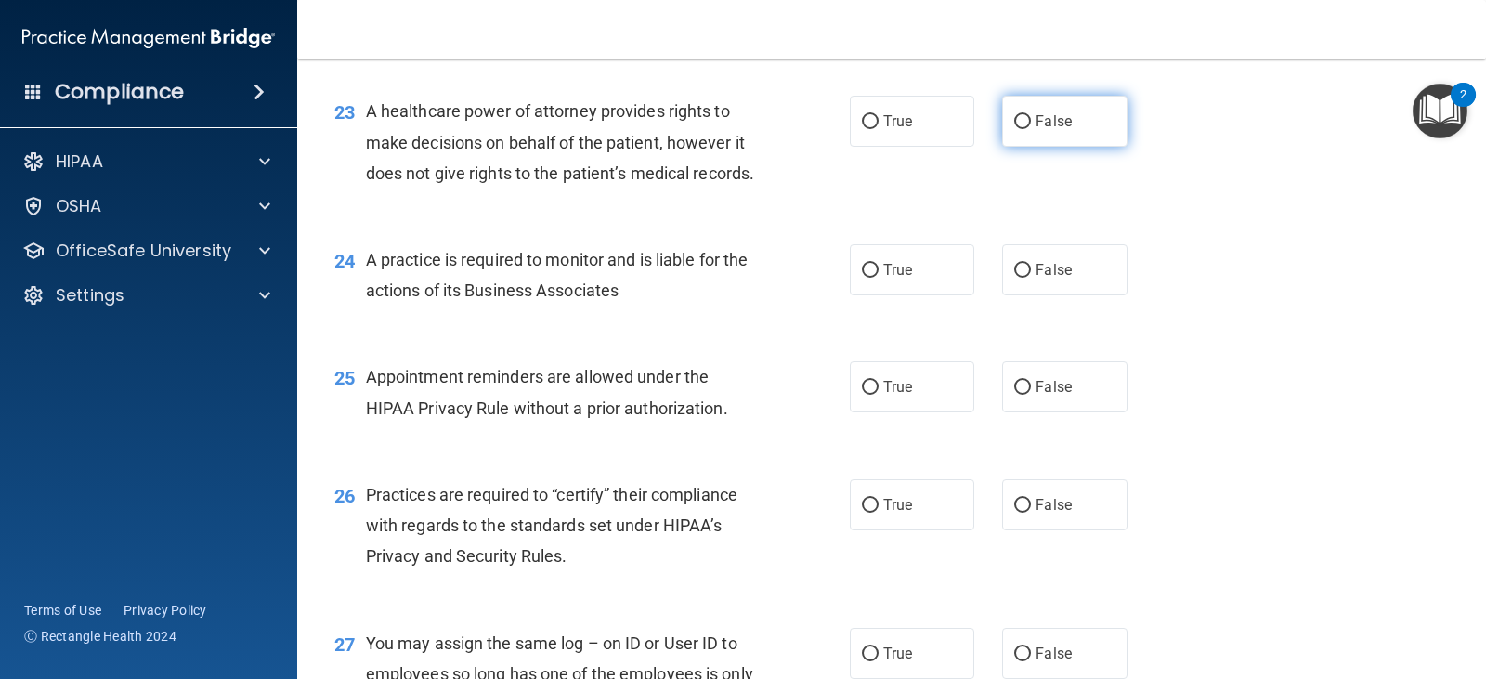
click at [1022, 147] on label "False" at bounding box center [1064, 121] width 124 height 51
click at [1022, 129] on input "False" at bounding box center [1022, 122] width 17 height 14
radio input "true"
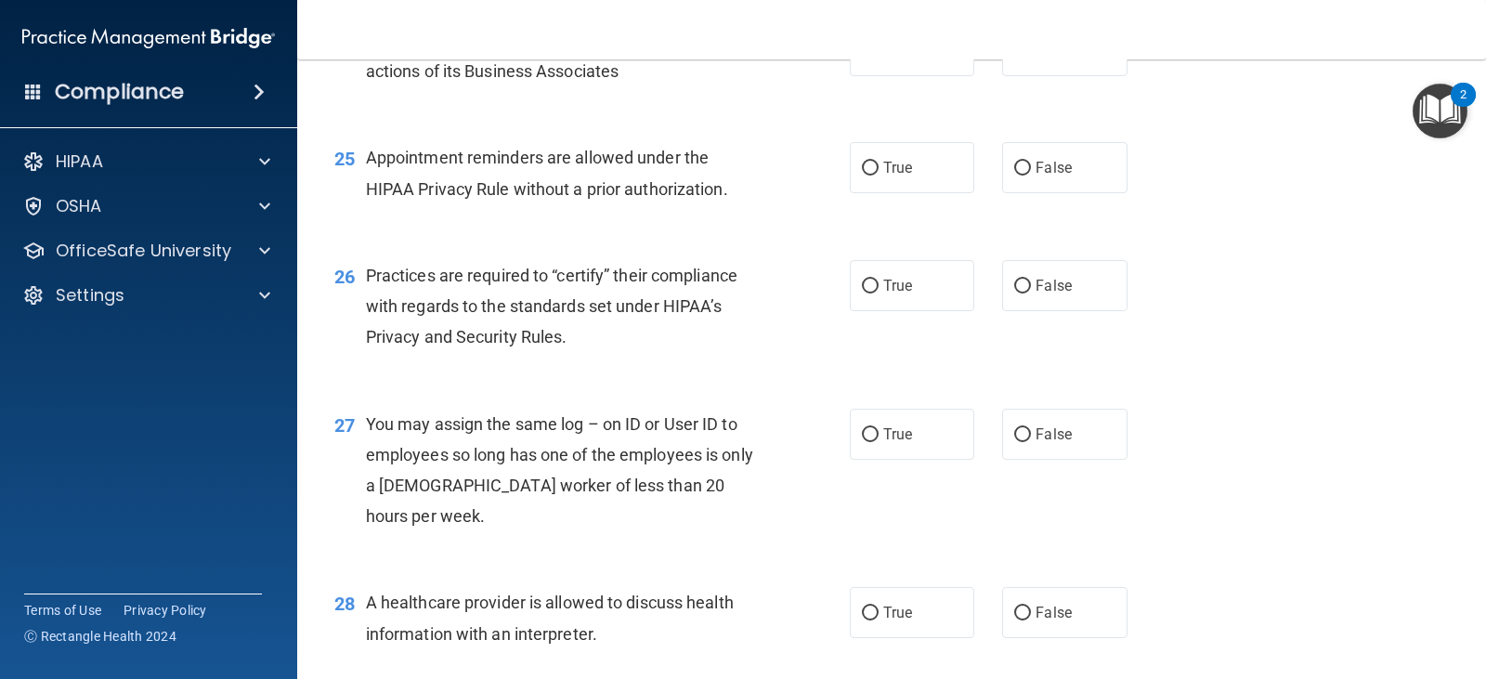
scroll to position [3807, 0]
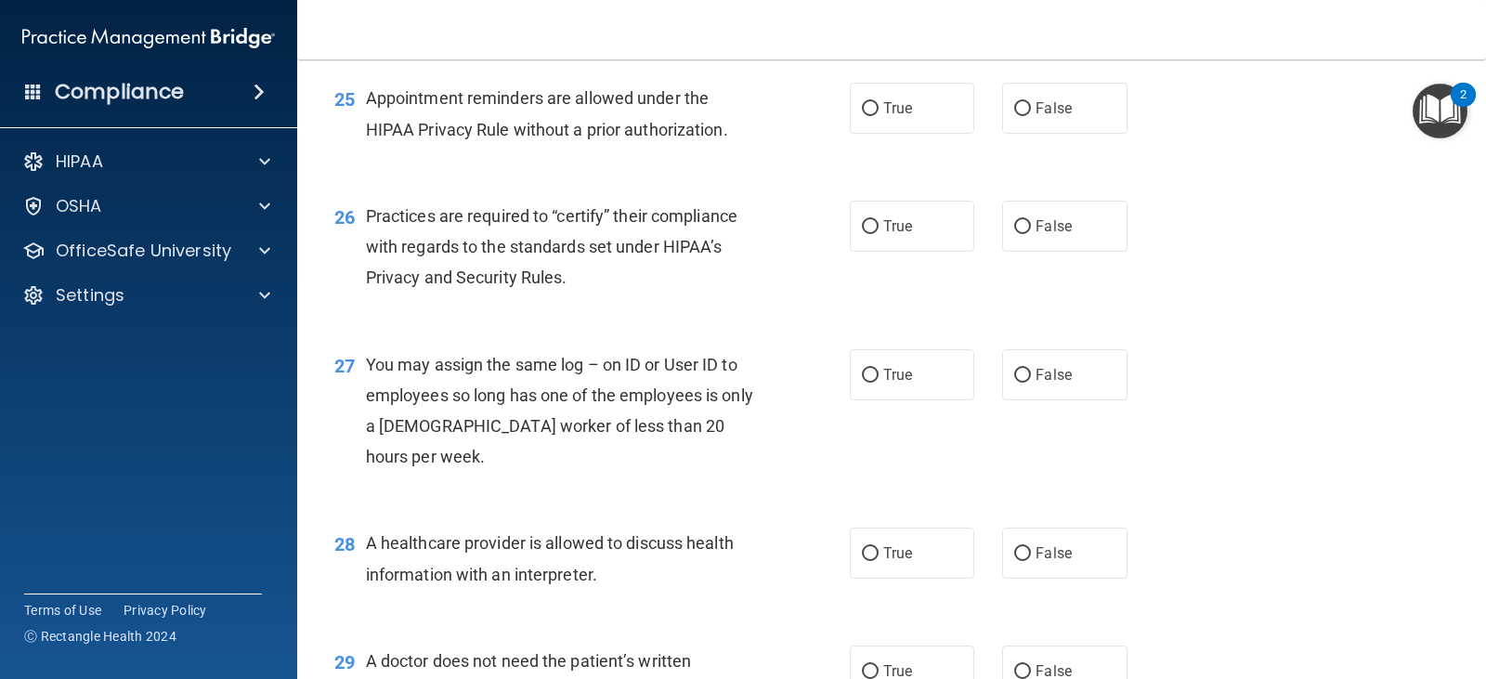
radio input "true"
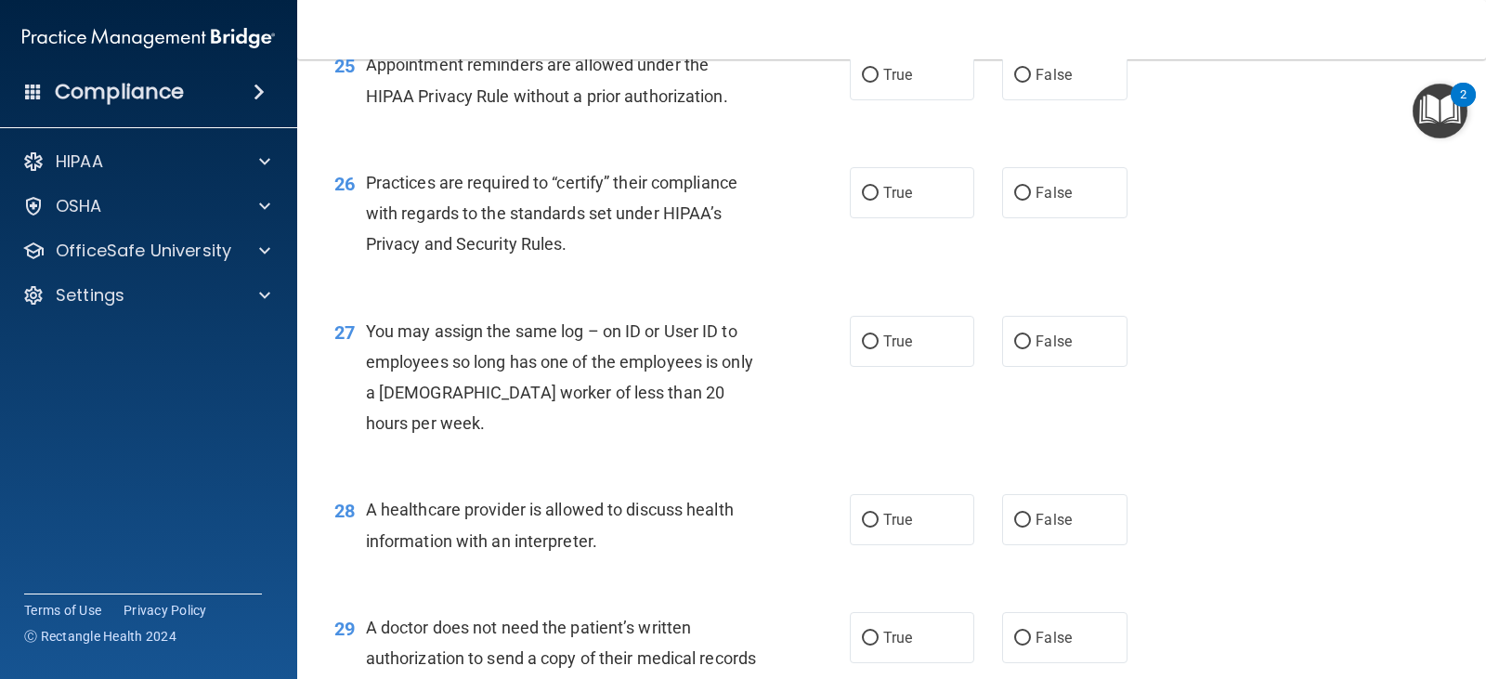
scroll to position [3900, 0]
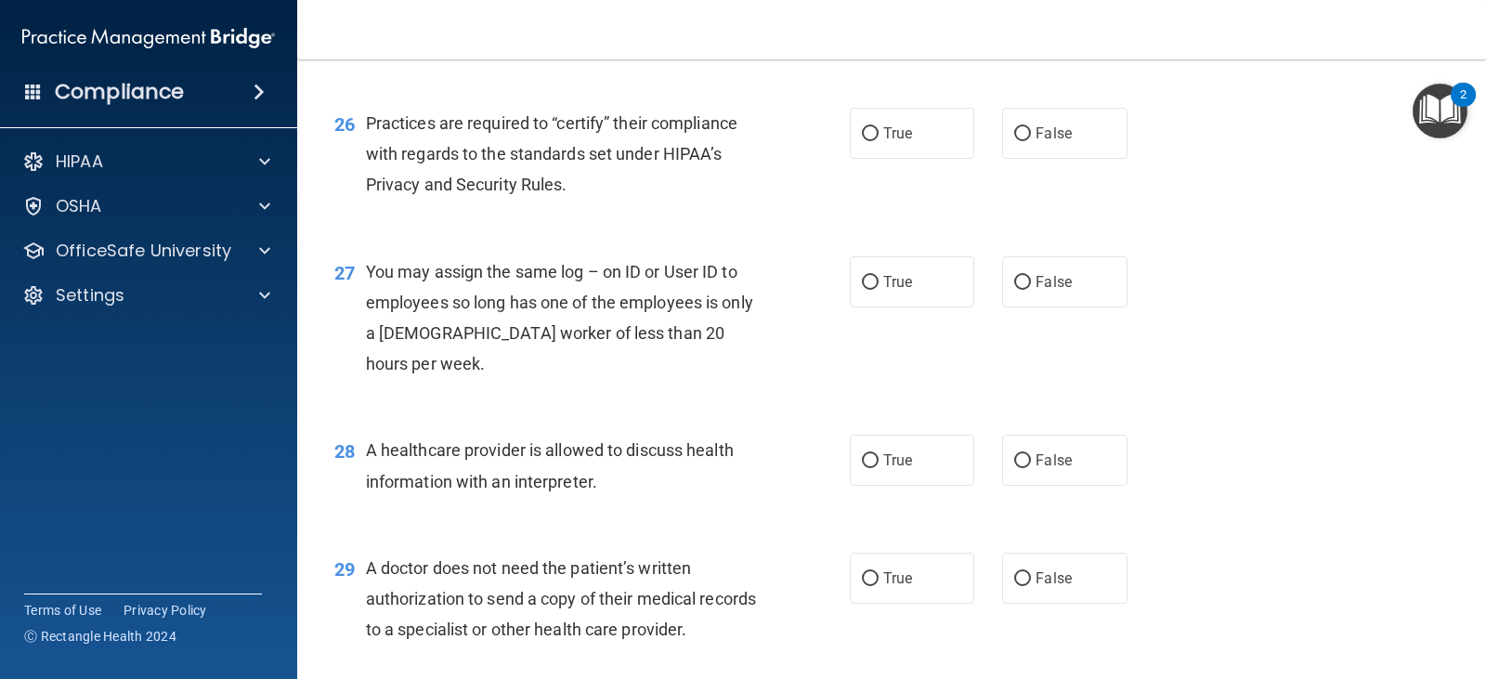
click at [909, 41] on label "True" at bounding box center [912, 15] width 124 height 51
click at [878, 23] on input "True" at bounding box center [870, 16] width 17 height 14
radio input "true"
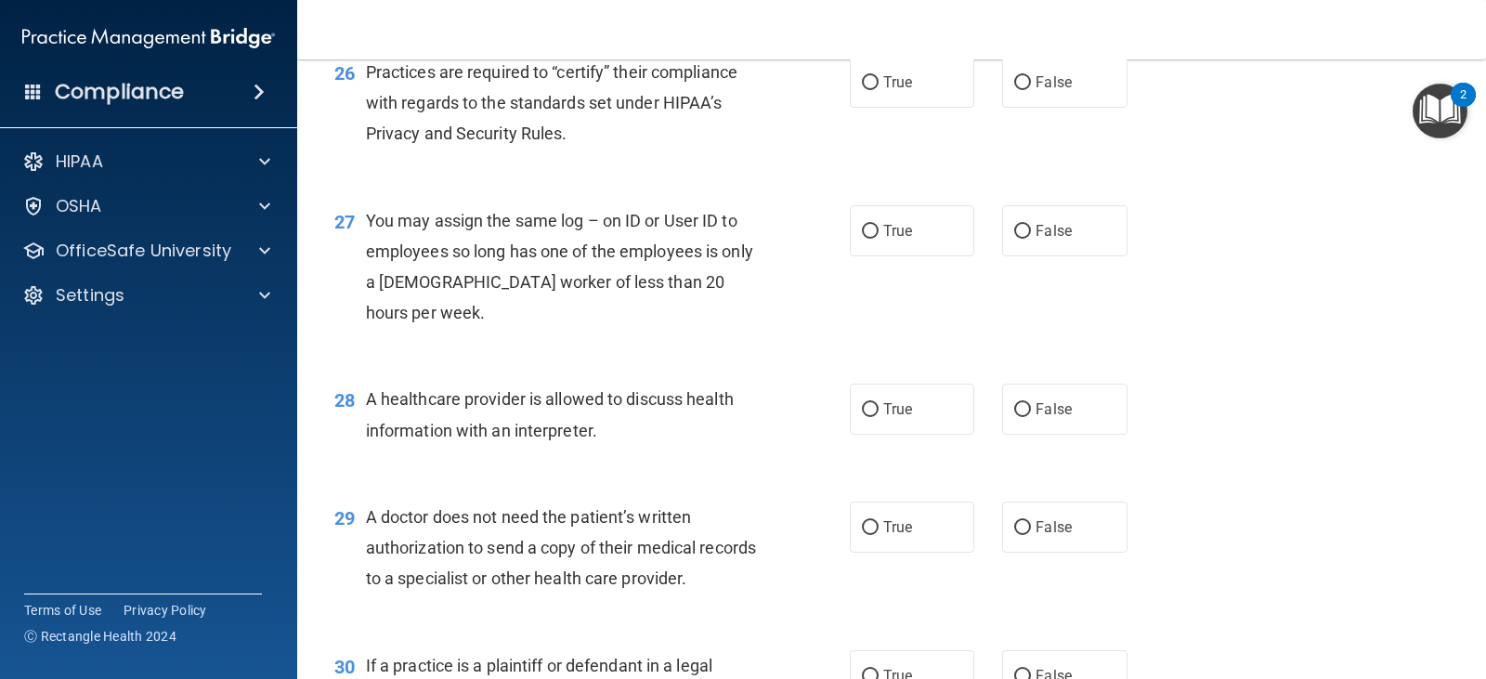
scroll to position [3993, 0]
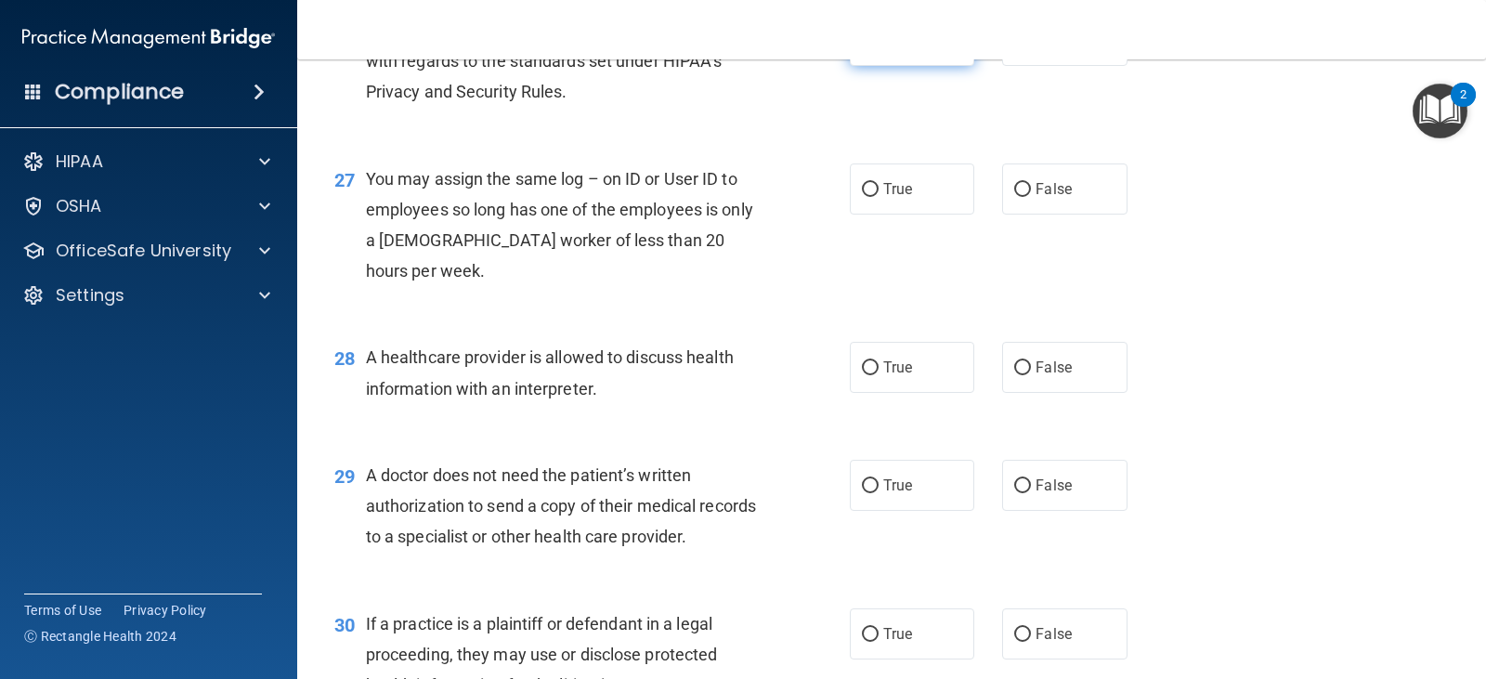
click at [889, 66] on label "True" at bounding box center [912, 40] width 124 height 51
click at [878, 48] on input "True" at bounding box center [870, 41] width 17 height 14
radio input "true"
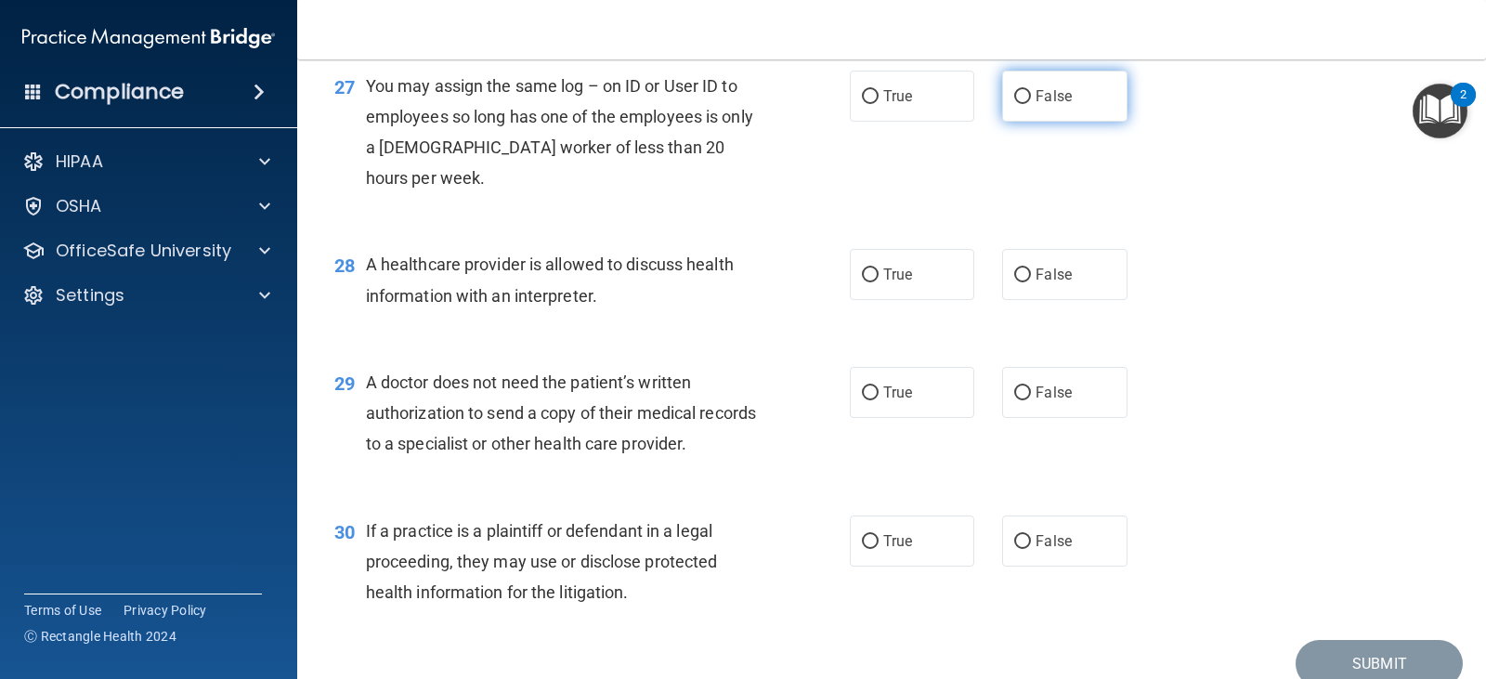
click at [1071, 122] on label "False" at bounding box center [1064, 96] width 124 height 51
click at [1031, 104] on input "False" at bounding box center [1022, 97] width 17 height 14
radio input "true"
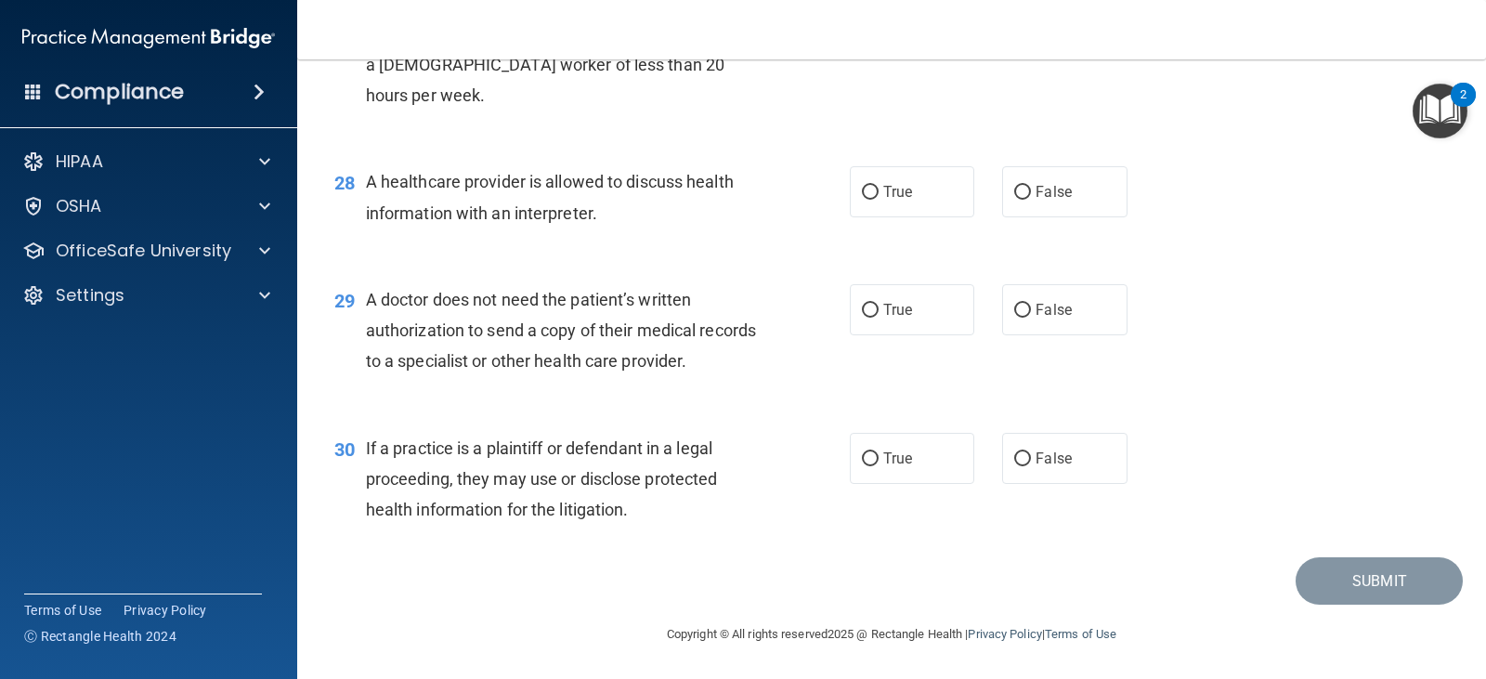
scroll to position [4260, 0]
click at [952, 207] on label "True" at bounding box center [912, 191] width 124 height 51
click at [878, 200] on input "True" at bounding box center [870, 193] width 17 height 14
radio input "true"
click at [1049, 317] on span "False" at bounding box center [1053, 310] width 36 height 18
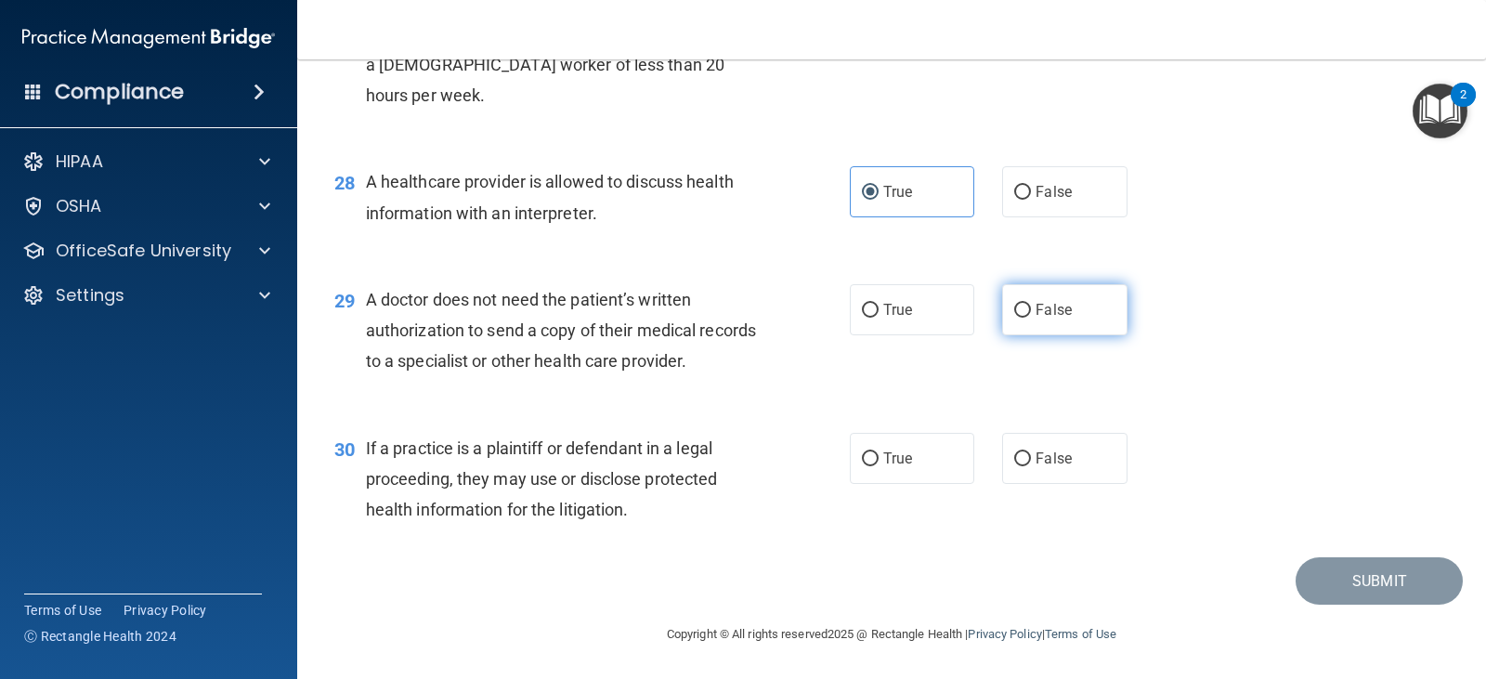
click at [1031, 317] on input "False" at bounding box center [1022, 311] width 17 height 14
radio input "true"
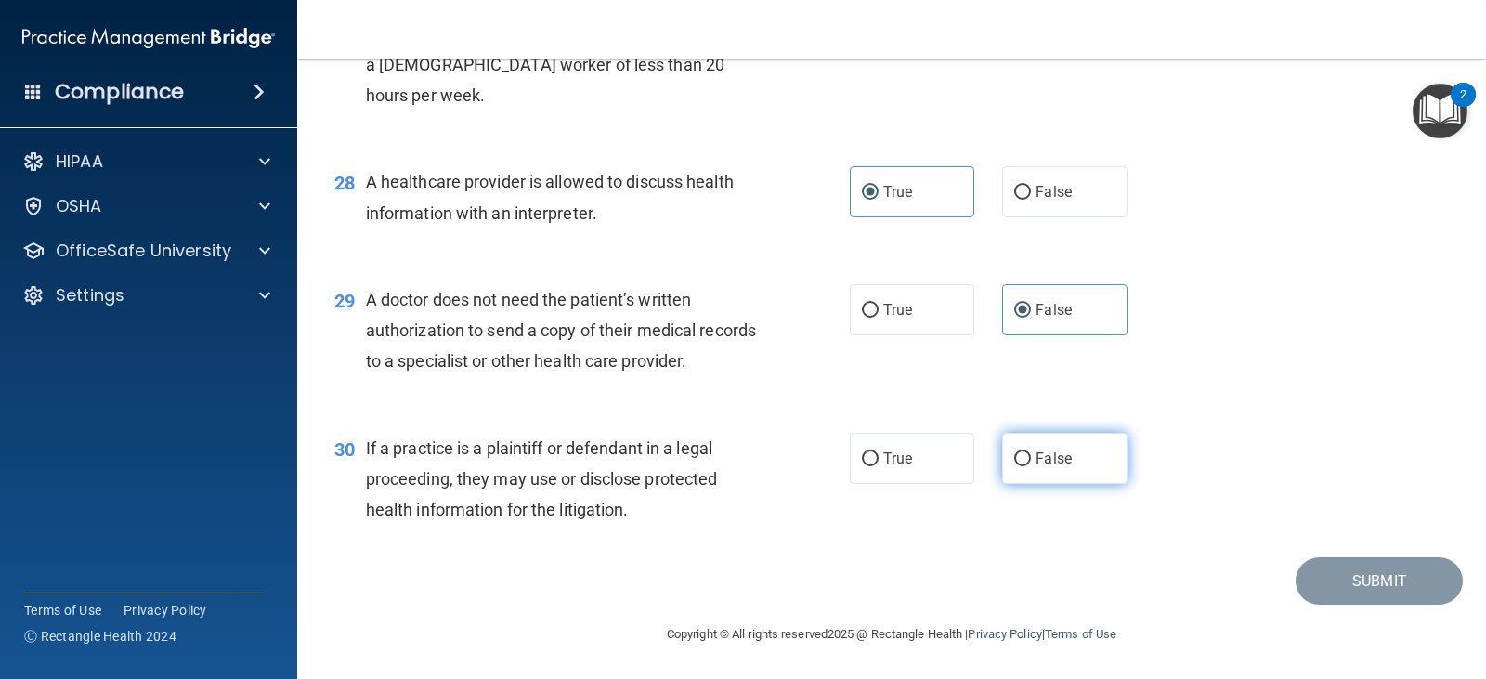
click at [1014, 452] on input "False" at bounding box center [1022, 459] width 17 height 14
radio input "true"
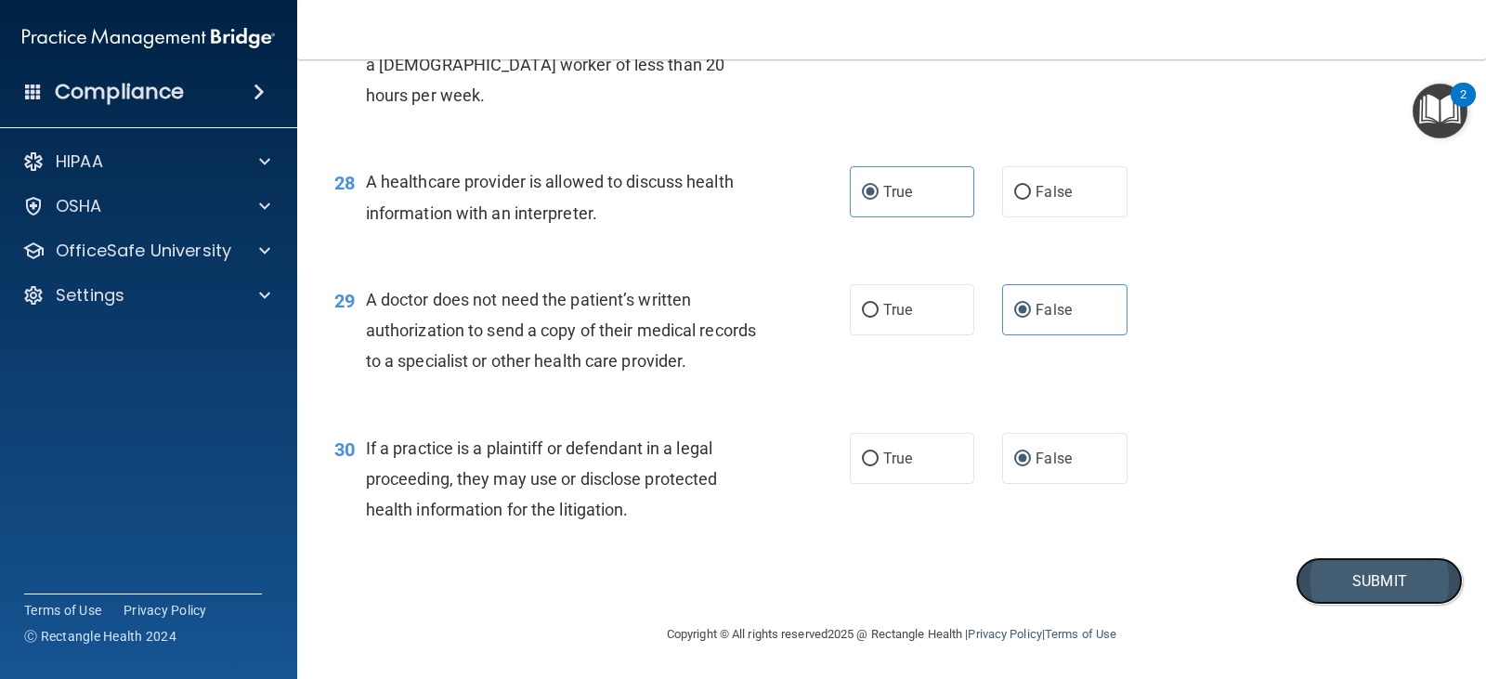
click at [1356, 566] on button "Submit" at bounding box center [1378, 580] width 167 height 47
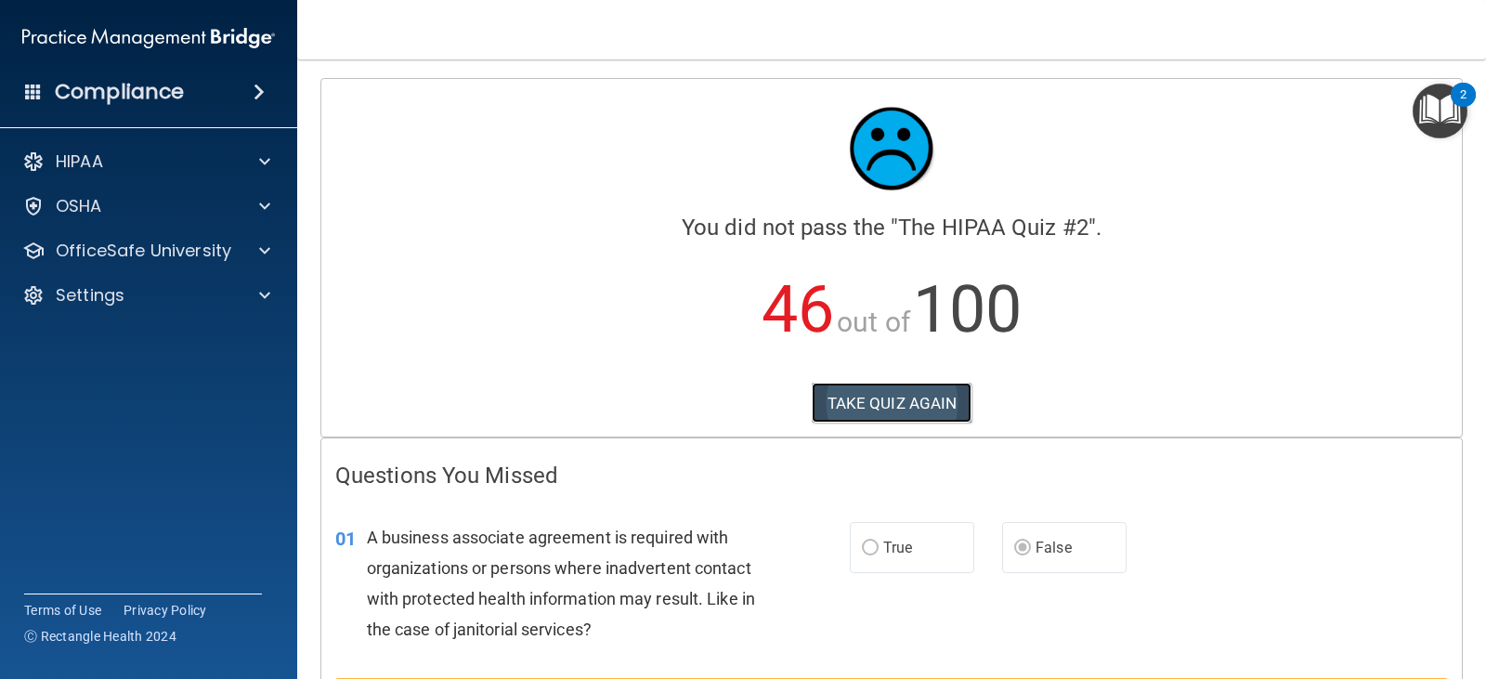
click at [856, 383] on button "TAKE QUIZ AGAIN" at bounding box center [892, 403] width 161 height 41
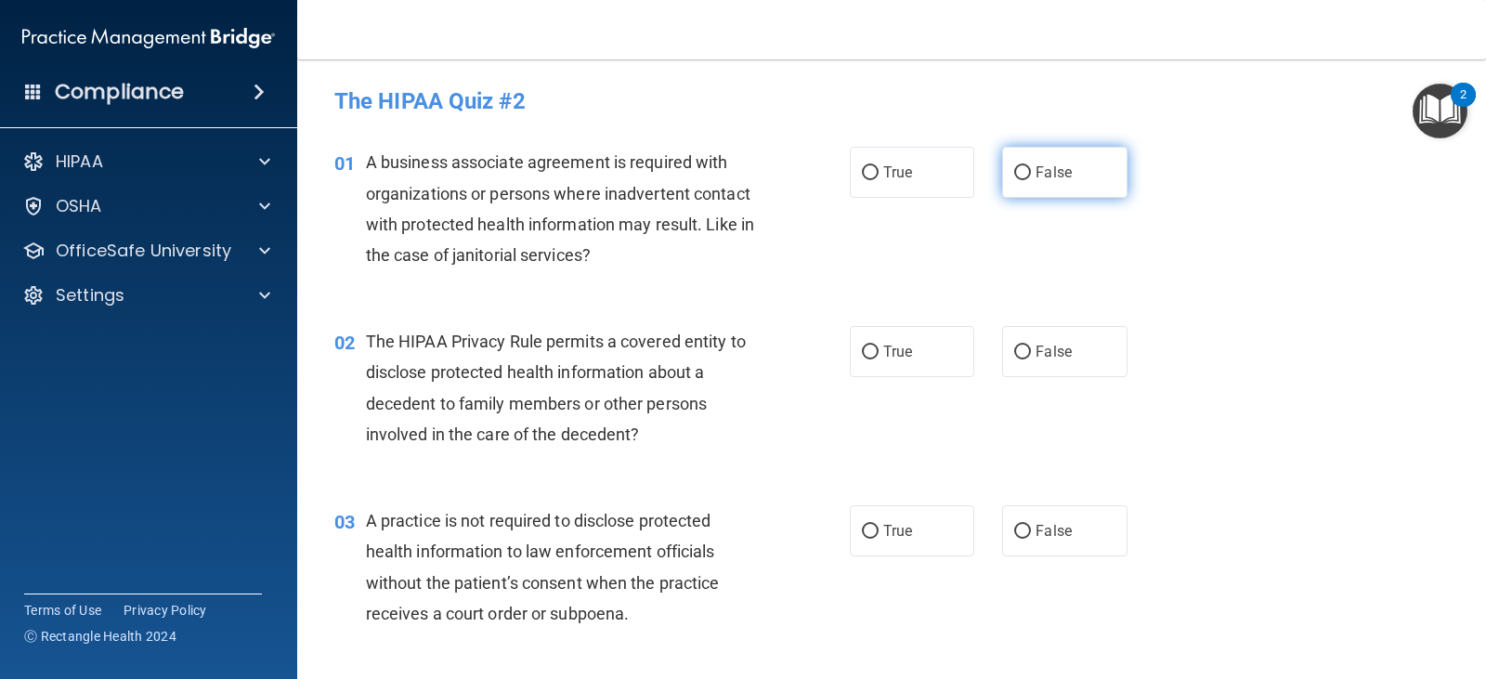
click at [1052, 185] on label "False" at bounding box center [1064, 172] width 124 height 51
click at [1031, 180] on input "False" at bounding box center [1022, 173] width 17 height 14
radio input "true"
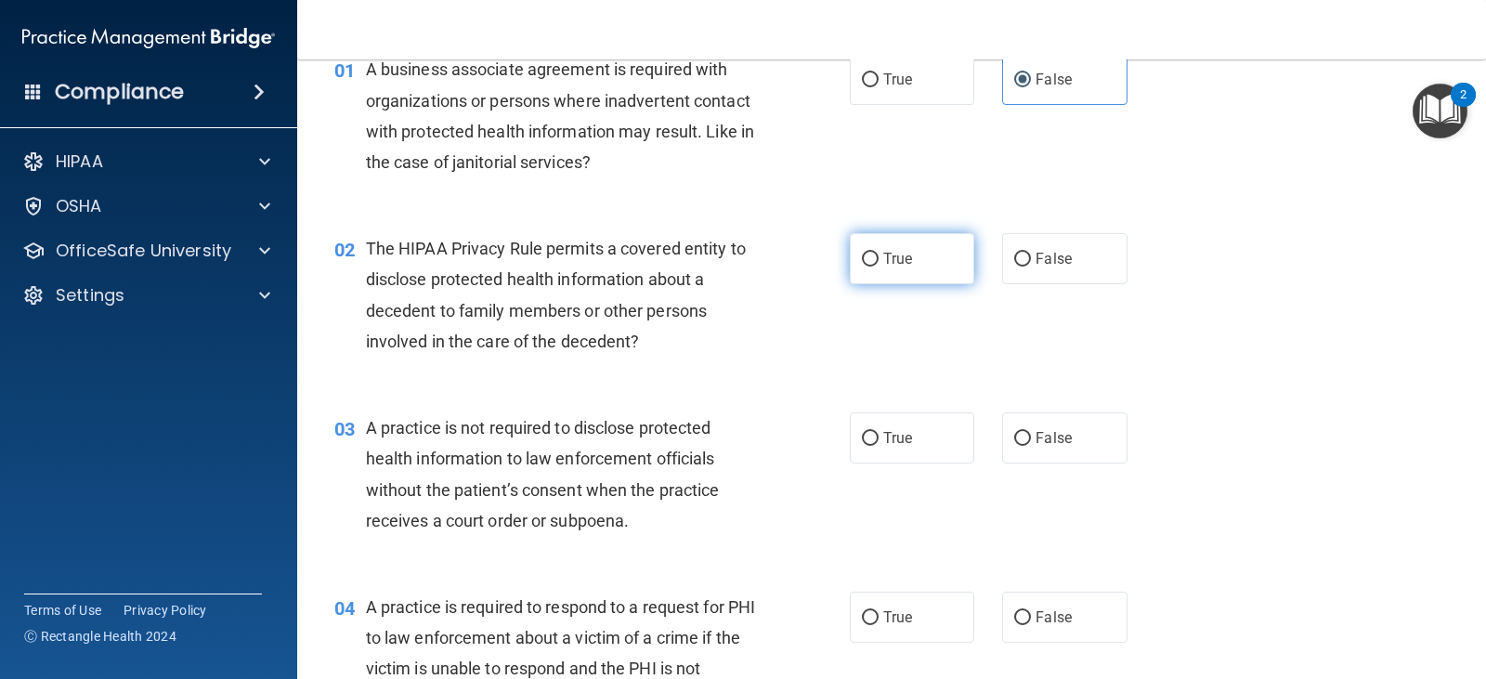
click at [911, 252] on label "True" at bounding box center [912, 258] width 124 height 51
click at [878, 253] on input "True" at bounding box center [870, 260] width 17 height 14
radio input "true"
click at [1038, 438] on span "False" at bounding box center [1053, 438] width 36 height 18
click at [1031, 438] on input "False" at bounding box center [1022, 439] width 17 height 14
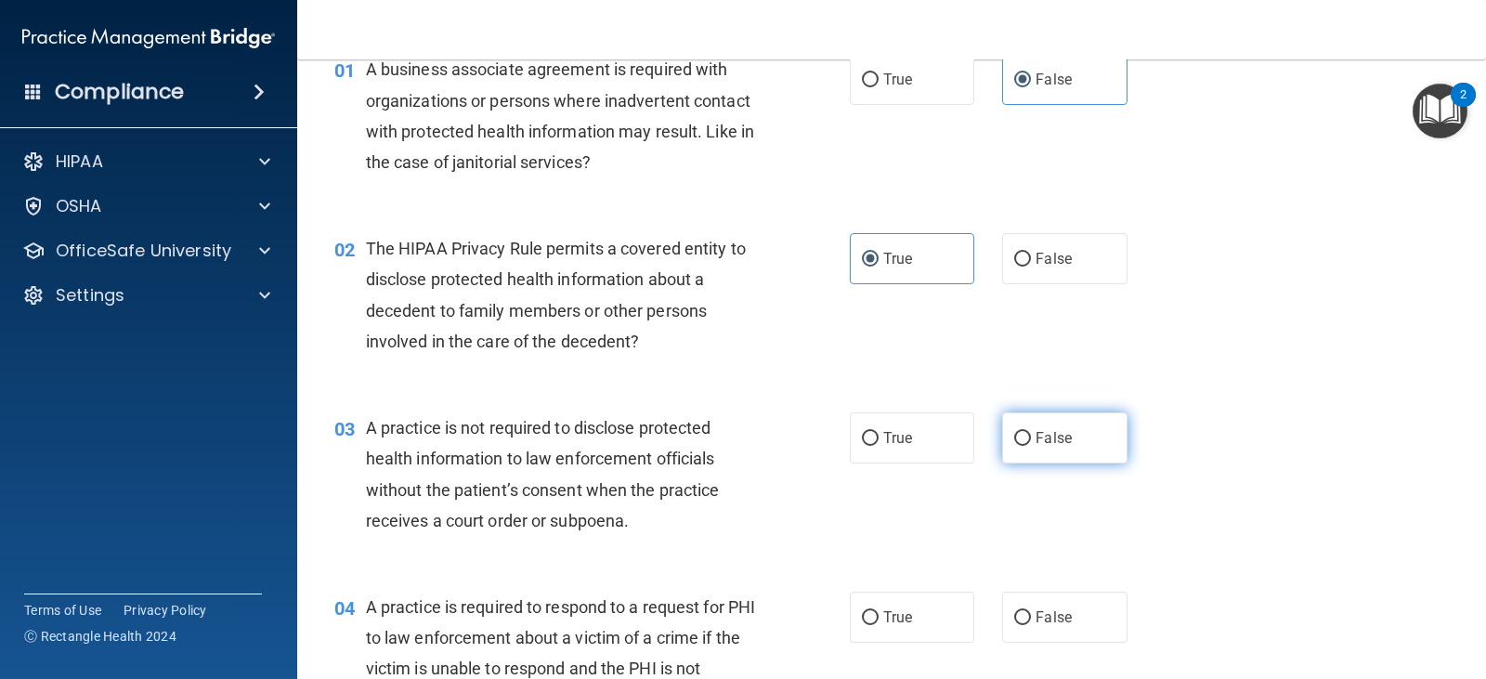
radio input "true"
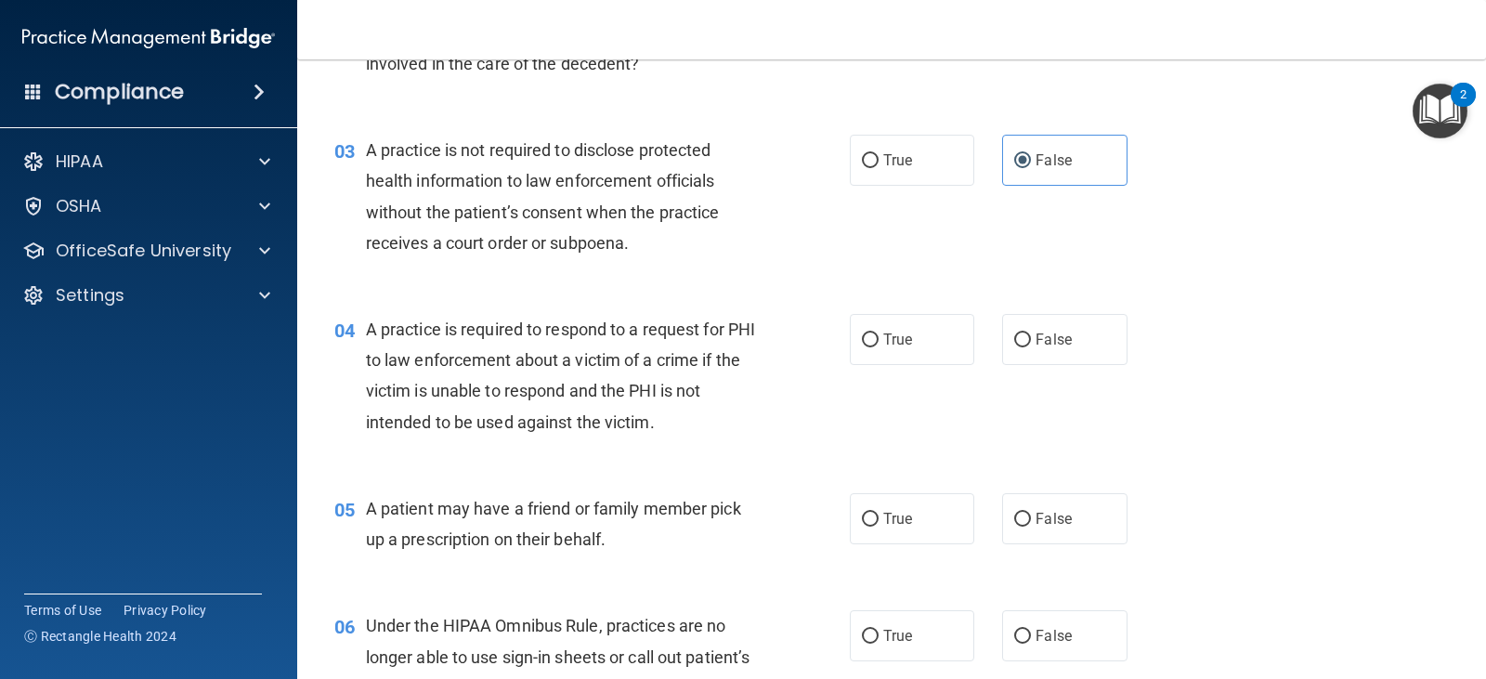
scroll to position [371, 0]
click at [883, 330] on span "True" at bounding box center [897, 339] width 29 height 18
click at [878, 332] on input "True" at bounding box center [870, 339] width 17 height 14
radio input "true"
click at [906, 518] on label "True" at bounding box center [912, 517] width 124 height 51
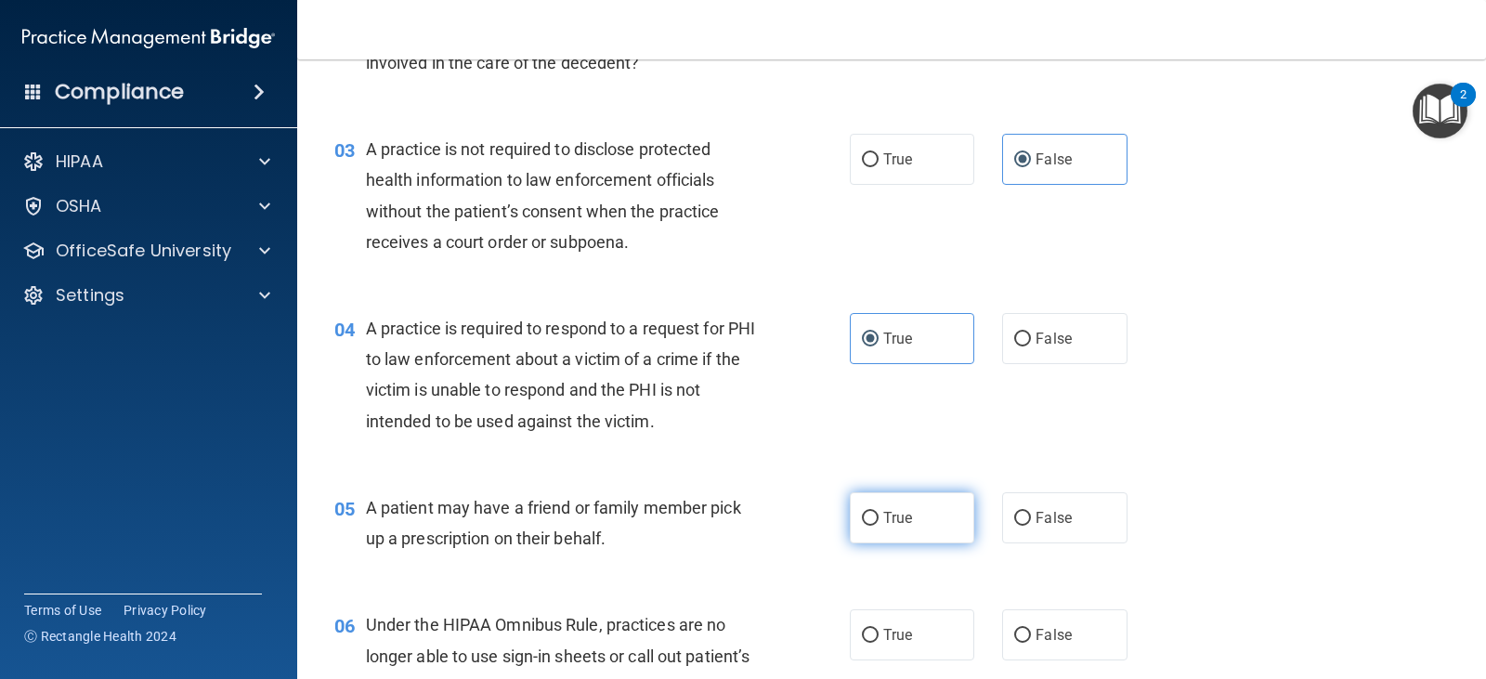
click at [878, 518] on input "True" at bounding box center [870, 519] width 17 height 14
radio input "true"
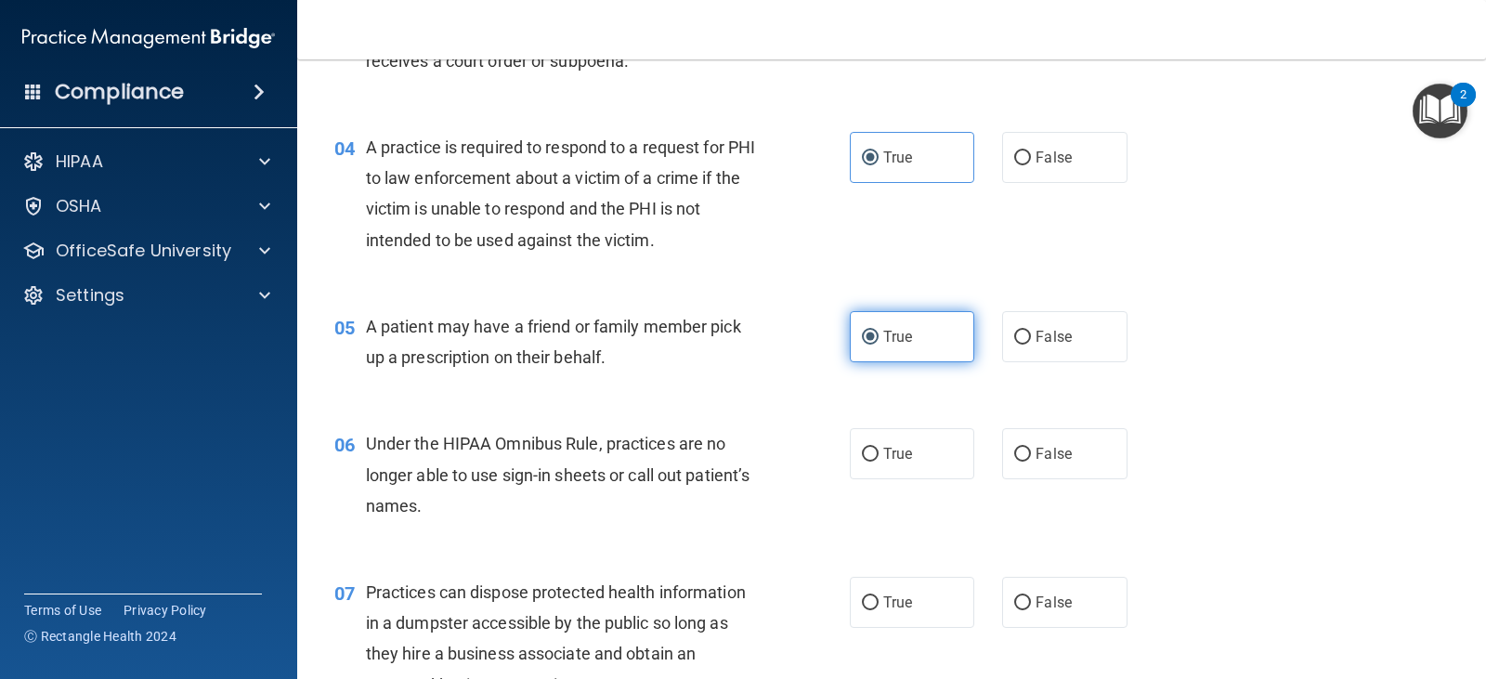
scroll to position [557, 0]
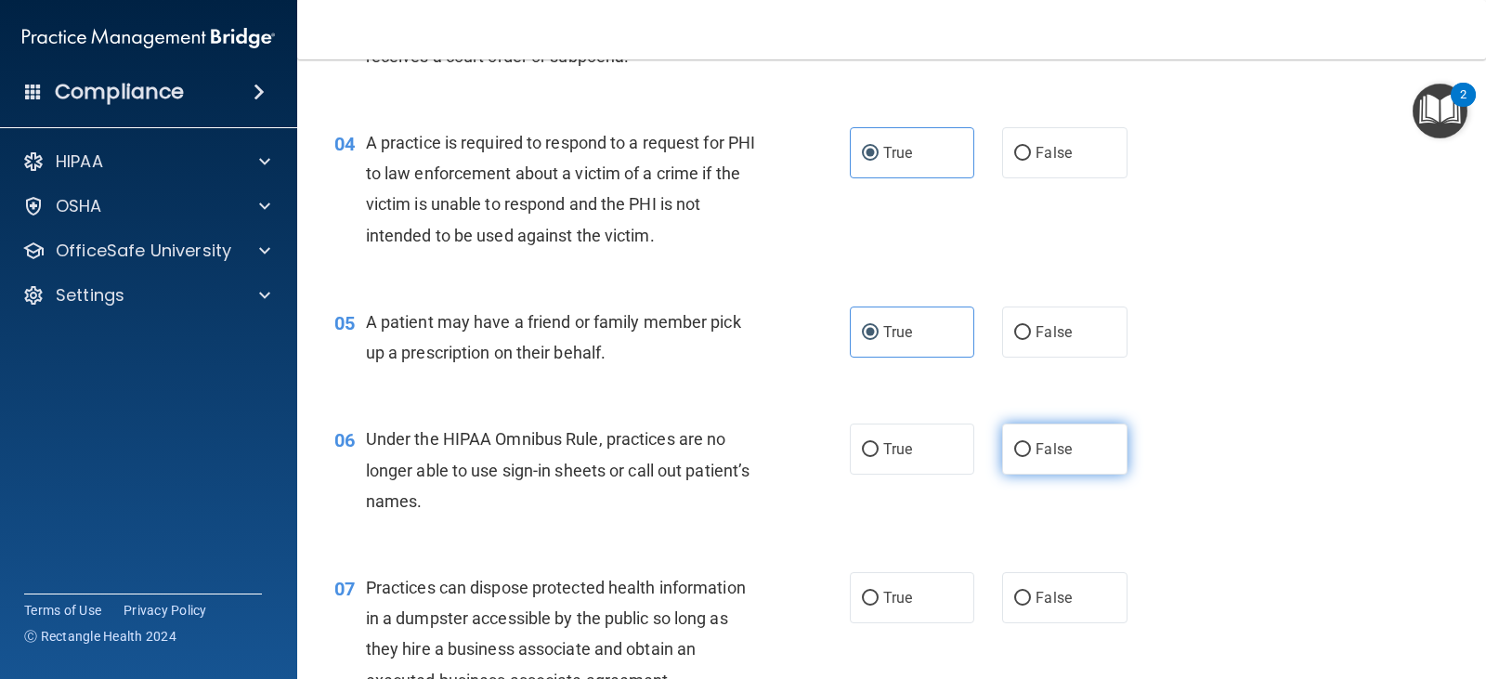
click at [1056, 456] on span "False" at bounding box center [1053, 449] width 36 height 18
click at [1031, 456] on input "False" at bounding box center [1022, 450] width 17 height 14
radio input "true"
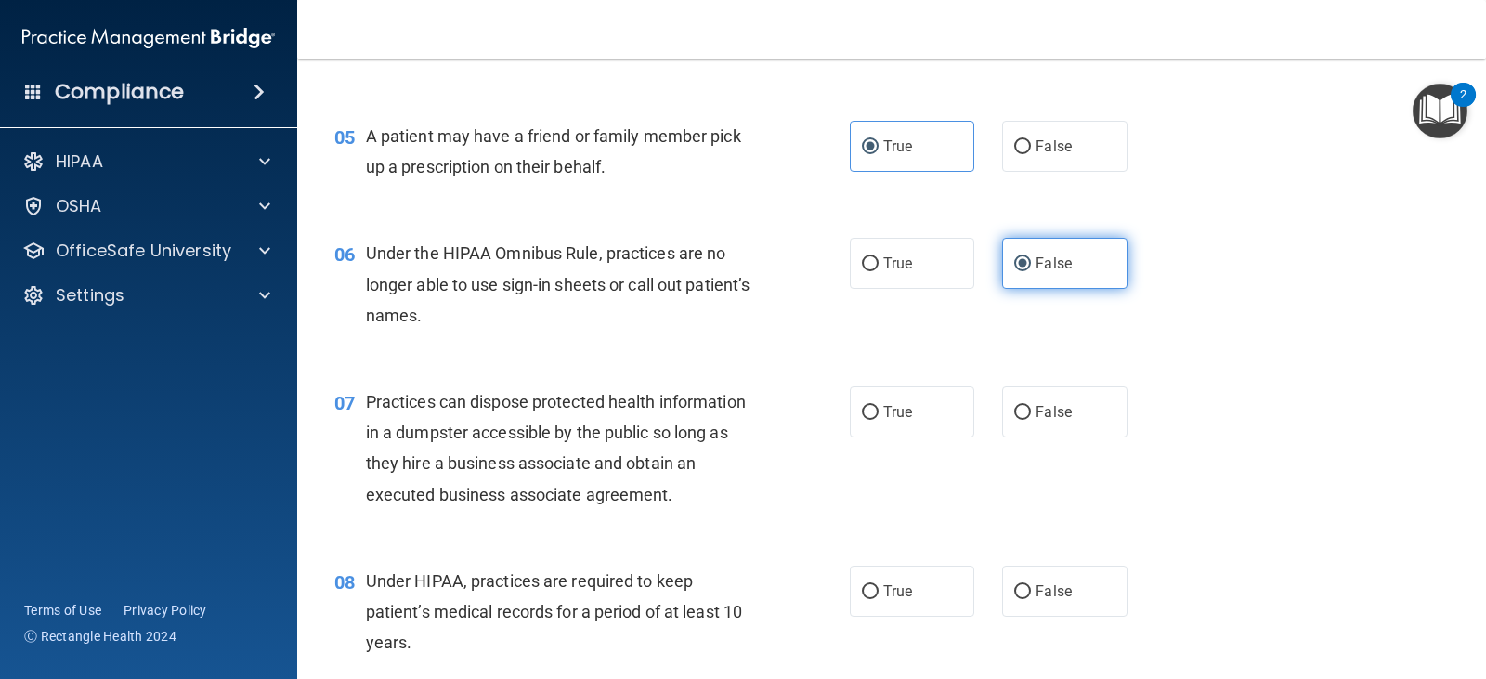
scroll to position [928, 0]
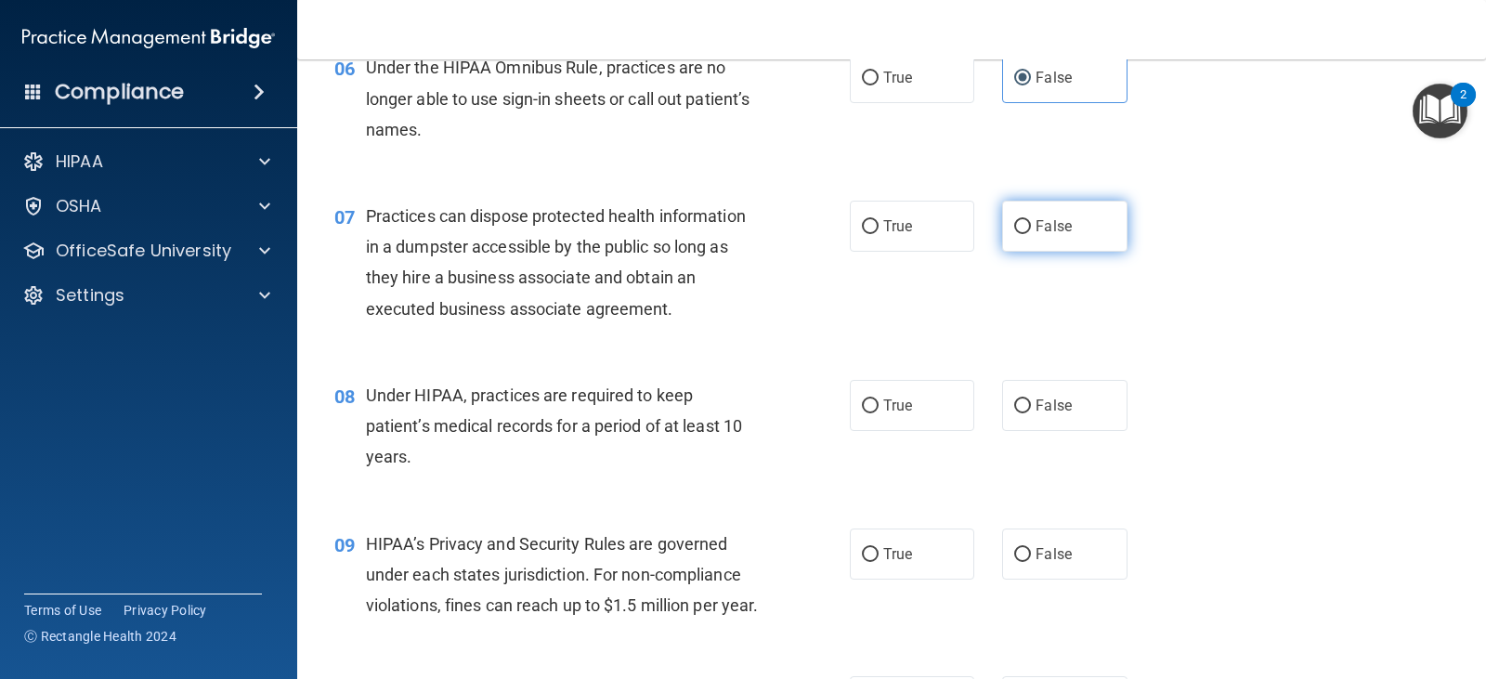
click at [1071, 236] on label "False" at bounding box center [1064, 226] width 124 height 51
click at [1031, 234] on input "False" at bounding box center [1022, 227] width 17 height 14
radio input "true"
click at [929, 385] on label "True" at bounding box center [912, 405] width 124 height 51
click at [878, 399] on input "True" at bounding box center [870, 406] width 17 height 14
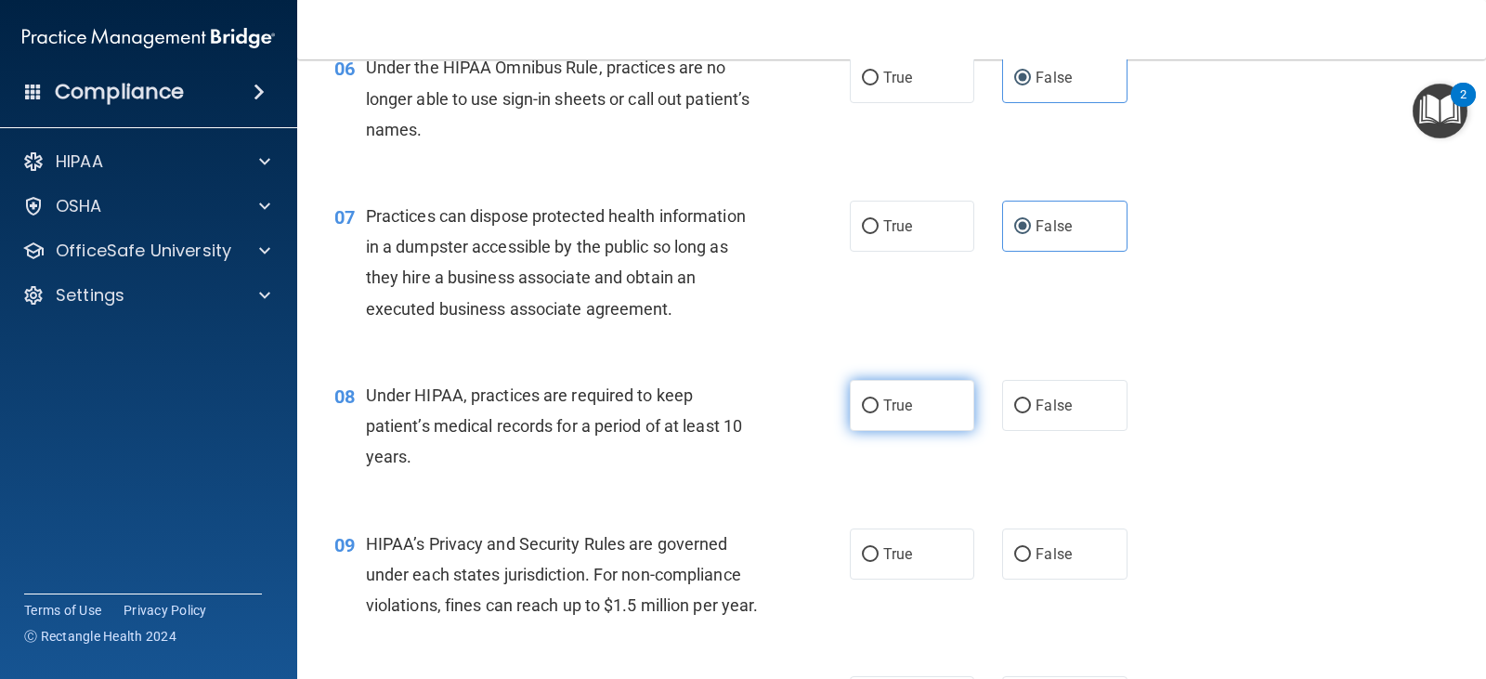
radio input "true"
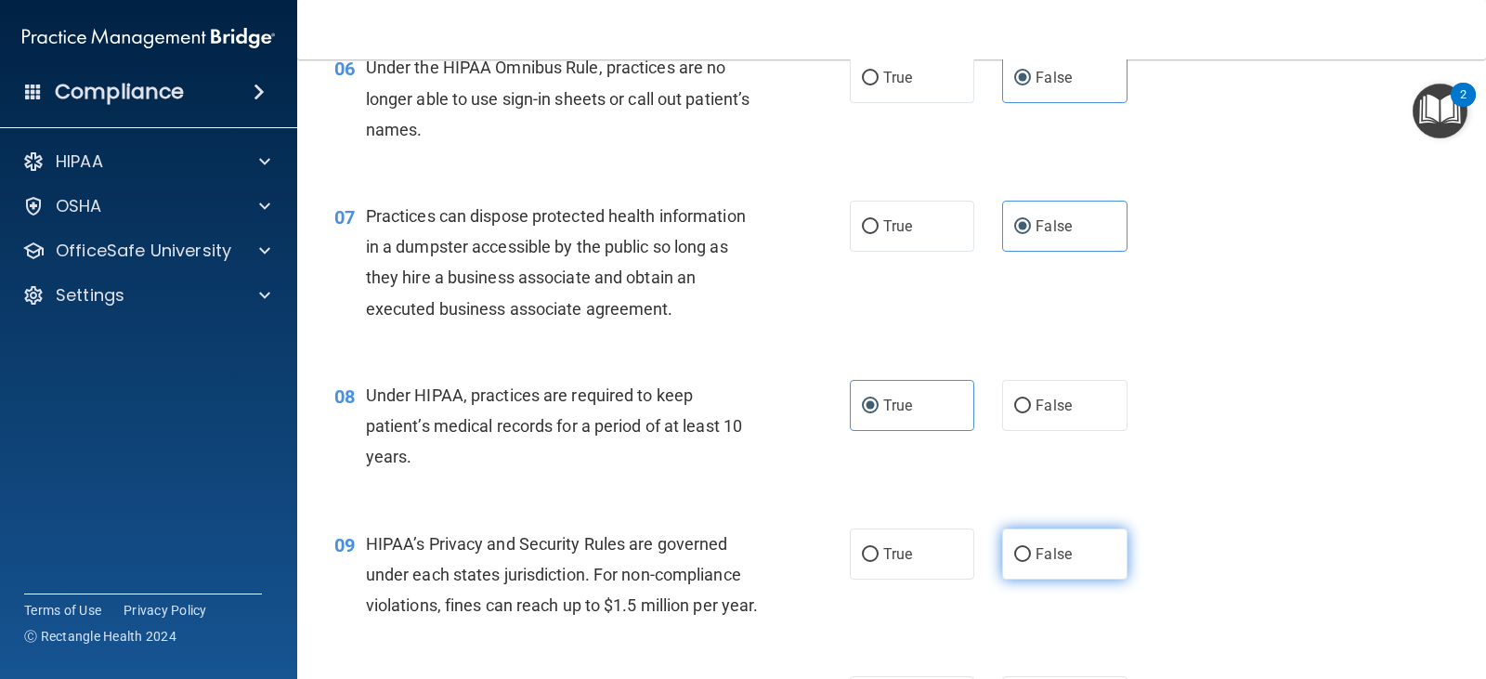
click at [1052, 548] on span "False" at bounding box center [1053, 554] width 36 height 18
click at [1031, 548] on input "False" at bounding box center [1022, 555] width 17 height 14
radio input "true"
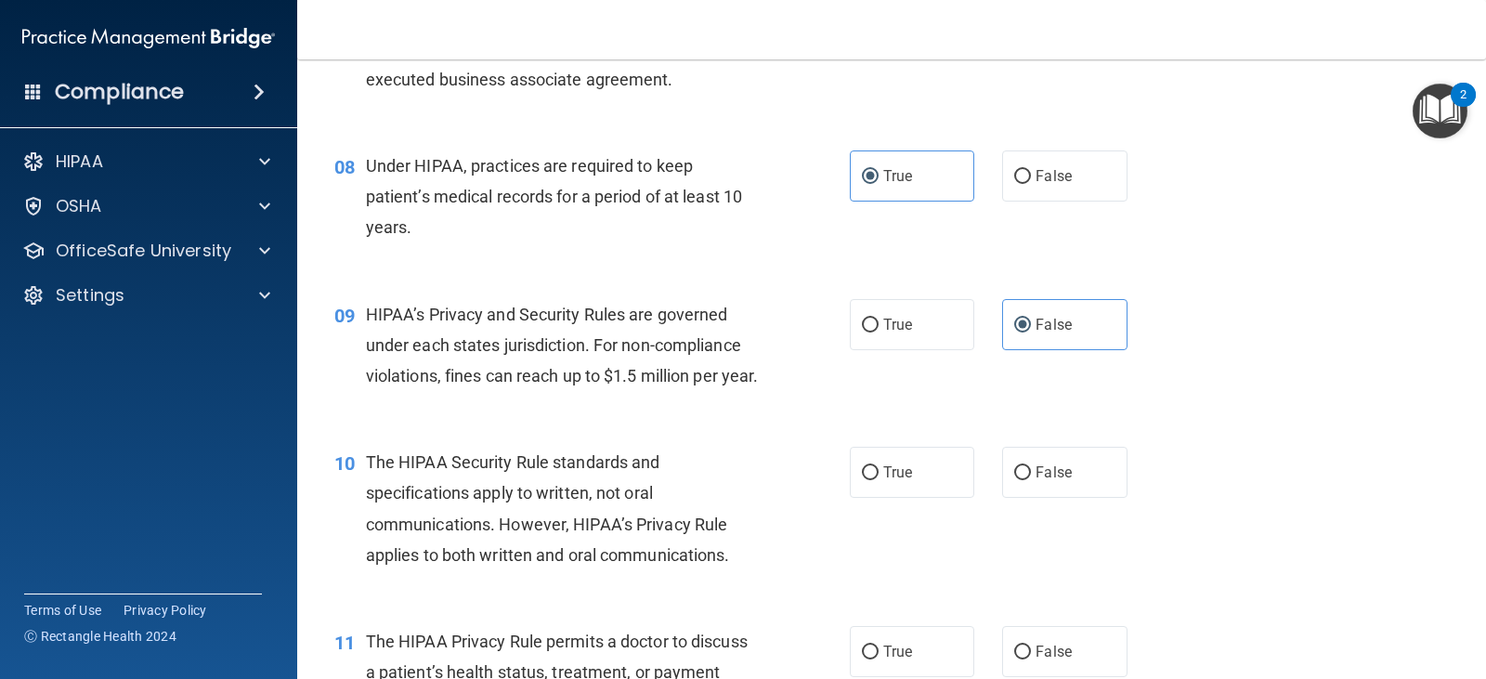
scroll to position [1207, 0]
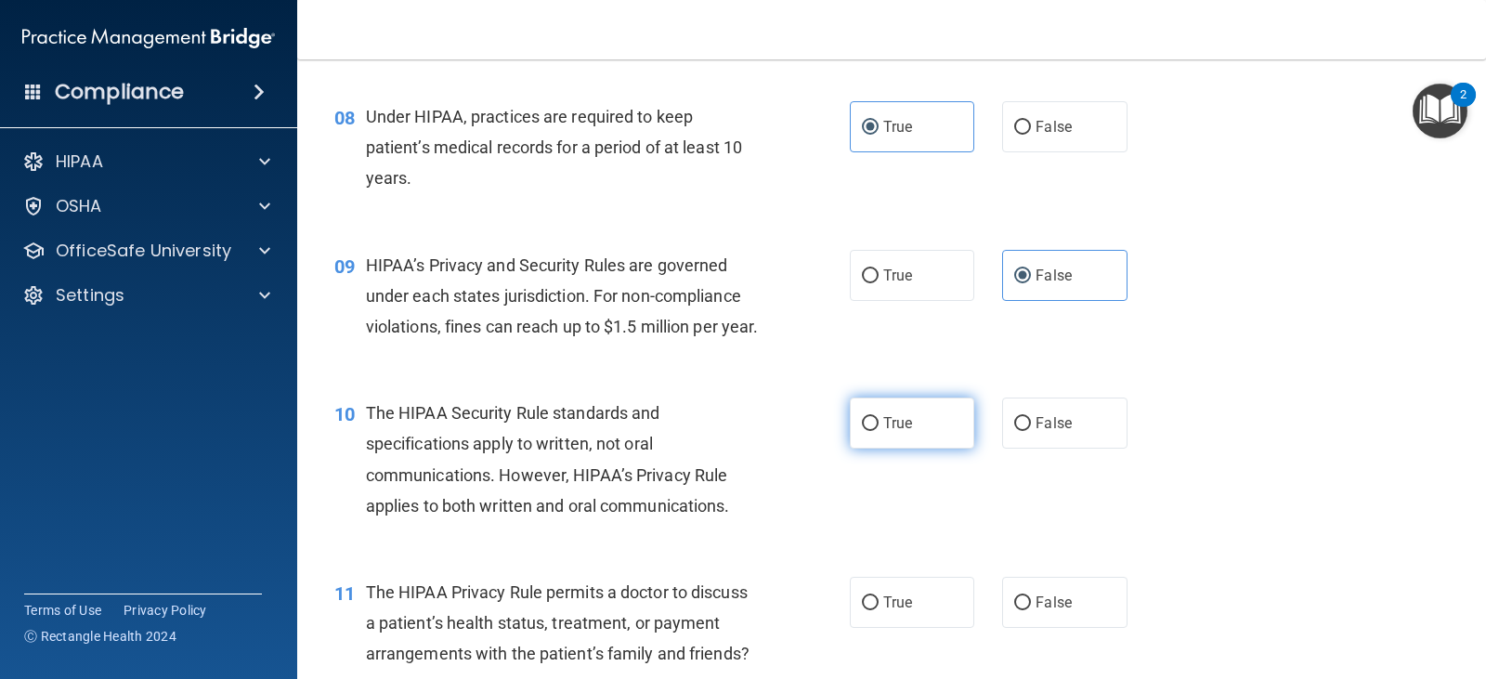
click at [895, 432] on span "True" at bounding box center [897, 423] width 29 height 18
click at [878, 431] on input "True" at bounding box center [870, 424] width 17 height 14
radio input "true"
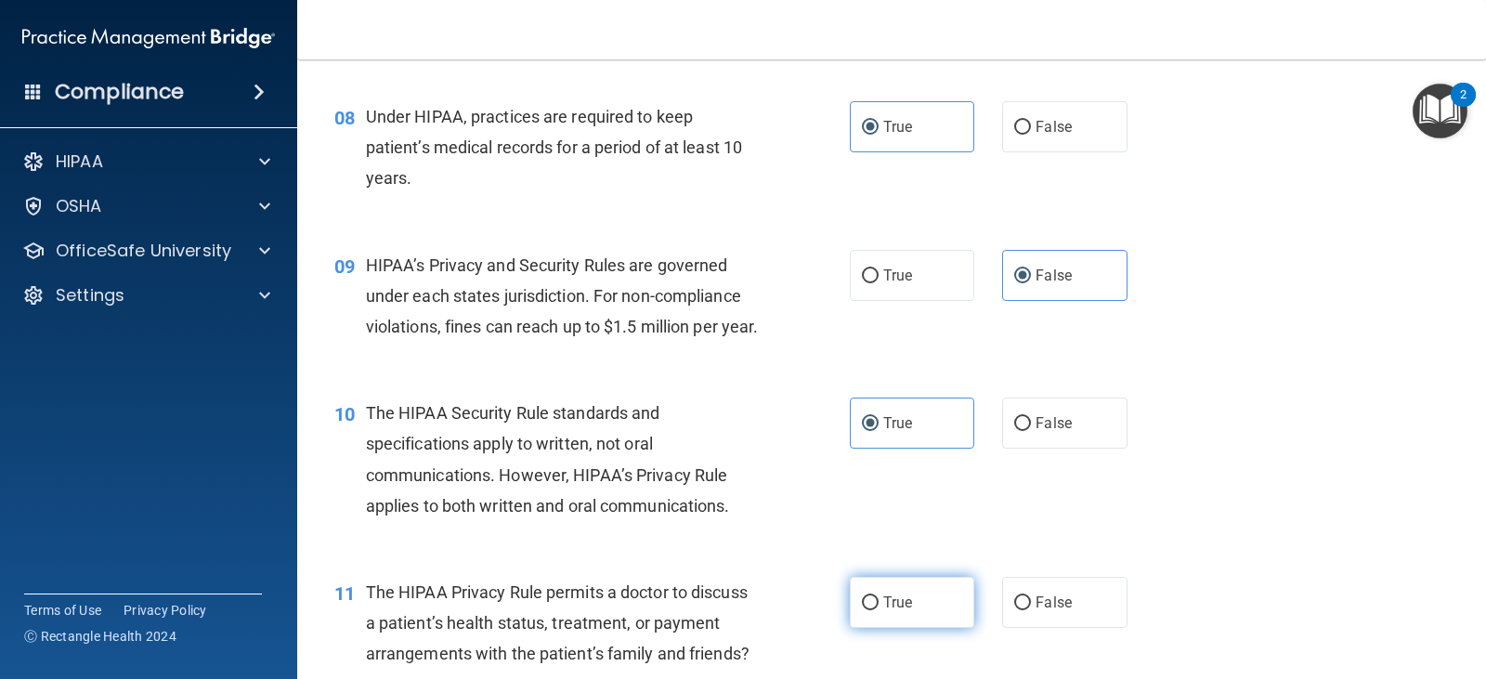
click at [878, 618] on label "True" at bounding box center [912, 602] width 124 height 51
click at [878, 610] on input "True" at bounding box center [870, 603] width 17 height 14
radio input "true"
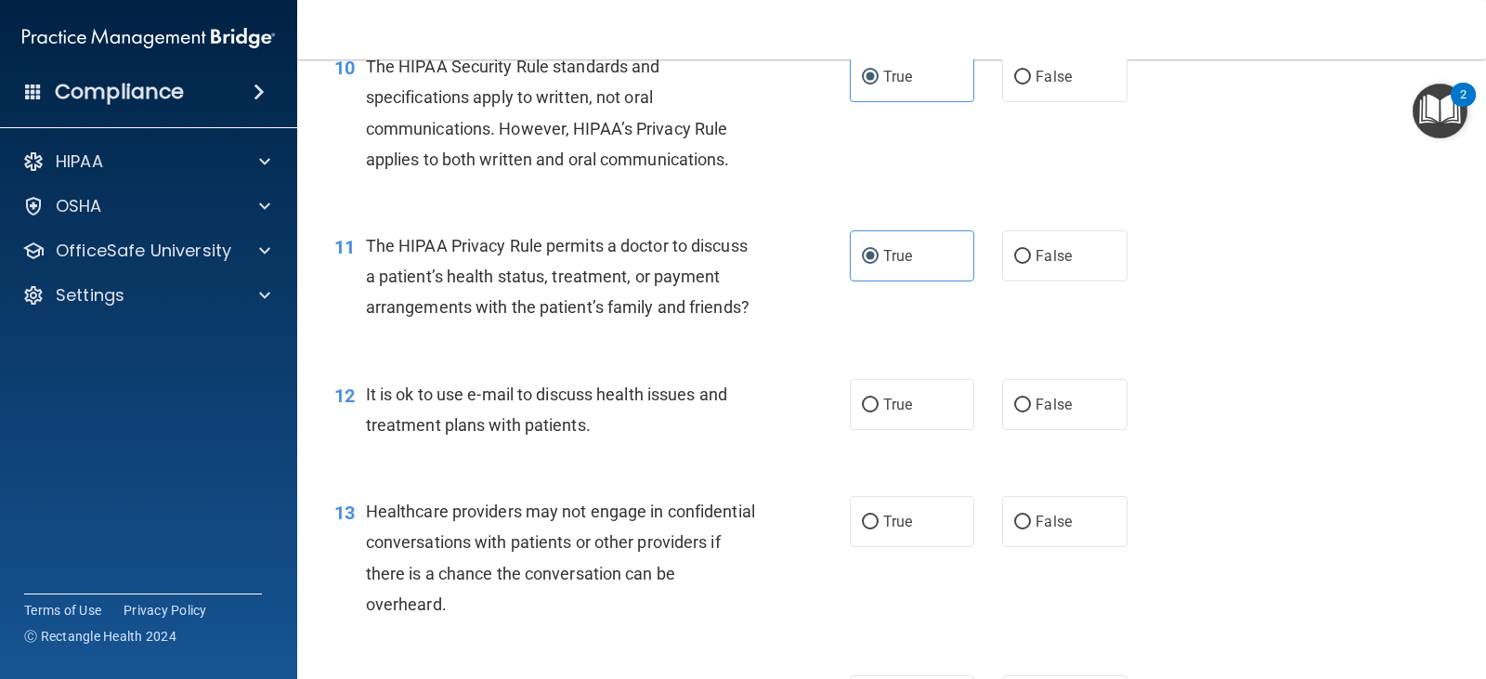
scroll to position [1578, 0]
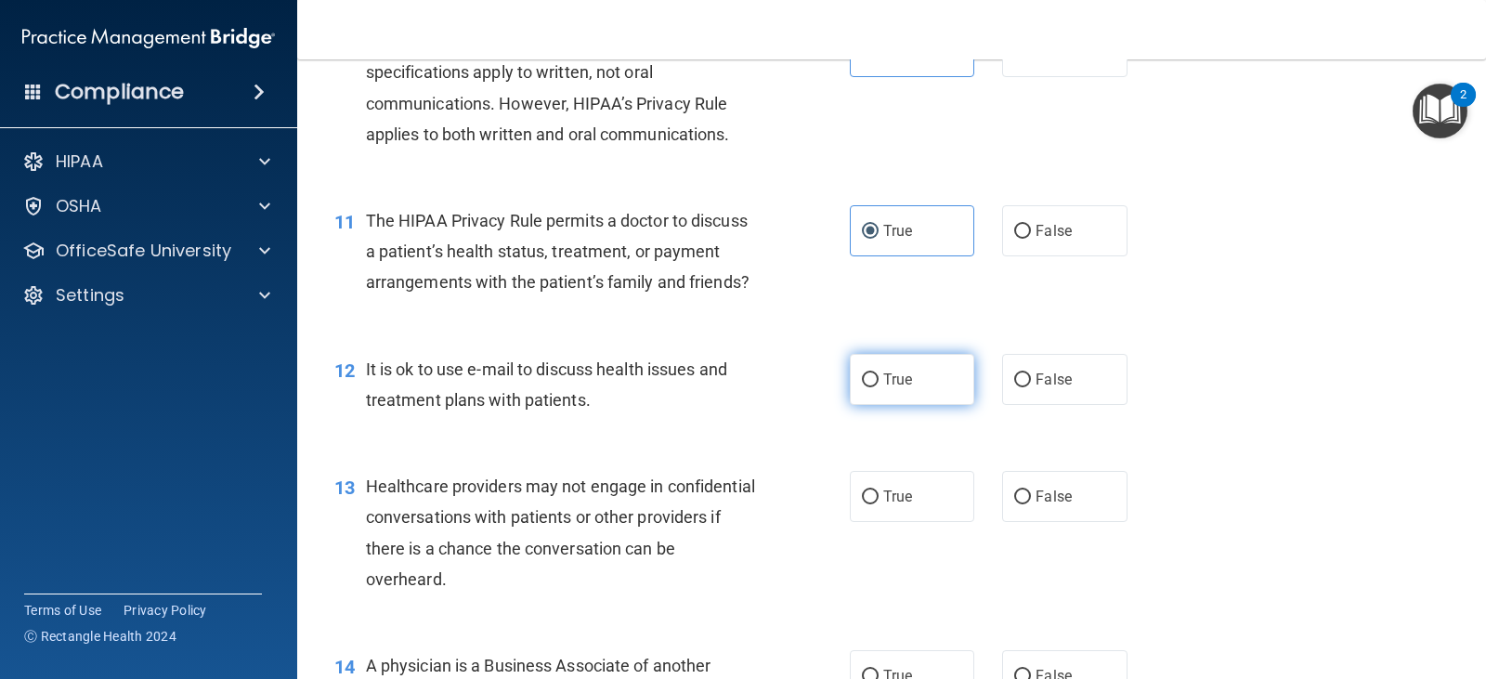
click at [901, 405] on label "True" at bounding box center [912, 379] width 124 height 51
click at [878, 387] on input "True" at bounding box center [870, 380] width 17 height 14
radio input "true"
click at [1029, 517] on label "False" at bounding box center [1064, 496] width 124 height 51
click at [1029, 504] on input "False" at bounding box center [1022, 497] width 17 height 14
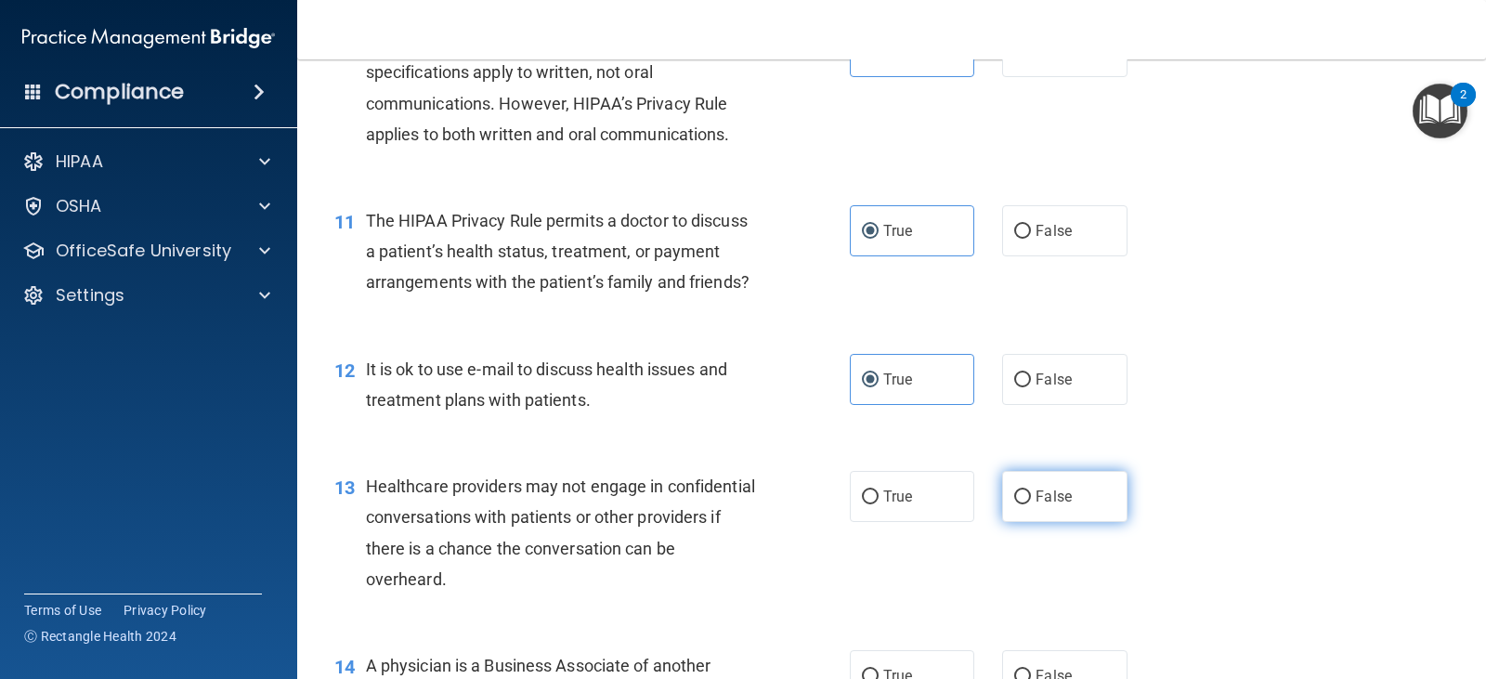
radio input "true"
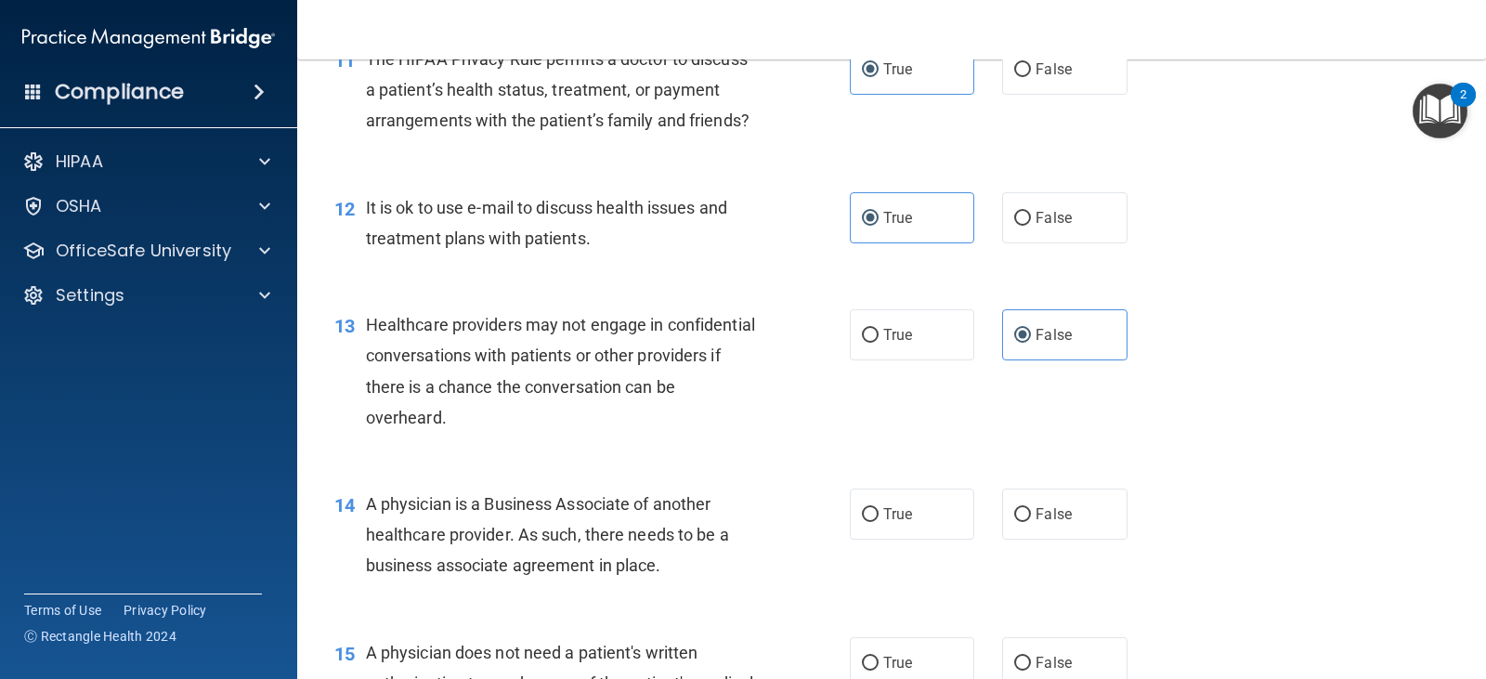
scroll to position [1857, 0]
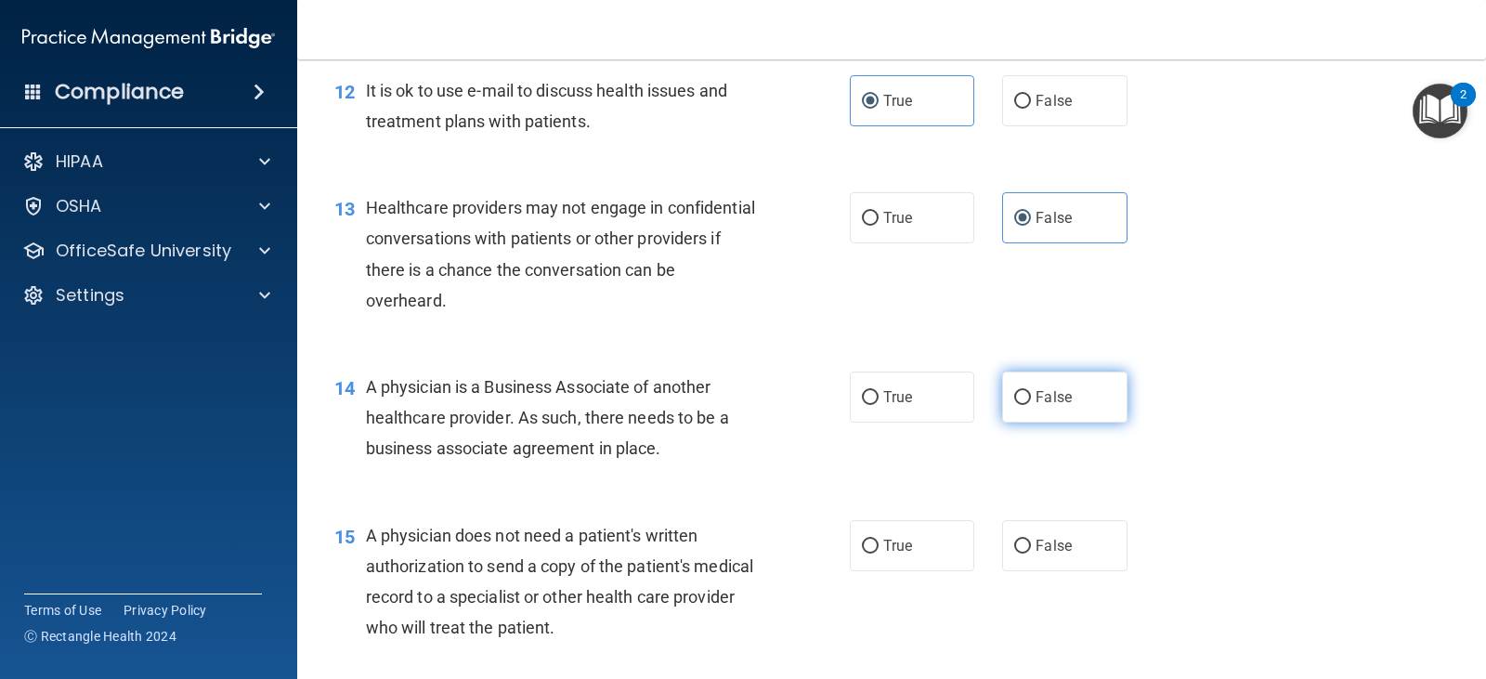
click at [1061, 406] on span "False" at bounding box center [1053, 397] width 36 height 18
click at [1031, 405] on input "False" at bounding box center [1022, 398] width 17 height 14
radio input "true"
click at [875, 565] on label "True" at bounding box center [912, 545] width 124 height 51
click at [875, 553] on input "True" at bounding box center [870, 546] width 17 height 14
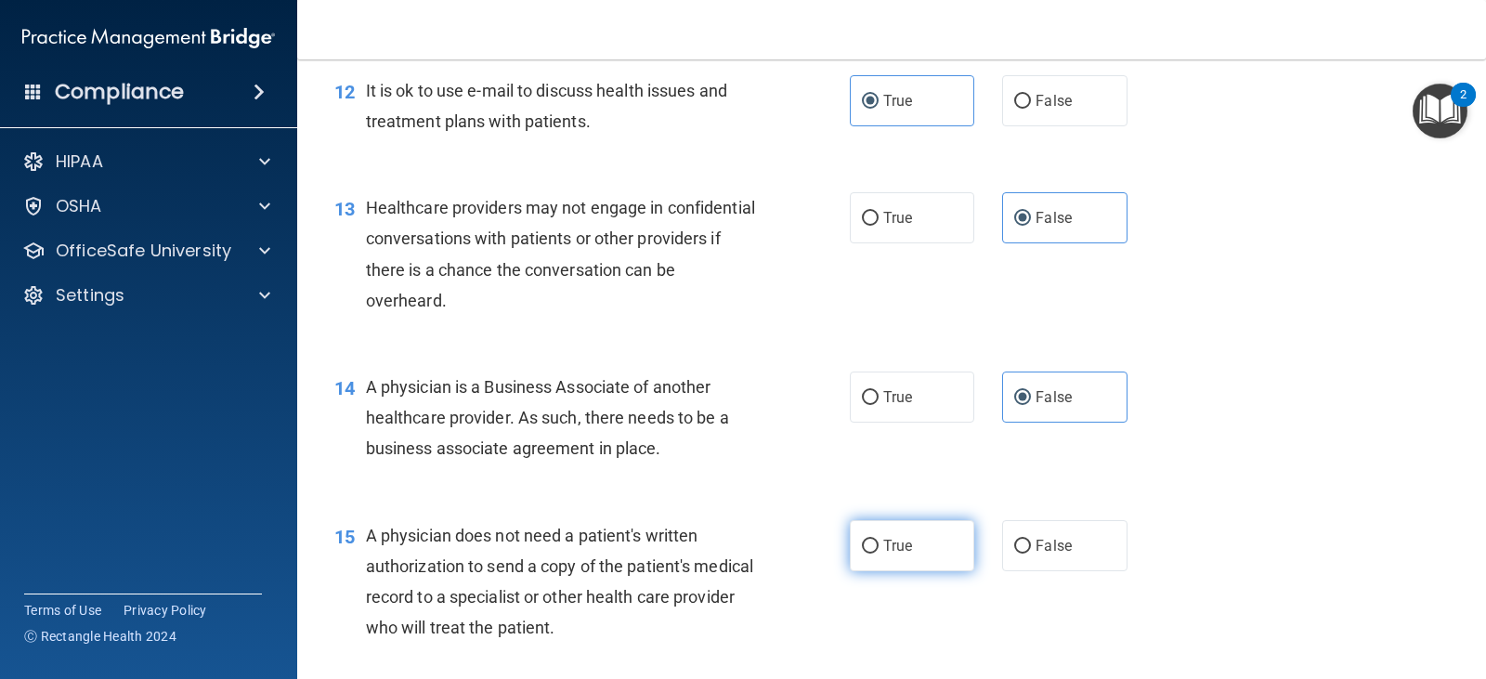
radio input "true"
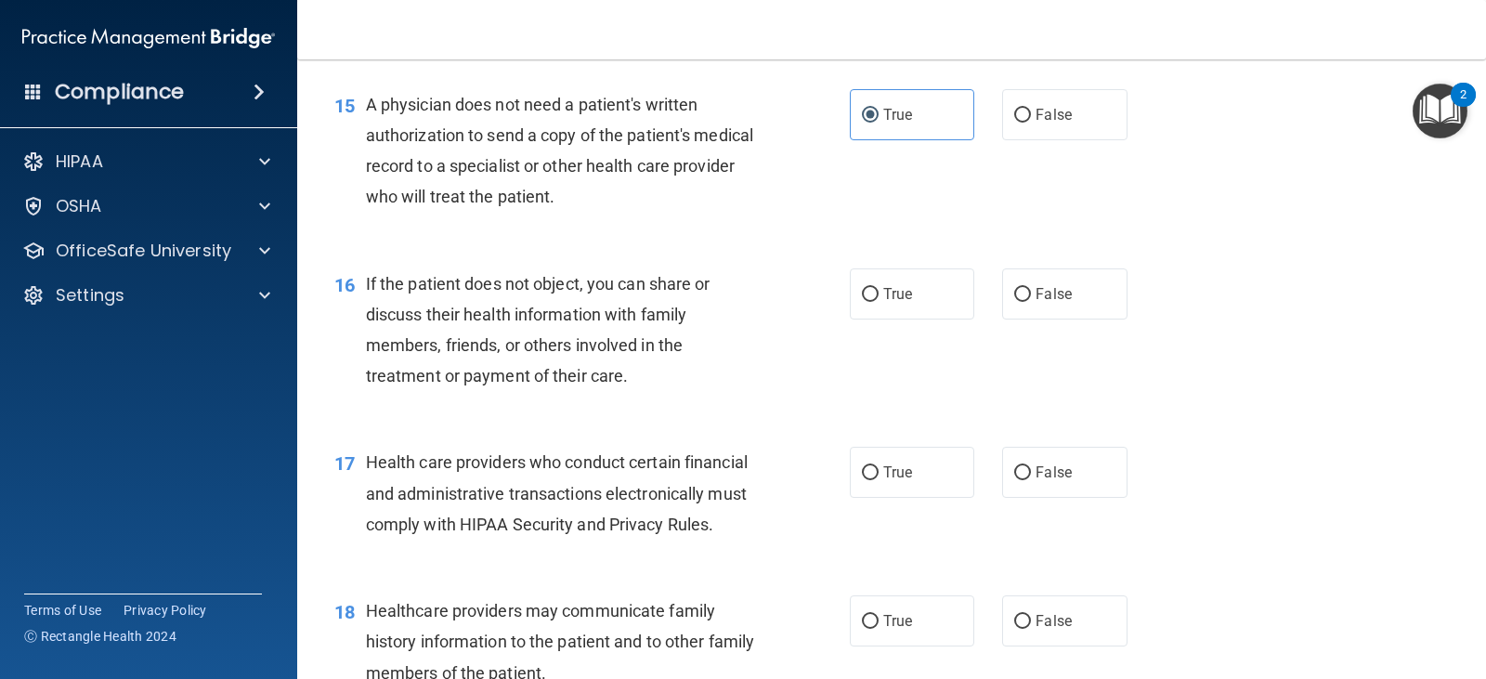
scroll to position [2321, 0]
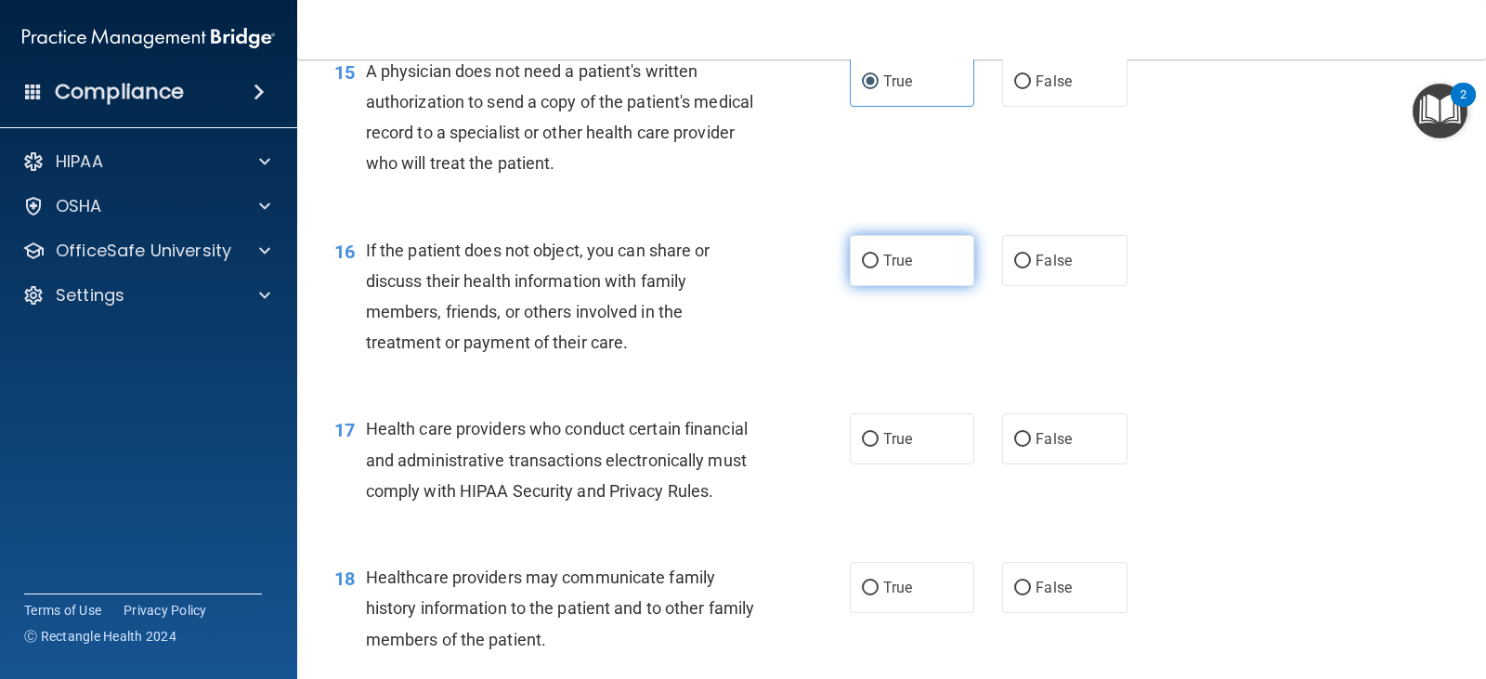
click at [941, 286] on label "True" at bounding box center [912, 260] width 124 height 51
click at [878, 268] on input "True" at bounding box center [870, 261] width 17 height 14
radio input "true"
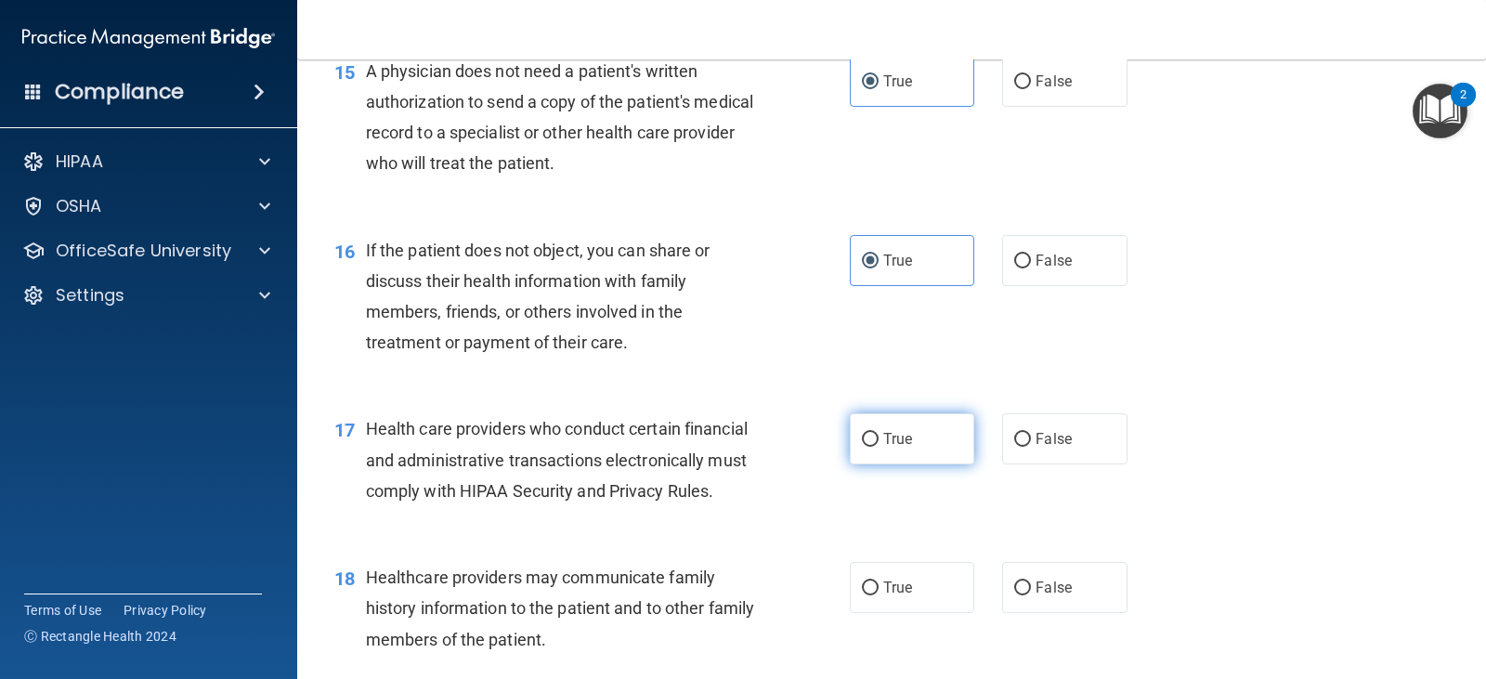
click at [909, 464] on label "True" at bounding box center [912, 438] width 124 height 51
click at [878, 447] on input "True" at bounding box center [870, 440] width 17 height 14
radio input "true"
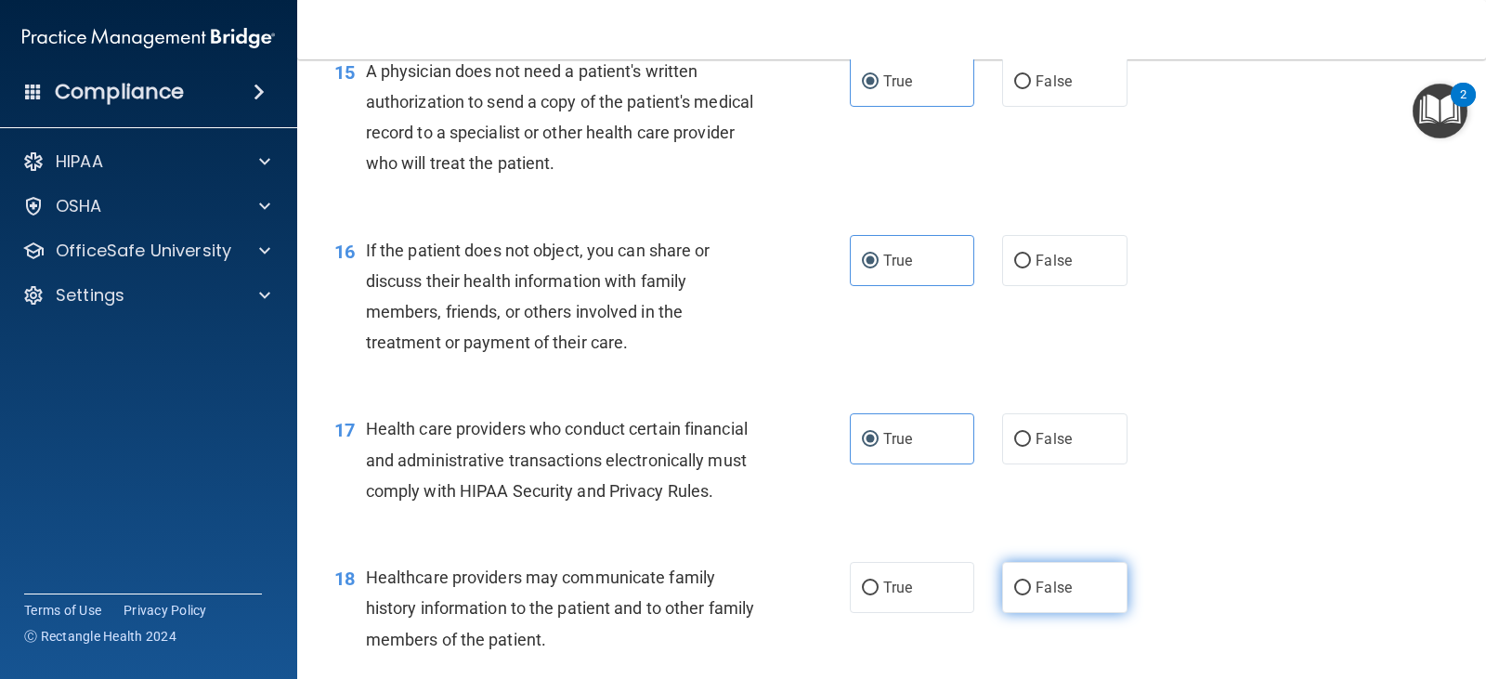
click at [1063, 612] on label "False" at bounding box center [1064, 587] width 124 height 51
click at [1031, 595] on input "False" at bounding box center [1022, 588] width 17 height 14
radio input "true"
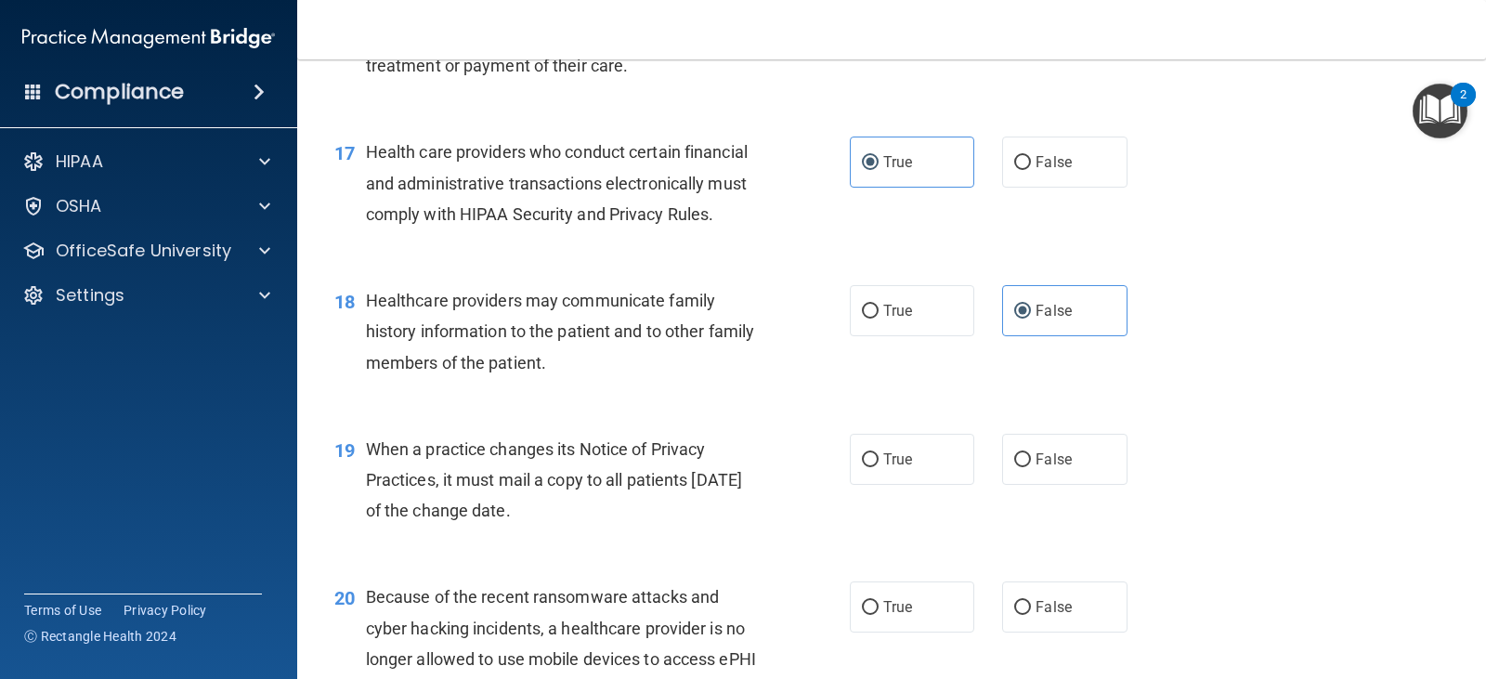
scroll to position [2600, 0]
click at [1059, 483] on label "False" at bounding box center [1064, 457] width 124 height 51
click at [1031, 465] on input "False" at bounding box center [1022, 458] width 17 height 14
radio input "true"
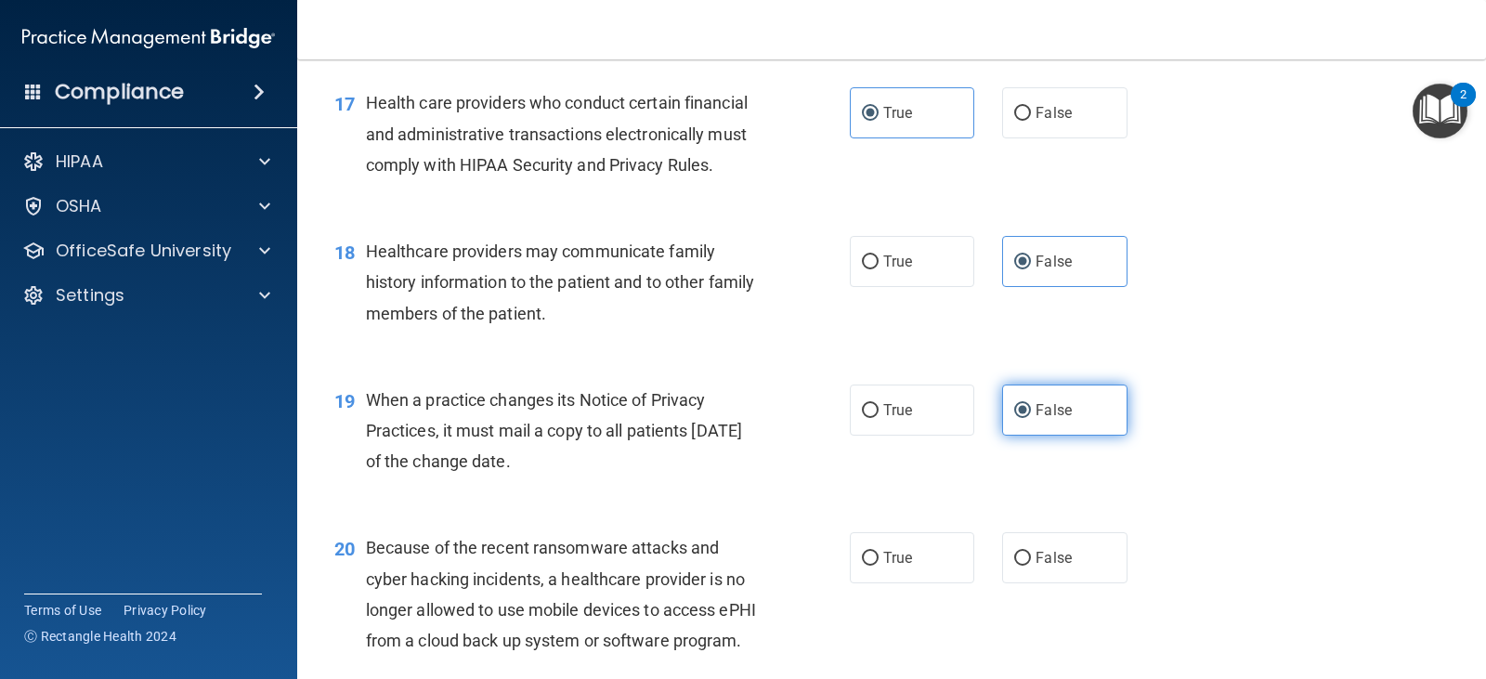
scroll to position [2693, 0]
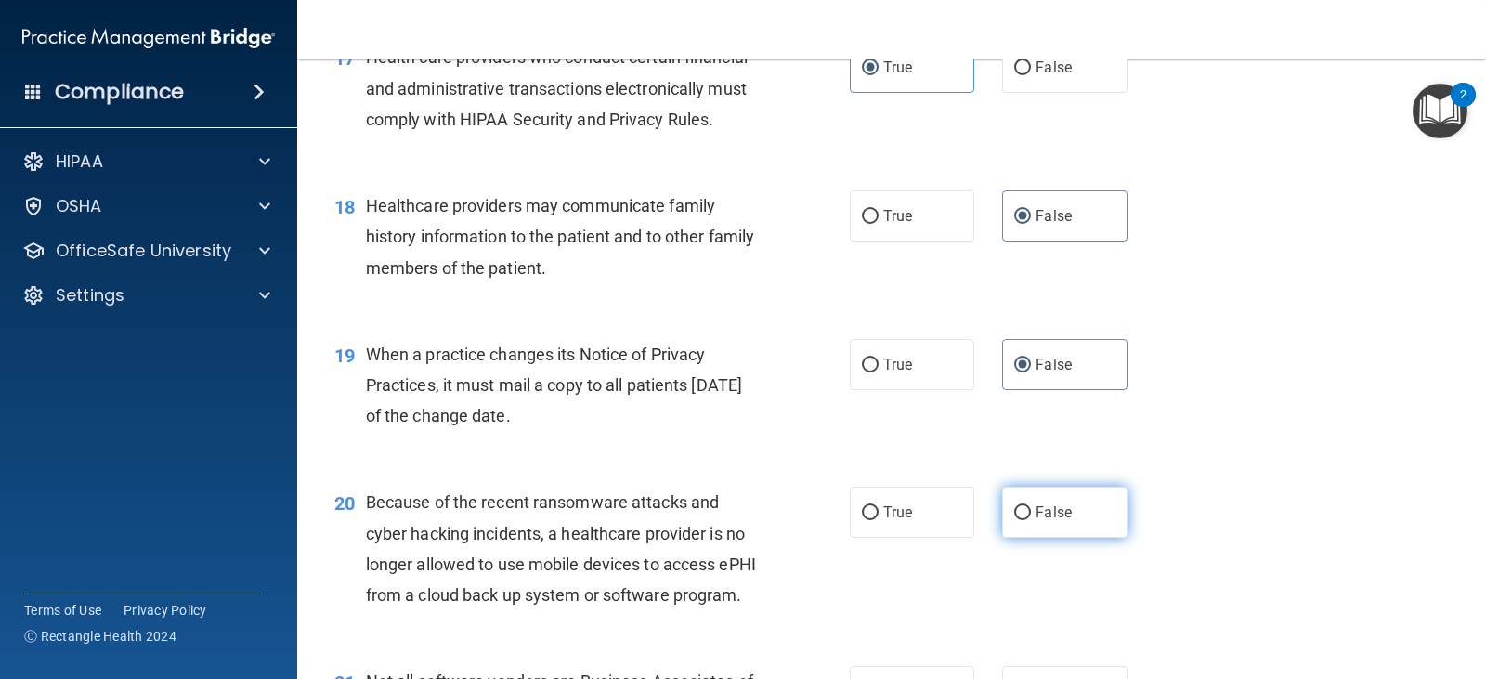
click at [1048, 521] on span "False" at bounding box center [1053, 512] width 36 height 18
click at [1031, 520] on input "False" at bounding box center [1022, 513] width 17 height 14
radio input "true"
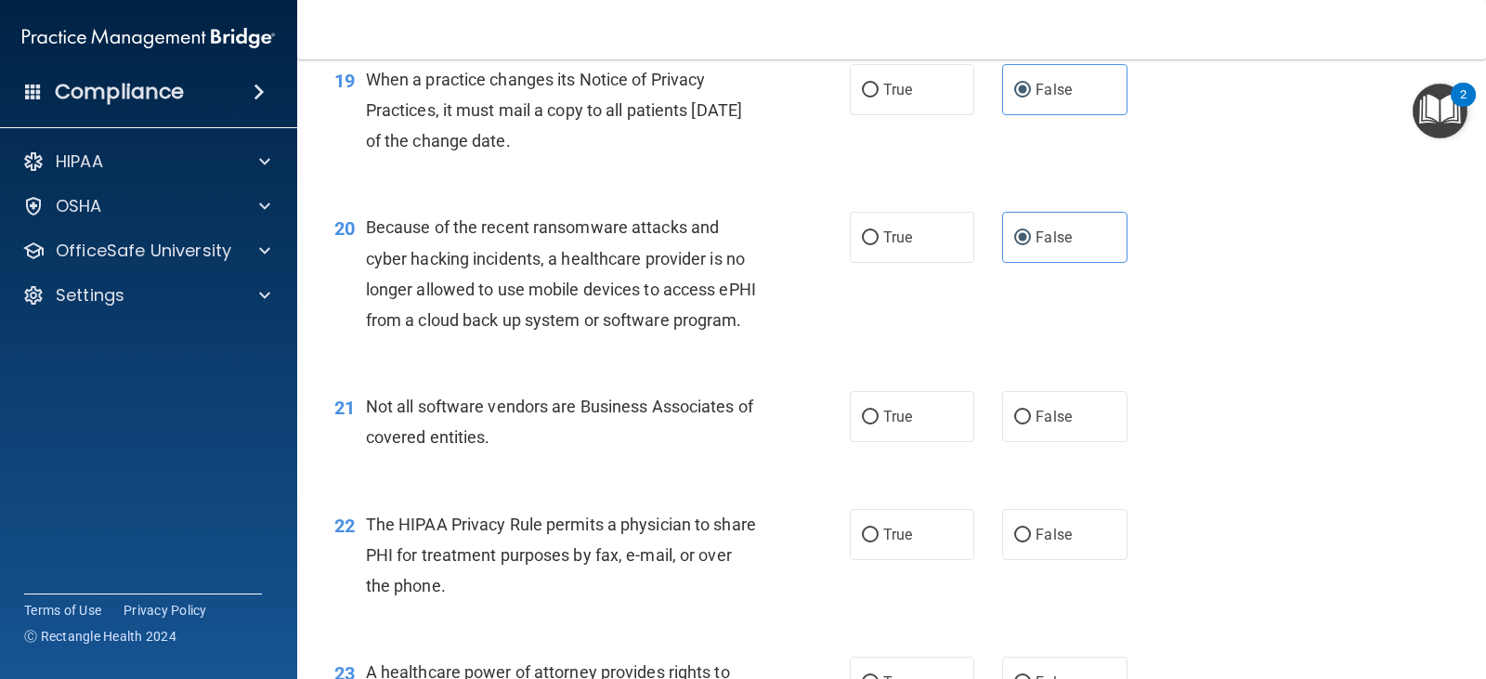
scroll to position [2971, 0]
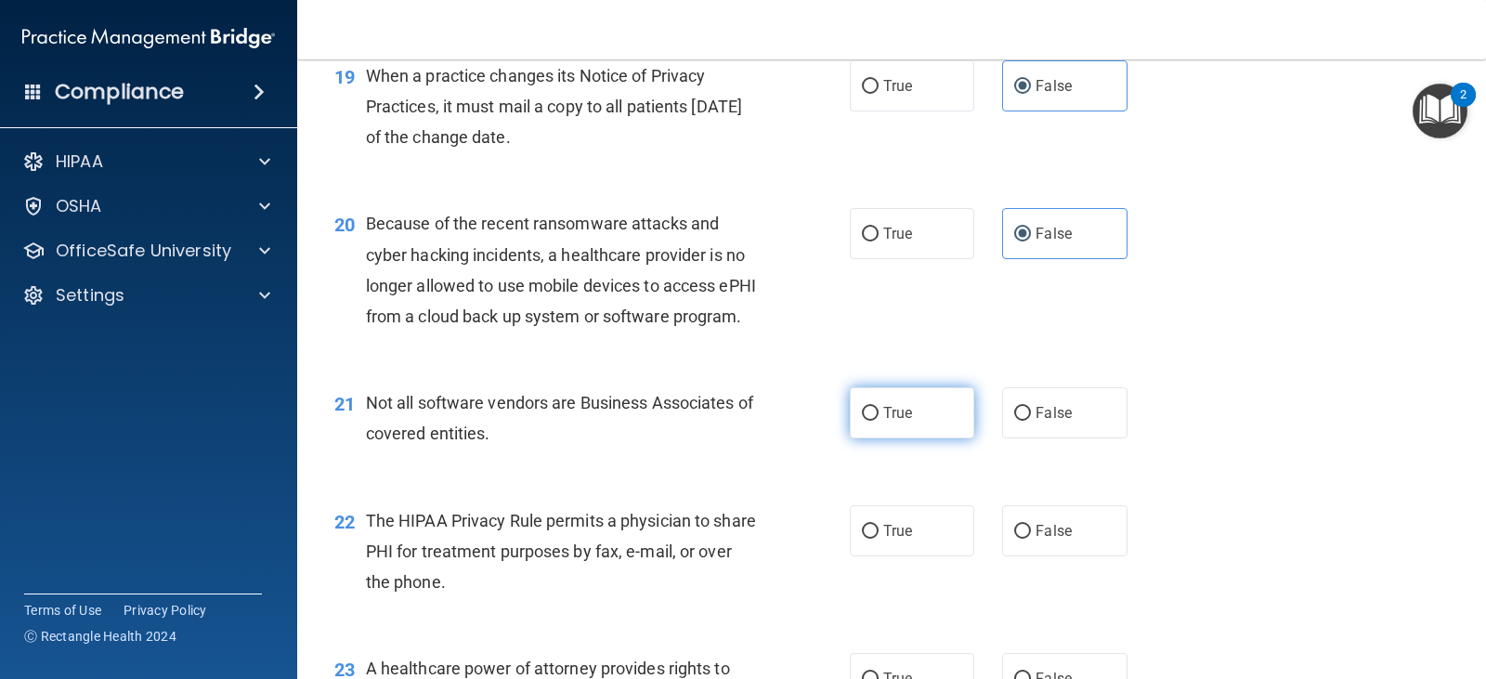
click at [931, 438] on label "True" at bounding box center [912, 412] width 124 height 51
click at [878, 421] on input "True" at bounding box center [870, 414] width 17 height 14
radio input "true"
click at [893, 539] on span "True" at bounding box center [897, 531] width 29 height 18
click at [878, 539] on input "True" at bounding box center [870, 532] width 17 height 14
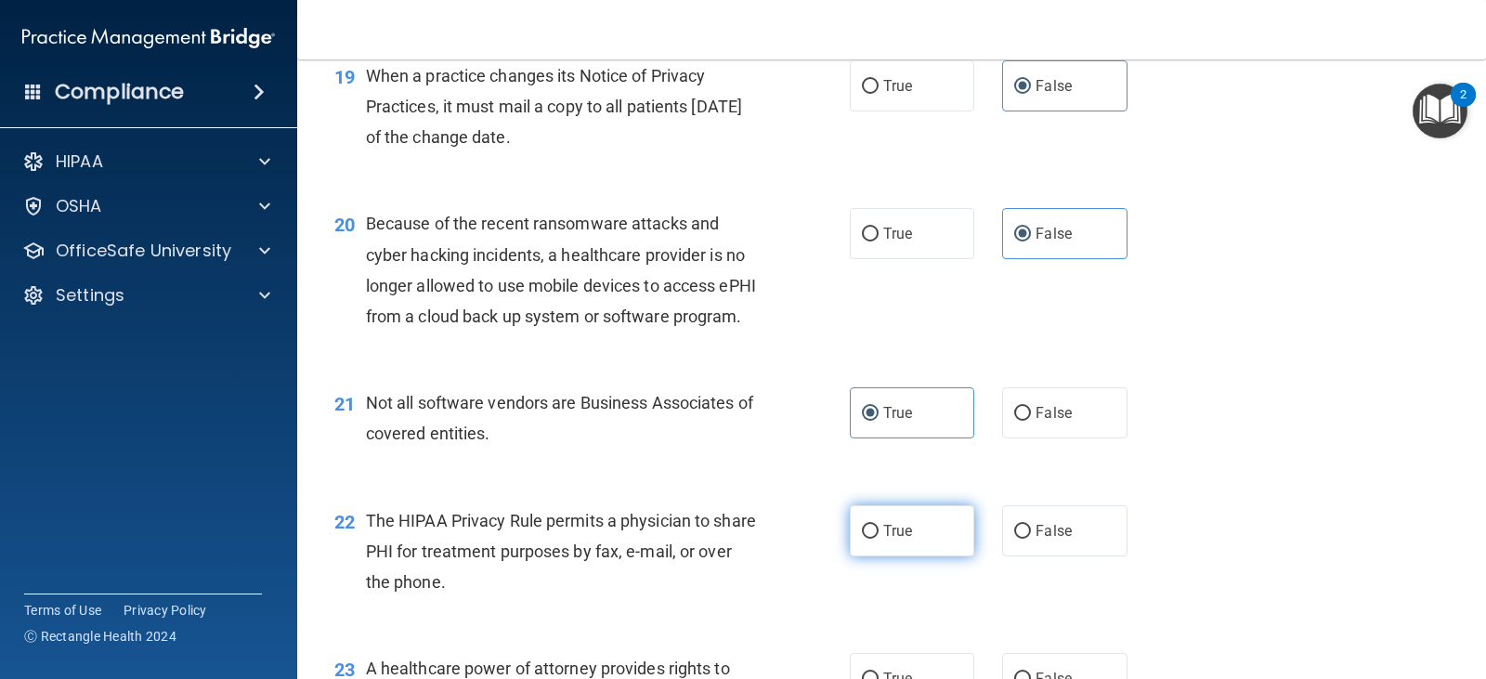
radio input "true"
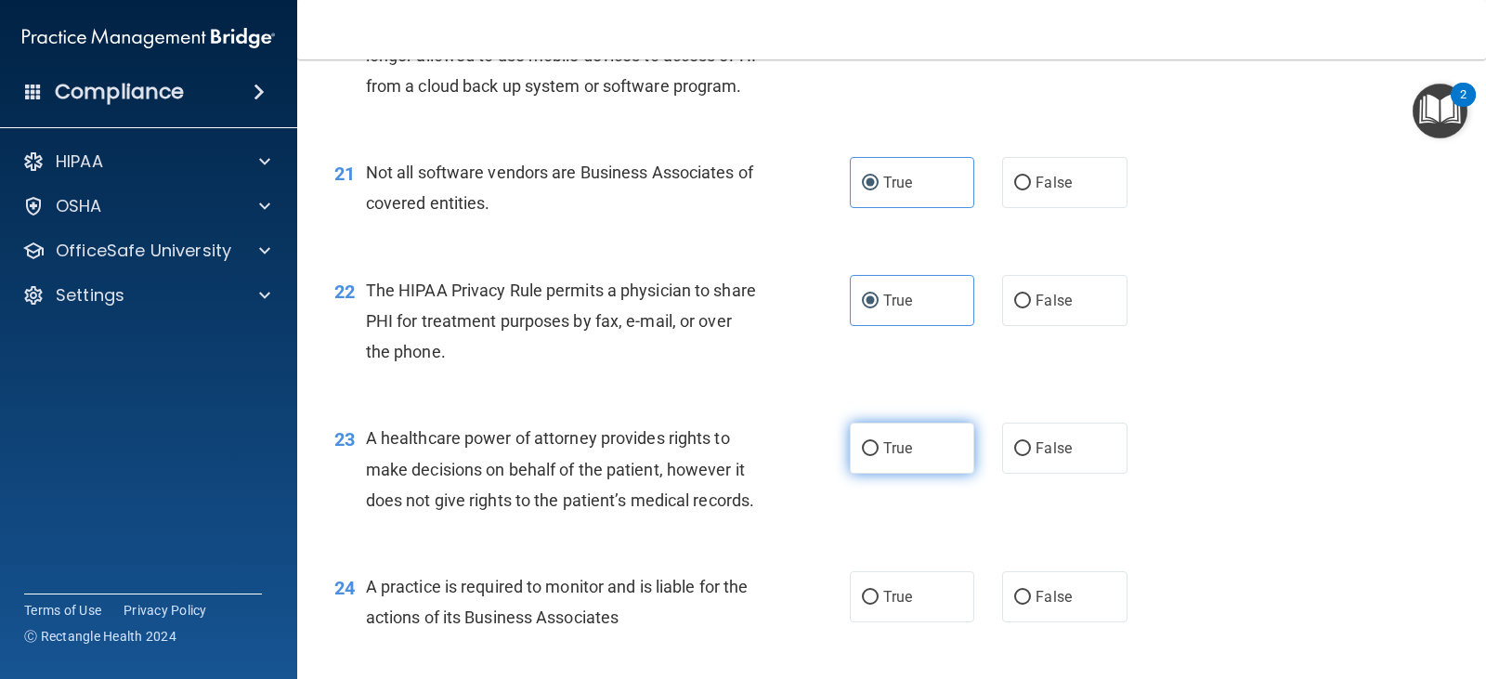
scroll to position [3343, 0]
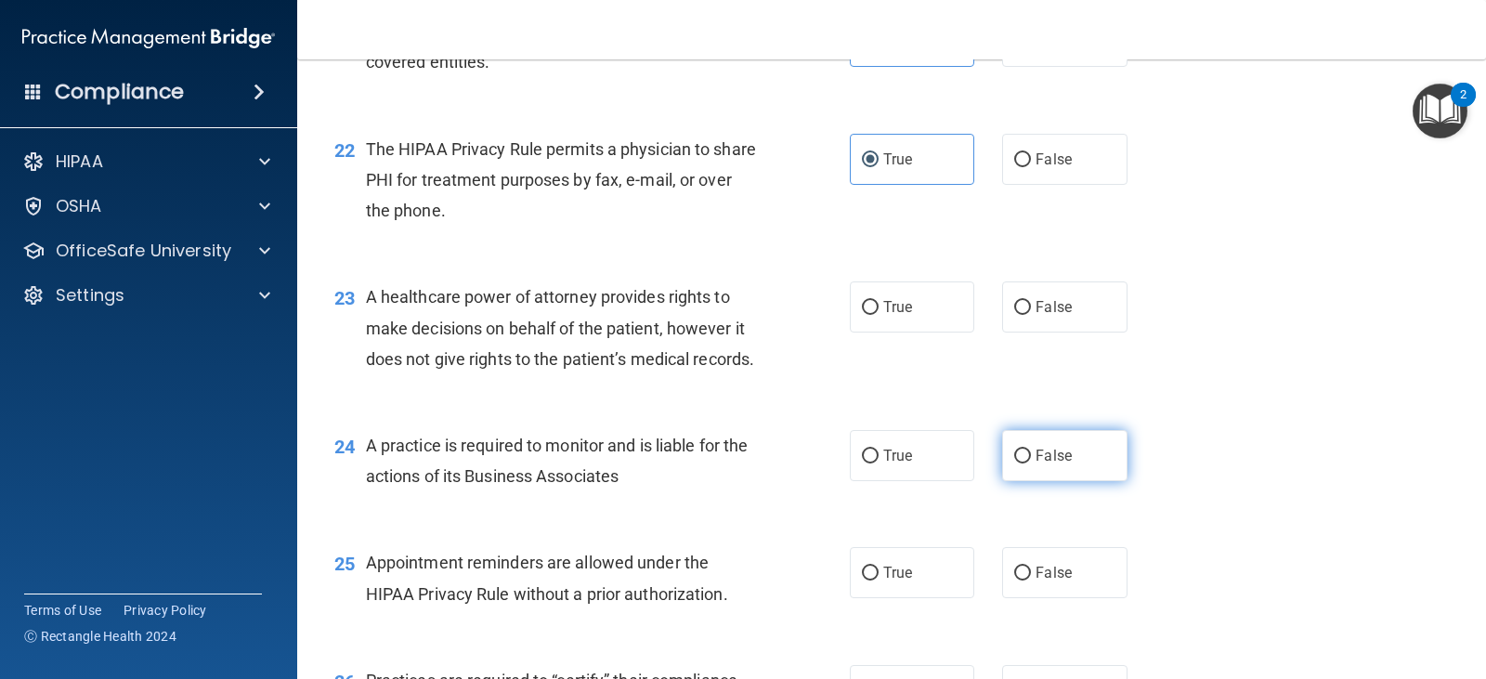
click at [1025, 481] on label "False" at bounding box center [1064, 455] width 124 height 51
click at [1025, 463] on input "False" at bounding box center [1022, 456] width 17 height 14
radio input "true"
click at [1025, 481] on label "False" at bounding box center [1064, 455] width 124 height 51
click at [1025, 463] on input "False" at bounding box center [1022, 456] width 17 height 14
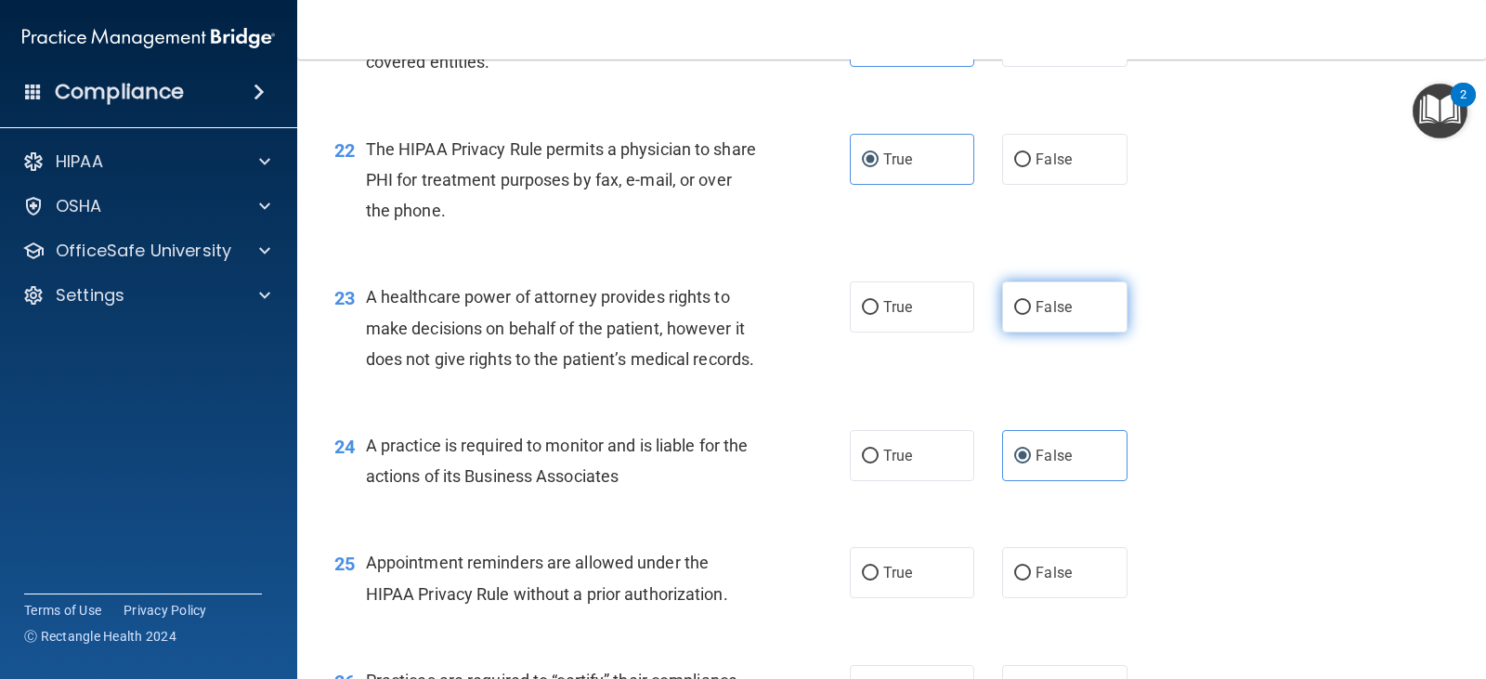
click at [1002, 332] on label "False" at bounding box center [1064, 306] width 124 height 51
click at [1014, 315] on input "False" at bounding box center [1022, 308] width 17 height 14
radio input "true"
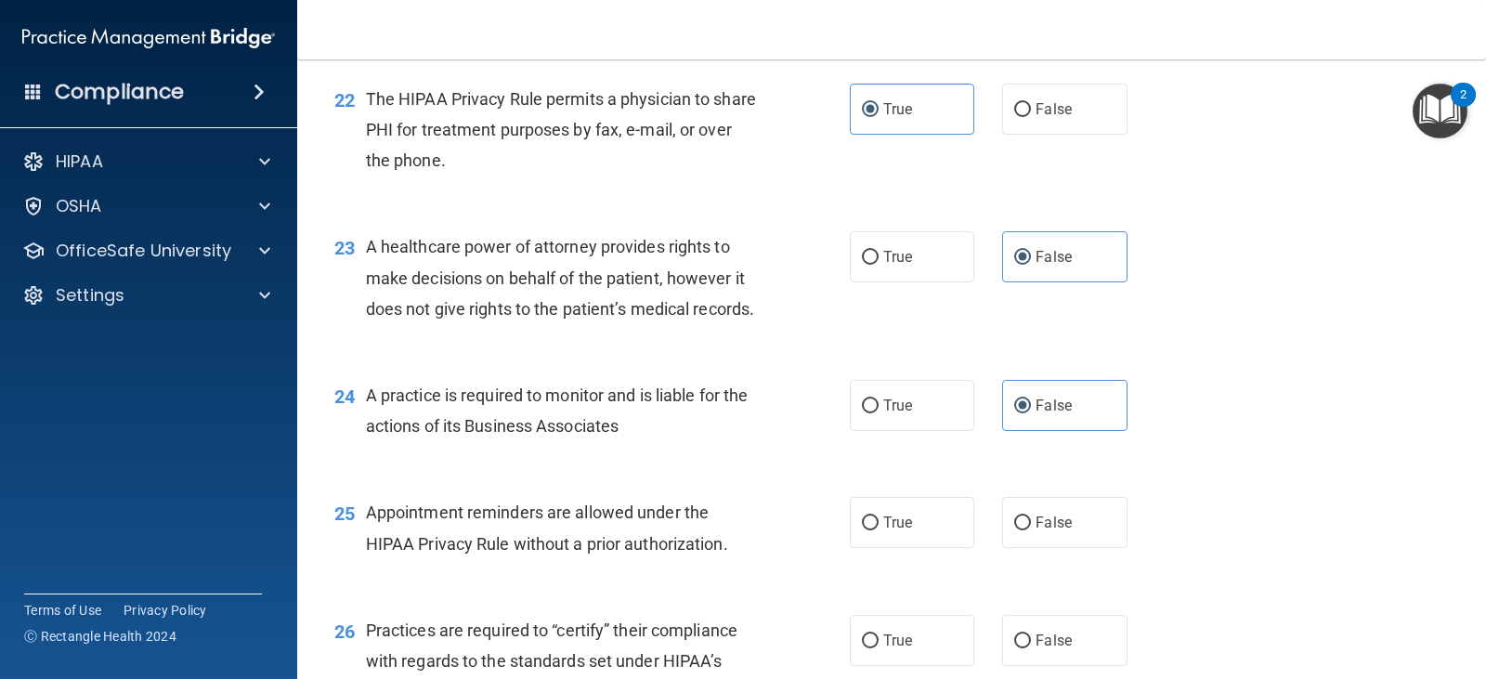
scroll to position [3435, 0]
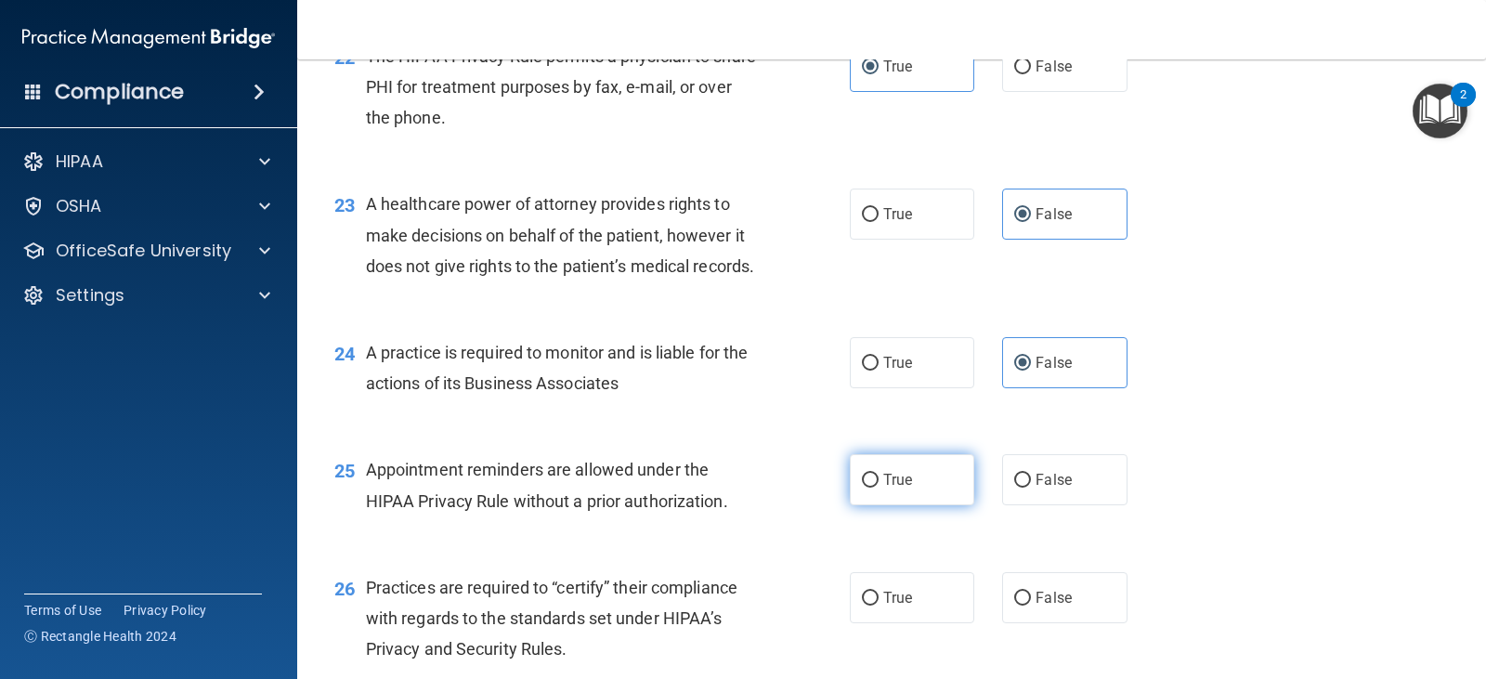
click at [862, 487] on input "True" at bounding box center [870, 481] width 17 height 14
radio input "true"
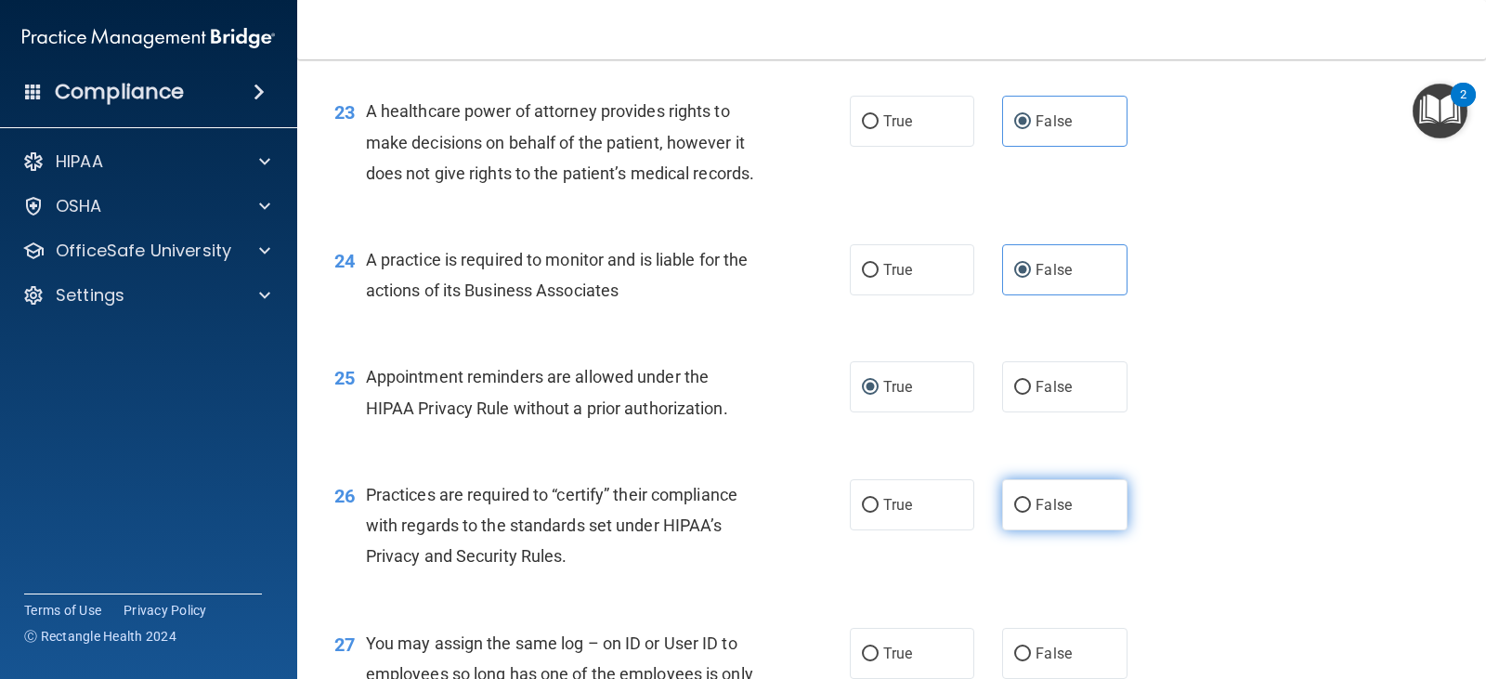
click at [1036, 513] on span "False" at bounding box center [1053, 505] width 36 height 18
click at [1031, 513] on input "False" at bounding box center [1022, 506] width 17 height 14
radio input "true"
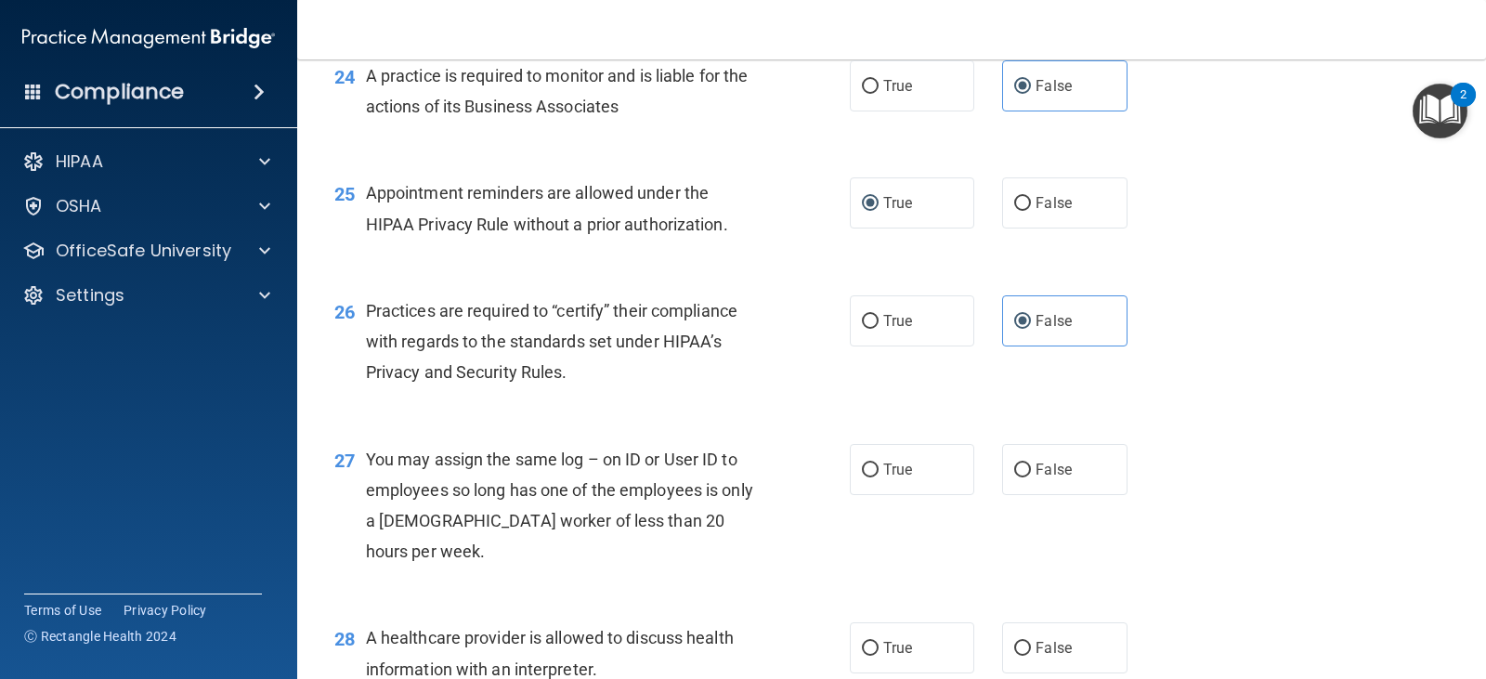
scroll to position [3714, 0]
click at [1070, 493] on label "False" at bounding box center [1064, 467] width 124 height 51
click at [1031, 475] on input "False" at bounding box center [1022, 468] width 17 height 14
radio input "true"
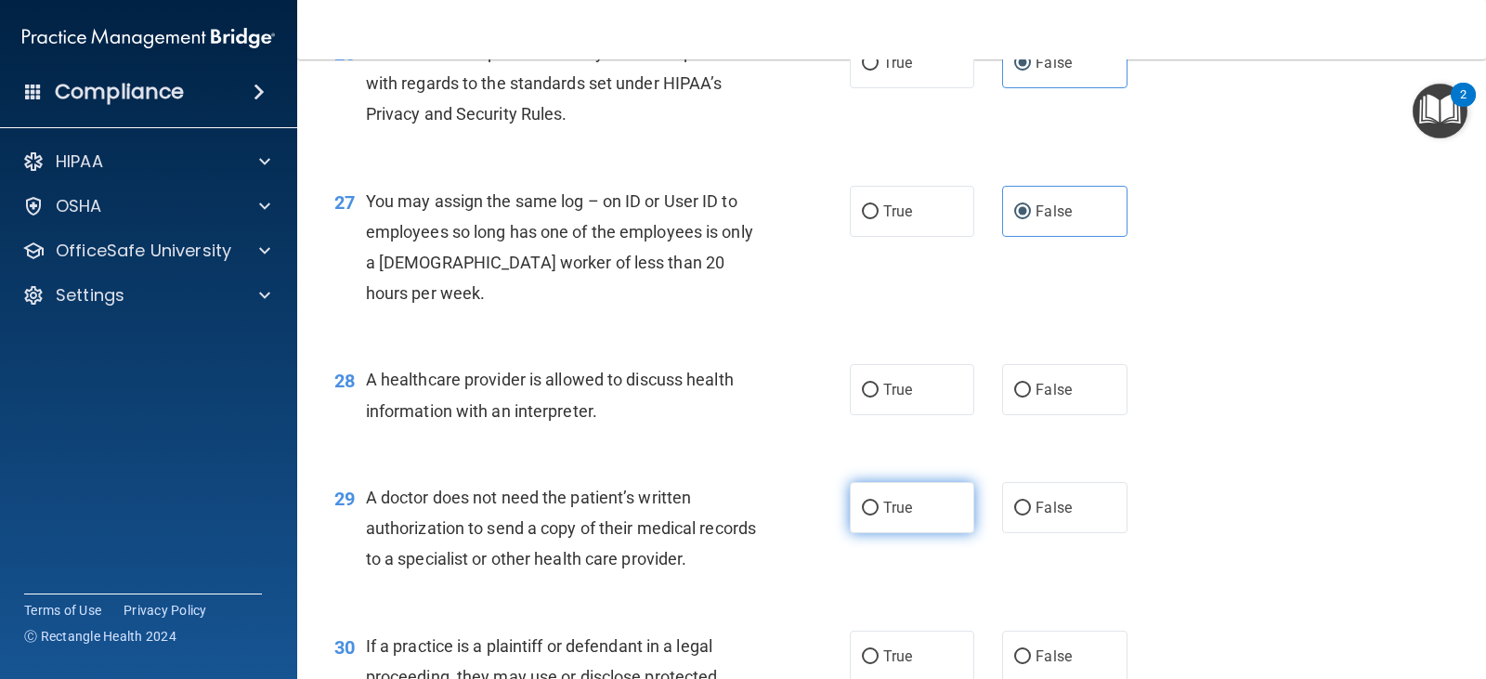
scroll to position [3993, 0]
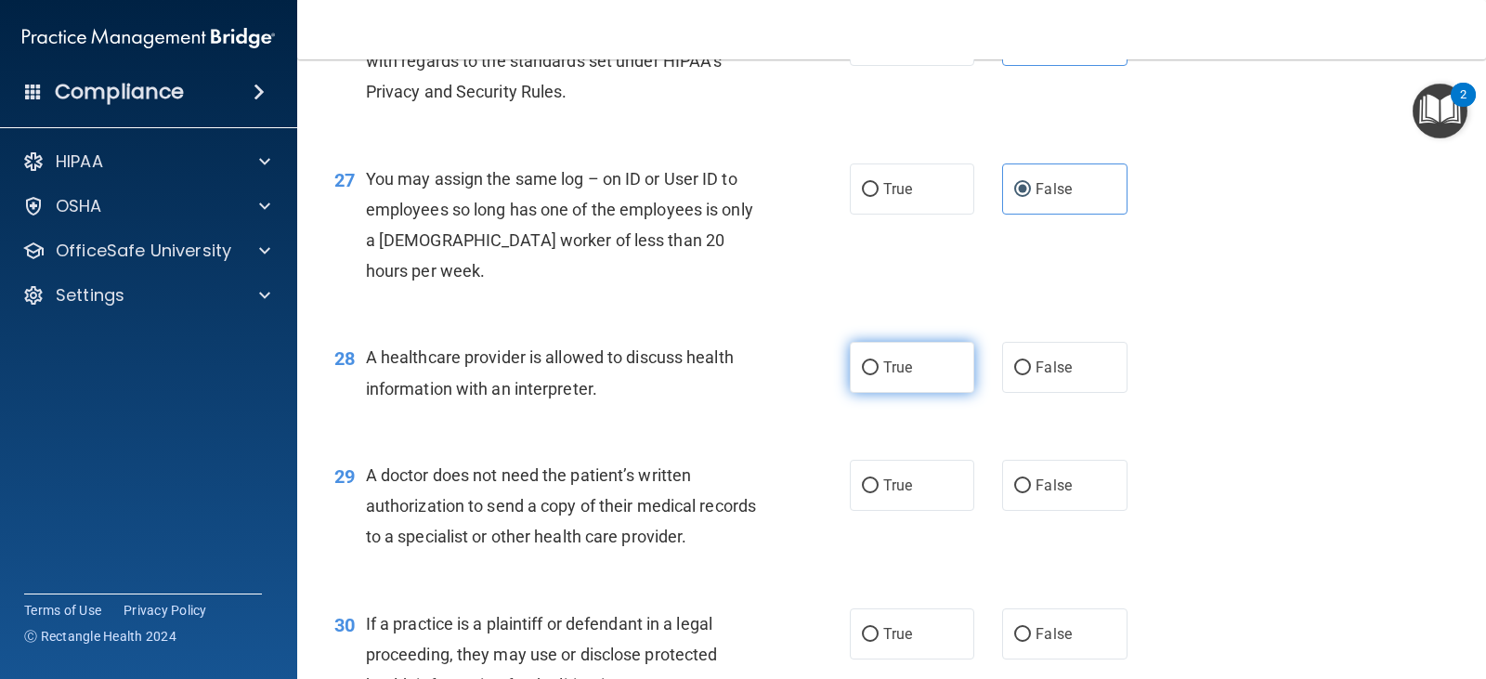
click at [888, 376] on span "True" at bounding box center [897, 367] width 29 height 18
click at [878, 375] on input "True" at bounding box center [870, 368] width 17 height 14
radio input "true"
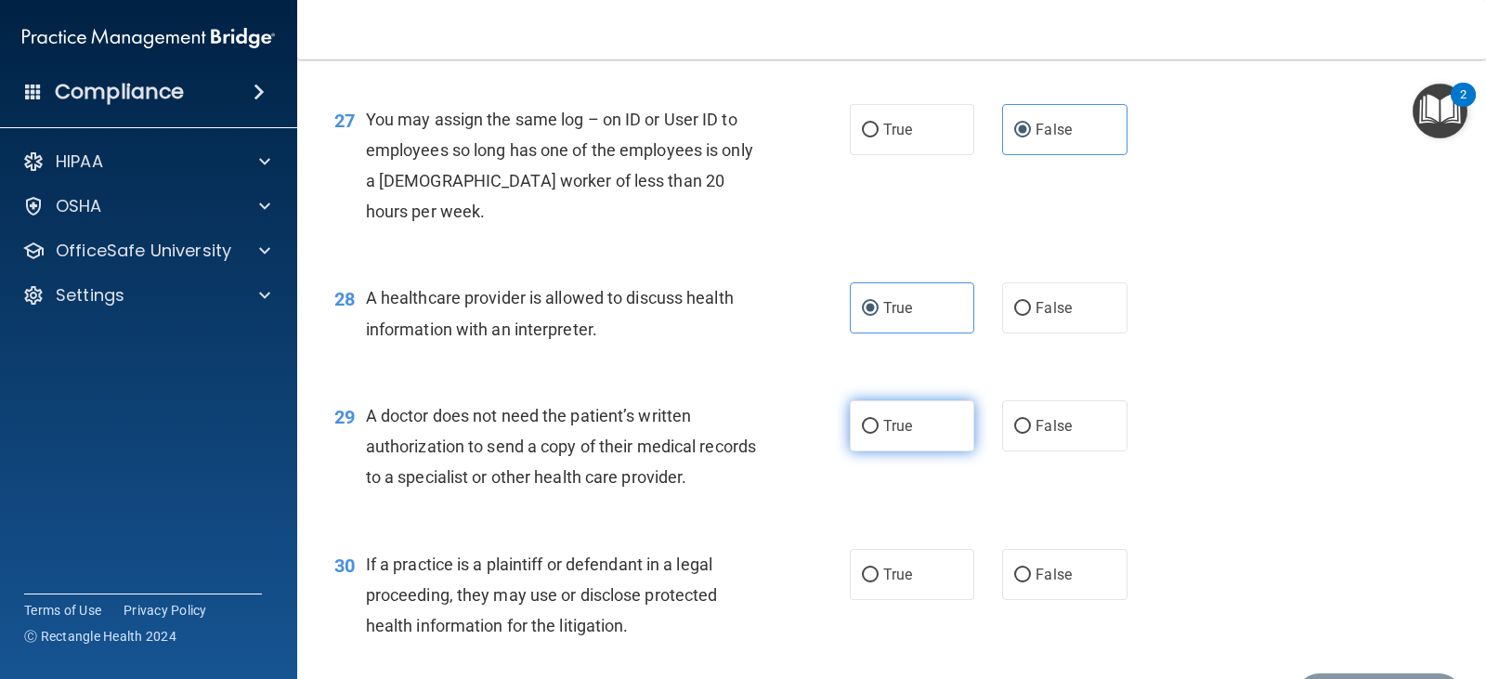
scroll to position [4085, 0]
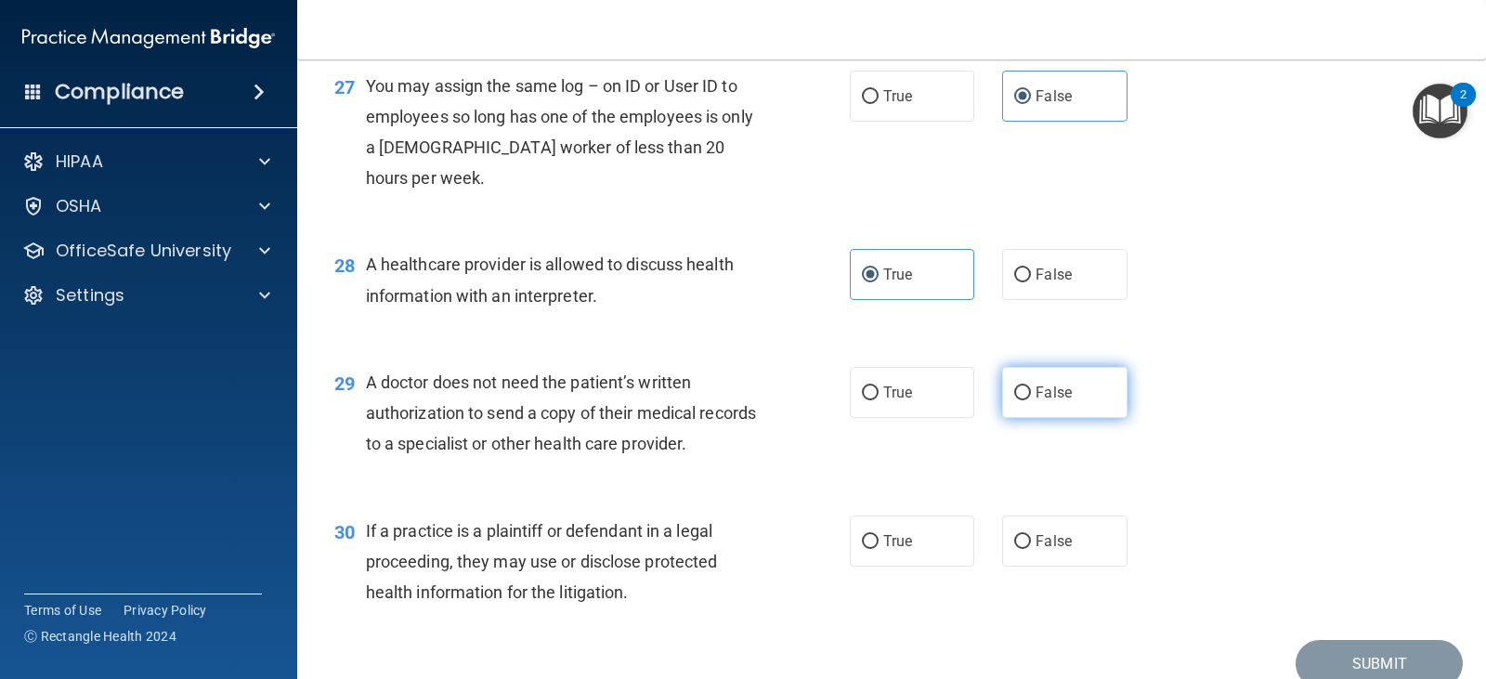
click at [1069, 418] on label "False" at bounding box center [1064, 392] width 124 height 51
click at [1031, 400] on input "False" at bounding box center [1022, 393] width 17 height 14
radio input "true"
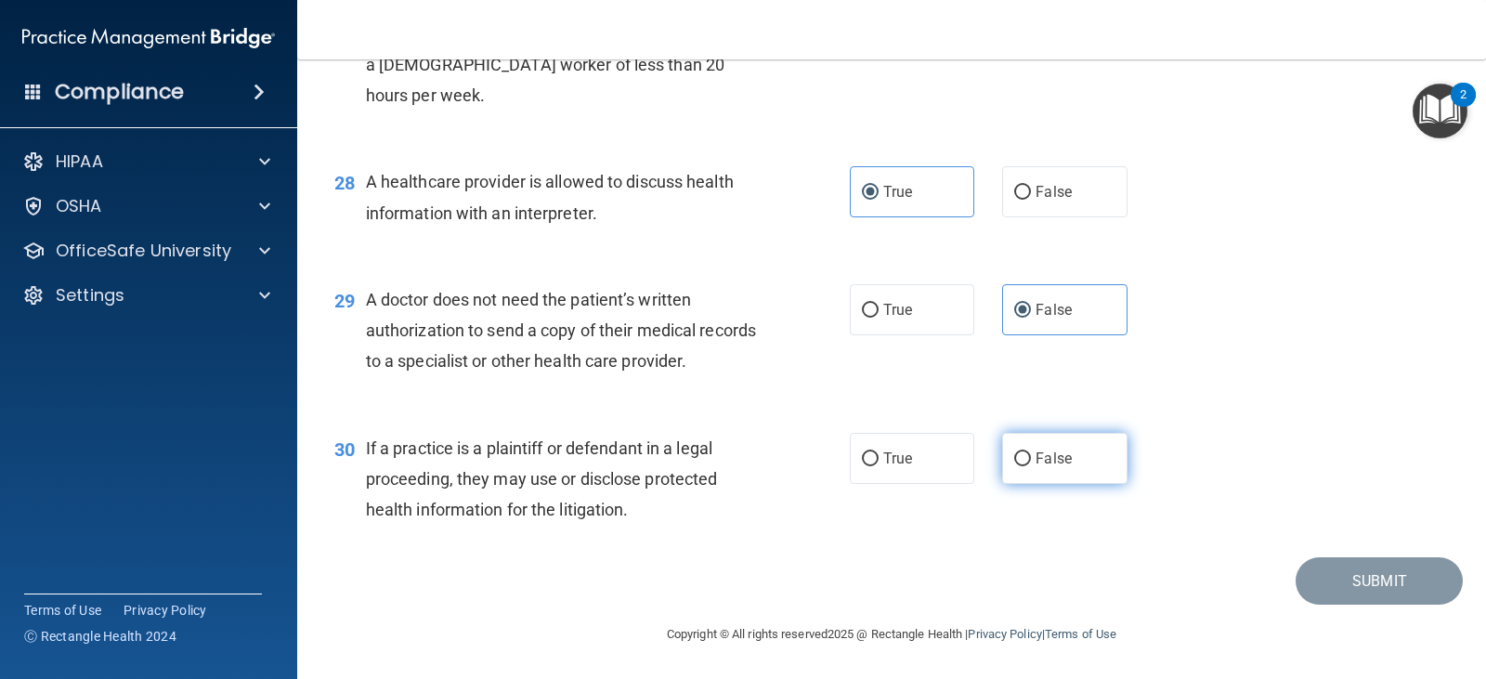
drag, startPoint x: 1052, startPoint y: 526, endPoint x: 1155, endPoint y: 564, distance: 109.6
click at [1054, 484] on label "False" at bounding box center [1064, 458] width 124 height 51
click at [1031, 466] on input "False" at bounding box center [1022, 459] width 17 height 14
radio input "true"
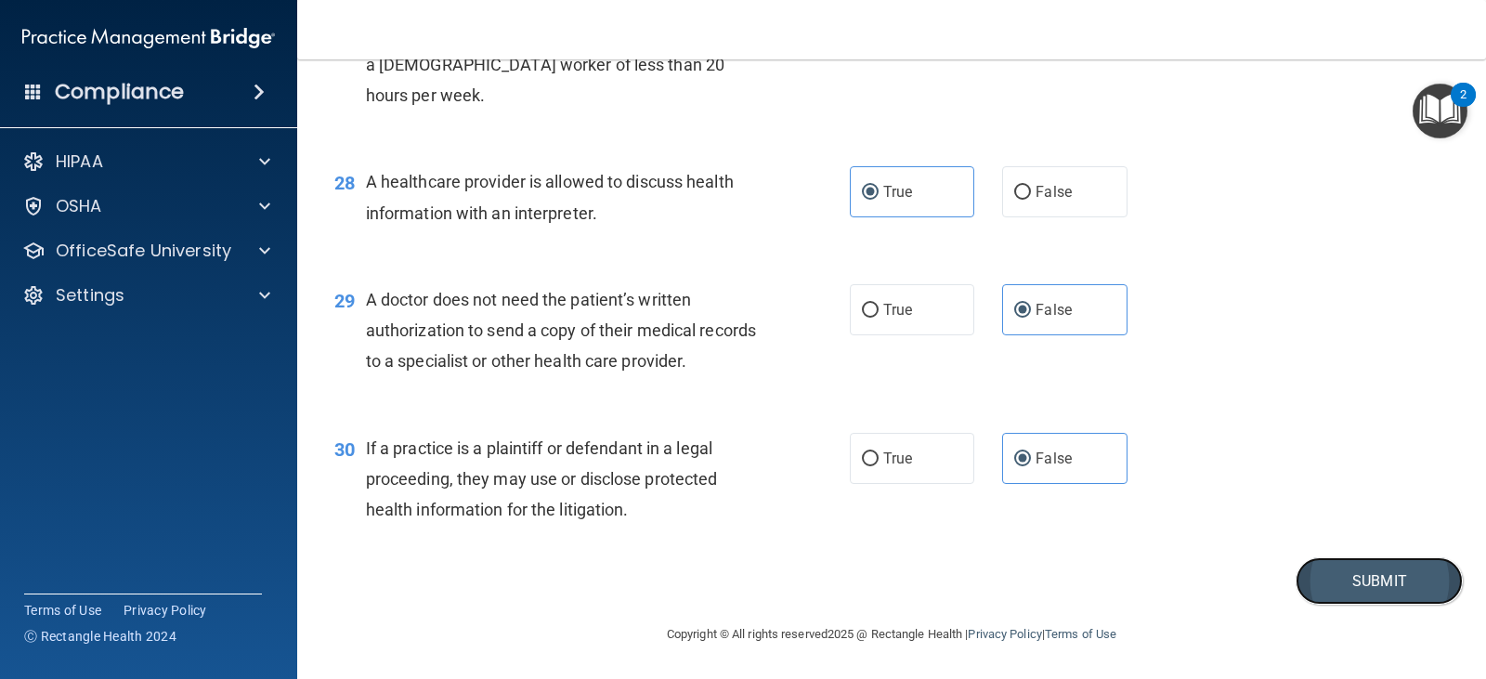
click at [1328, 604] on button "Submit" at bounding box center [1378, 580] width 167 height 47
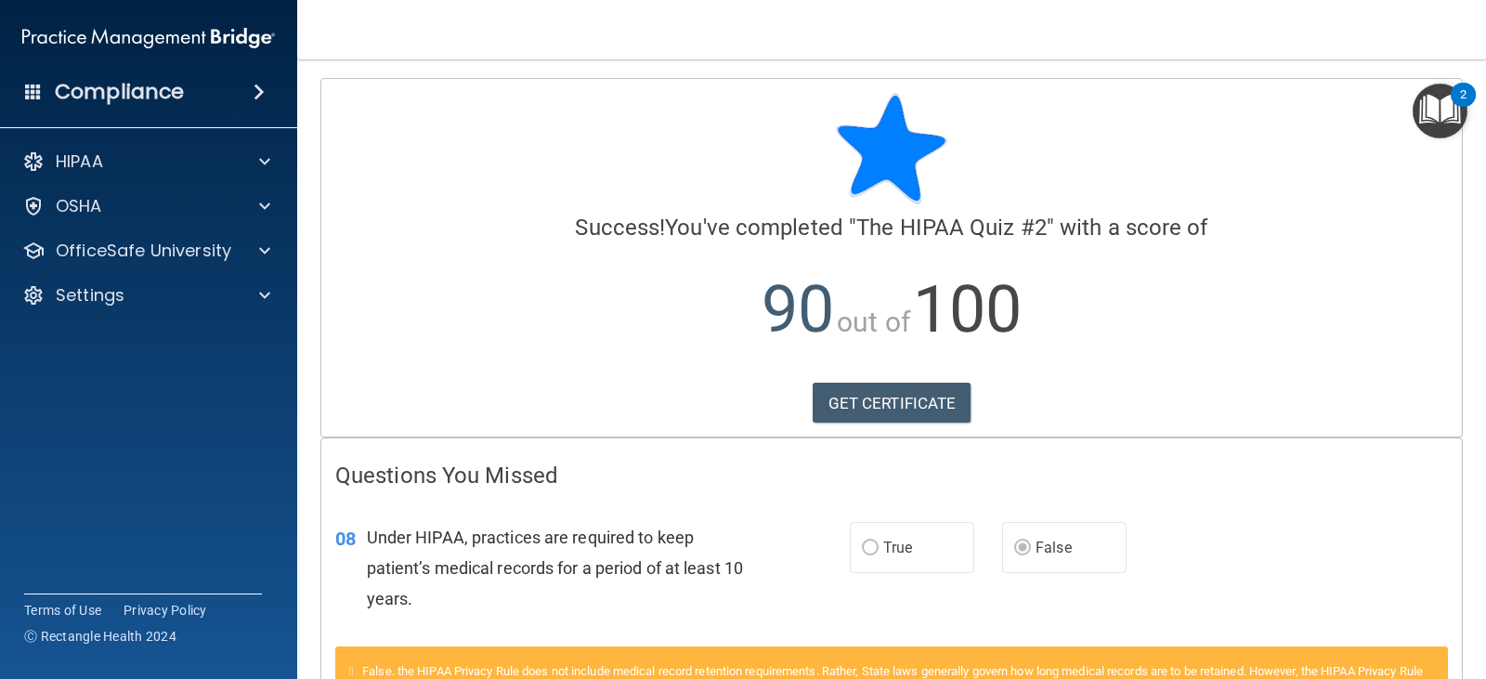
click at [1445, 117] on img "Open Resource Center, 2 new notifications" at bounding box center [1439, 111] width 55 height 55
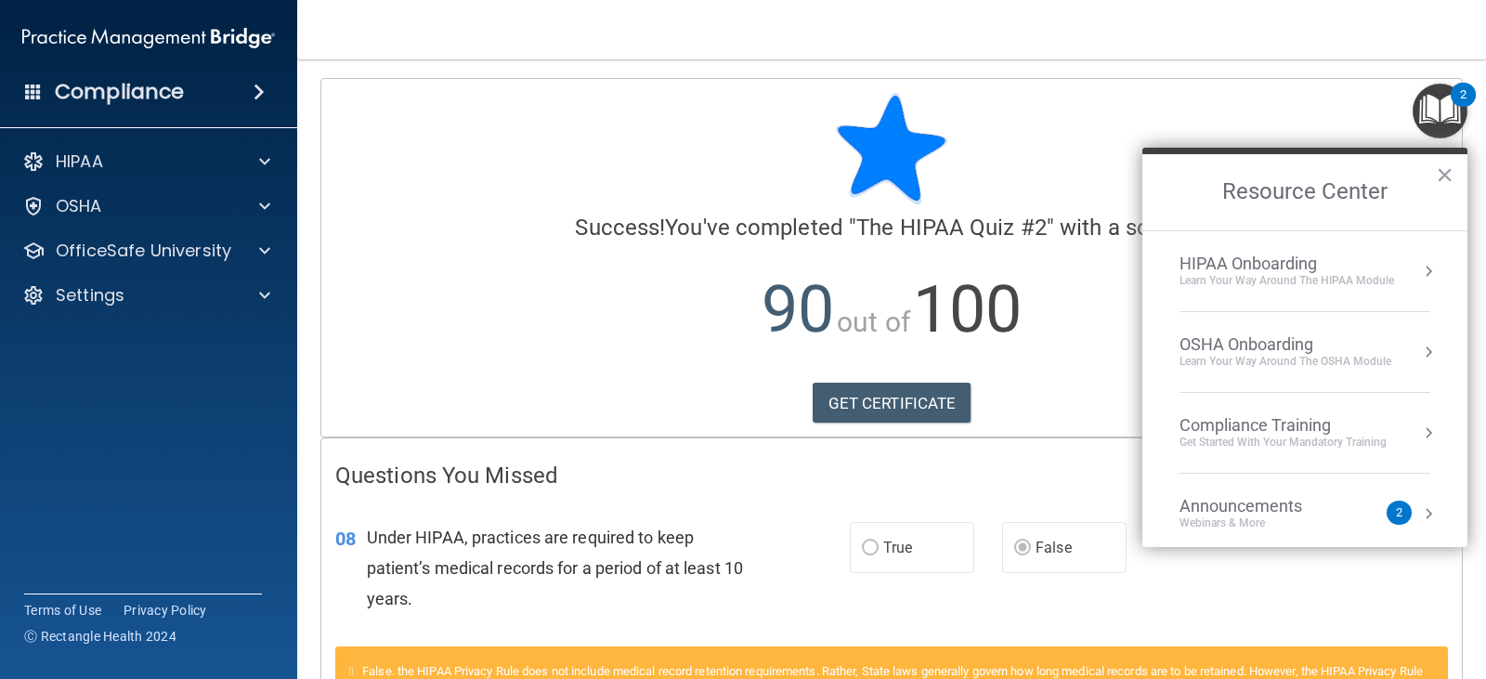
click at [1419, 271] on button "Resource Center" at bounding box center [1428, 271] width 19 height 19
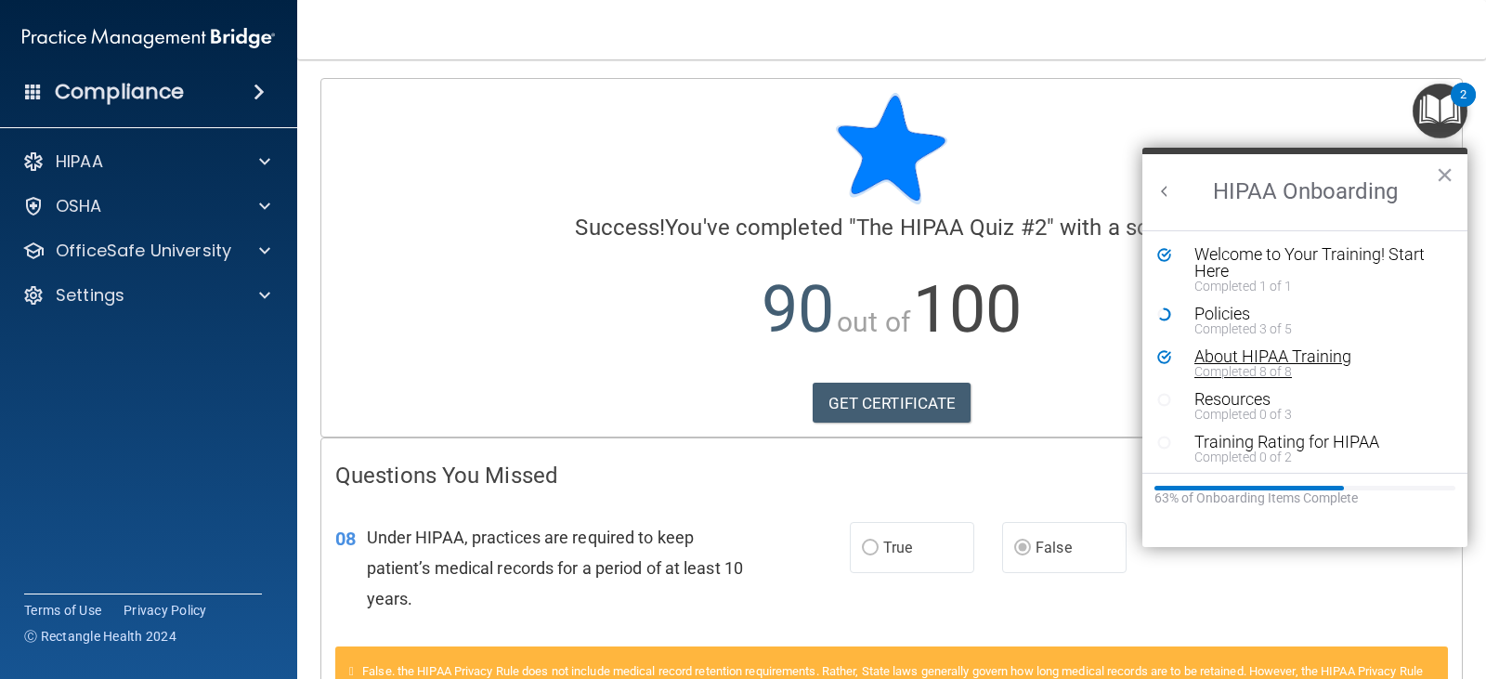
click at [1304, 363] on div "About HIPAA Training" at bounding box center [1311, 356] width 235 height 17
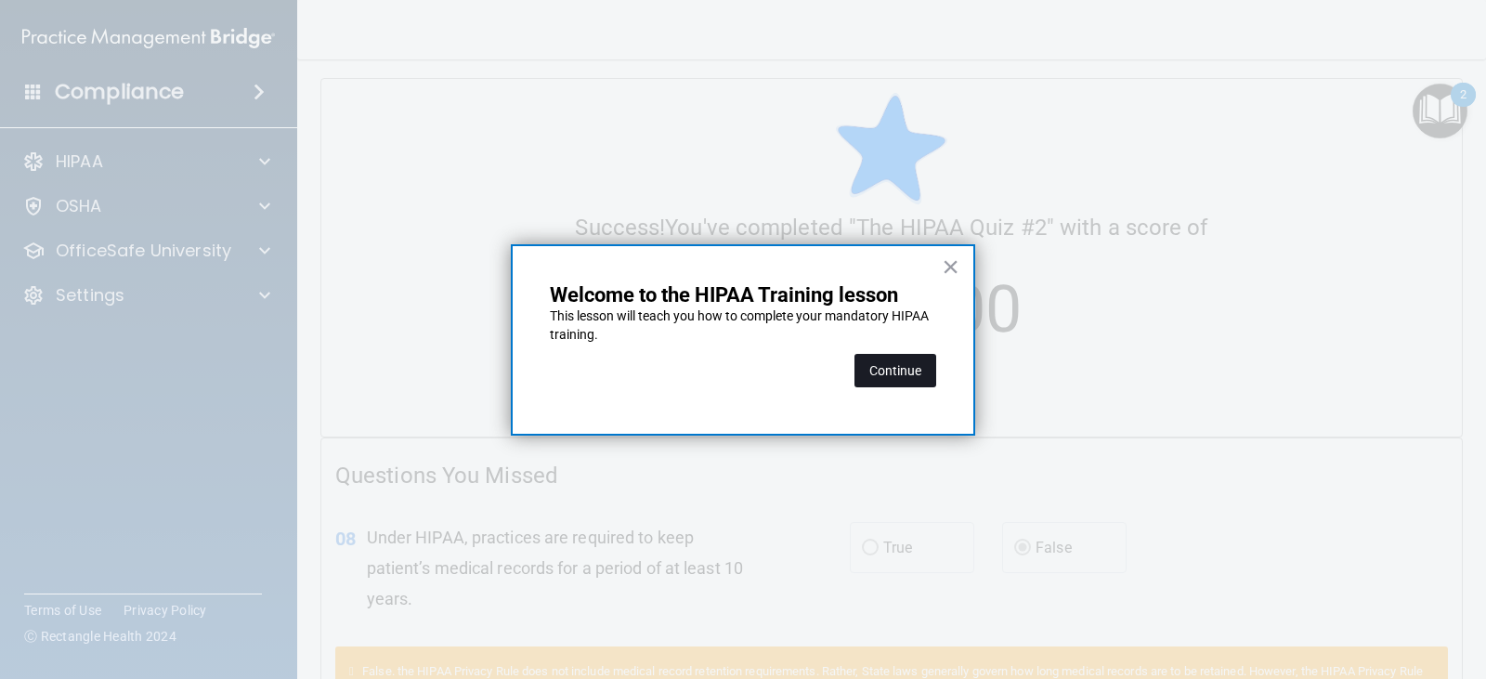
click at [893, 358] on button "Continue" at bounding box center [895, 370] width 82 height 33
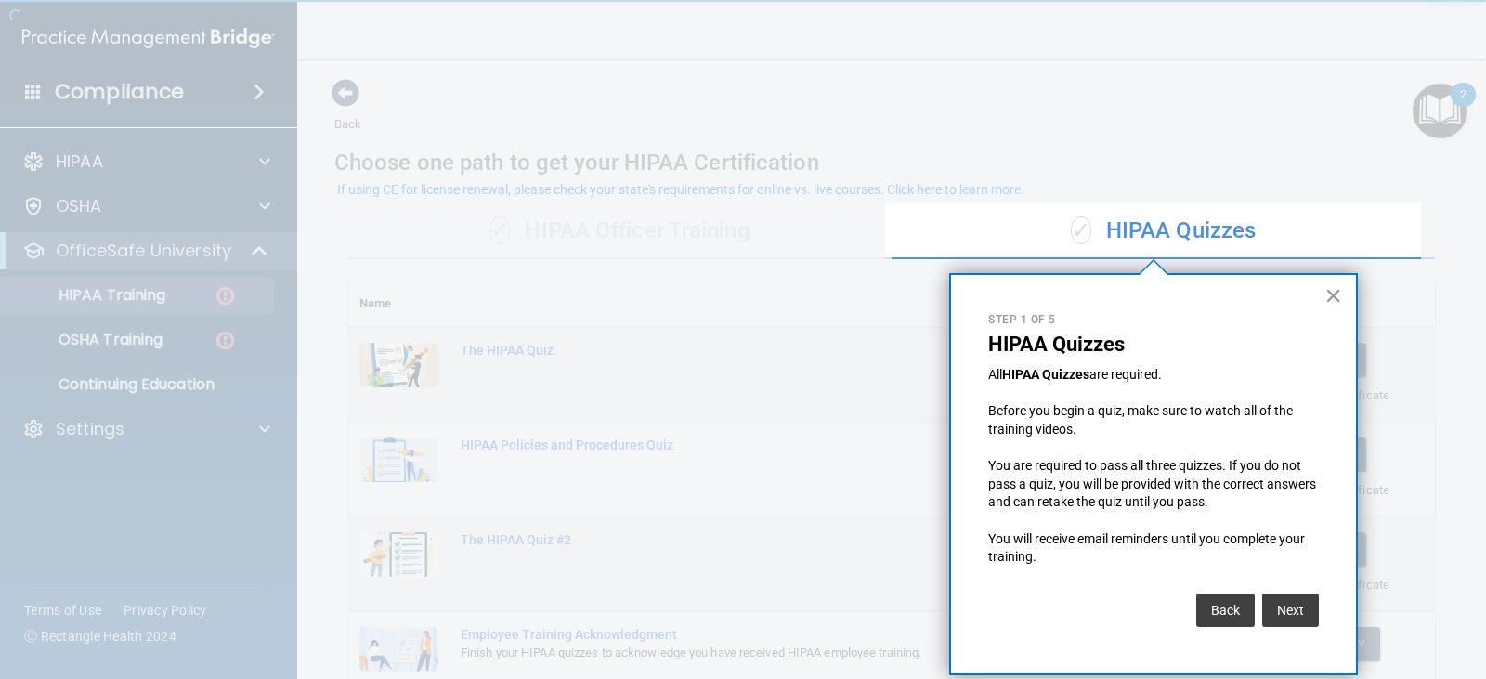
click at [1325, 292] on button "×" at bounding box center [1333, 295] width 18 height 30
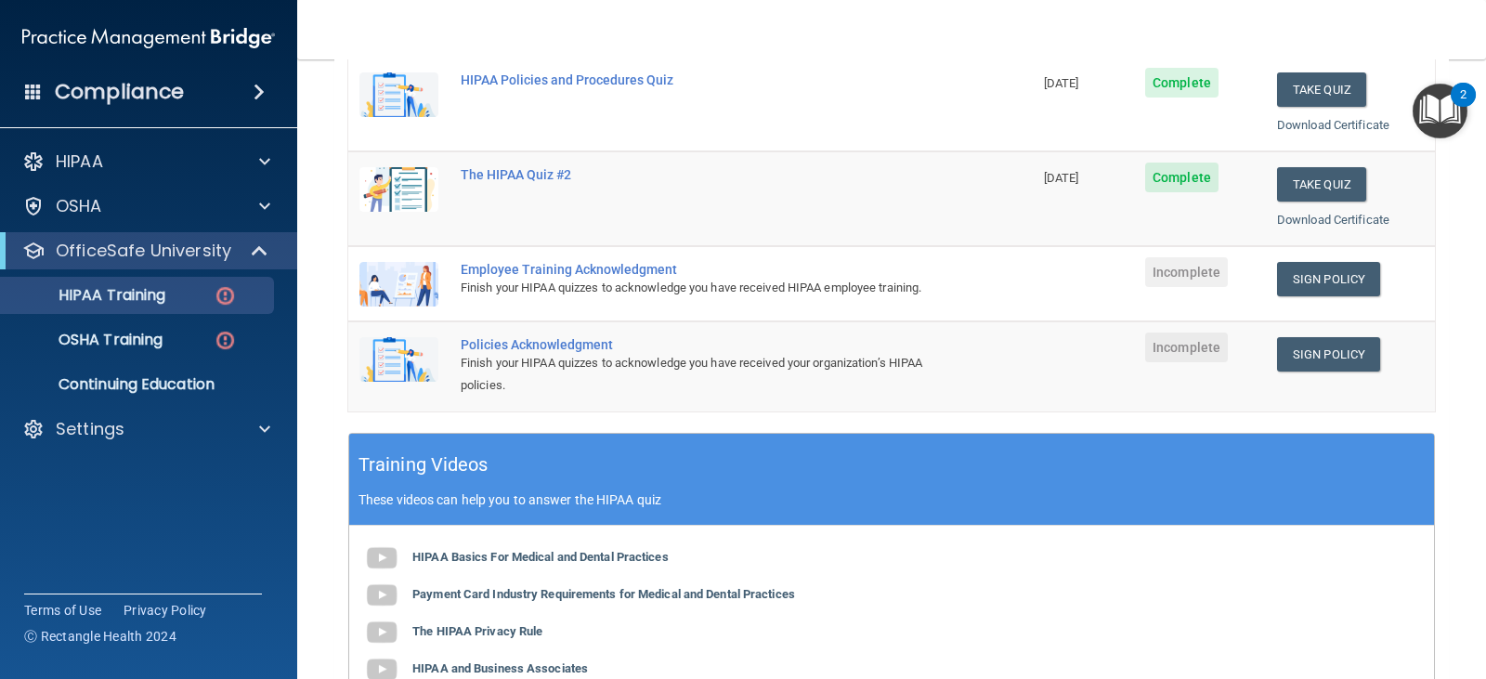
scroll to position [371, 0]
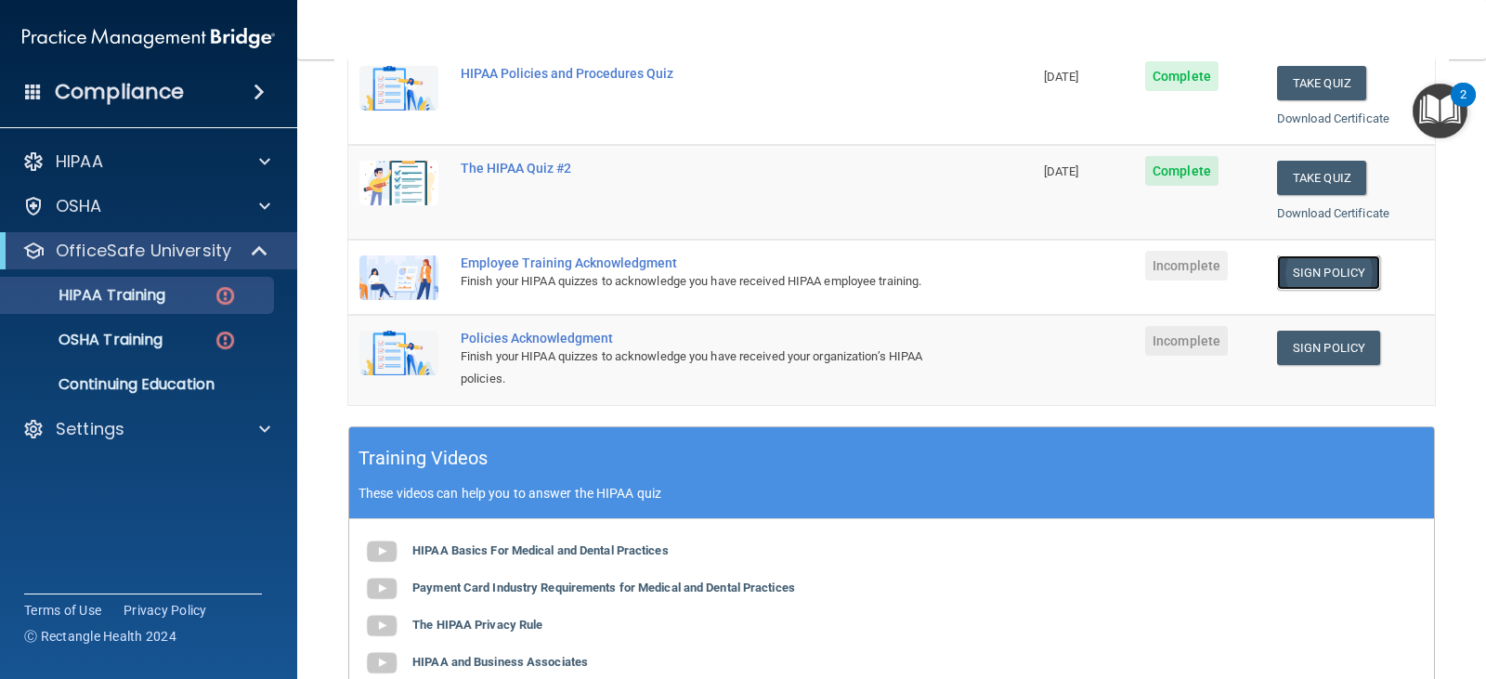
click at [1332, 279] on link "Sign Policy" at bounding box center [1328, 272] width 103 height 34
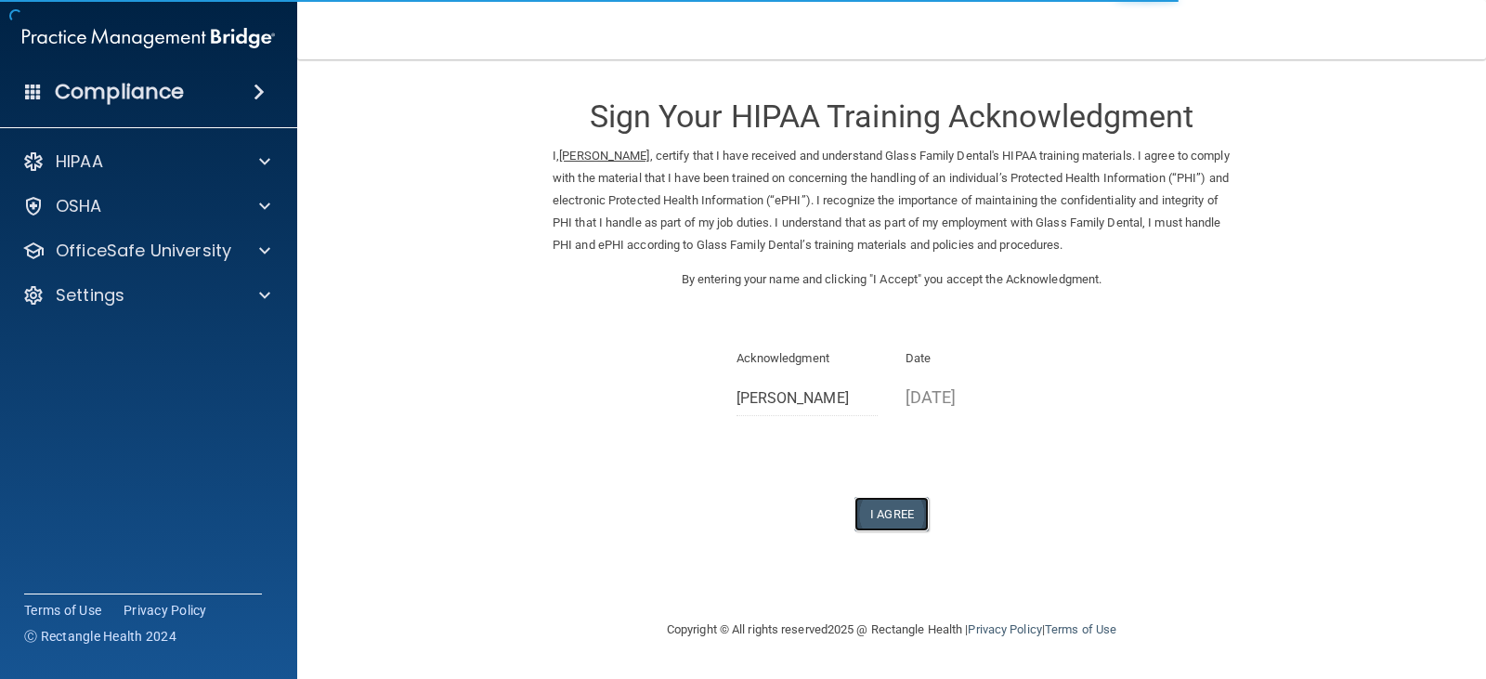
click at [870, 521] on button "I Agree" at bounding box center [891, 514] width 74 height 34
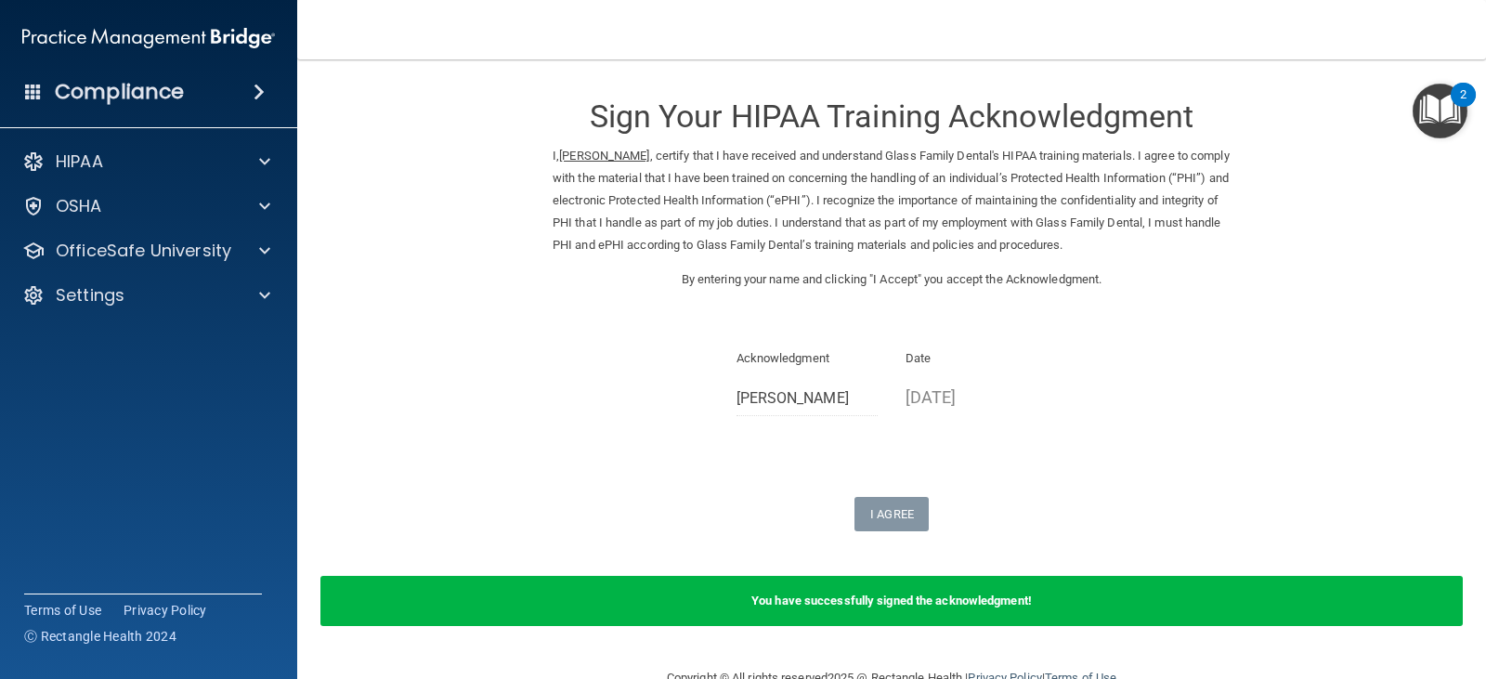
click at [1434, 104] on img "Open Resource Center, 2 new notifications" at bounding box center [1439, 111] width 55 height 55
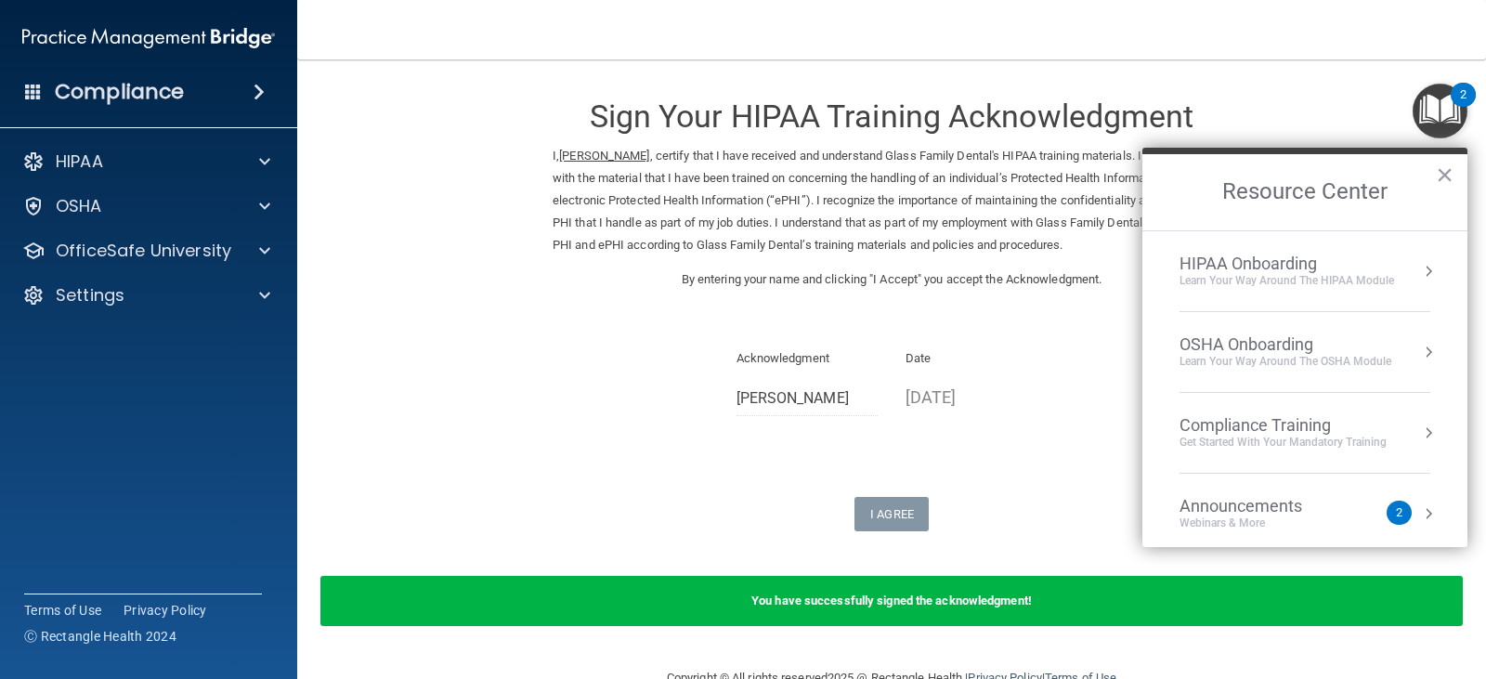
click at [1411, 256] on div "HIPAA Onboarding Learn Your Way around the HIPAA module" at bounding box center [1304, 270] width 251 height 35
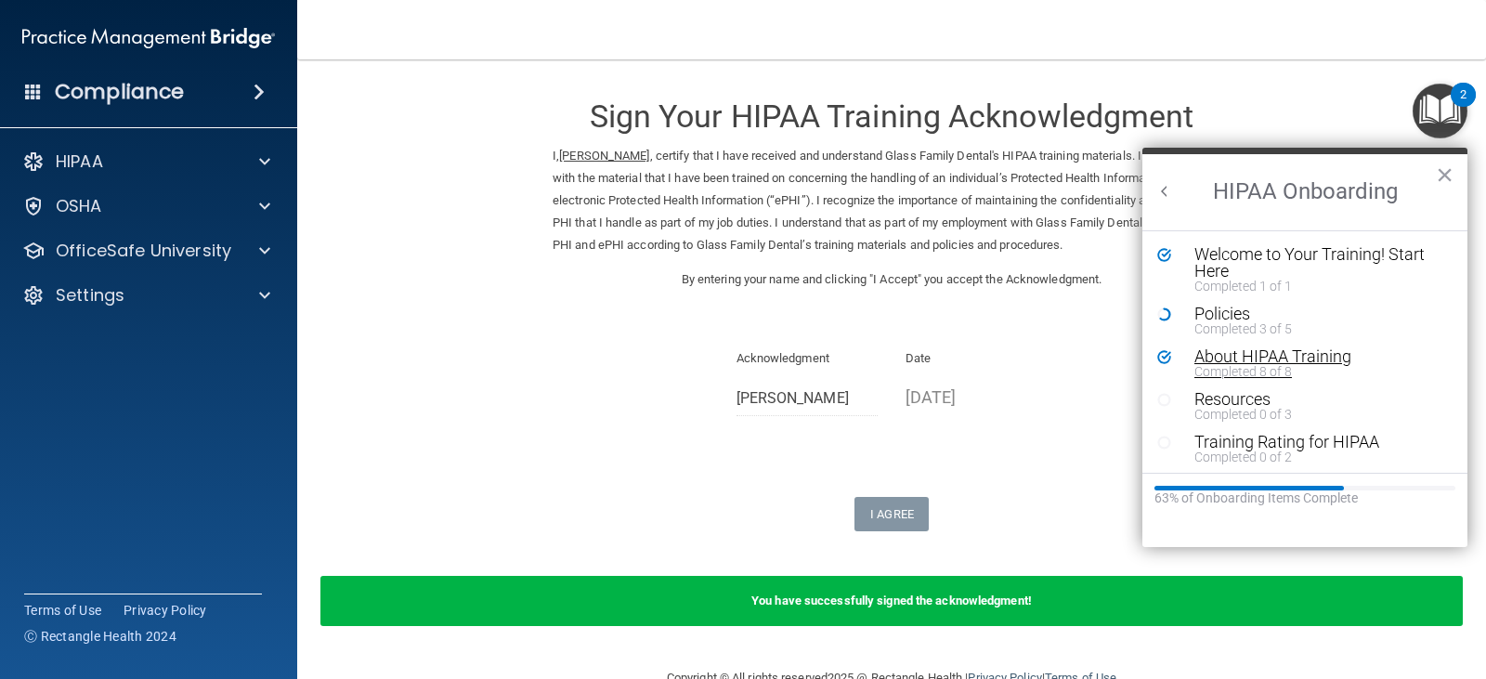
click at [1279, 357] on div "About HIPAA Training" at bounding box center [1311, 356] width 235 height 17
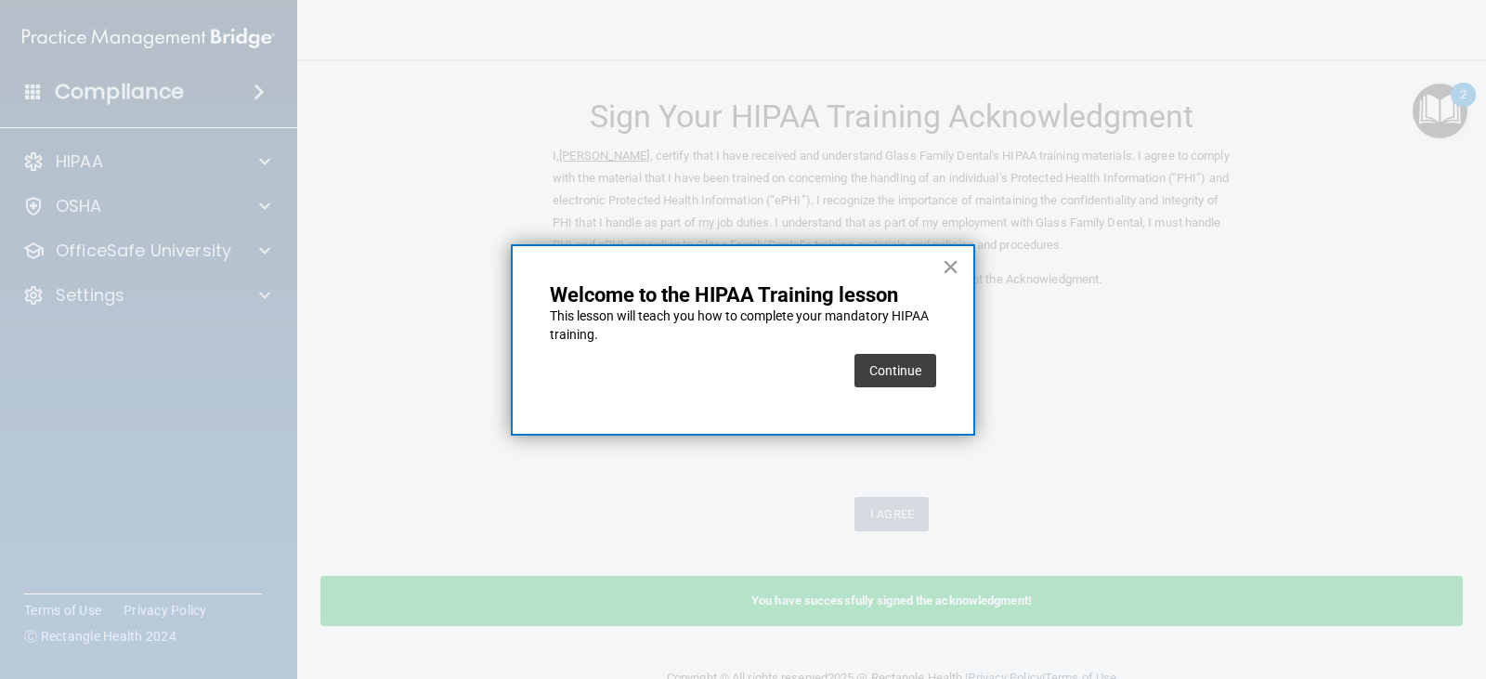
click at [944, 274] on button "×" at bounding box center [950, 267] width 18 height 30
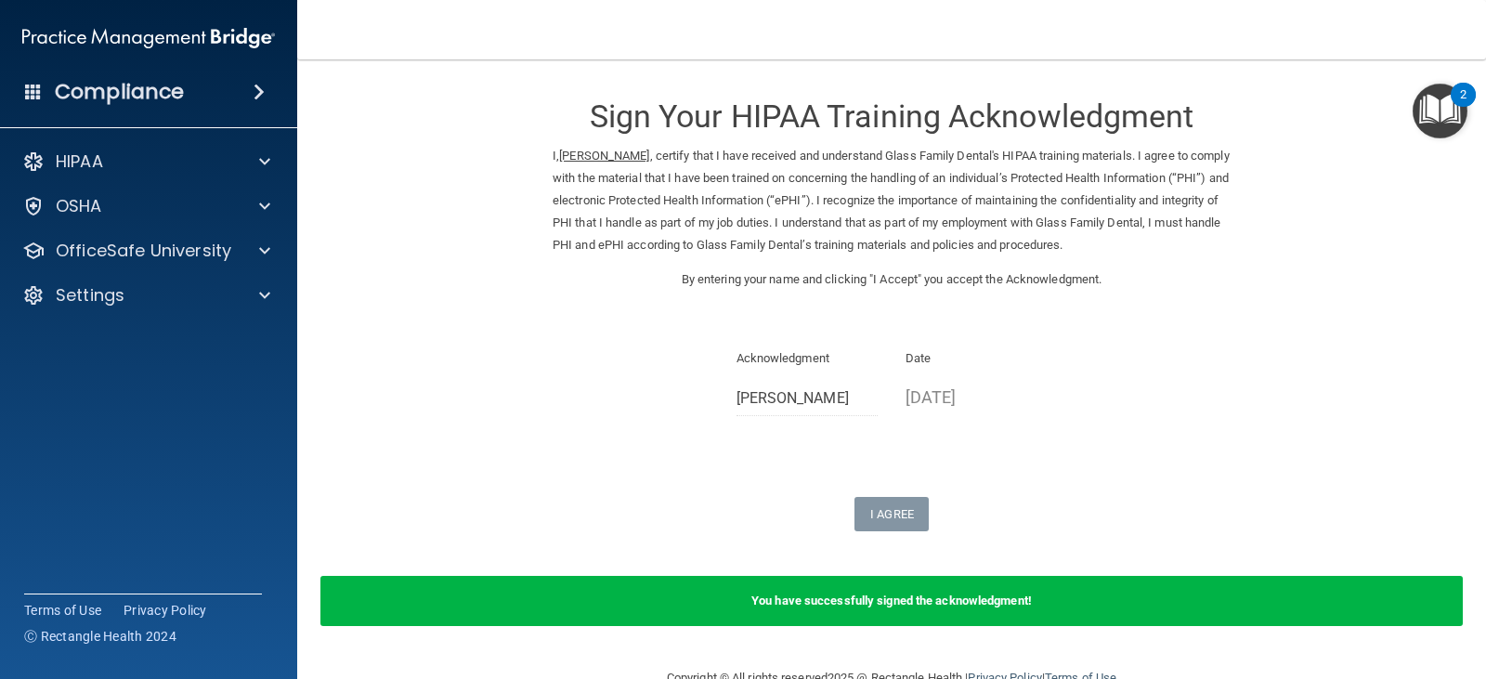
click at [1431, 120] on img "Open Resource Center, 2 new notifications" at bounding box center [1439, 111] width 55 height 55
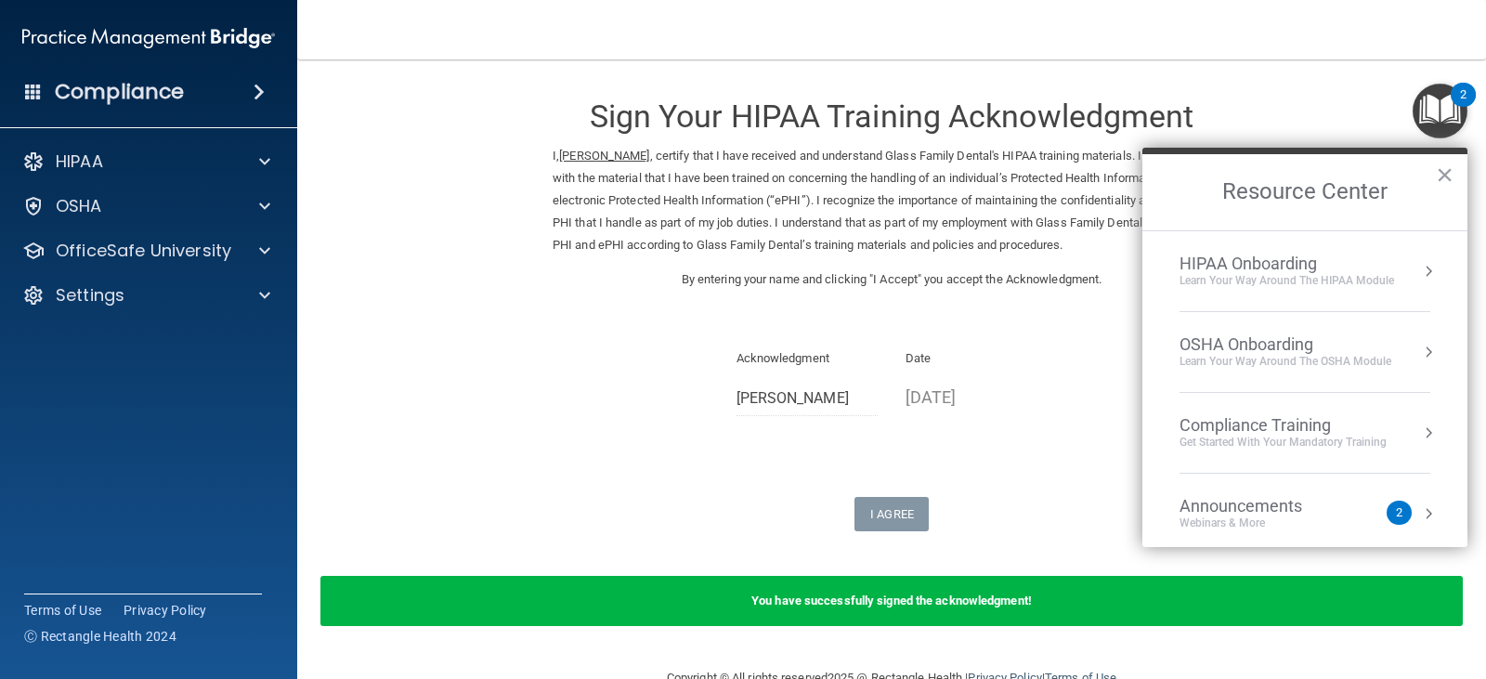
click at [1419, 262] on button "Resource Center" at bounding box center [1428, 271] width 19 height 19
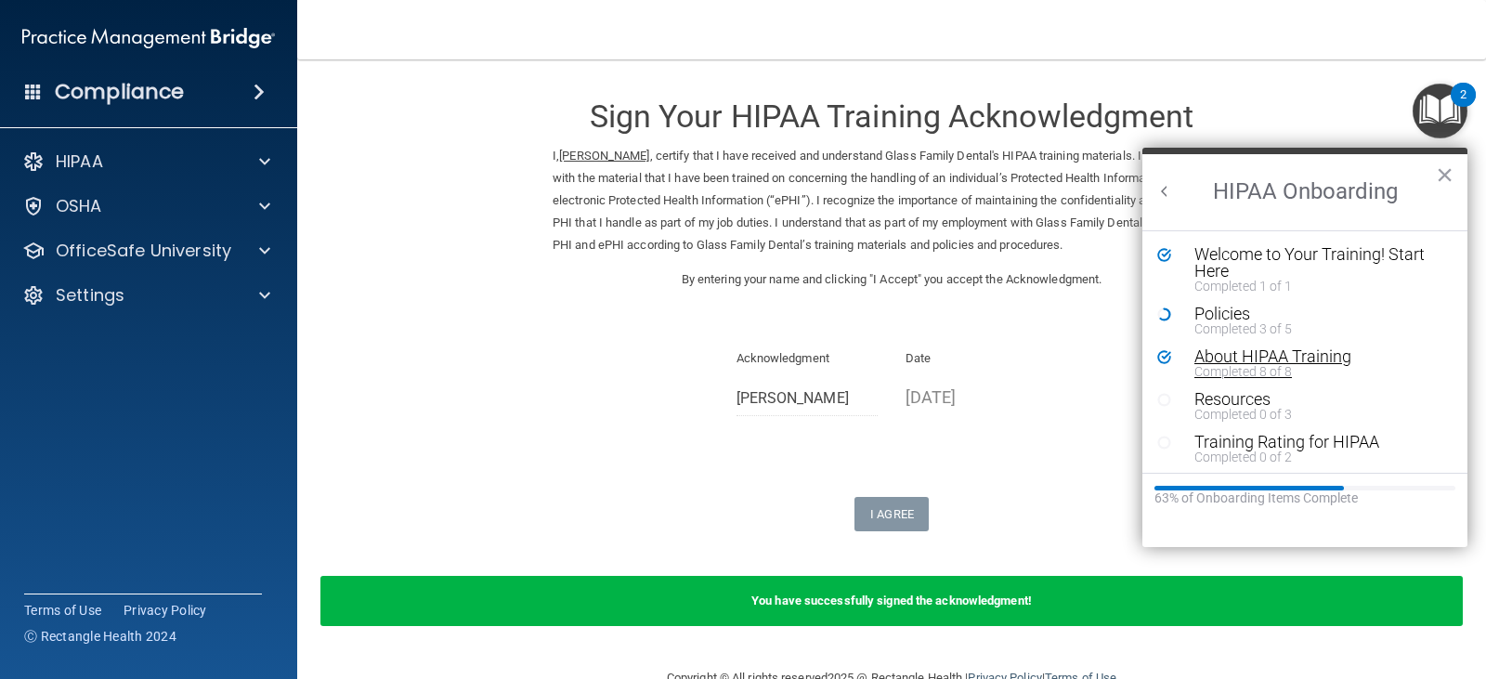
click at [1248, 357] on div "About HIPAA Training" at bounding box center [1311, 356] width 235 height 17
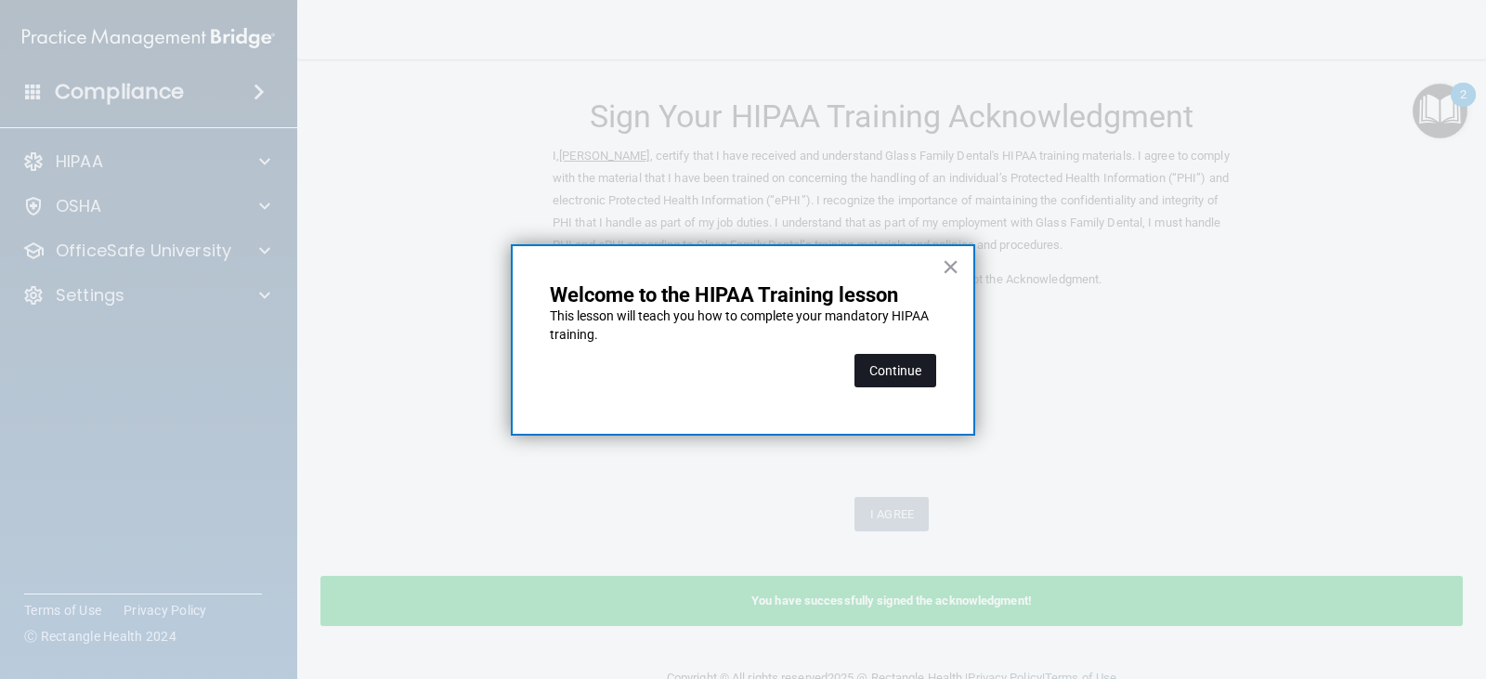
click at [929, 385] on button "Continue" at bounding box center [895, 370] width 82 height 33
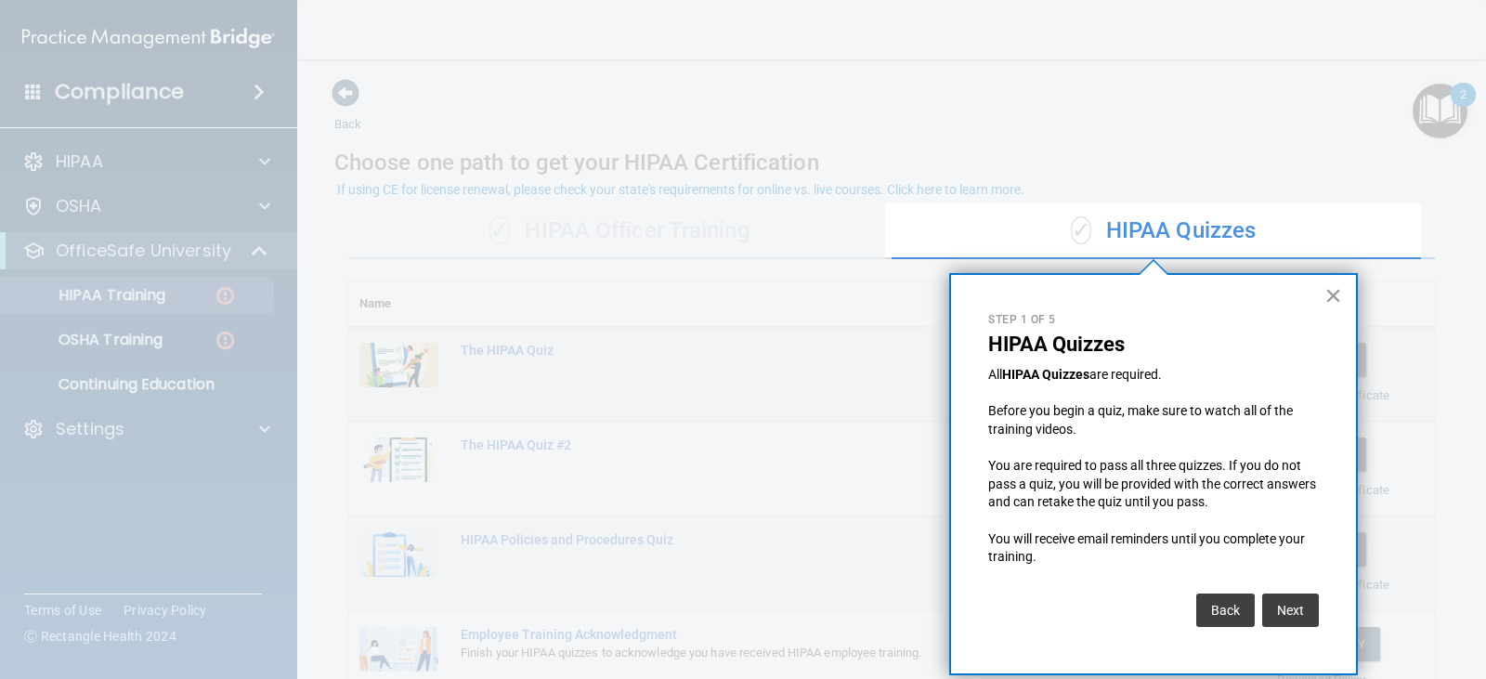
click at [1334, 303] on button "×" at bounding box center [1333, 295] width 18 height 30
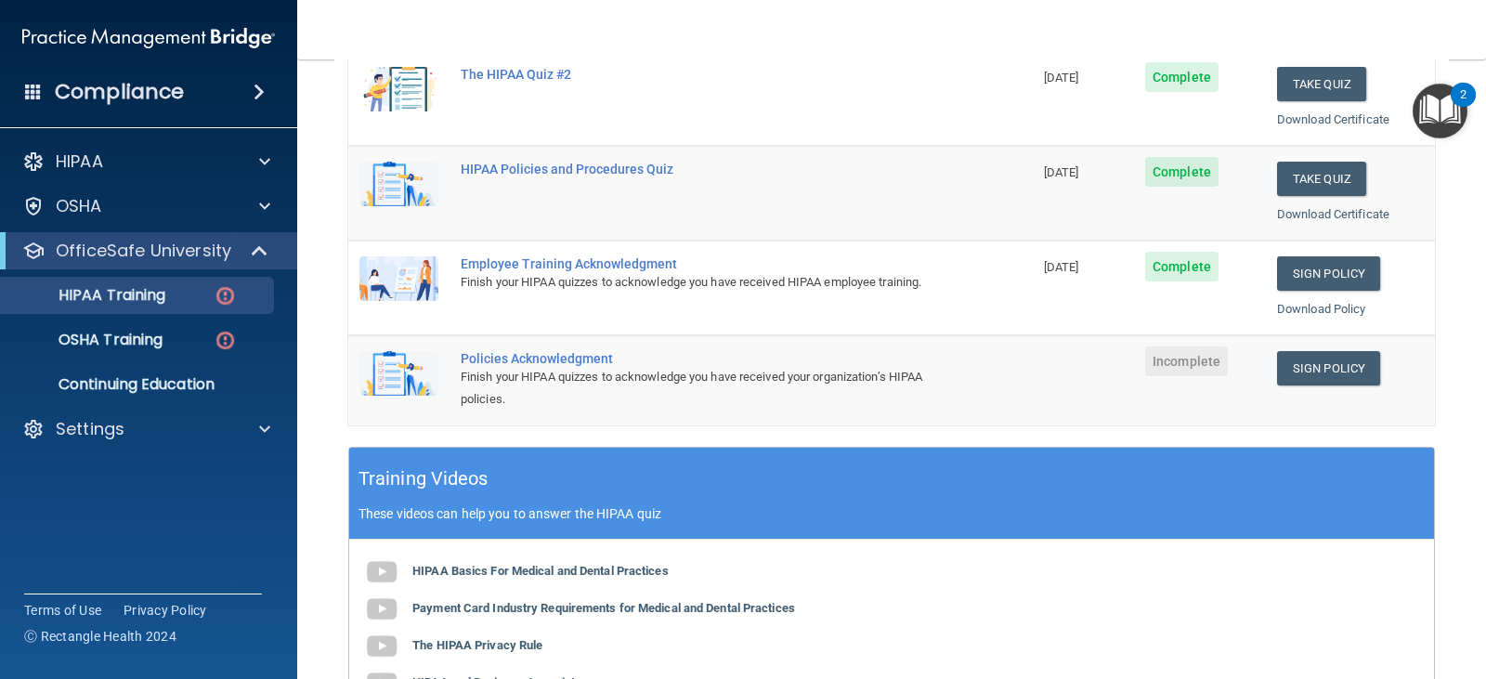
scroll to position [371, 0]
click at [1310, 362] on link "Sign Policy" at bounding box center [1328, 367] width 103 height 34
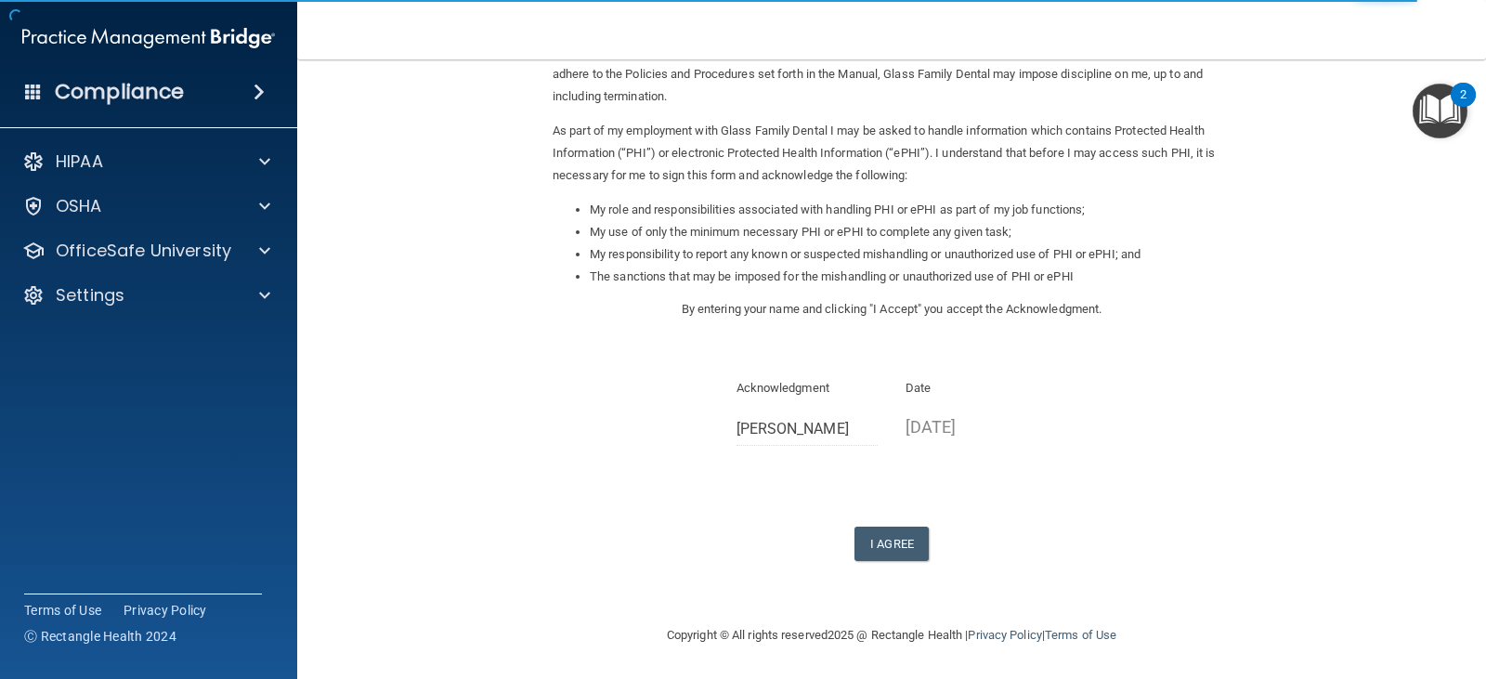
scroll to position [172, 0]
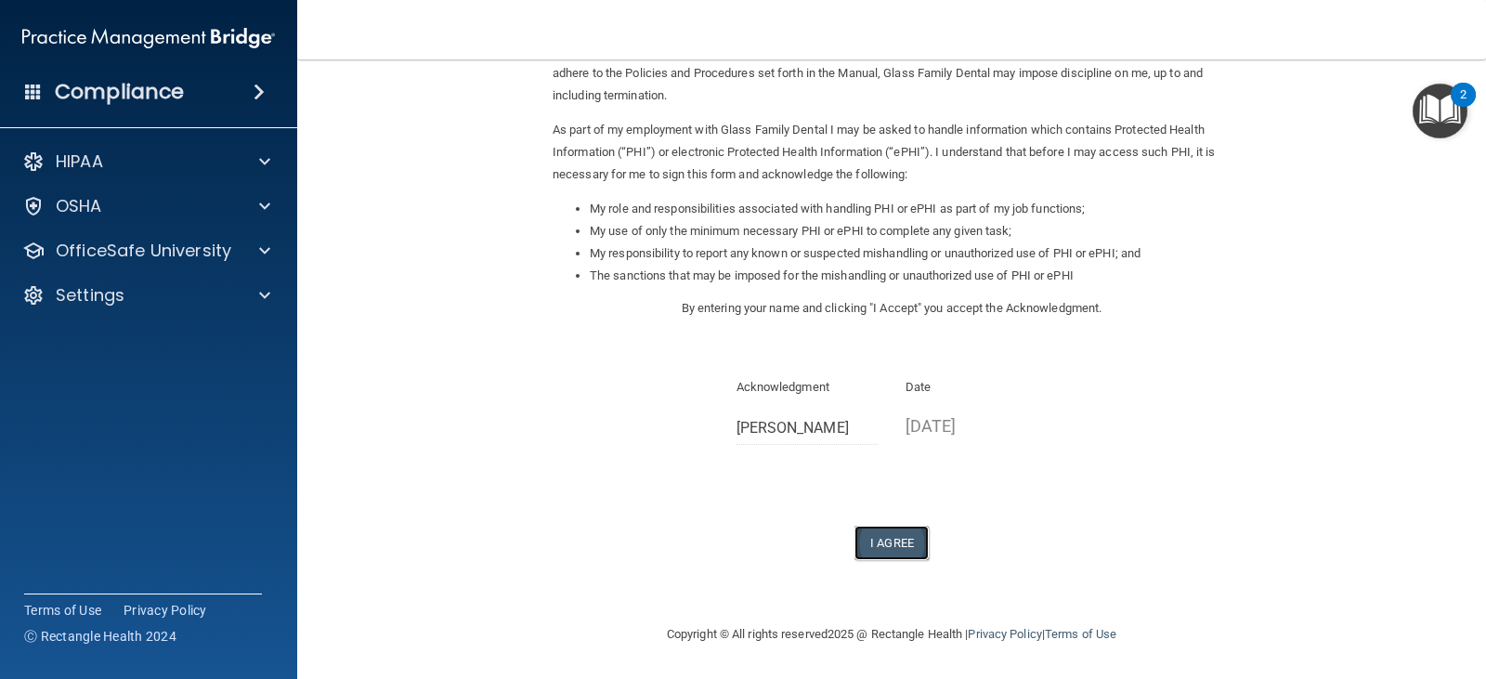
click at [882, 544] on button "I Agree" at bounding box center [891, 543] width 74 height 34
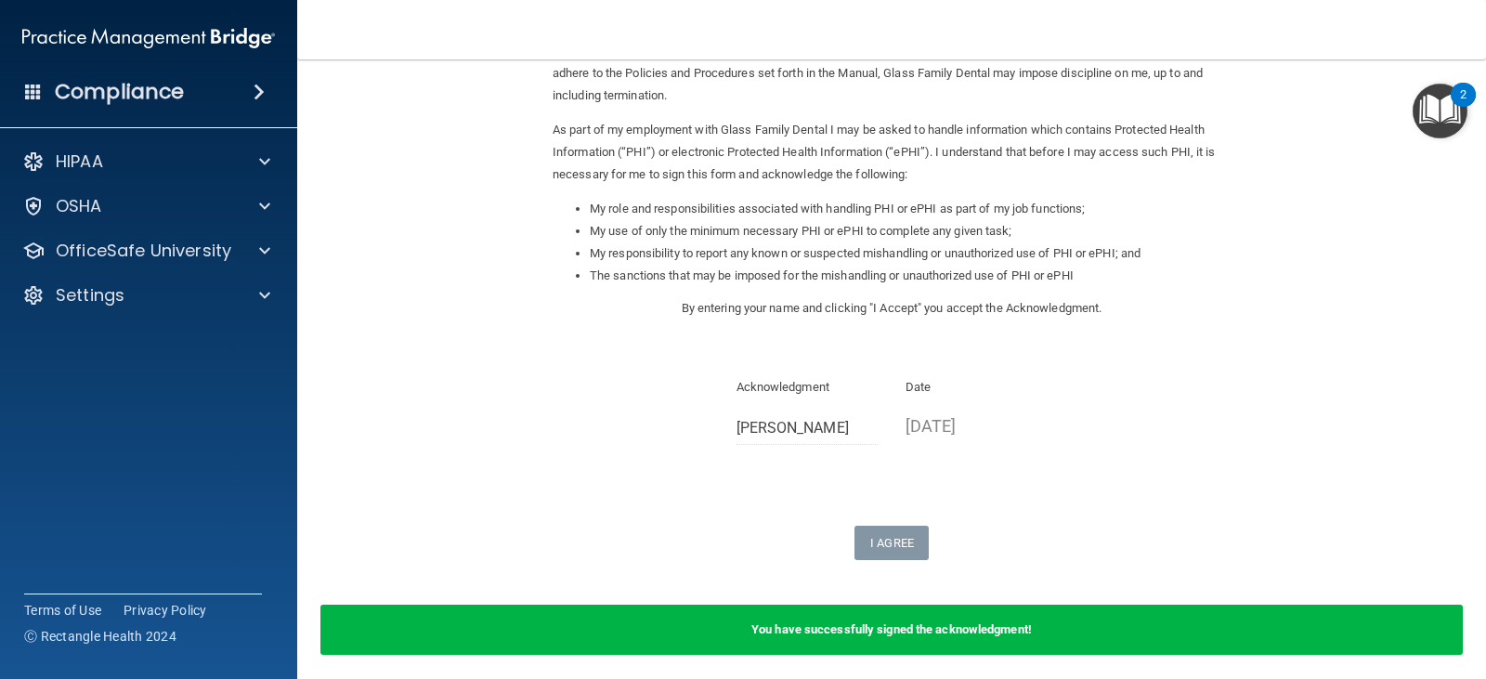
scroll to position [0, 0]
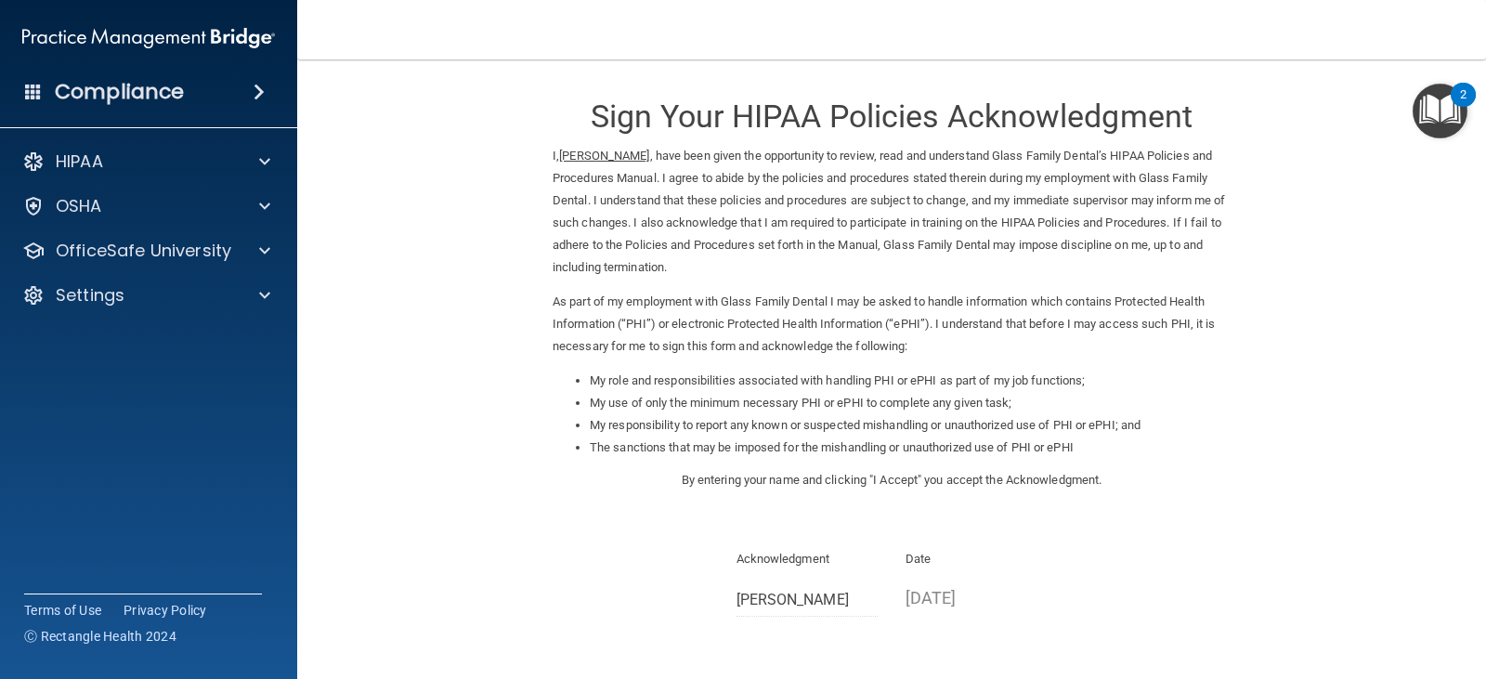
click at [1392, 109] on form "Sign Your HIPAA Policies Acknowledgment I, [PERSON_NAME] , have been given the …" at bounding box center [891, 463] width 1114 height 771
click at [1432, 100] on img "Open Resource Center, 2 new notifications" at bounding box center [1439, 111] width 55 height 55
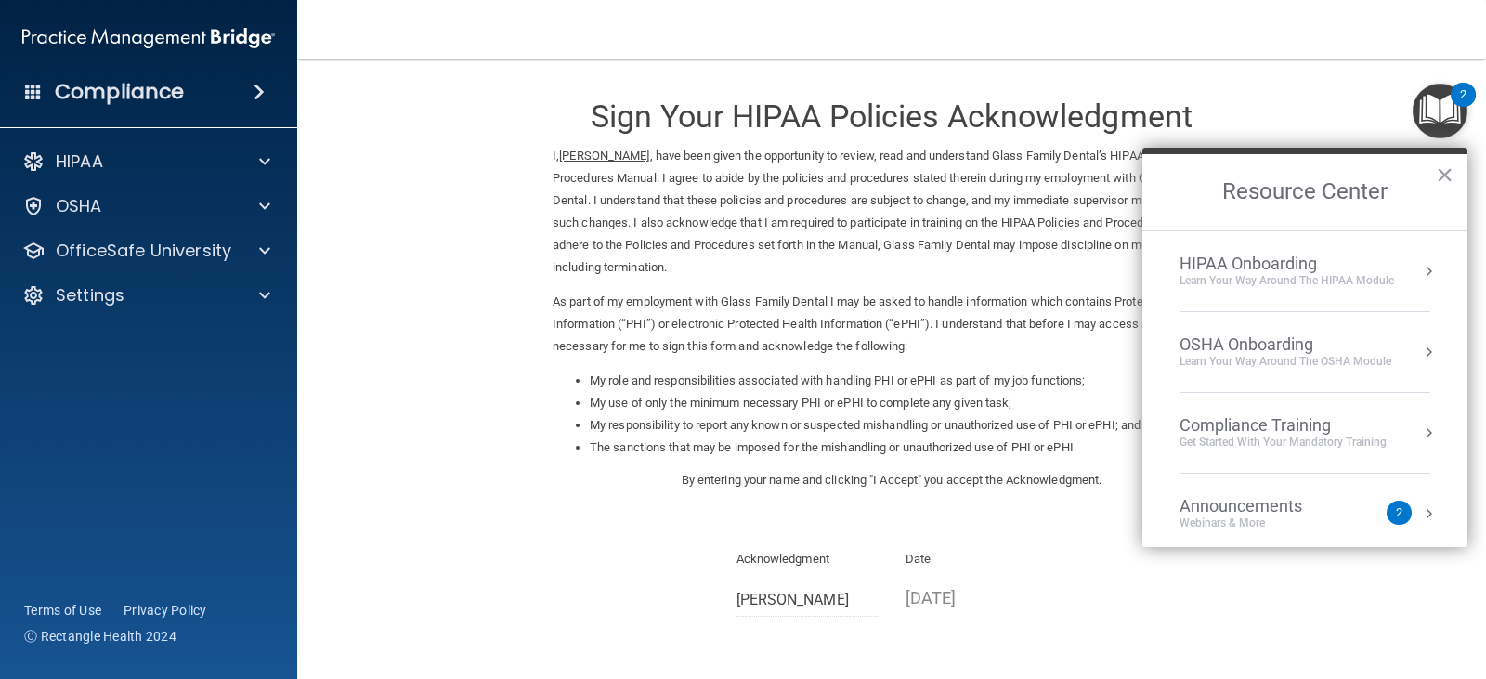
click at [1419, 274] on button "Resource Center" at bounding box center [1428, 271] width 19 height 19
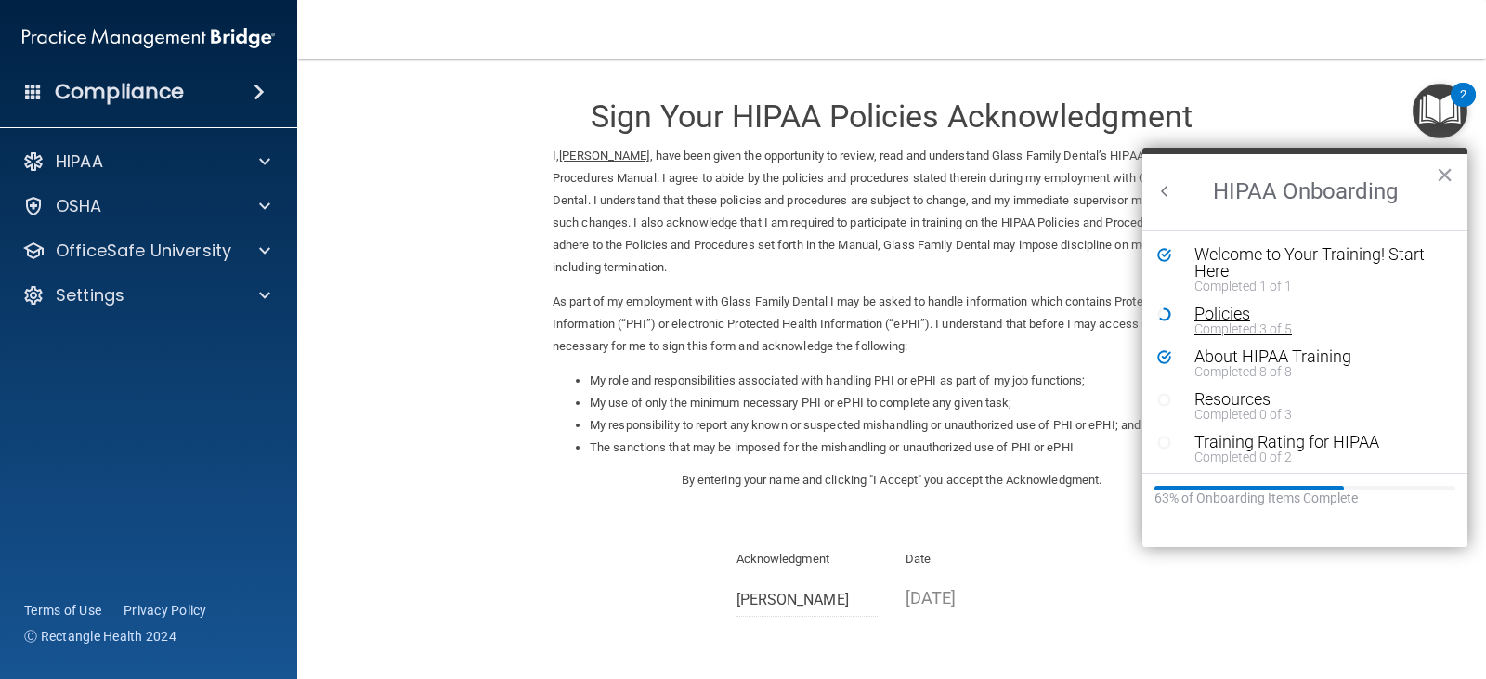
click at [1215, 311] on div "Policies" at bounding box center [1311, 313] width 235 height 17
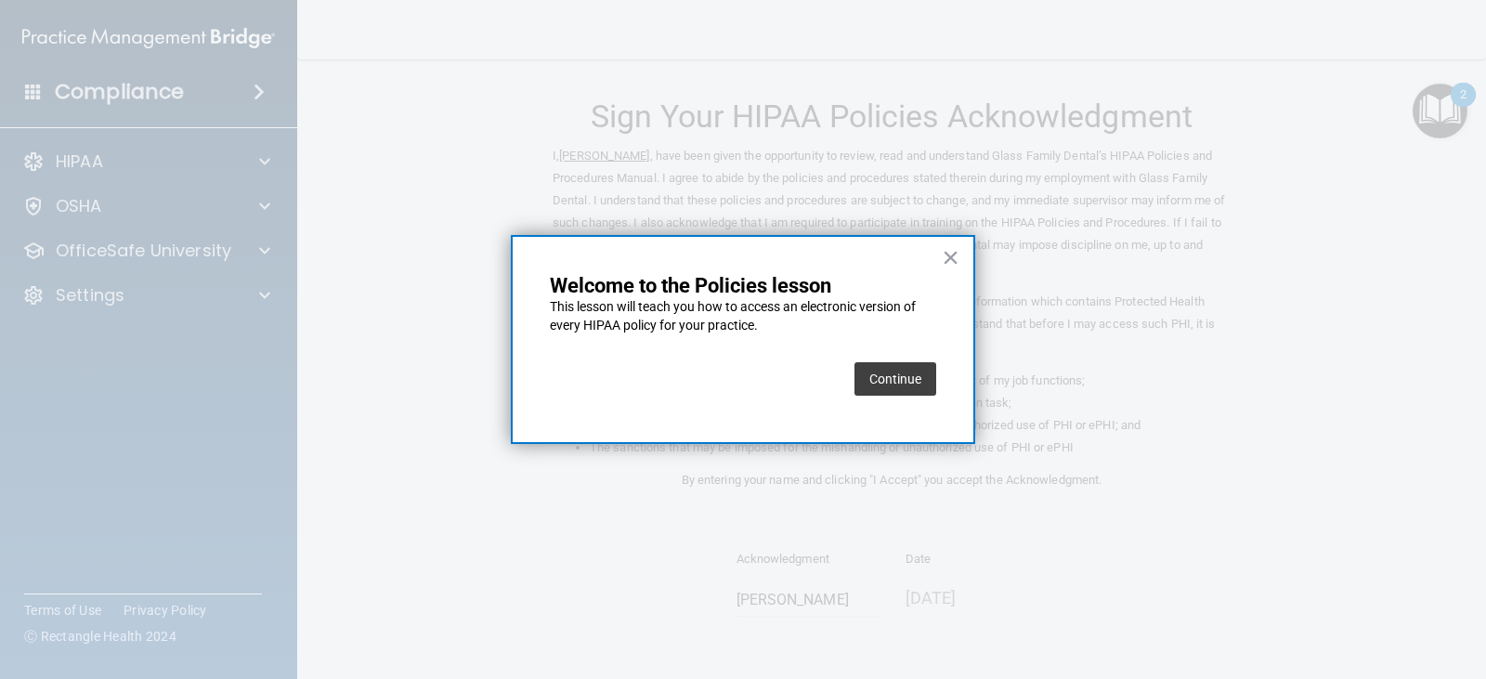
click at [923, 369] on button "Continue" at bounding box center [895, 378] width 82 height 33
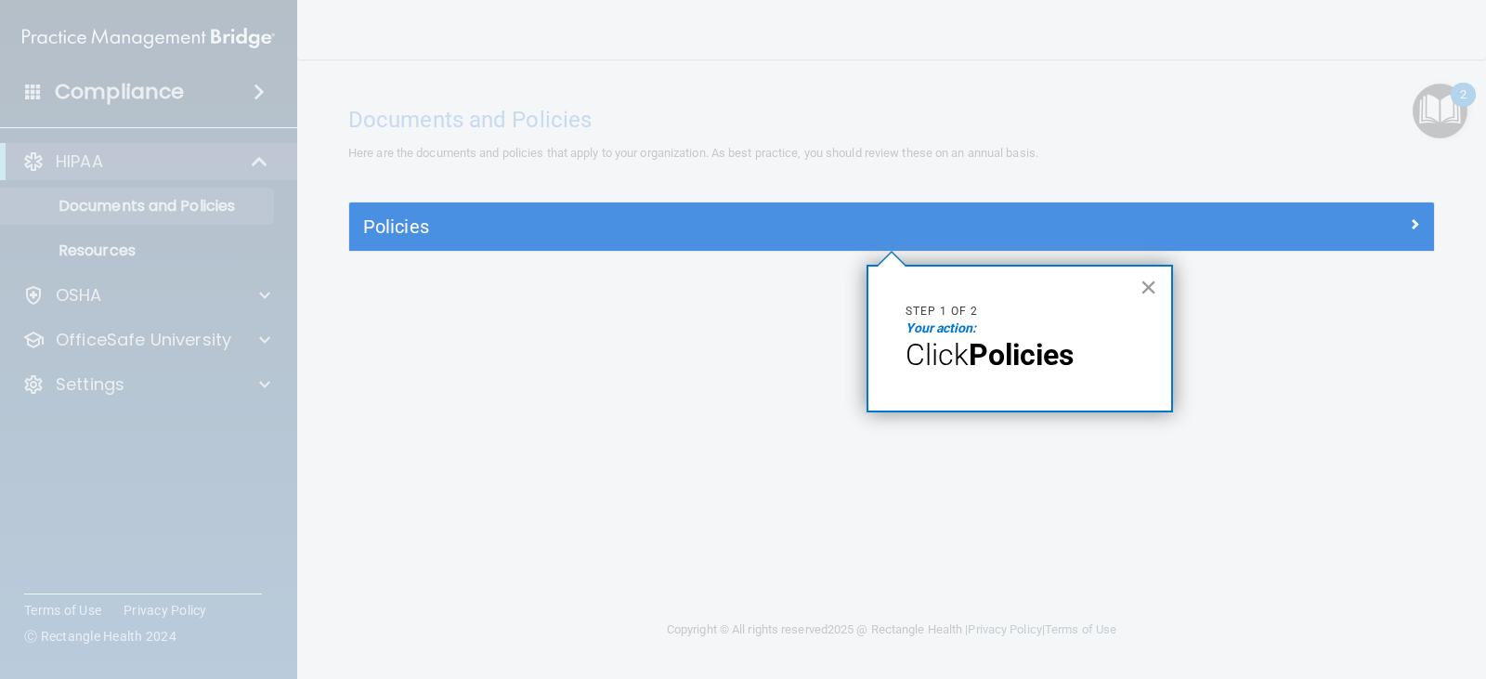
click at [1148, 292] on button "×" at bounding box center [1148, 287] width 18 height 30
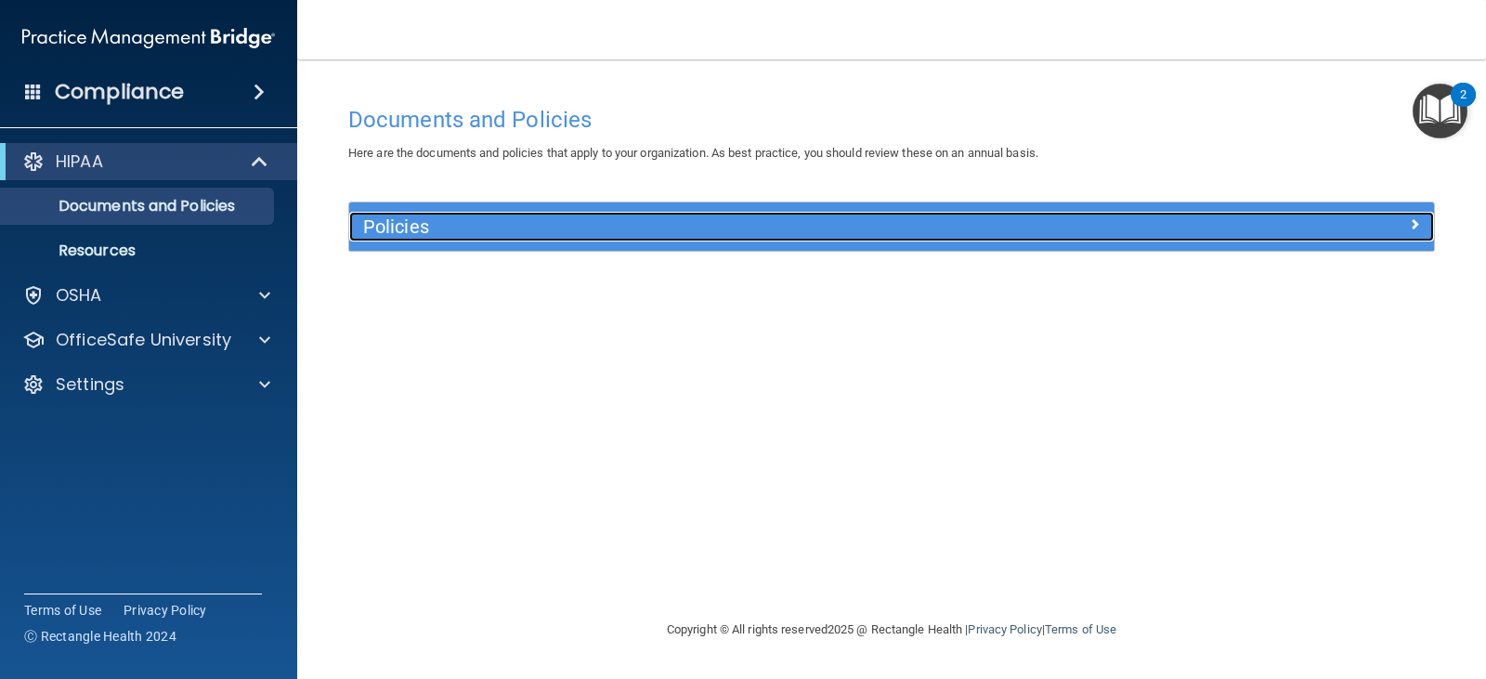
click at [1415, 234] on span at bounding box center [1414, 224] width 11 height 22
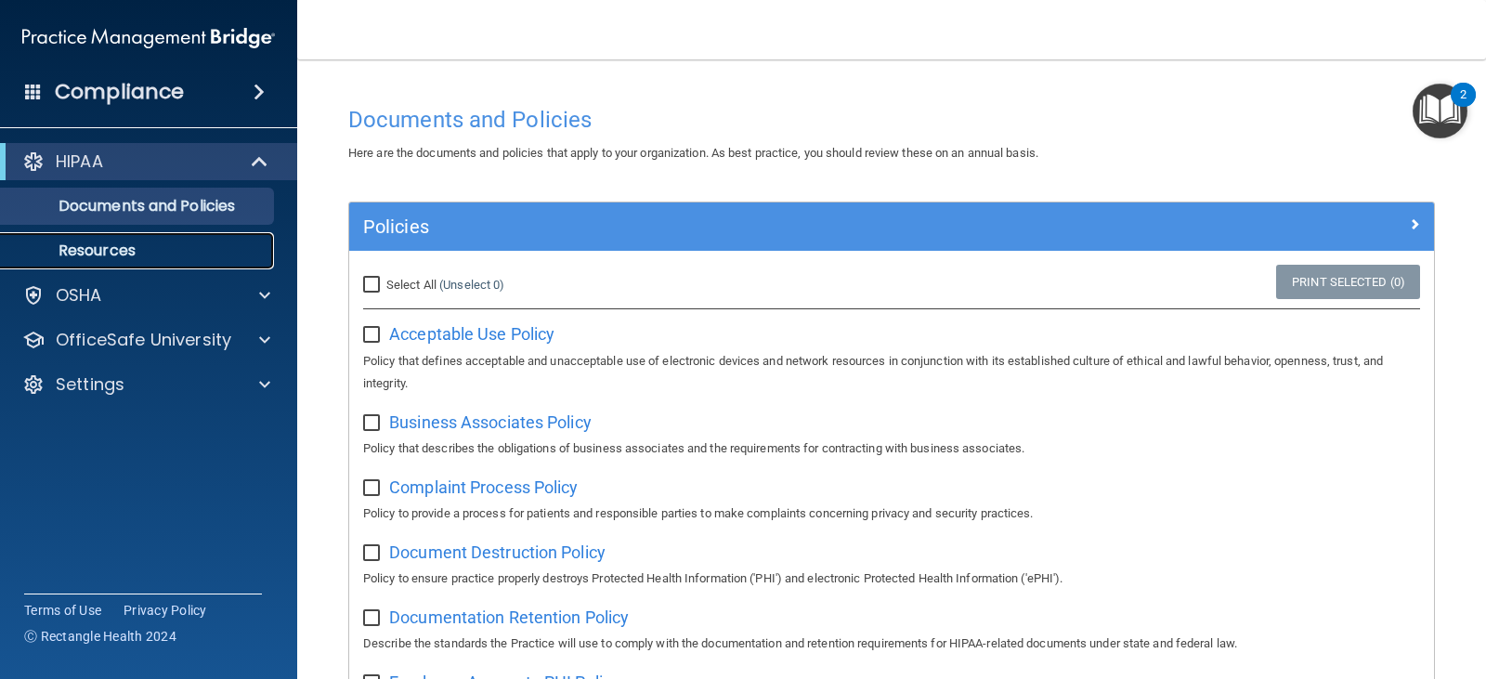
click at [172, 244] on p "Resources" at bounding box center [138, 250] width 253 height 19
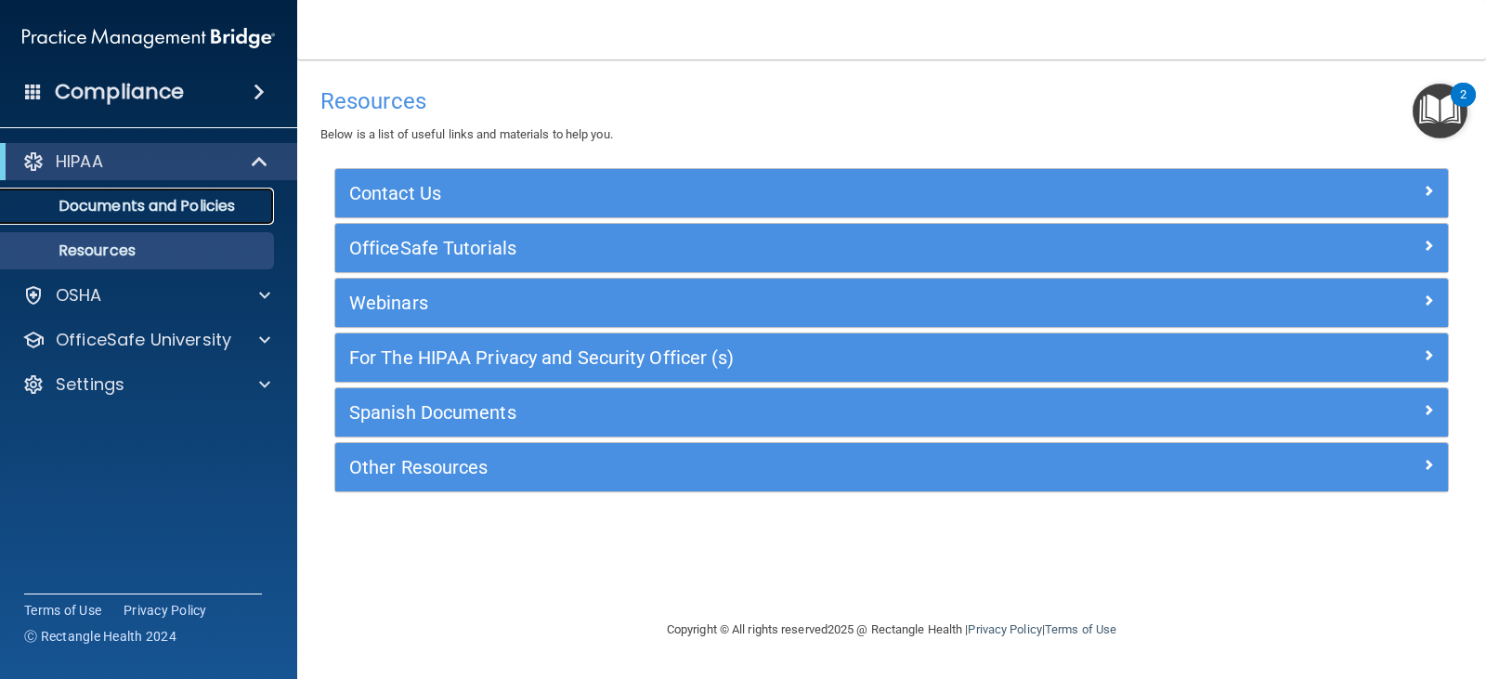
click at [219, 214] on p "Documents and Policies" at bounding box center [138, 206] width 253 height 19
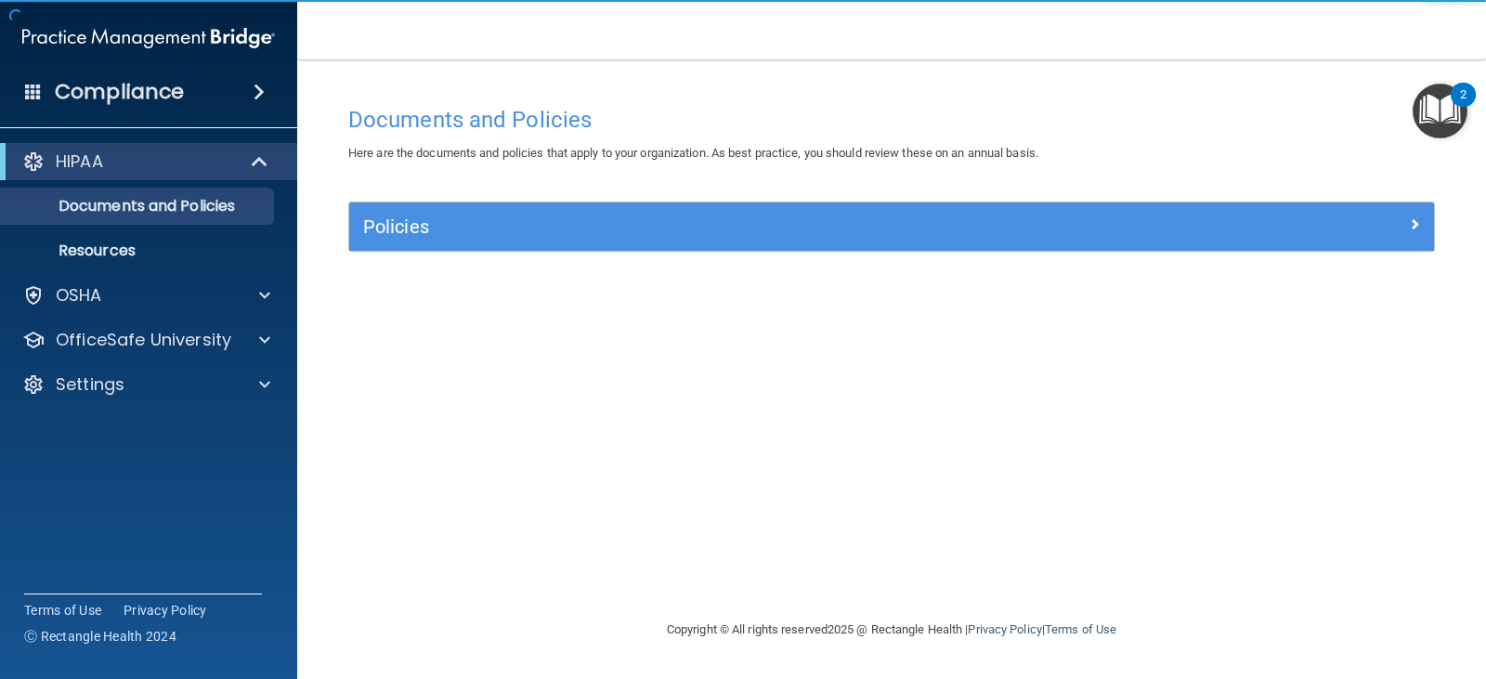
click at [1444, 108] on img "Open Resource Center, 2 new notifications" at bounding box center [1439, 111] width 55 height 55
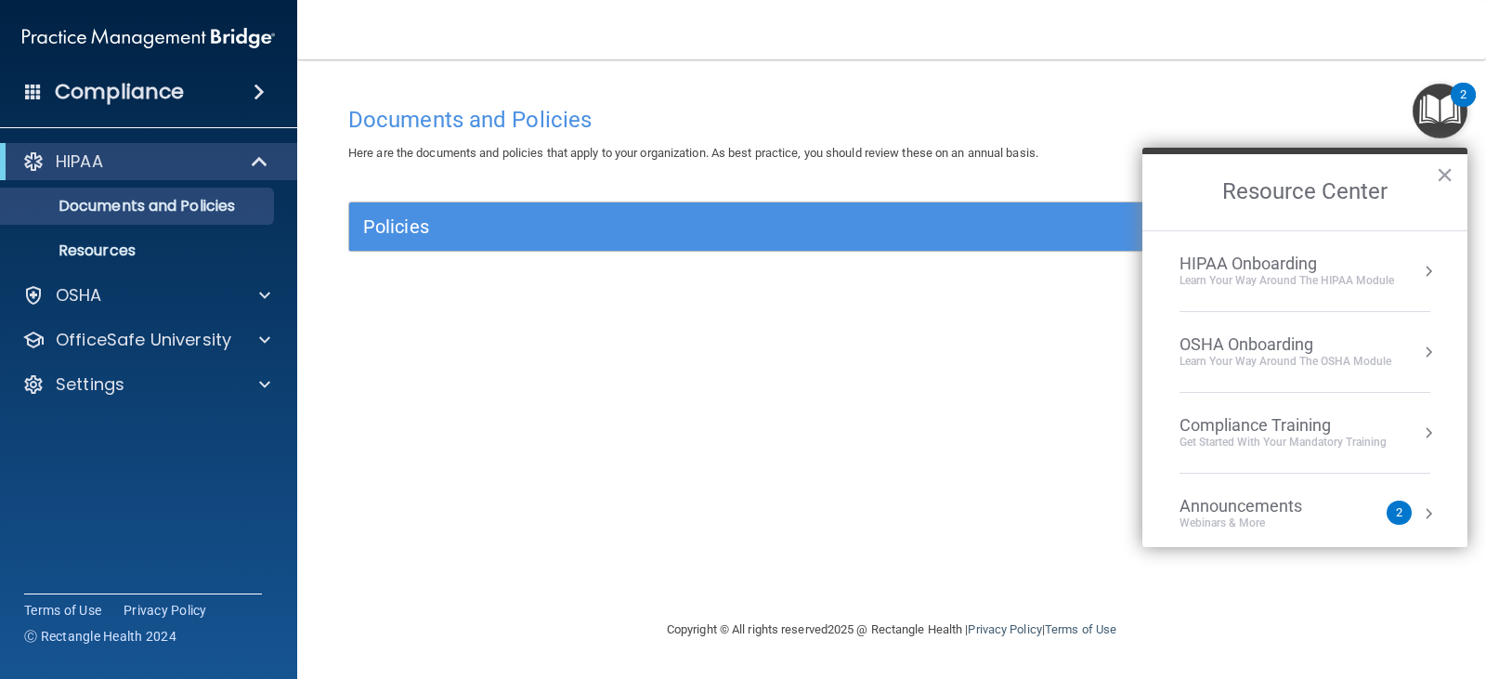
click at [1383, 267] on div "HIPAA Onboarding" at bounding box center [1286, 263] width 214 height 20
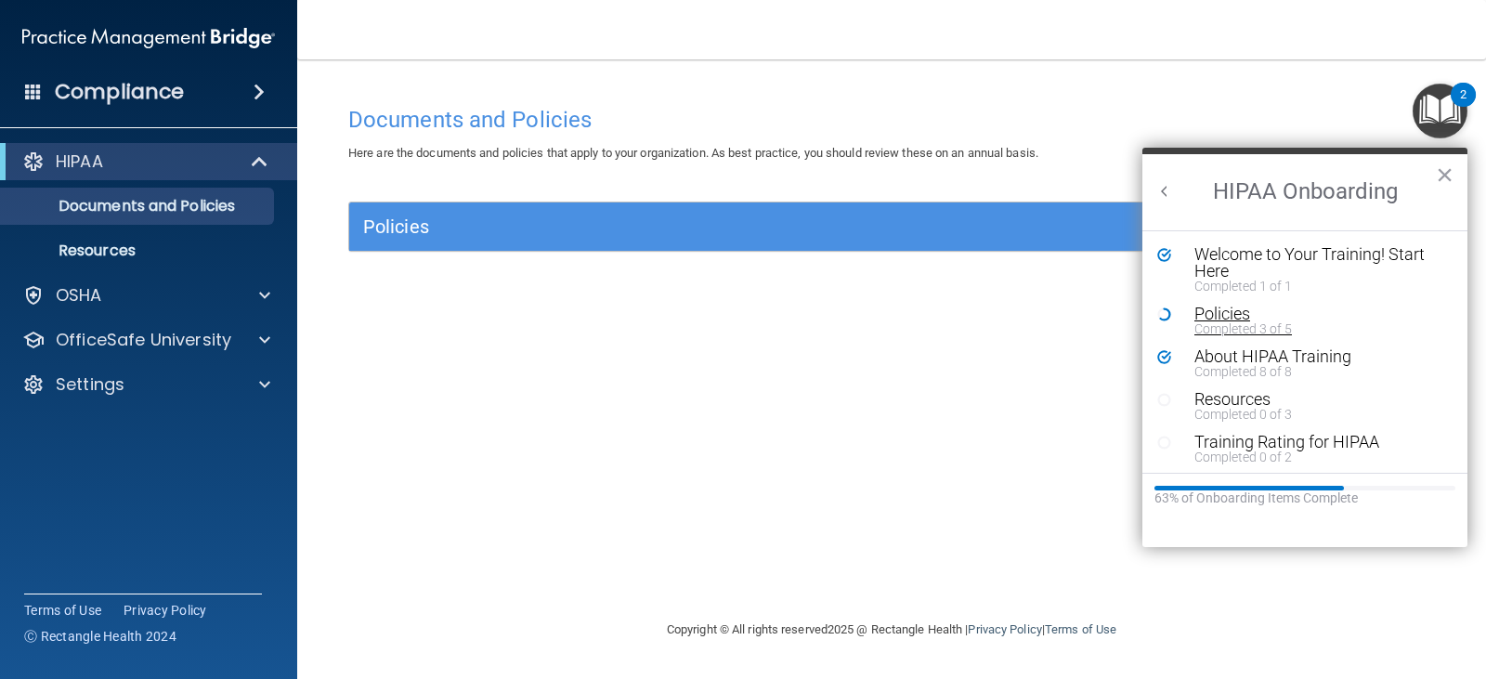
click at [1227, 316] on div "Policies" at bounding box center [1311, 313] width 235 height 17
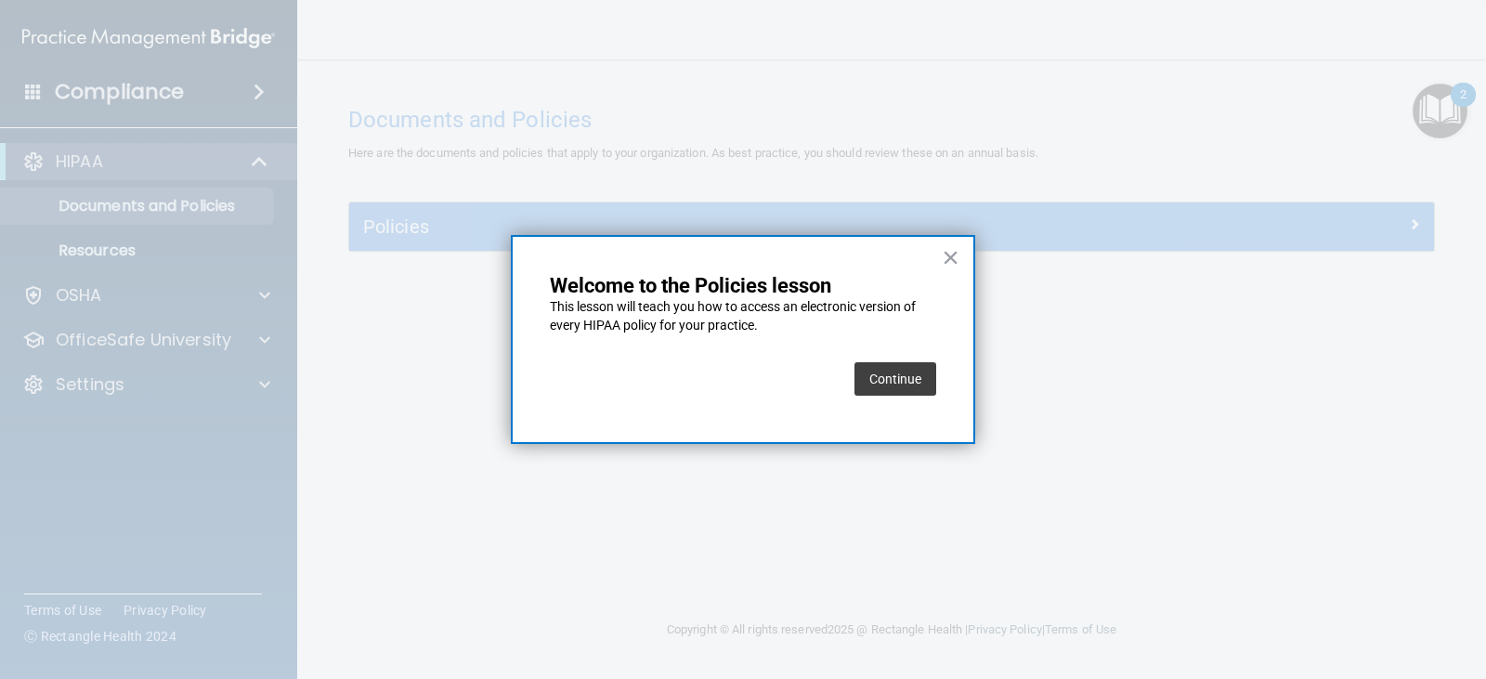
click at [870, 361] on div "Continue" at bounding box center [895, 379] width 82 height 52
click at [873, 375] on button "Continue" at bounding box center [895, 378] width 82 height 33
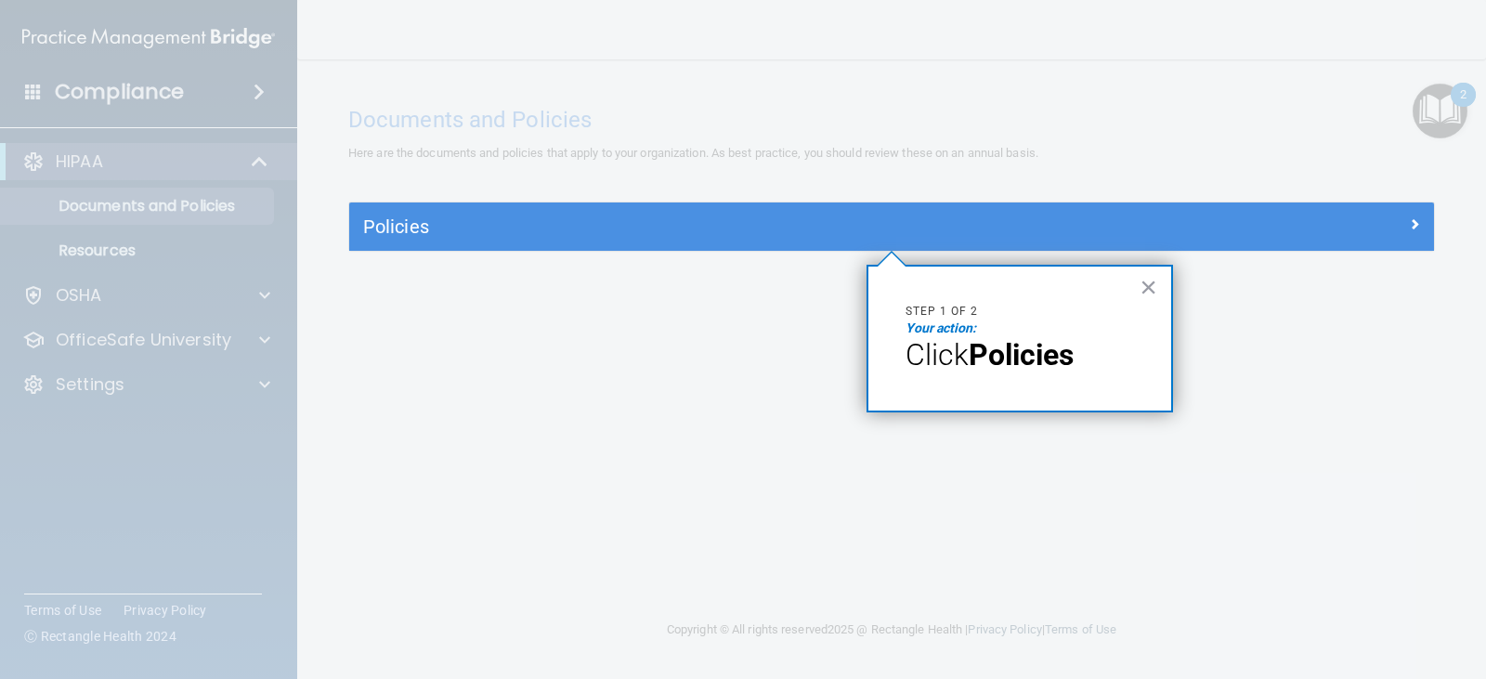
click at [1162, 287] on div "× Step 1 of 2 Your action: Click Policies" at bounding box center [1019, 339] width 306 height 148
click at [1146, 279] on button "×" at bounding box center [1148, 287] width 18 height 30
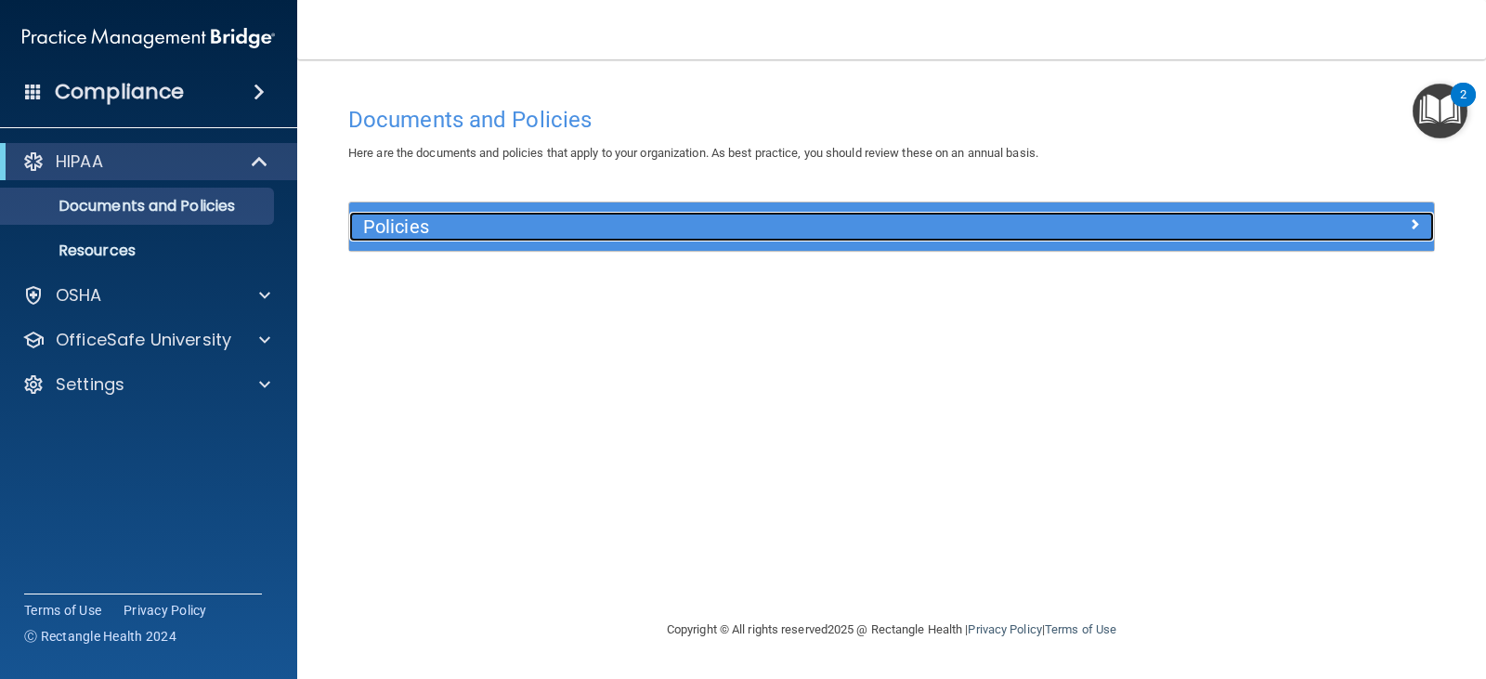
click at [1370, 222] on div at bounding box center [1297, 223] width 271 height 22
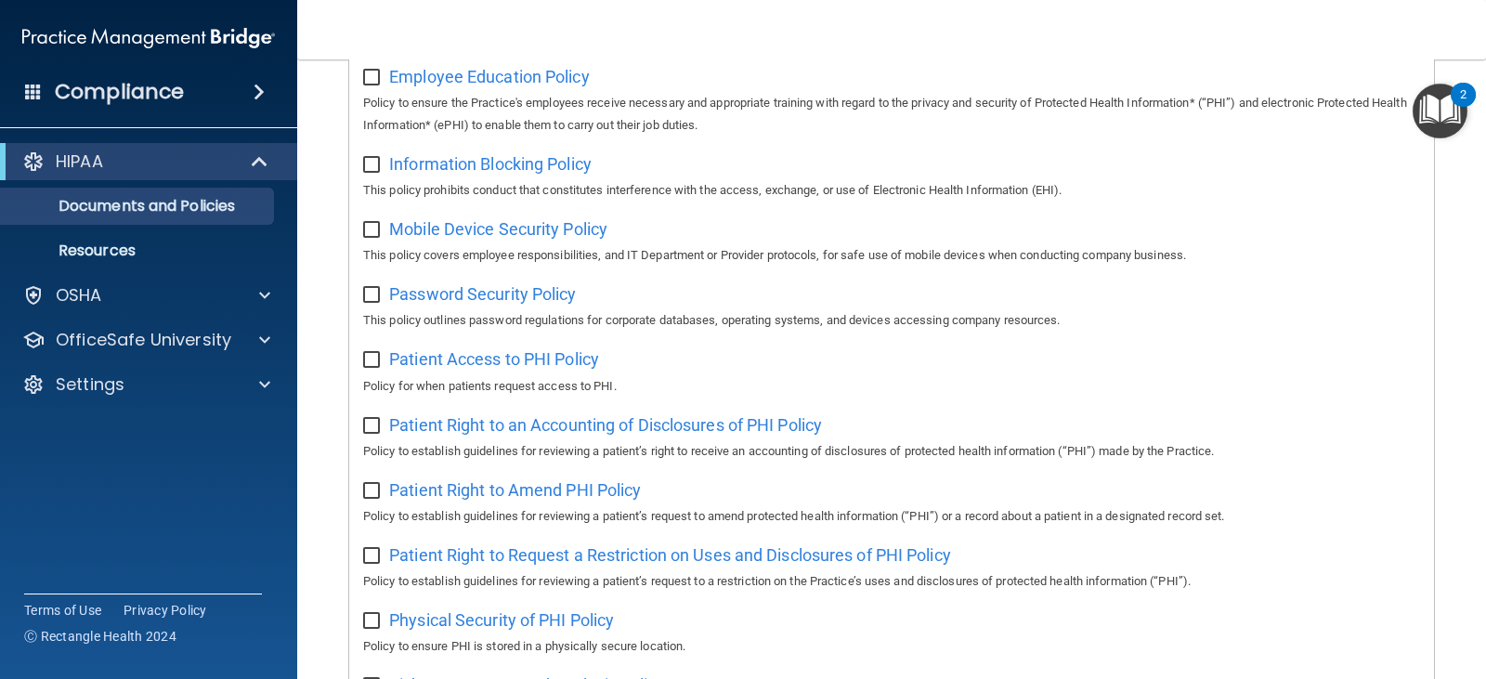
scroll to position [207, 0]
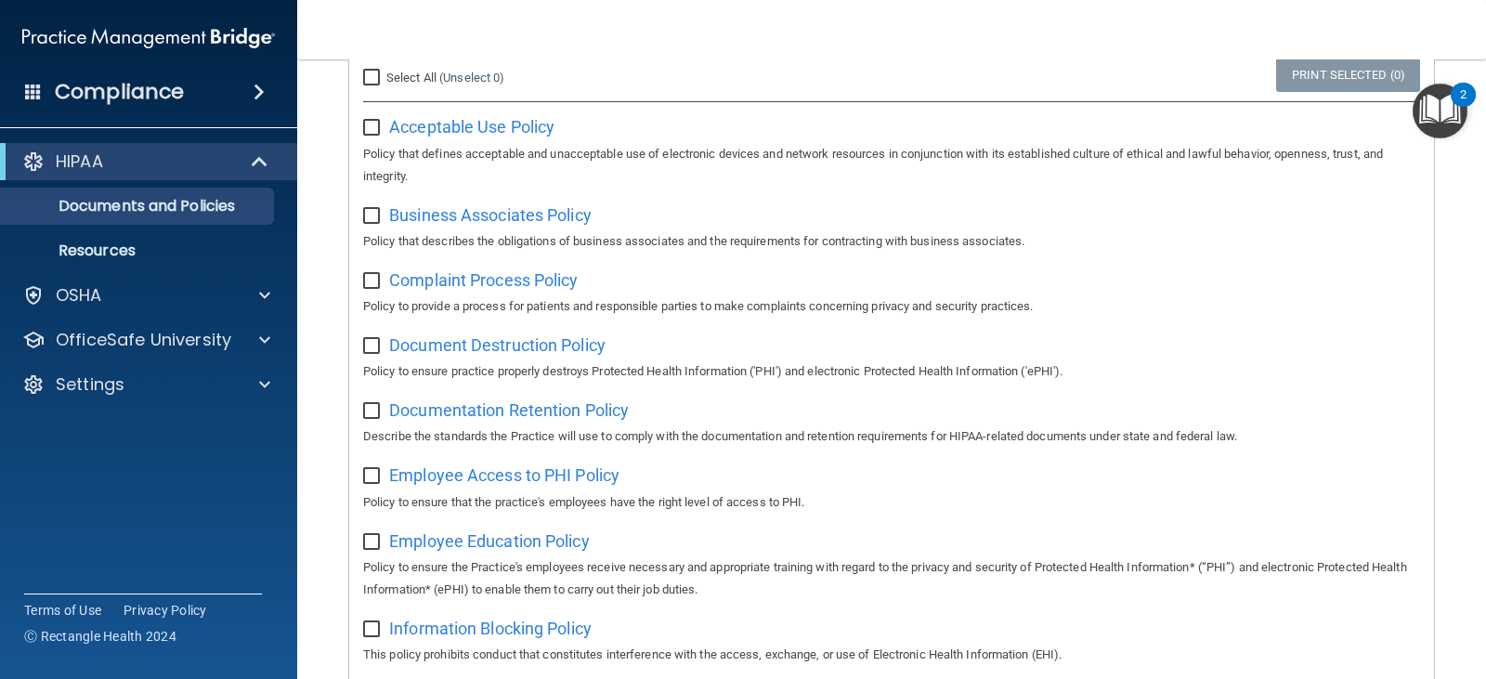
click at [1455, 123] on img "Open Resource Center, 2 new notifications" at bounding box center [1439, 111] width 55 height 55
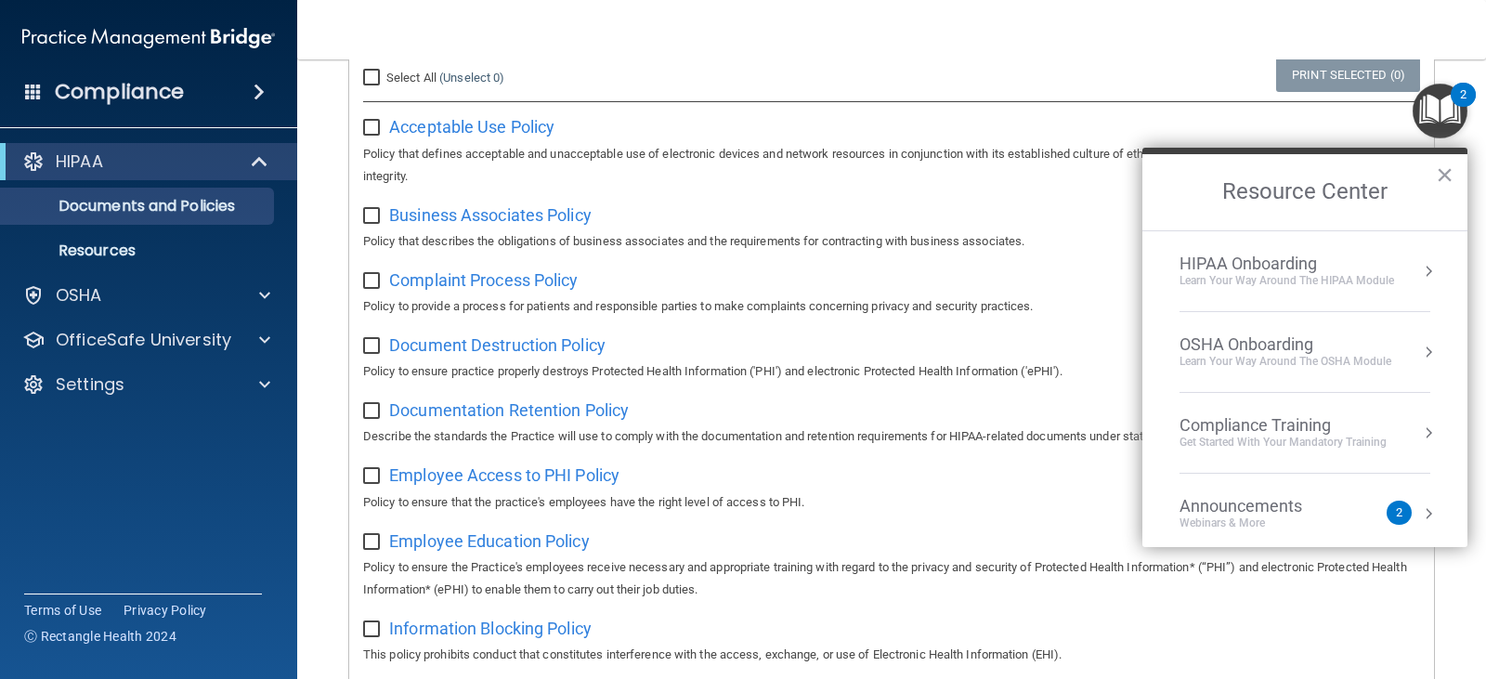
click at [1420, 273] on button "Resource Center" at bounding box center [1428, 271] width 19 height 19
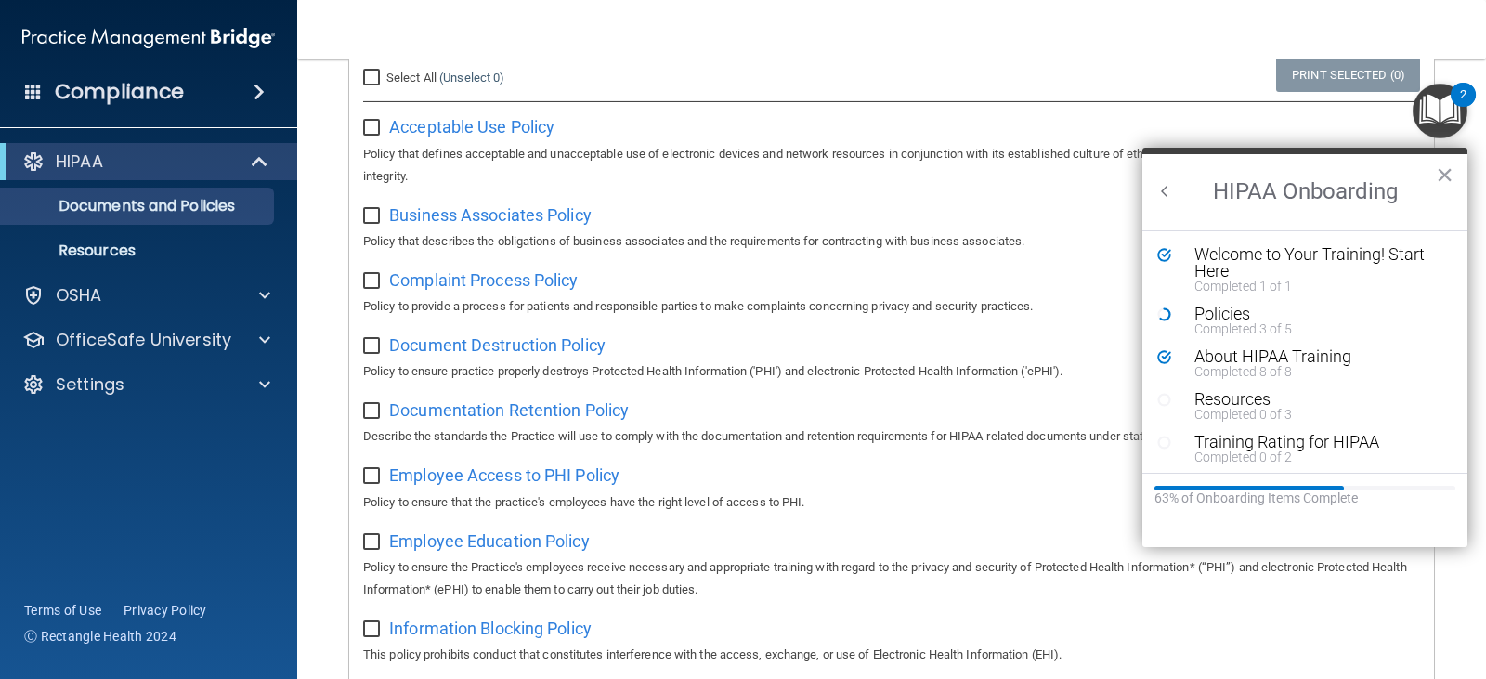
scroll to position [0, 0]
click at [1290, 408] on div "Completed 0 of 3" at bounding box center [1311, 414] width 235 height 13
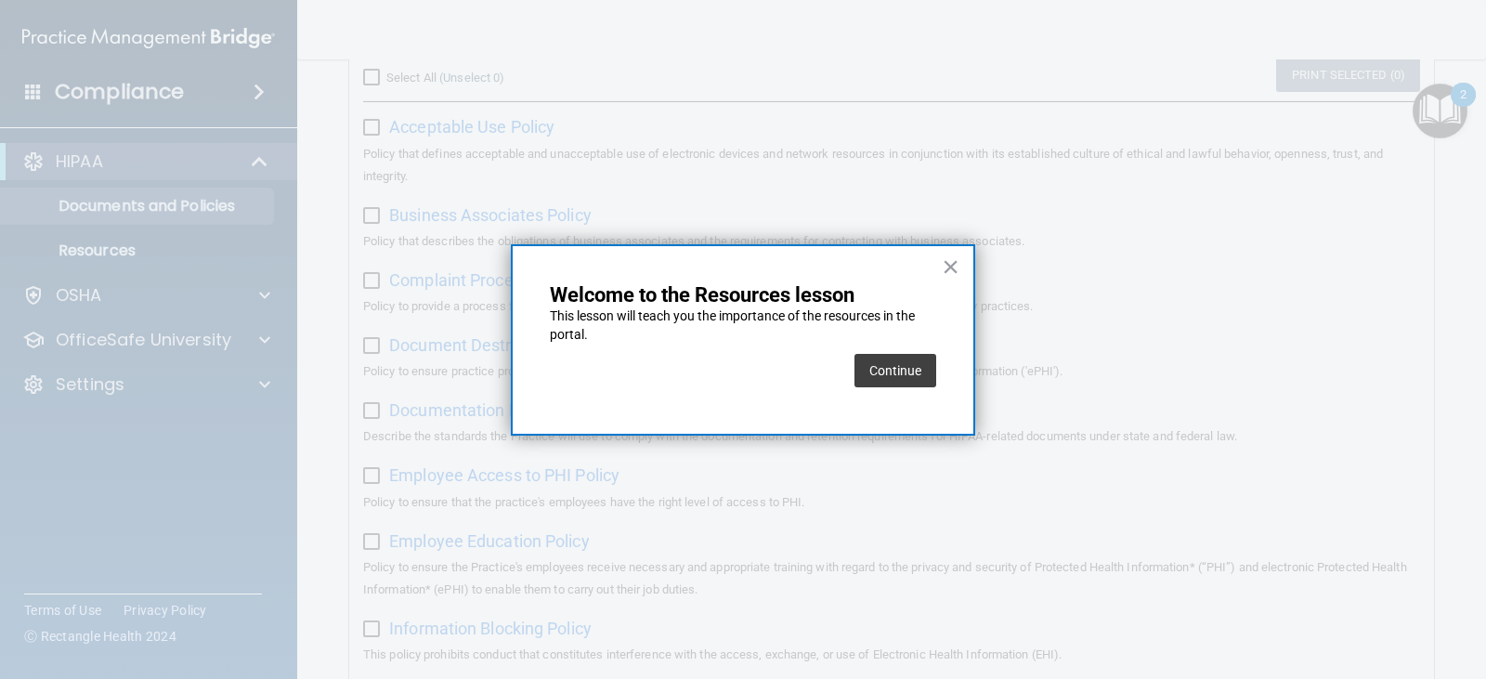
click at [905, 390] on div "Continue" at bounding box center [895, 370] width 82 height 52
click at [905, 377] on button "Continue" at bounding box center [895, 370] width 82 height 33
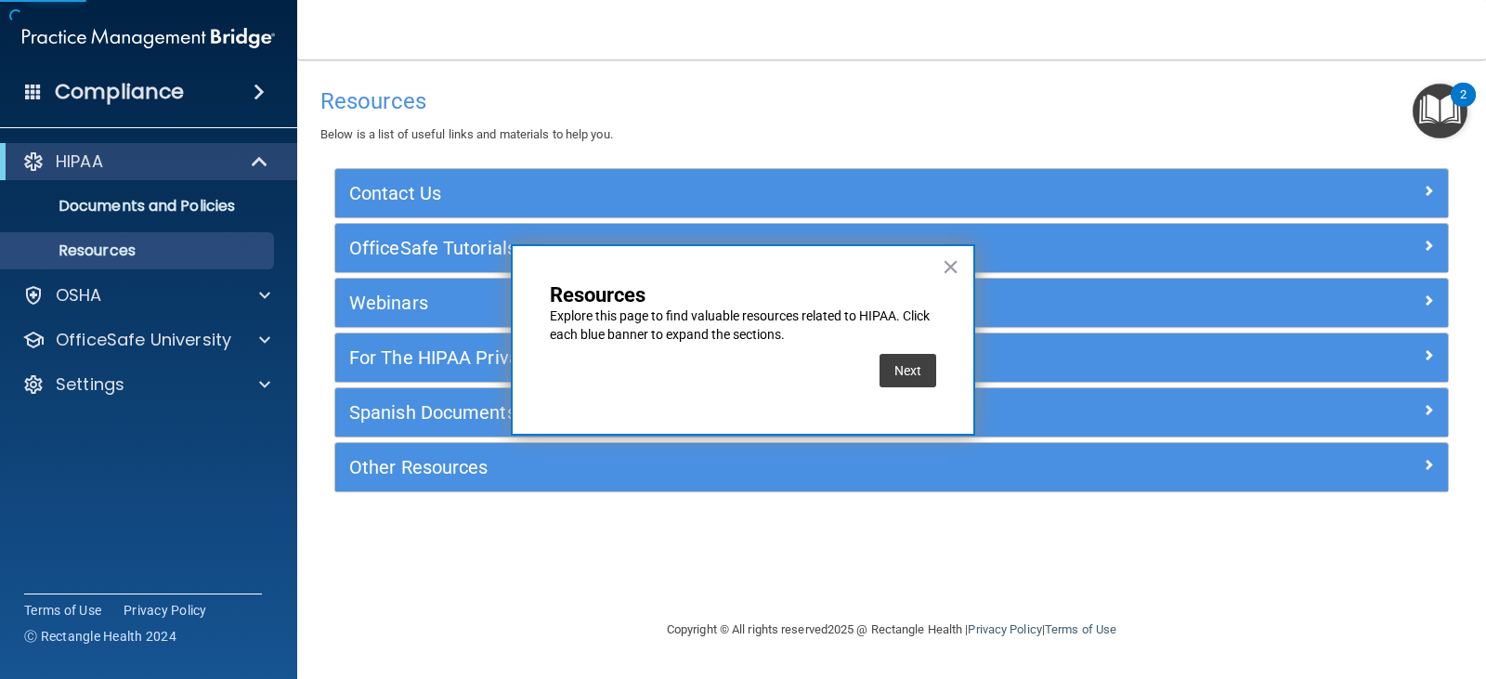
click at [905, 377] on button "Next" at bounding box center [907, 370] width 57 height 33
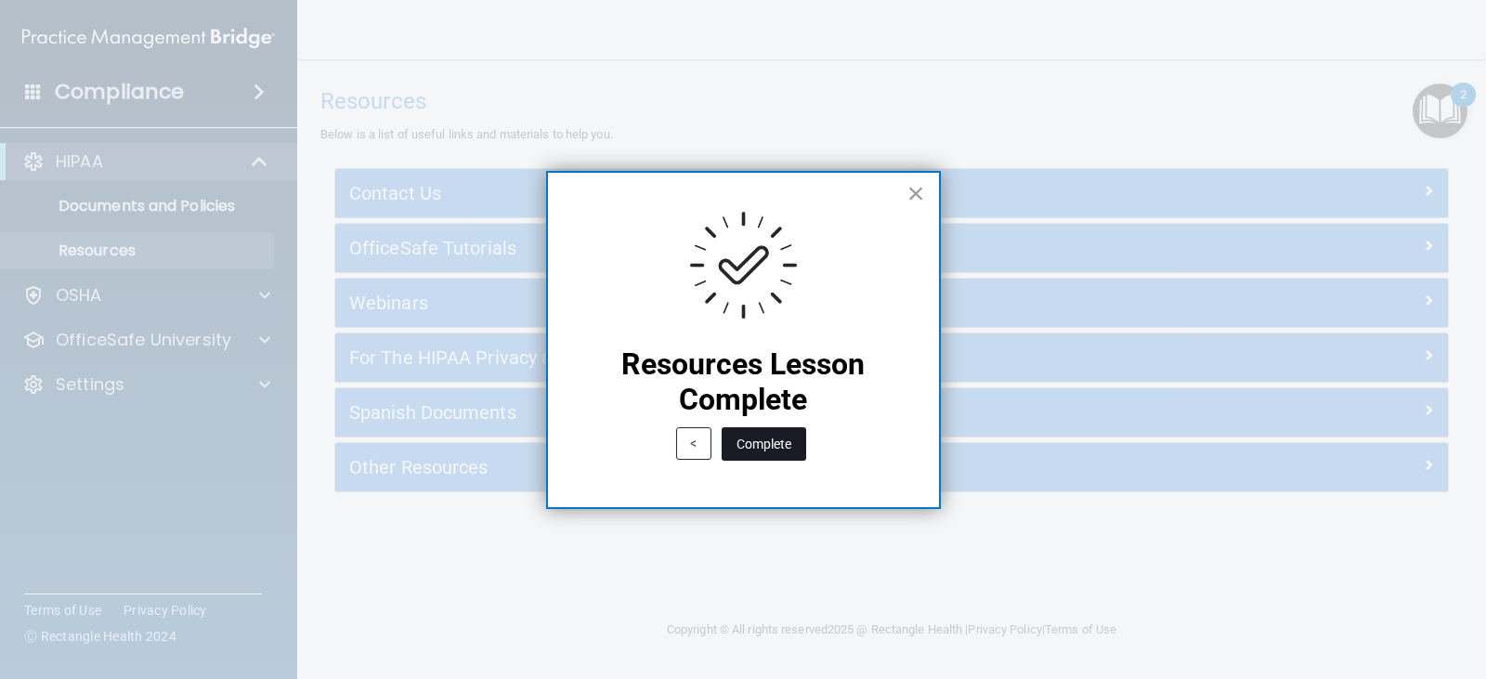
click at [772, 453] on button "Complete" at bounding box center [763, 443] width 84 height 33
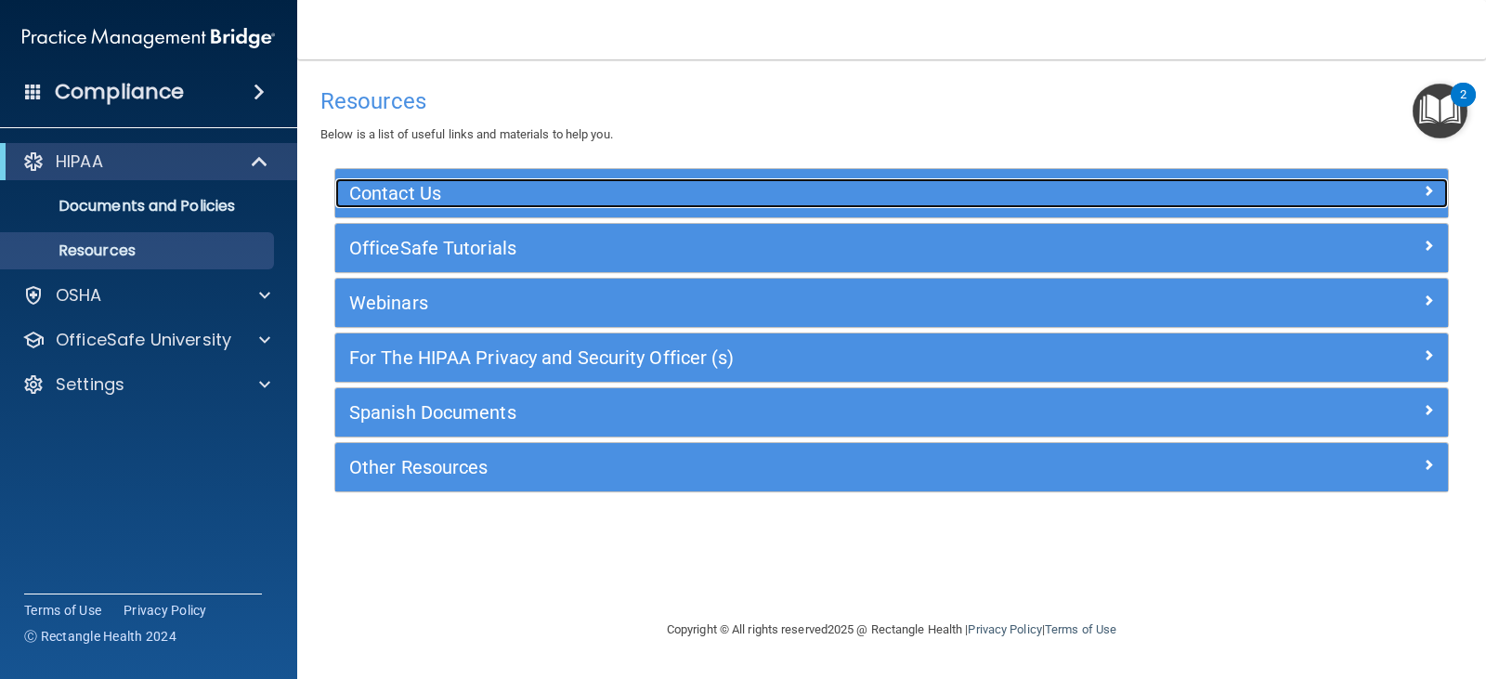
click at [1390, 180] on div at bounding box center [1309, 189] width 279 height 22
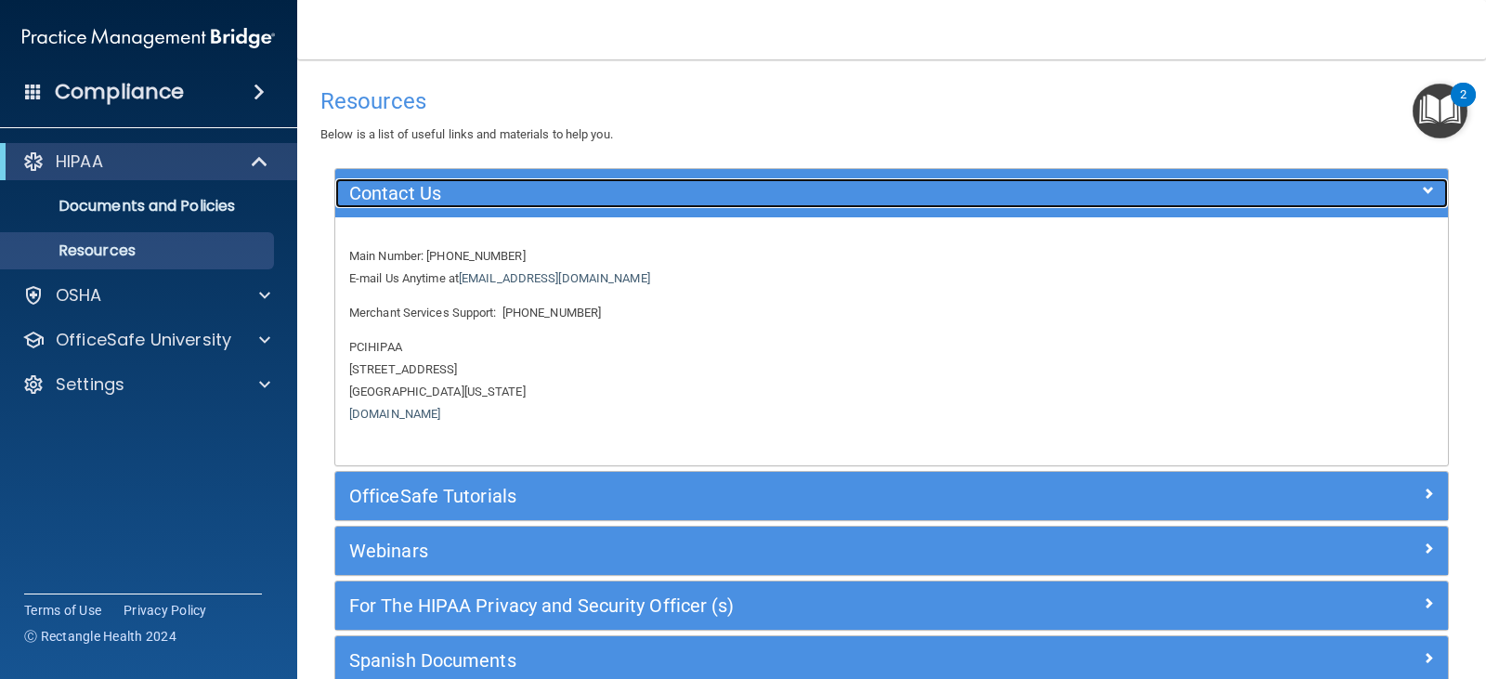
click at [1422, 194] on span at bounding box center [1427, 190] width 11 height 22
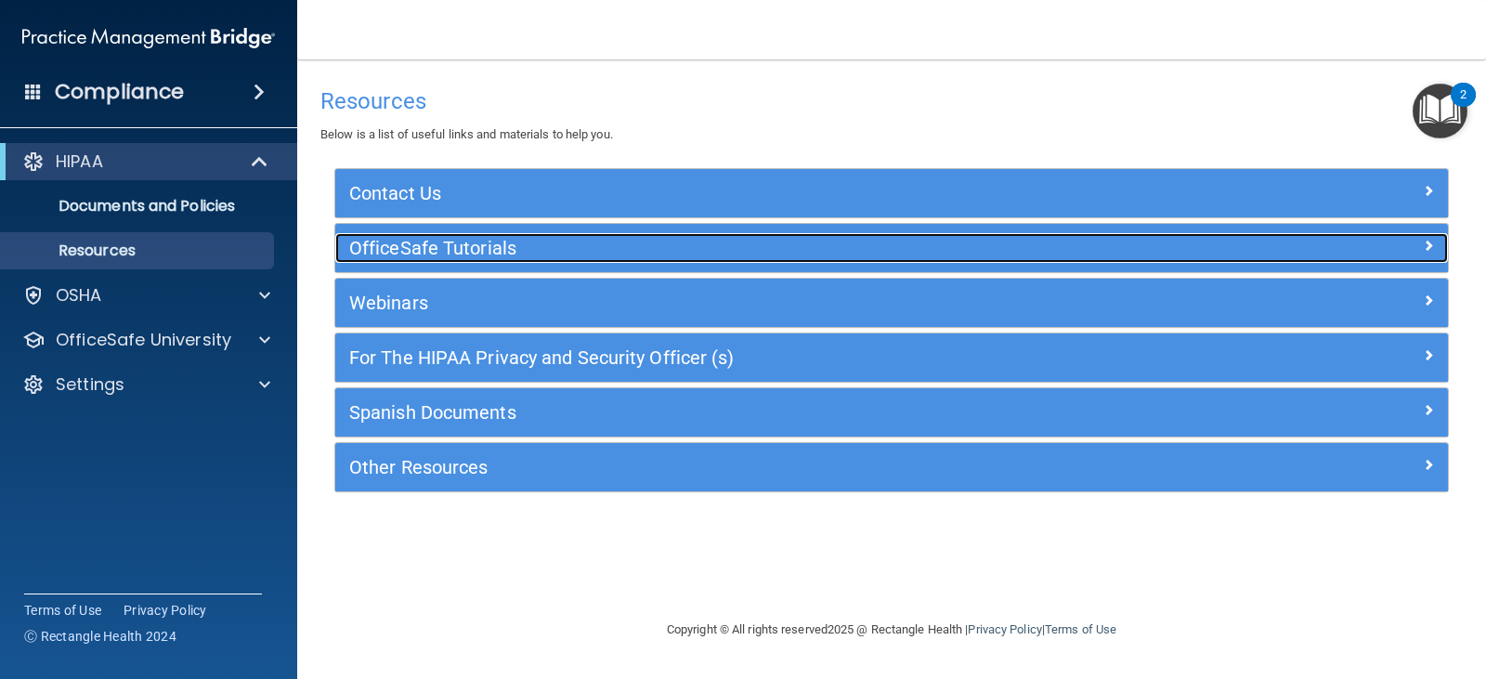
click at [1419, 247] on div at bounding box center [1309, 244] width 279 height 22
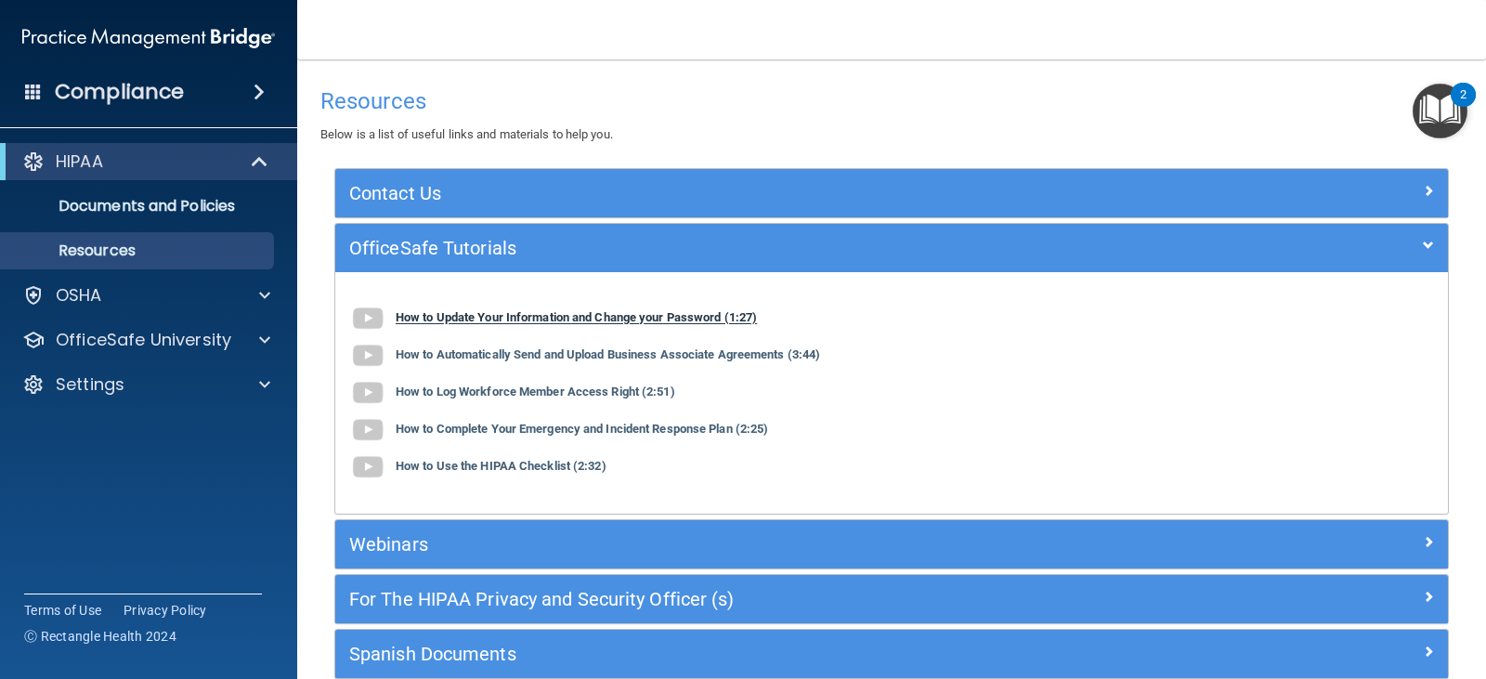
click at [689, 321] on b "How to Update Your Information and Change your Password (1:27)" at bounding box center [576, 318] width 361 height 14
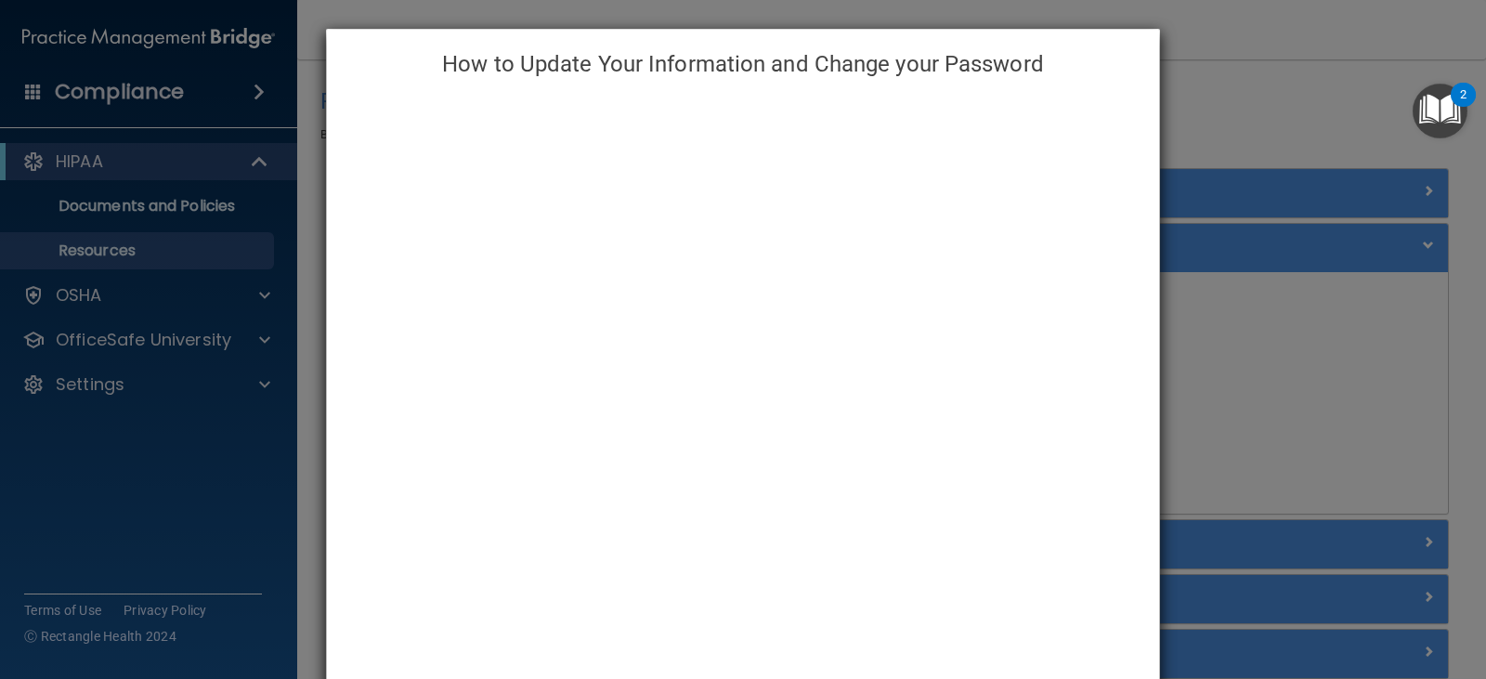
click at [1375, 370] on div "How to Update Your Information and Change your Password" at bounding box center [743, 339] width 1486 height 679
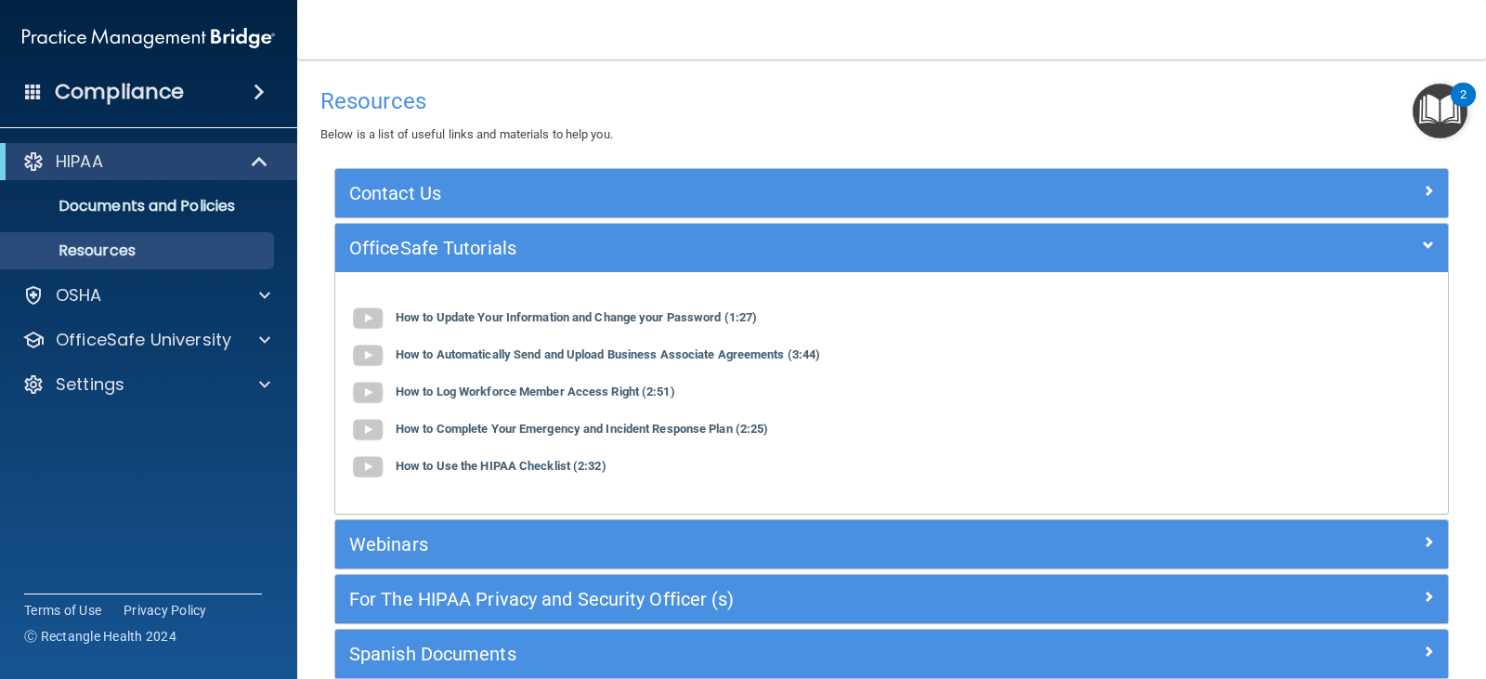
click at [1450, 99] on div "2" at bounding box center [1462, 95] width 25 height 24
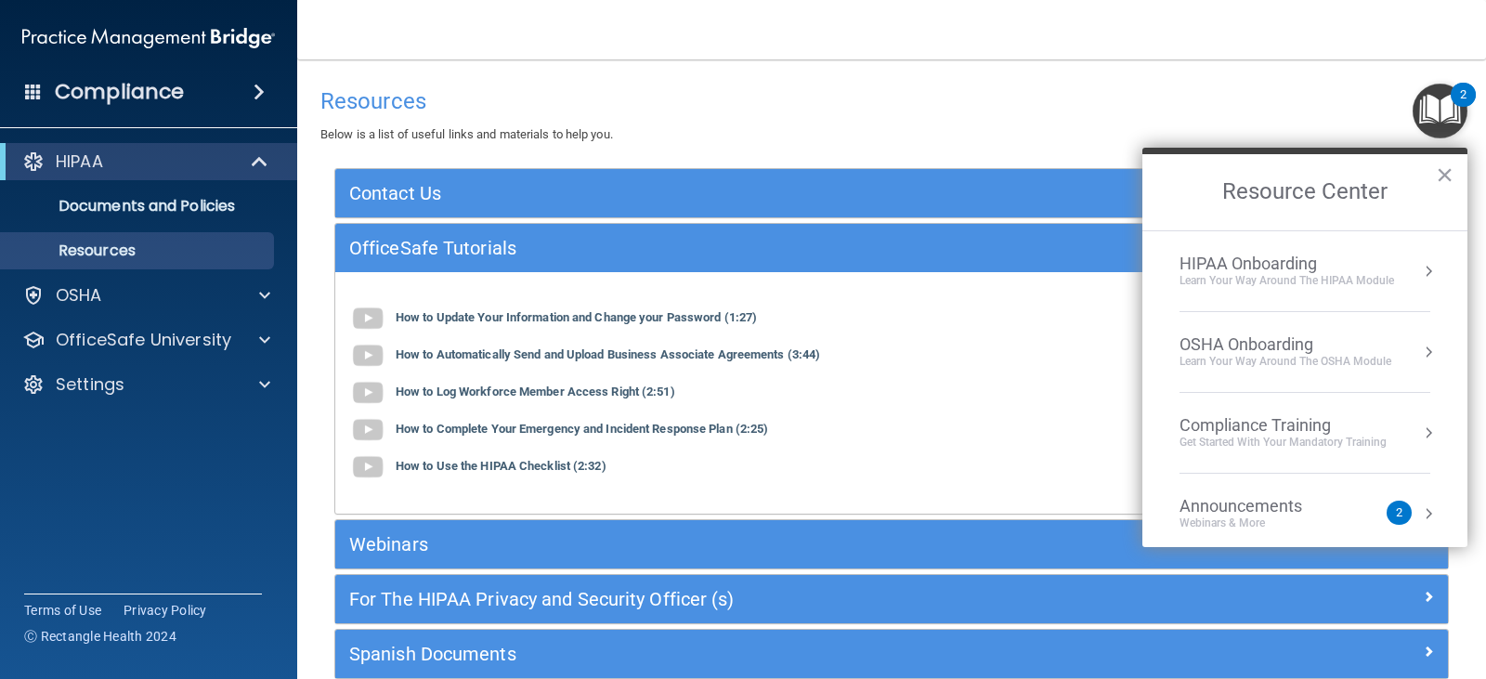
click at [1347, 256] on div "HIPAA Onboarding" at bounding box center [1286, 263] width 214 height 20
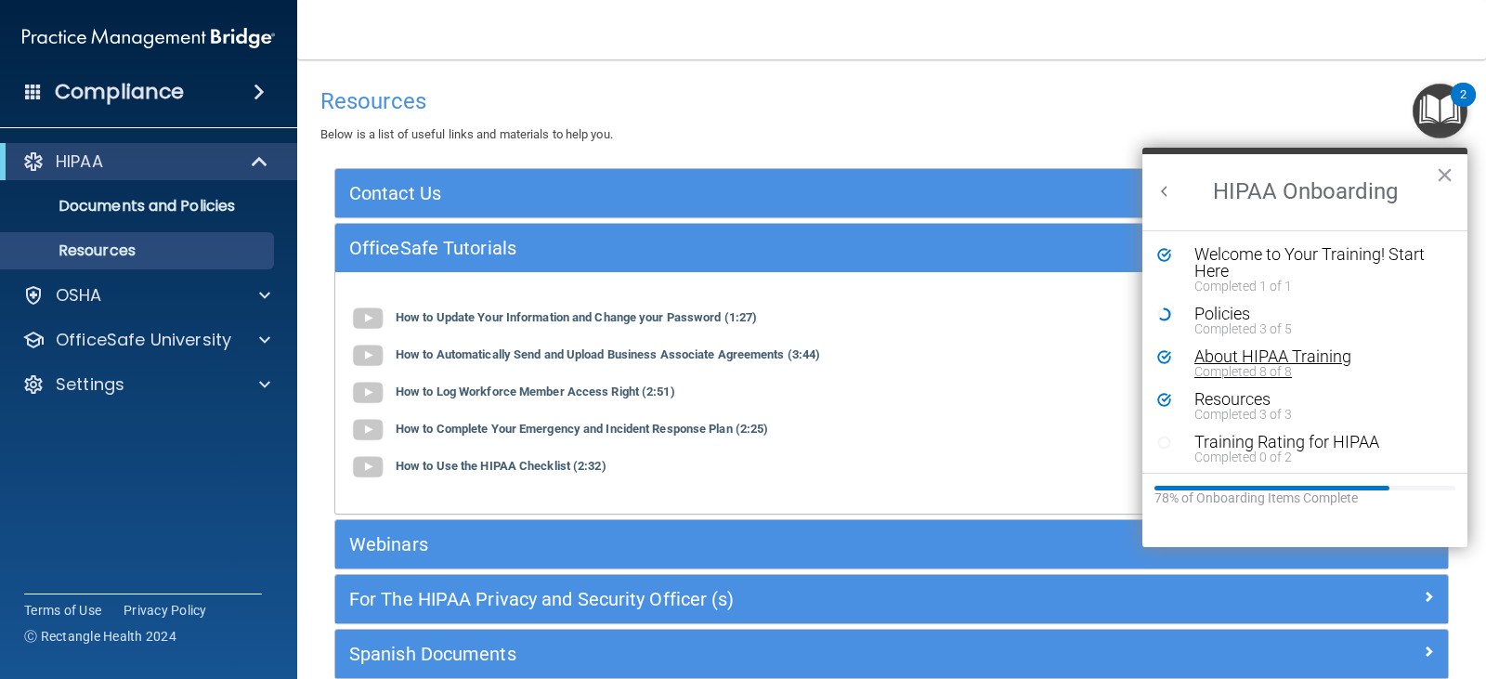
scroll to position [4, 0]
click at [1299, 443] on div "Training Rating for HIPAA" at bounding box center [1311, 438] width 235 height 17
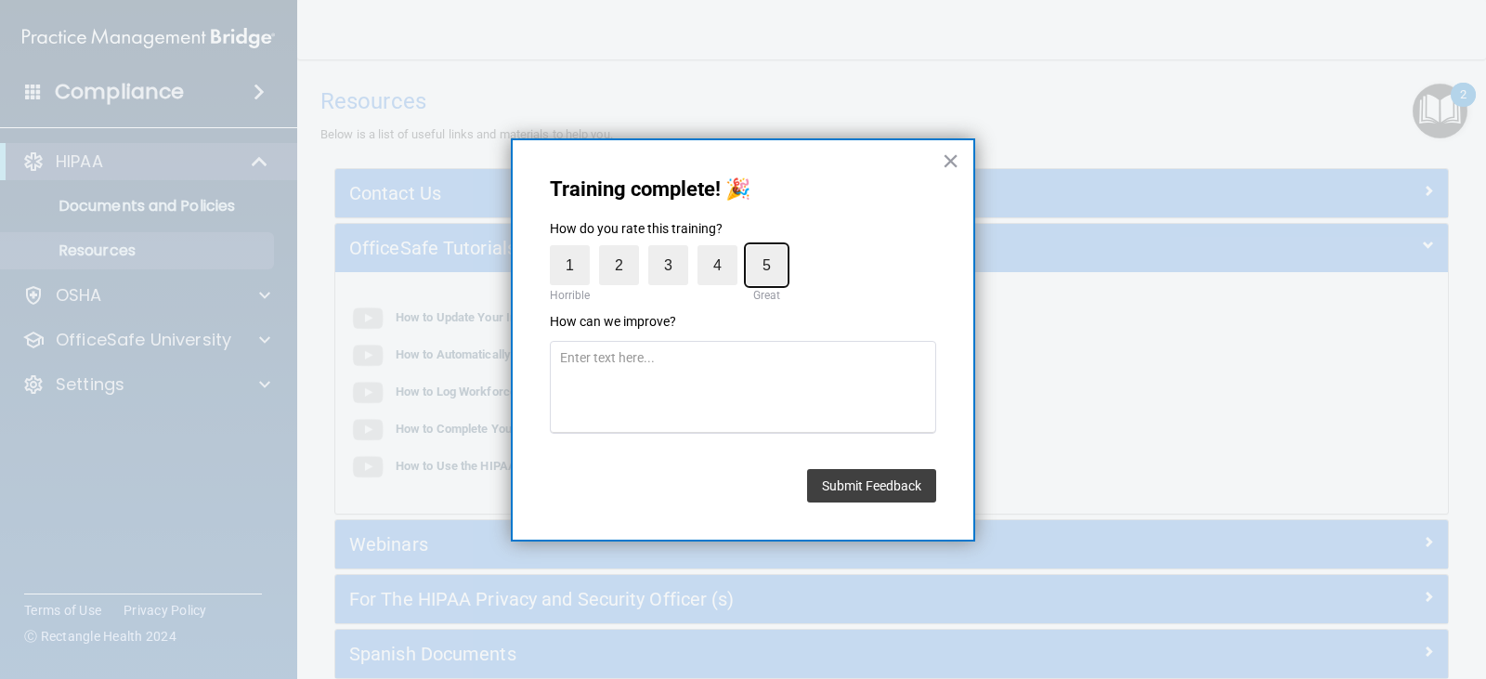
click at [723, 250] on input "5" at bounding box center [723, 250] width 0 height 0
click at [715, 255] on label "4" at bounding box center [717, 265] width 40 height 40
click at [674, 250] on input "4" at bounding box center [674, 250] width 0 height 0
click at [840, 477] on button "Submit Feedback" at bounding box center [871, 485] width 129 height 33
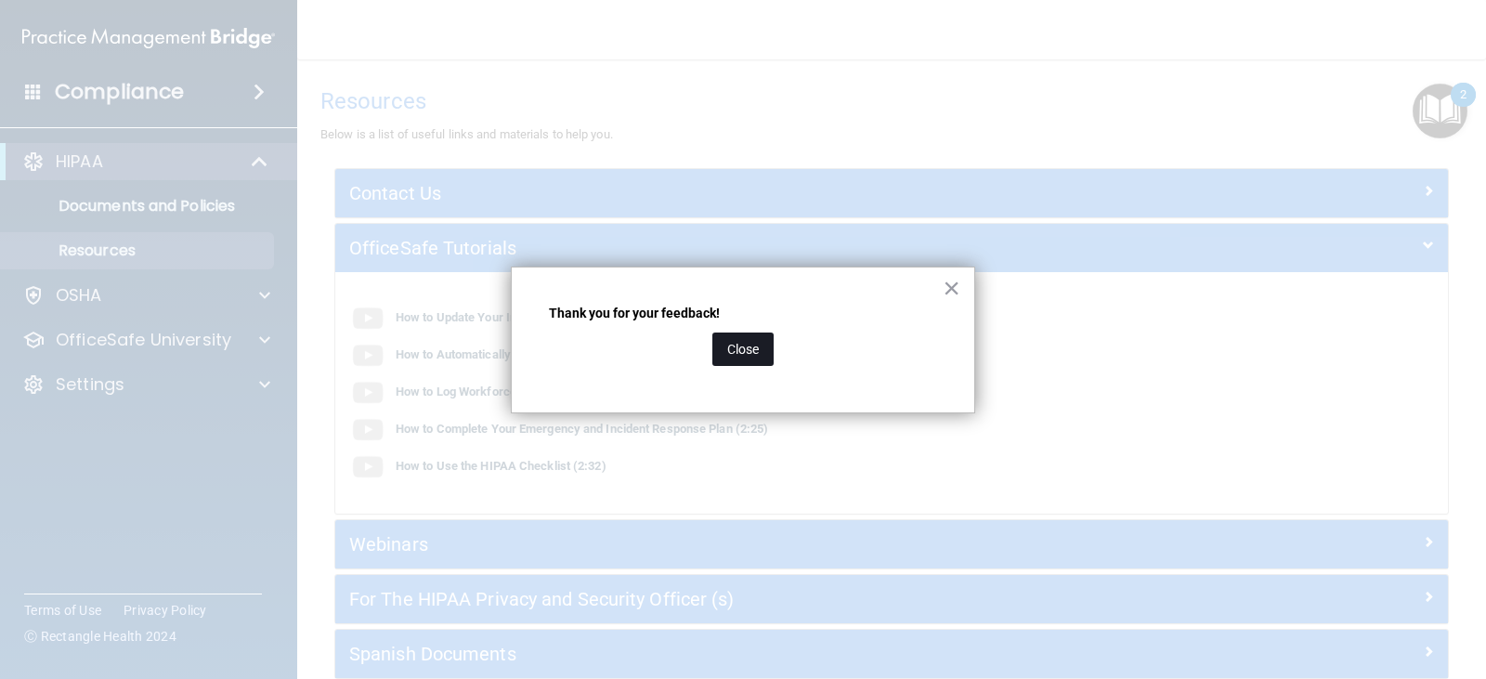
click at [760, 352] on button "Close" at bounding box center [742, 348] width 61 height 33
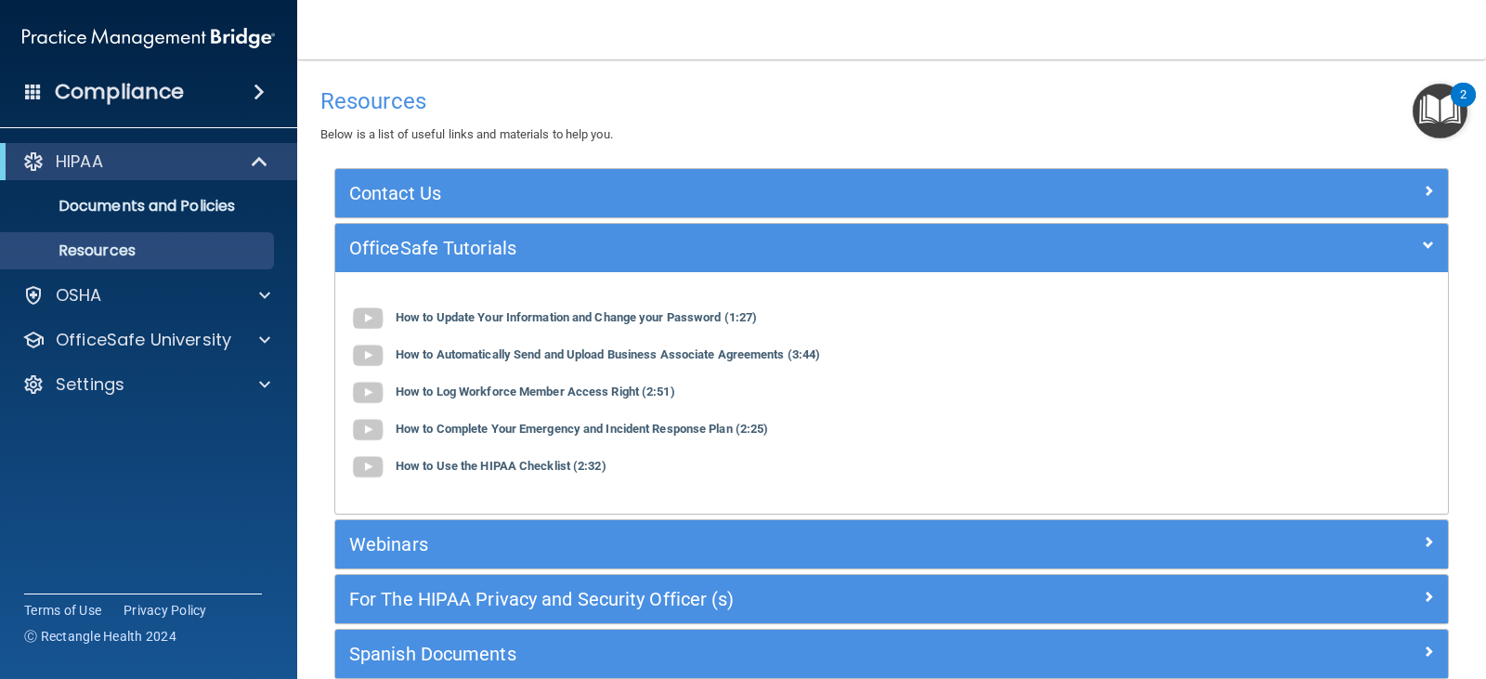
click at [1448, 115] on img "Open Resource Center, 2 new notifications" at bounding box center [1439, 111] width 55 height 55
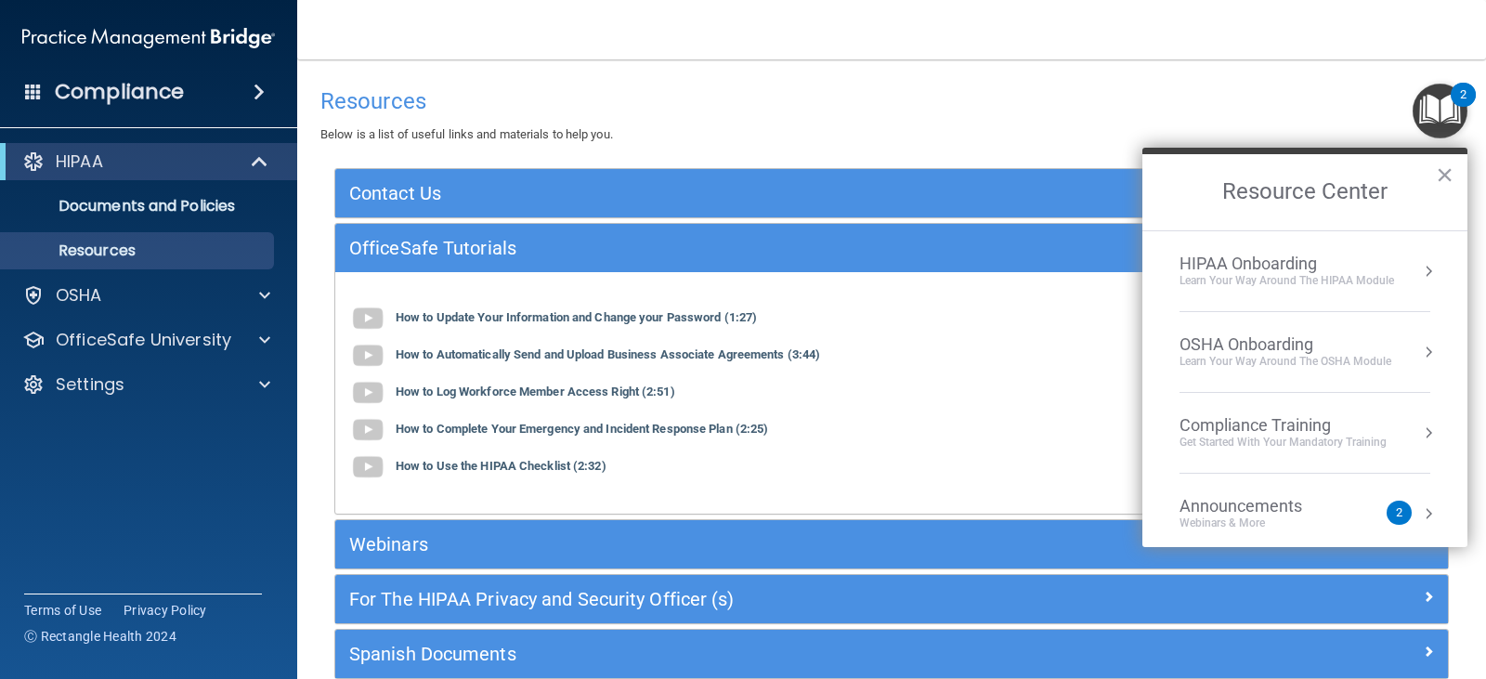
click at [1370, 287] on div "Learn Your Way around the HIPAA module" at bounding box center [1286, 281] width 214 height 16
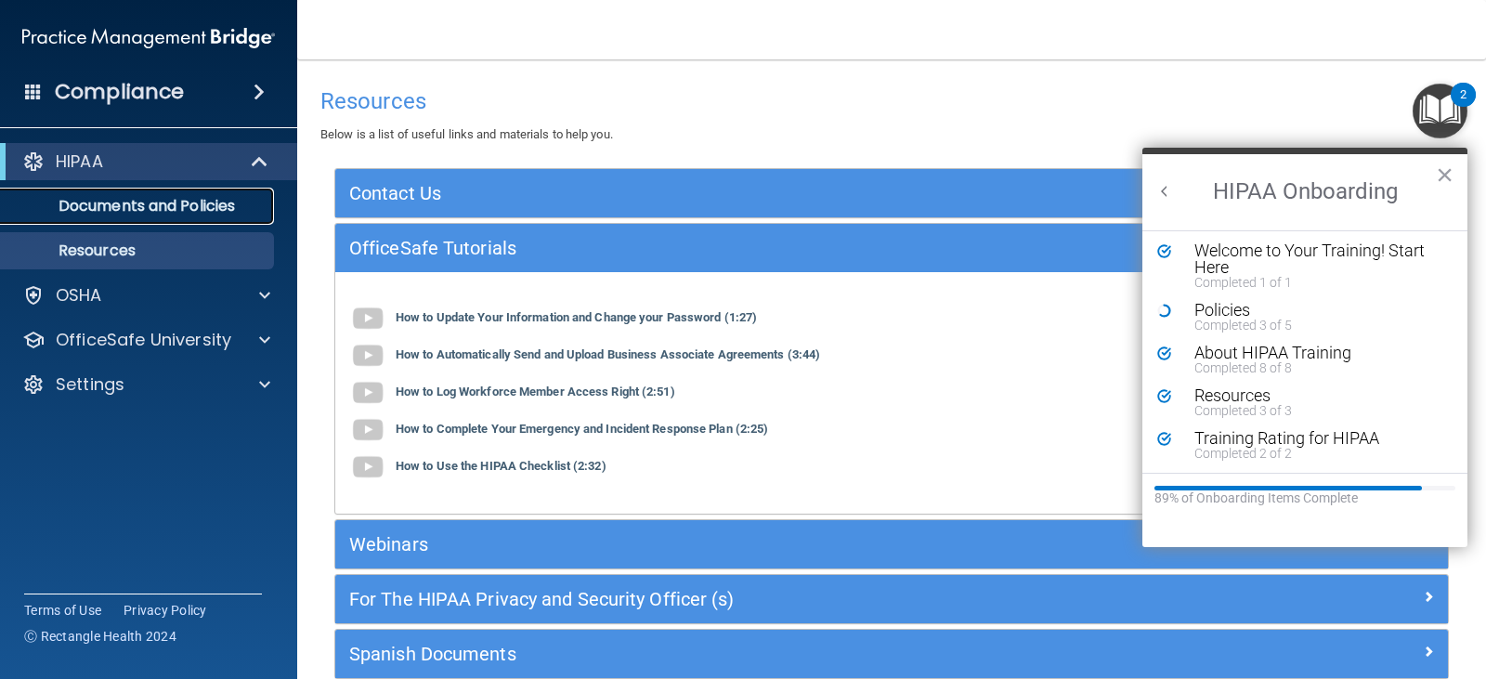
click at [200, 211] on p "Documents and Policies" at bounding box center [138, 206] width 253 height 19
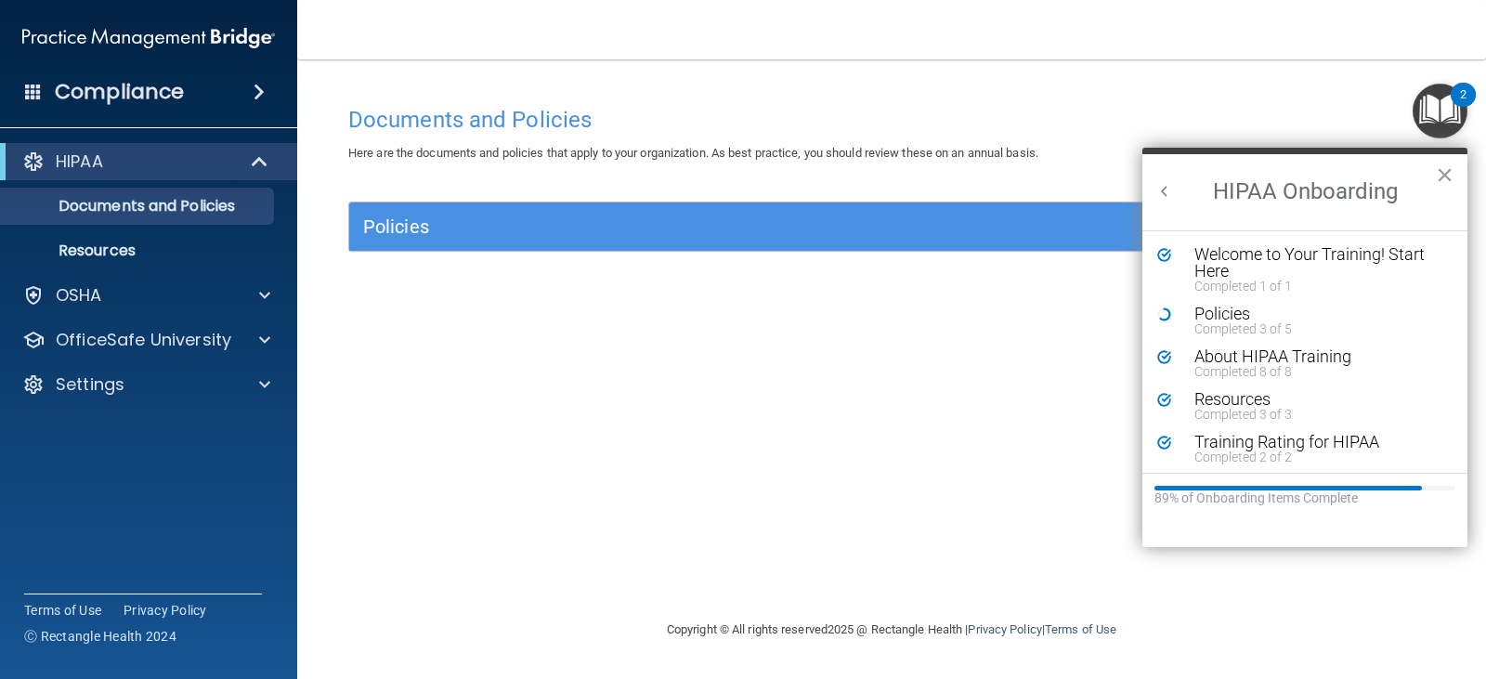
click at [1266, 95] on div "Documents and Policies Here are the documents and policies that apply to your o…" at bounding box center [891, 339] width 1114 height 522
click at [1437, 165] on button "×" at bounding box center [1444, 175] width 18 height 30
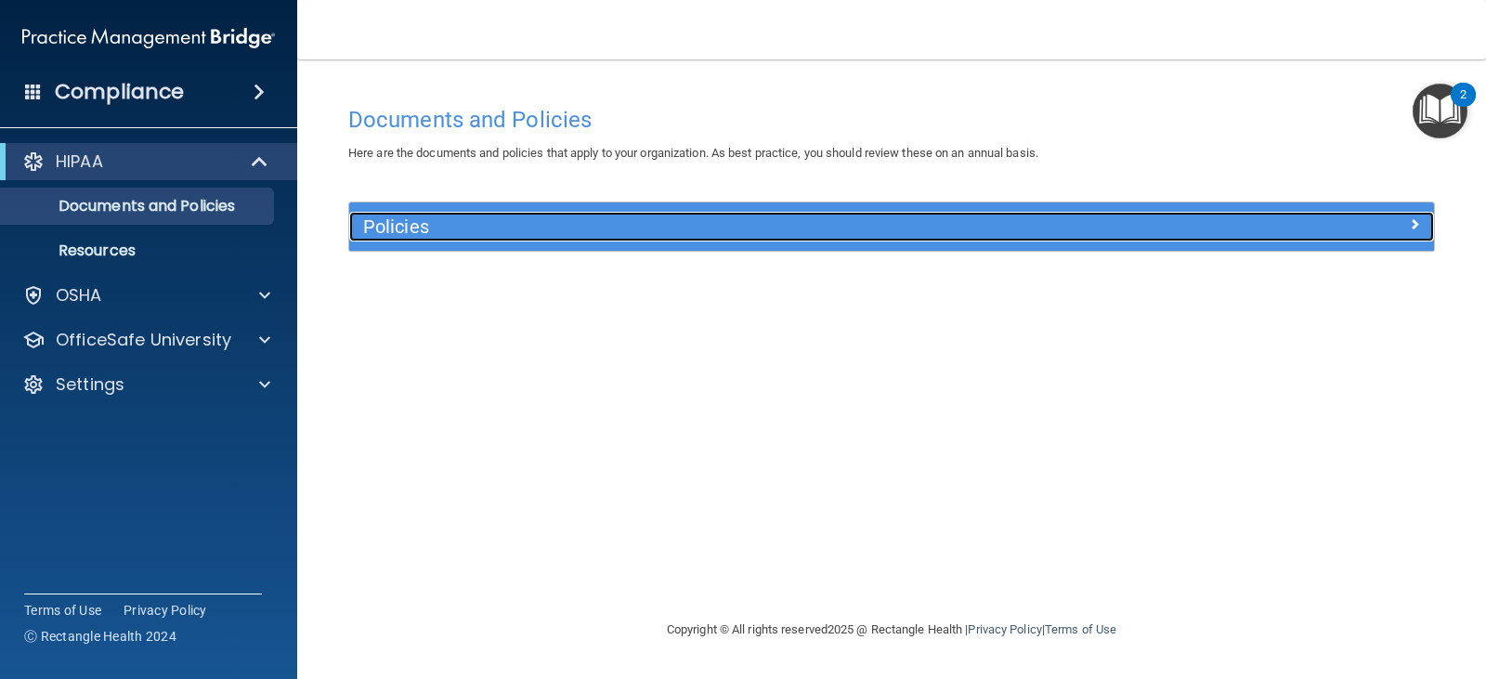
click at [1411, 233] on span at bounding box center [1414, 224] width 11 height 22
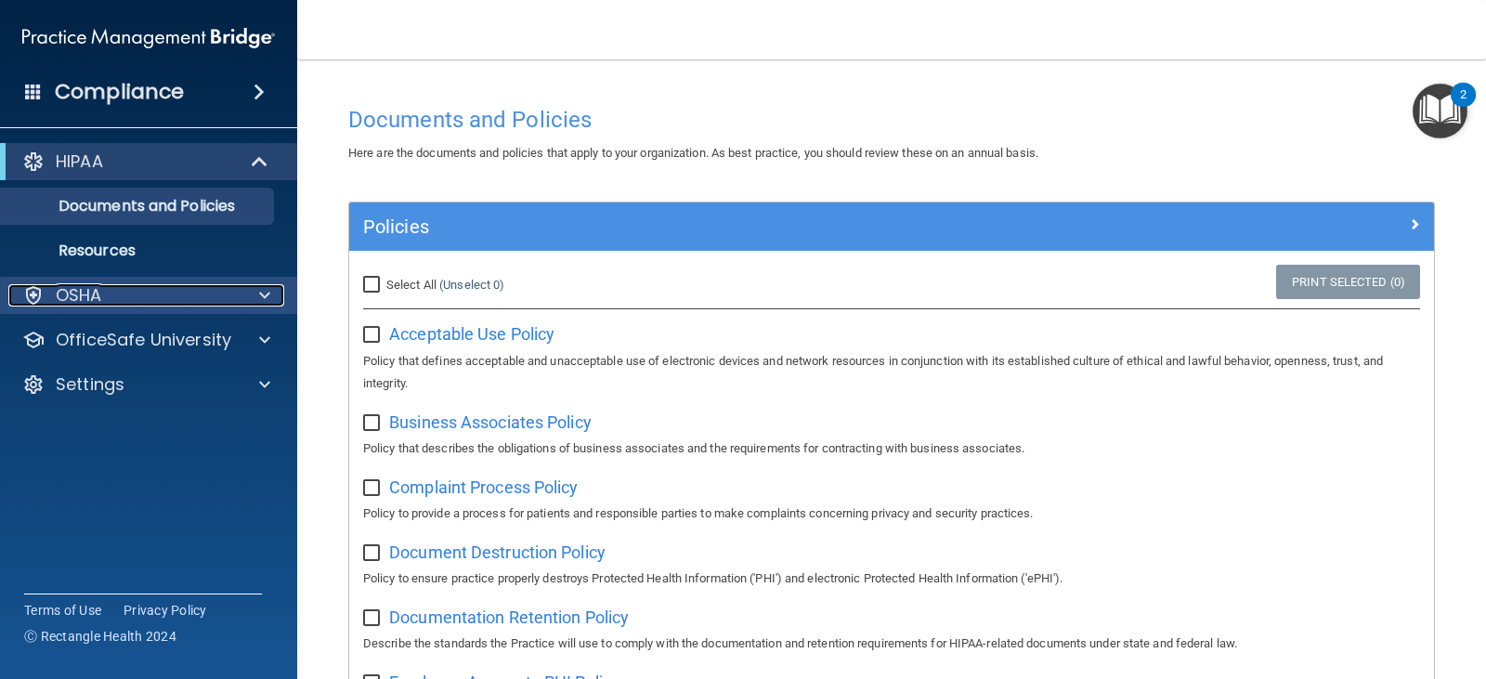
click at [215, 296] on div "OSHA" at bounding box center [123, 295] width 230 height 22
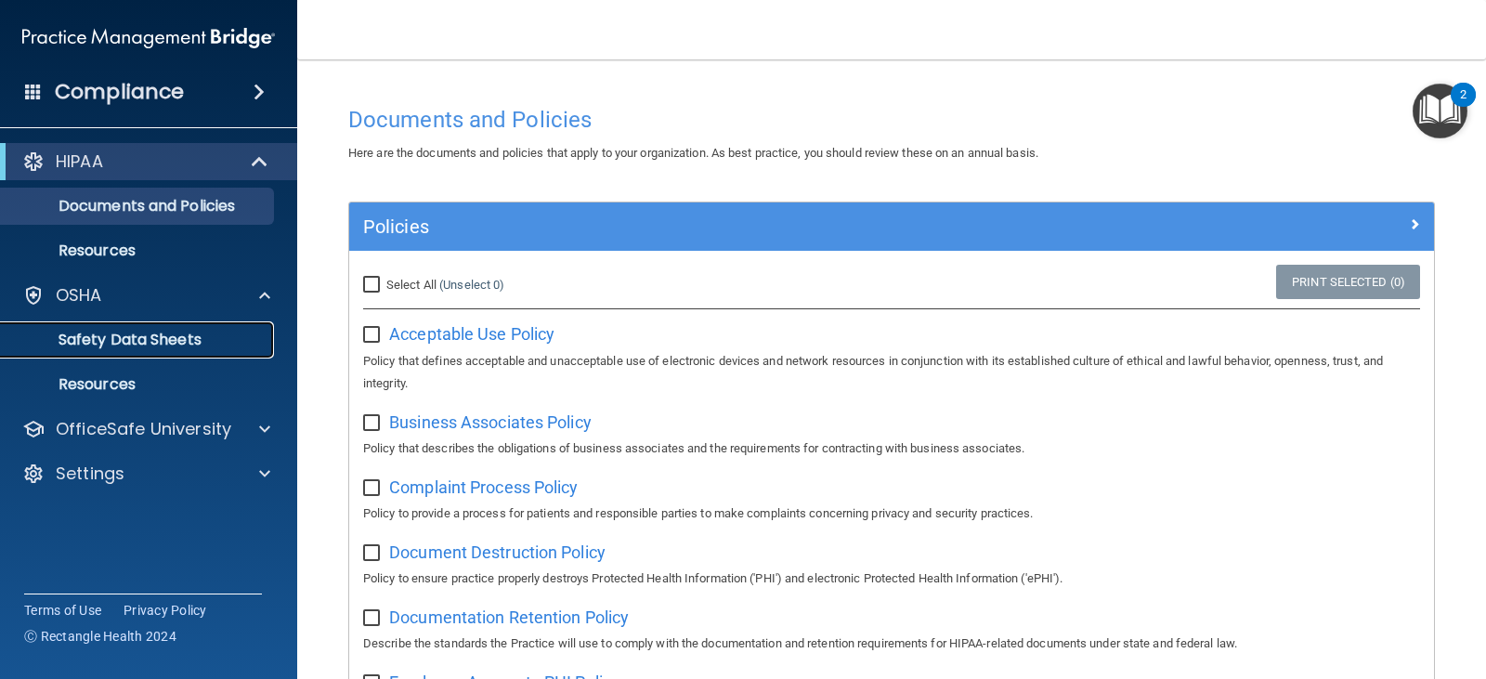
click at [187, 332] on p "Safety Data Sheets" at bounding box center [138, 340] width 253 height 19
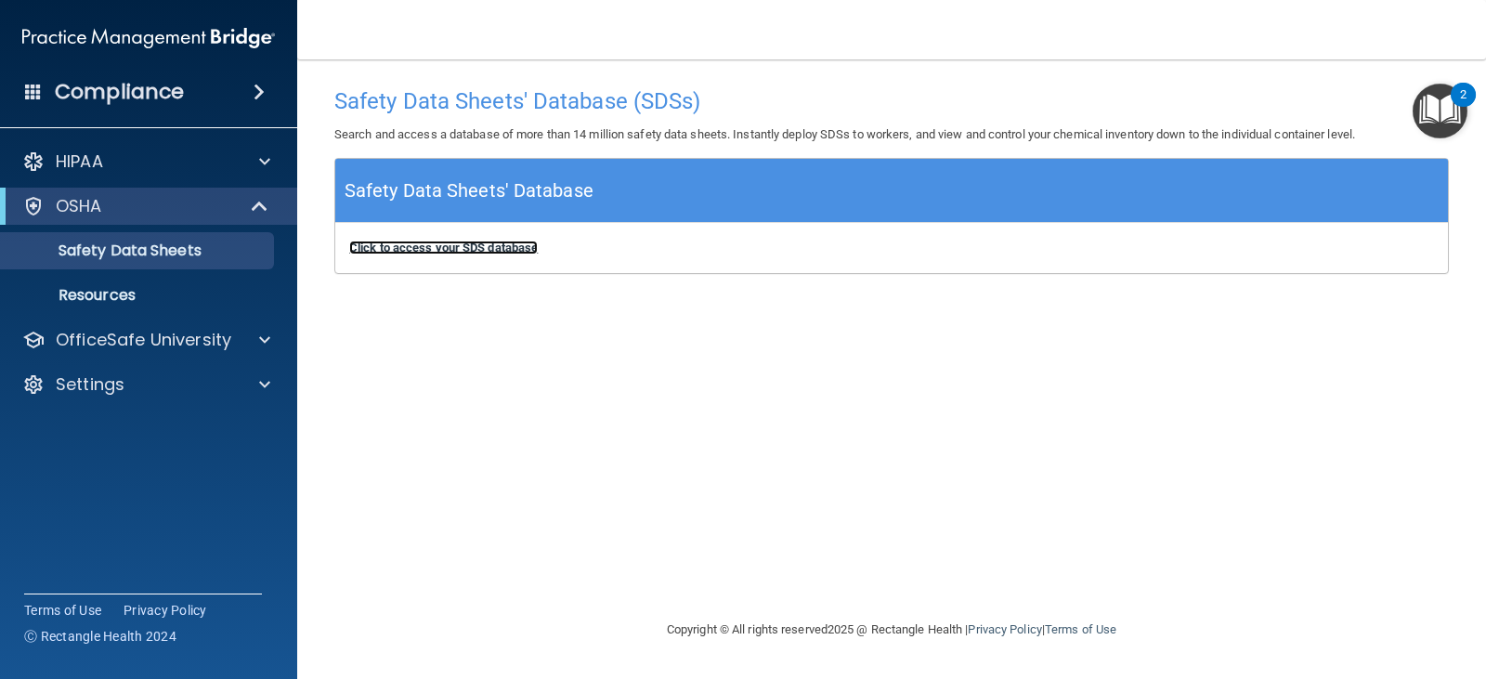
click at [501, 246] on b "Click to access your SDS database" at bounding box center [443, 247] width 188 height 14
drag, startPoint x: 74, startPoint y: 304, endPoint x: 123, endPoint y: 304, distance: 48.3
click at [74, 304] on p "Resources" at bounding box center [138, 295] width 253 height 19
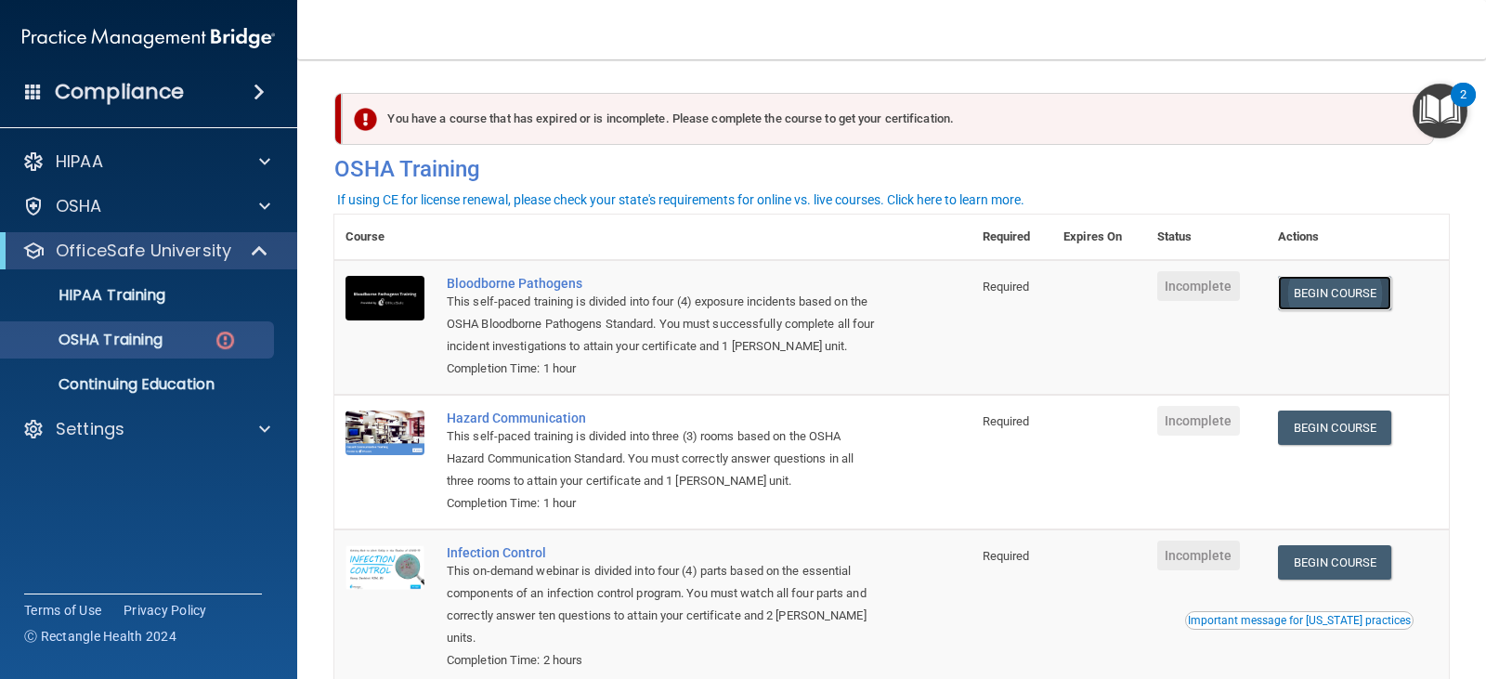
click at [1348, 294] on link "Begin Course" at bounding box center [1334, 293] width 113 height 34
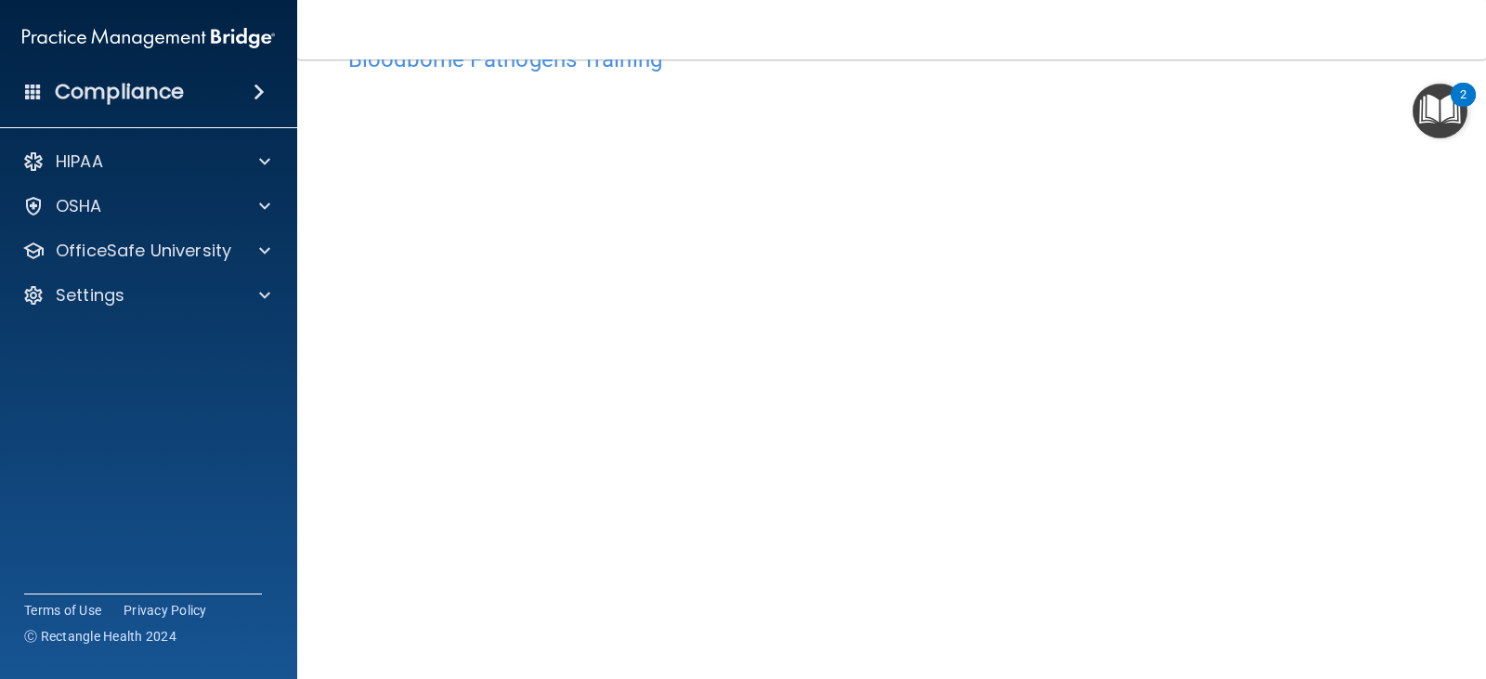
scroll to position [93, 0]
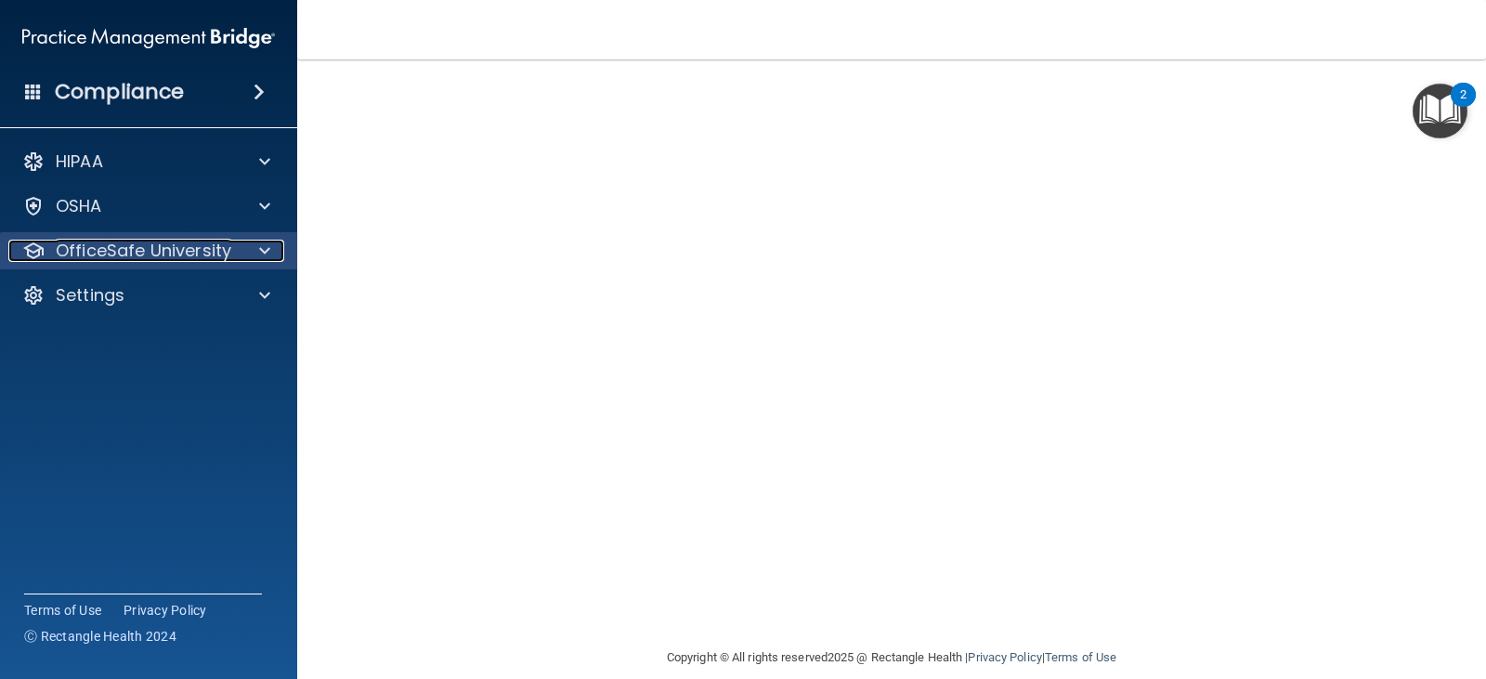
click at [256, 241] on div at bounding box center [262, 251] width 46 height 22
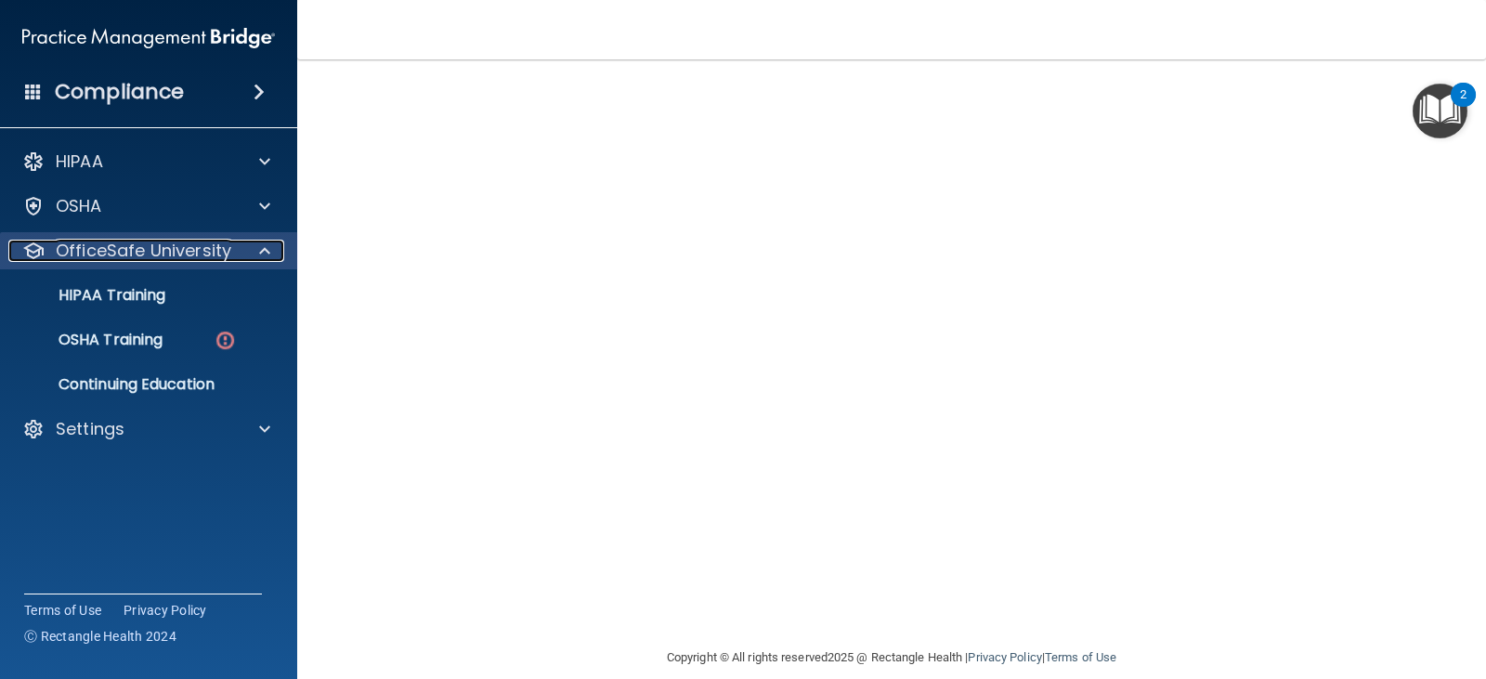
click at [256, 241] on div at bounding box center [262, 251] width 46 height 22
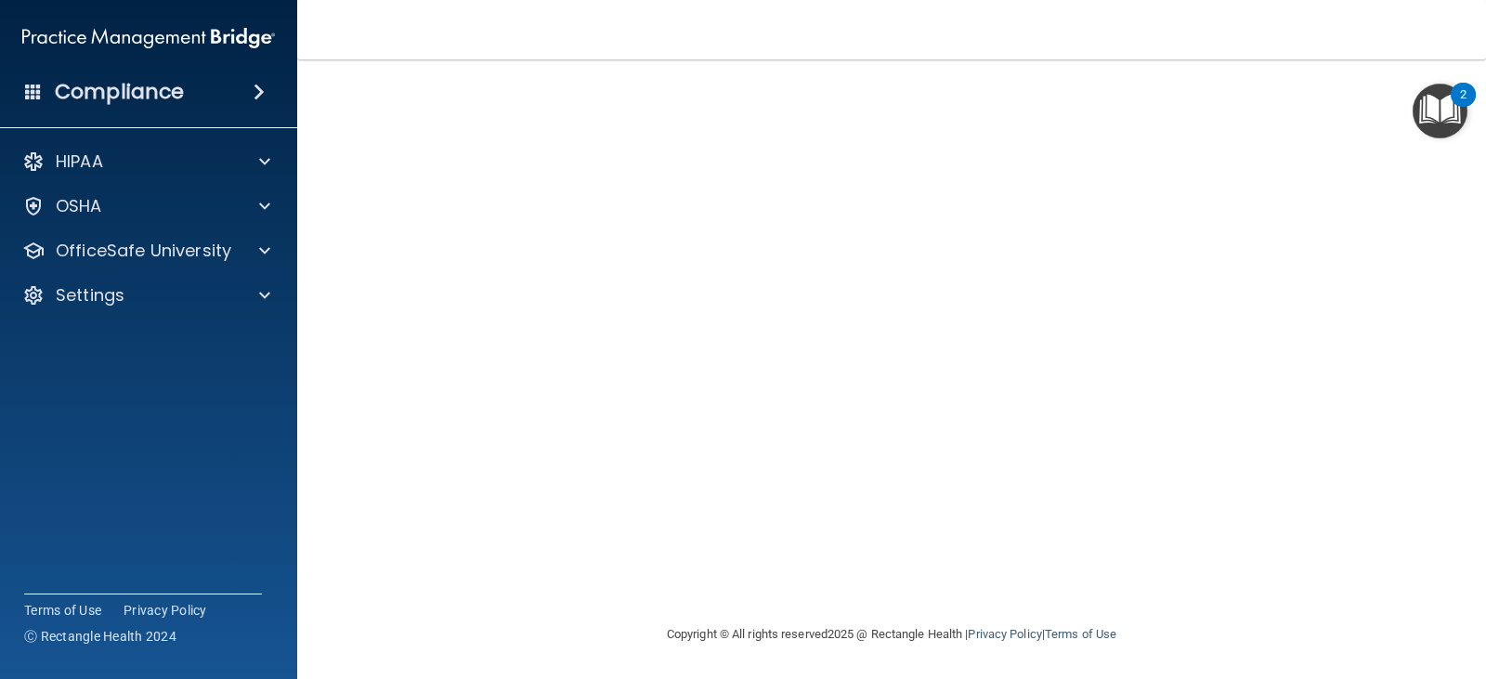
scroll to position [0, 0]
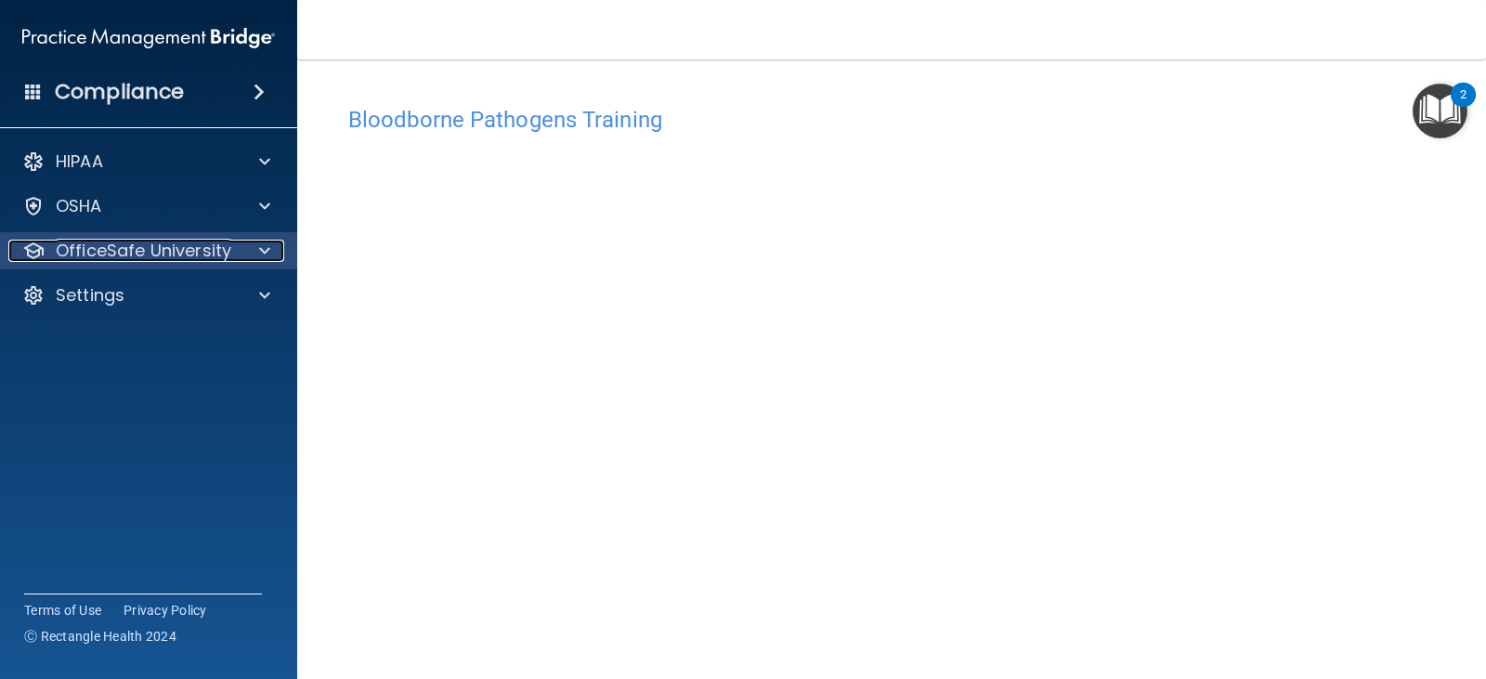
click at [269, 250] on span at bounding box center [264, 251] width 11 height 22
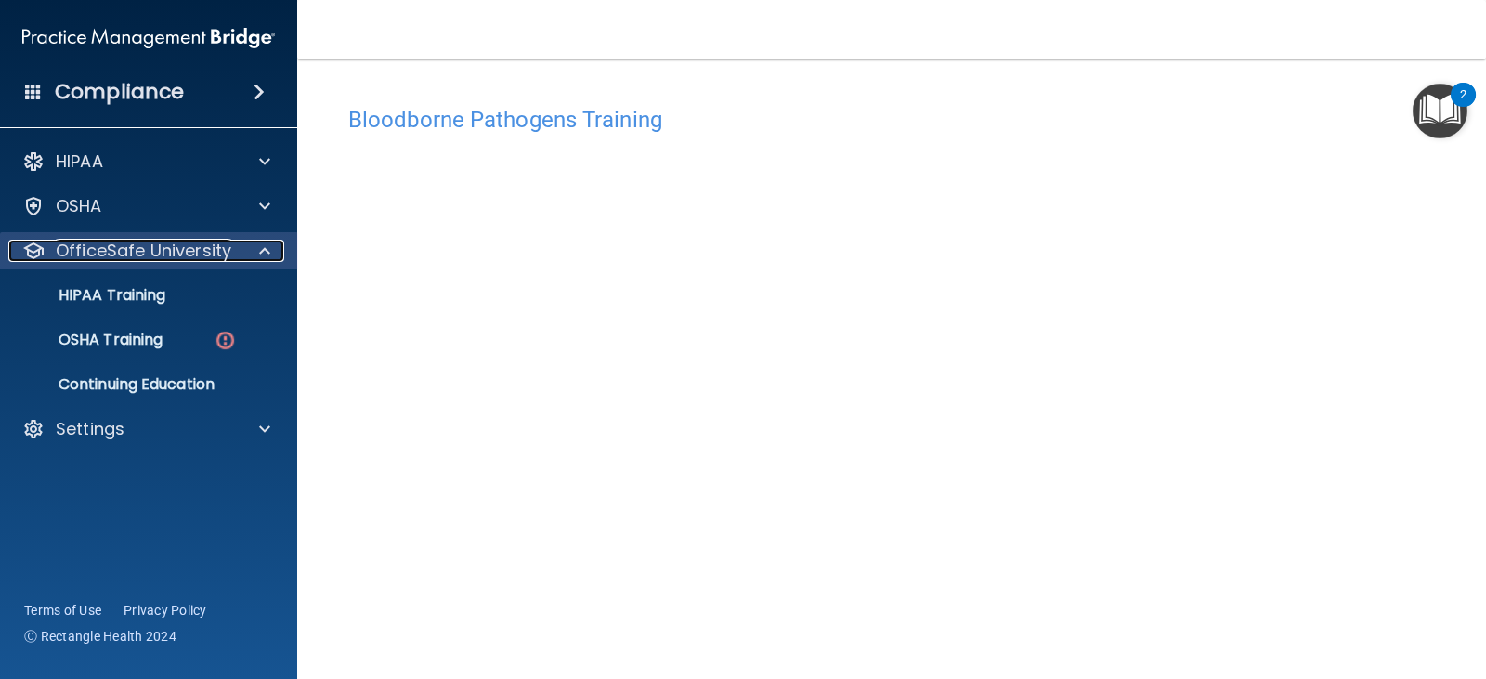
click at [269, 250] on span at bounding box center [264, 251] width 11 height 22
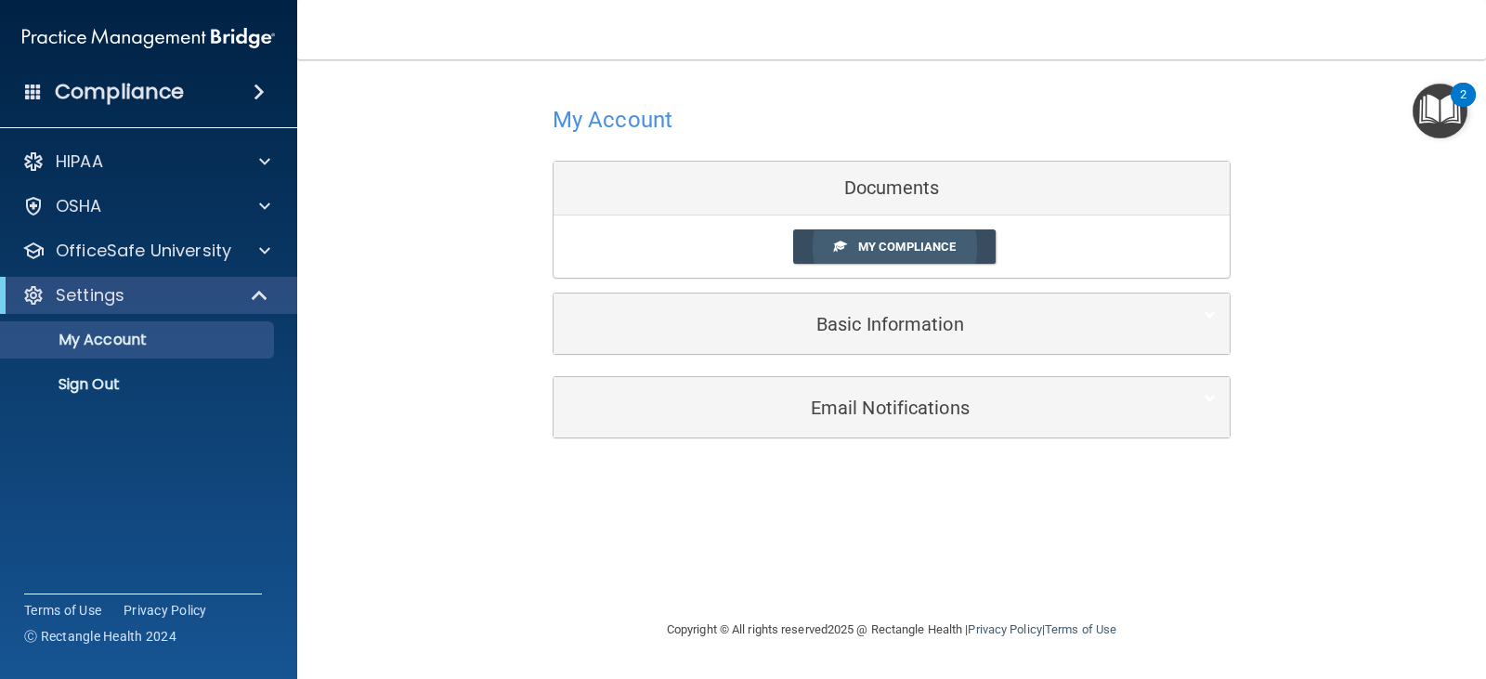
click at [922, 261] on link "My Compliance" at bounding box center [894, 246] width 203 height 34
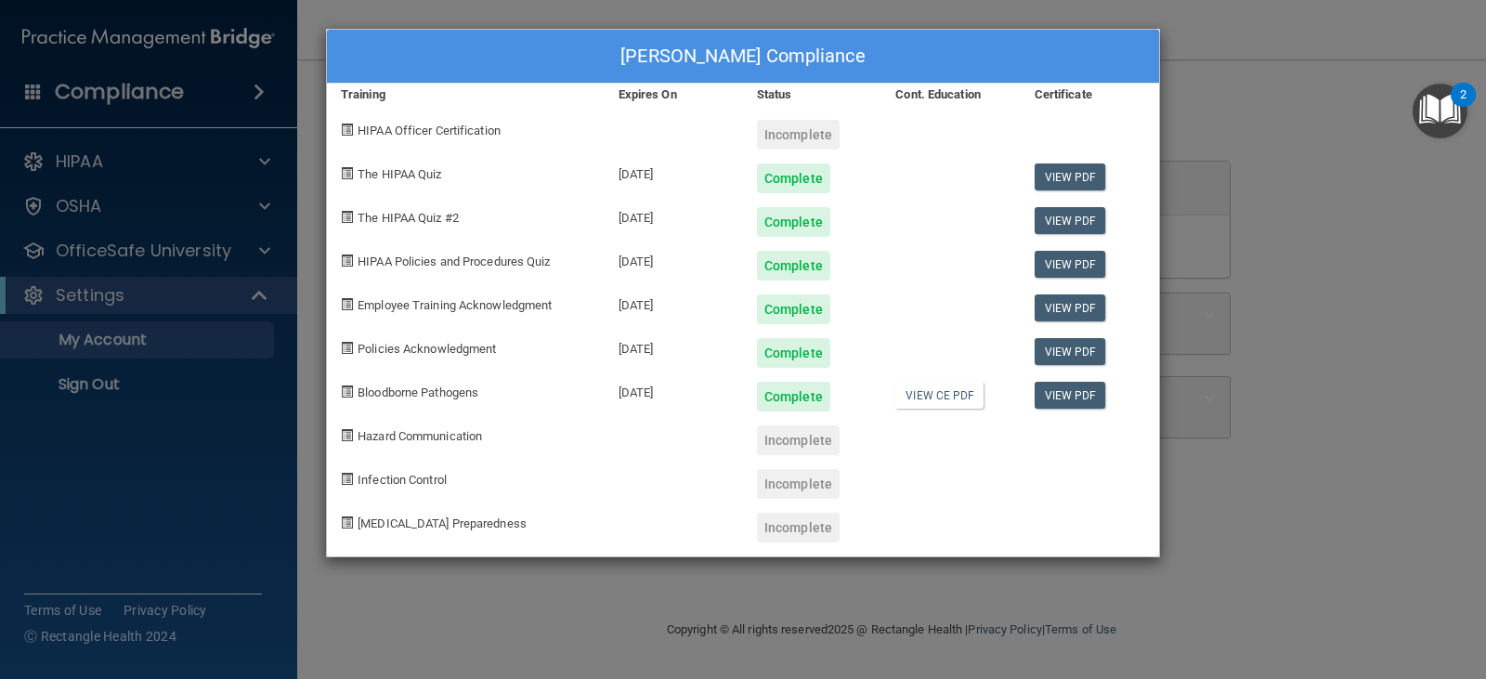
click at [635, 131] on div at bounding box center [673, 128] width 138 height 44
click at [466, 132] on span "HIPAA Officer Certification" at bounding box center [428, 130] width 143 height 14
click at [346, 131] on span at bounding box center [347, 129] width 12 height 12
click at [525, 49] on div "[PERSON_NAME] Compliance" at bounding box center [743, 57] width 832 height 54
